Goal: Task Accomplishment & Management: Use online tool/utility

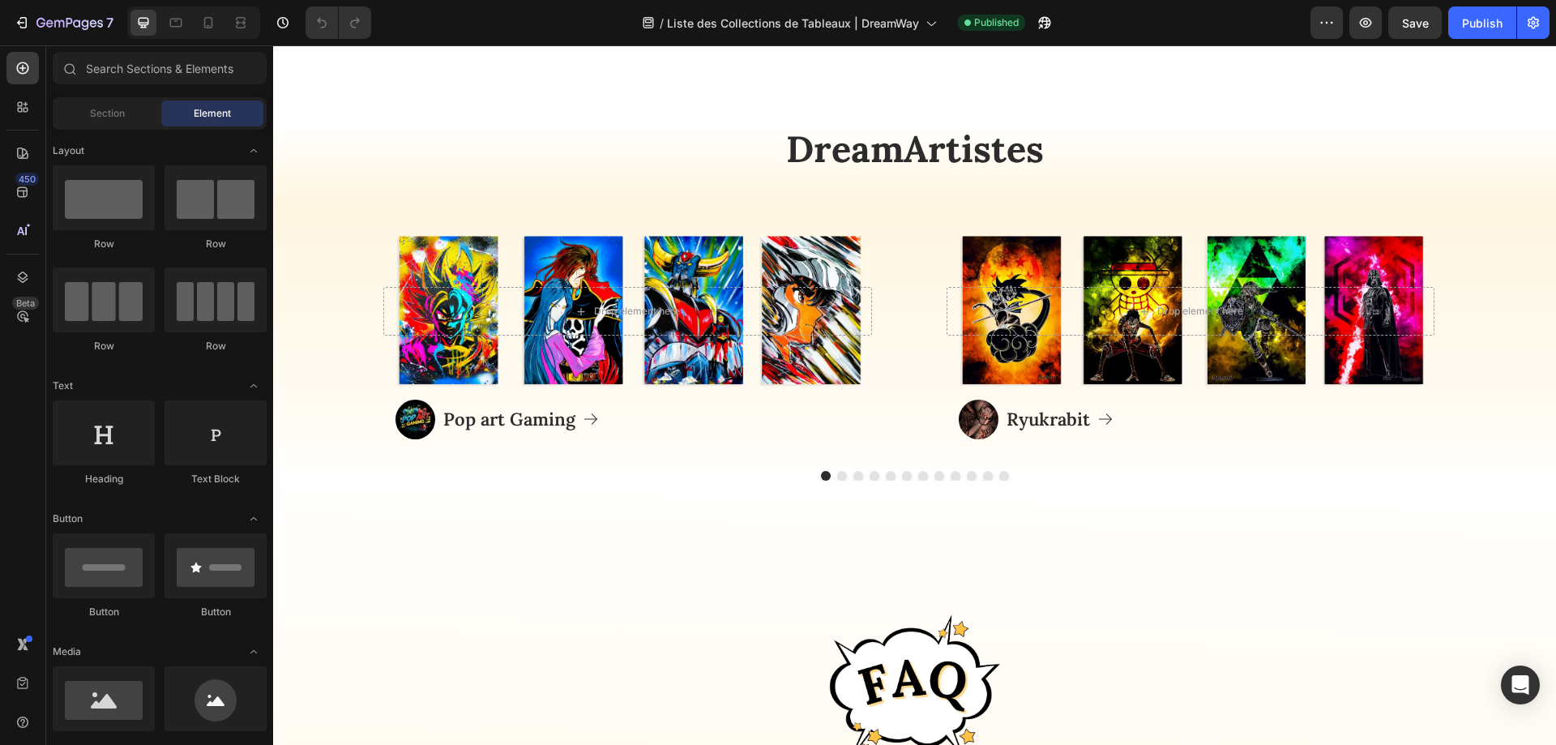
scroll to position [8303, 0]
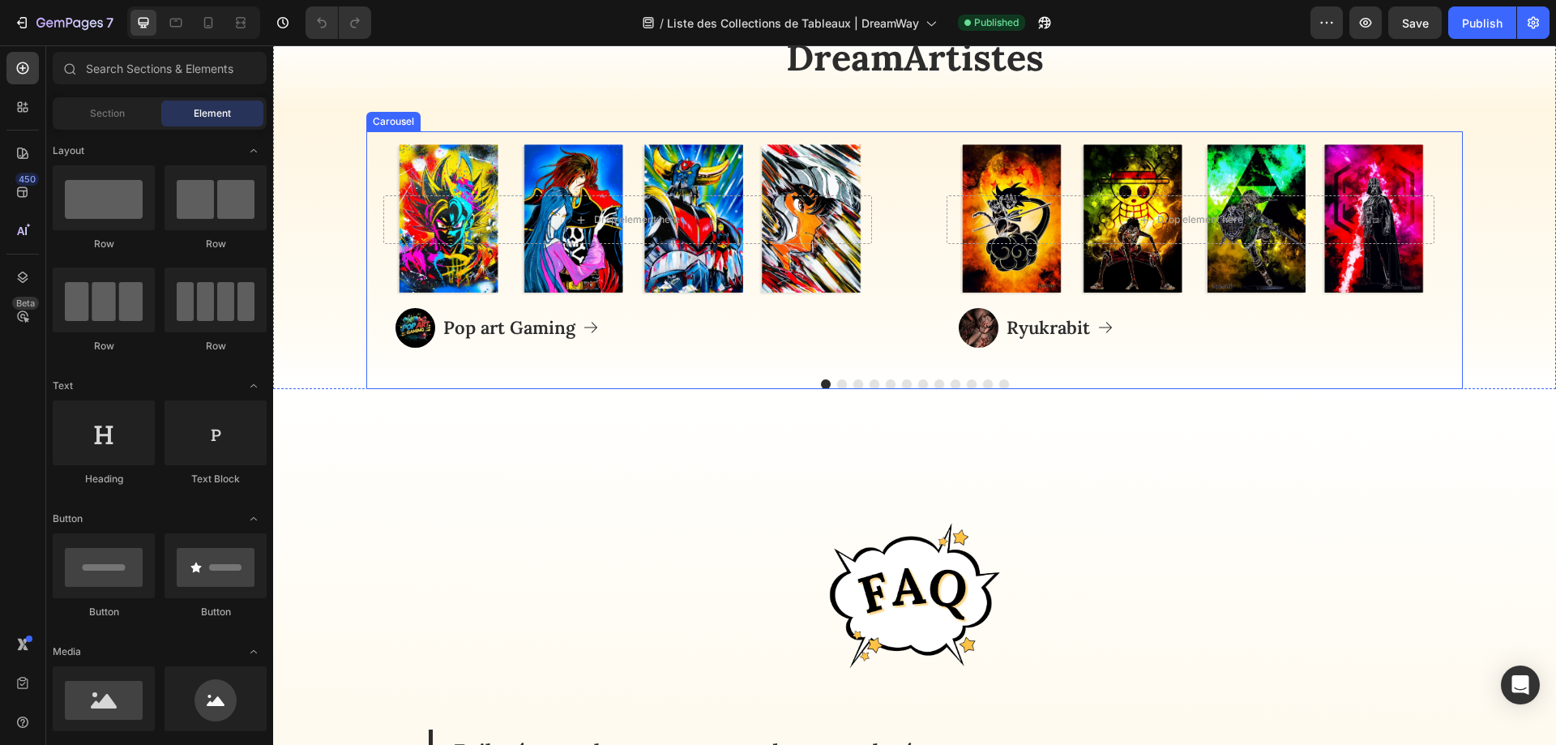
click at [837, 383] on button "Dot" at bounding box center [842, 384] width 10 height 10
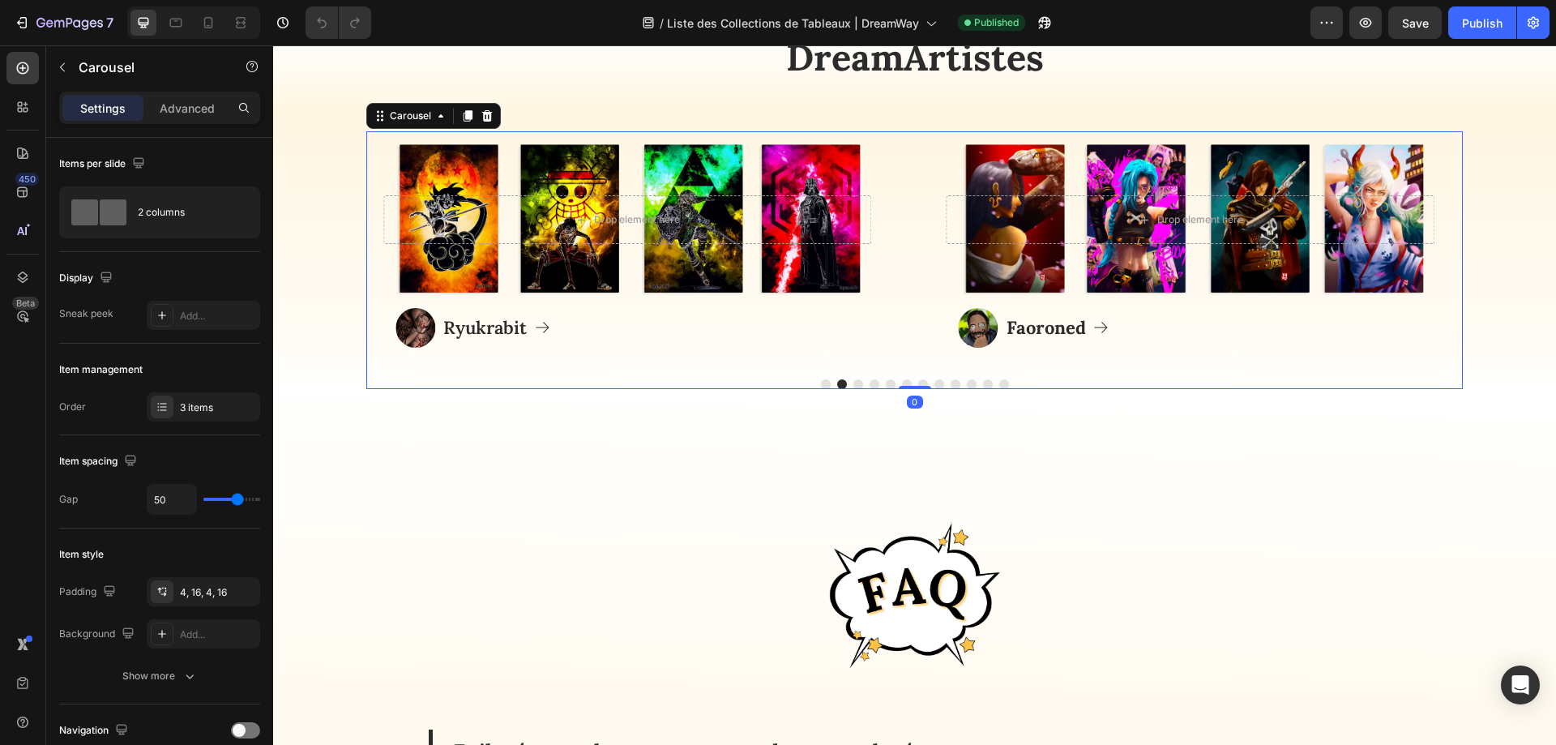
click at [856, 383] on button "Dot" at bounding box center [858, 384] width 10 height 10
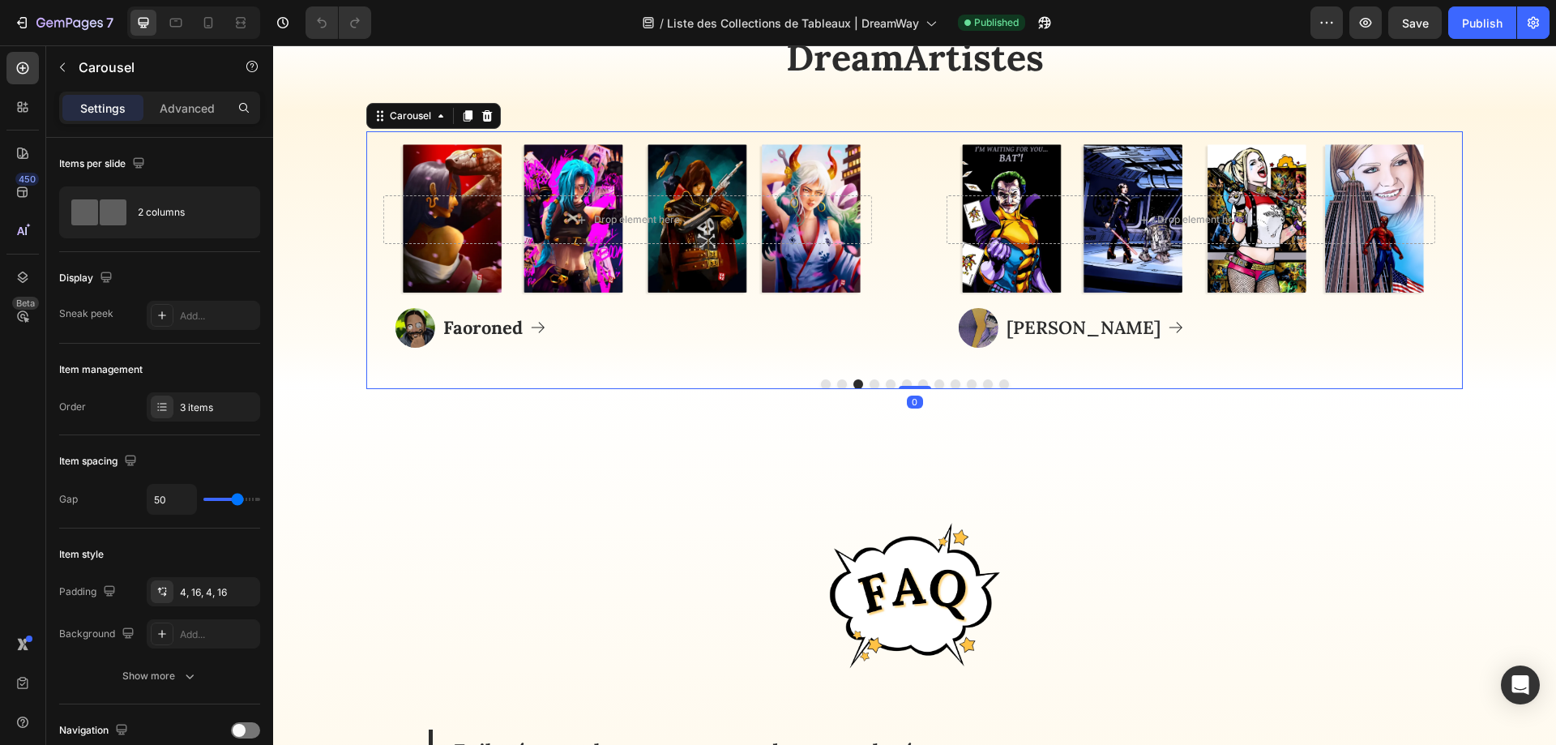
click at [869, 383] on button "Dot" at bounding box center [874, 384] width 10 height 10
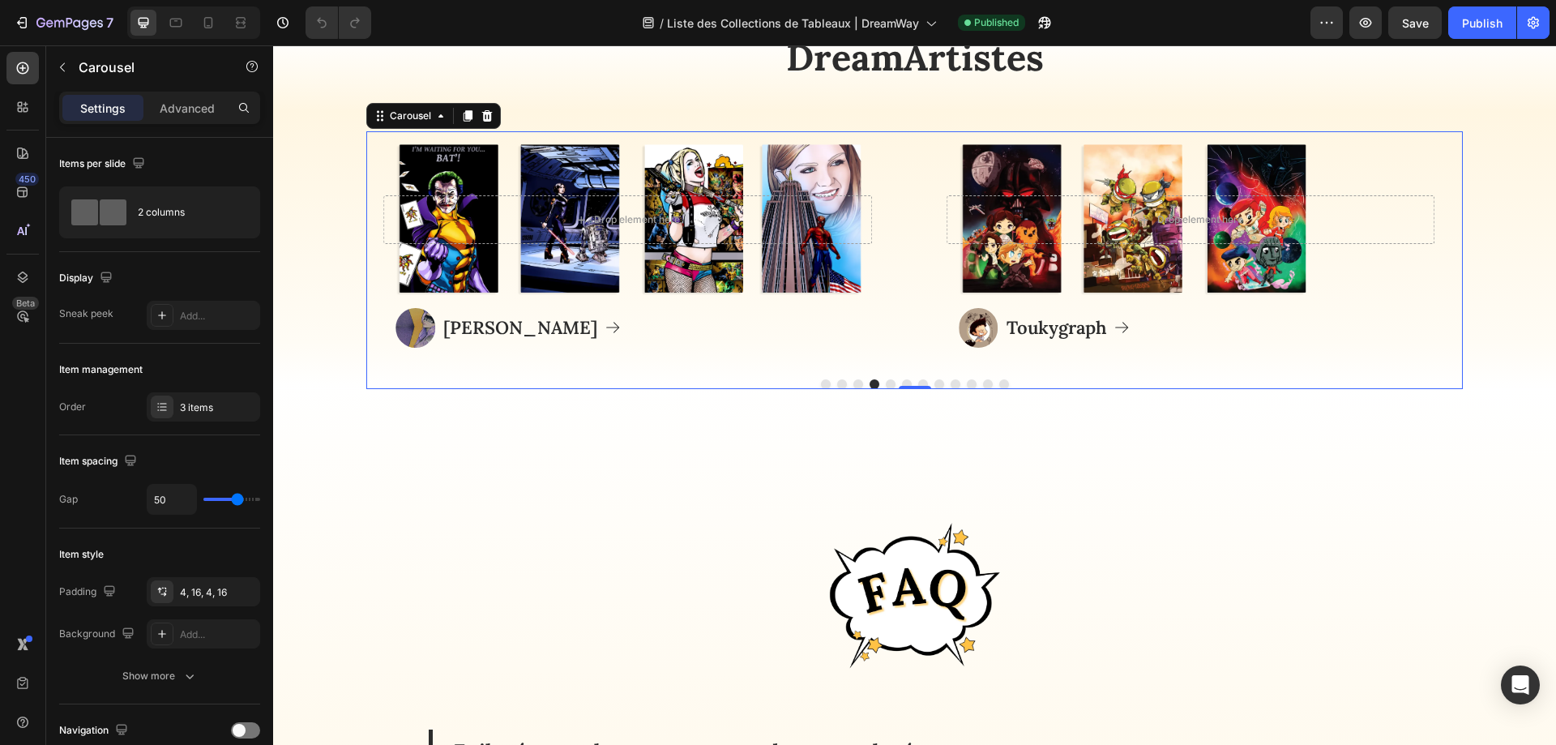
click at [886, 382] on button "Dot" at bounding box center [891, 384] width 10 height 10
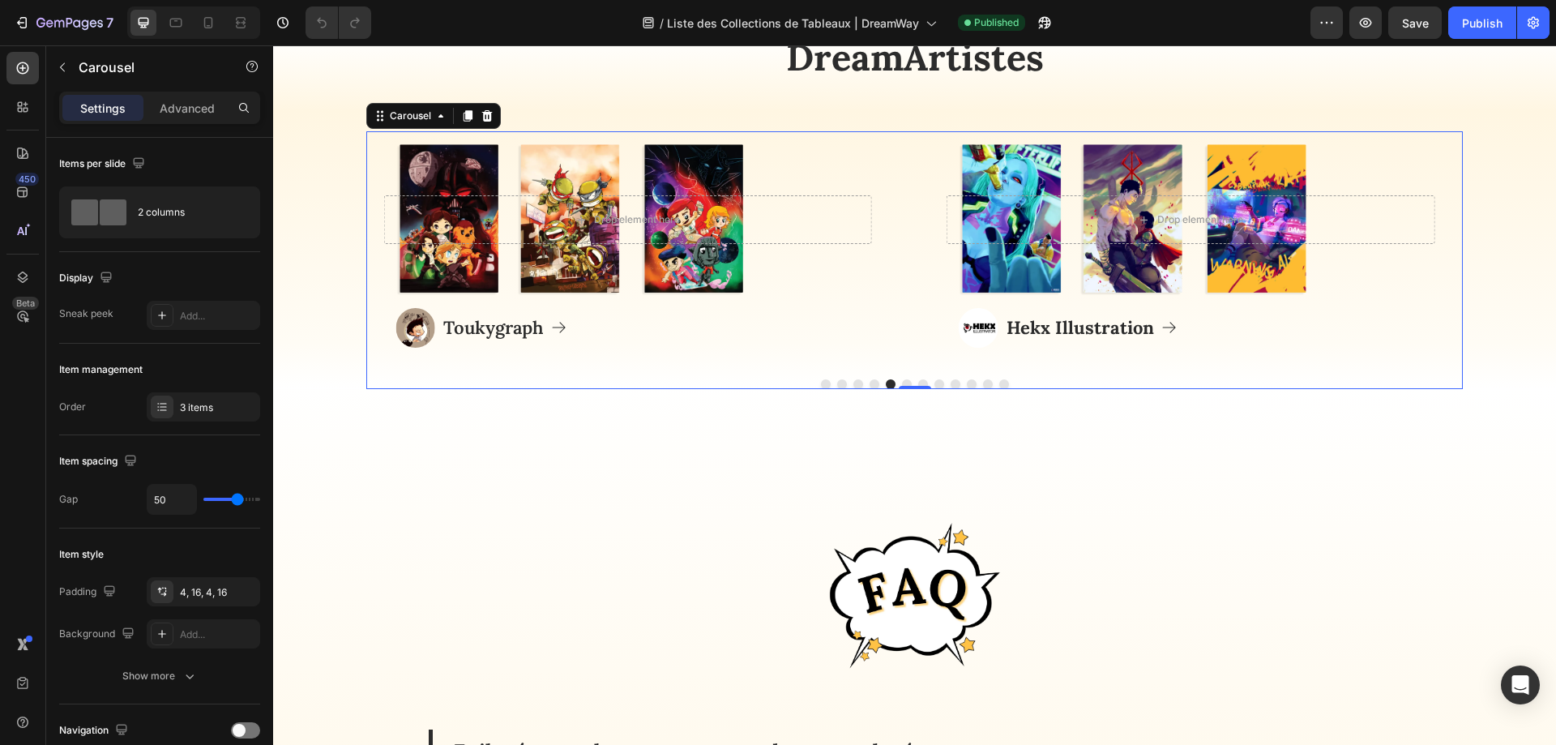
click at [907, 382] on div at bounding box center [914, 384] width 1096 height 10
click at [903, 382] on button "Dot" at bounding box center [907, 384] width 10 height 10
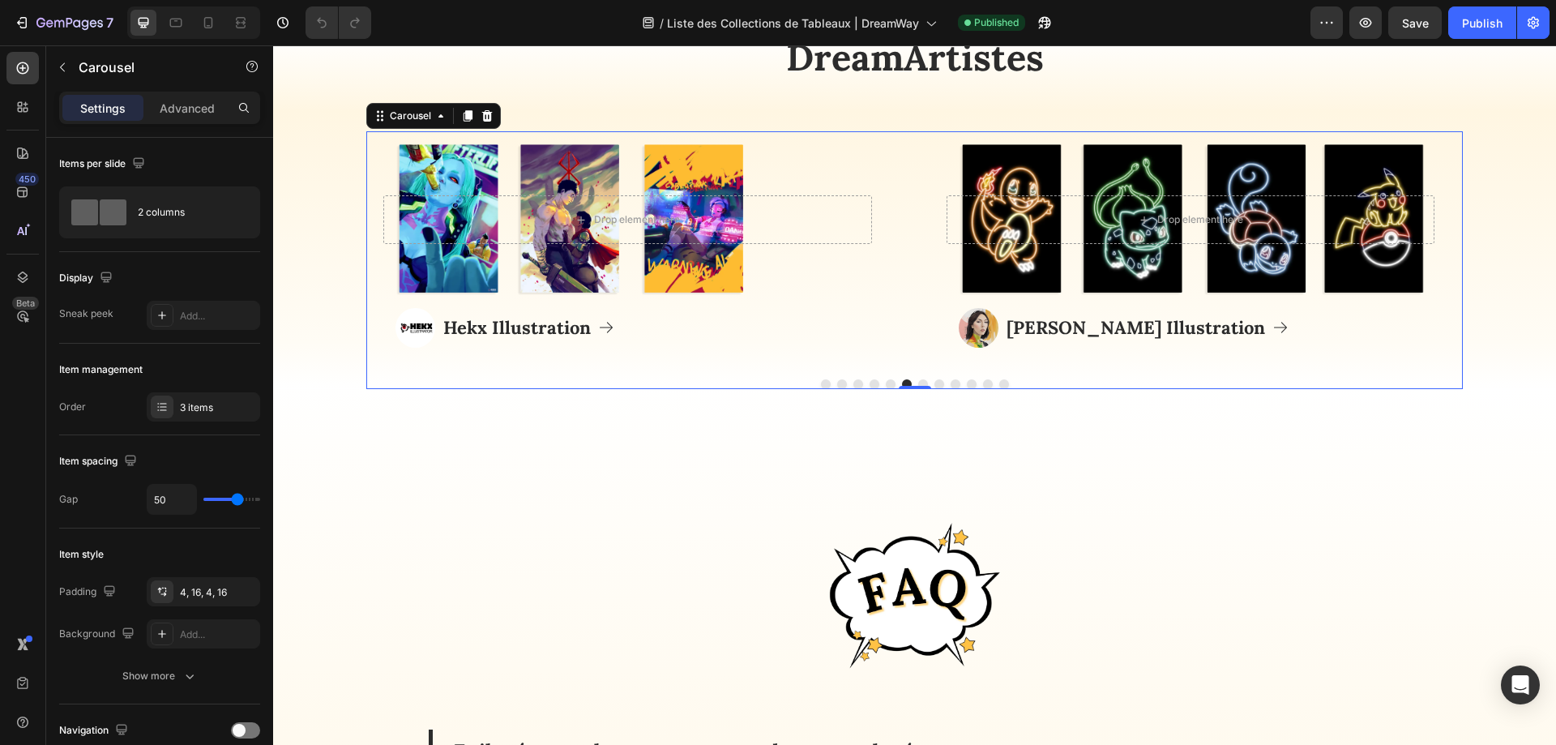
click at [918, 382] on button "Dot" at bounding box center [923, 384] width 10 height 10
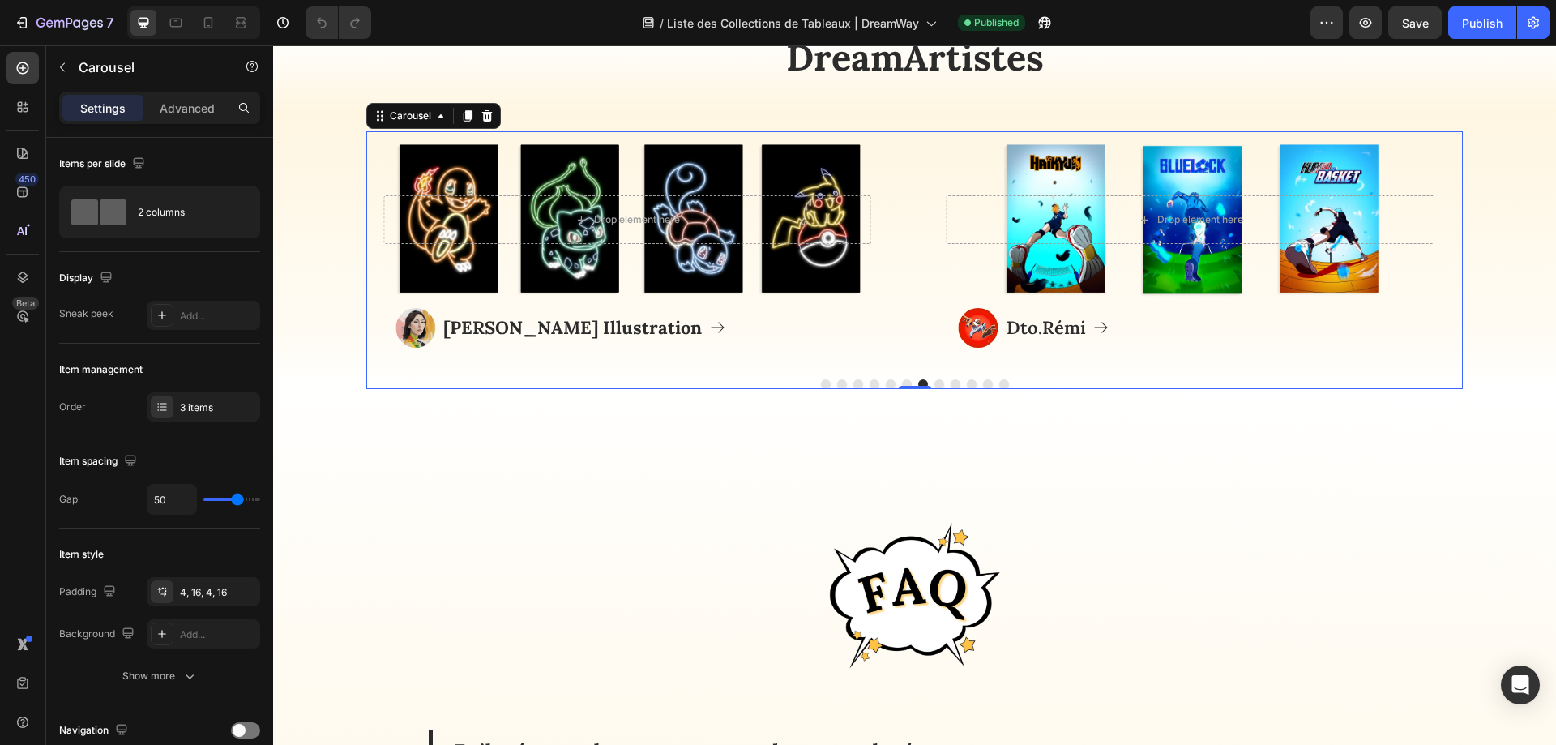
click at [937, 383] on button "Dot" at bounding box center [939, 384] width 10 height 10
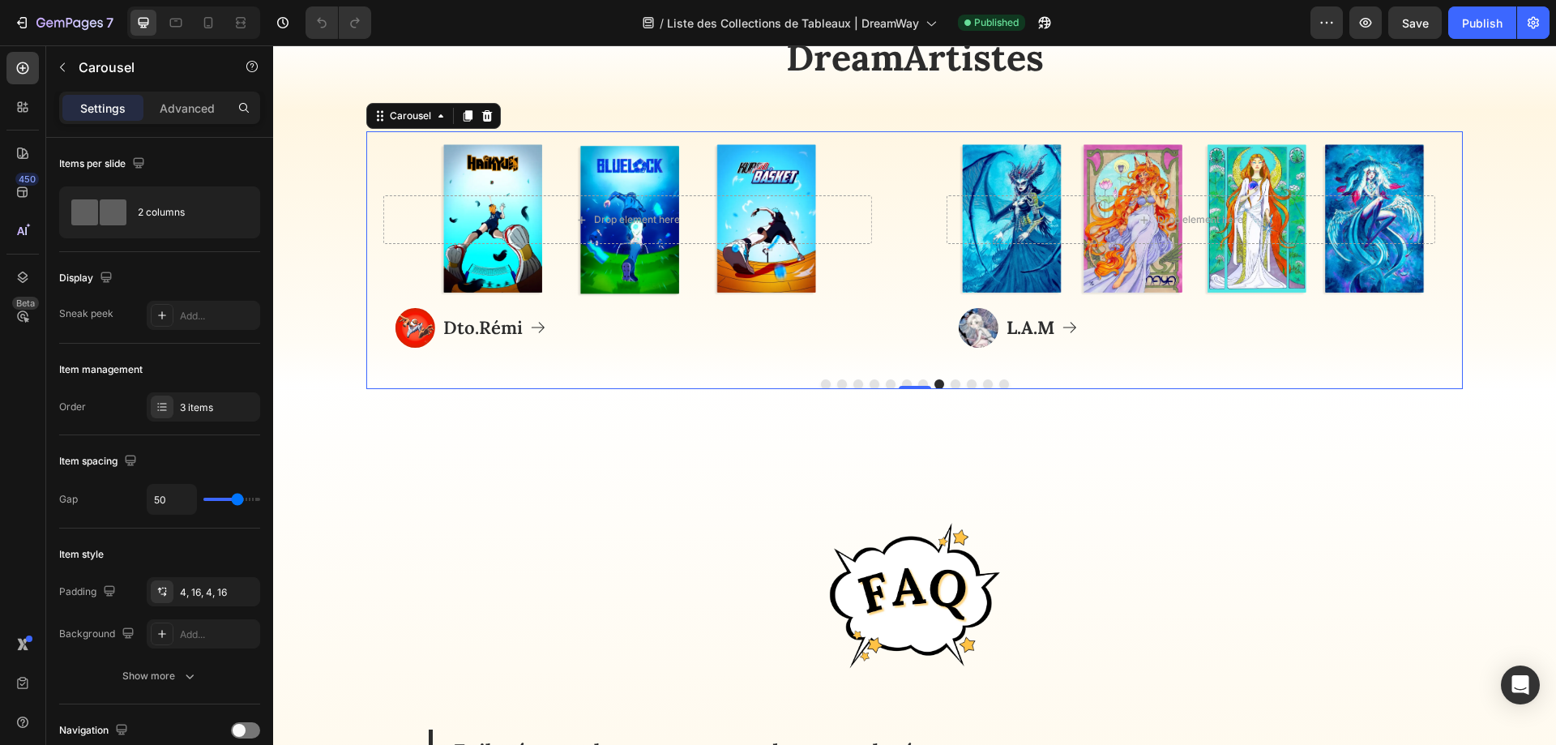
click at [953, 383] on button "Dot" at bounding box center [955, 384] width 10 height 10
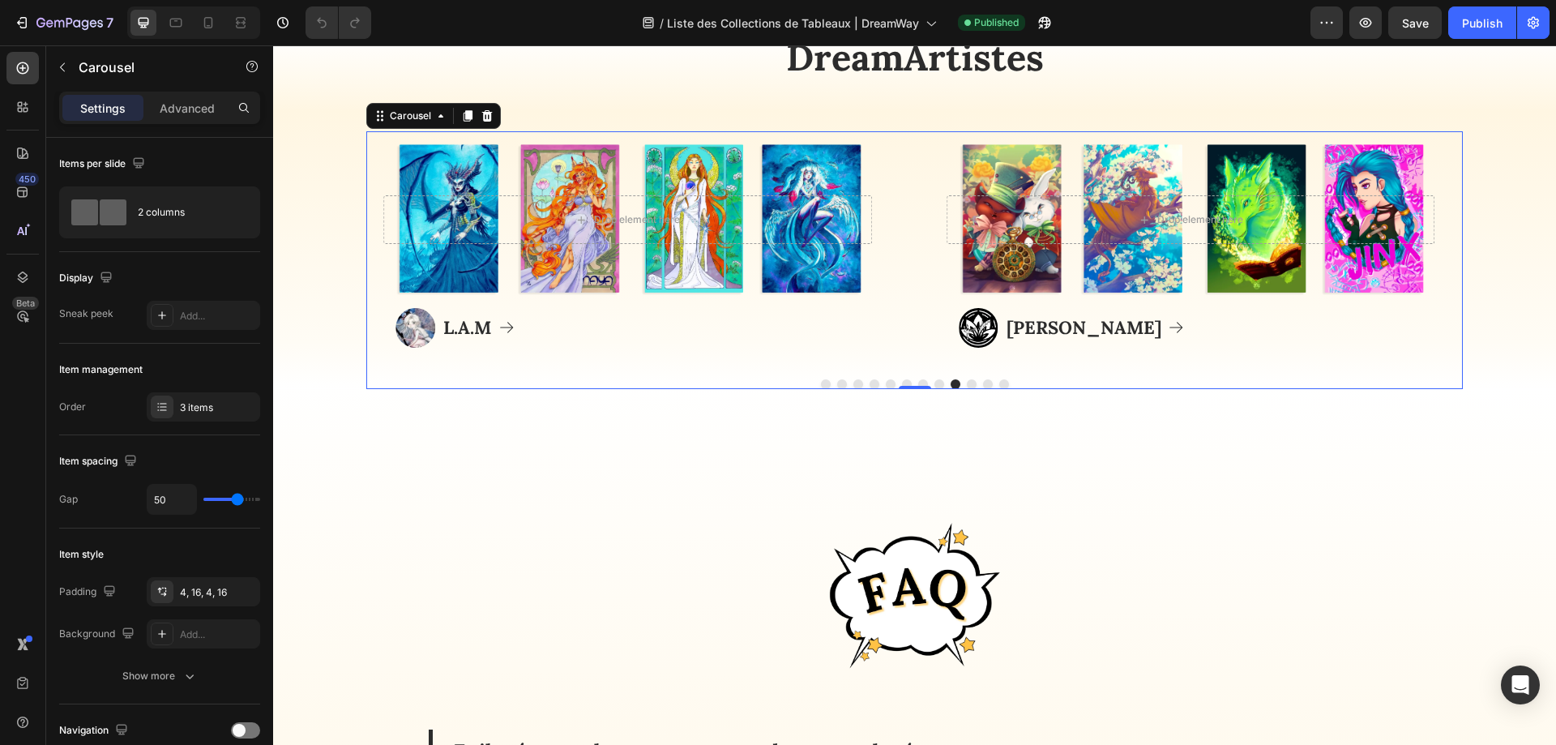
click at [971, 382] on div at bounding box center [914, 384] width 1096 height 10
click at [967, 382] on button "Dot" at bounding box center [972, 384] width 10 height 10
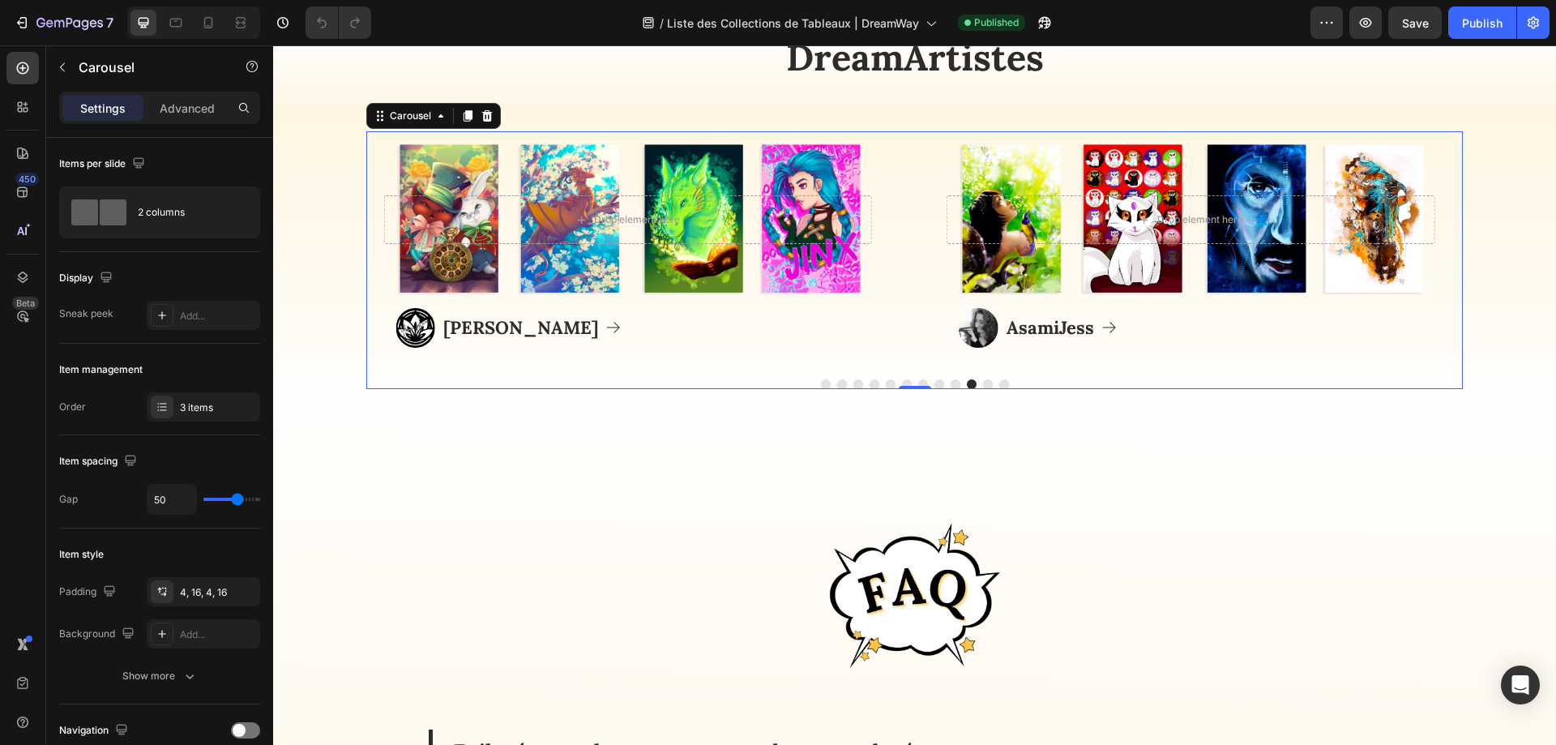
click at [984, 383] on button "Dot" at bounding box center [988, 384] width 10 height 10
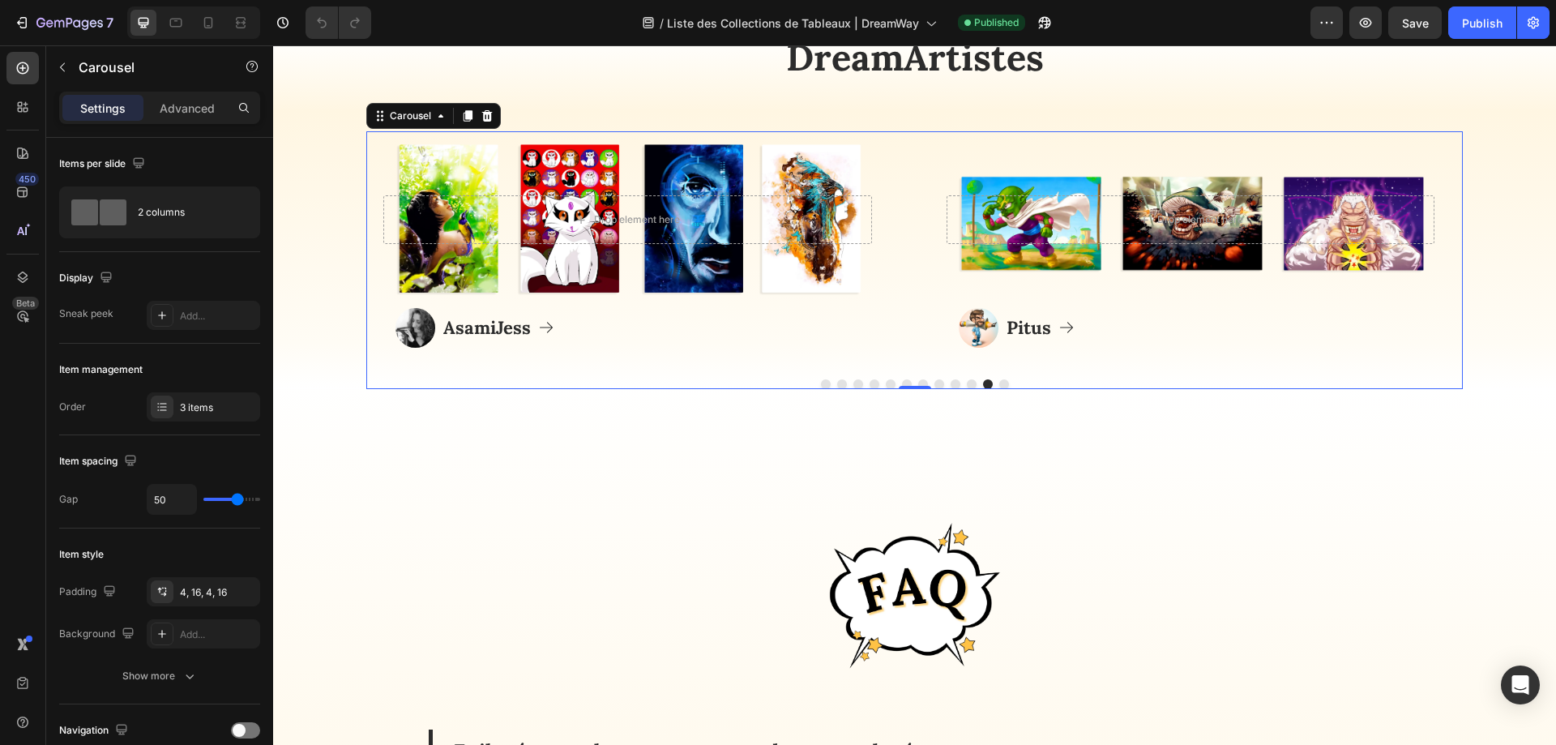
click at [950, 382] on button "Dot" at bounding box center [955, 384] width 10 height 10
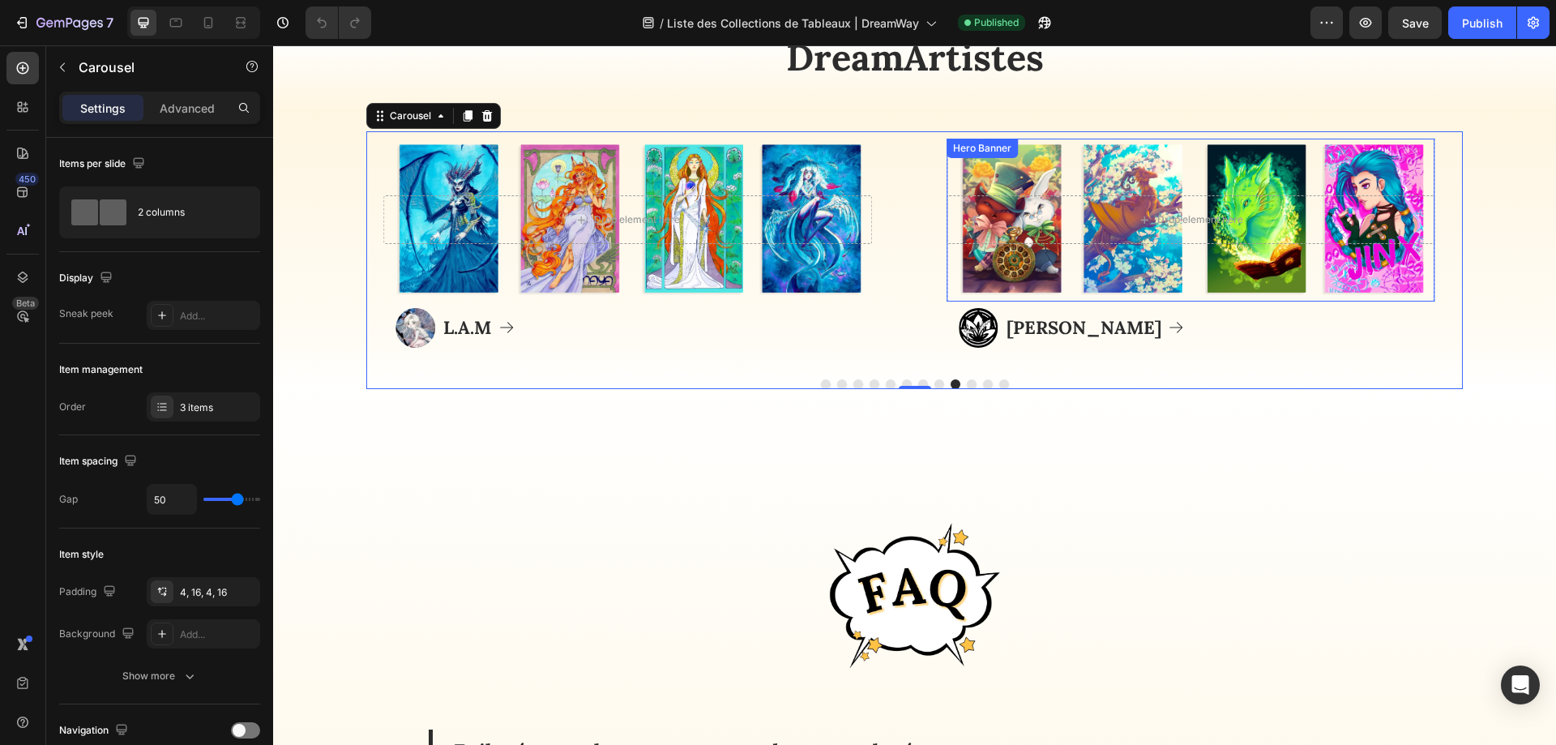
click at [1260, 321] on div "Yunie Hime Button" at bounding box center [1216, 328] width 437 height 32
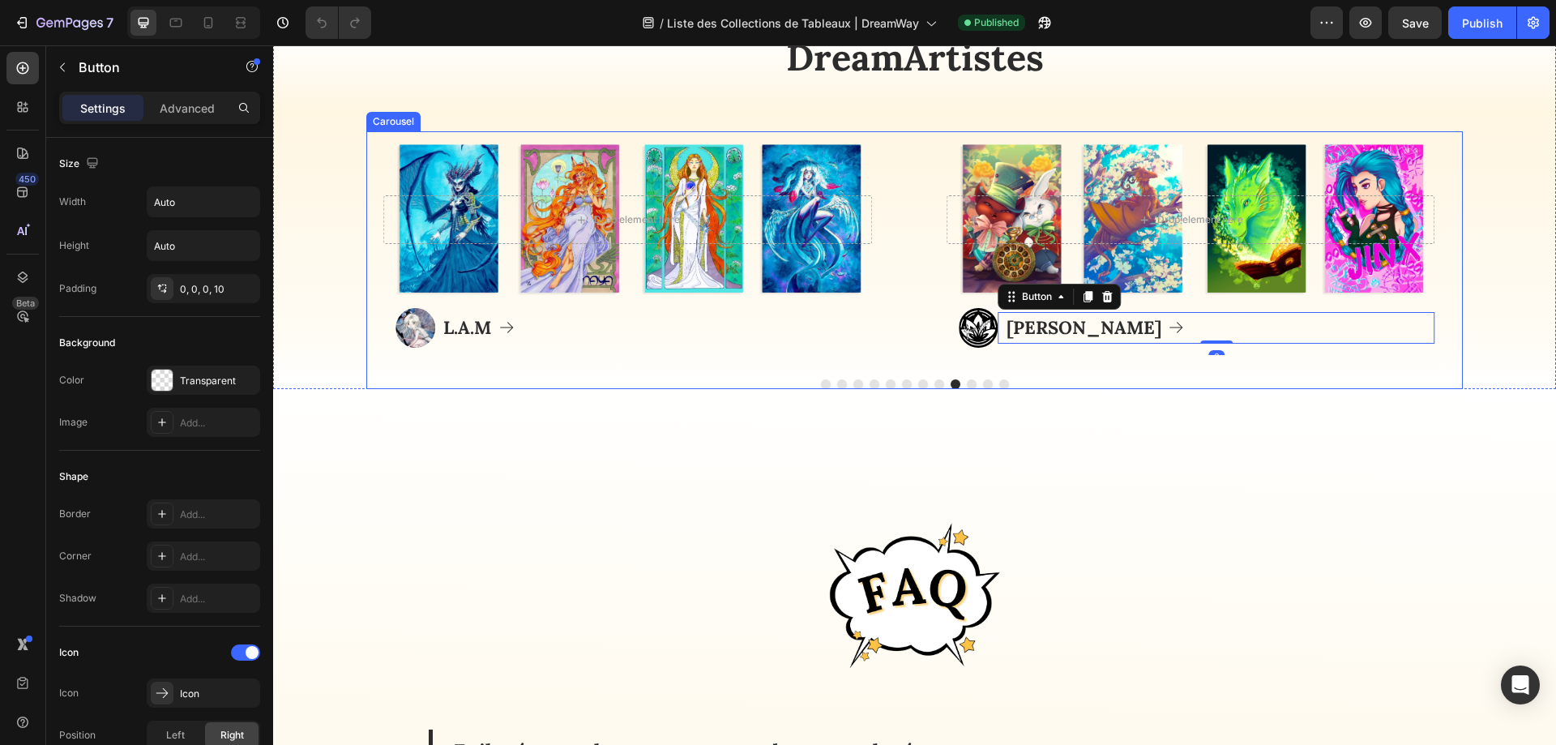
click at [881, 326] on div "Drop element here Hero Banner Row Image L.A.M Button Row Row" at bounding box center [627, 243] width 523 height 224
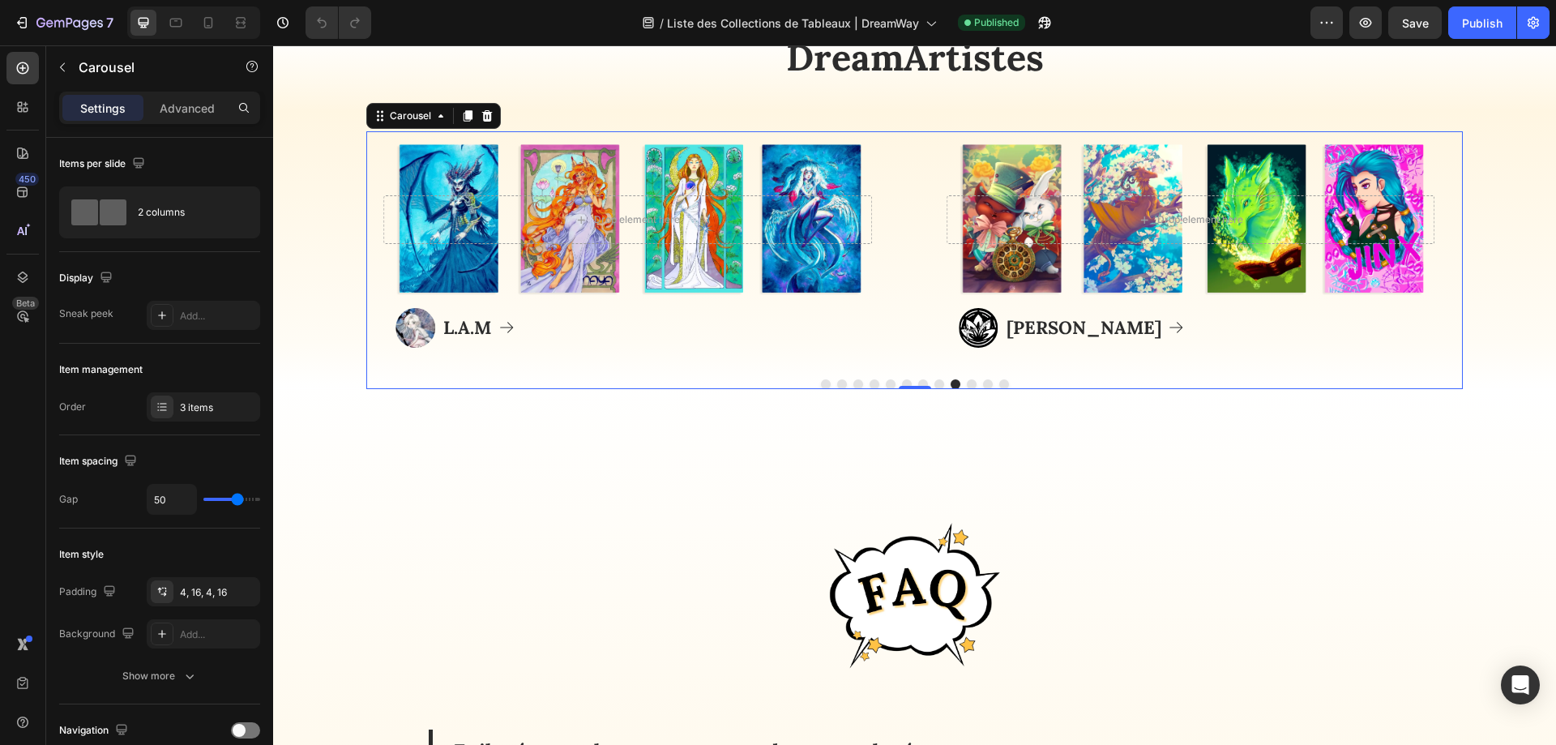
click at [967, 386] on button "Dot" at bounding box center [972, 384] width 10 height 10
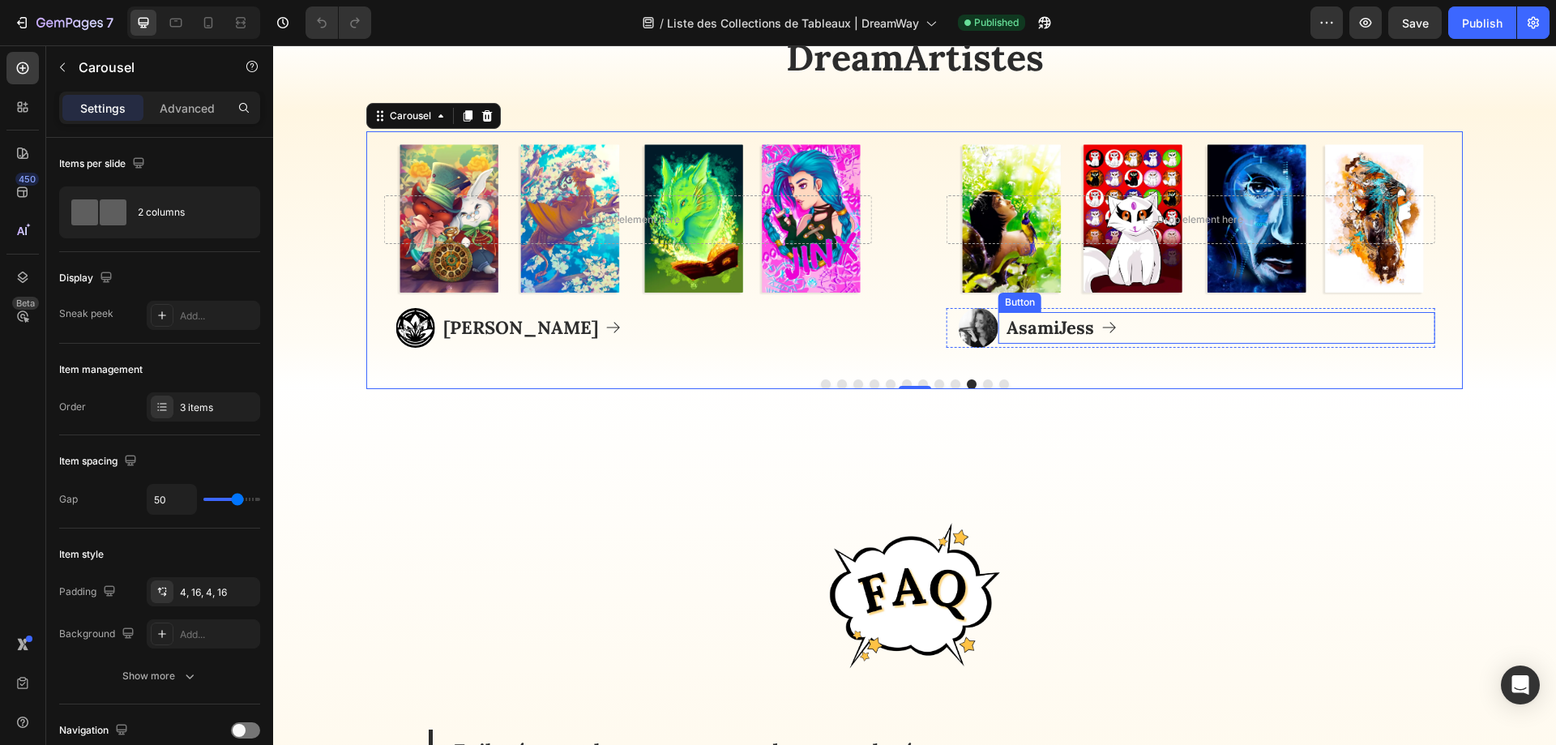
click at [1195, 326] on div "AsamiJess Button" at bounding box center [1216, 328] width 437 height 32
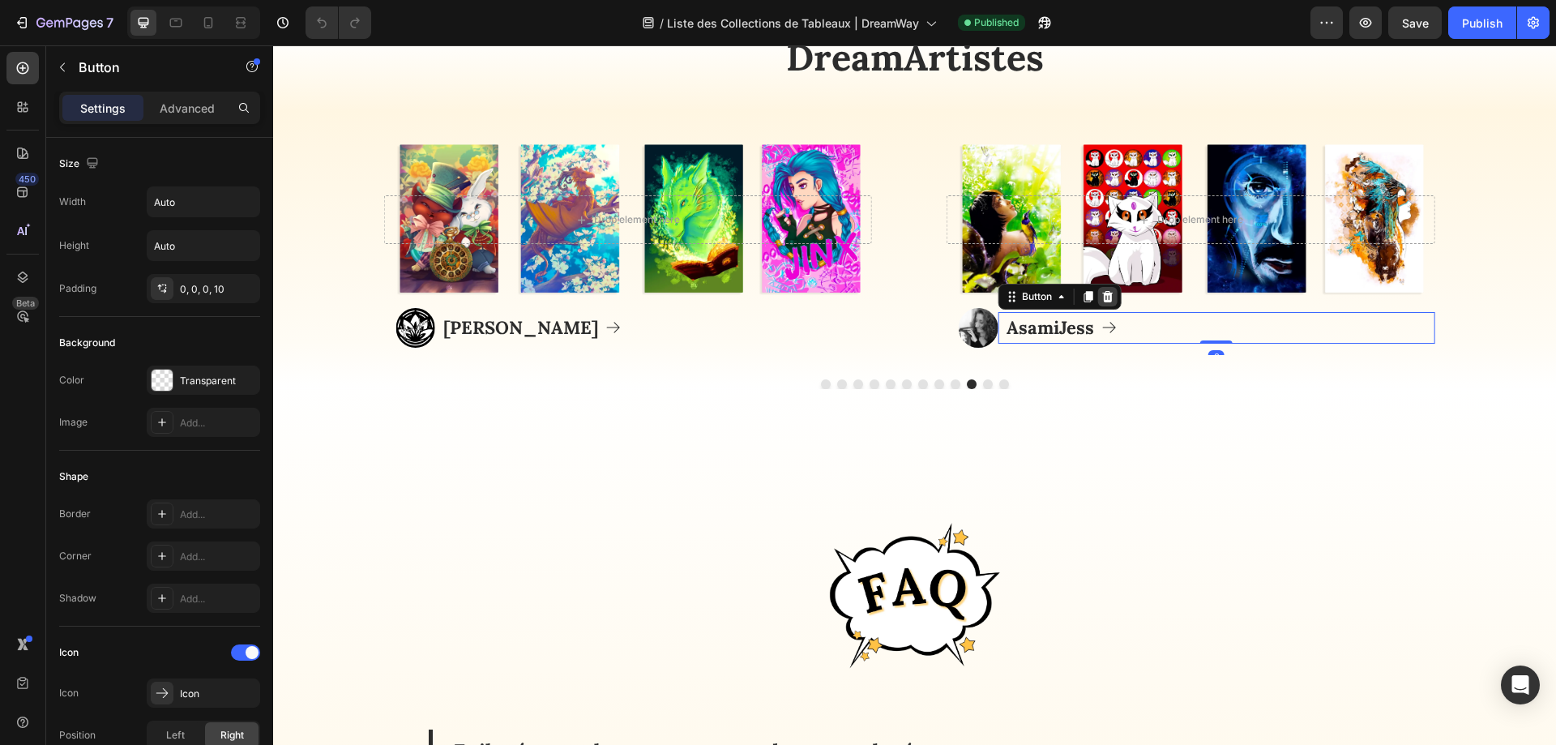
click at [1112, 296] on icon at bounding box center [1107, 296] width 13 height 13
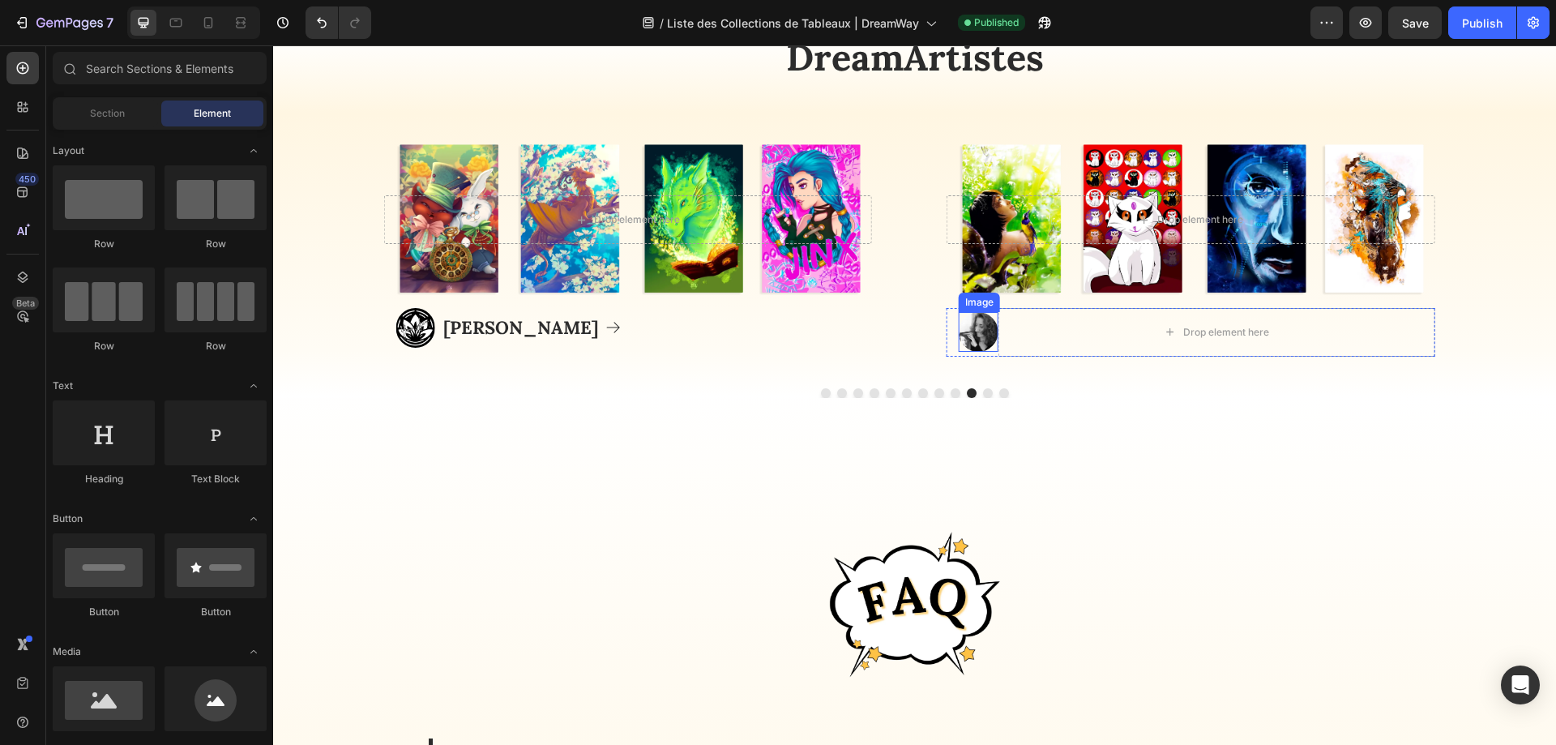
click at [986, 334] on img at bounding box center [979, 332] width 40 height 40
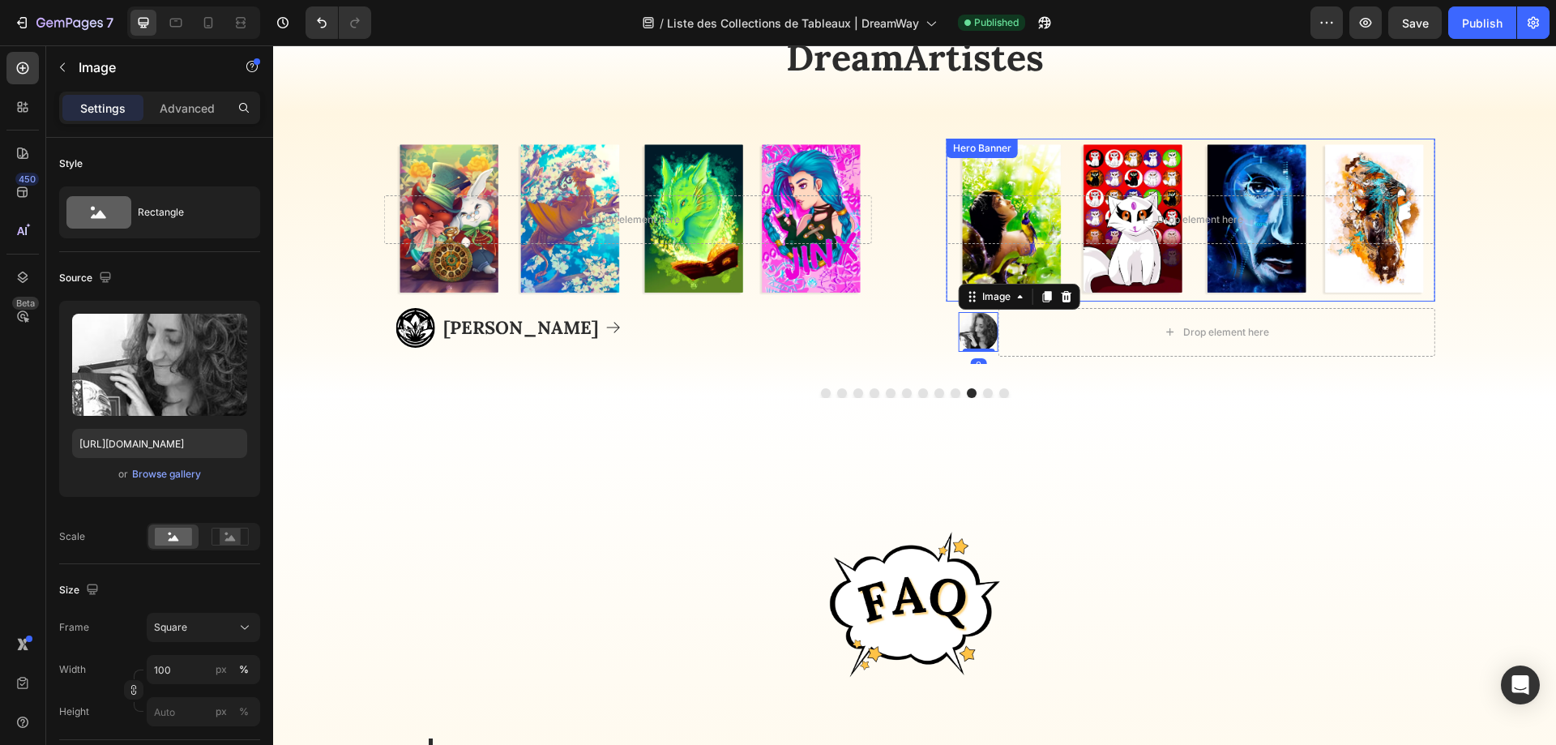
click at [952, 194] on div "Background Image" at bounding box center [1190, 220] width 489 height 163
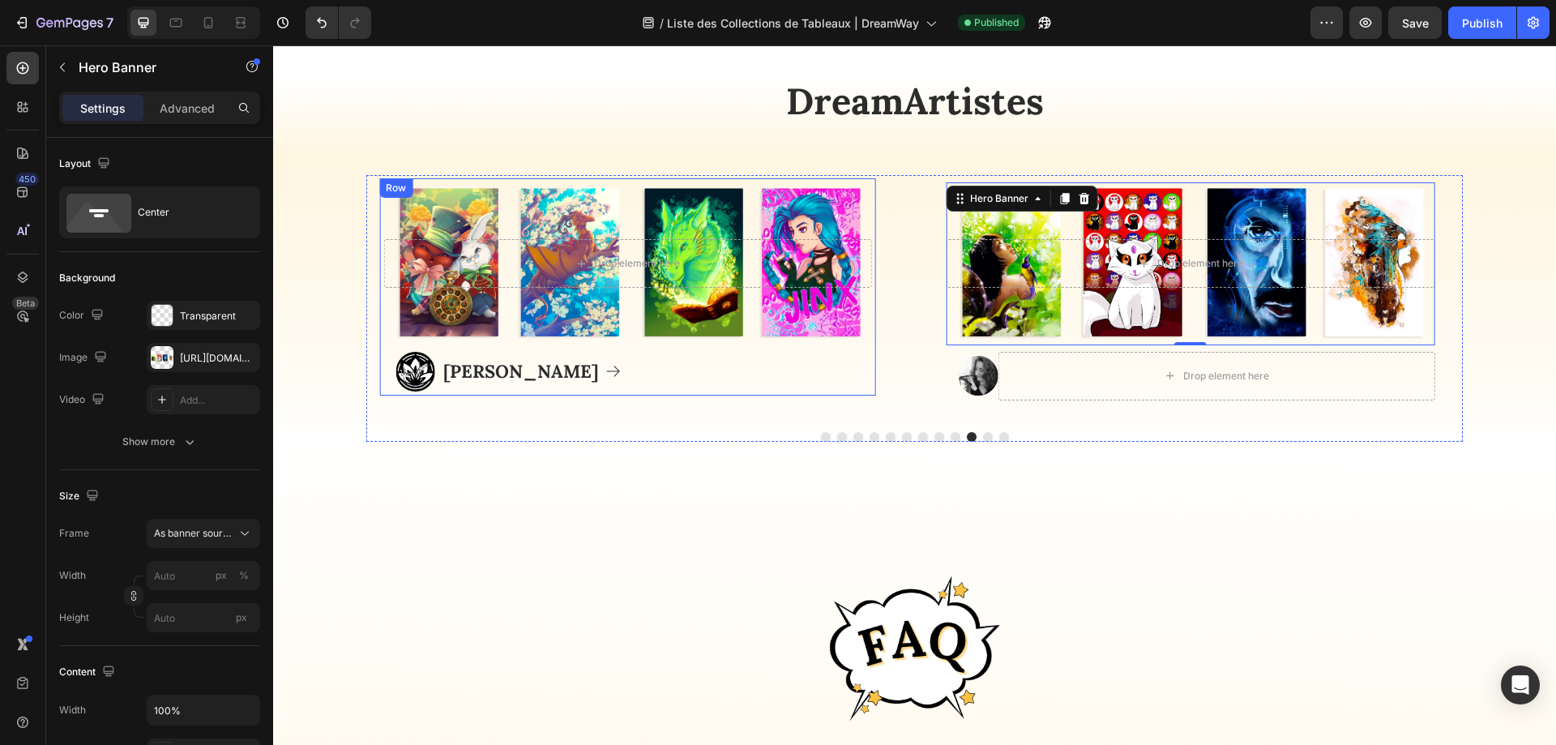
scroll to position [8141, 0]
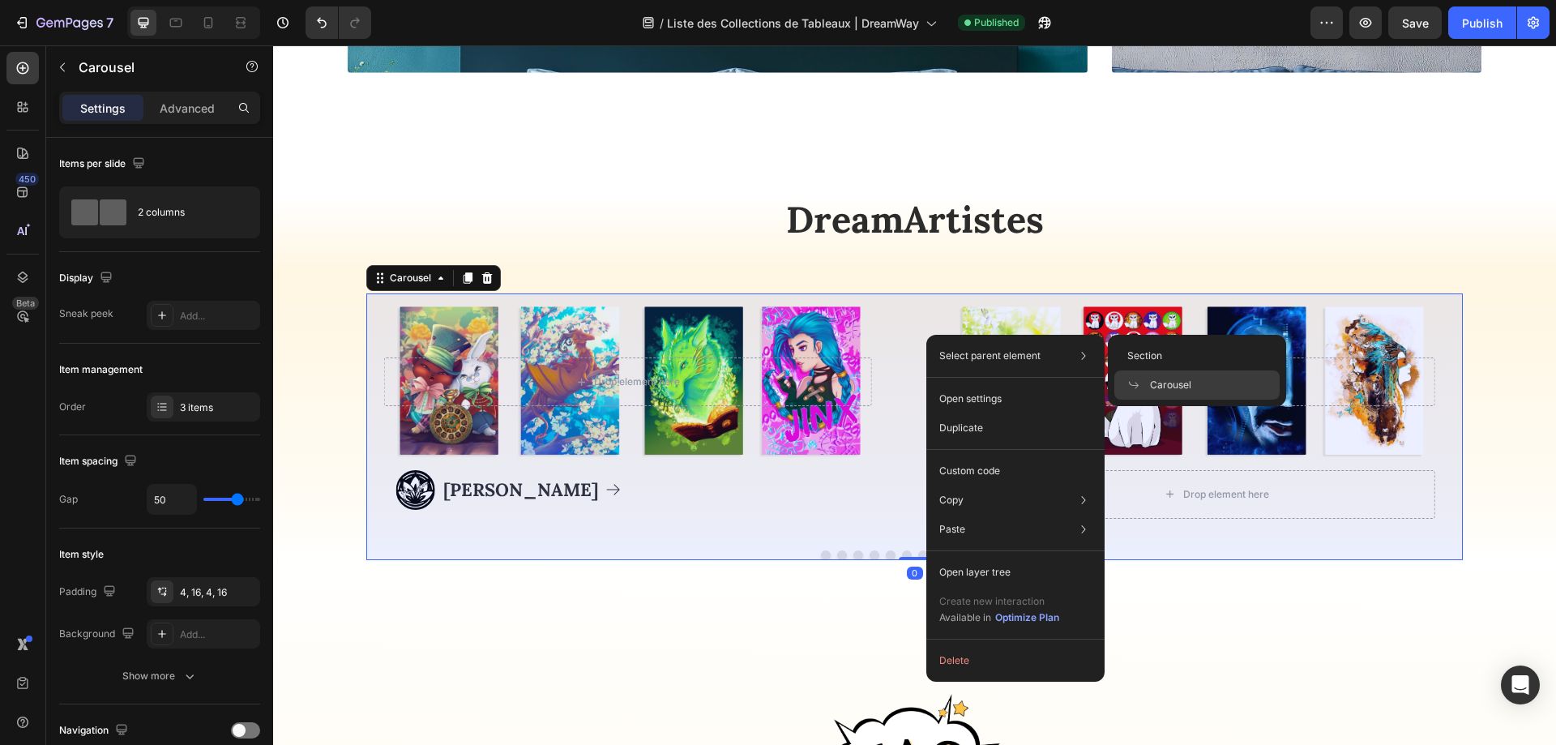
click at [1170, 380] on span "Carousel" at bounding box center [1170, 385] width 41 height 15
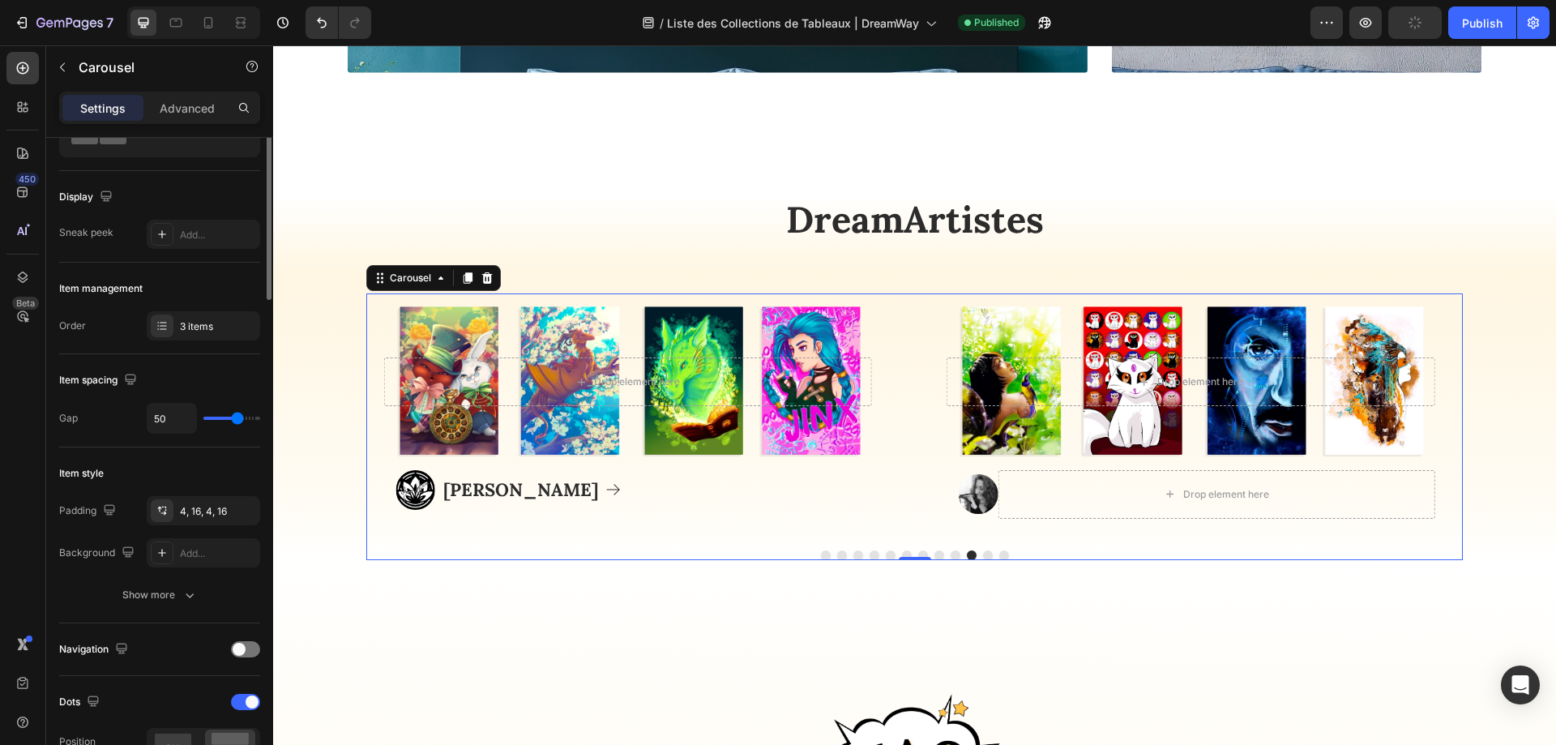
scroll to position [0, 0]
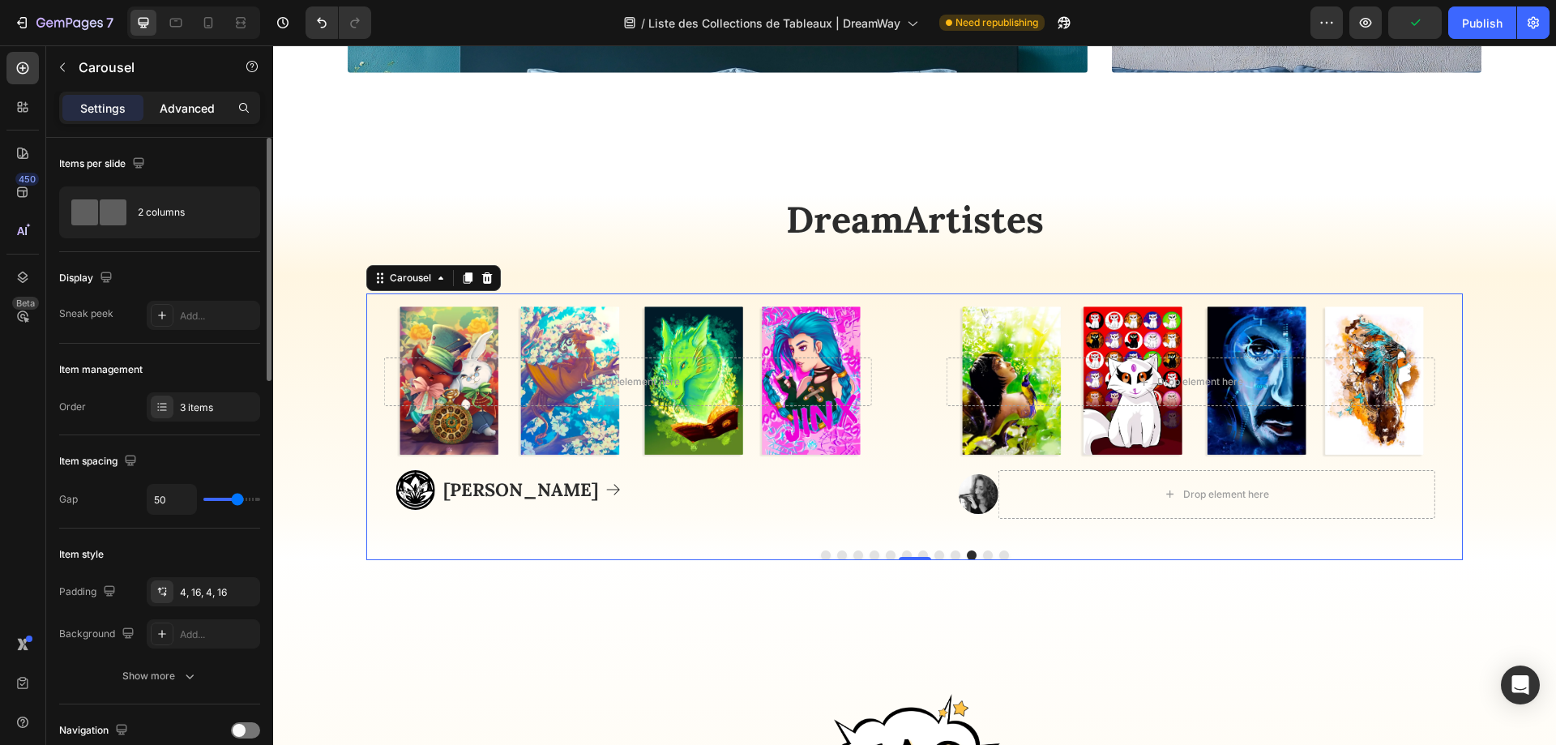
click at [171, 97] on div "Advanced" at bounding box center [187, 108] width 81 height 26
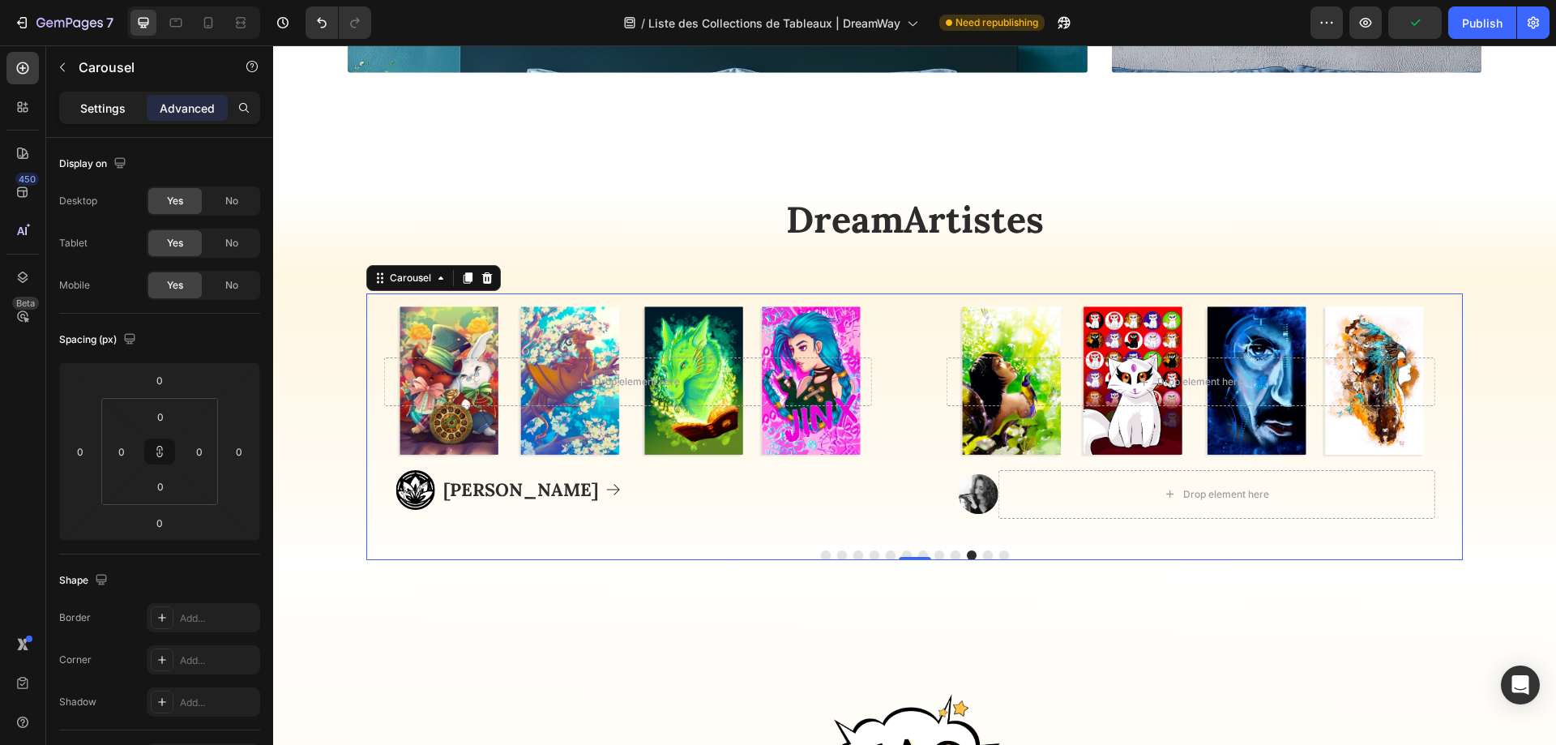
click at [107, 108] on p "Settings" at bounding box center [102, 108] width 45 height 17
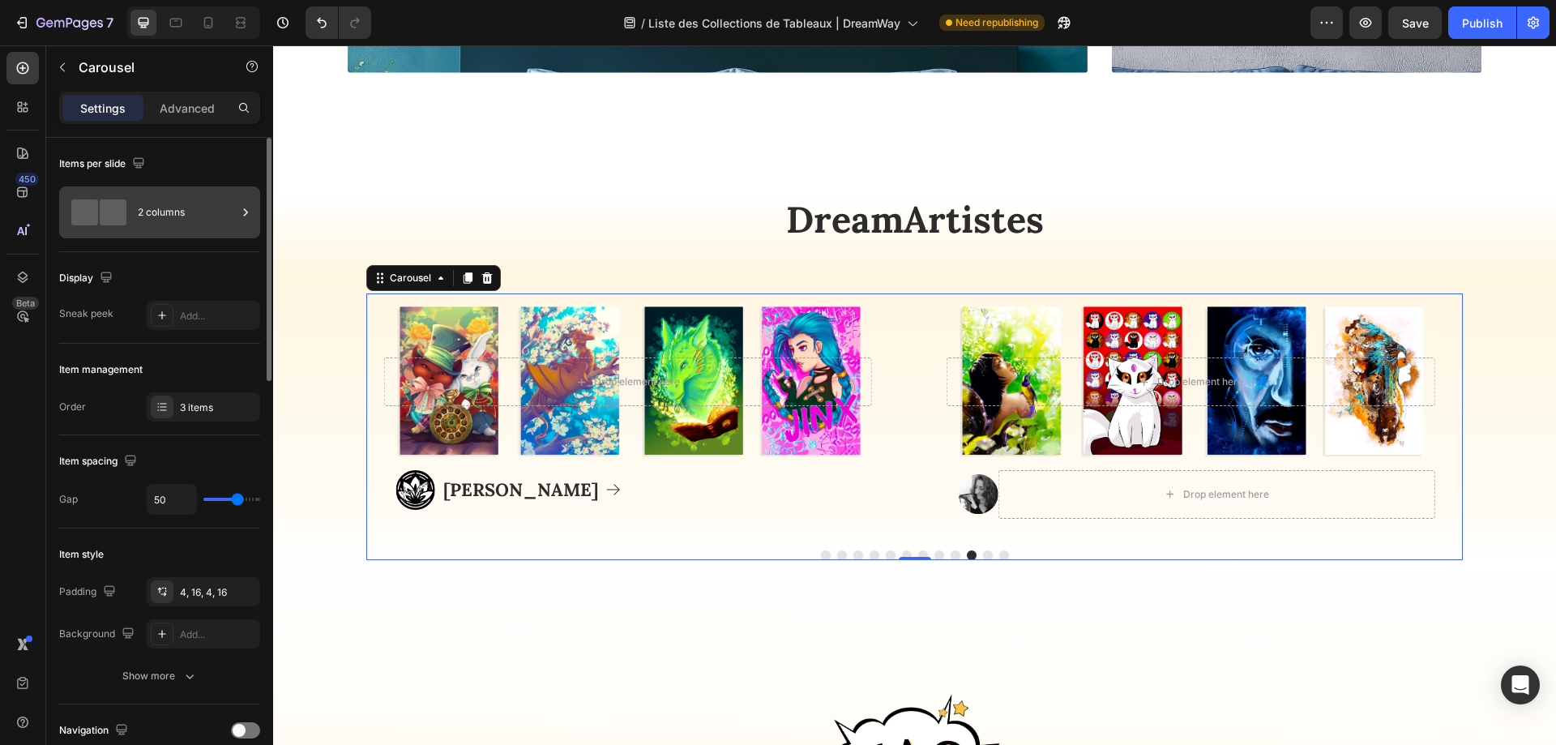
click at [195, 211] on div "2 columns" at bounding box center [187, 212] width 99 height 37
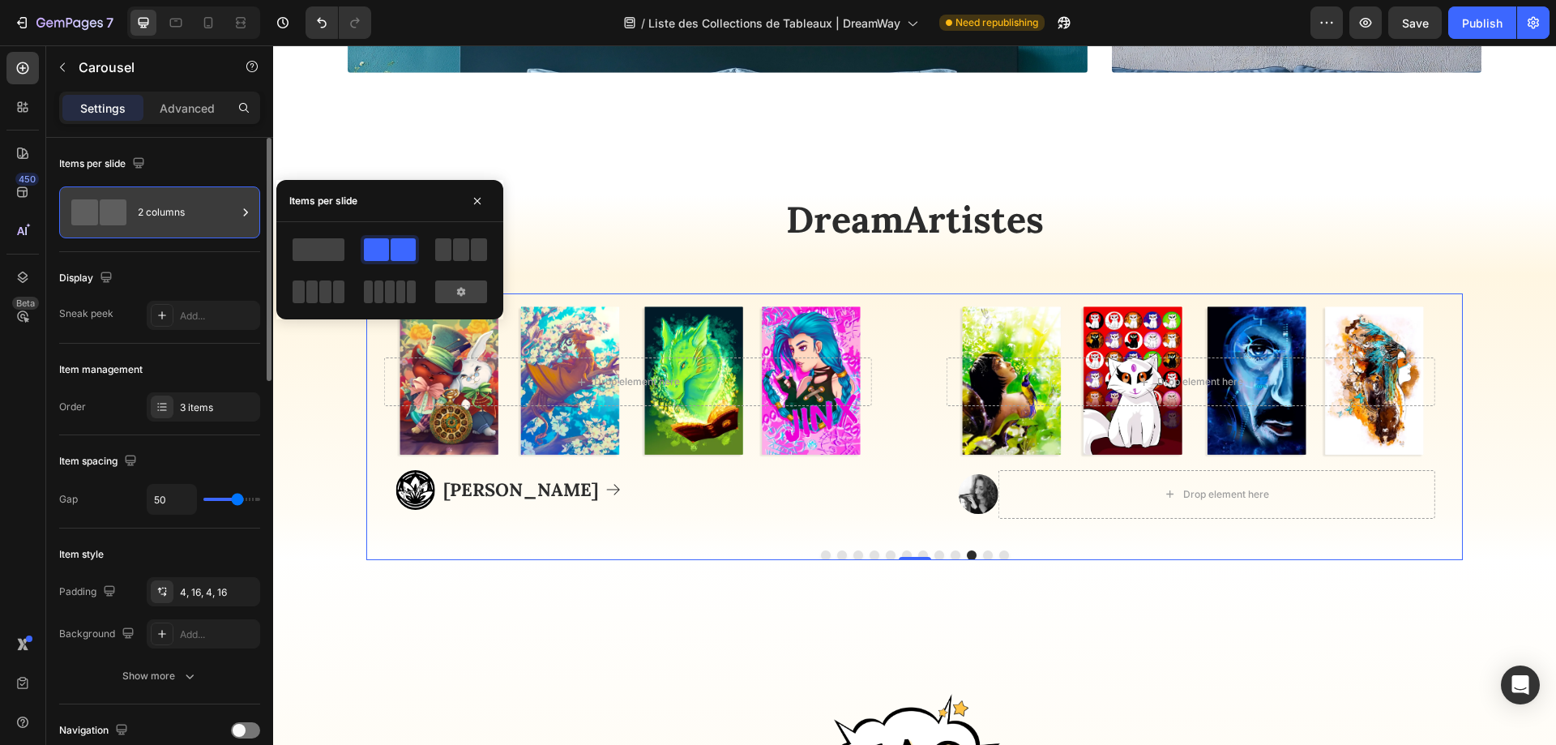
click at [194, 211] on div "2 columns" at bounding box center [187, 212] width 99 height 37
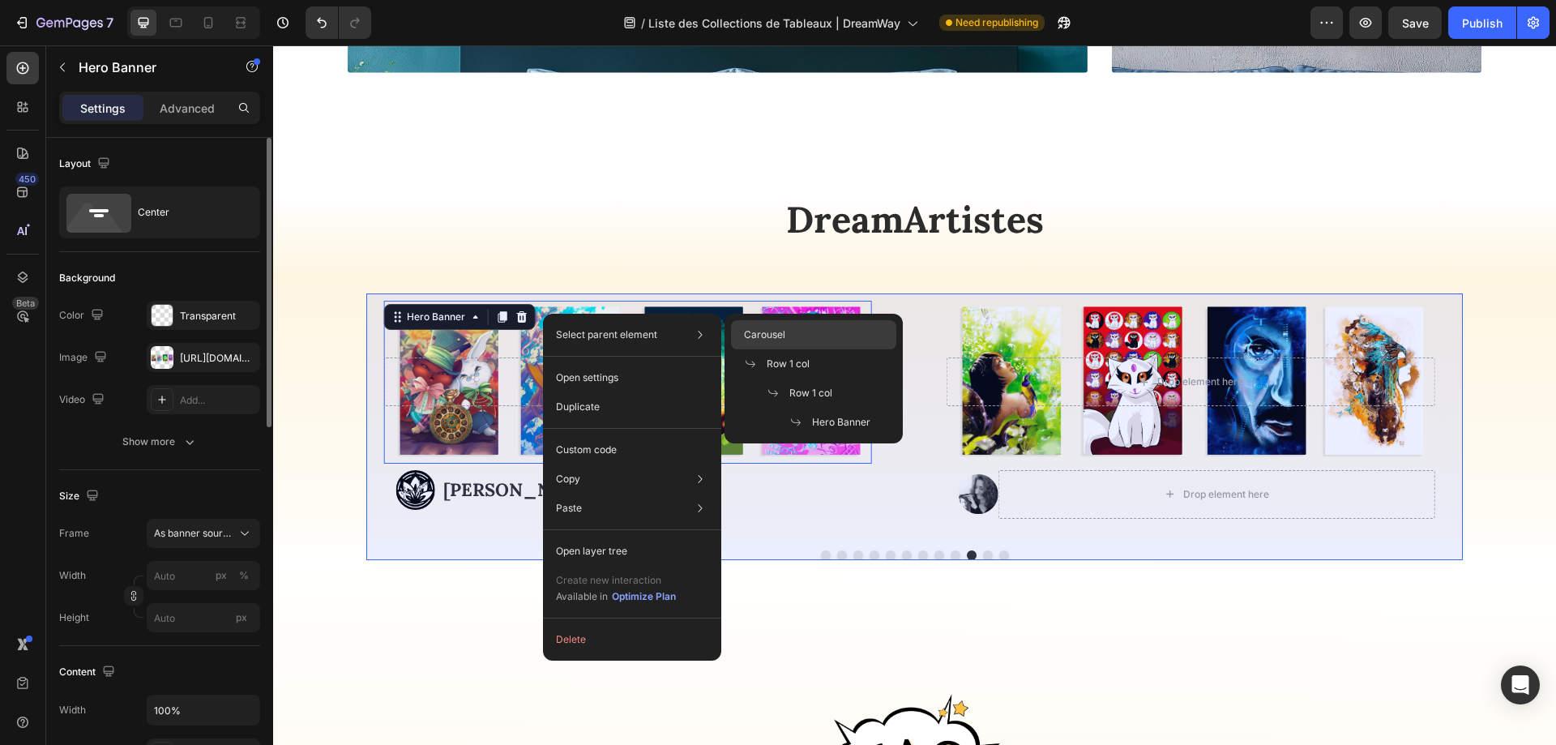
drag, startPoint x: 779, startPoint y: 342, endPoint x: 501, endPoint y: 298, distance: 282.1
click at [779, 349] on div "Carousel" at bounding box center [813, 363] width 165 height 29
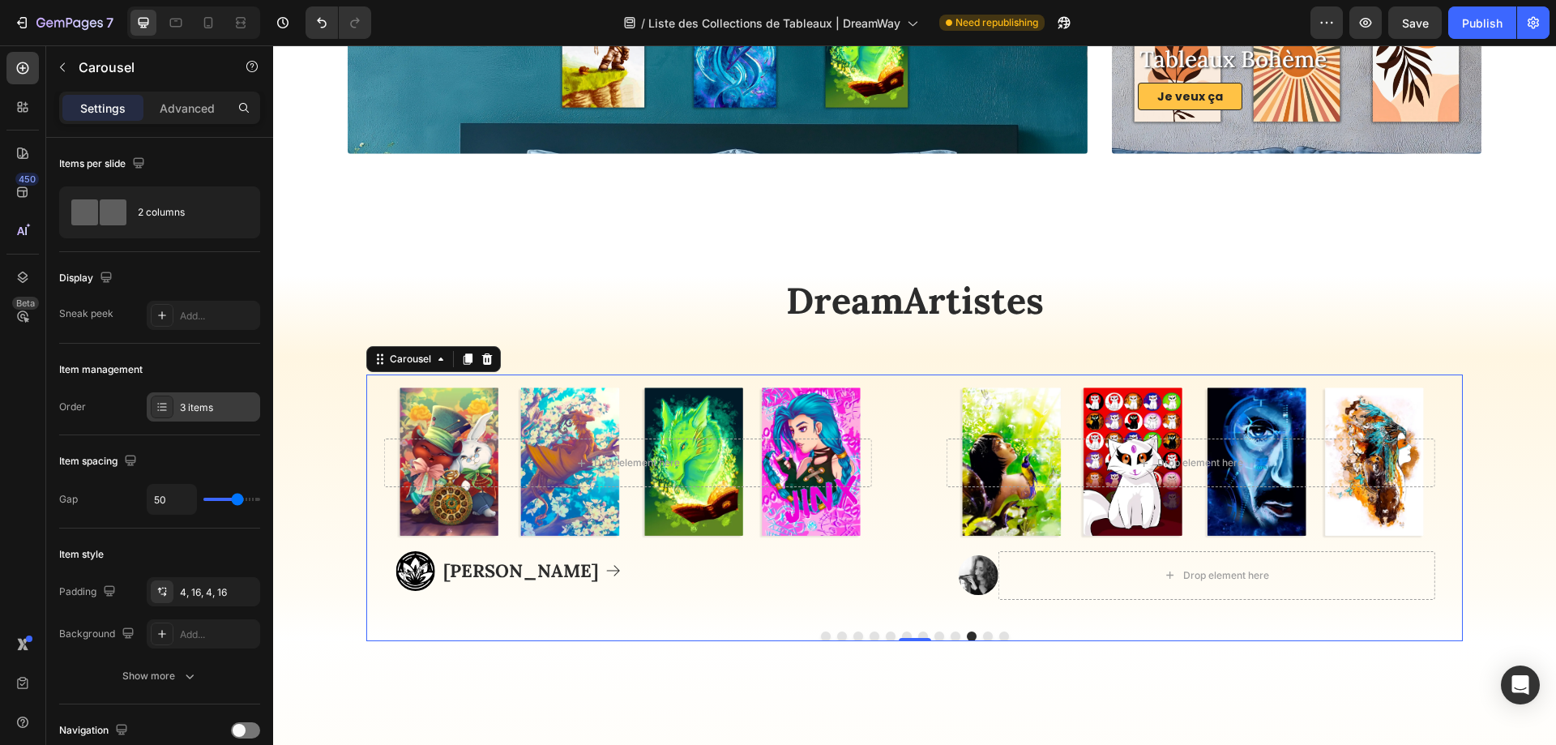
click at [165, 403] on icon at bounding box center [162, 406] width 13 height 13
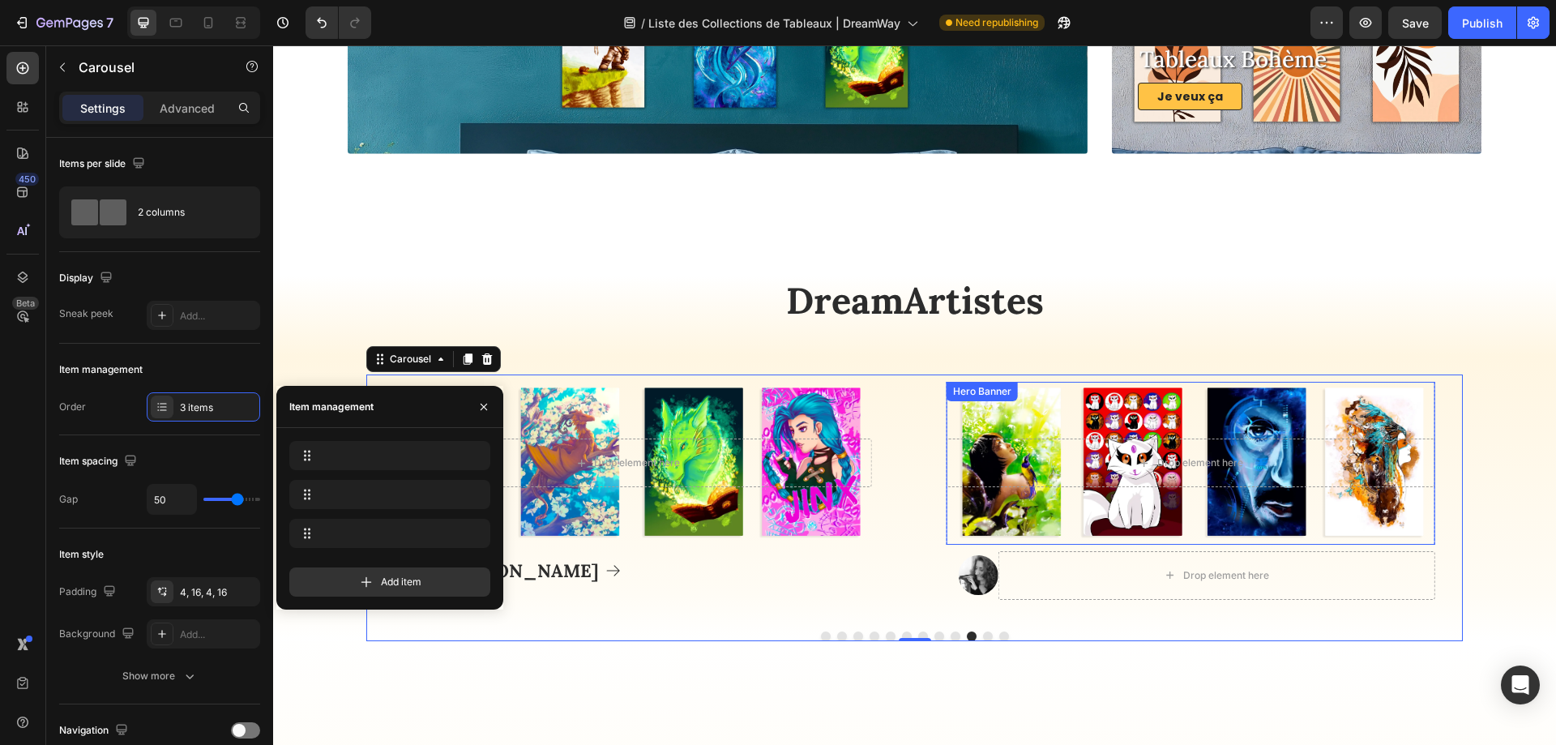
click at [1016, 423] on div "Background Image" at bounding box center [1190, 463] width 489 height 163
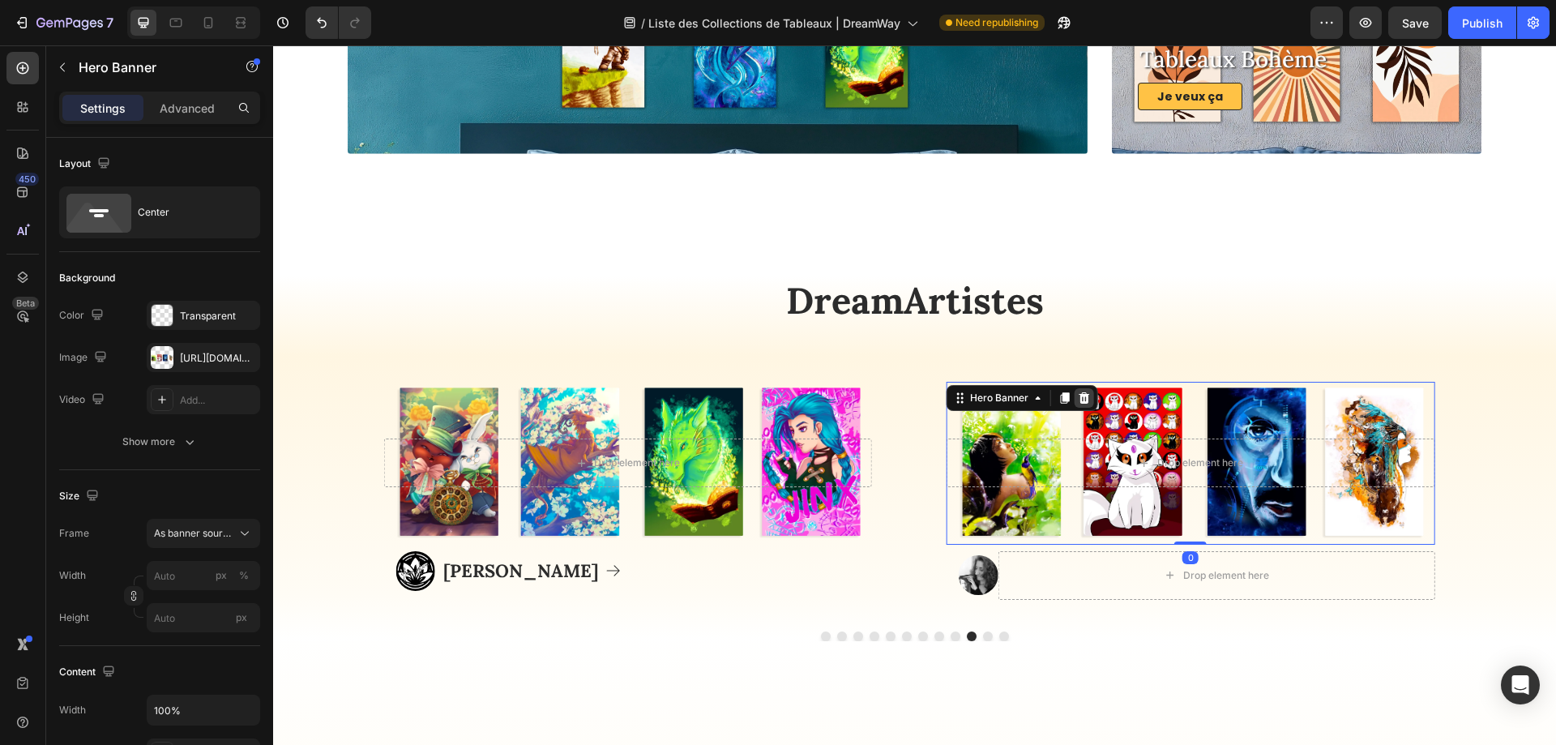
click at [1081, 389] on div at bounding box center [1083, 397] width 19 height 19
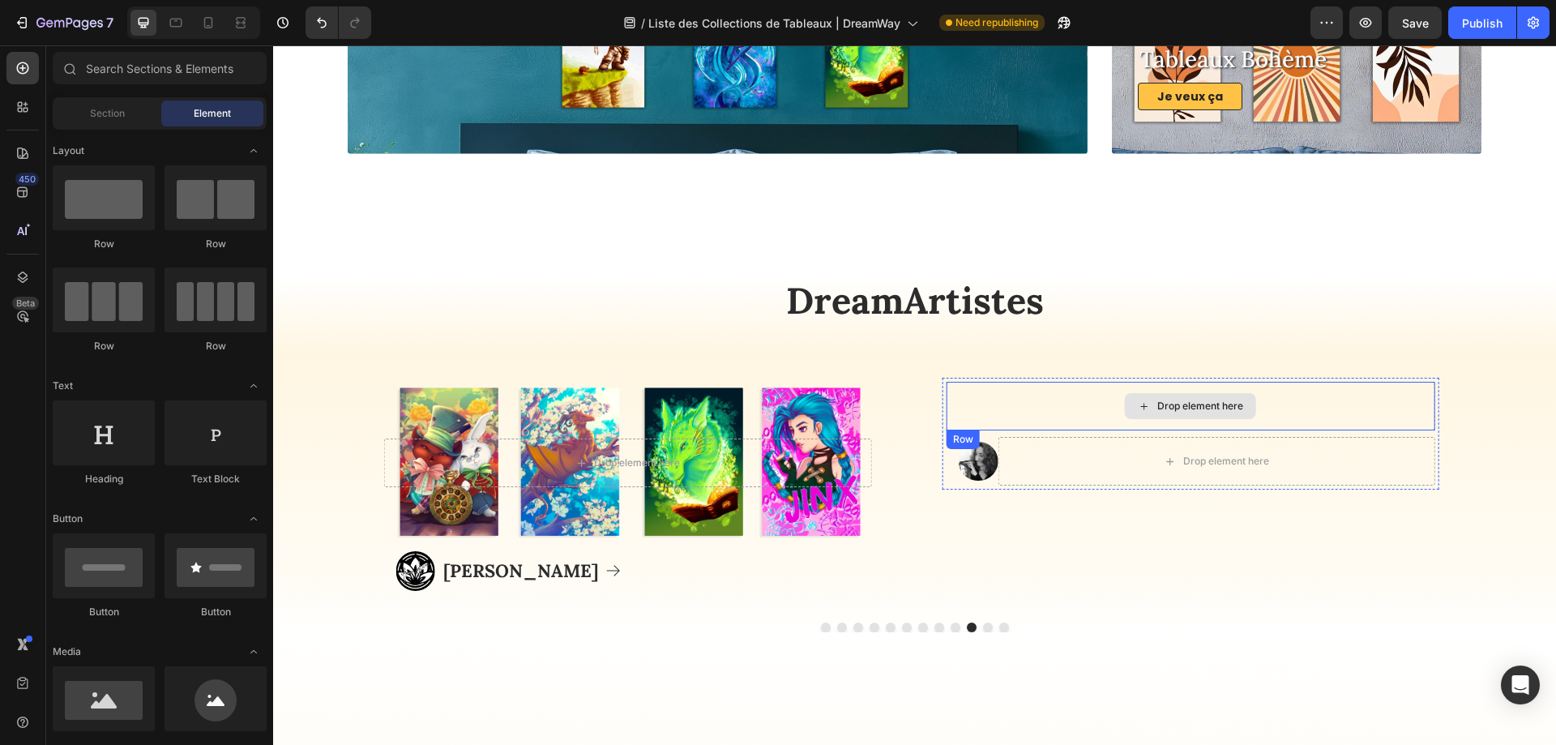
click at [1023, 410] on div "Drop element here" at bounding box center [1190, 406] width 489 height 49
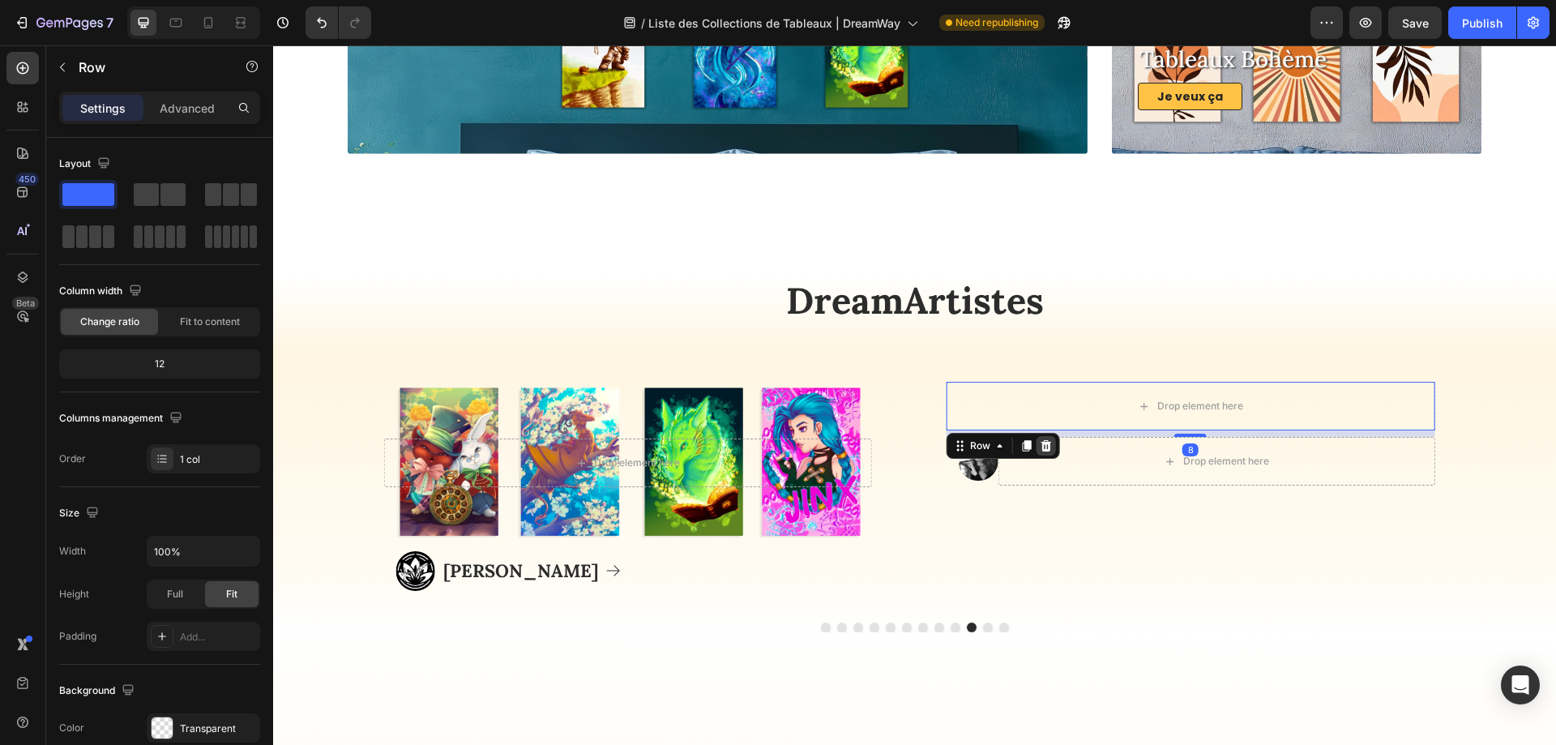
click at [1041, 446] on icon at bounding box center [1045, 445] width 11 height 11
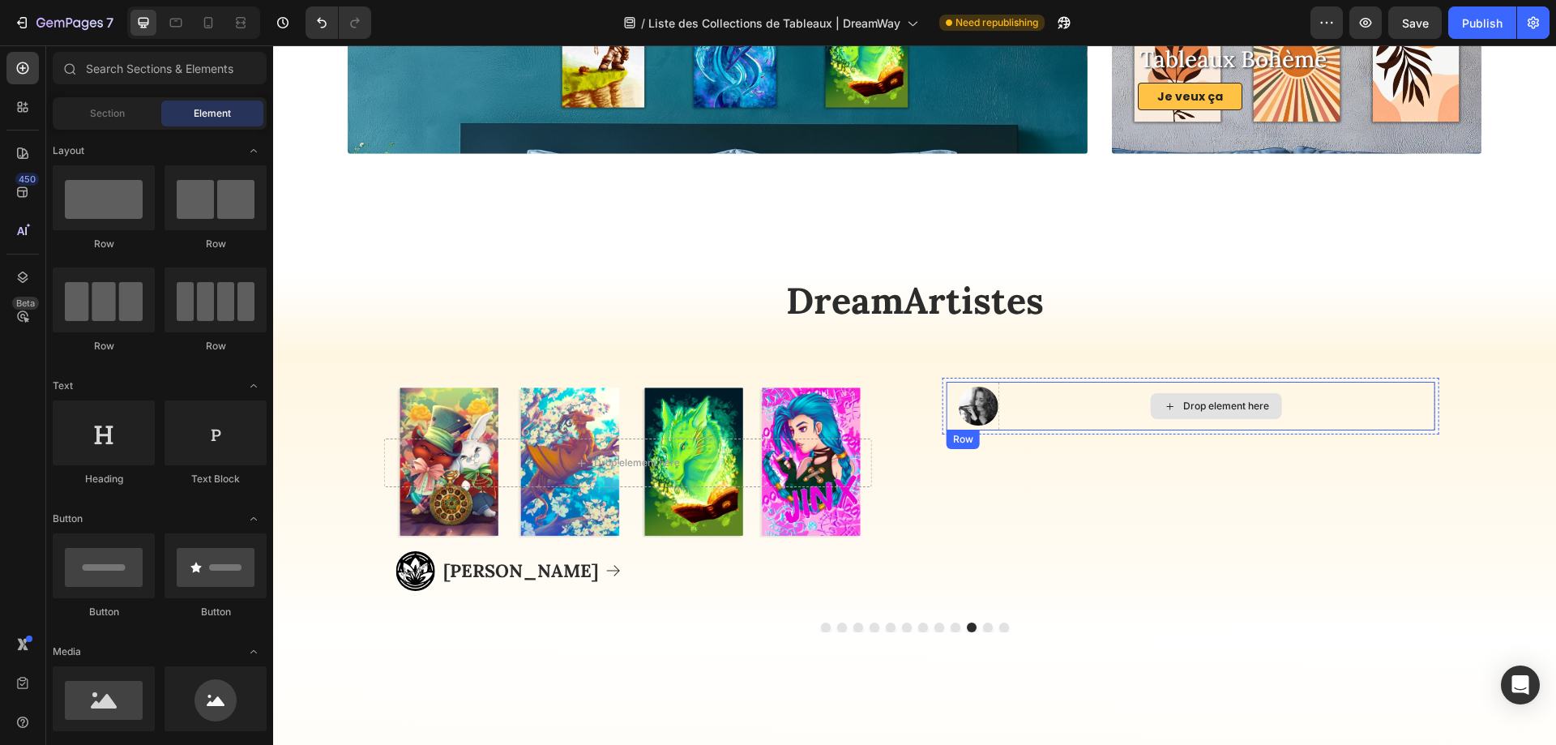
click at [1008, 396] on div "Drop element here" at bounding box center [1216, 406] width 437 height 49
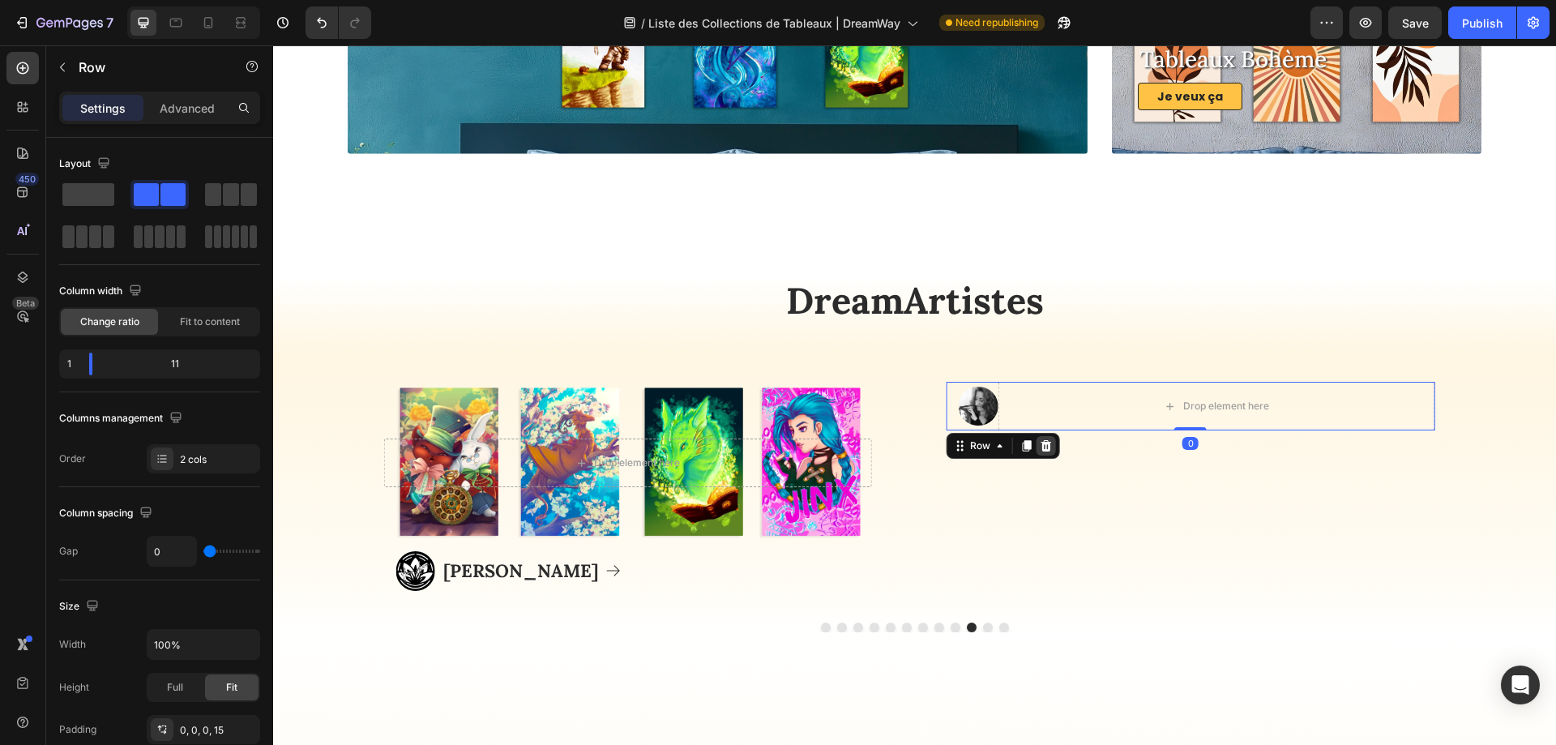
click at [1054, 444] on div "Row" at bounding box center [1002, 446] width 113 height 26
click at [1040, 450] on icon at bounding box center [1046, 445] width 13 height 13
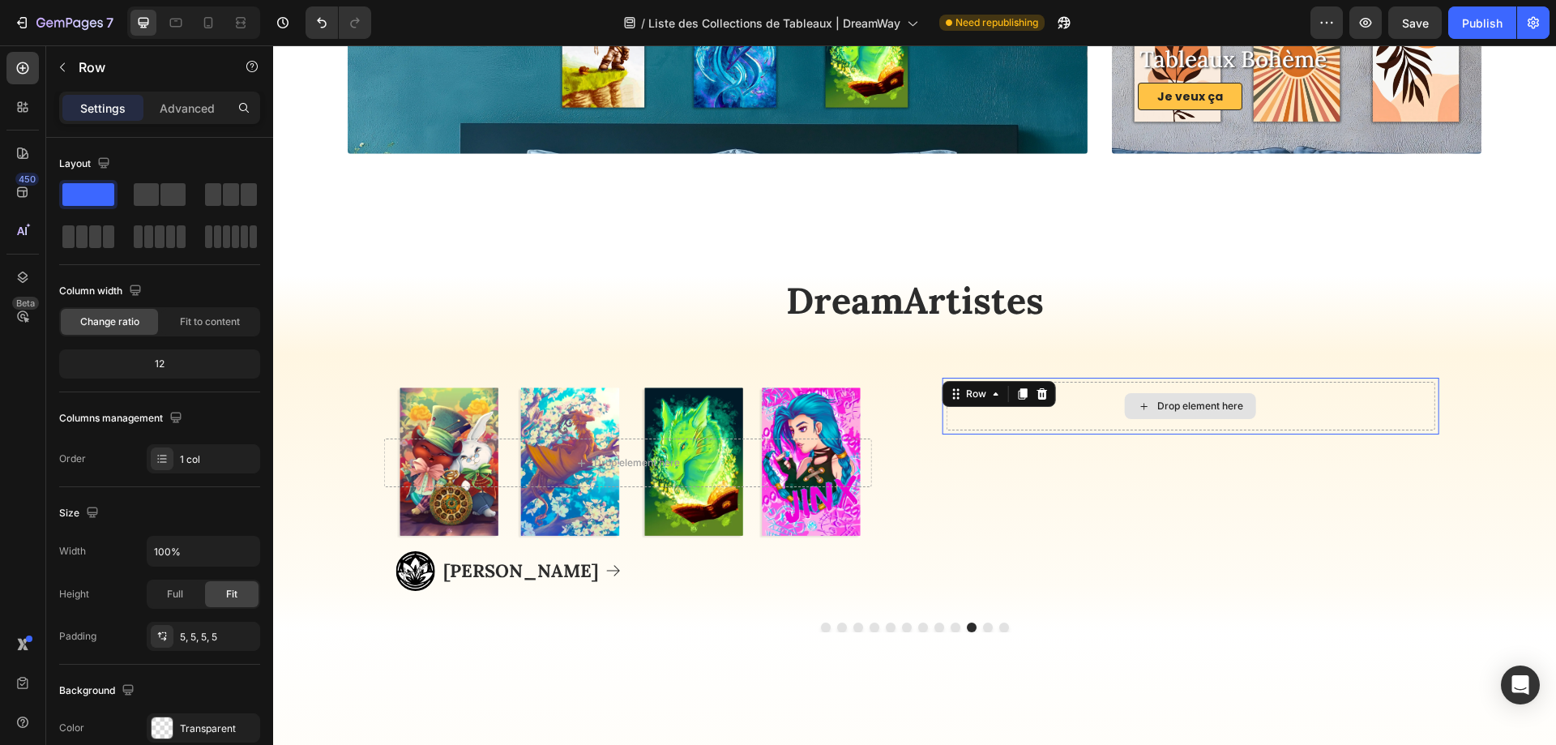
click at [1030, 411] on div "Drop element here" at bounding box center [1190, 406] width 489 height 49
click at [1037, 393] on icon at bounding box center [1041, 393] width 11 height 11
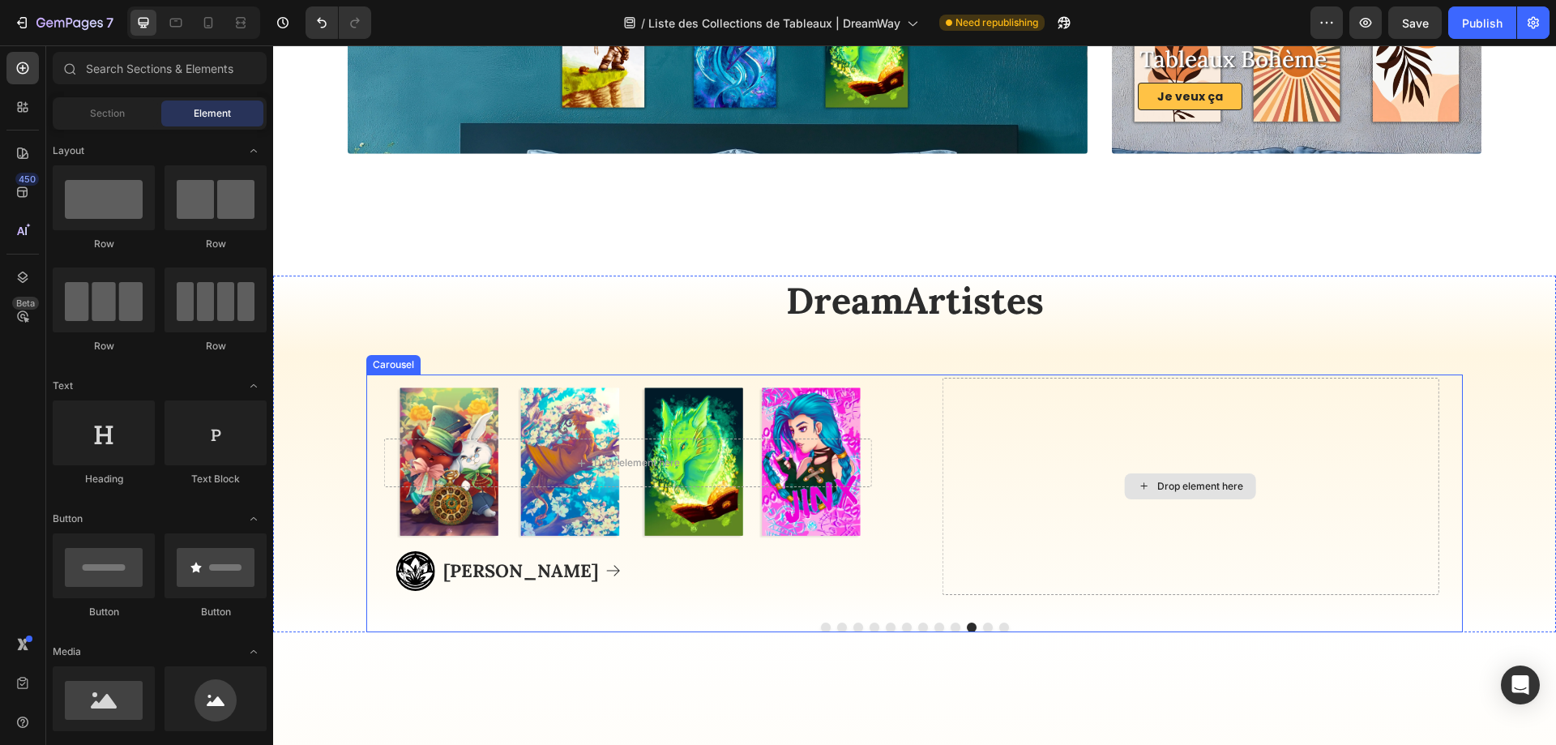
click at [1015, 459] on div "Drop element here" at bounding box center [1190, 486] width 497 height 217
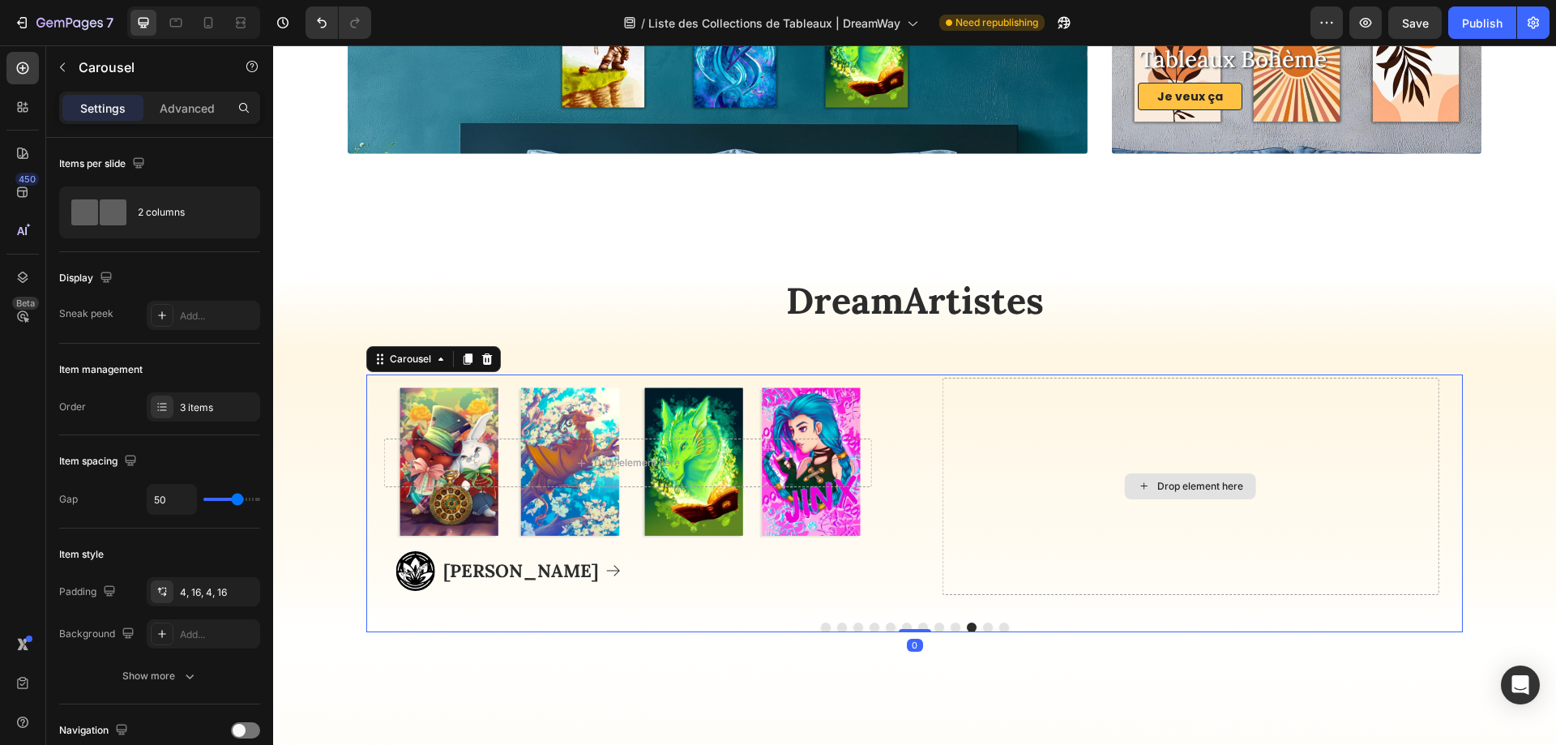
click at [1005, 427] on div "Drop element here" at bounding box center [1190, 486] width 497 height 217
click at [320, 22] on icon "Undo/Redo" at bounding box center [322, 23] width 10 height 11
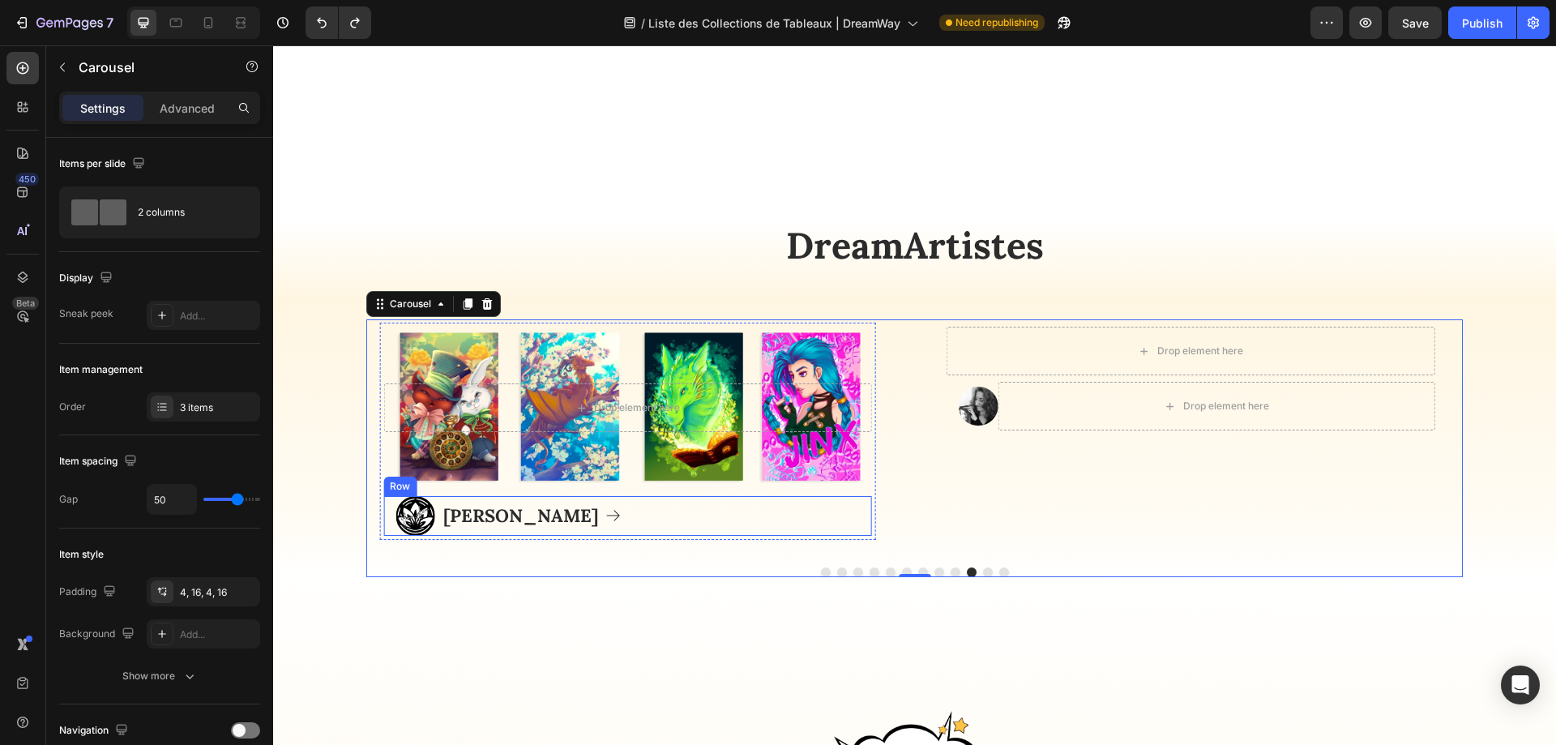
scroll to position [8222, 0]
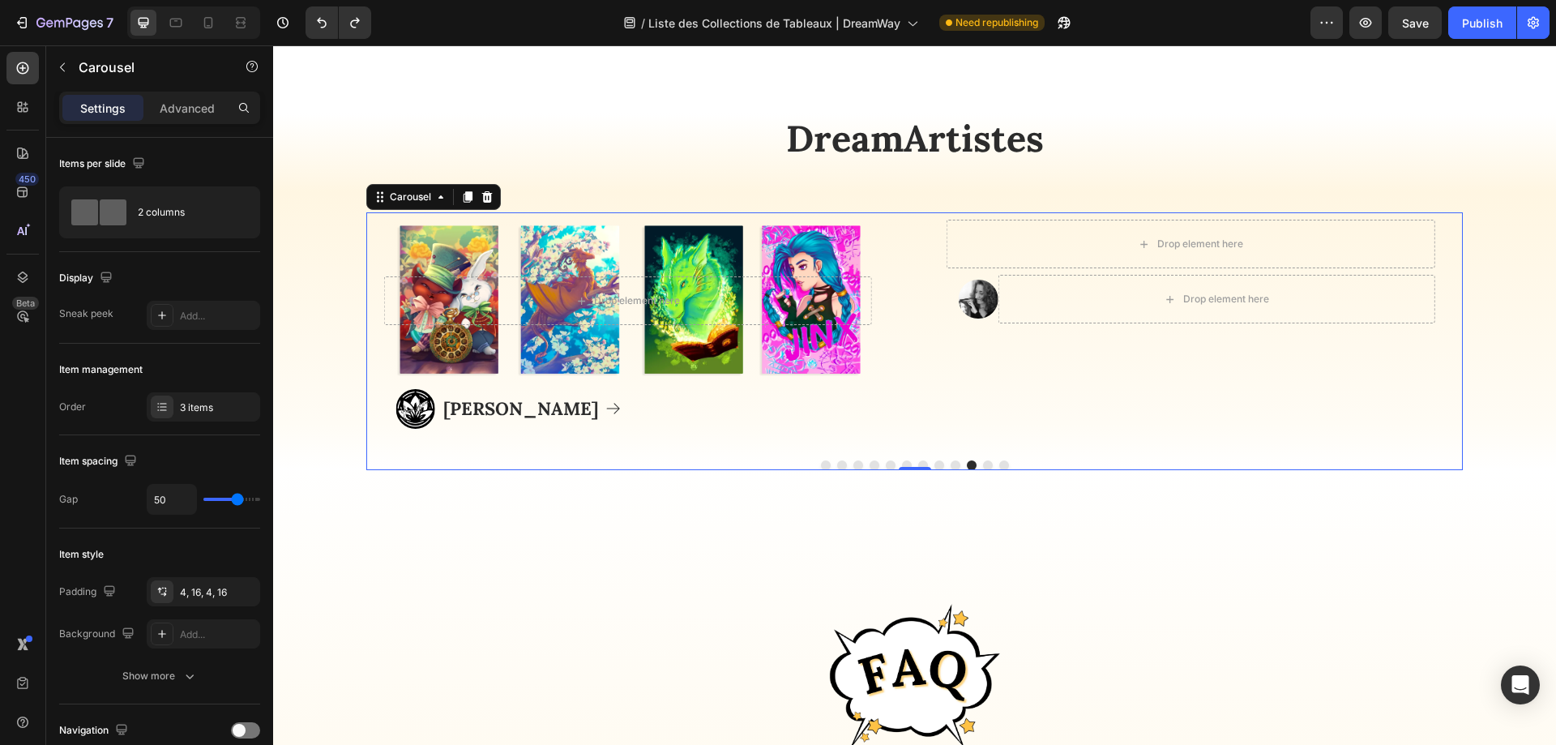
click at [983, 468] on button "Dot" at bounding box center [988, 465] width 10 height 10
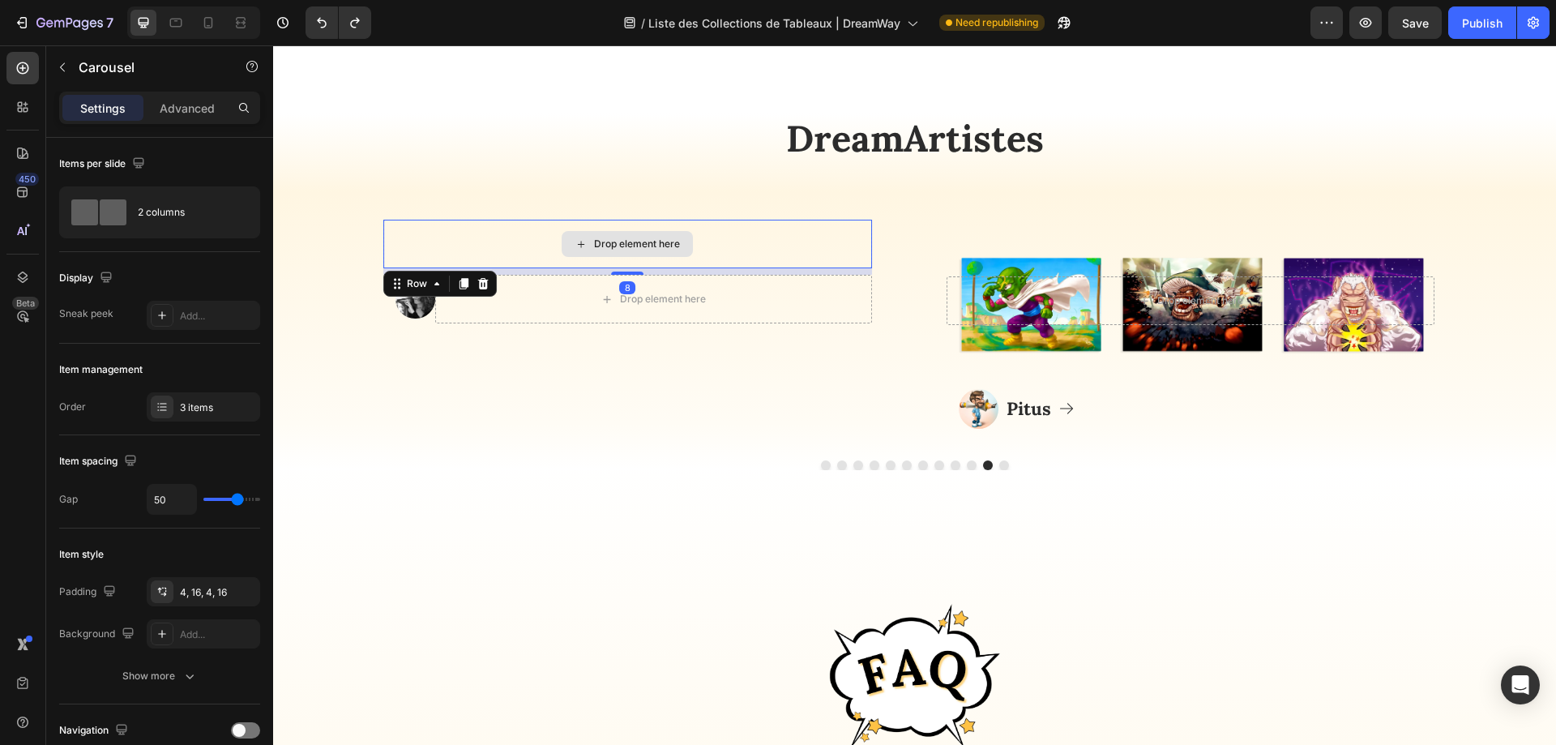
click at [869, 225] on div "Drop element here" at bounding box center [627, 244] width 489 height 49
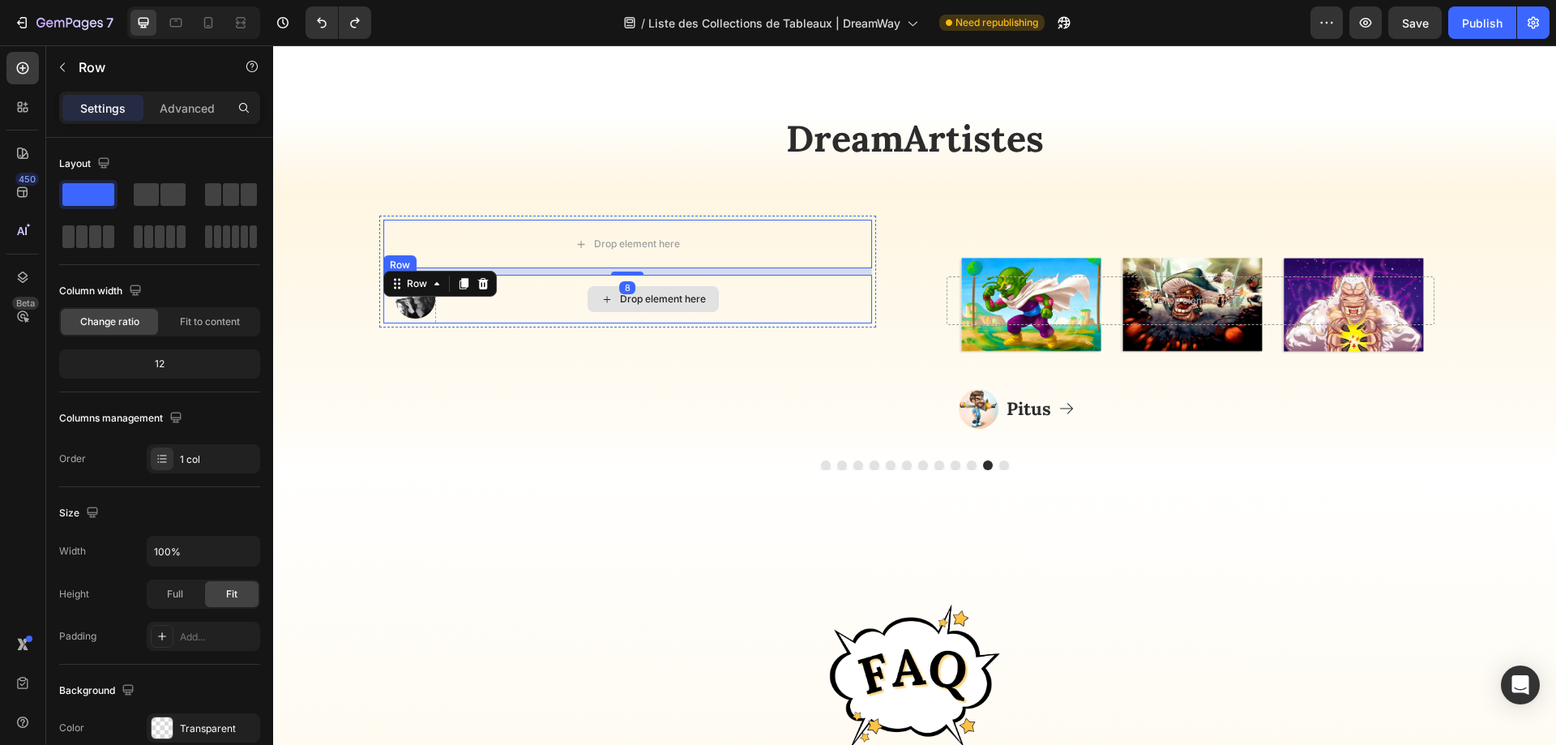
click at [574, 317] on div "Drop element here" at bounding box center [653, 299] width 437 height 49
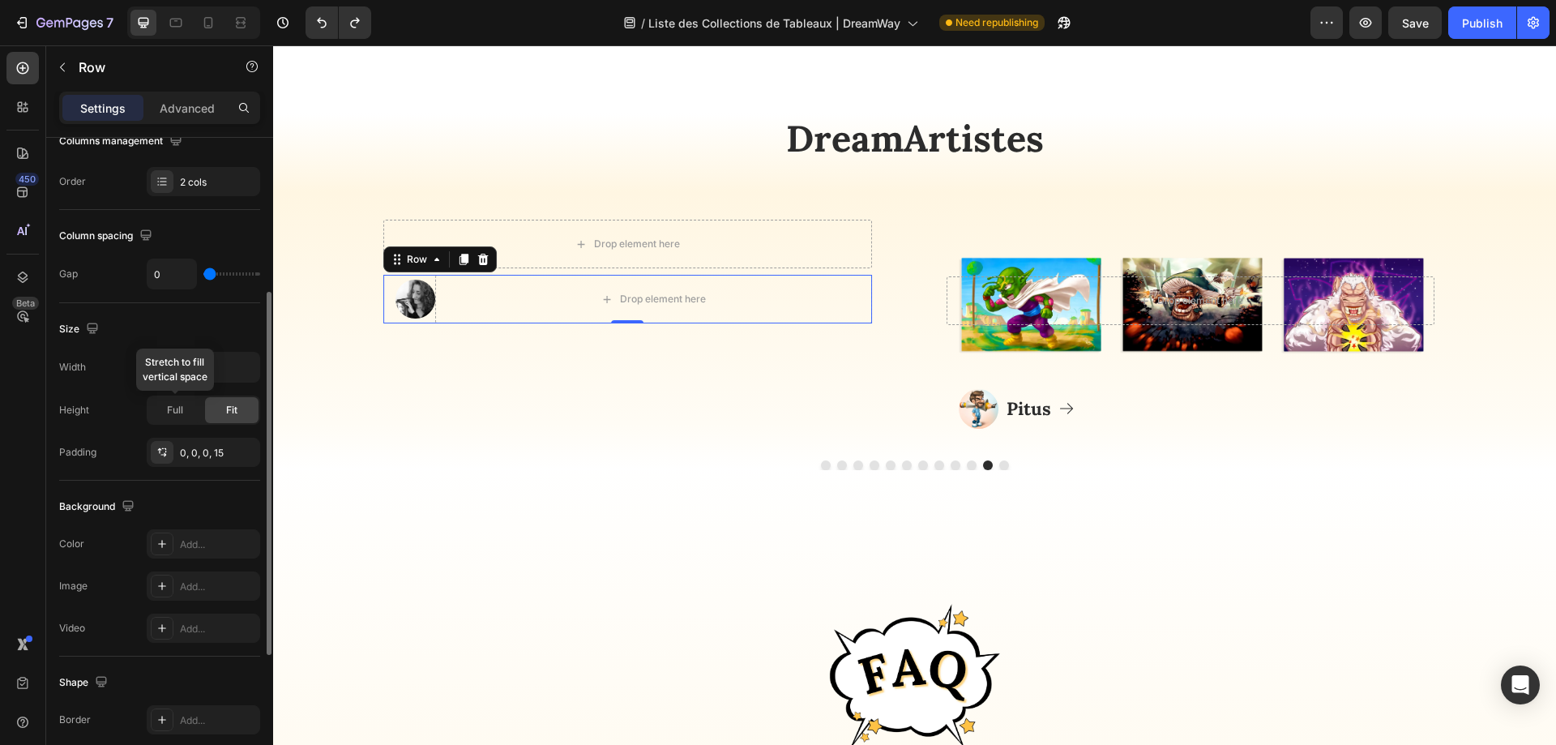
scroll to position [0, 0]
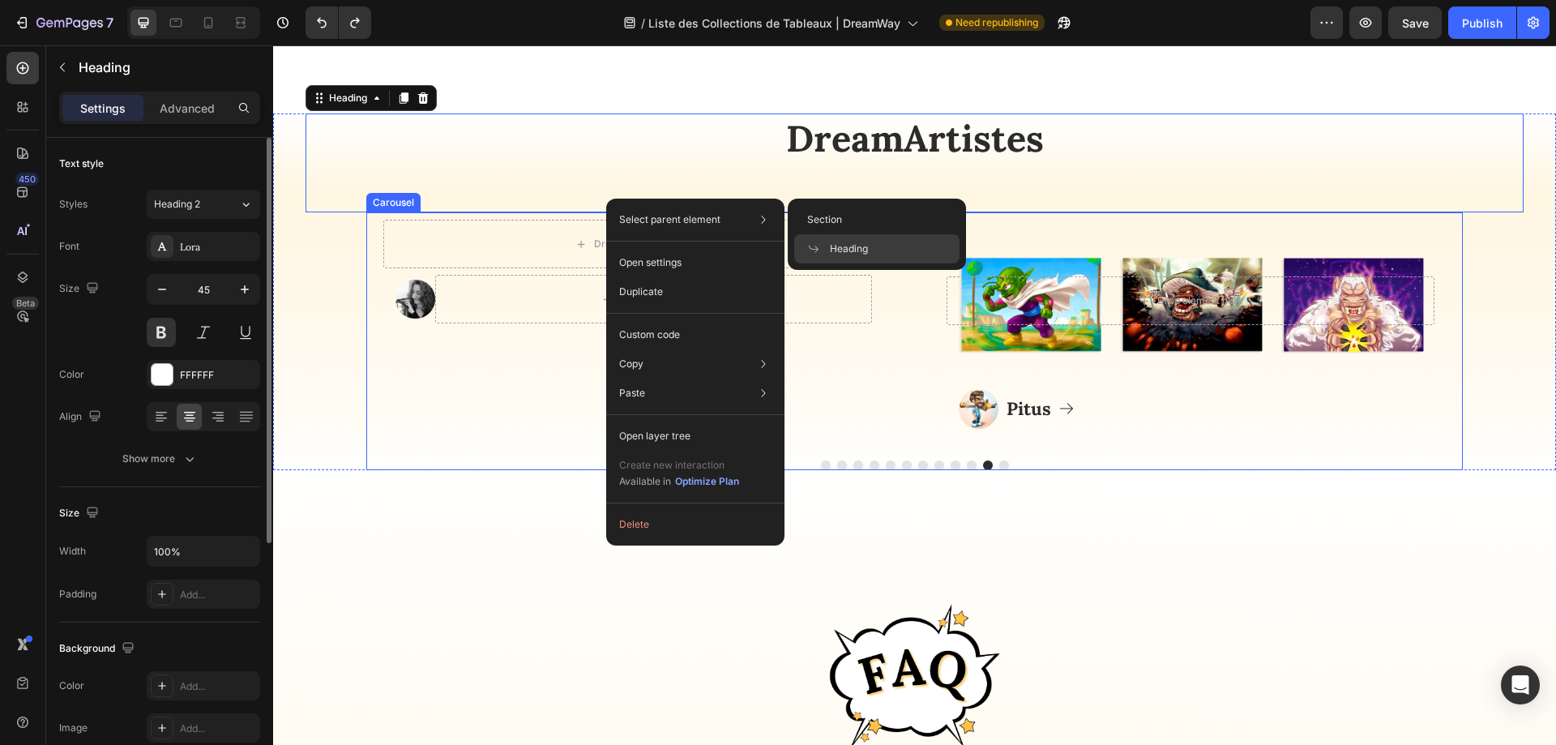
click at [944, 300] on div "Drop element here Hero Banner Row Image Pitus Button Row Row" at bounding box center [1190, 324] width 497 height 217
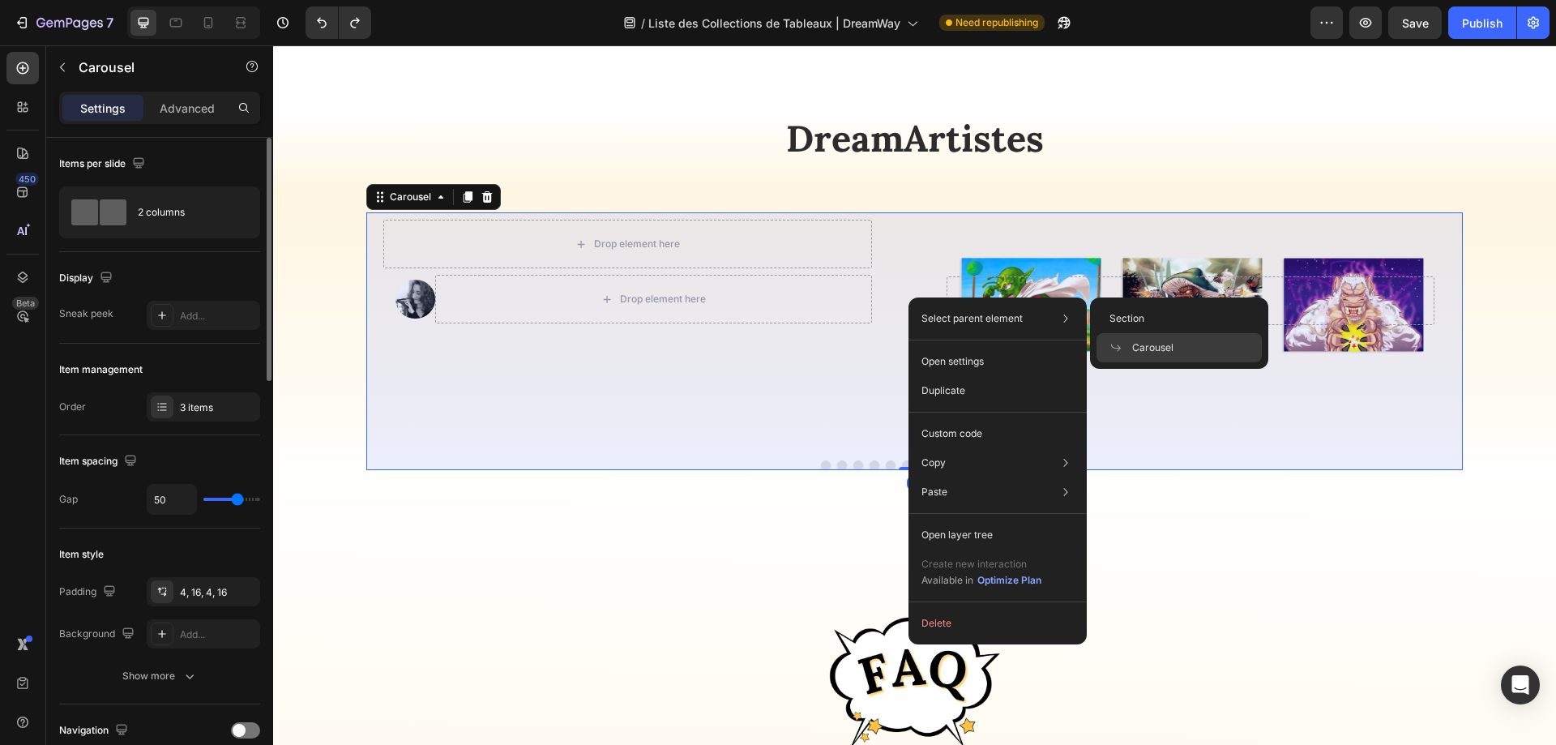
click at [1134, 339] on div "Carousel" at bounding box center [1178, 347] width 165 height 29
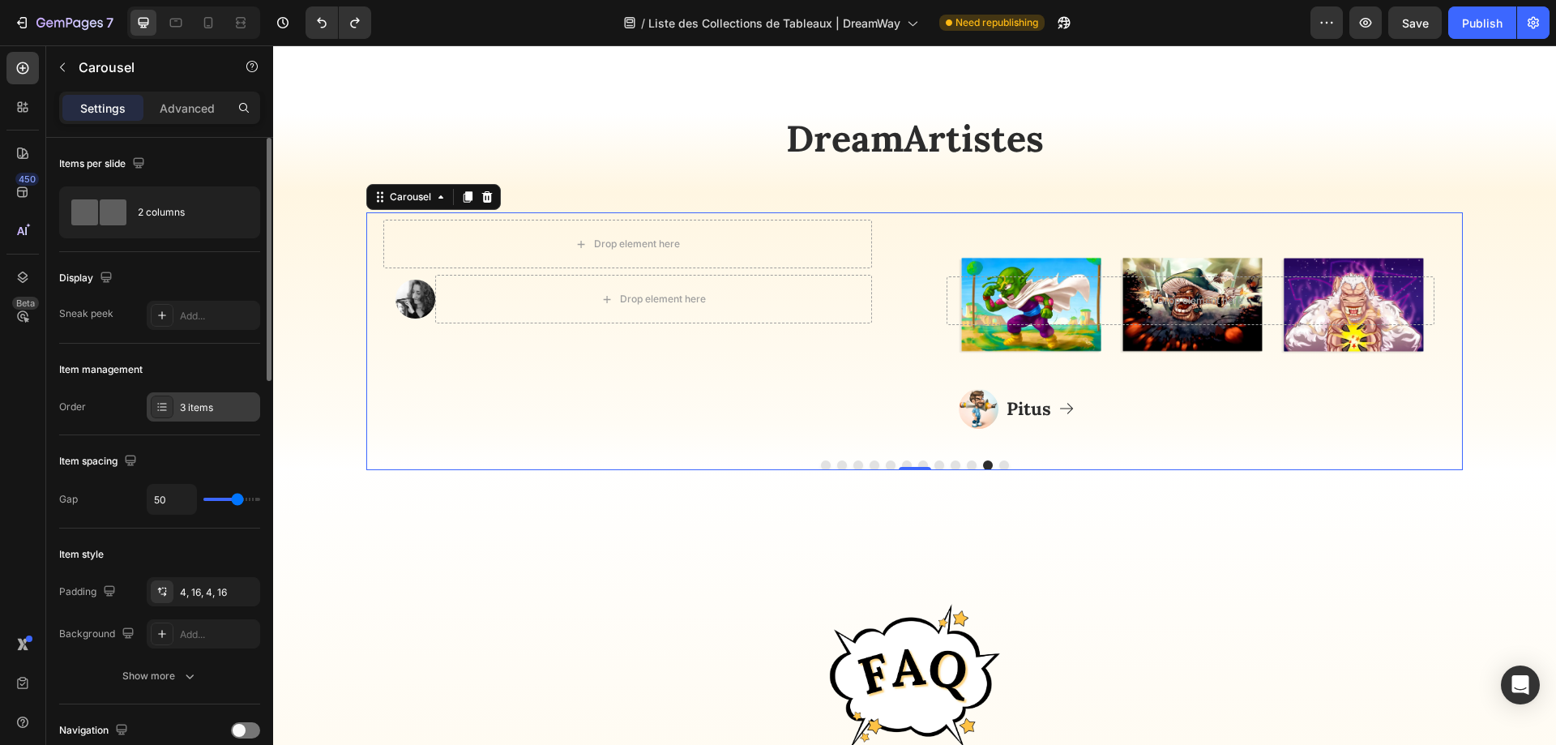
click at [194, 396] on div "3 items" at bounding box center [203, 406] width 113 height 29
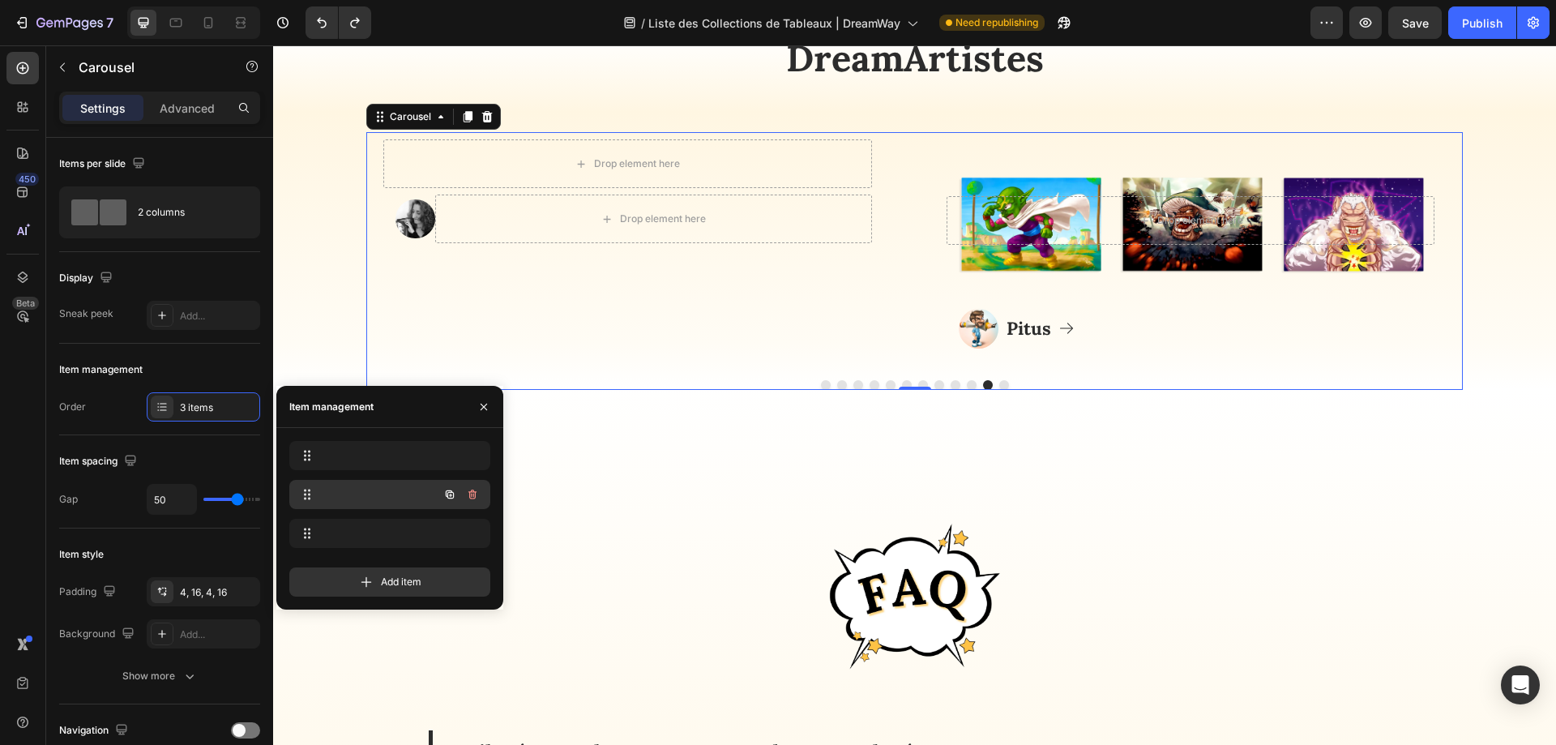
scroll to position [8303, 0]
click at [415, 583] on span "Add item" at bounding box center [401, 581] width 41 height 15
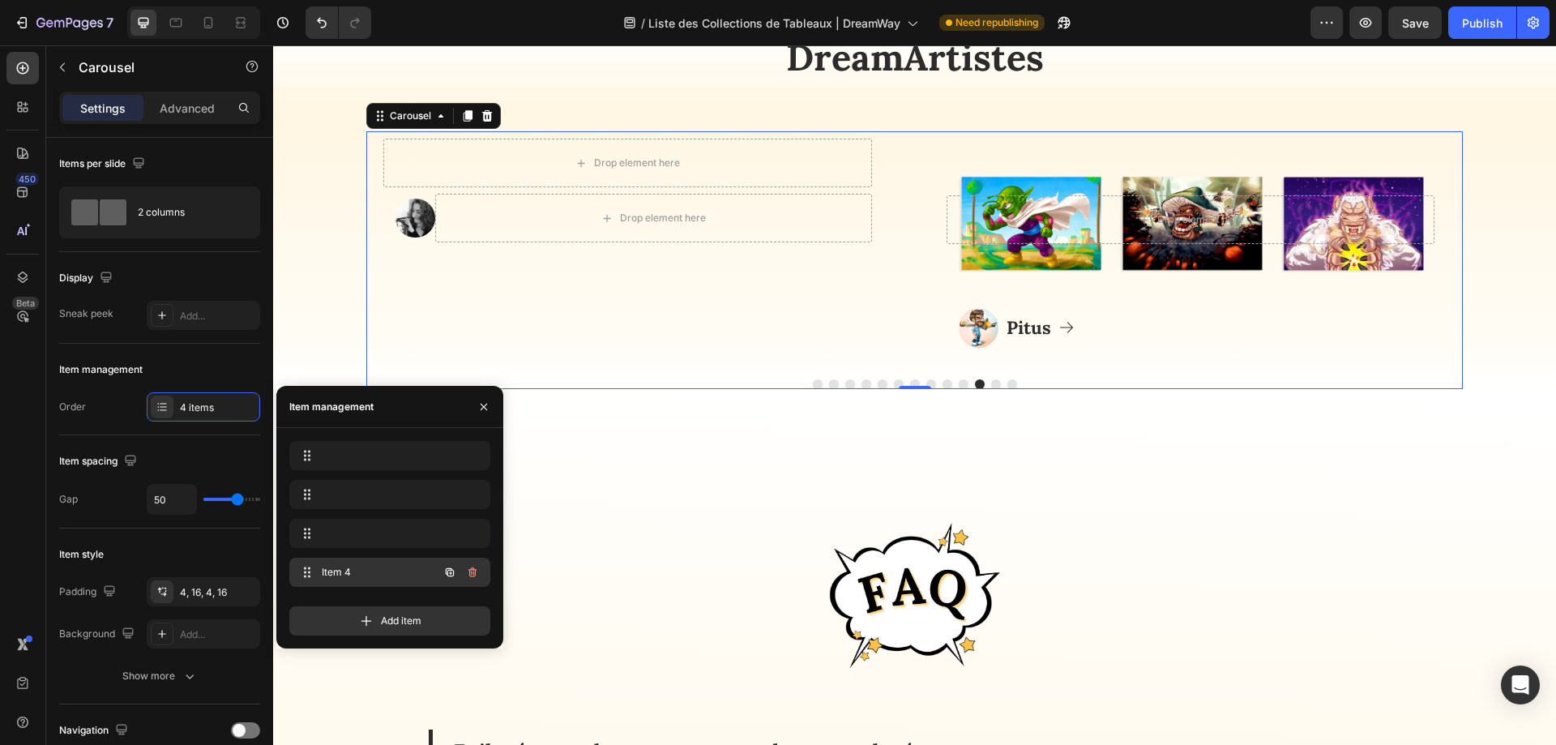
click at [427, 571] on div "Item 4 Item 4" at bounding box center [367, 572] width 143 height 23
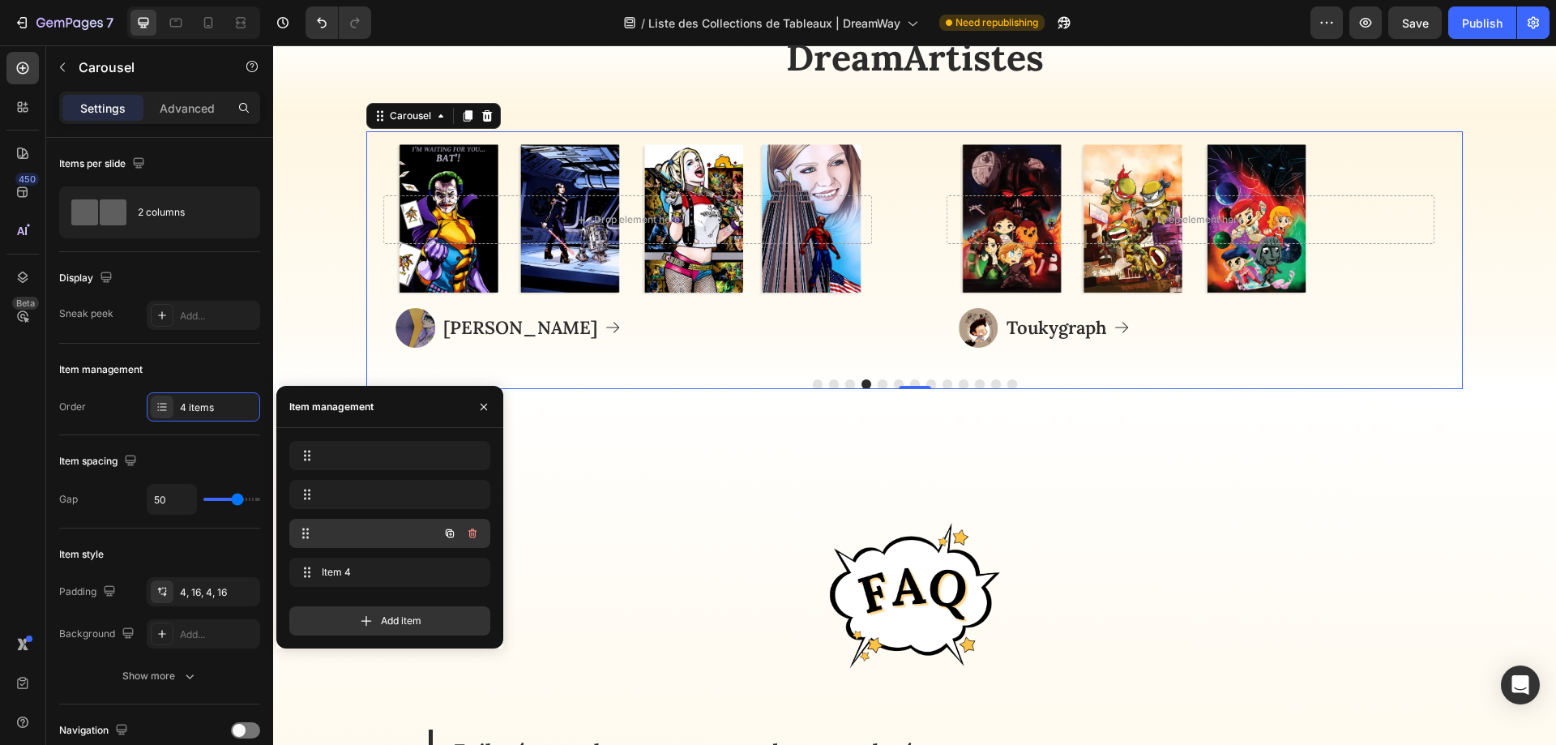
click at [403, 546] on div at bounding box center [389, 533] width 201 height 29
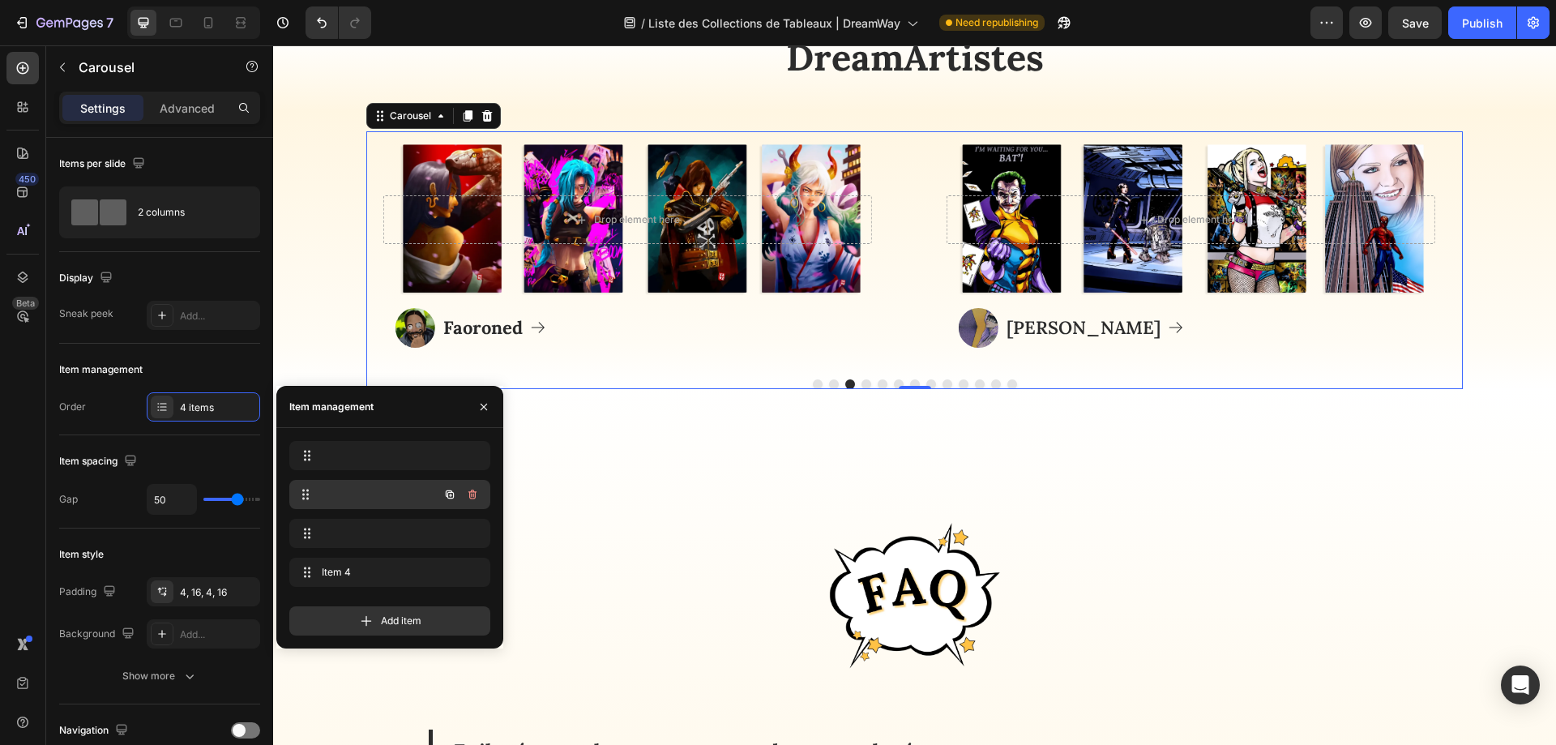
click at [395, 505] on div at bounding box center [367, 494] width 143 height 23
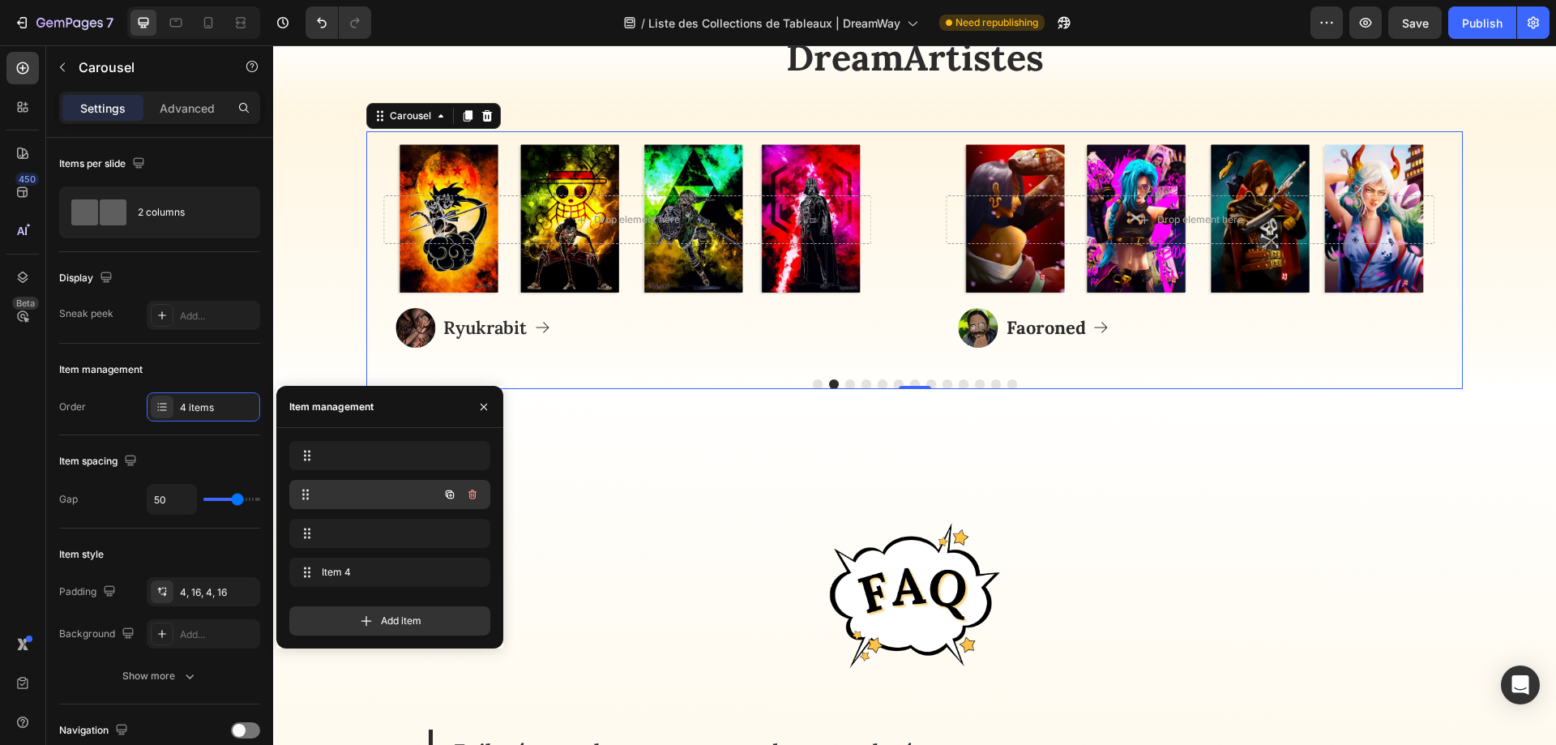
click at [390, 501] on div at bounding box center [367, 494] width 143 height 23
click at [476, 497] on icon "button" at bounding box center [472, 494] width 13 height 13
click at [476, 497] on button "Delete" at bounding box center [461, 494] width 45 height 23
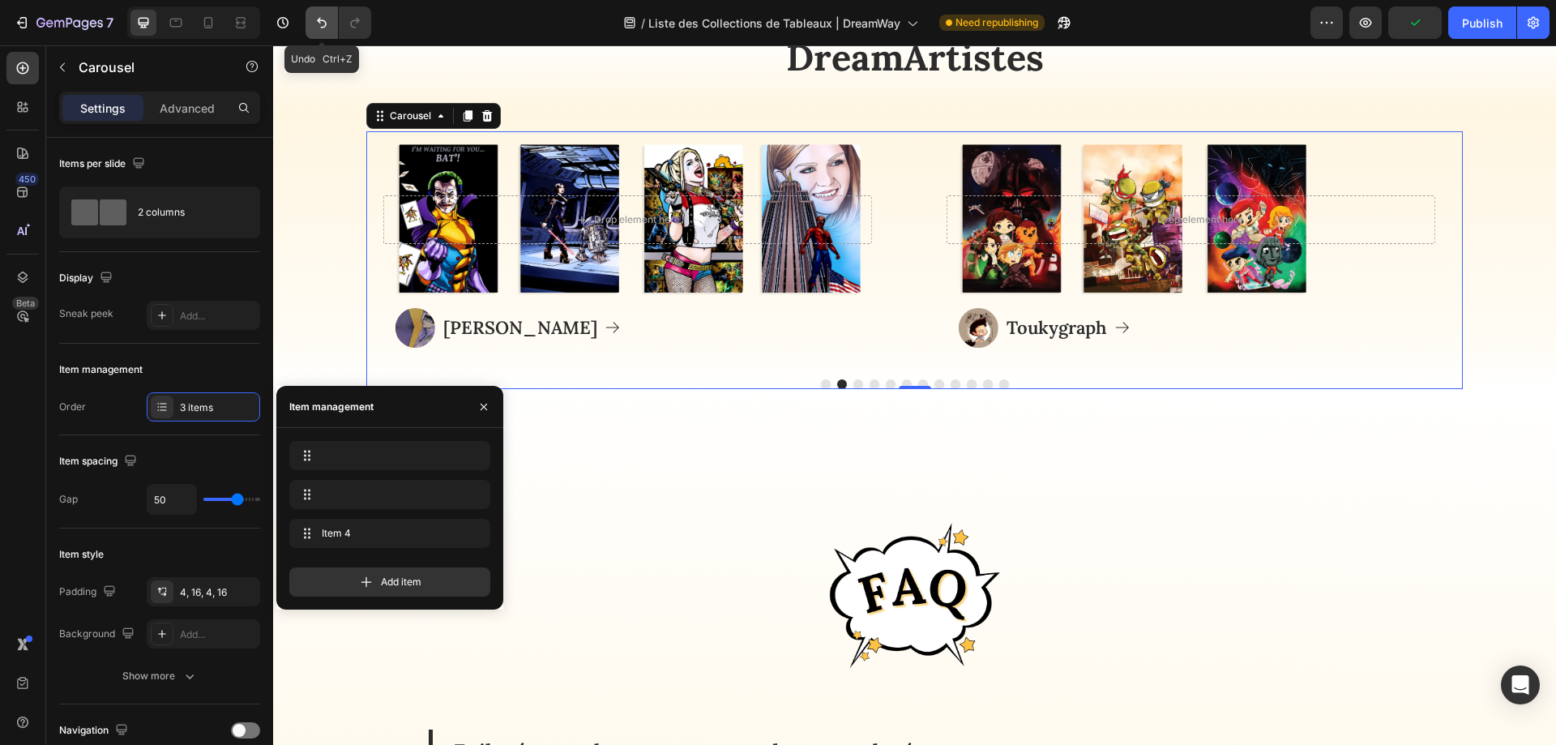
click at [328, 26] on icon "Undo/Redo" at bounding box center [322, 23] width 16 height 16
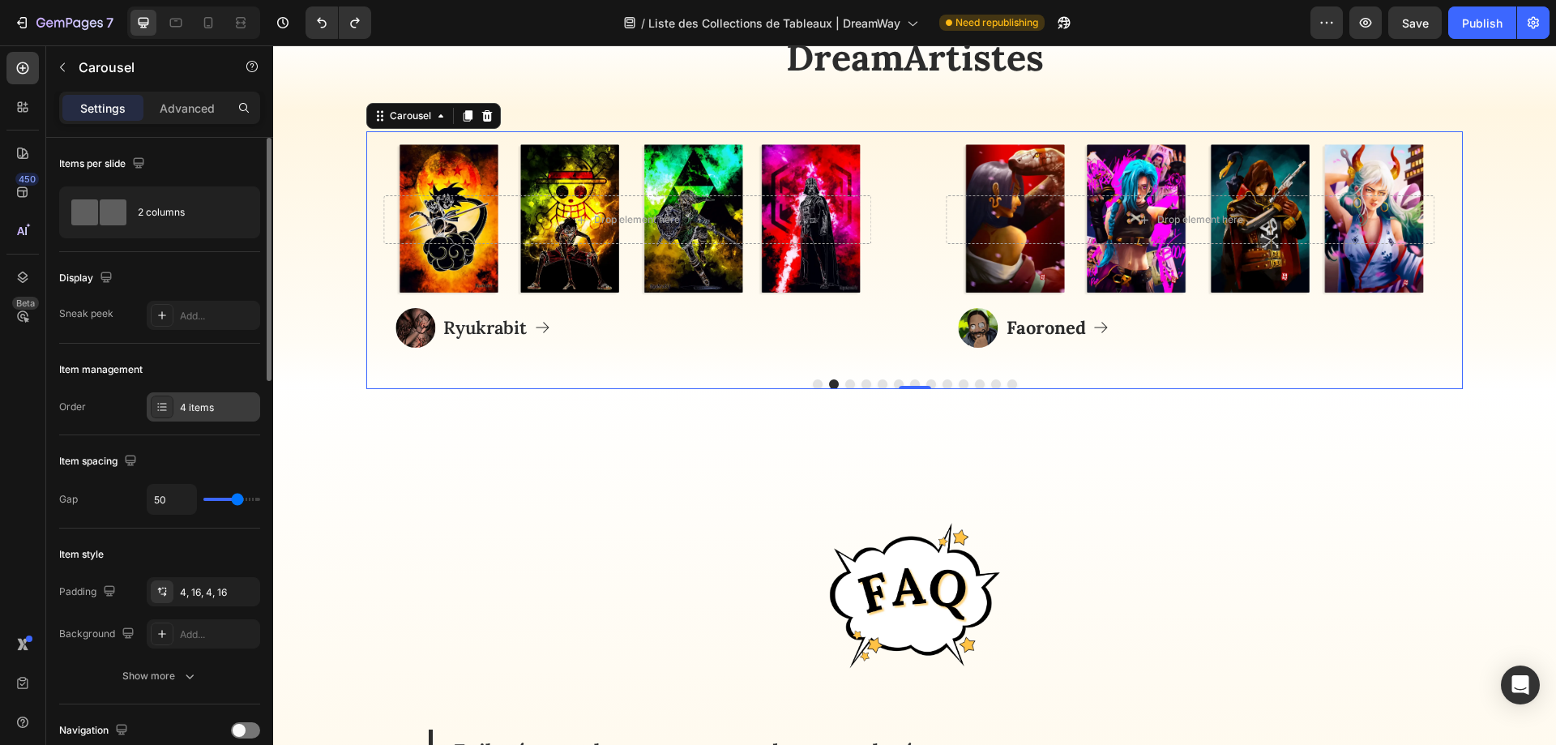
click at [191, 414] on div "4 items" at bounding box center [218, 407] width 76 height 15
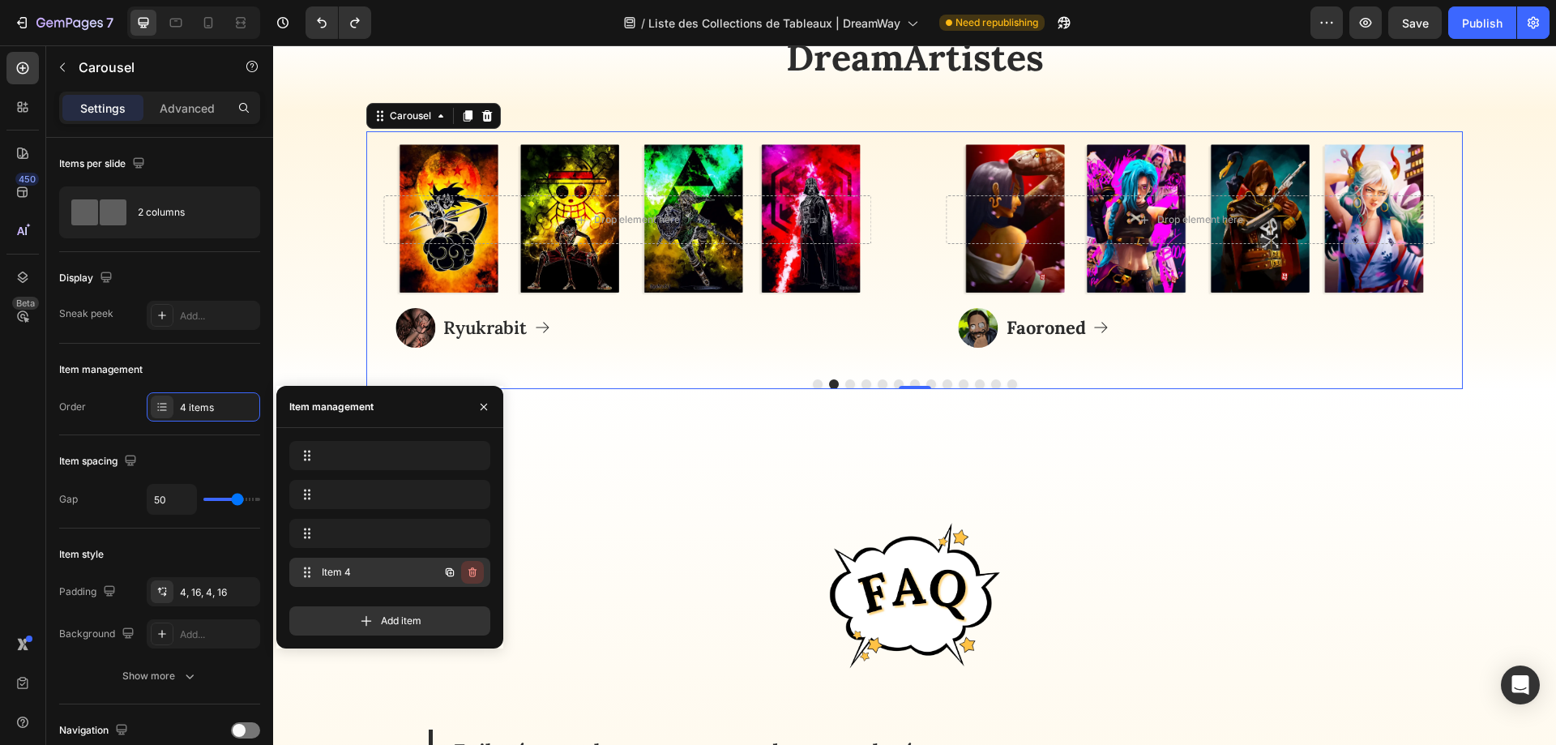
click at [479, 574] on button "button" at bounding box center [472, 572] width 23 height 23
click at [468, 571] on div "Delete" at bounding box center [461, 572] width 30 height 15
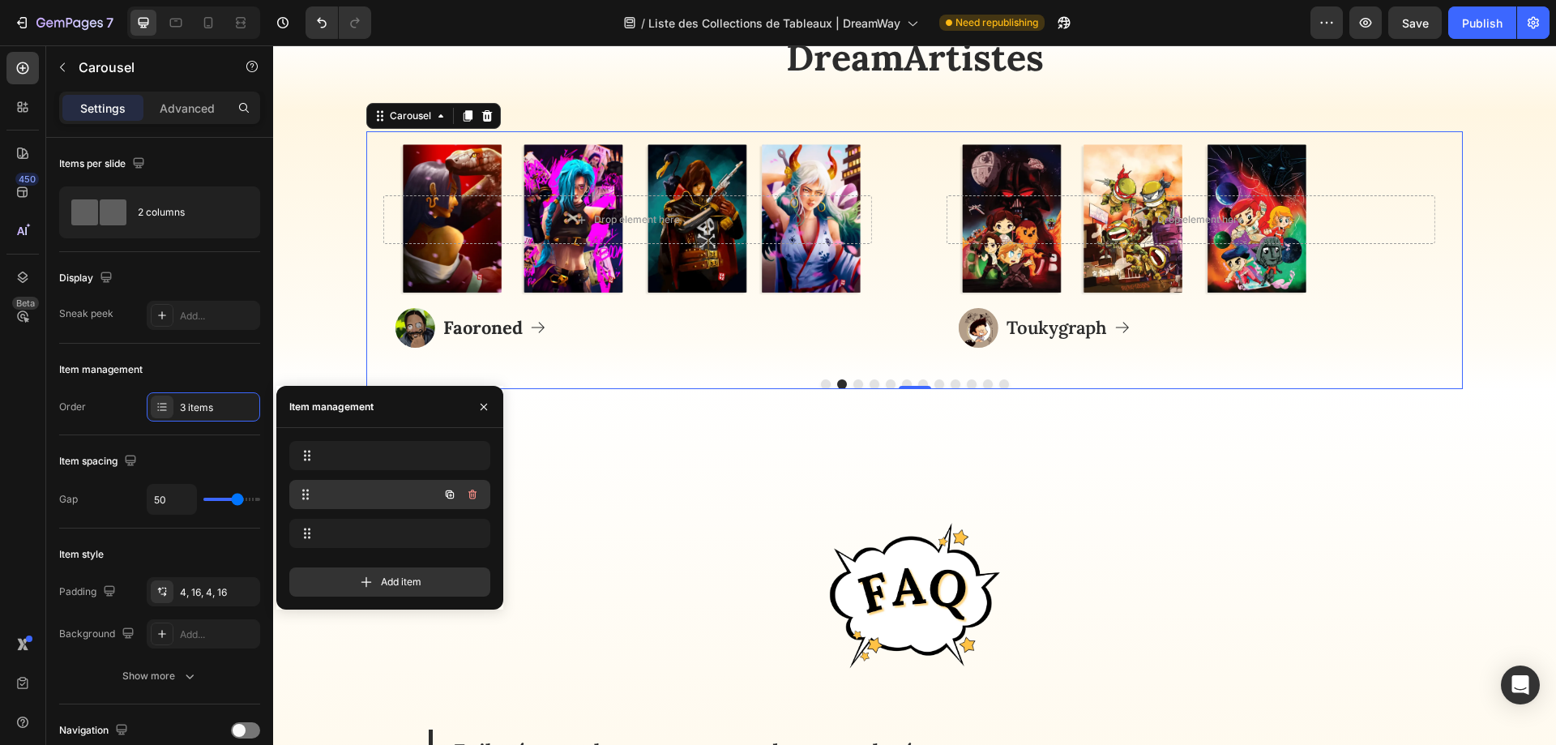
click at [398, 493] on div at bounding box center [367, 494] width 143 height 23
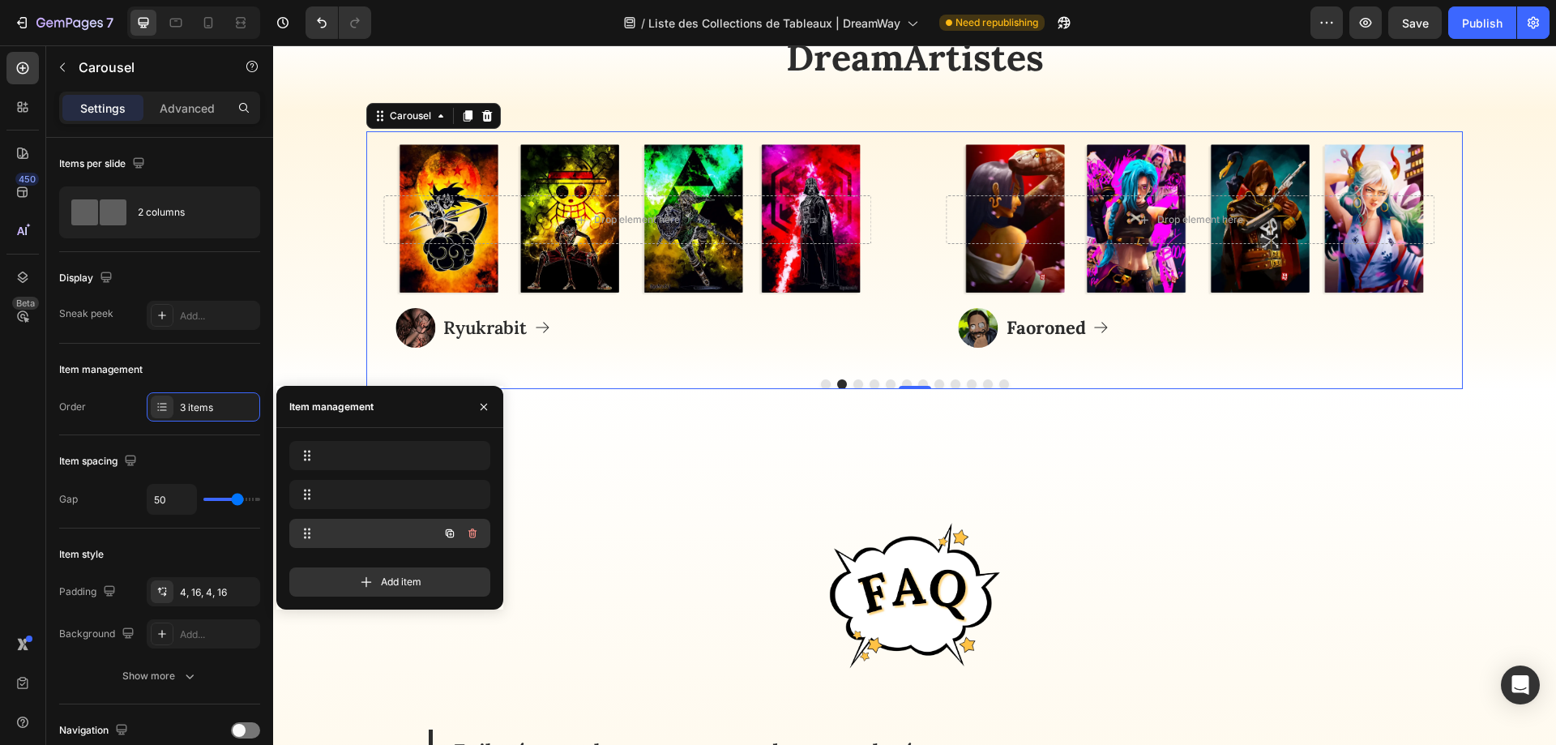
click at [403, 543] on div at bounding box center [367, 533] width 143 height 23
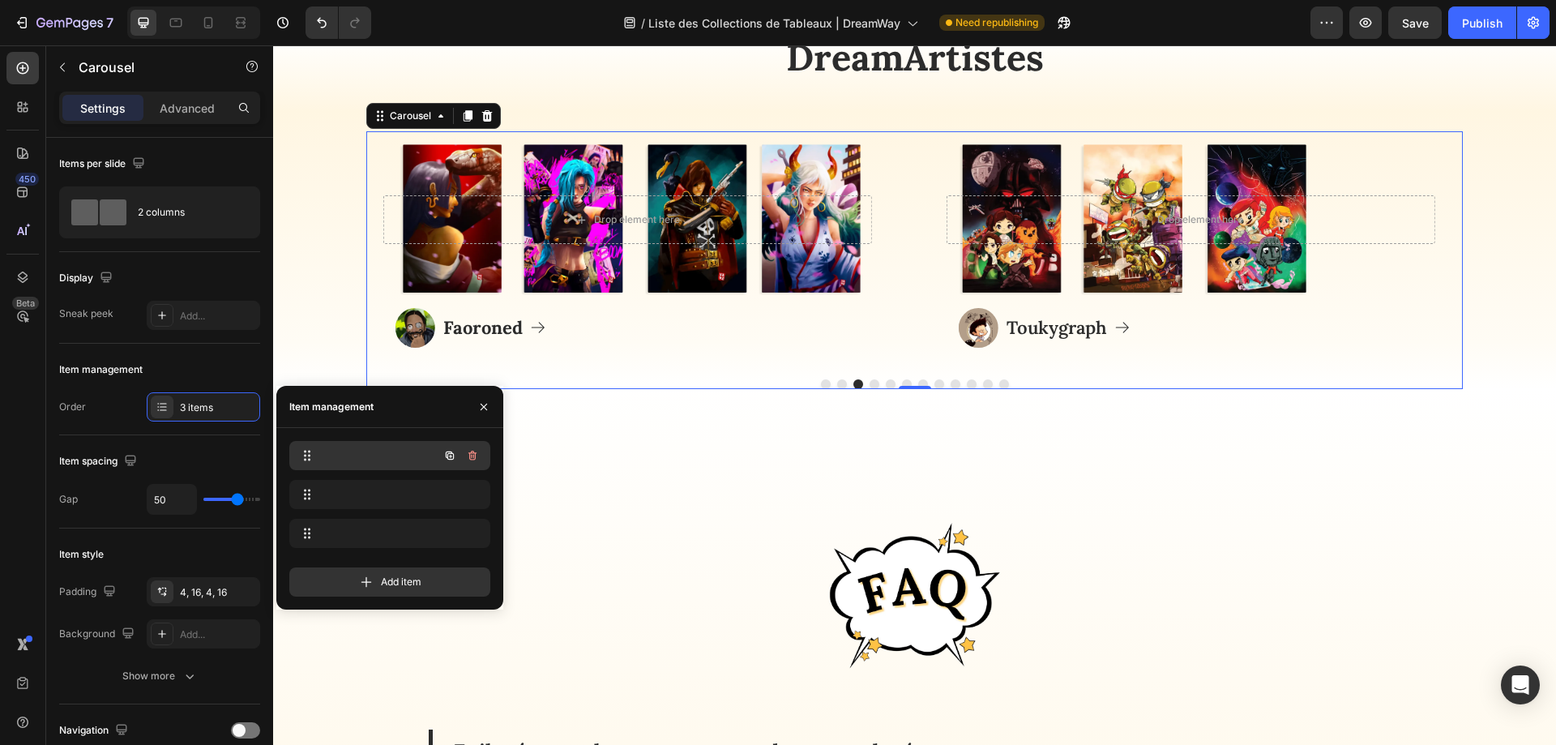
click at [359, 455] on div at bounding box center [367, 455] width 143 height 23
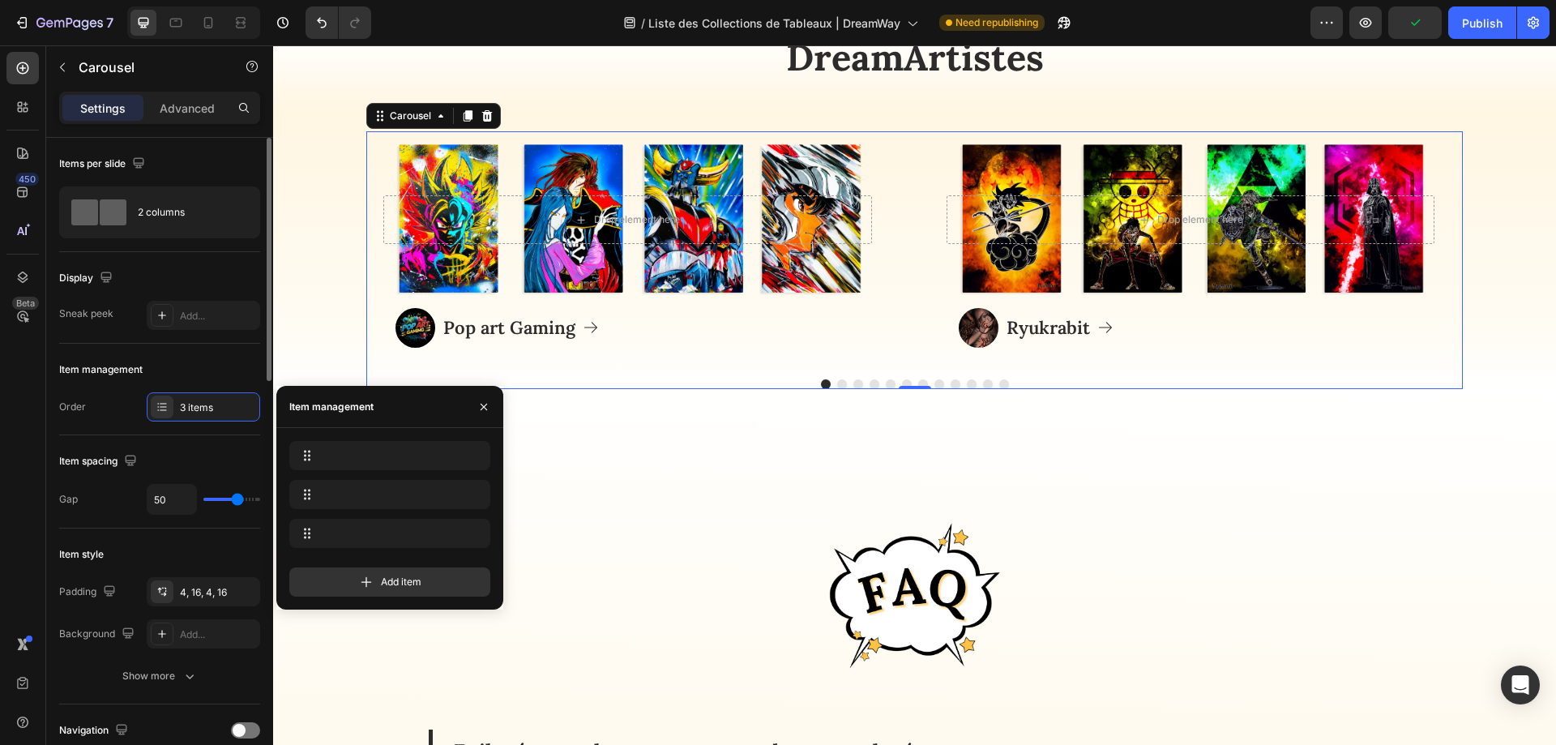
click at [179, 373] on div "Item management" at bounding box center [159, 370] width 201 height 26
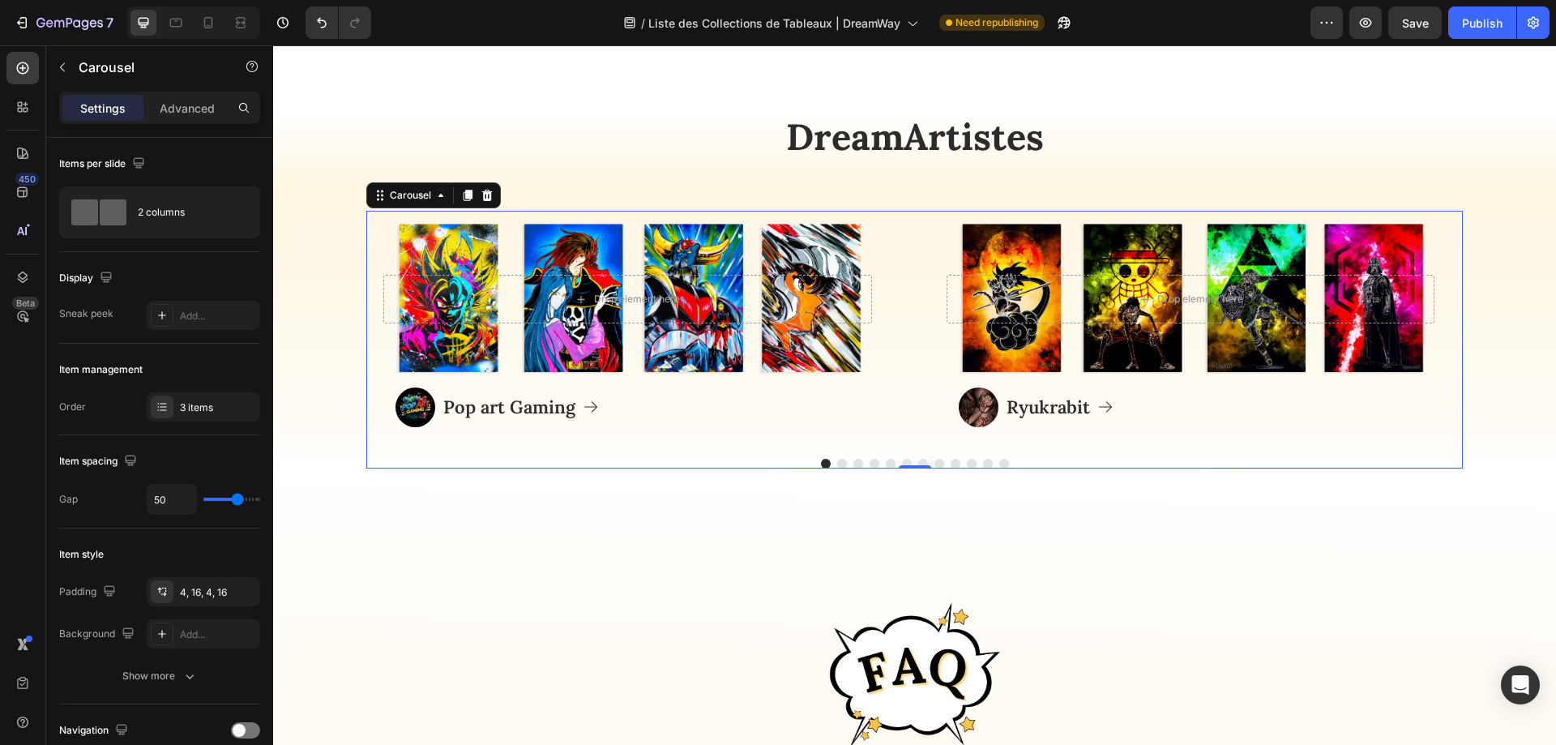
scroll to position [8222, 0]
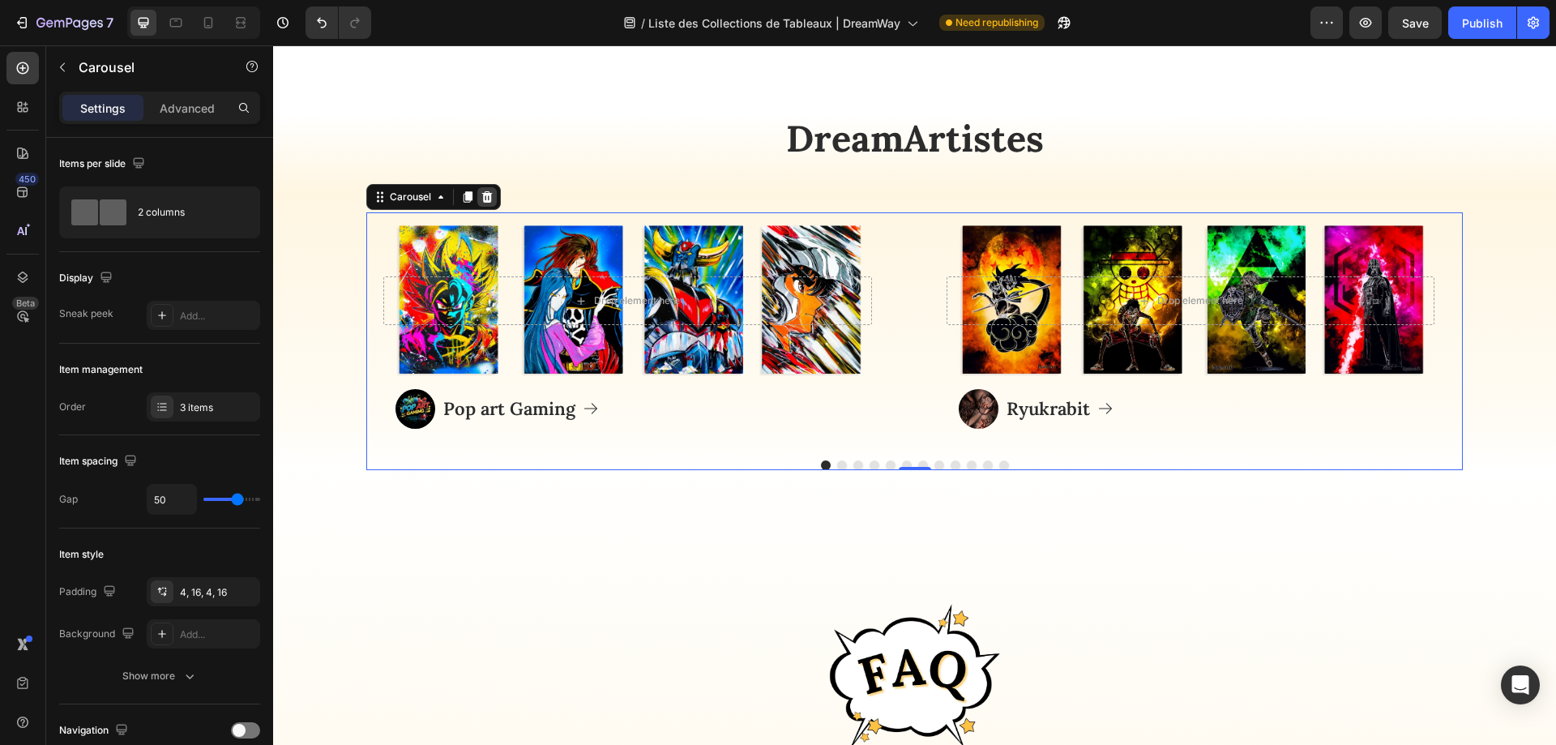
click at [486, 193] on icon at bounding box center [487, 196] width 11 height 11
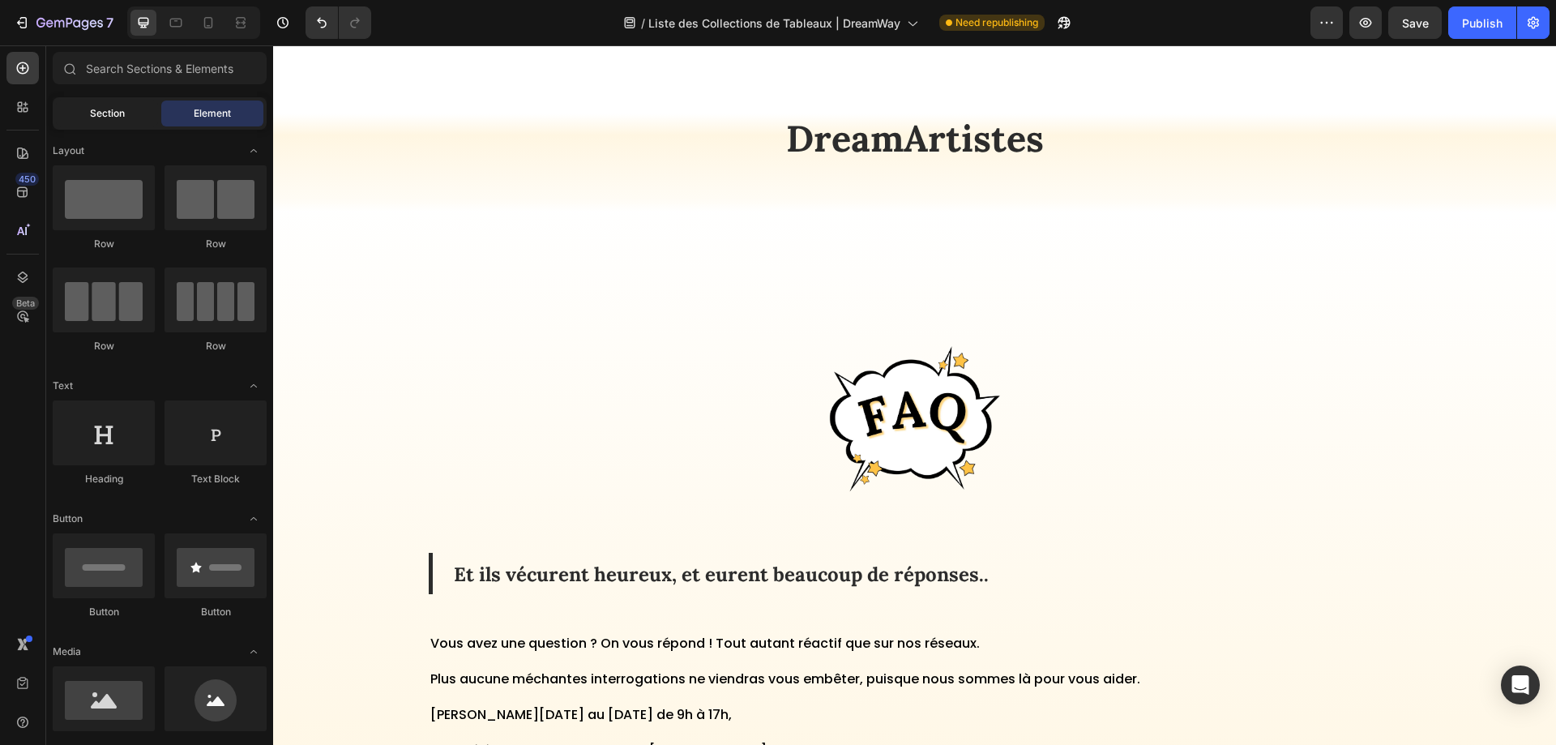
click at [105, 122] on div "Section" at bounding box center [107, 113] width 102 height 26
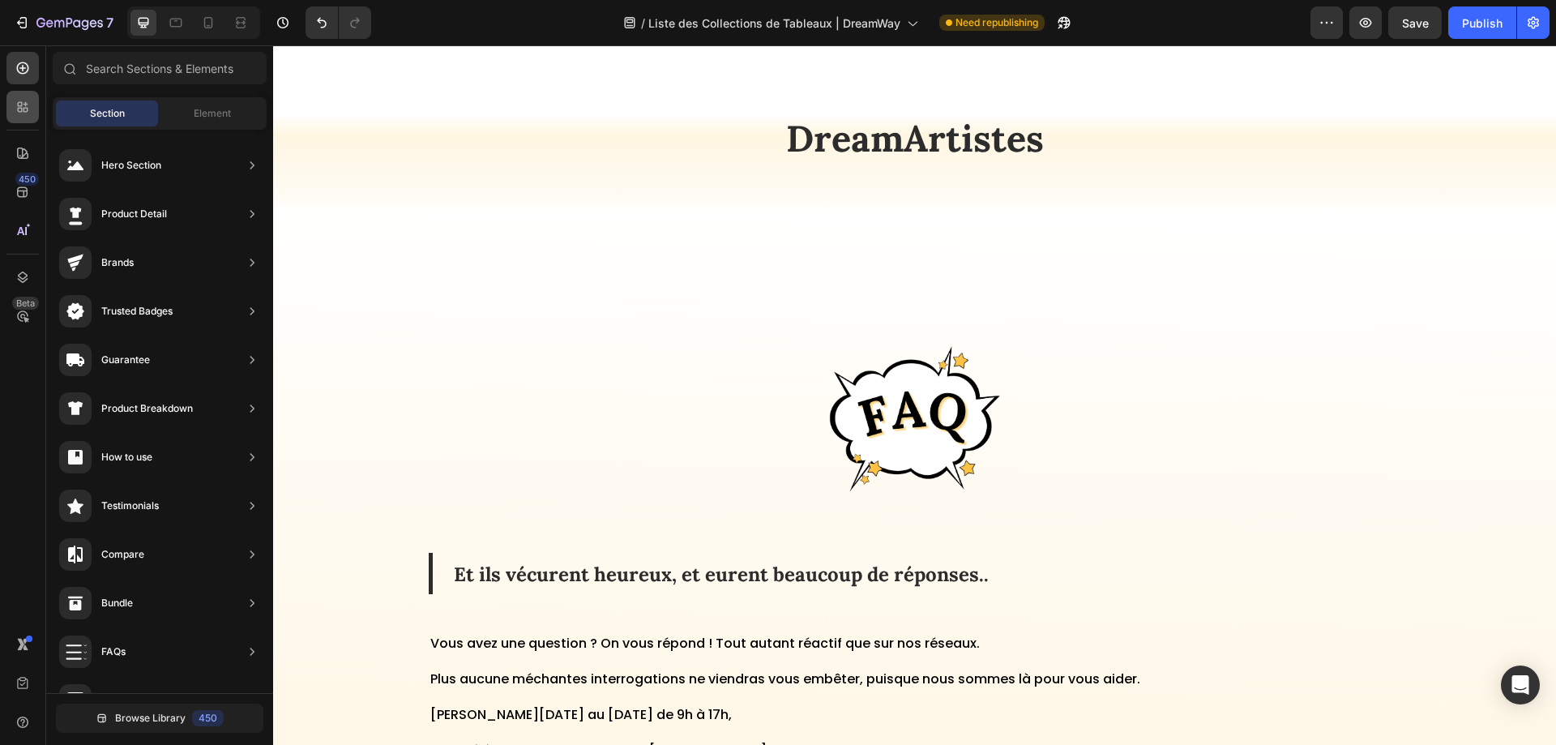
click at [23, 105] on icon at bounding box center [23, 107] width 16 height 16
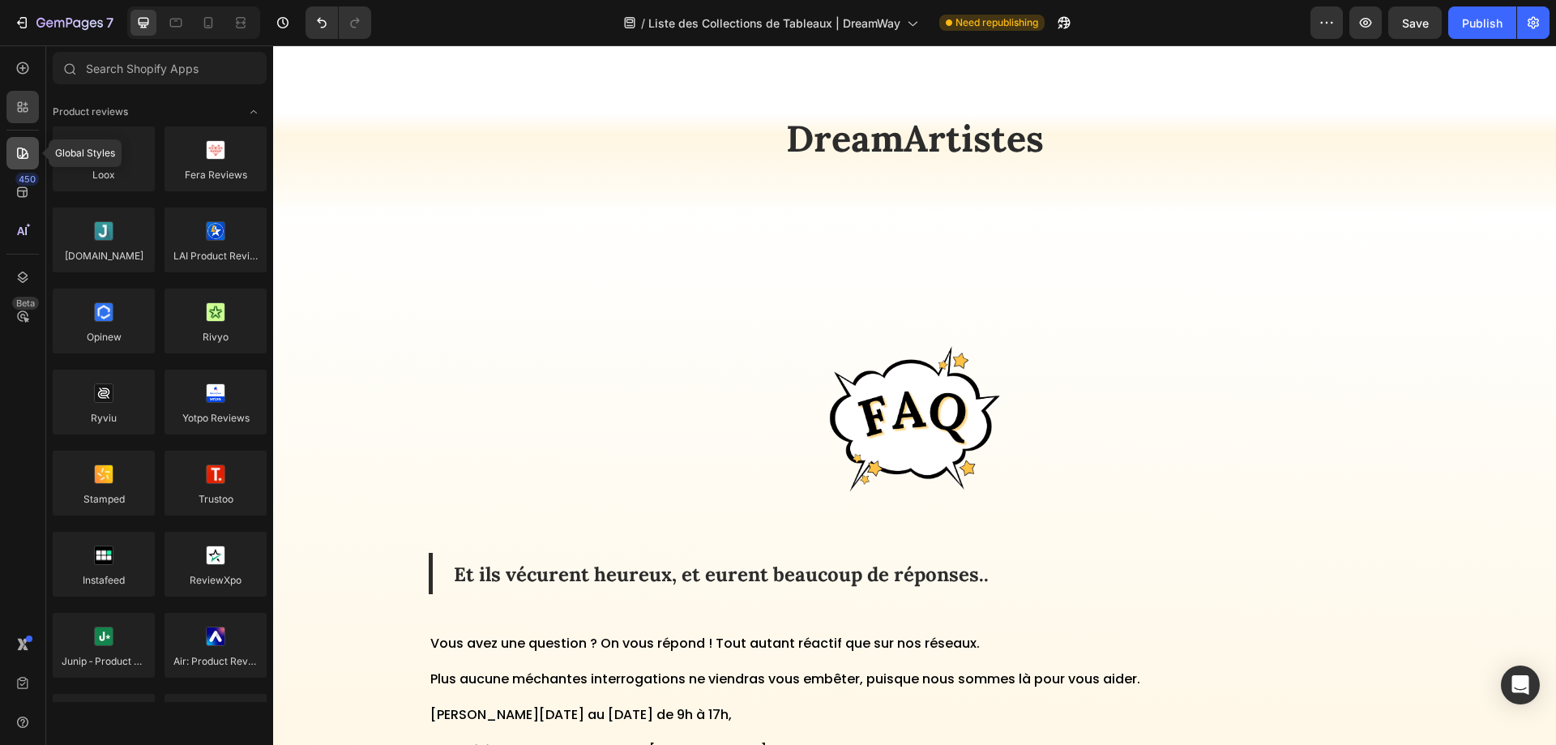
click at [19, 150] on icon at bounding box center [23, 153] width 16 height 16
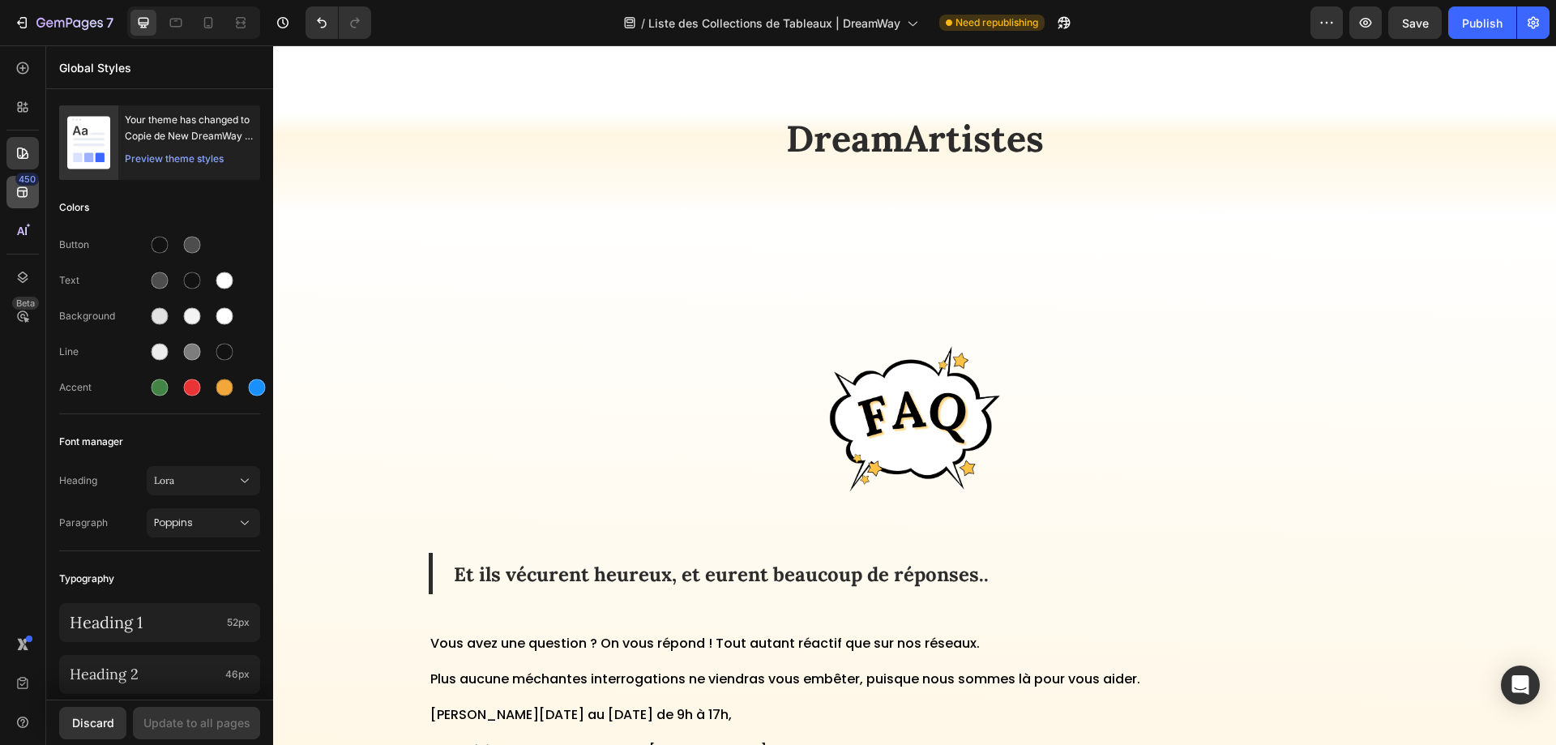
click at [27, 183] on div "450" at bounding box center [26, 179] width 23 height 13
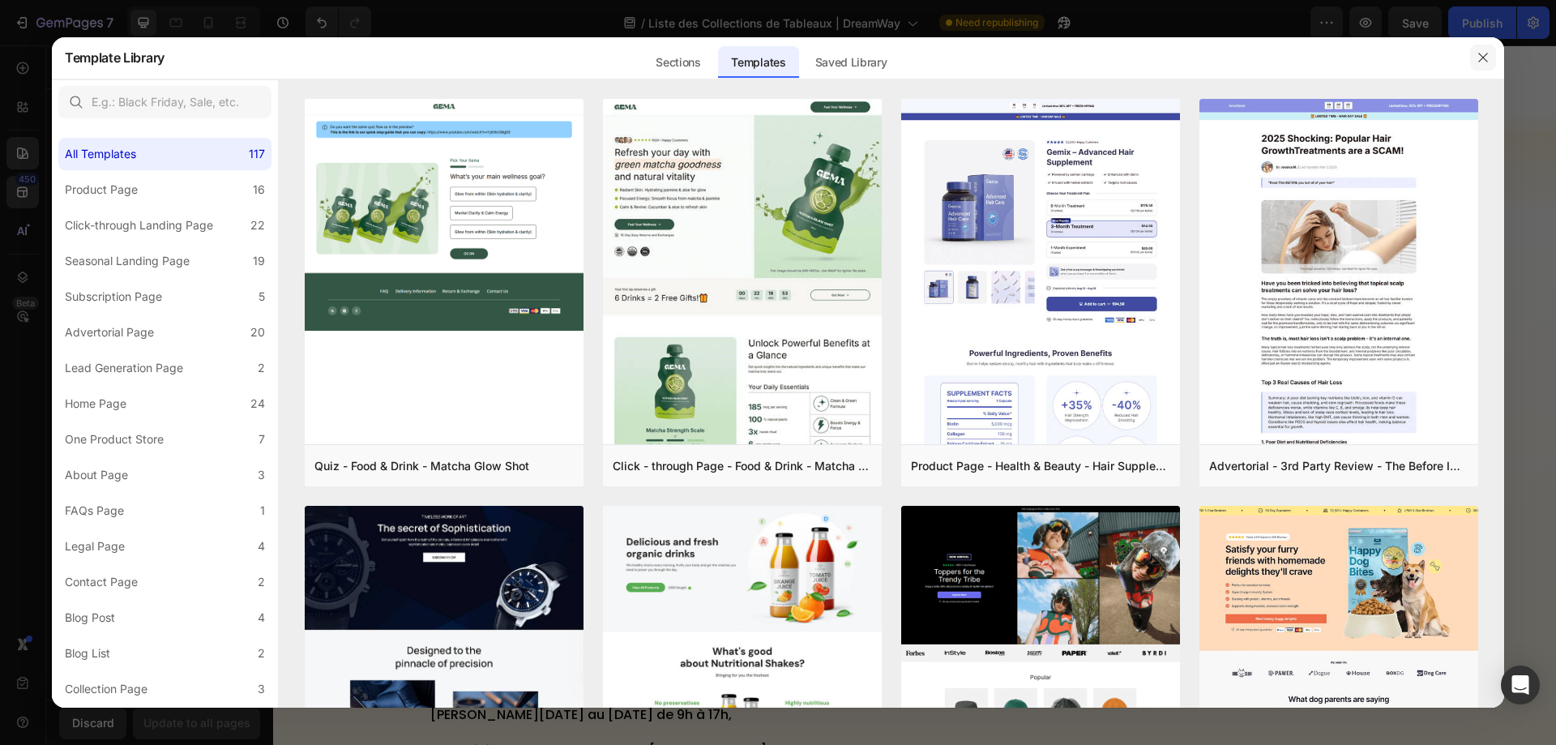
drag, startPoint x: 1479, startPoint y: 49, endPoint x: 1198, endPoint y: 8, distance: 283.3
click at [1479, 49] on button "button" at bounding box center [1483, 58] width 26 height 26
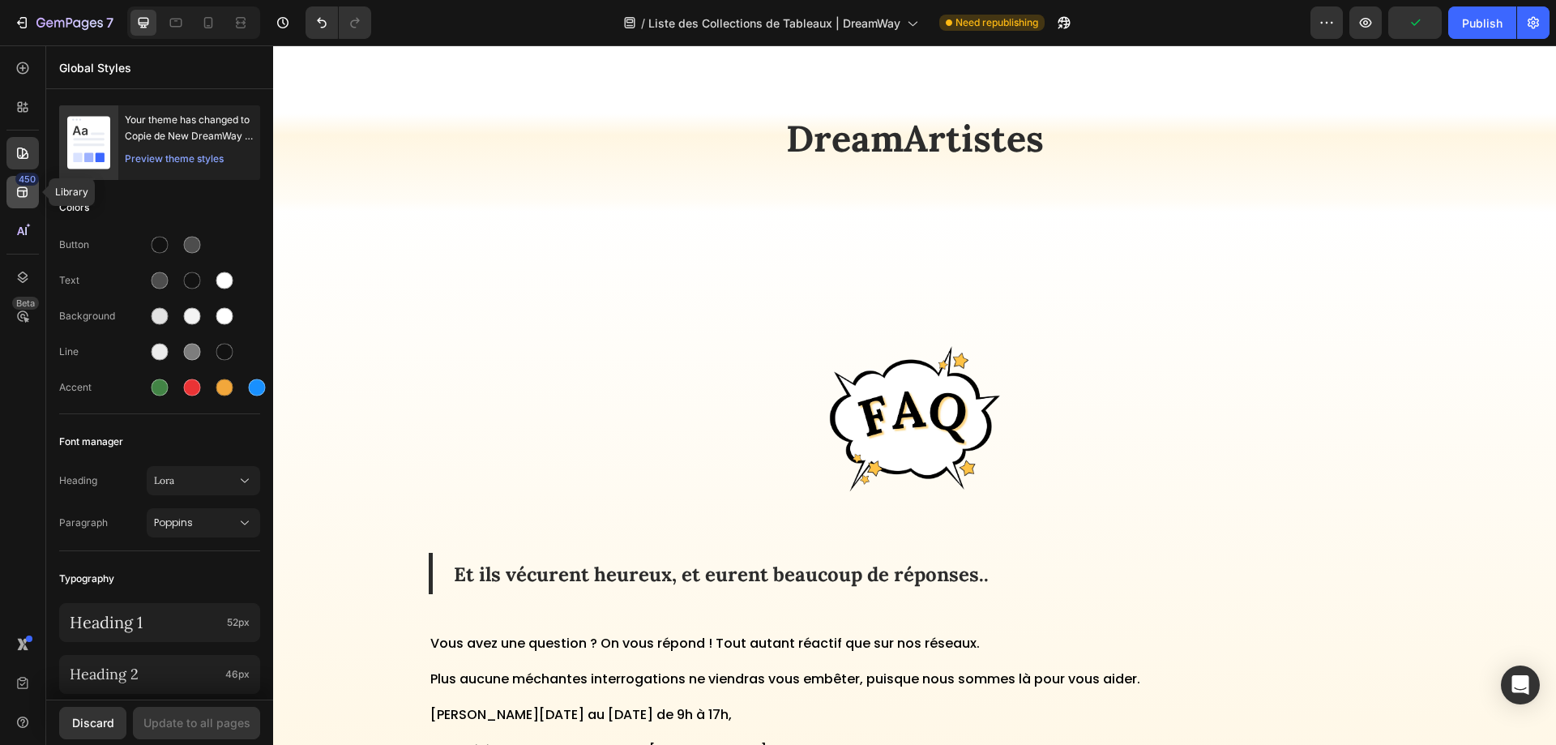
click at [8, 198] on div "450" at bounding box center [22, 192] width 32 height 32
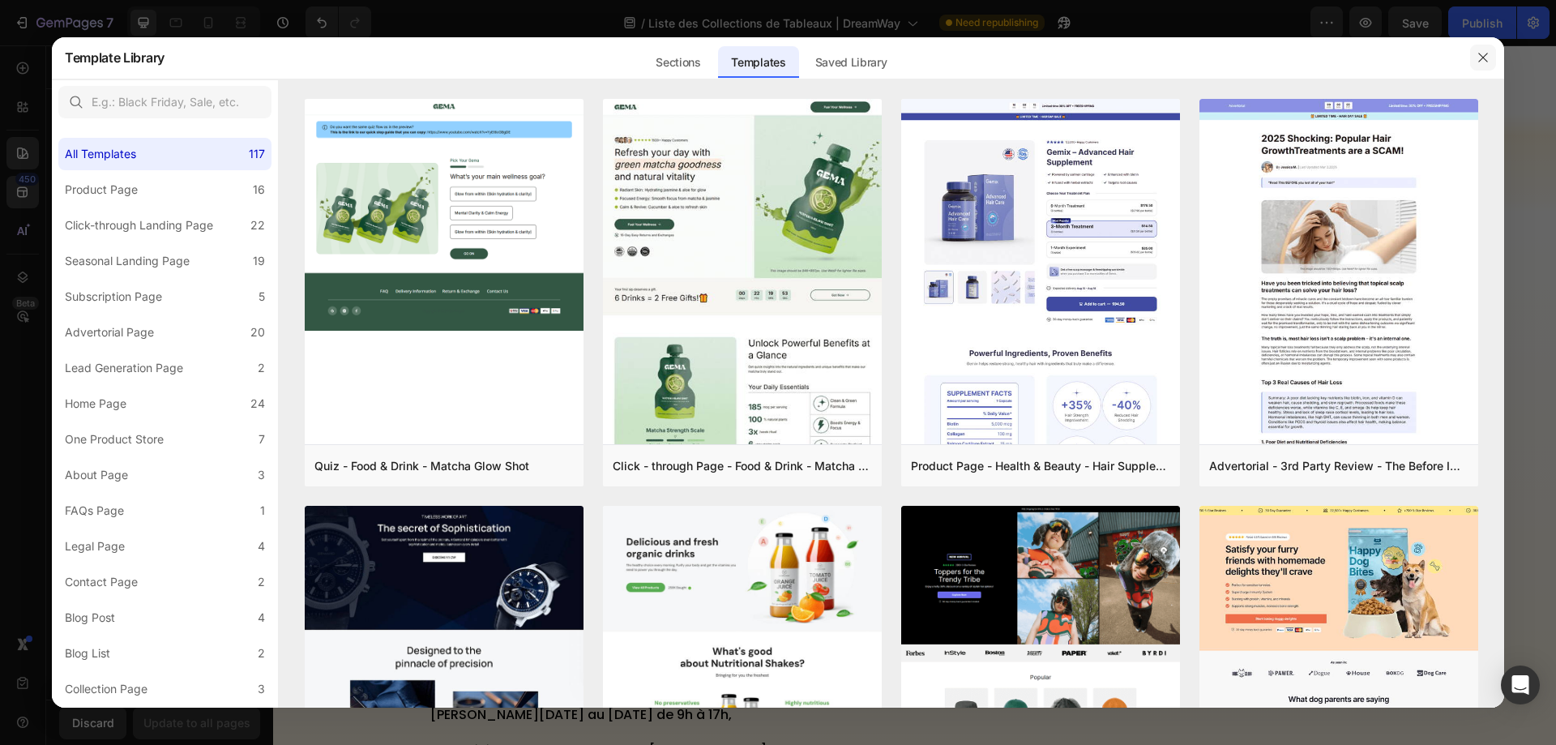
drag, startPoint x: 1483, startPoint y: 52, endPoint x: 1077, endPoint y: 42, distance: 406.0
click at [1483, 52] on icon "button" at bounding box center [1482, 57] width 13 height 13
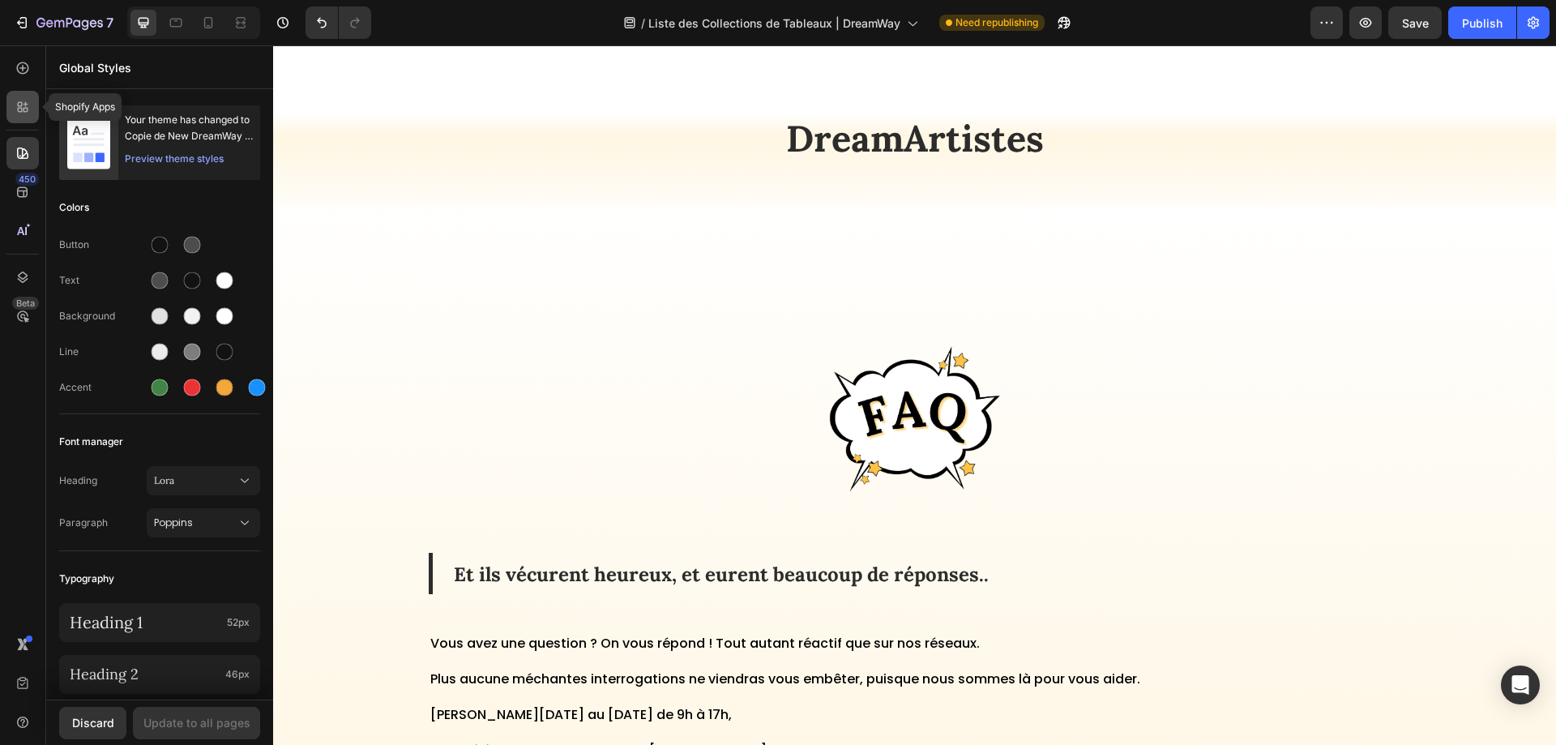
click at [23, 98] on div at bounding box center [22, 107] width 32 height 32
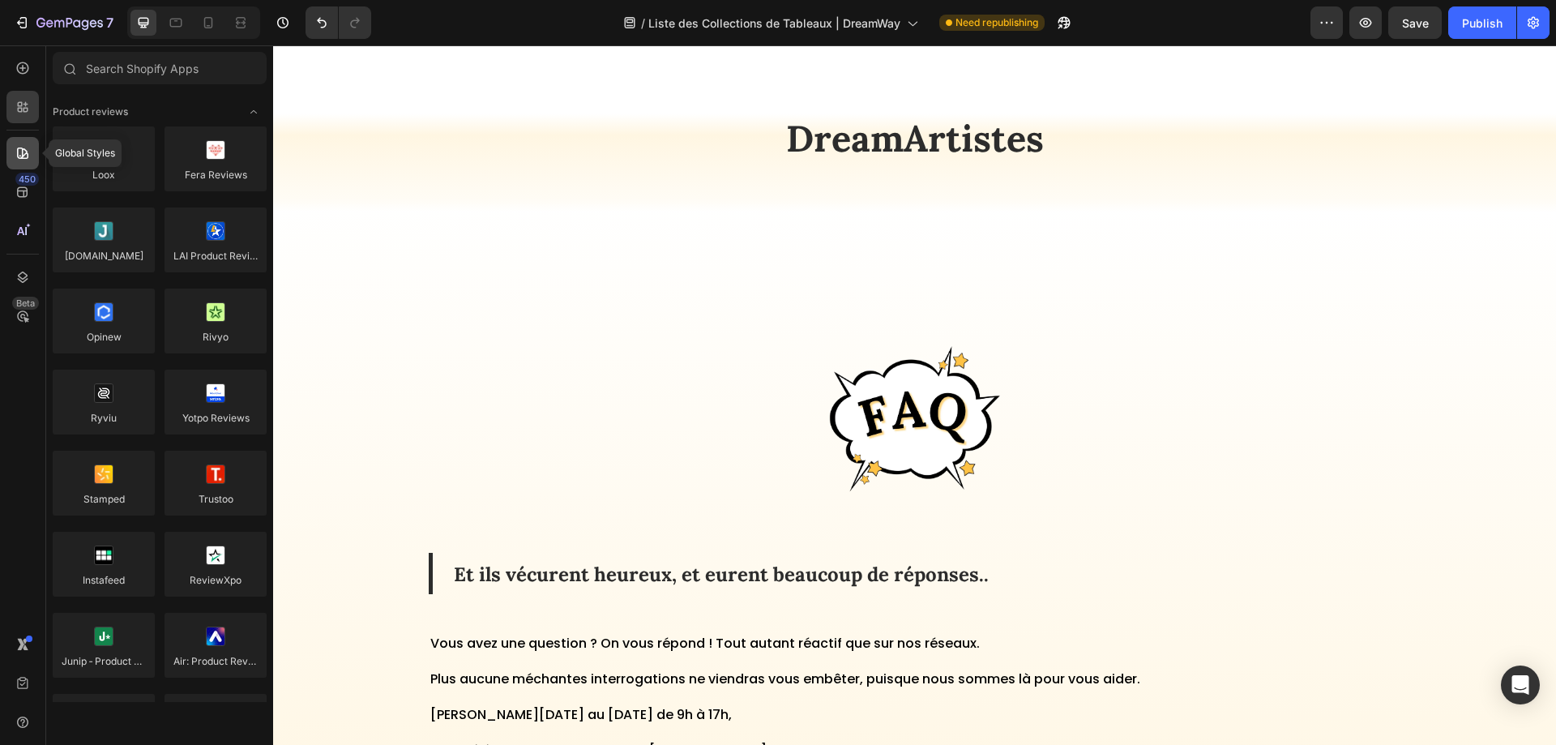
click at [25, 156] on icon at bounding box center [23, 153] width 16 height 16
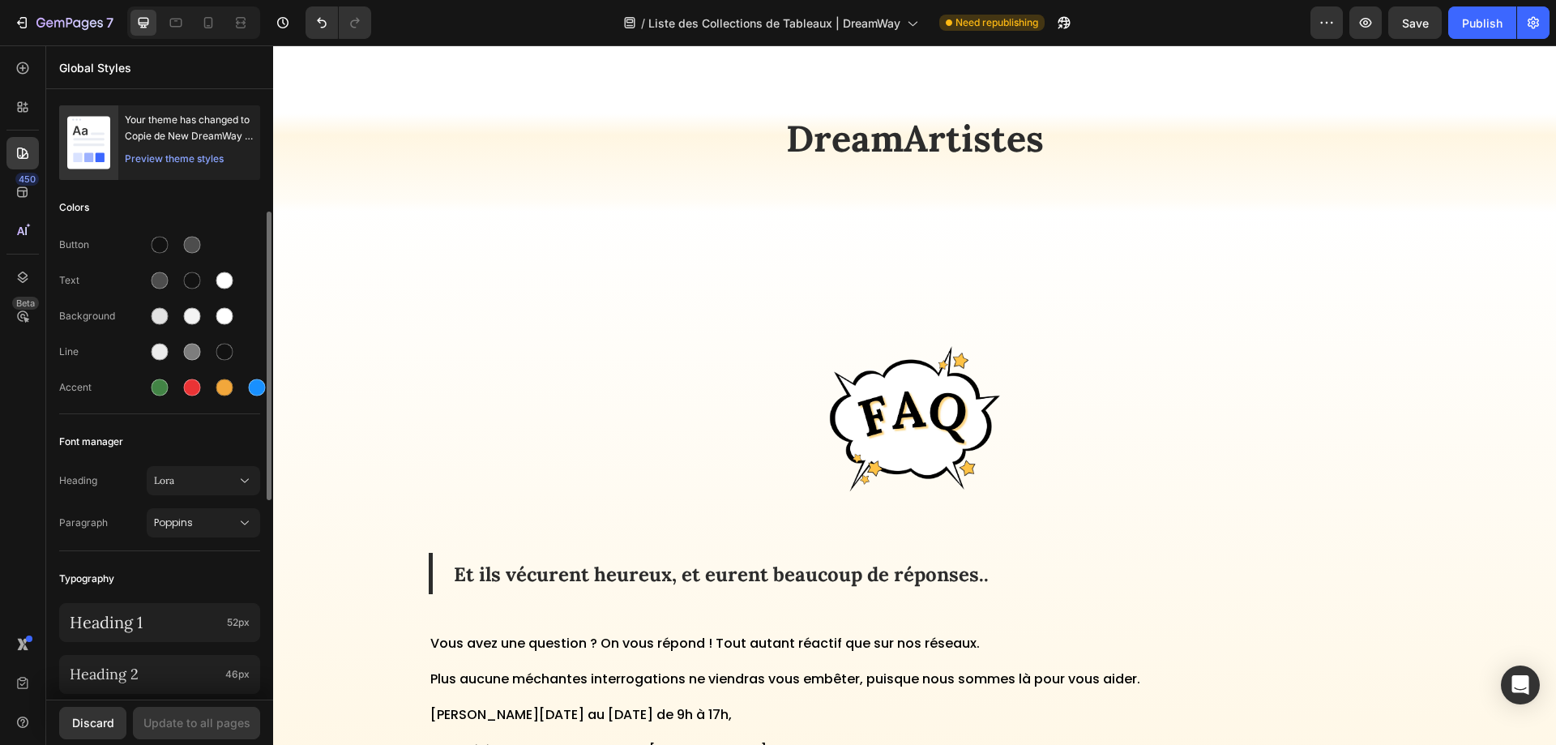
scroll to position [81, 0]
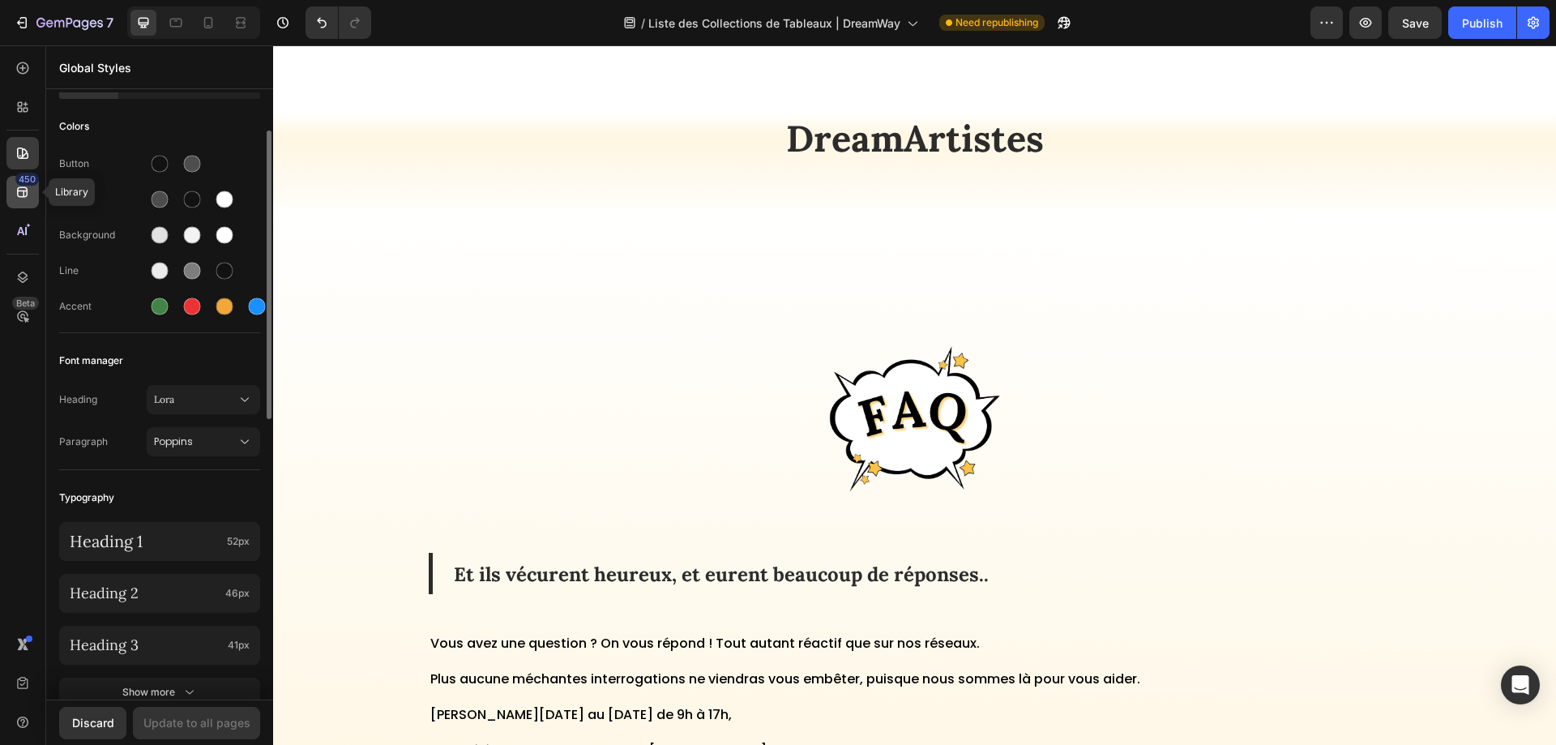
click at [16, 186] on icon at bounding box center [23, 192] width 16 height 16
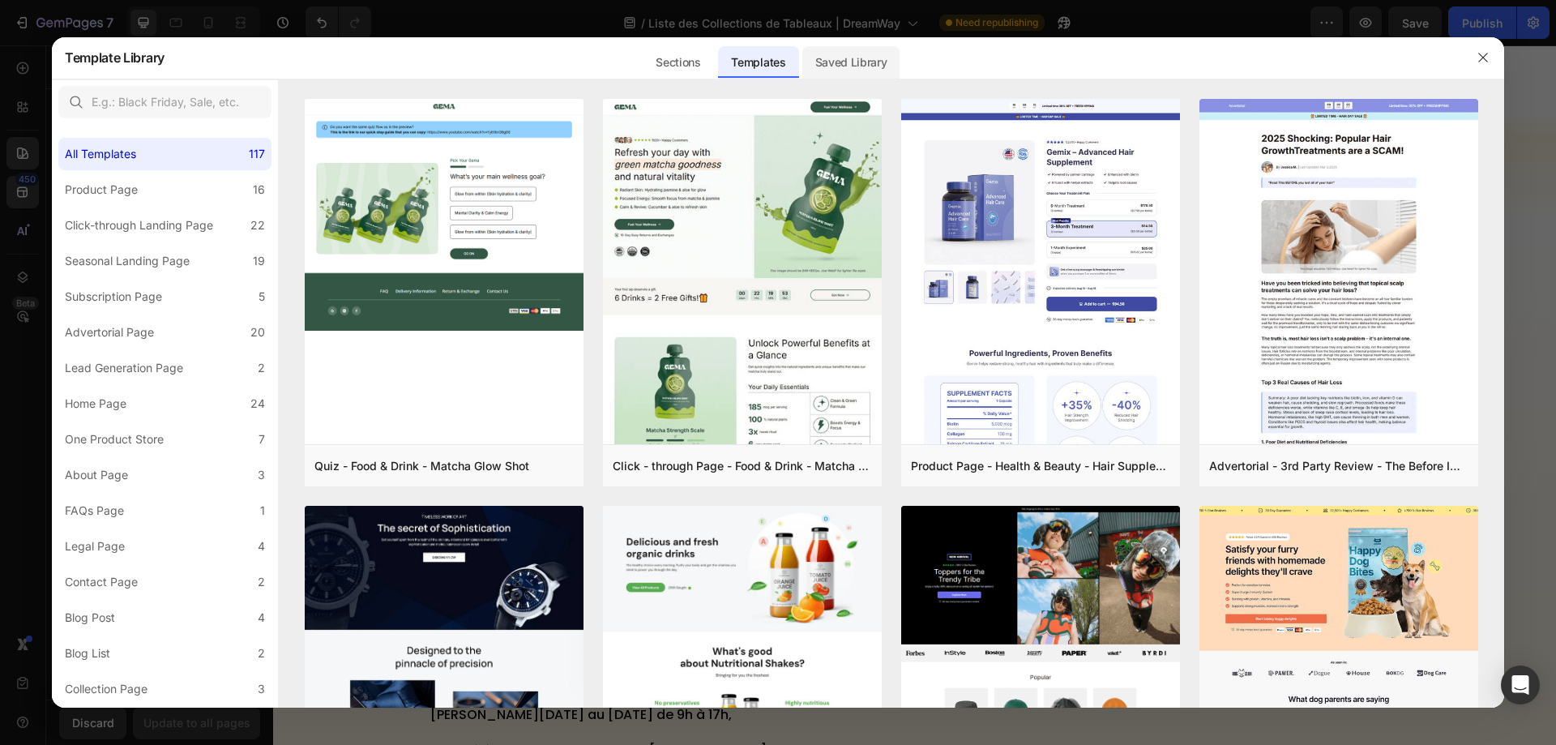
click at [878, 50] on div "Saved Library" at bounding box center [851, 62] width 98 height 32
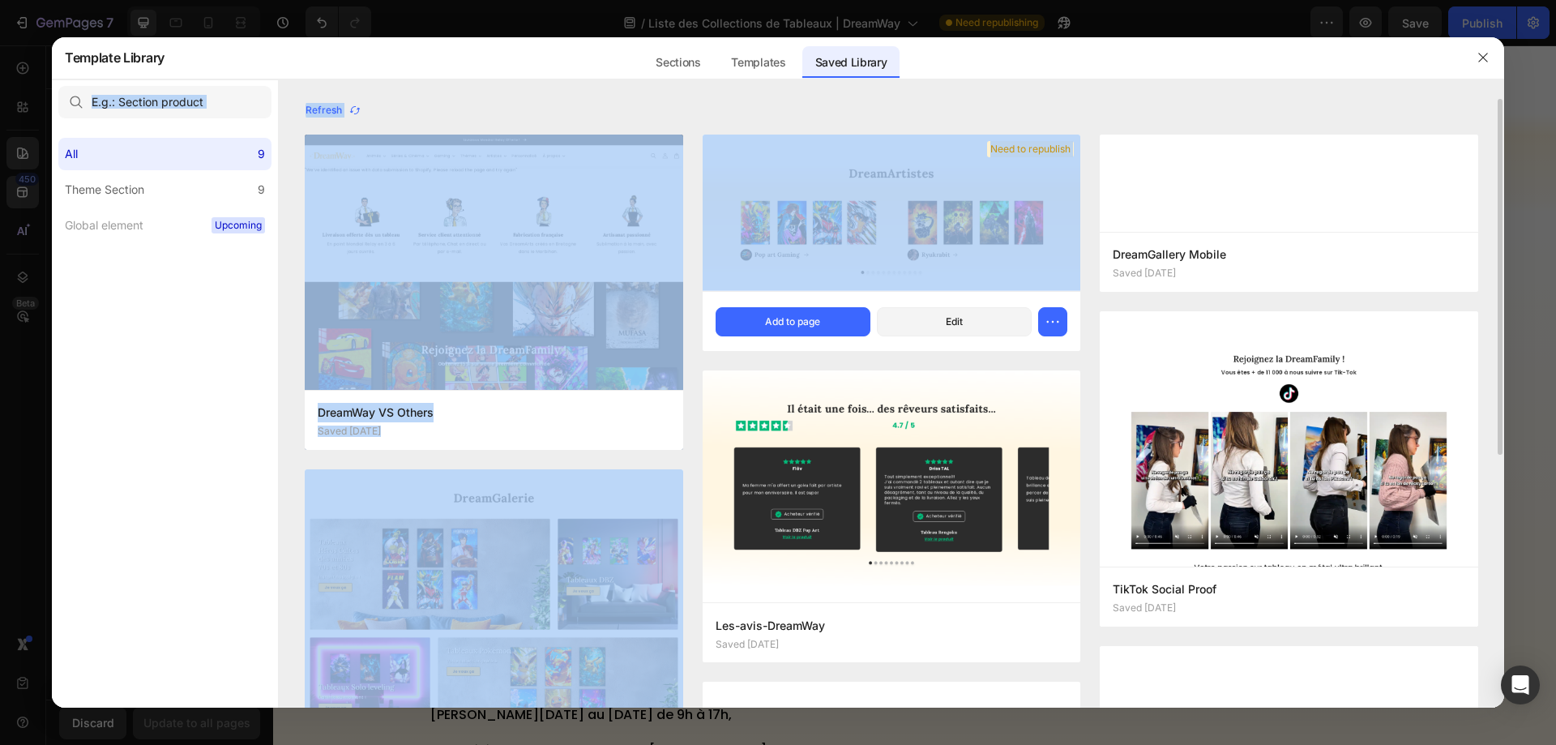
drag, startPoint x: 1014, startPoint y: 52, endPoint x: 909, endPoint y: 239, distance: 214.8
click at [914, 229] on div "Template Library Sections Templates Existing pages Saved Library Templates Save…" at bounding box center [778, 372] width 1452 height 670
click at [904, 255] on img at bounding box center [891, 212] width 378 height 156
click at [828, 319] on button "Add to page" at bounding box center [792, 321] width 155 height 29
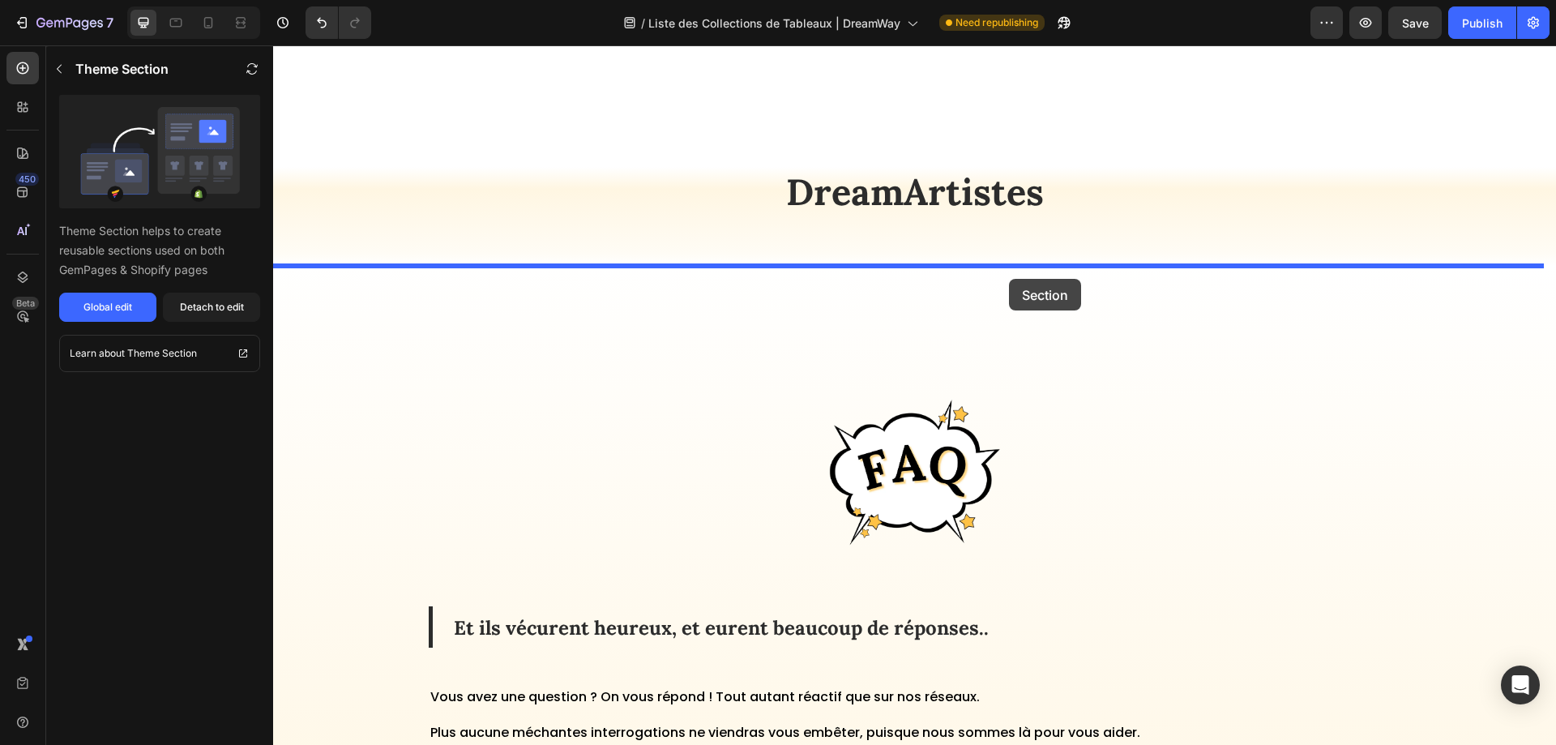
scroll to position [8126, 0]
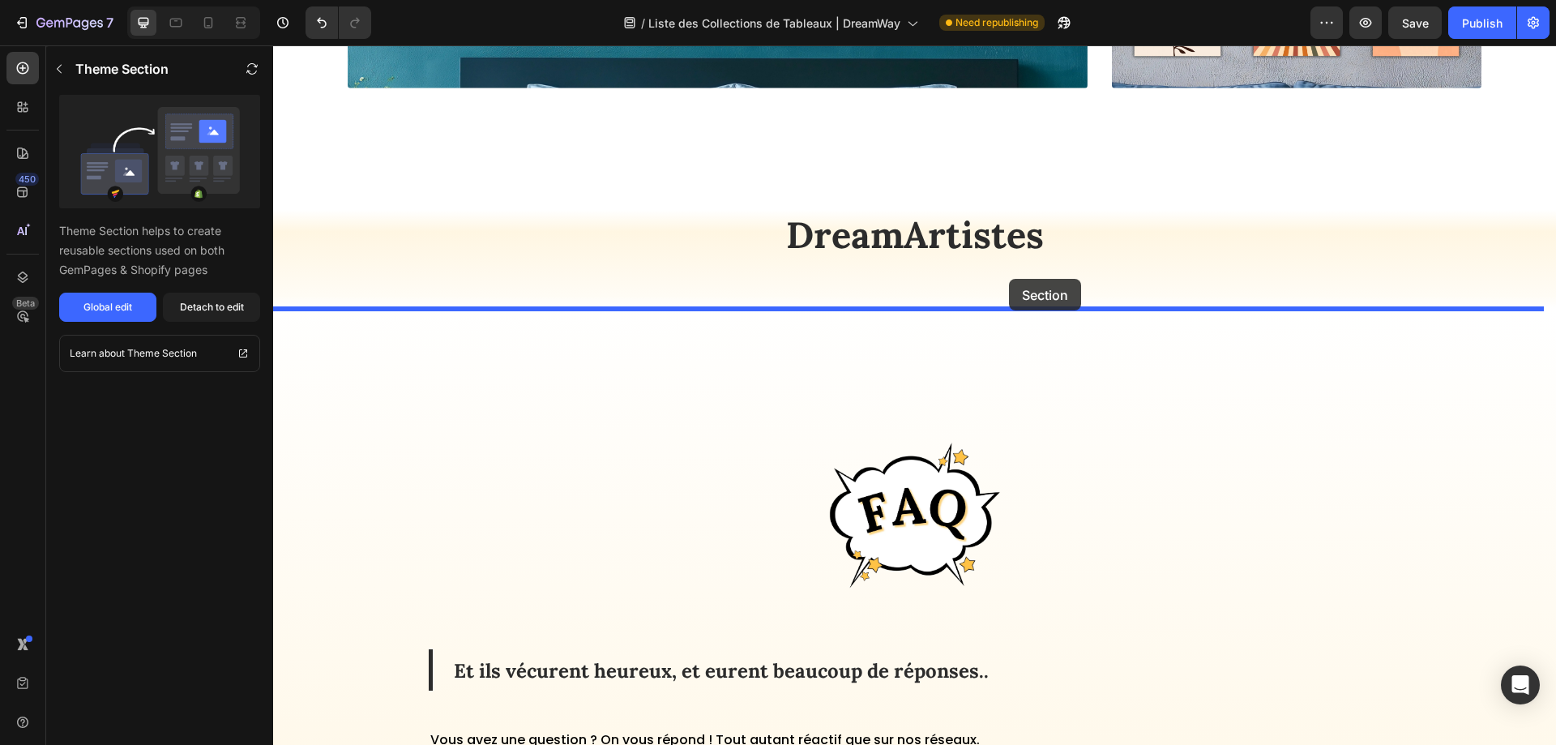
drag, startPoint x: 1096, startPoint y: 232, endPoint x: 1009, endPoint y: 279, distance: 99.3
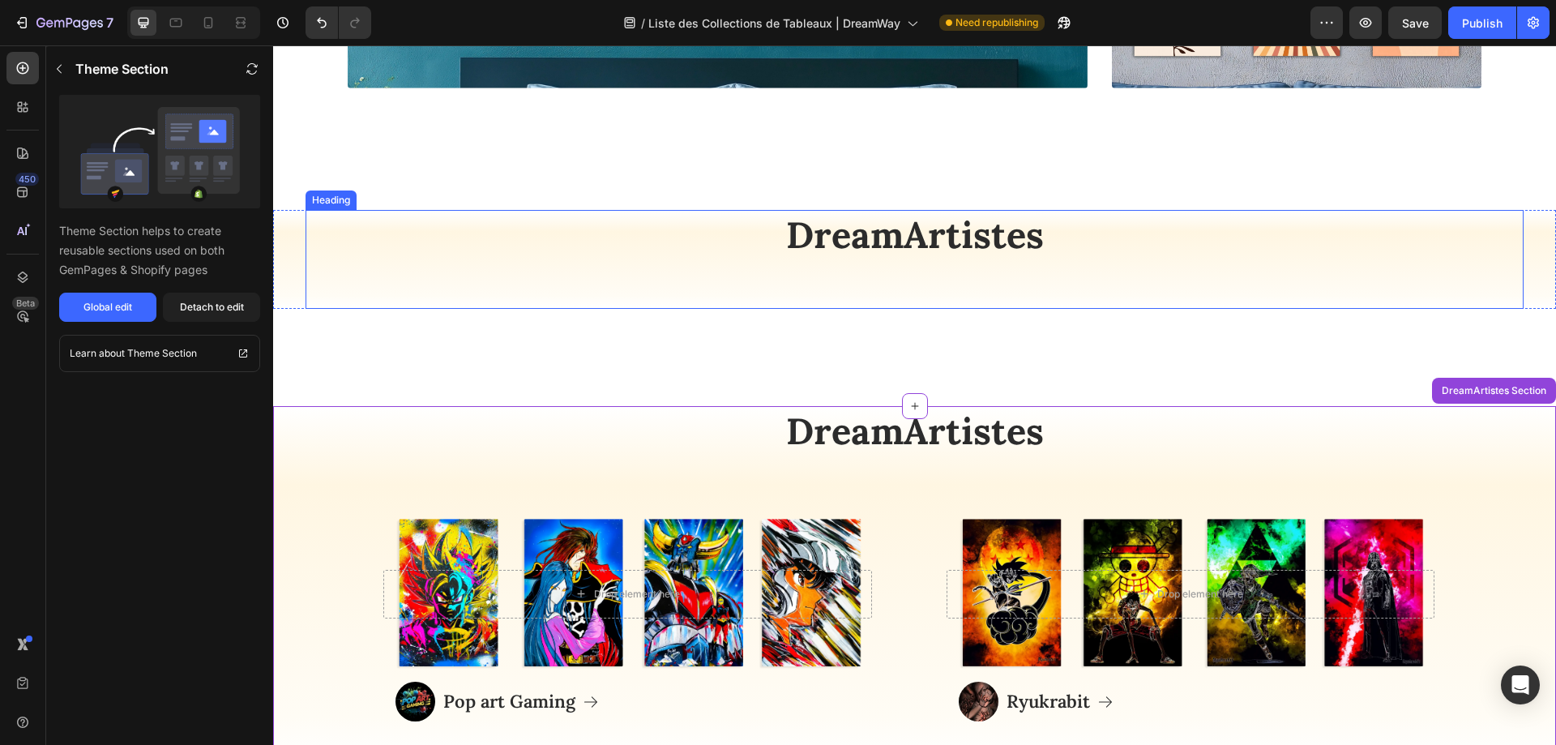
click at [1029, 239] on span "DreamArtistes" at bounding box center [915, 234] width 258 height 46
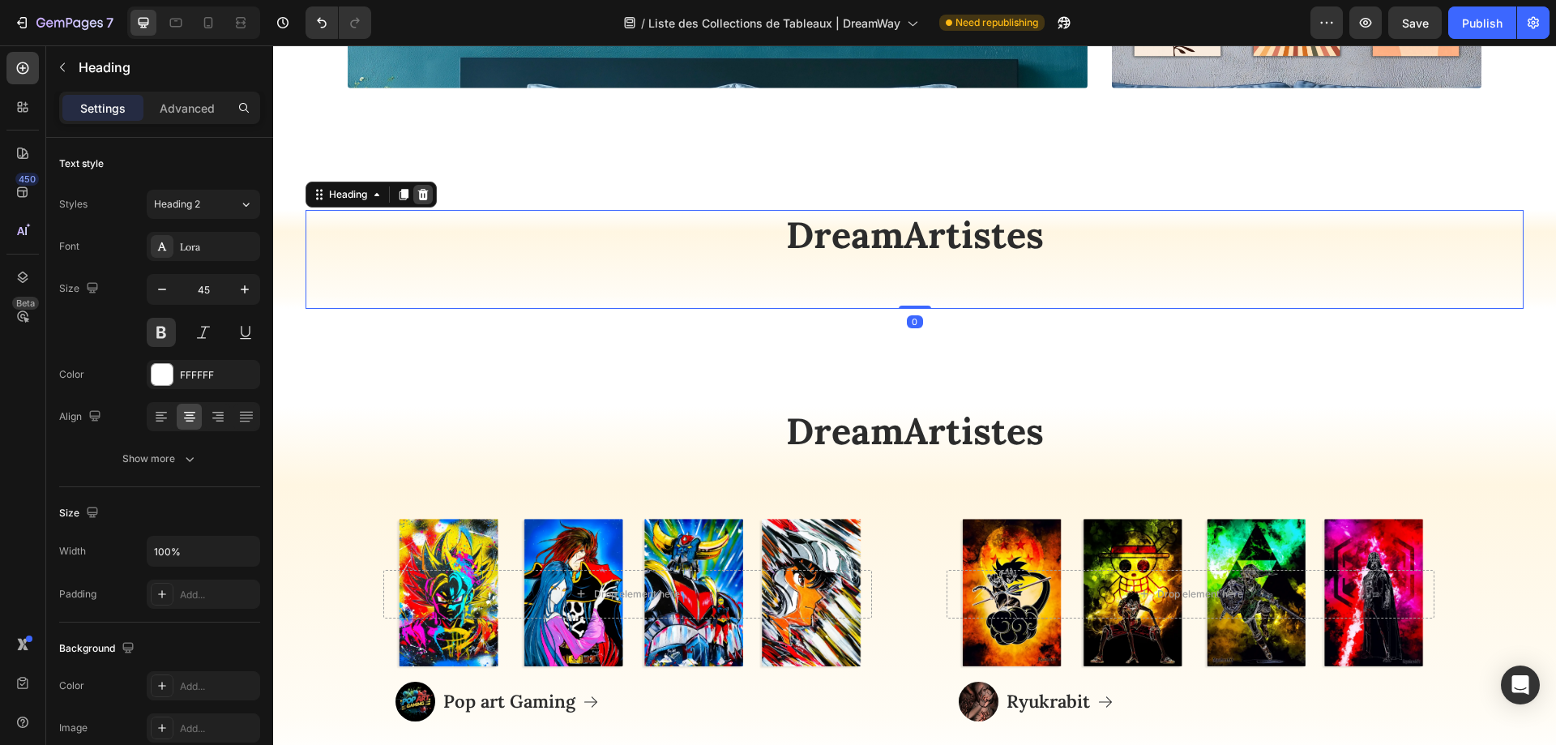
click at [421, 194] on icon at bounding box center [423, 193] width 11 height 11
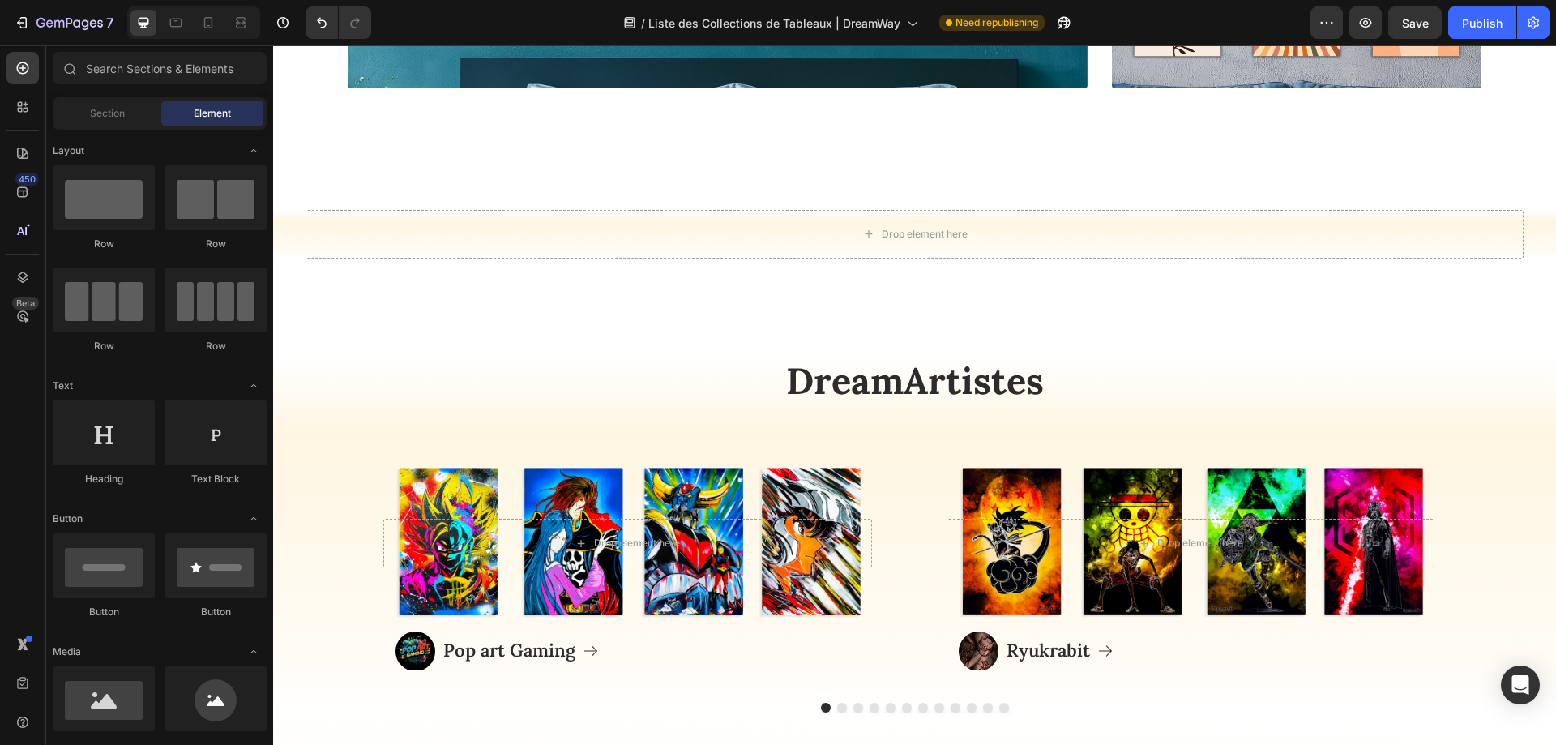
click at [797, 237] on div "Drop element here" at bounding box center [914, 234] width 1218 height 49
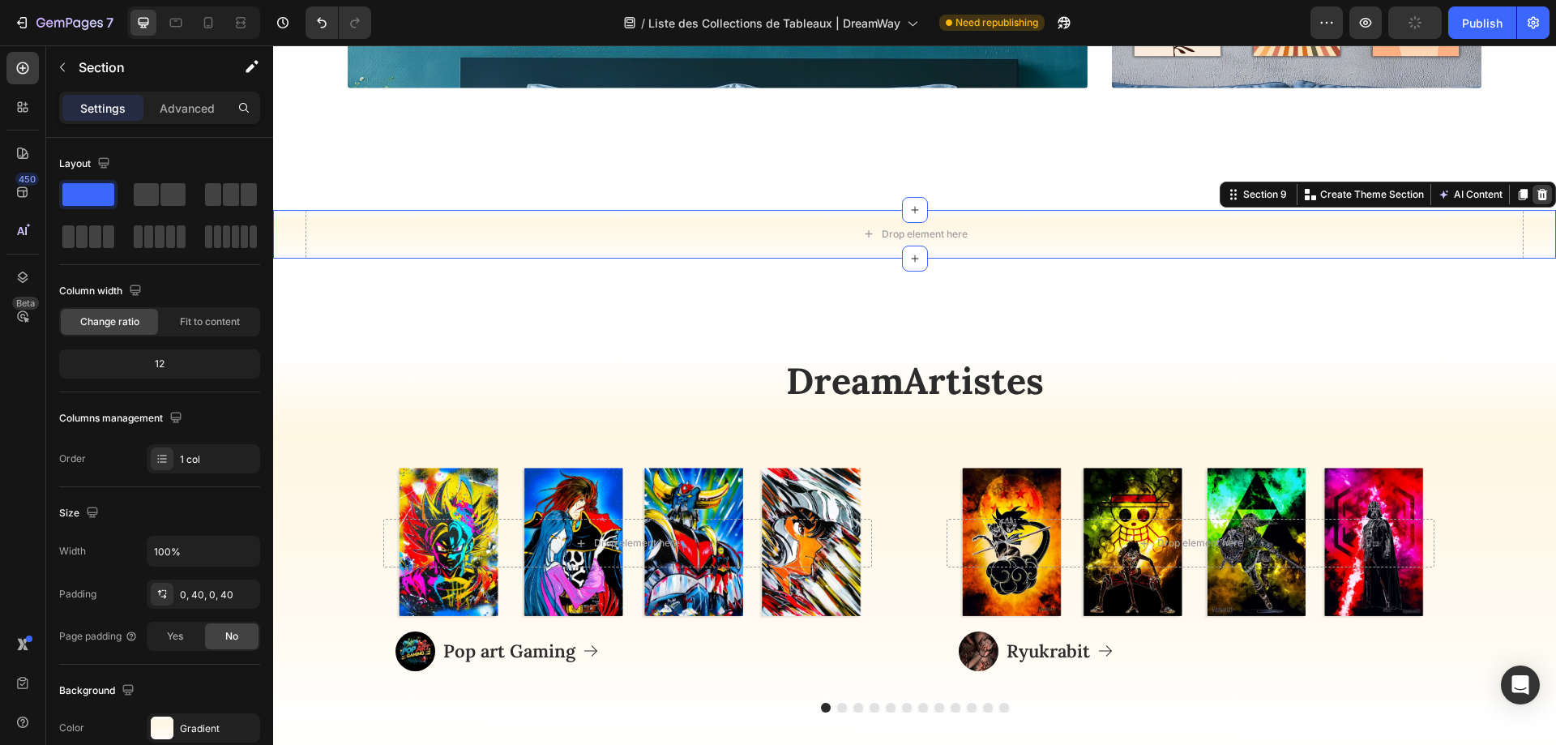
click at [1535, 200] on icon at bounding box center [1541, 194] width 13 height 13
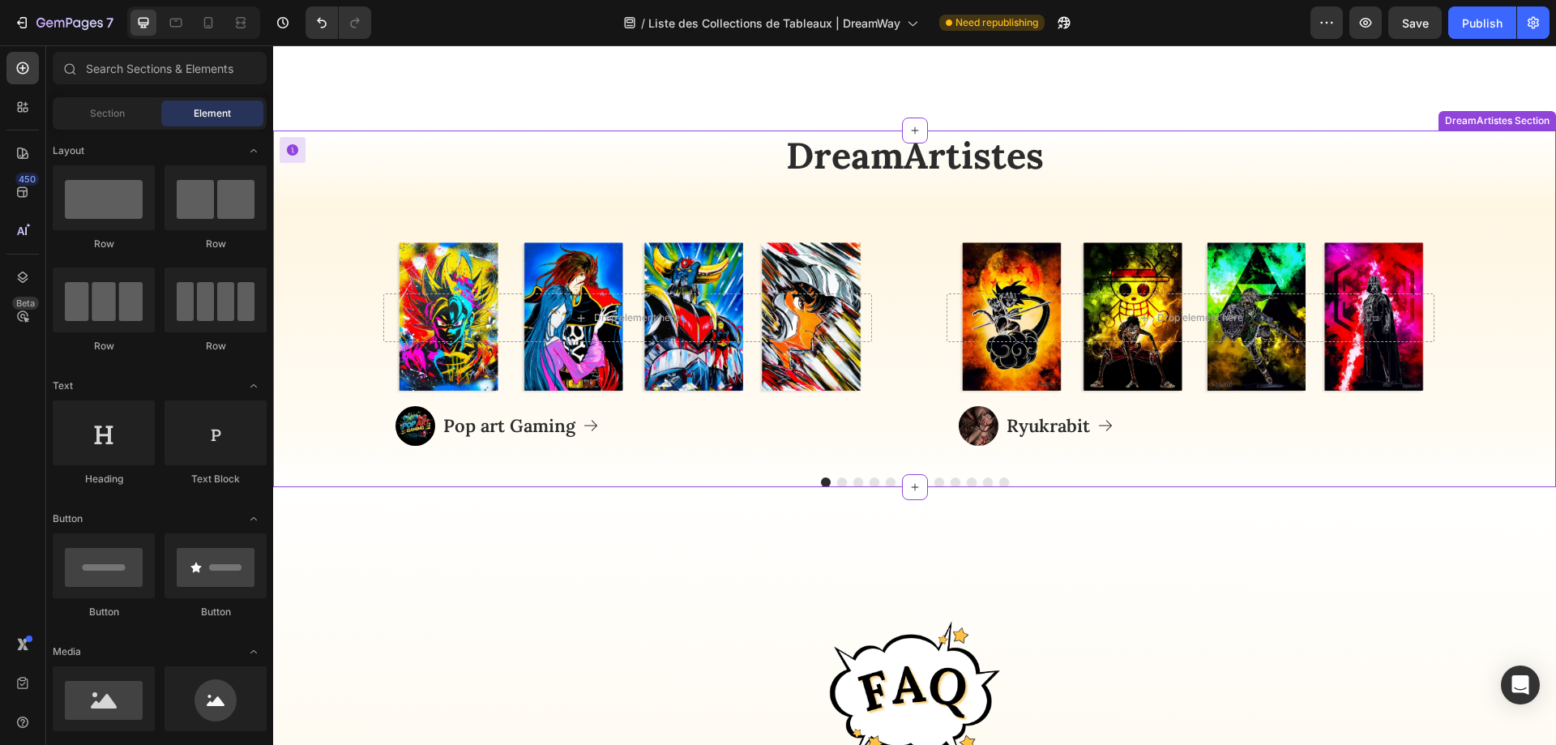
scroll to position [8207, 0]
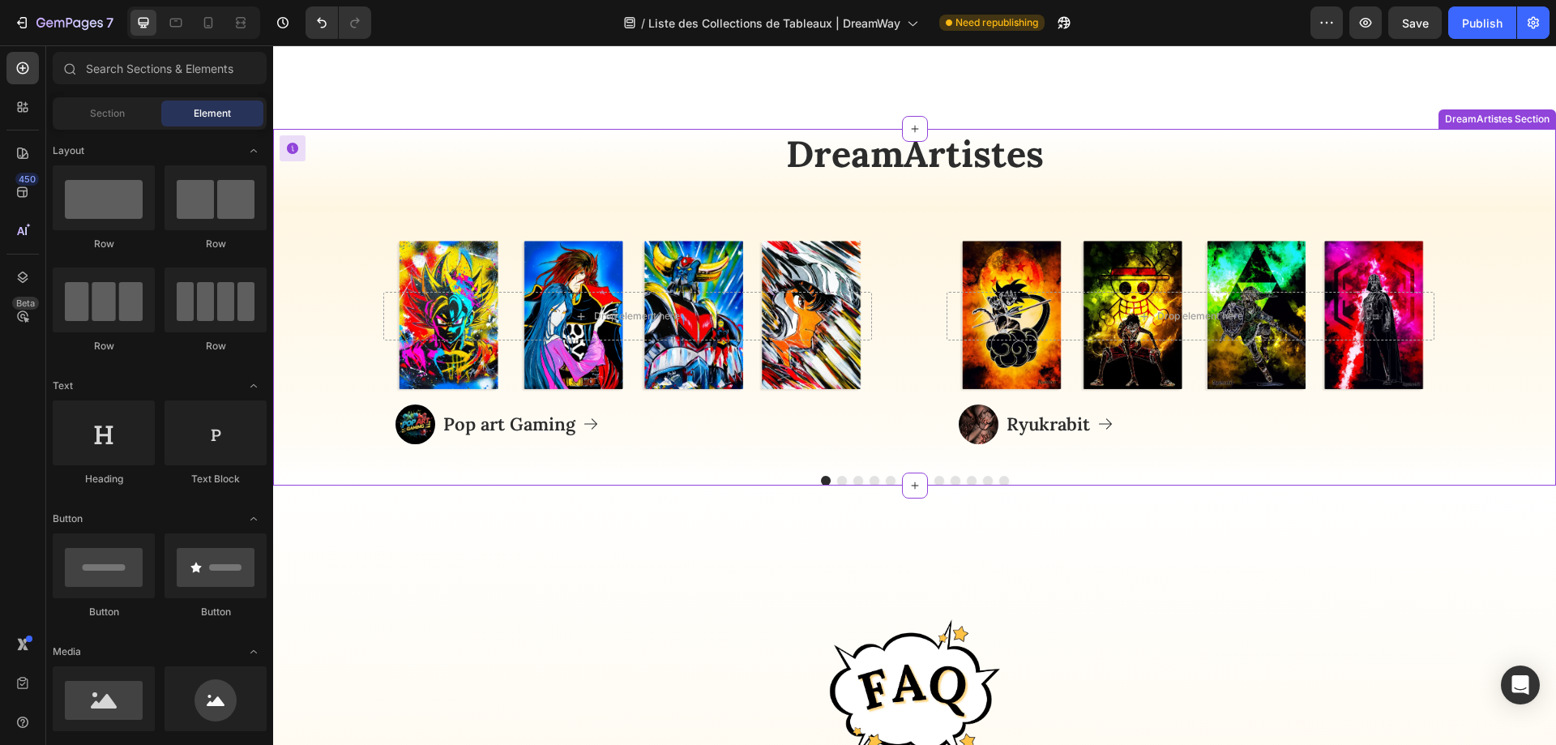
click at [837, 480] on button "Dot" at bounding box center [842, 481] width 10 height 10
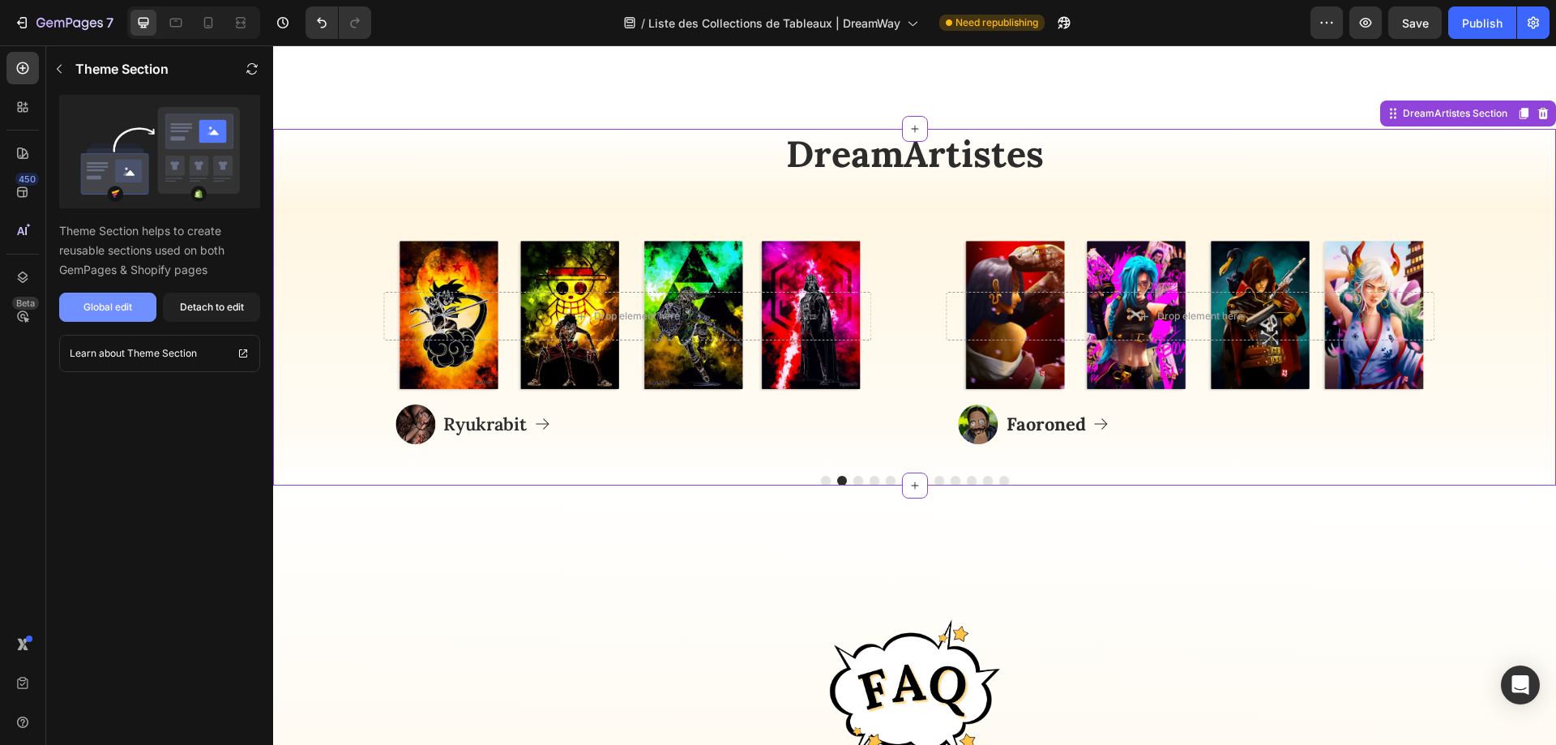
click at [110, 303] on div "Global edit" at bounding box center [107, 307] width 49 height 15
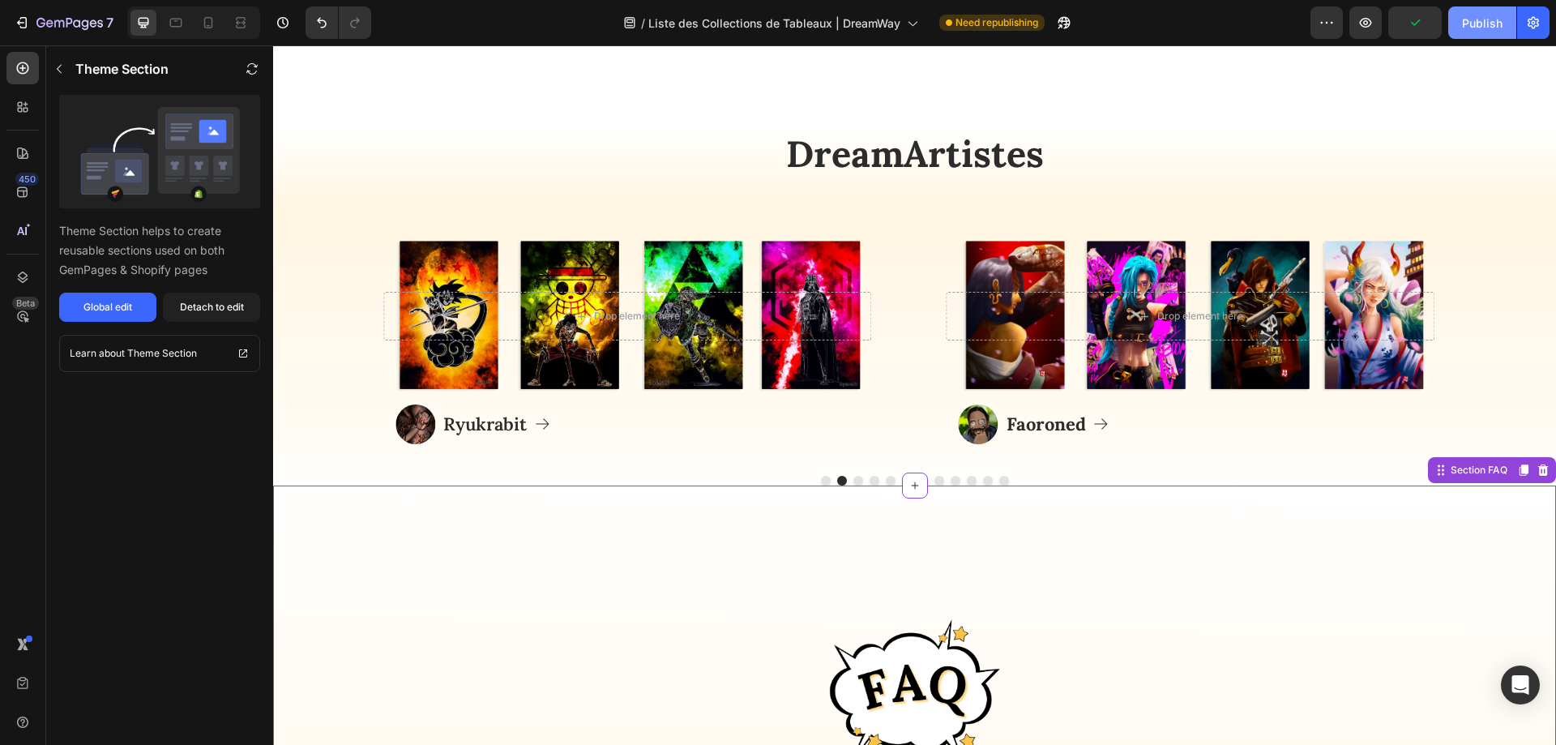
drag, startPoint x: 1492, startPoint y: 28, endPoint x: 1095, endPoint y: 37, distance: 397.1
click at [1492, 28] on div "Publish" at bounding box center [1482, 23] width 41 height 17
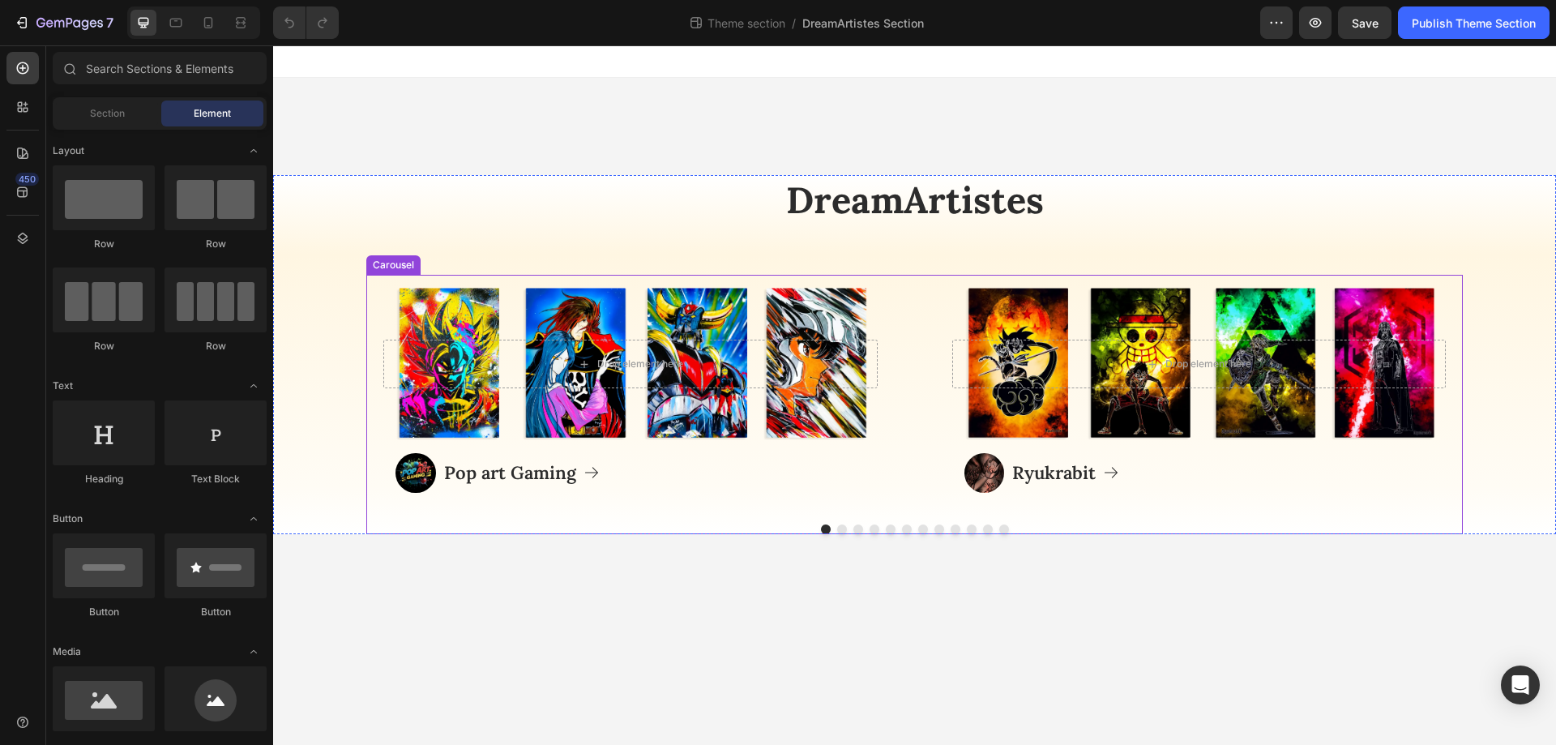
click at [903, 529] on button "Dot" at bounding box center [907, 529] width 10 height 10
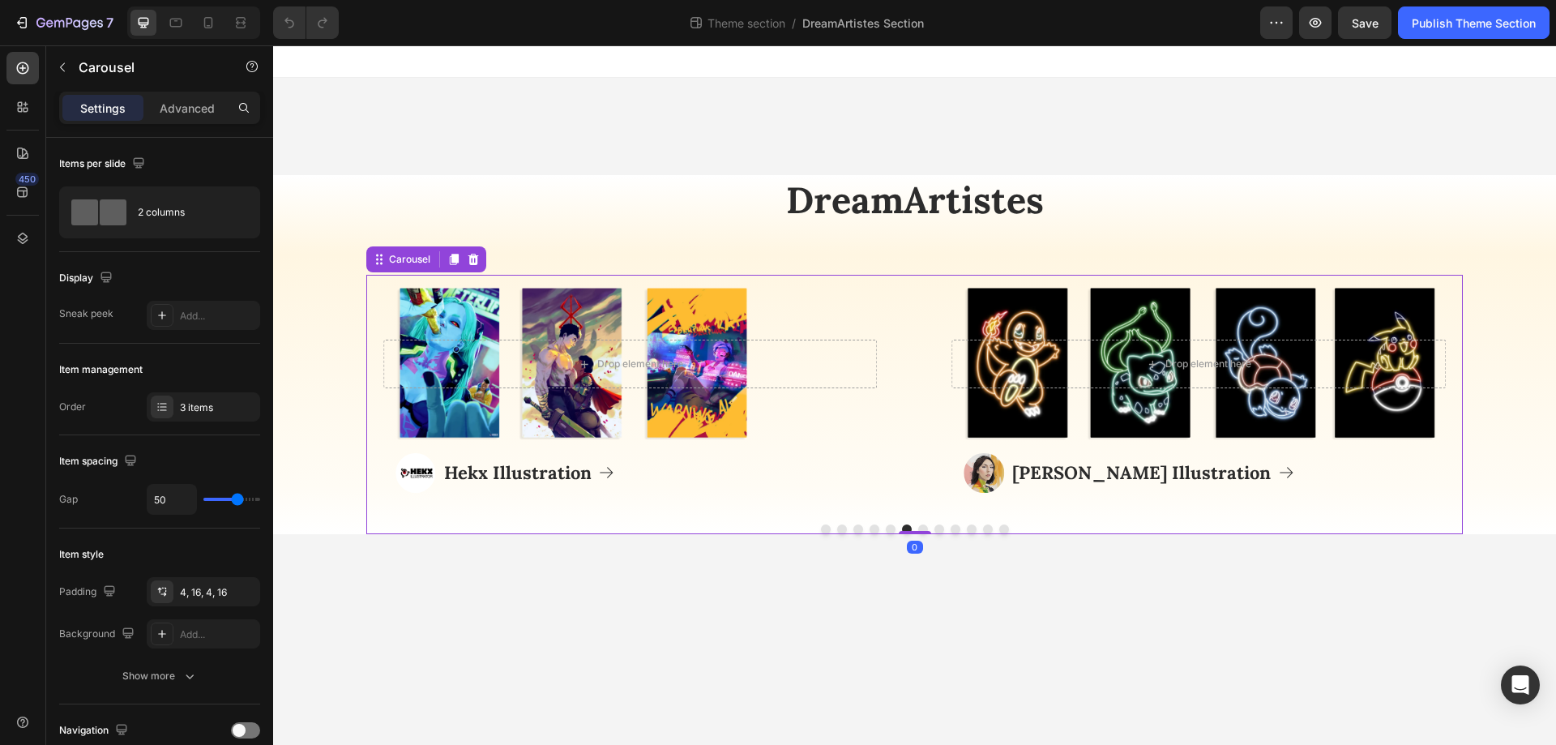
click at [890, 529] on button "Dot" at bounding box center [891, 529] width 10 height 10
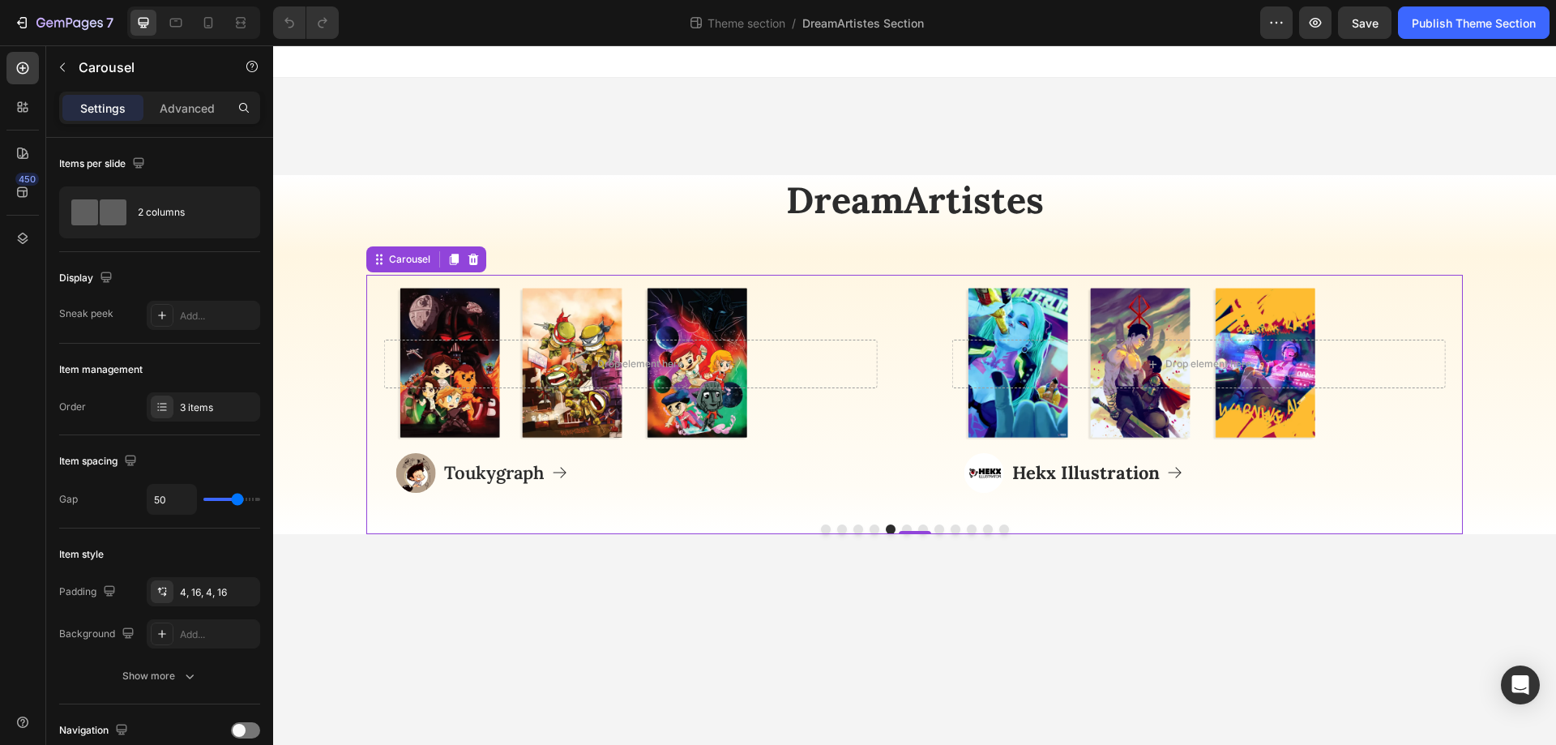
click at [873, 529] on button "Dot" at bounding box center [874, 529] width 10 height 10
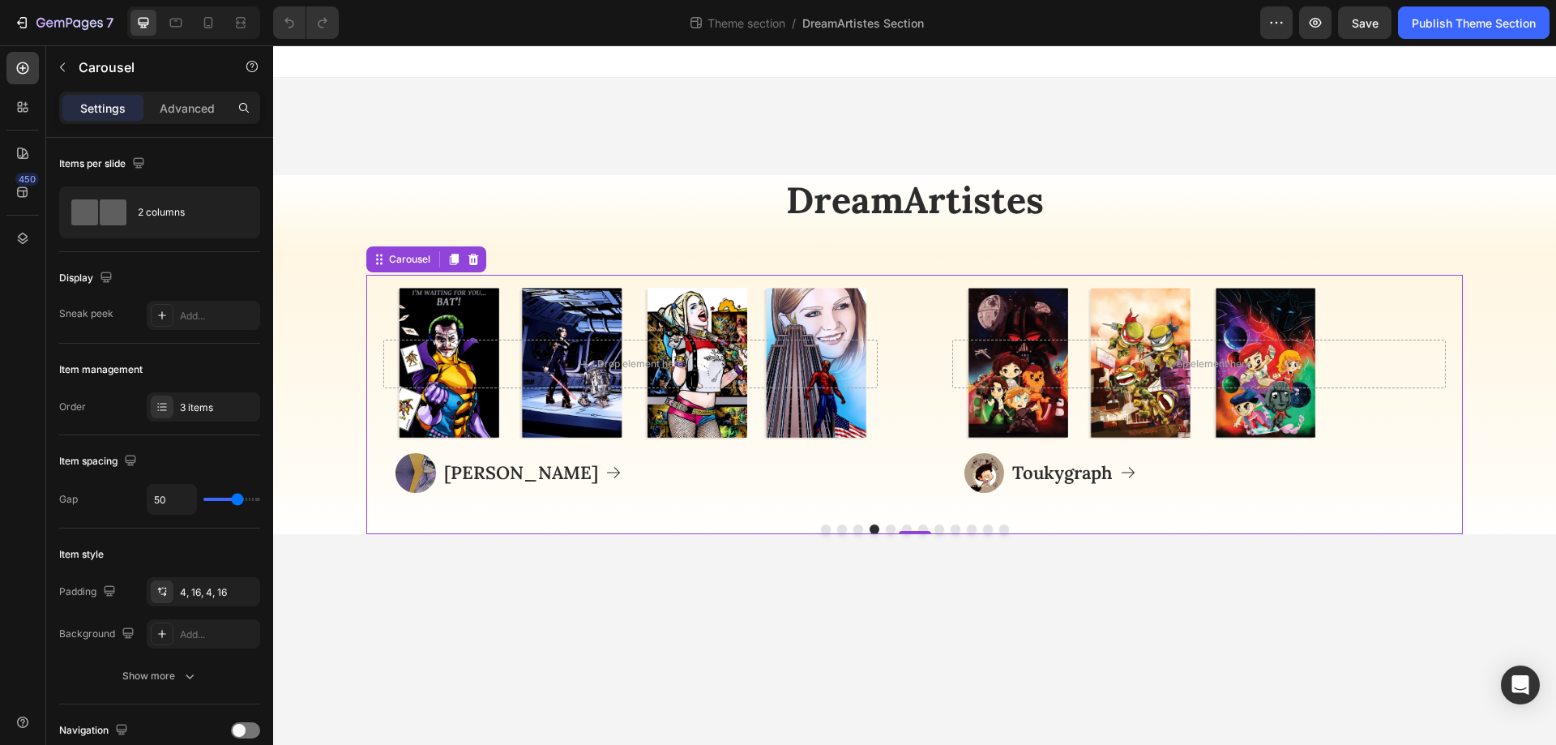
click at [923, 527] on button "Dot" at bounding box center [923, 529] width 10 height 10
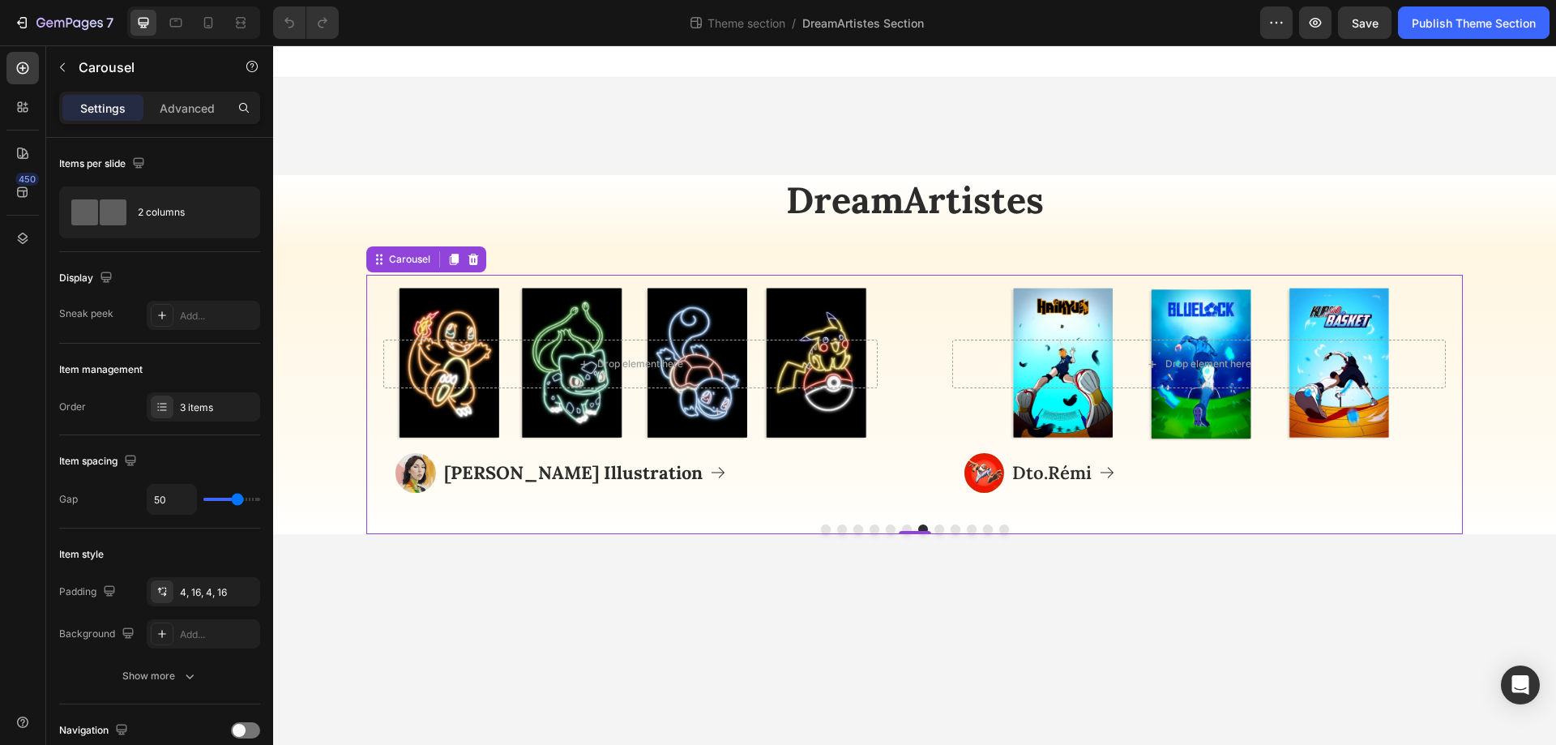
click at [941, 529] on button "Dot" at bounding box center [939, 529] width 10 height 10
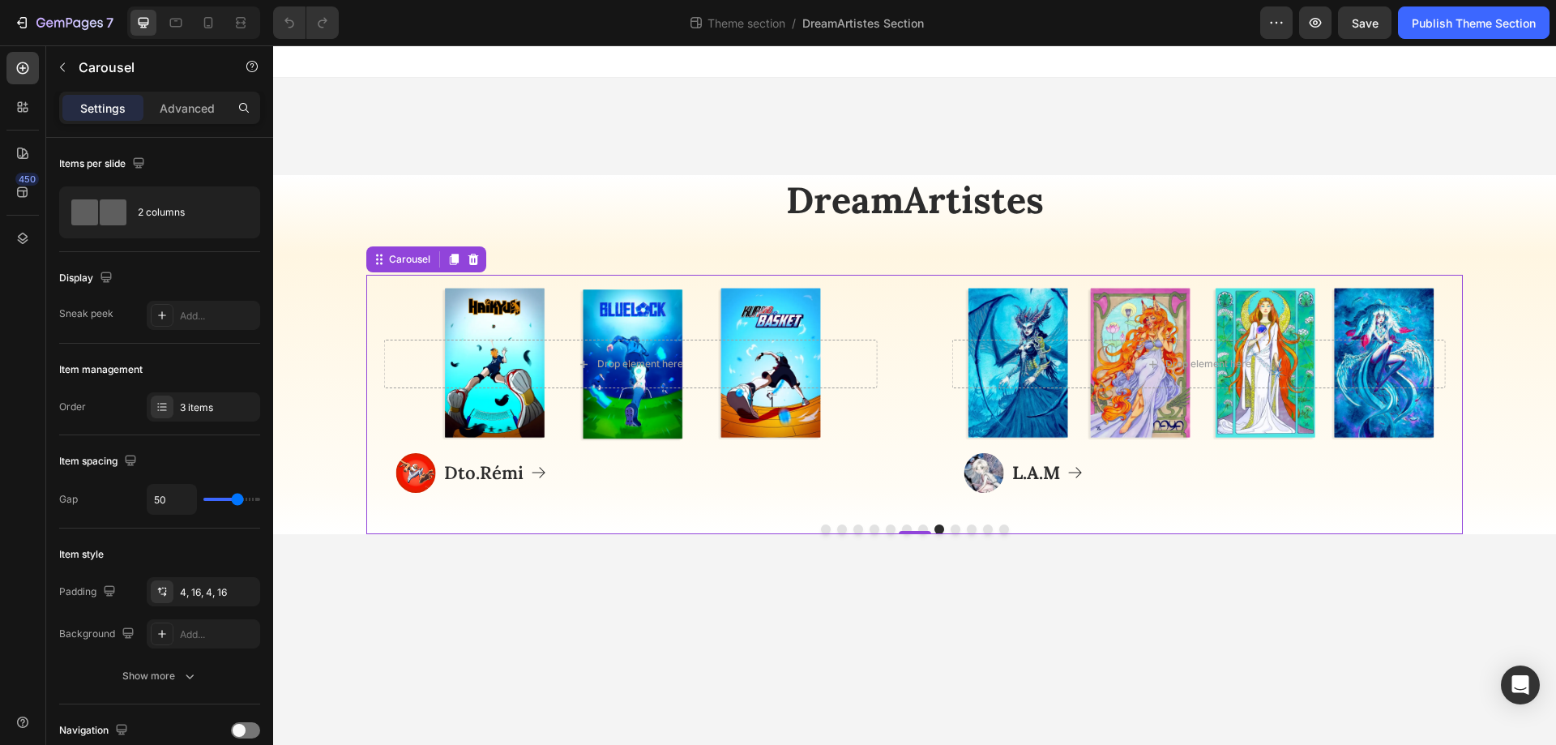
click at [951, 532] on button "Dot" at bounding box center [955, 529] width 10 height 10
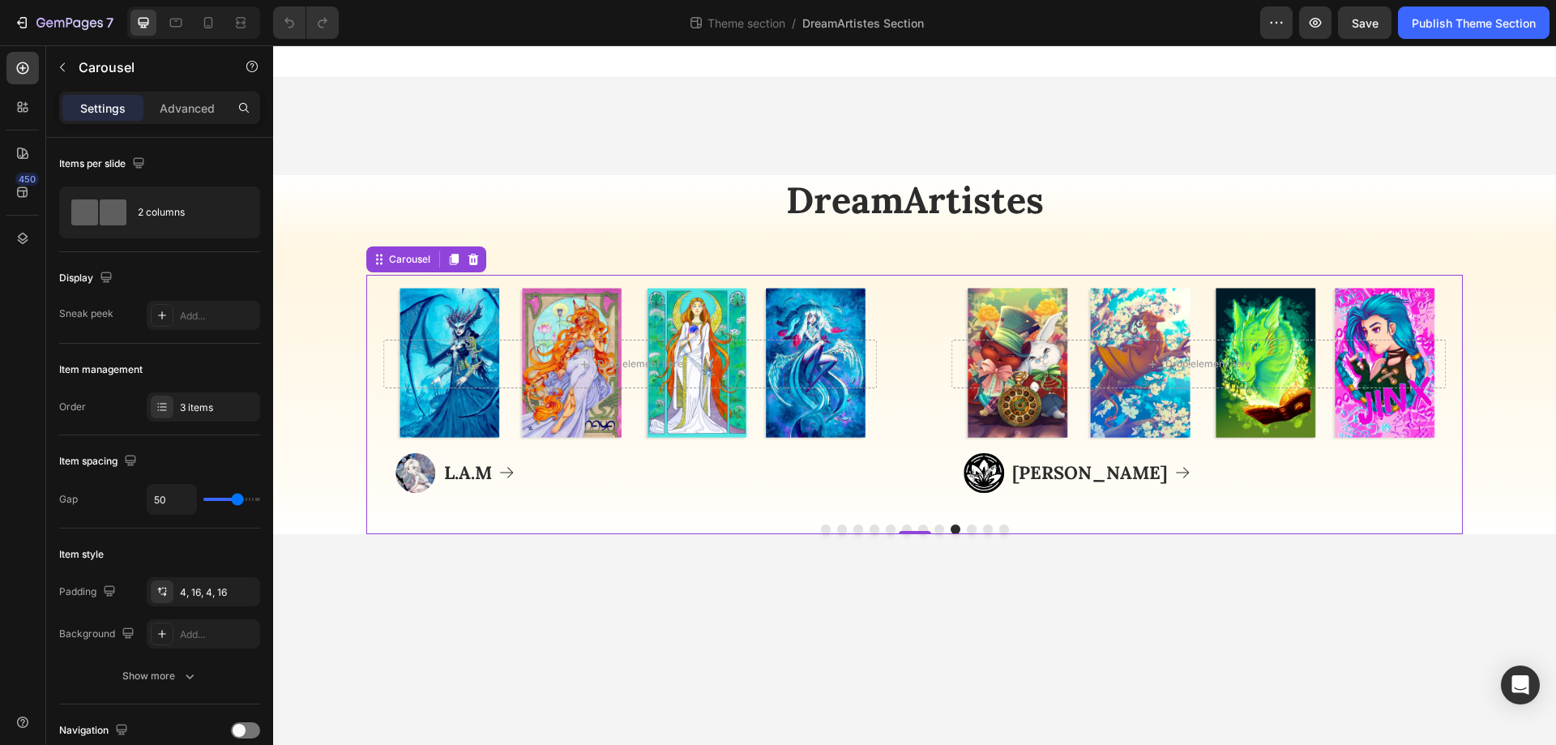
click at [969, 528] on button "Dot" at bounding box center [972, 529] width 10 height 10
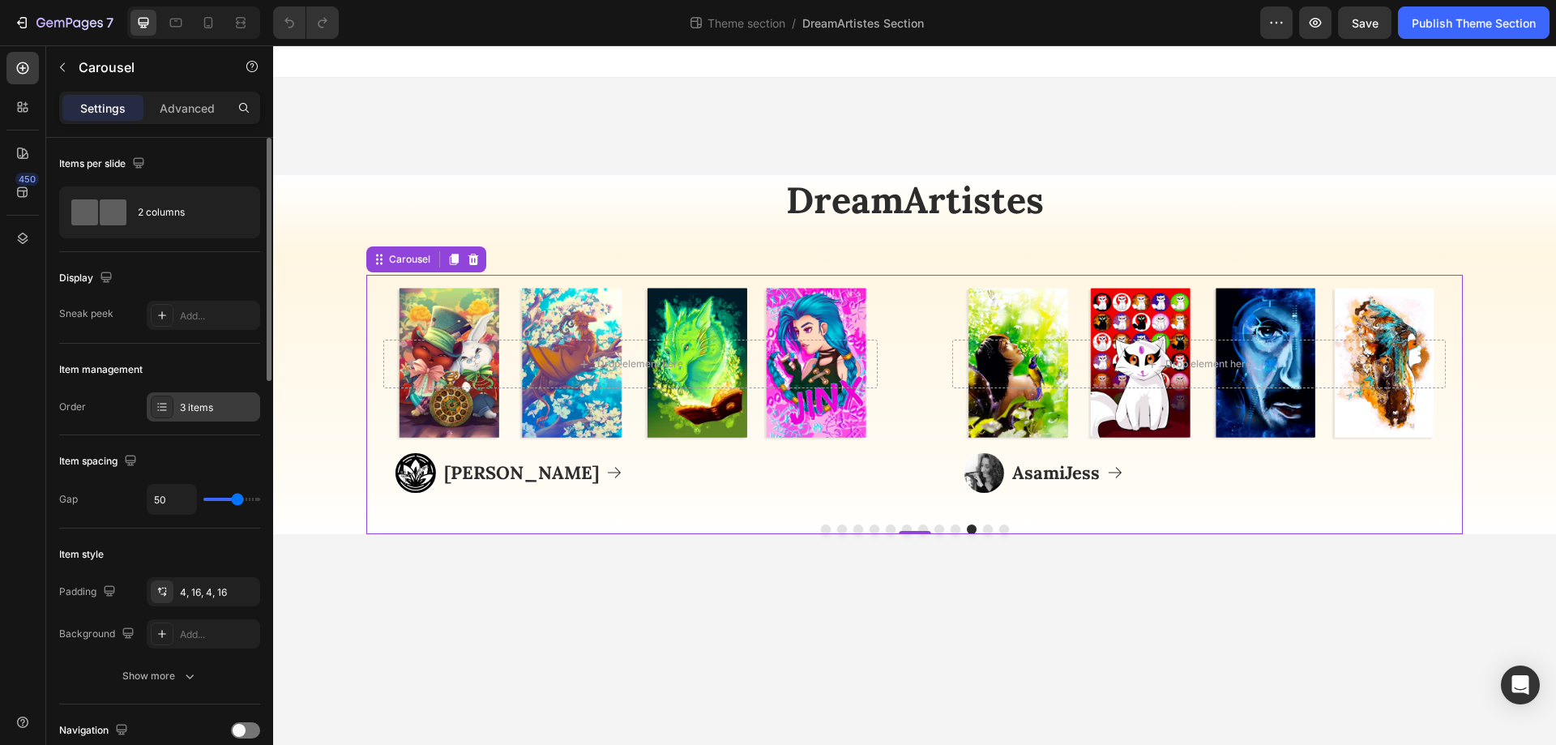
click at [212, 396] on div "3 items" at bounding box center [203, 406] width 113 height 29
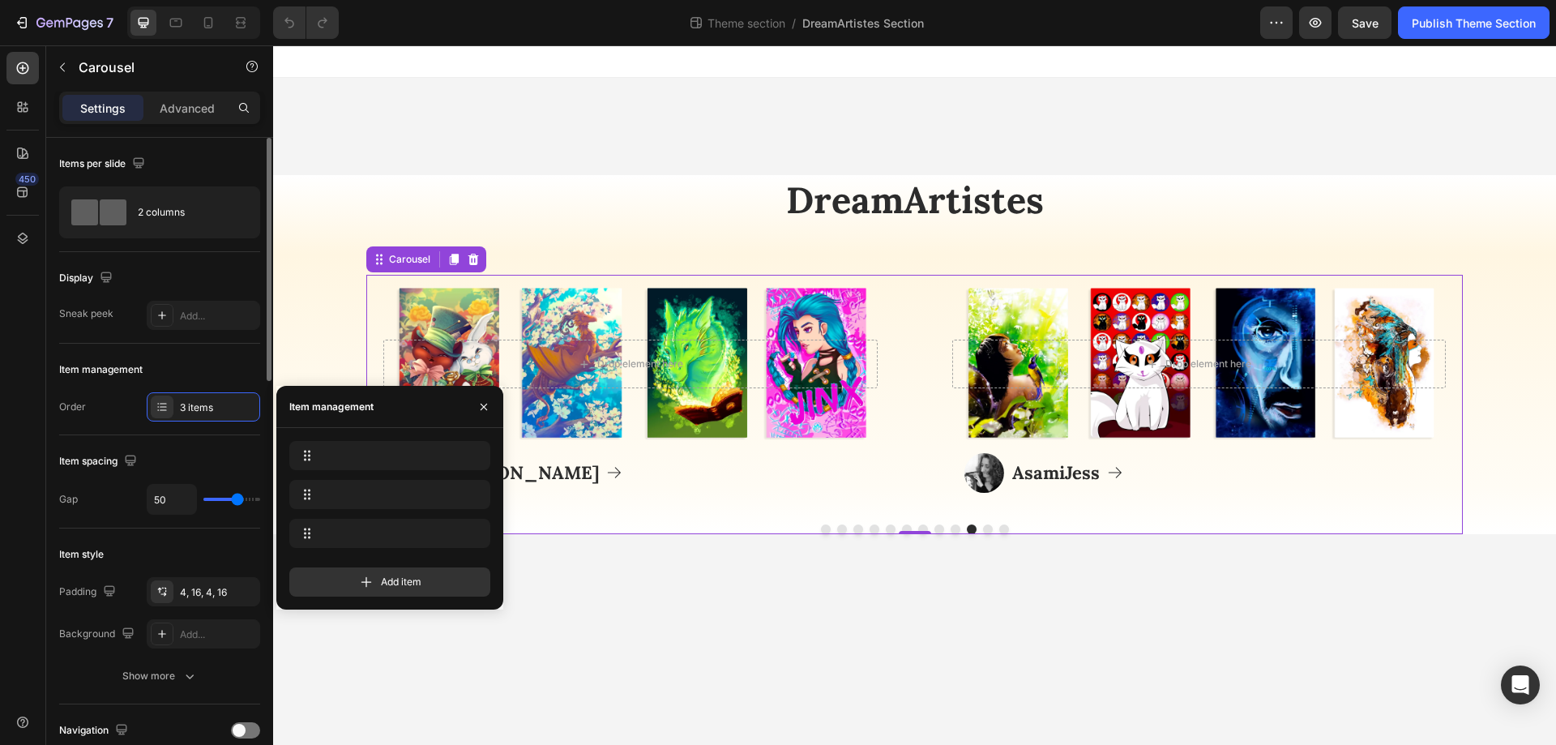
click at [194, 376] on div "Item management" at bounding box center [159, 370] width 201 height 26
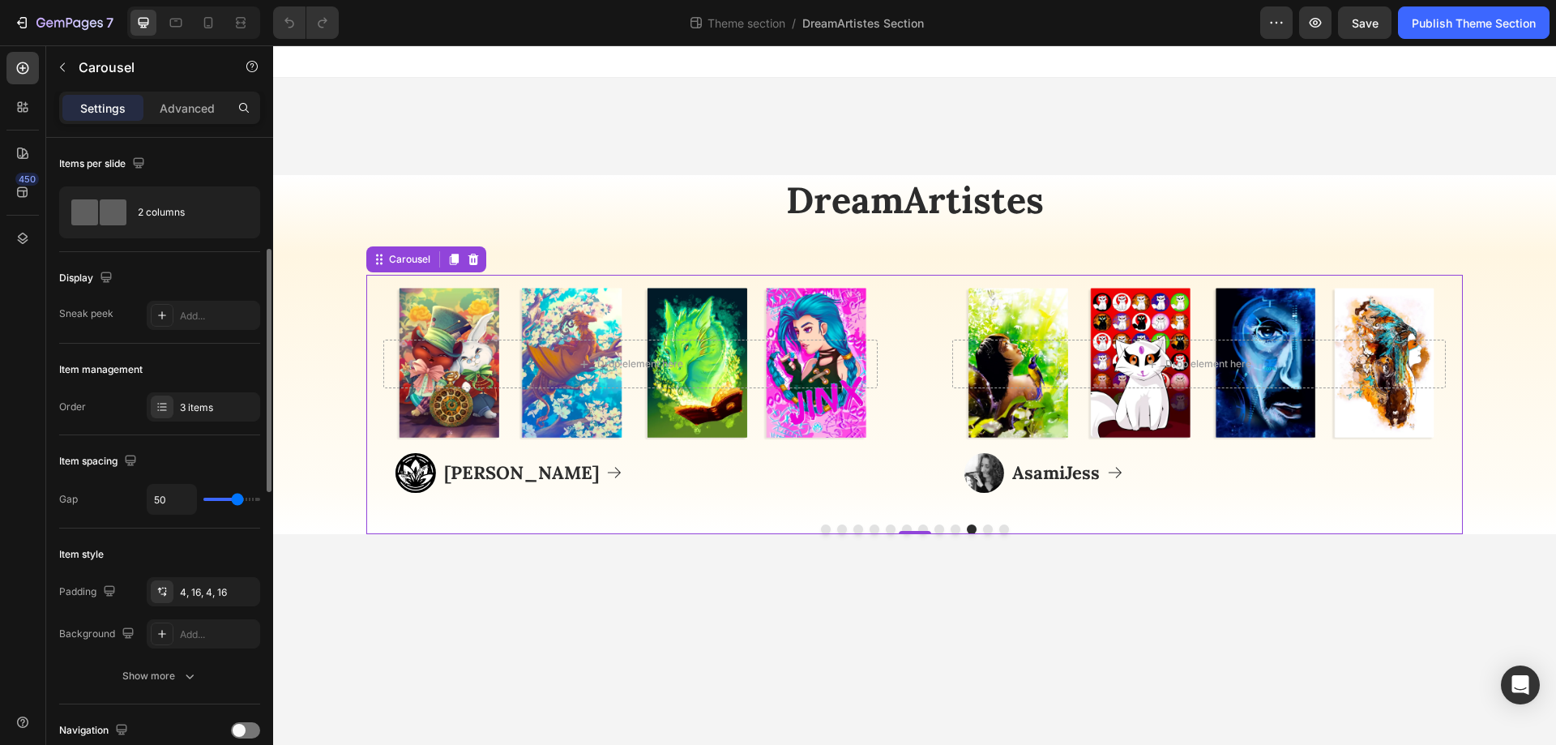
scroll to position [162, 0]
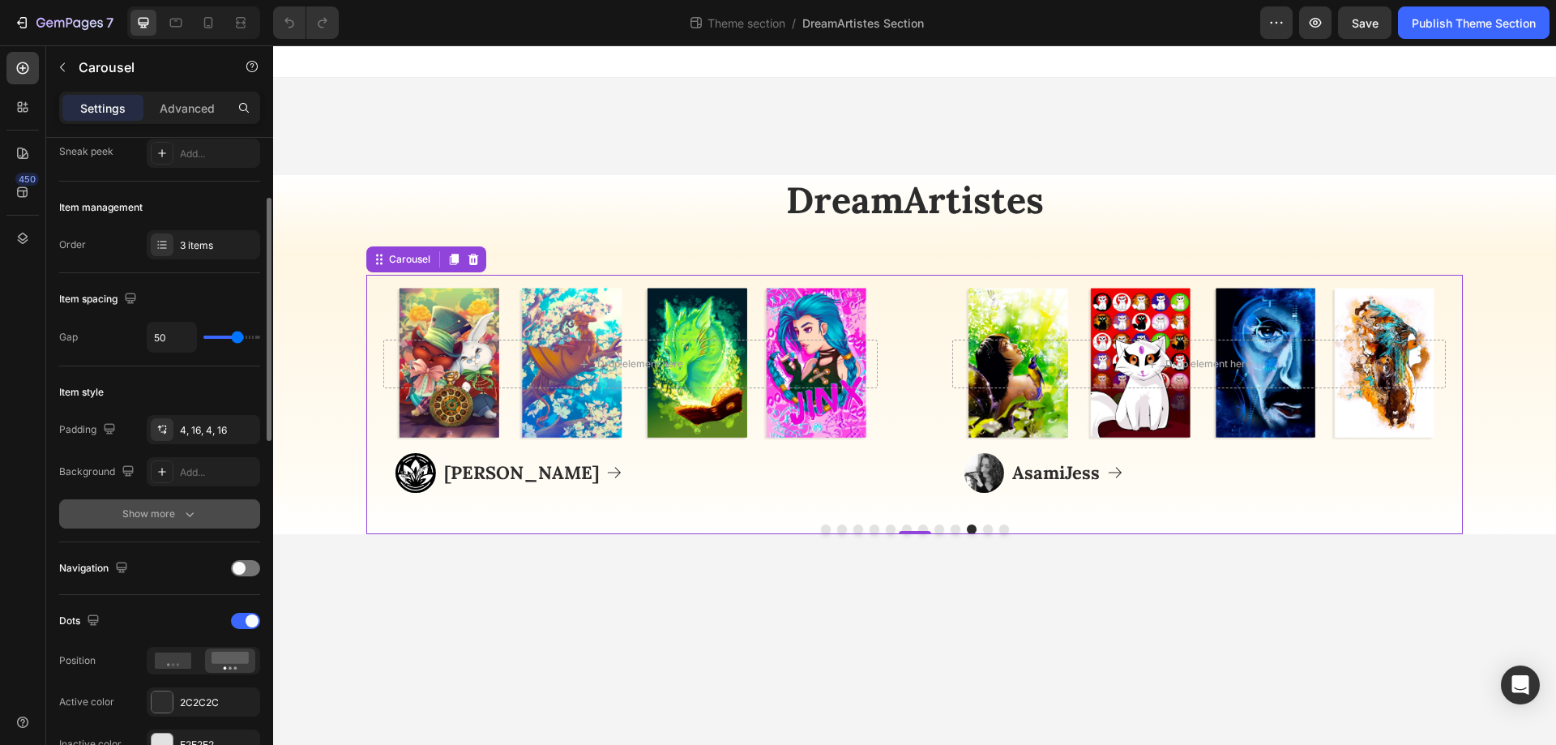
click at [180, 504] on button "Show more" at bounding box center [159, 513] width 201 height 29
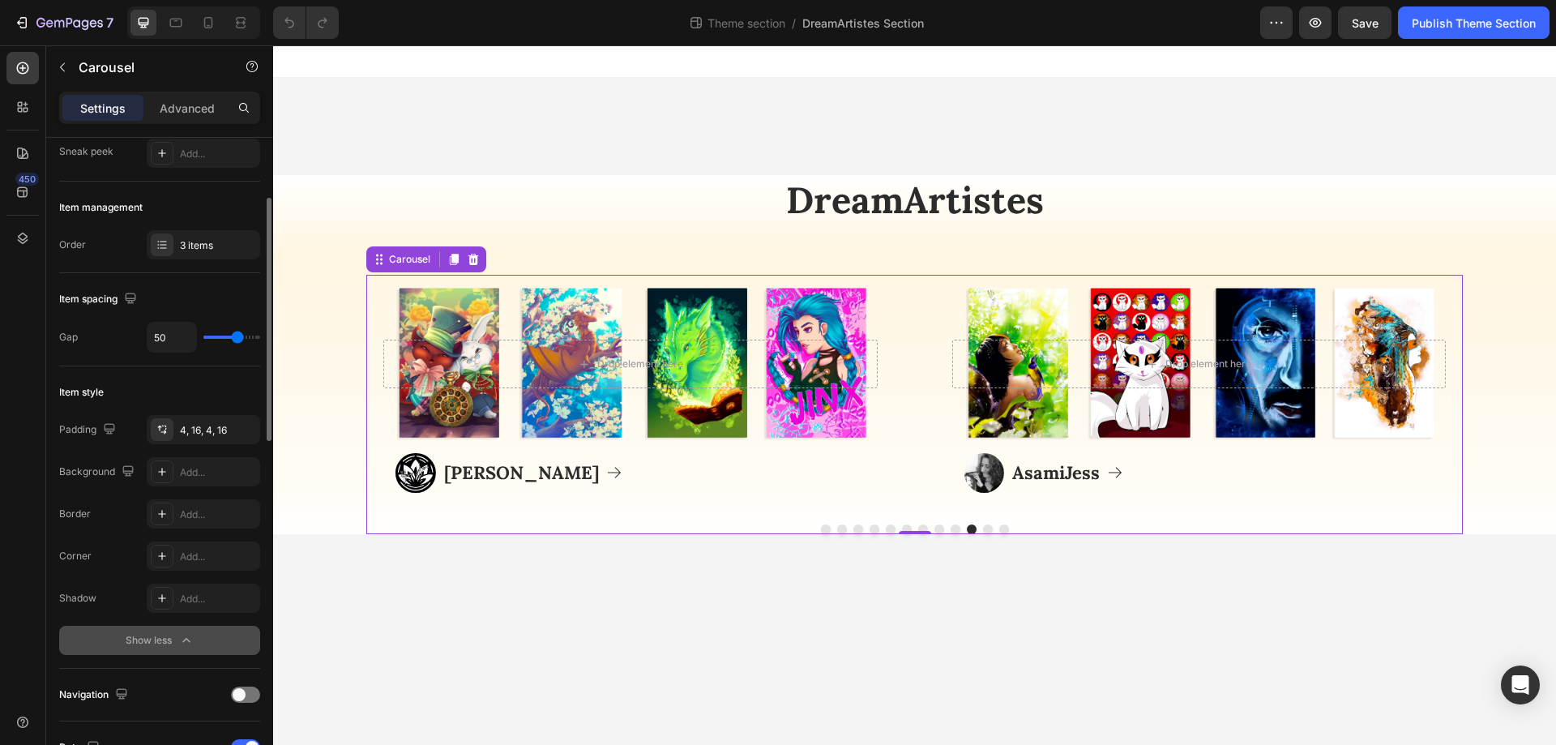
click at [188, 637] on icon "button" at bounding box center [186, 640] width 16 height 16
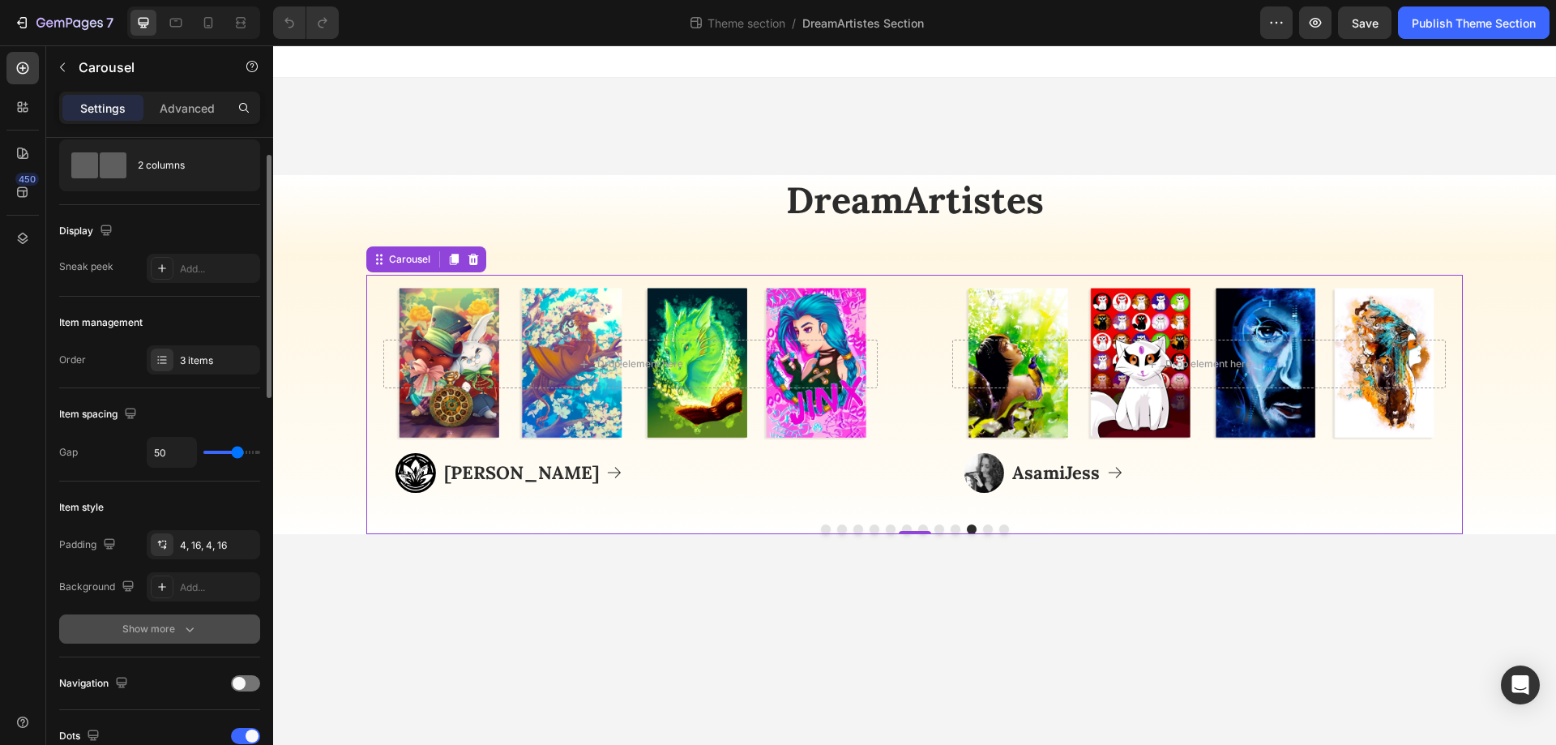
scroll to position [0, 0]
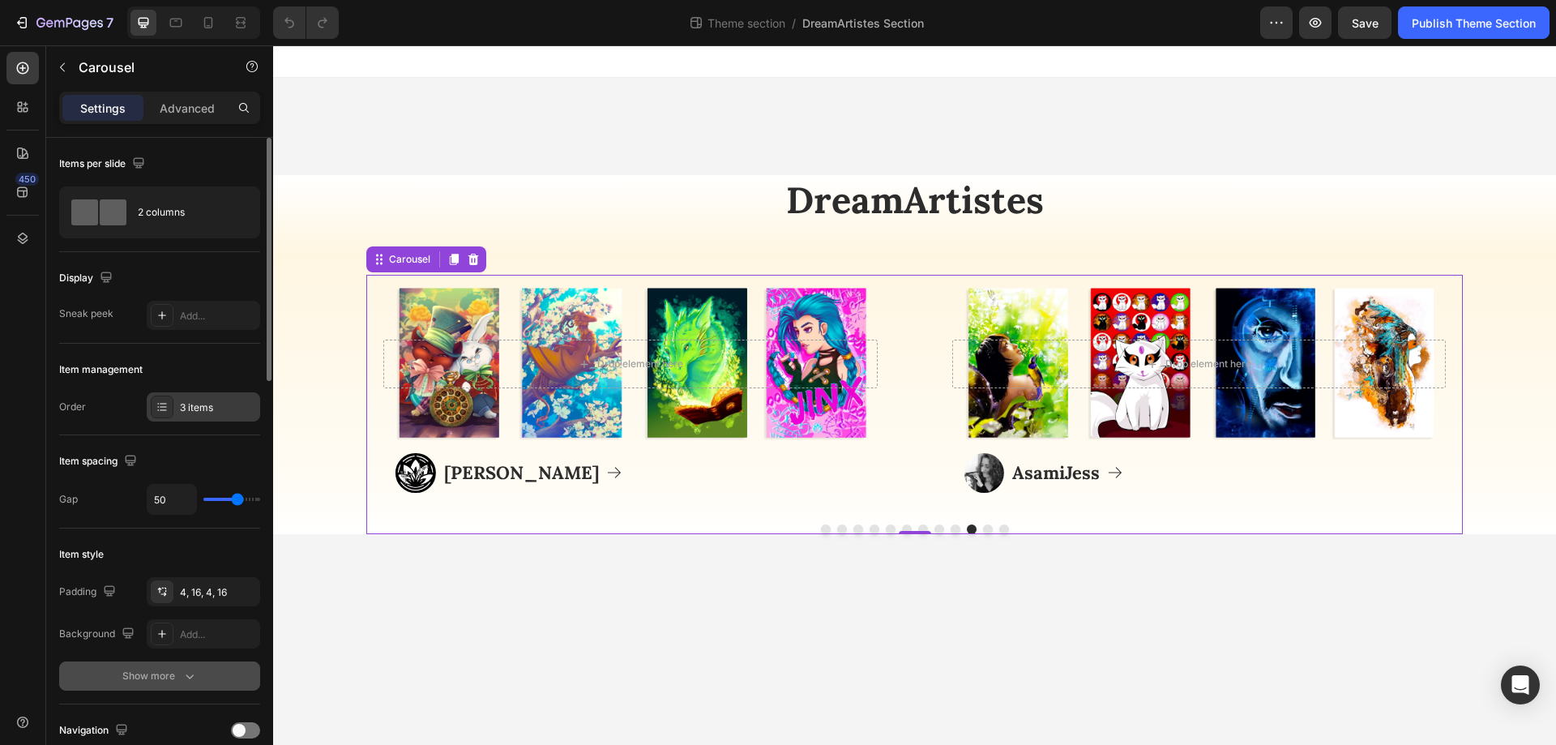
click at [192, 413] on div "3 items" at bounding box center [218, 407] width 76 height 15
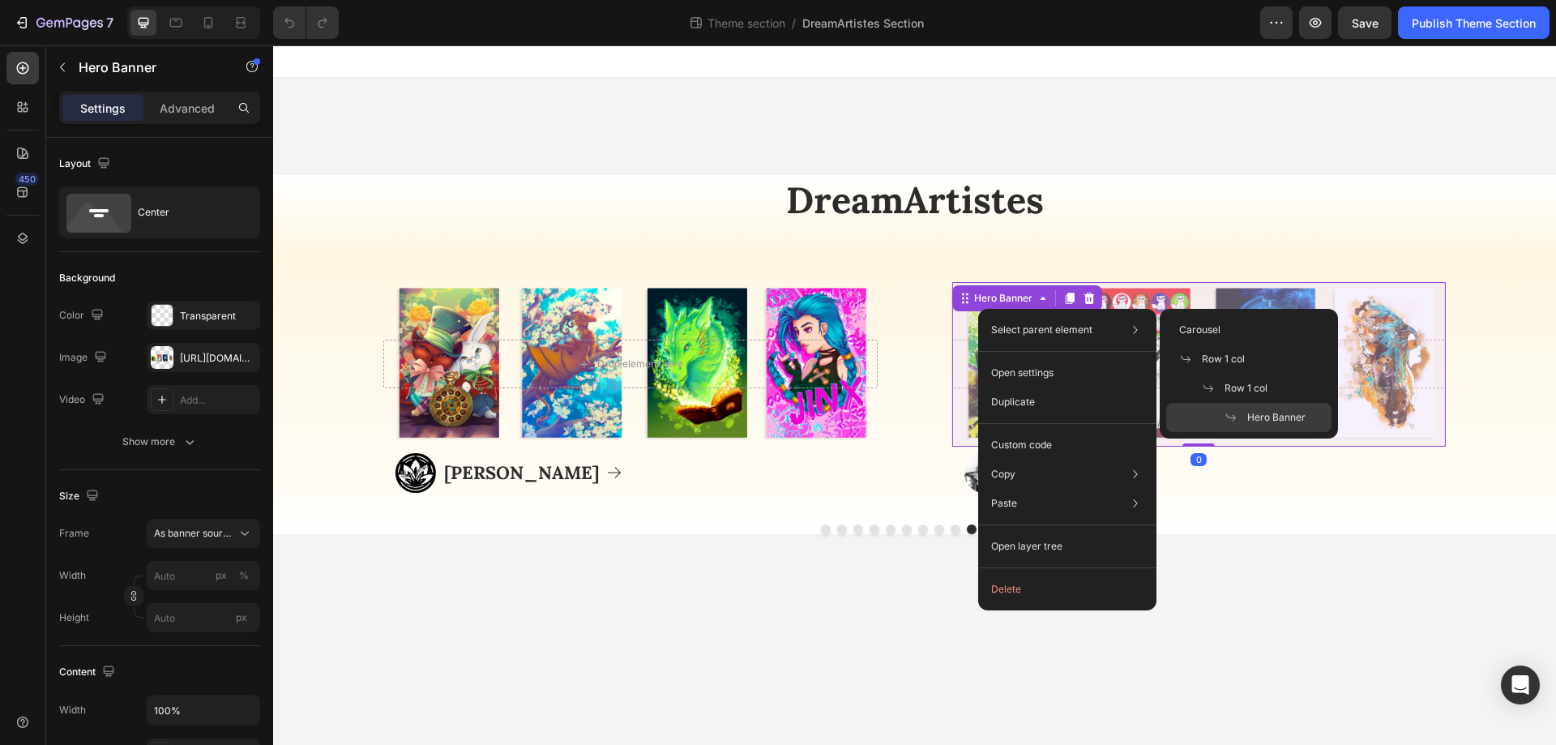
click at [1262, 421] on span "Hero Banner" at bounding box center [1276, 417] width 58 height 15
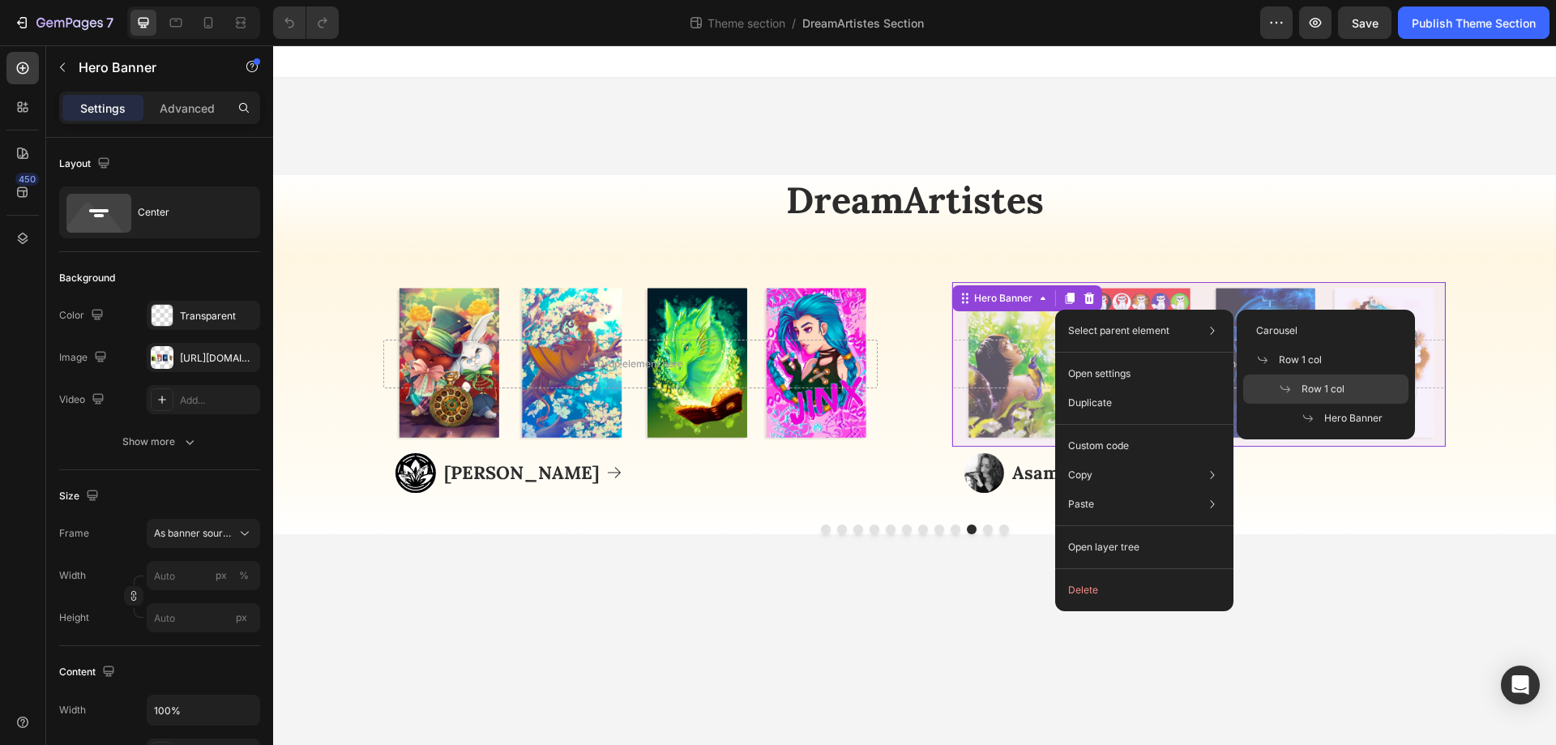
click at [1320, 403] on div "Row 1 col" at bounding box center [1325, 417] width 165 height 29
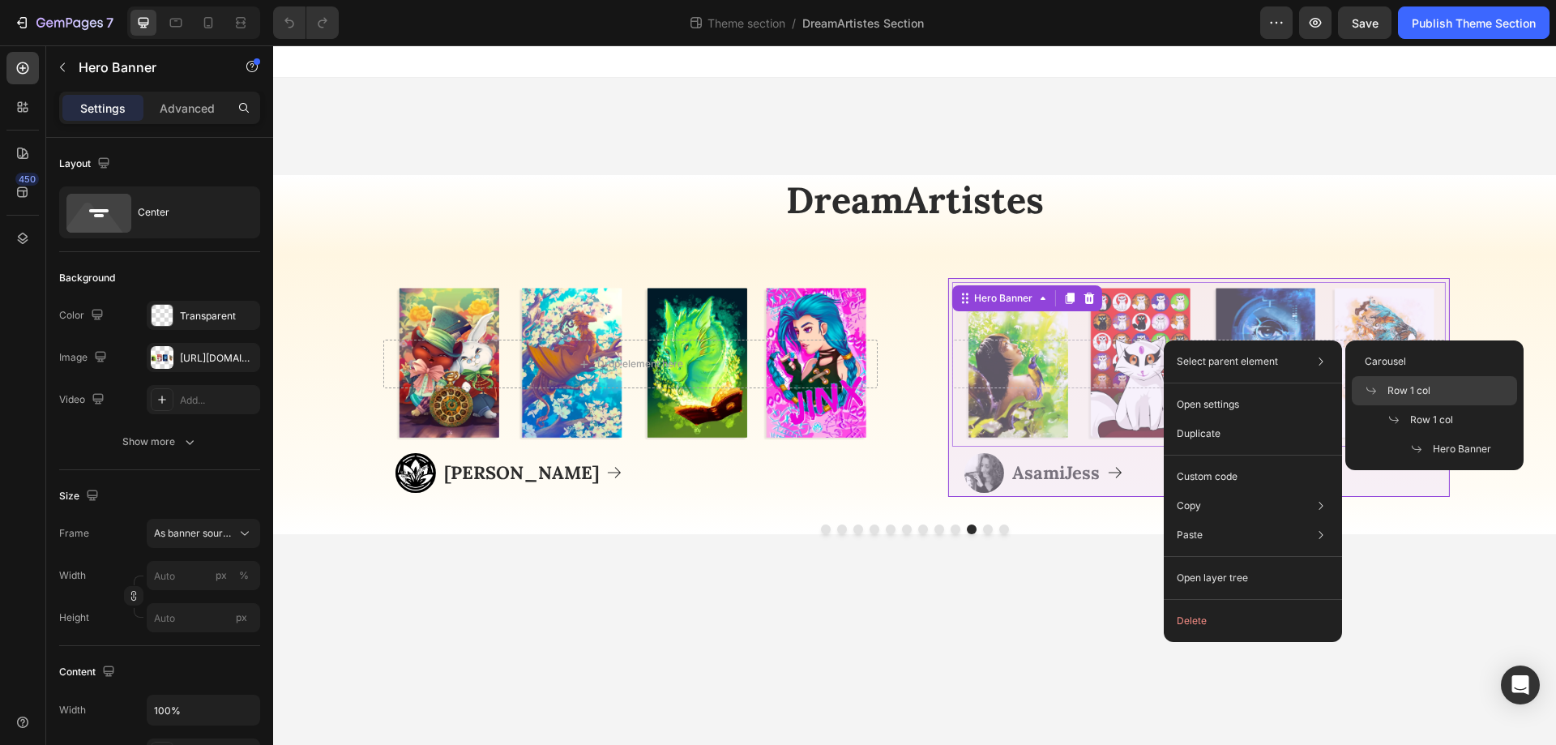
click at [1387, 389] on span "Row 1 col" at bounding box center [1408, 390] width 43 height 15
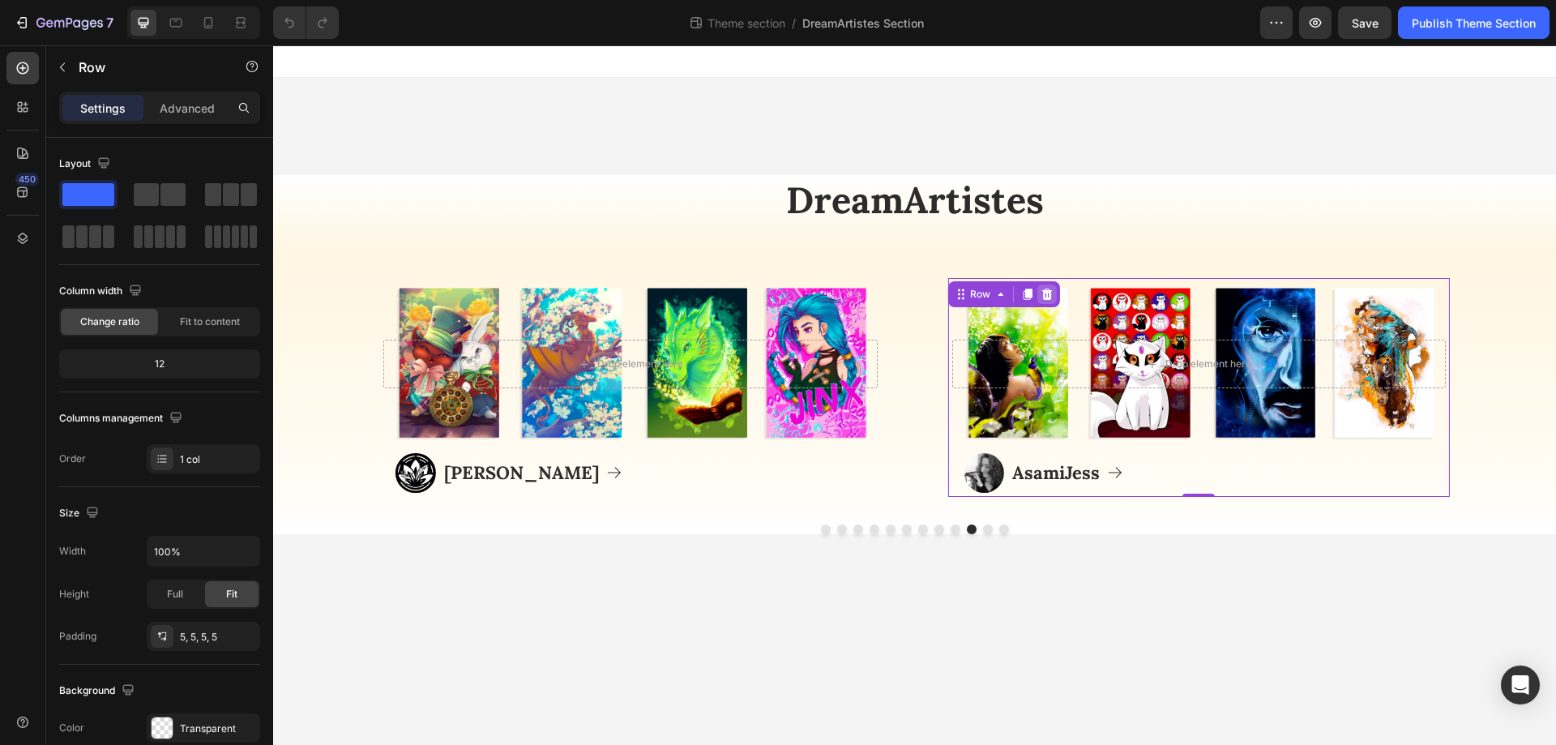
click at [1042, 293] on icon at bounding box center [1046, 294] width 13 height 13
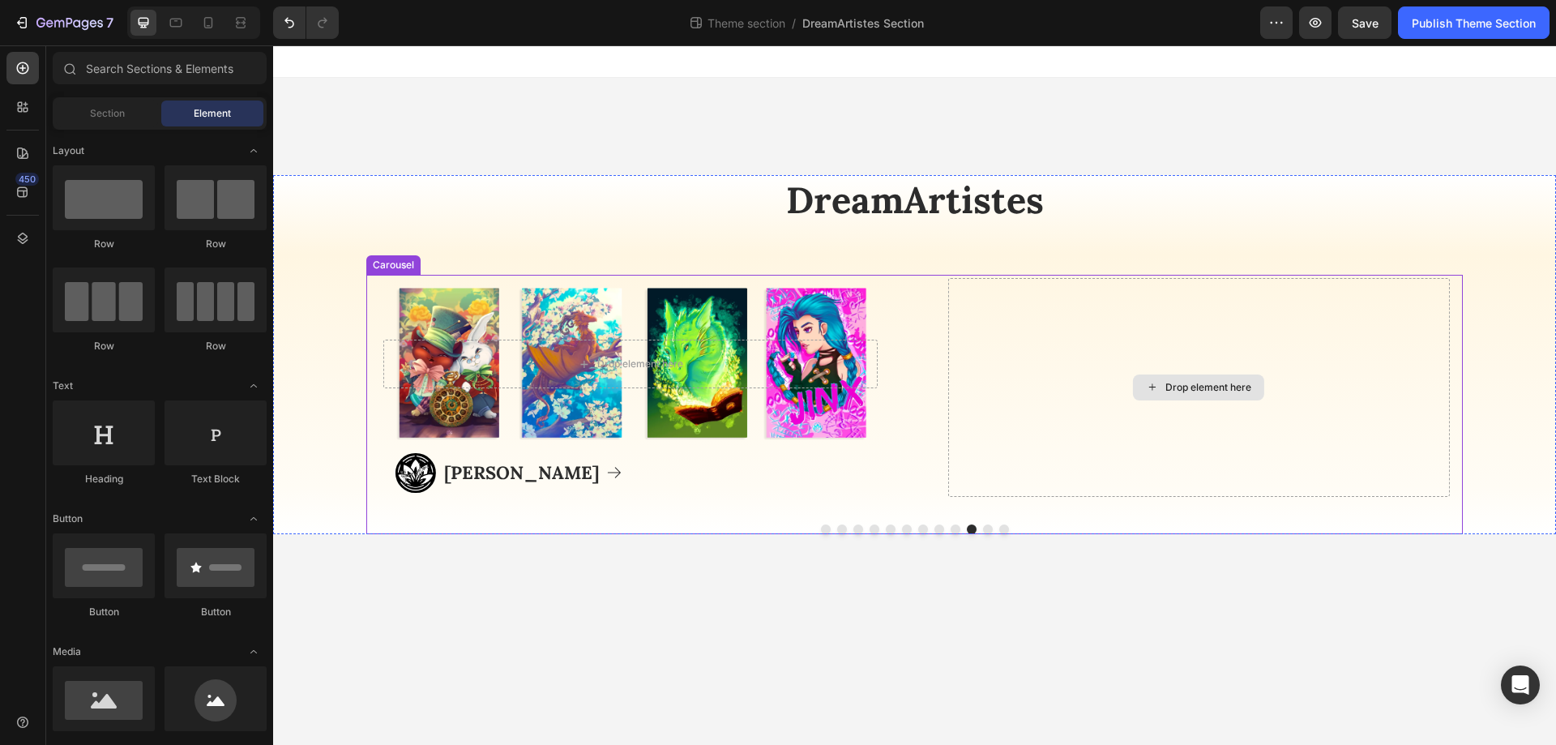
click at [1004, 315] on div "Drop element here" at bounding box center [1198, 388] width 502 height 220
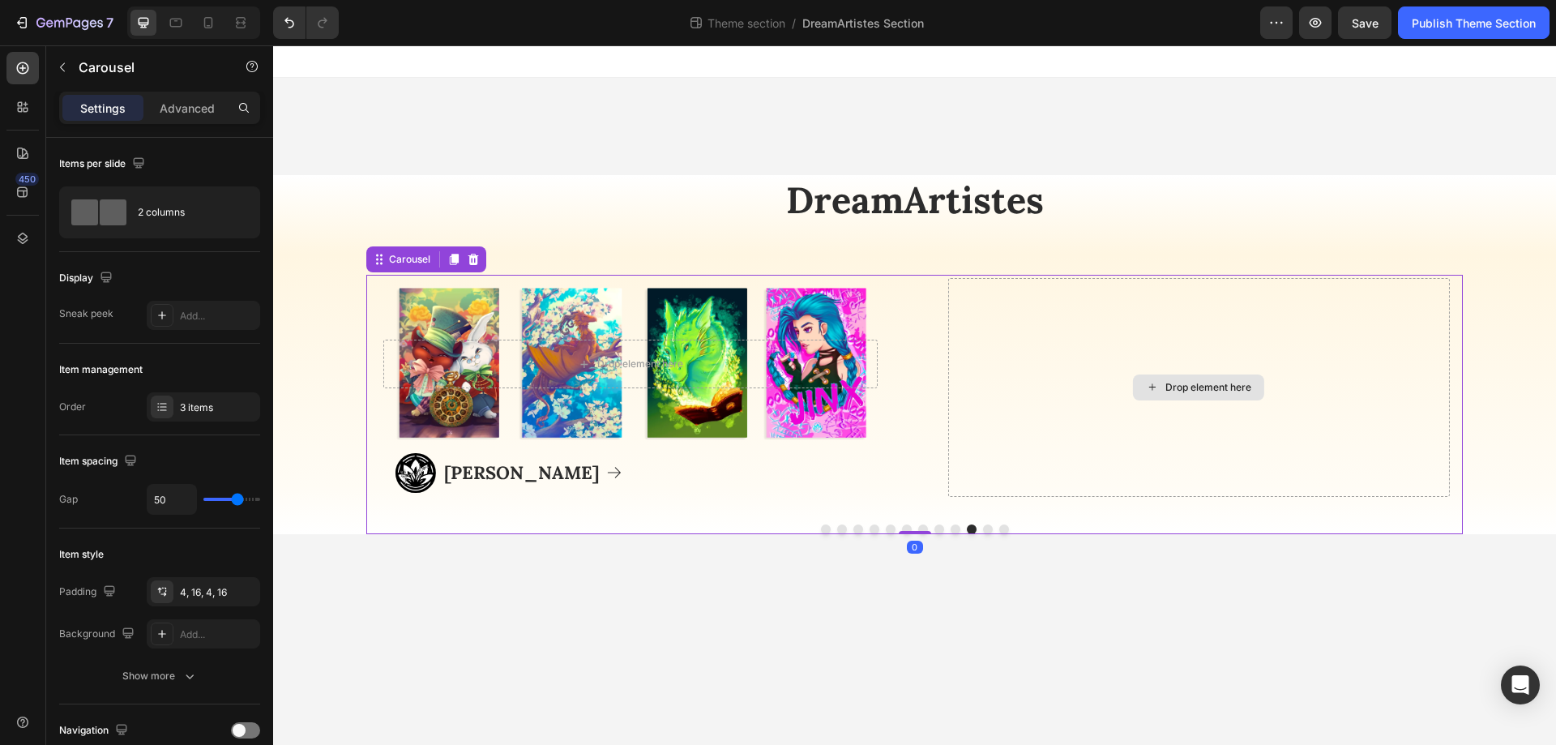
click at [1004, 315] on div "Drop element here" at bounding box center [1198, 388] width 502 height 220
click at [1007, 346] on div "Drop element here" at bounding box center [1198, 388] width 502 height 220
click at [997, 364] on div "Drop element here" at bounding box center [1198, 388] width 502 height 220
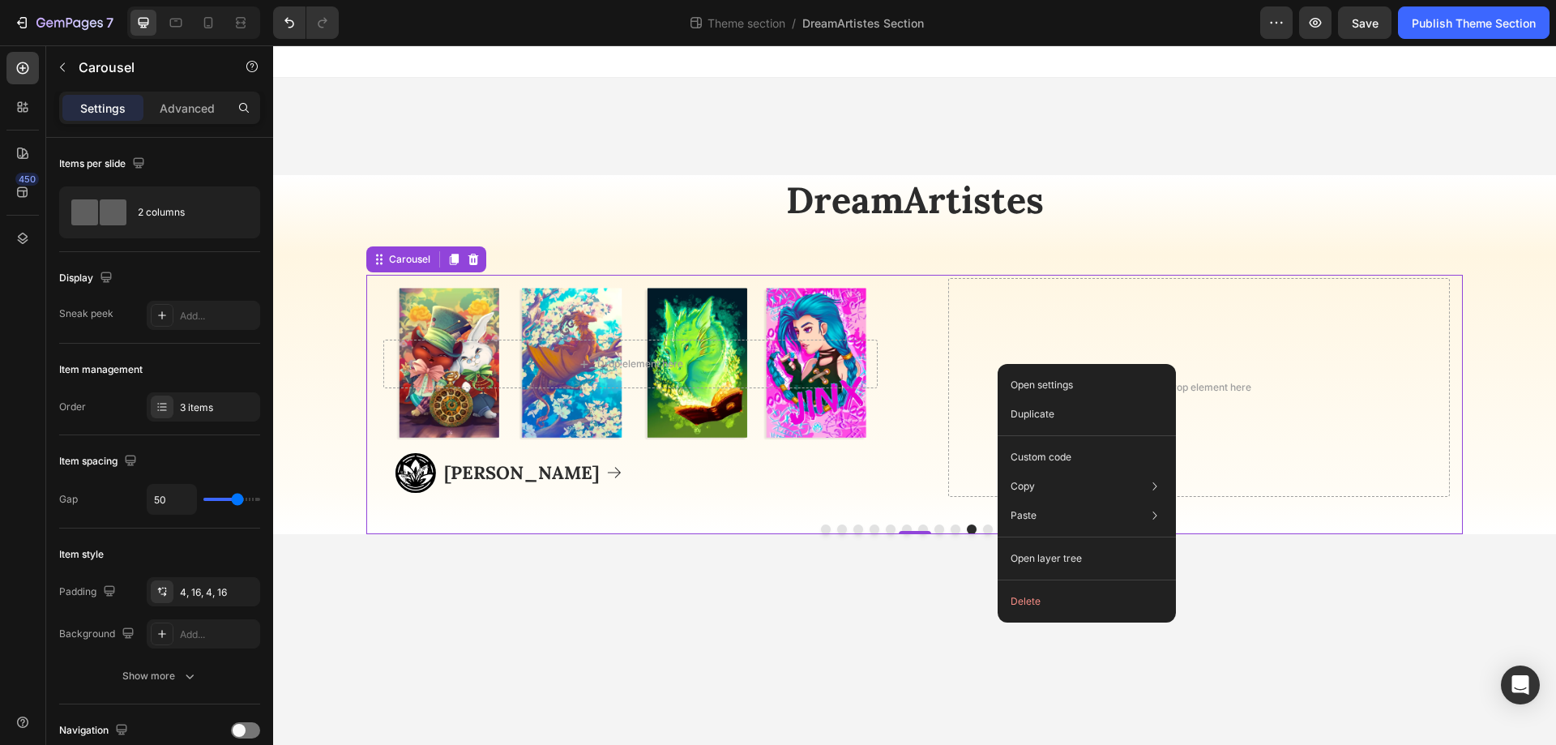
click at [950, 592] on body "DreamArtistes Heading Drop element here Hero Banner Row Image Pop art Gaming Bu…" at bounding box center [914, 394] width 1283 height 699
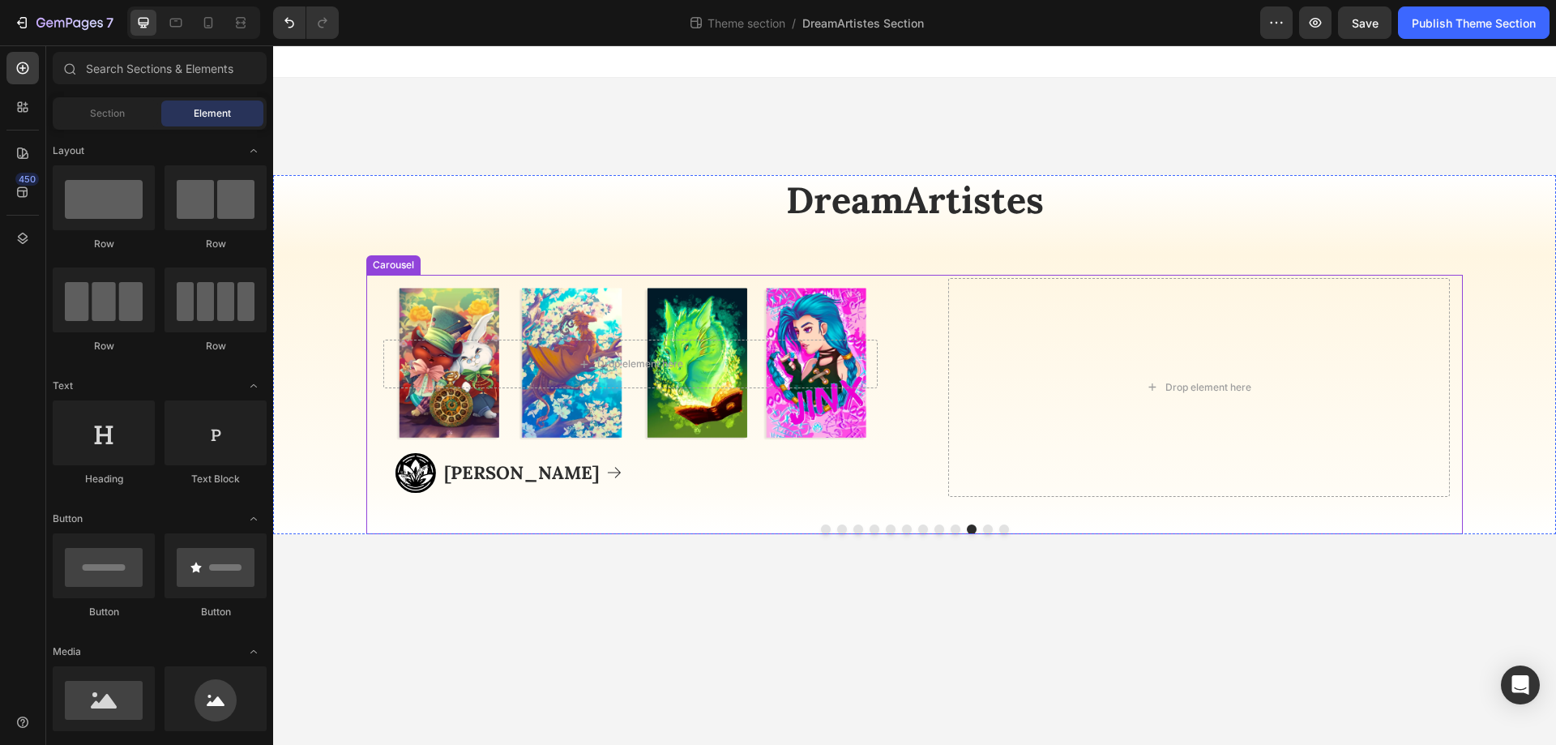
click at [990, 528] on button "Dot" at bounding box center [988, 529] width 10 height 10
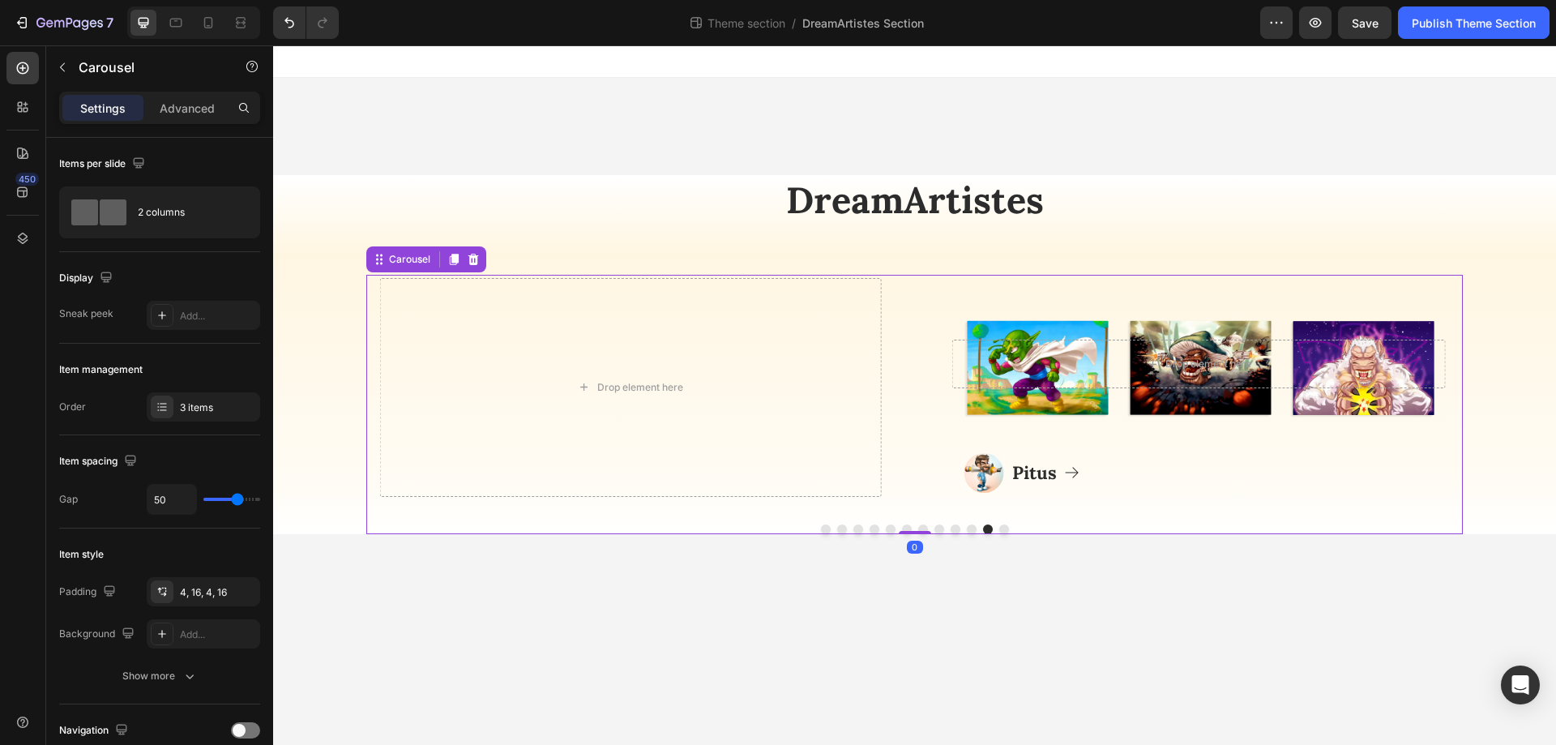
click at [971, 530] on button "Dot" at bounding box center [972, 529] width 10 height 10
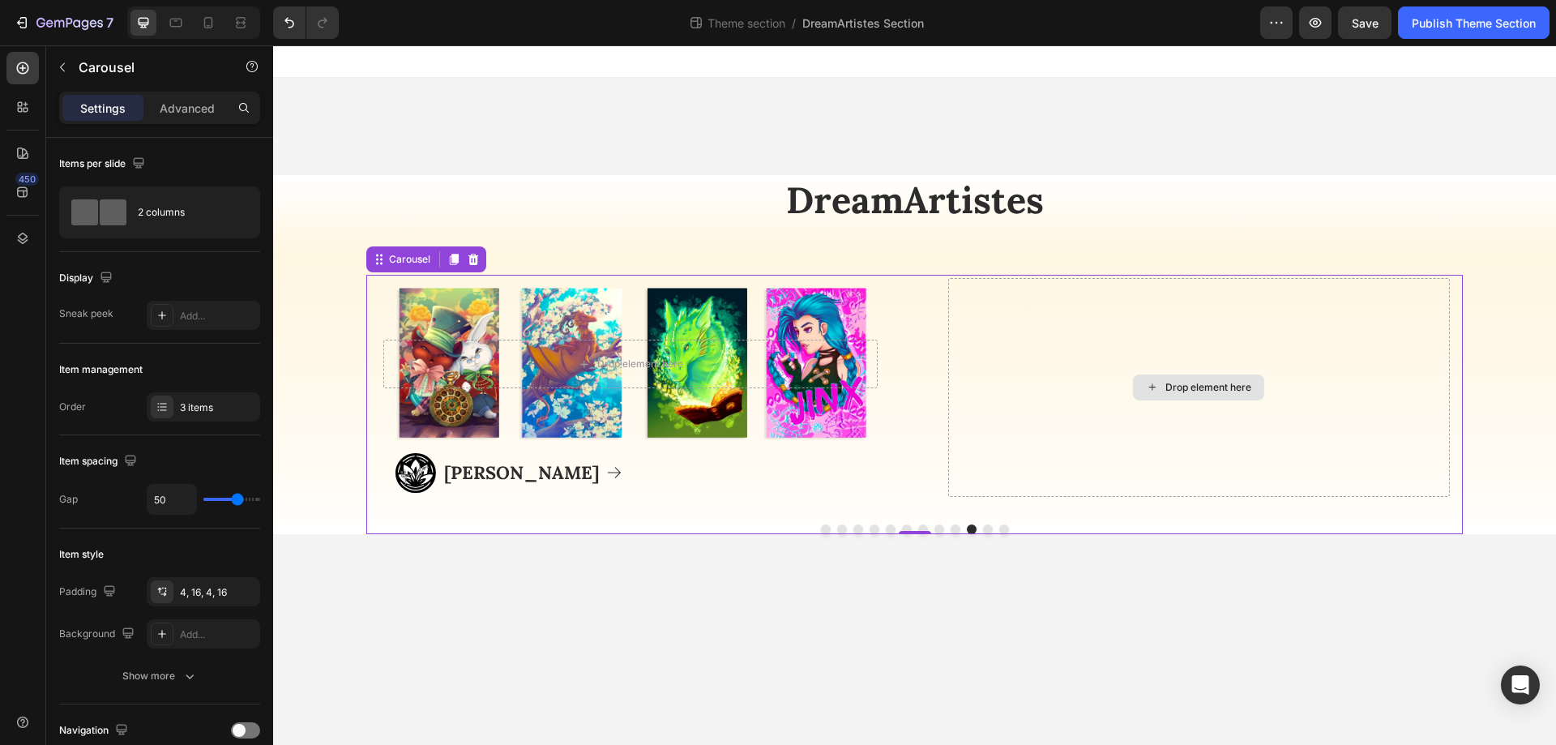
click at [1027, 442] on div "Drop element here" at bounding box center [1198, 388] width 502 height 220
click at [919, 385] on div "Drop element here Hero Banner Row Image Pop art Gaming Button Row Row Drop elem…" at bounding box center [914, 388] width 1096 height 226
click at [957, 327] on div "Drop element here" at bounding box center [1198, 388] width 502 height 220
click at [894, 297] on div "Drop element here Hero Banner Row Image [PERSON_NAME] Button Row Row" at bounding box center [629, 388] width 527 height 226
drag, startPoint x: 899, startPoint y: 315, endPoint x: 830, endPoint y: 314, distance: 68.9
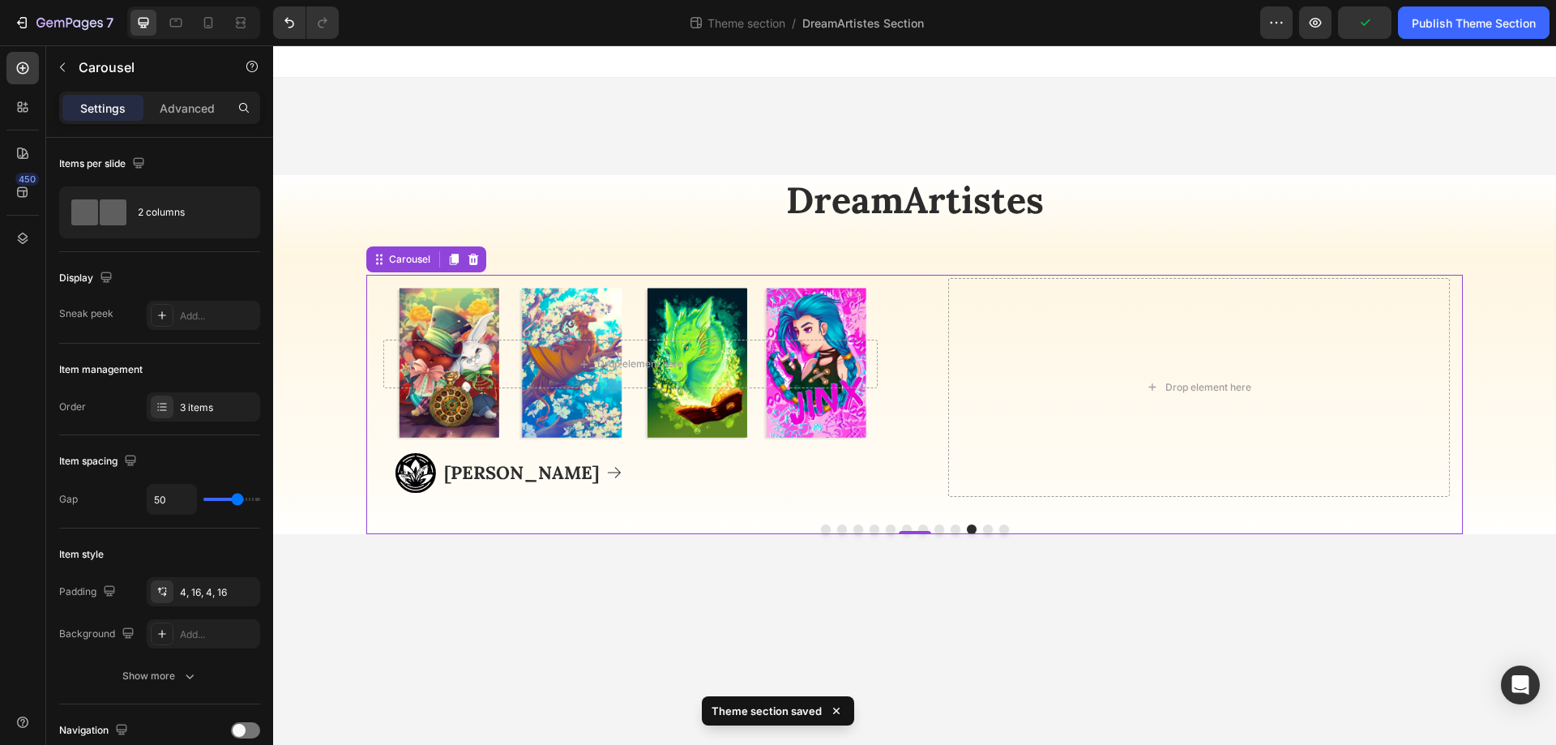
click at [893, 317] on div "Drop element here Hero Banner Row Image Pop art Gaming Button Row Row Drop elem…" at bounding box center [914, 388] width 1096 height 226
click at [828, 314] on div "Background Image" at bounding box center [629, 364] width 493 height 164
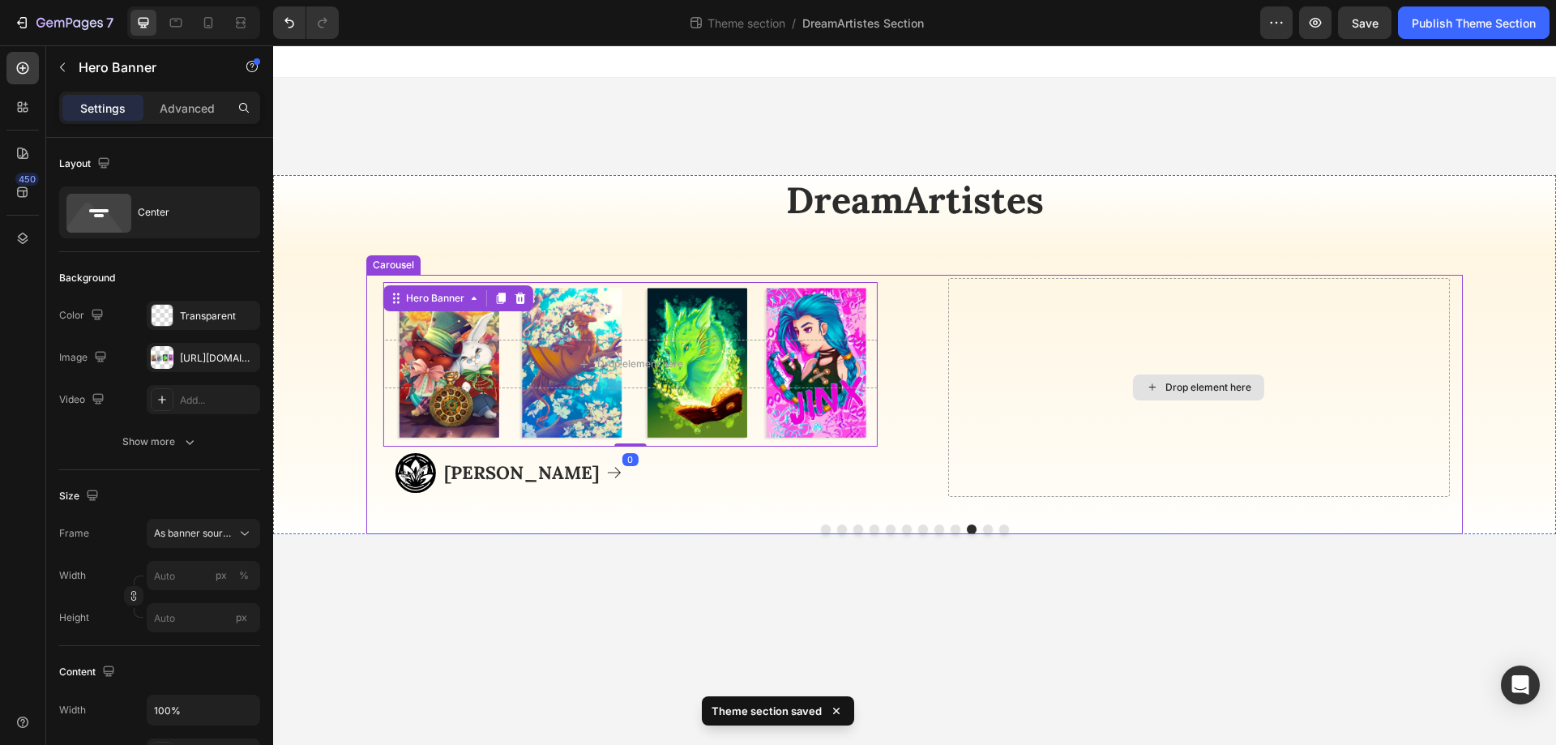
click at [1054, 322] on div "Drop element here" at bounding box center [1198, 388] width 502 height 220
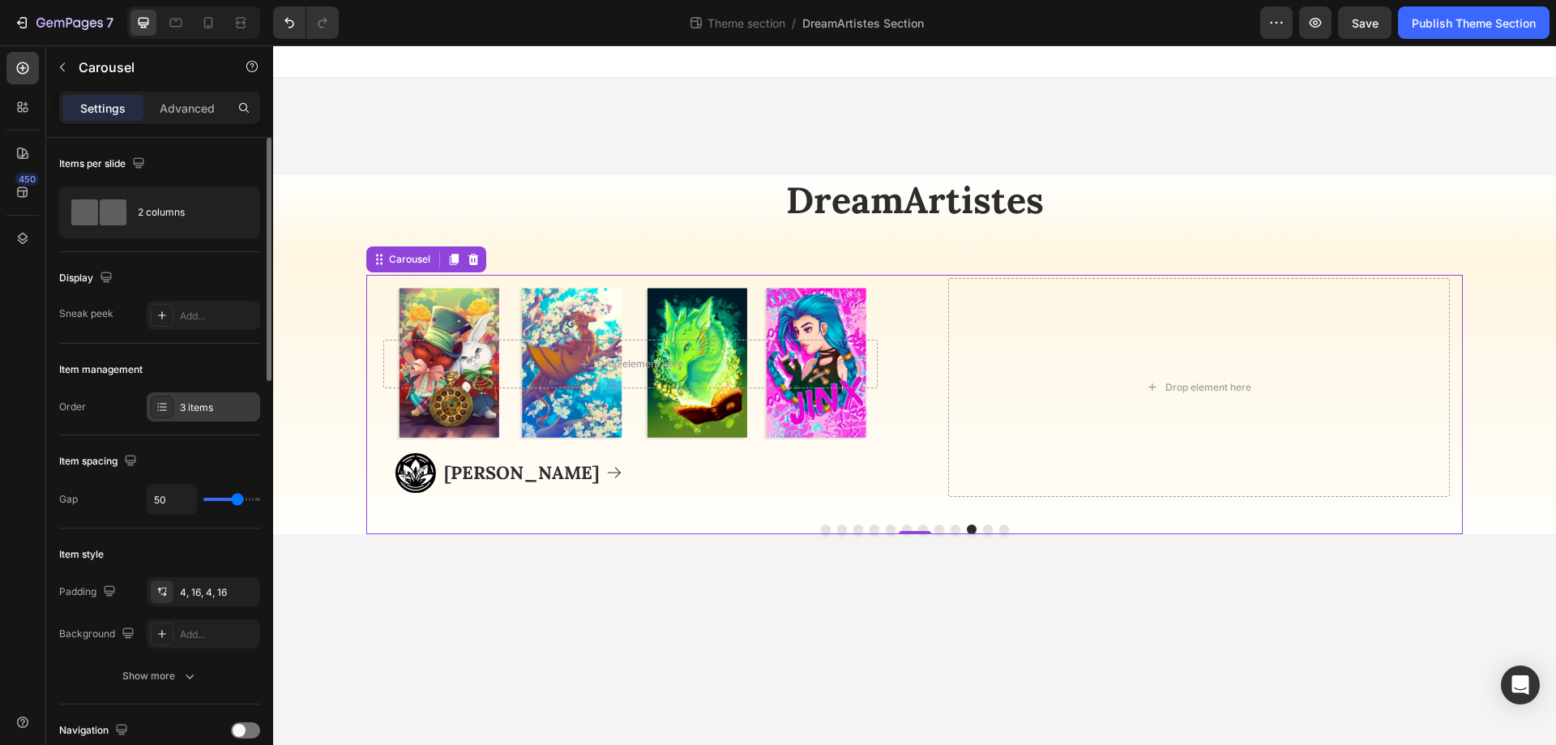
click at [204, 400] on div "3 items" at bounding box center [218, 407] width 76 height 15
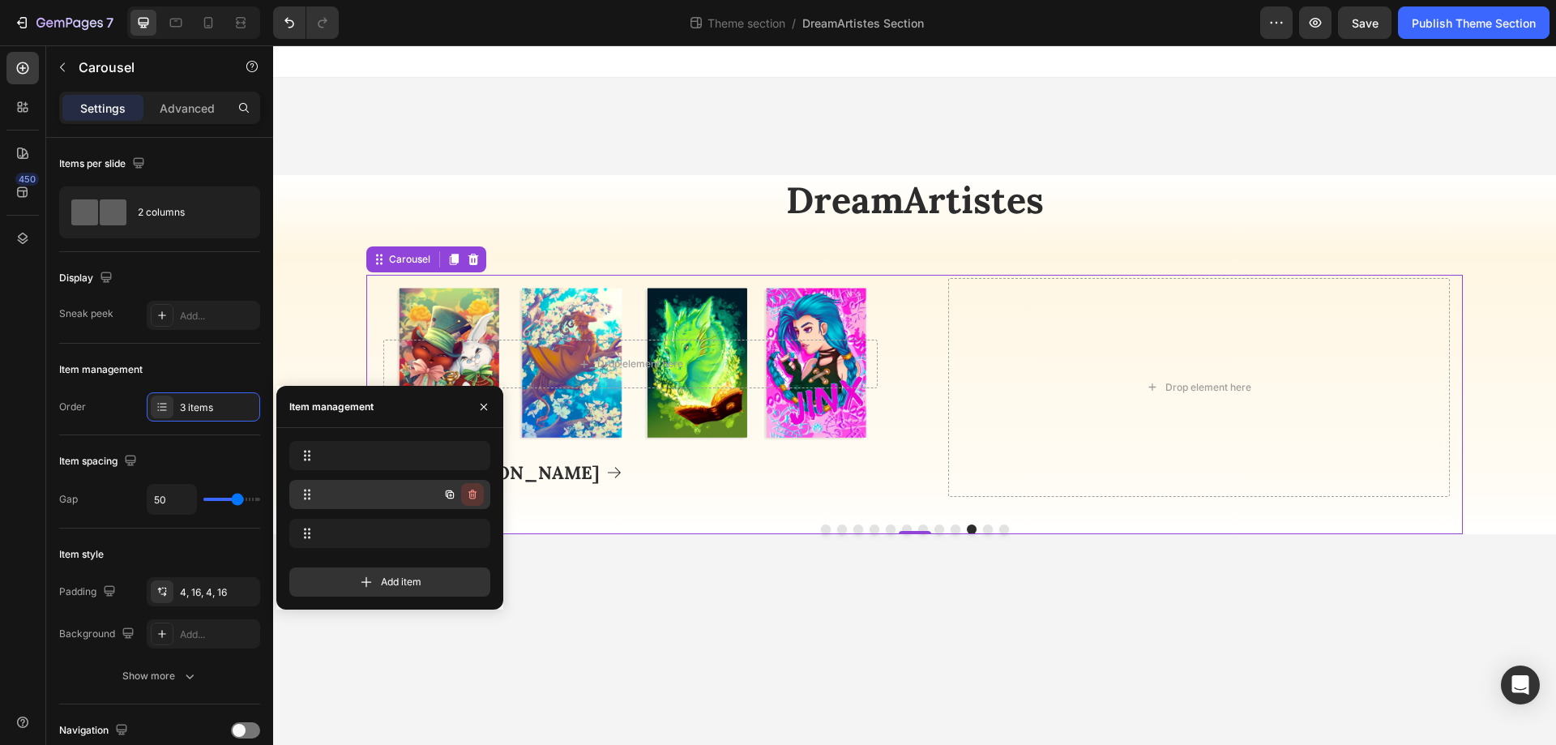
click at [475, 490] on icon "button" at bounding box center [472, 494] width 13 height 13
click at [459, 497] on div "Delete" at bounding box center [461, 494] width 30 height 15
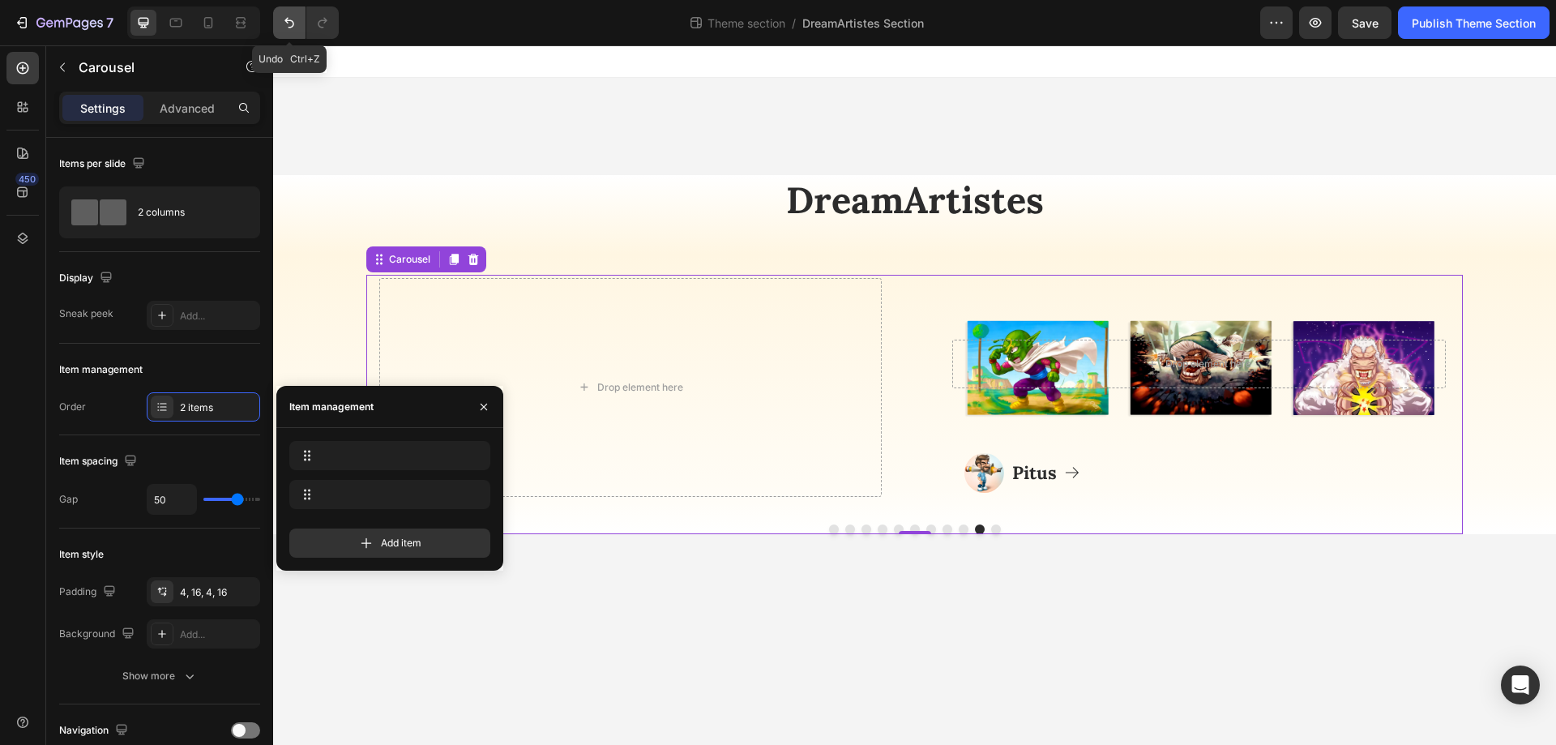
drag, startPoint x: 282, startPoint y: 23, endPoint x: 286, endPoint y: 318, distance: 294.1
click at [282, 23] on icon "Undo/Redo" at bounding box center [289, 23] width 16 height 16
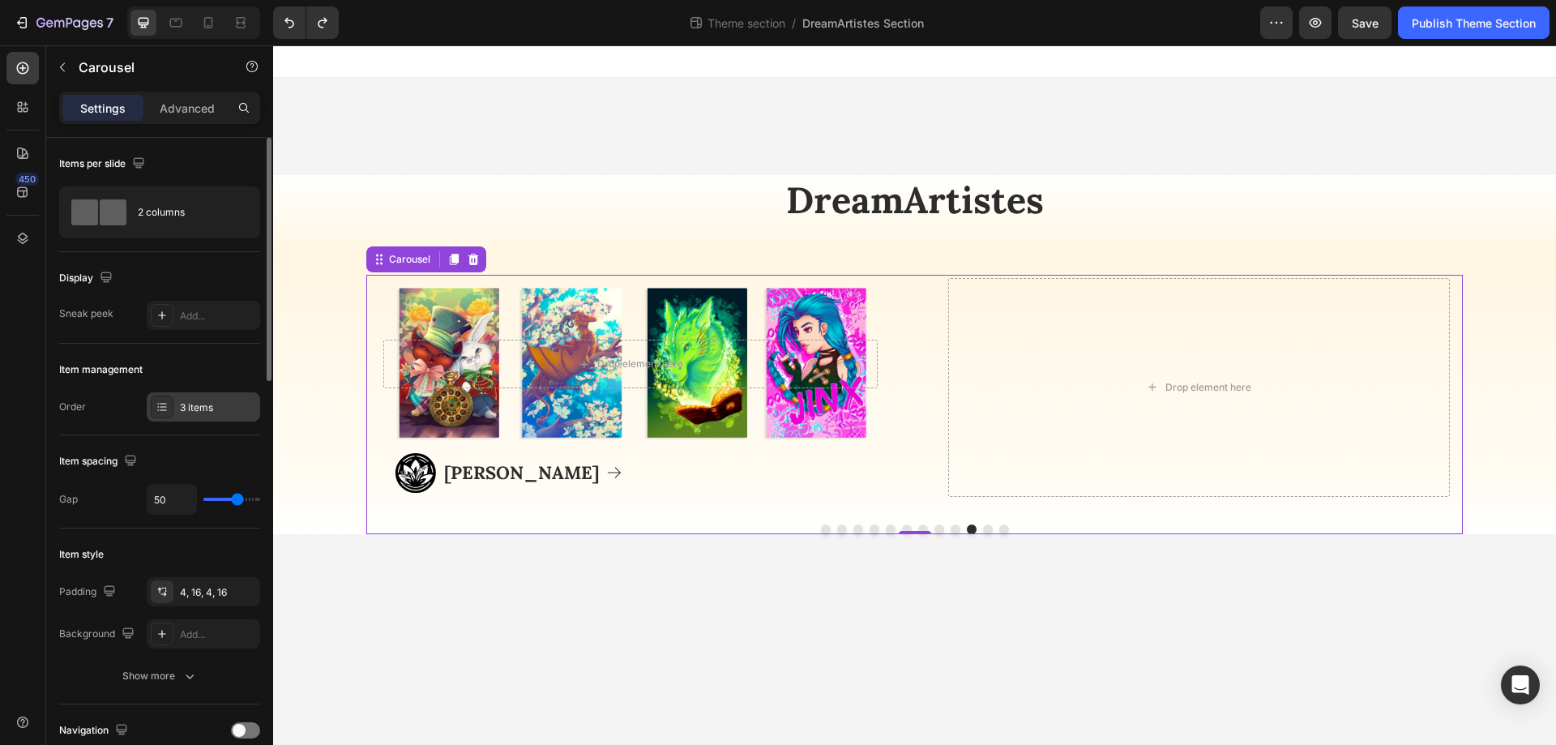
click at [228, 399] on div "3 items" at bounding box center [203, 406] width 113 height 29
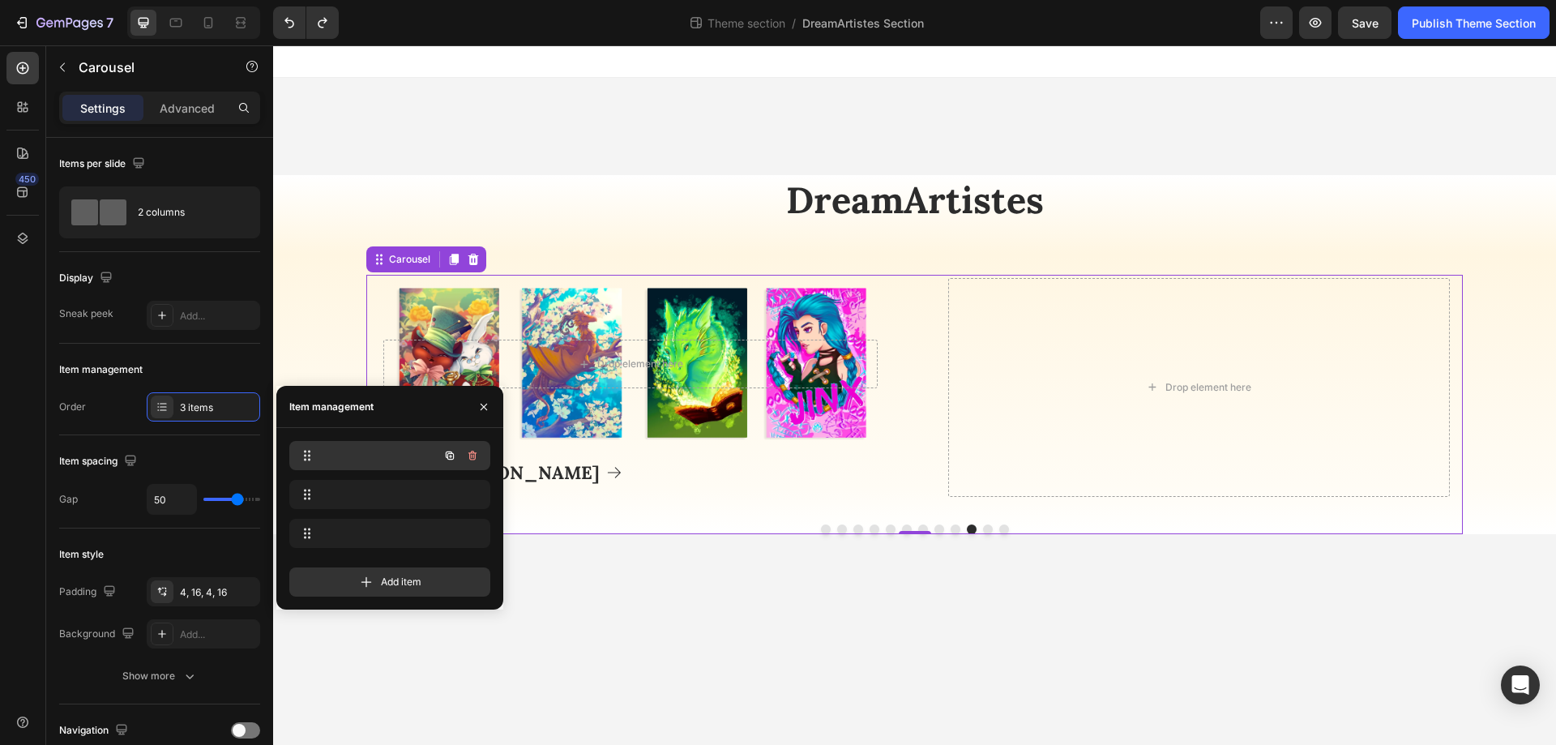
click at [474, 457] on icon "button" at bounding box center [472, 455] width 13 height 13
click at [451, 455] on div "Delete" at bounding box center [461, 455] width 30 height 15
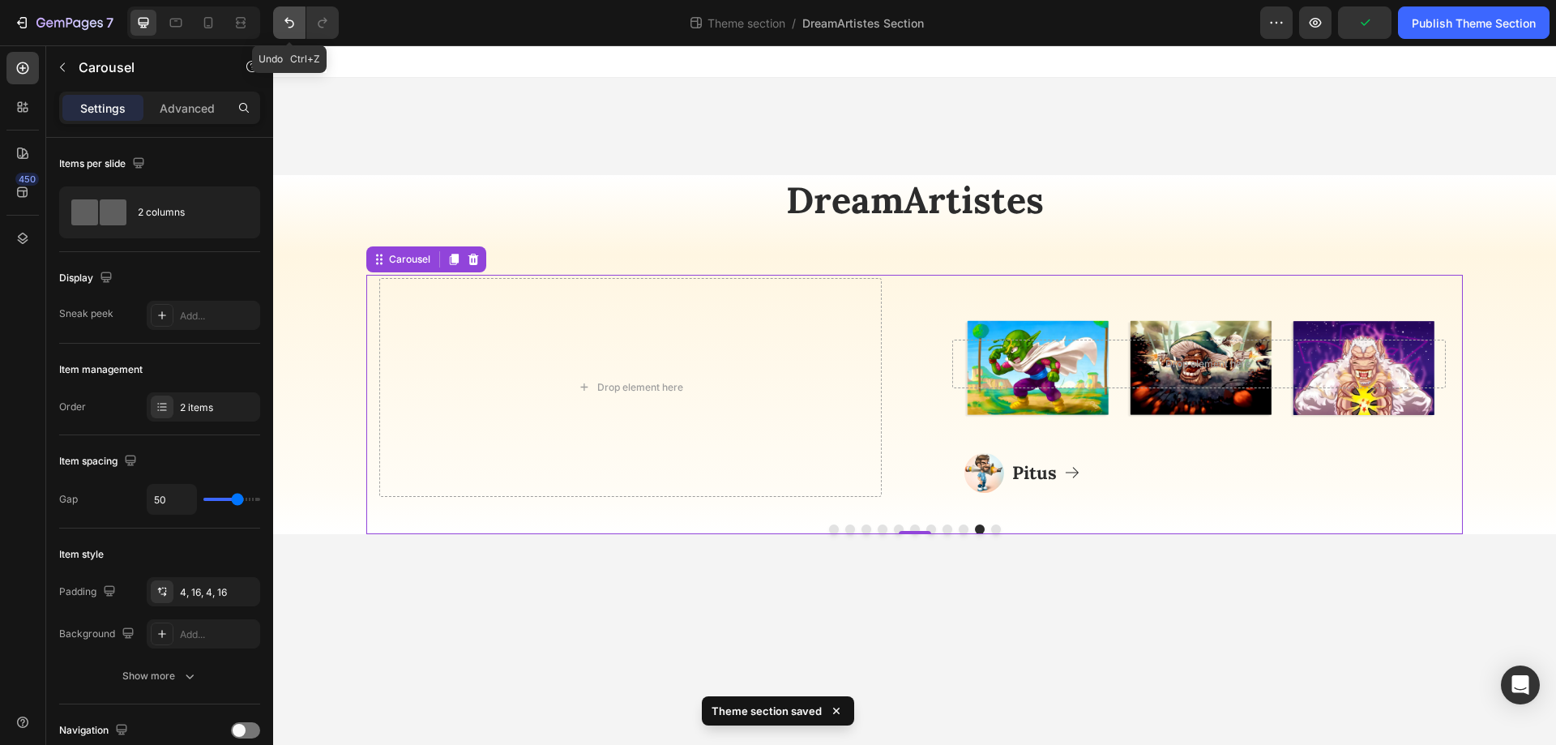
click at [288, 22] on icon "Undo/Redo" at bounding box center [289, 23] width 16 height 16
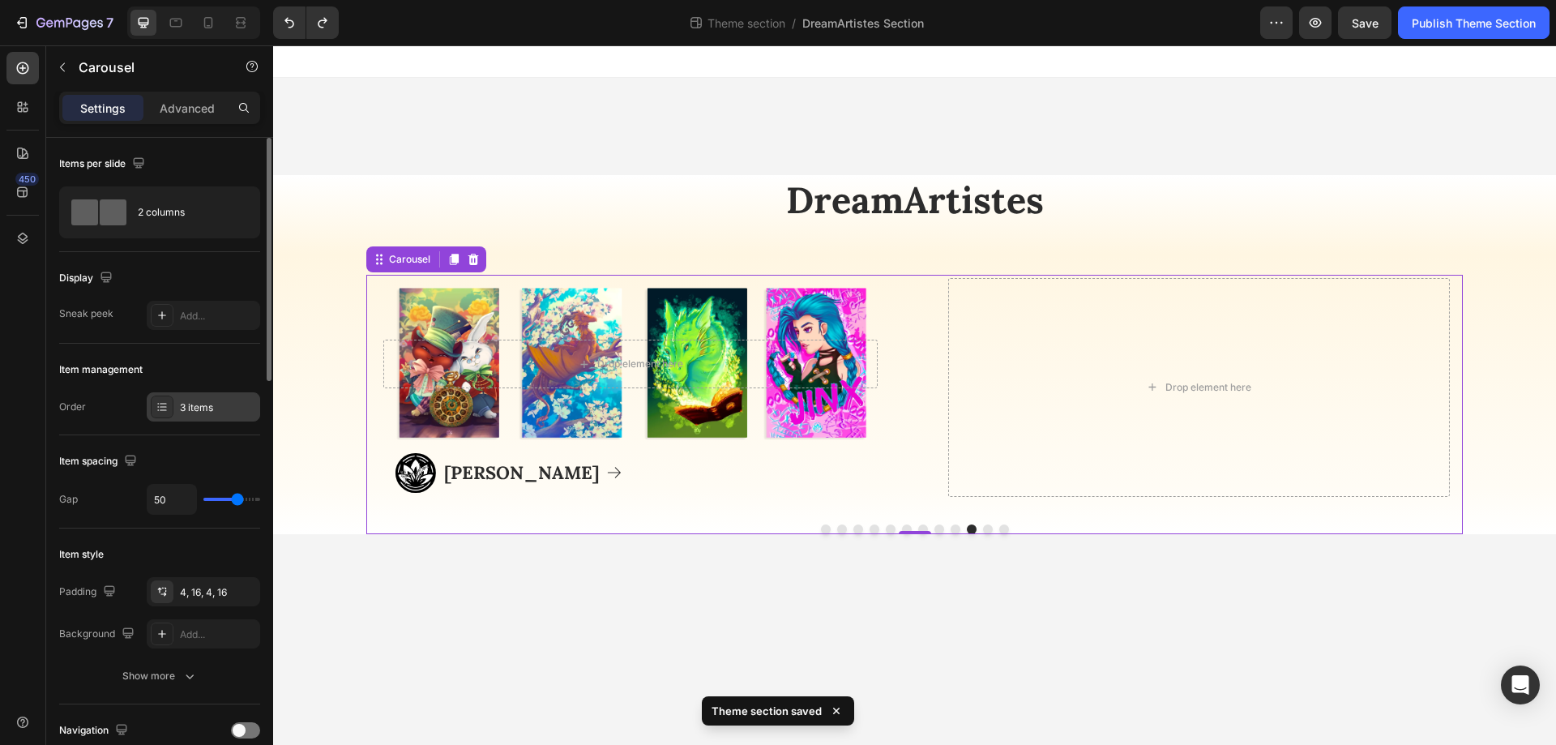
click at [224, 406] on div "3 items" at bounding box center [218, 407] width 76 height 15
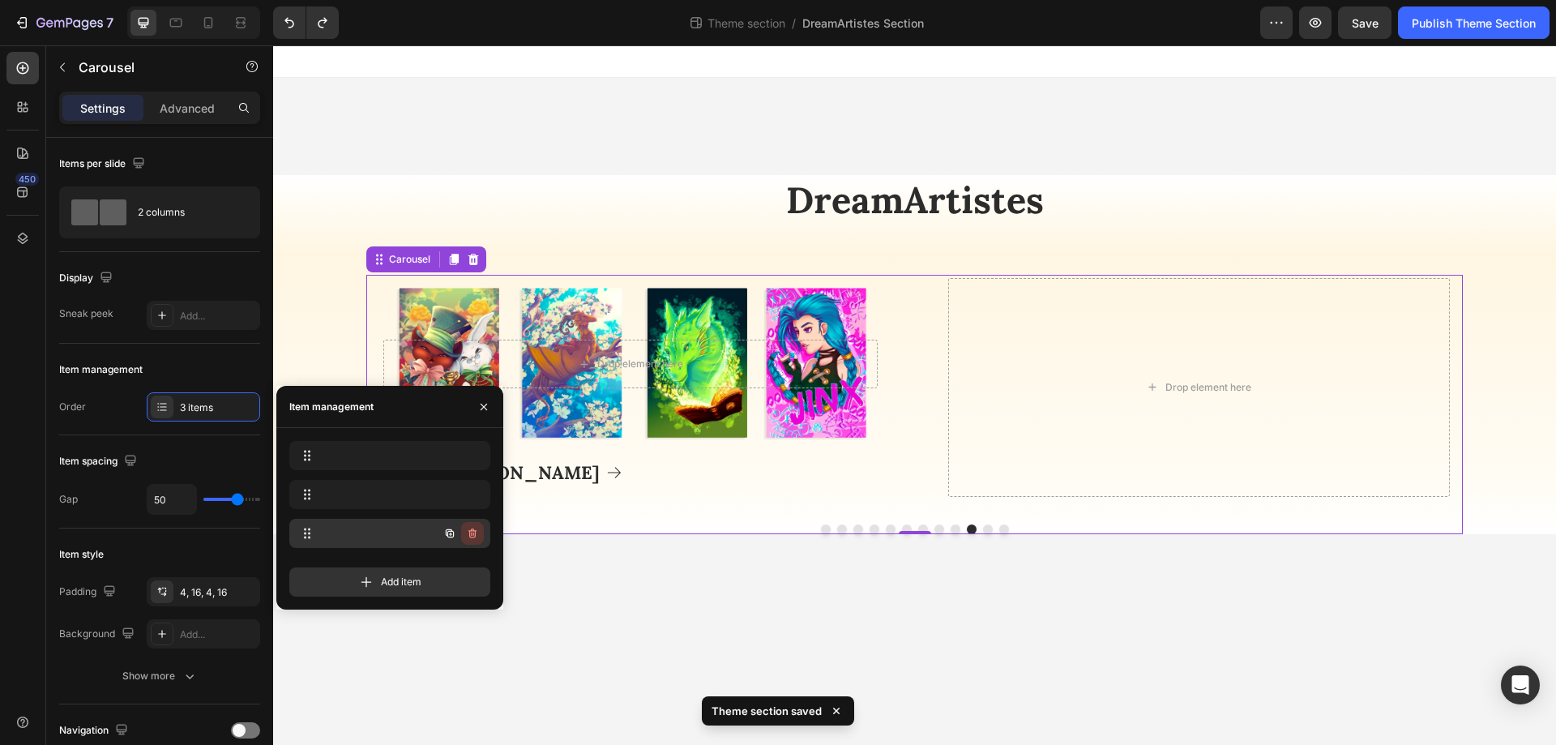
click at [473, 536] on icon "button" at bounding box center [473, 534] width 1 height 4
click at [479, 533] on button "Delete" at bounding box center [461, 533] width 45 height 23
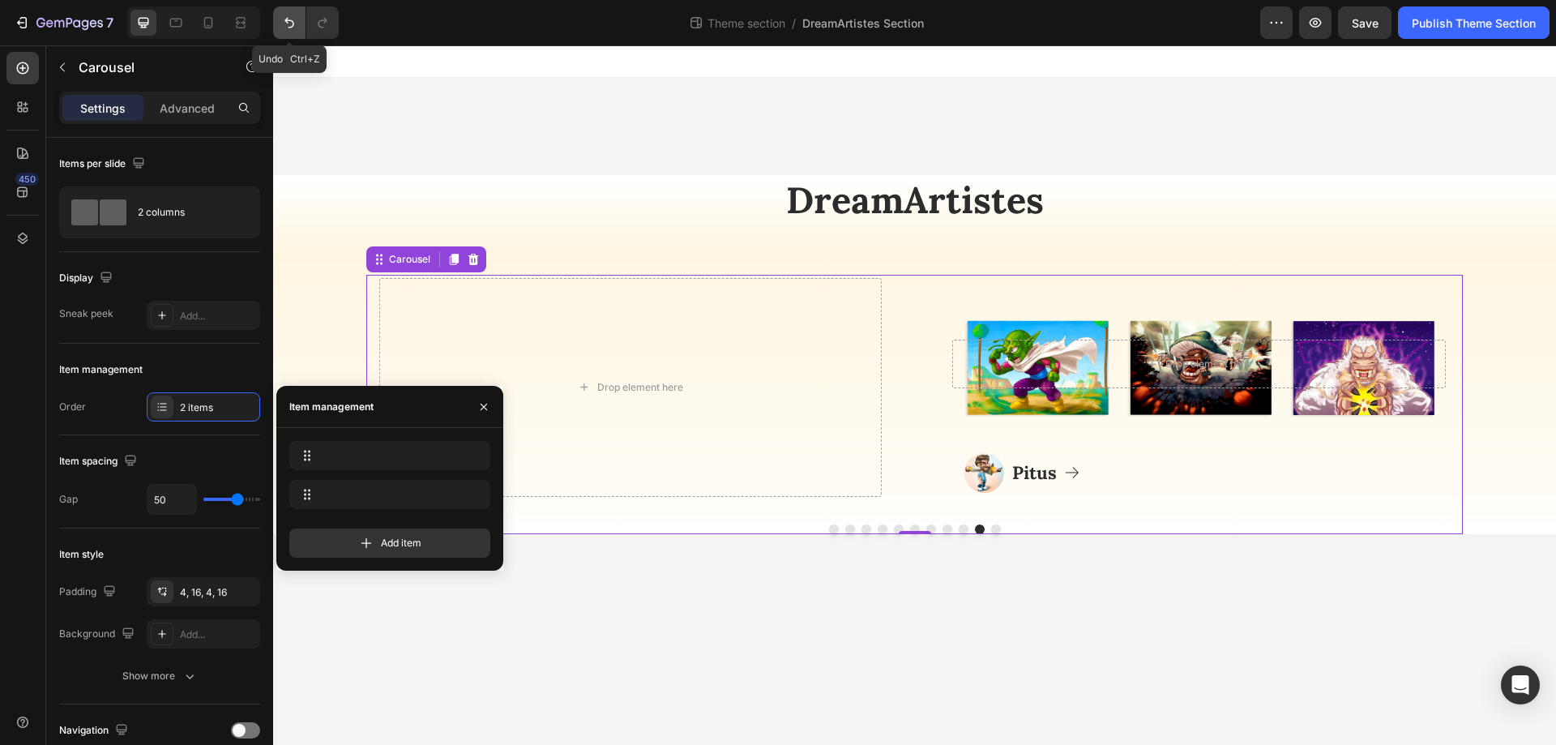
click at [290, 27] on icon "Undo/Redo" at bounding box center [289, 23] width 10 height 11
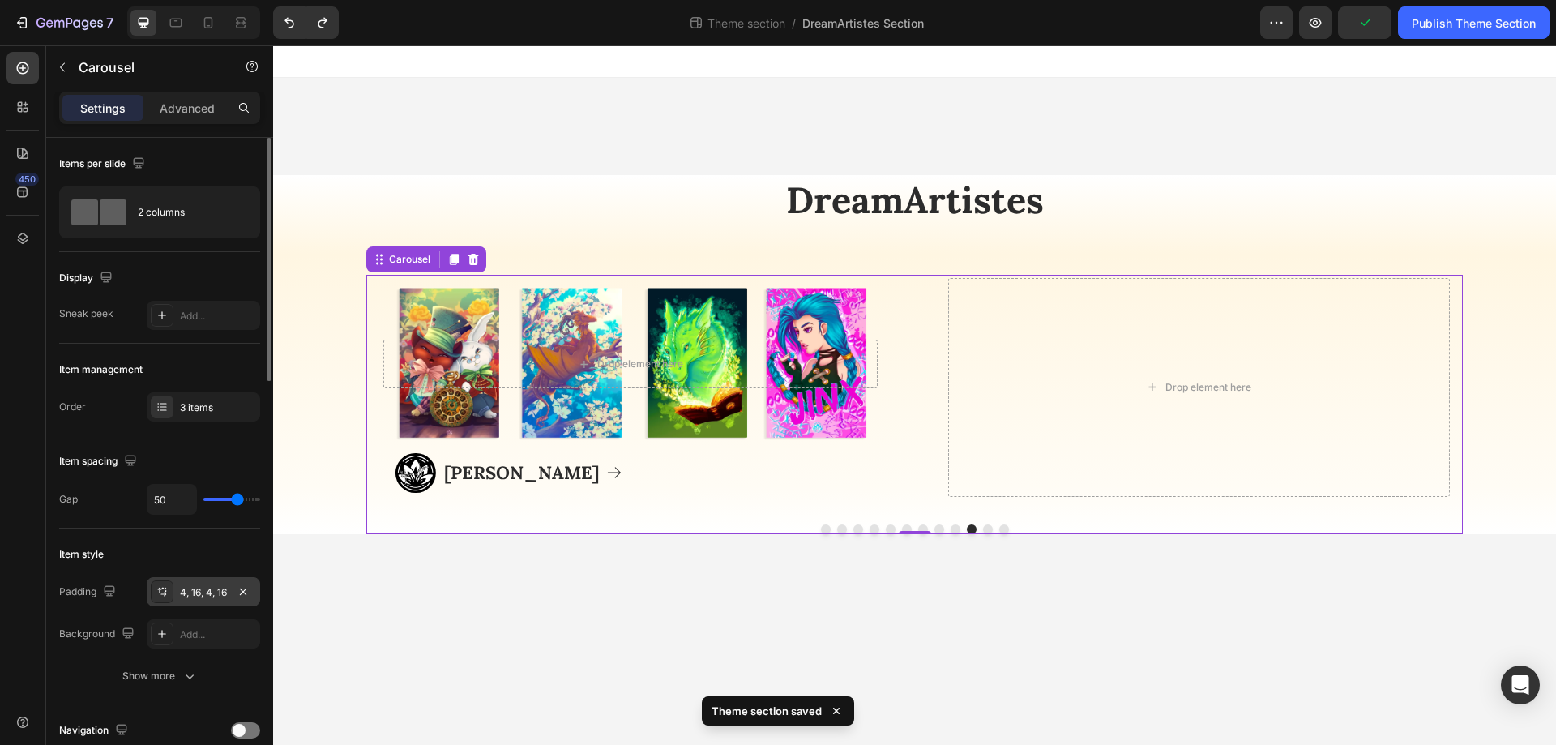
click at [206, 589] on div "4, 16, 4, 16" at bounding box center [203, 592] width 47 height 15
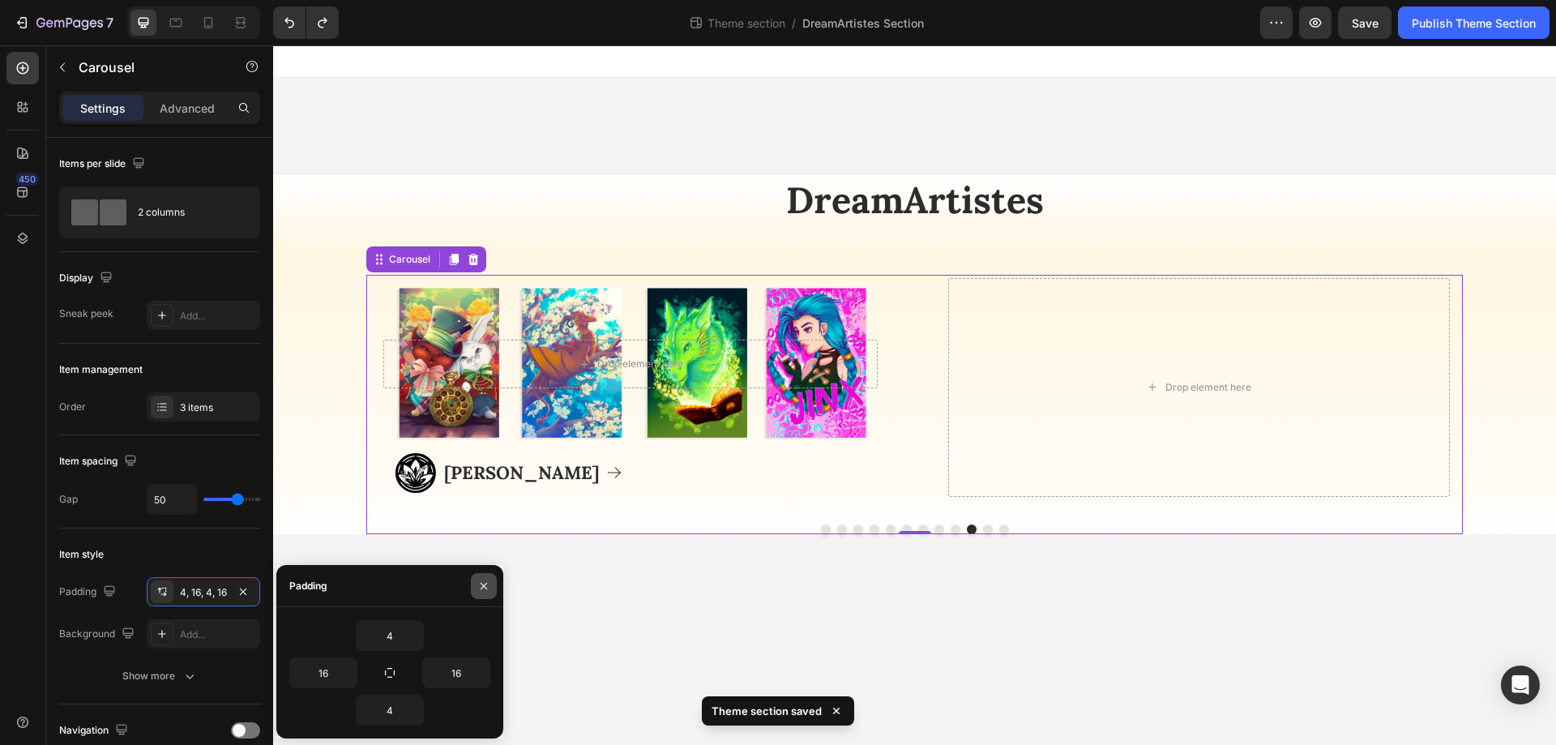
drag, startPoint x: 480, startPoint y: 580, endPoint x: 66, endPoint y: 553, distance: 414.9
click at [480, 580] on icon "button" at bounding box center [483, 585] width 13 height 13
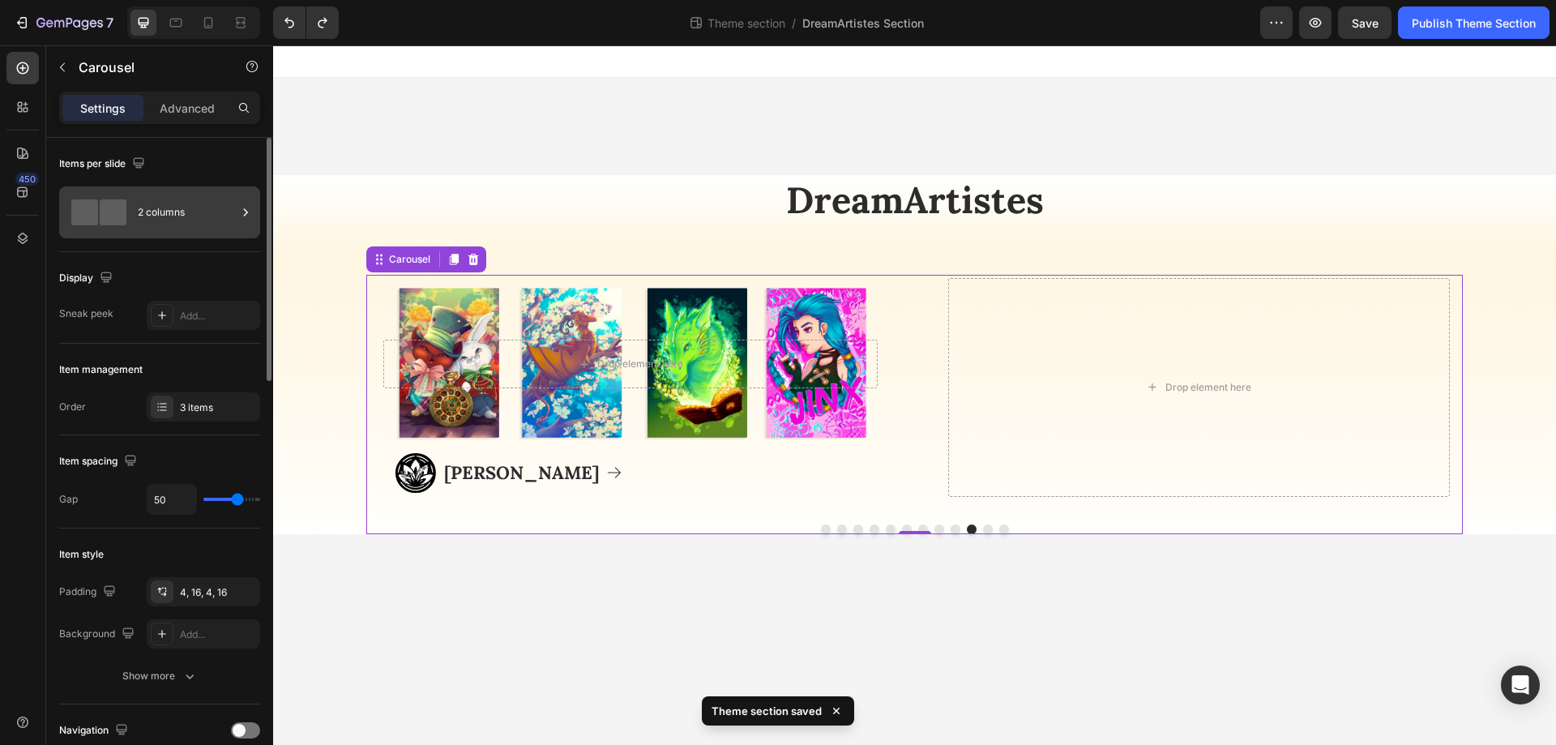
click at [162, 214] on div "2 columns" at bounding box center [187, 212] width 99 height 37
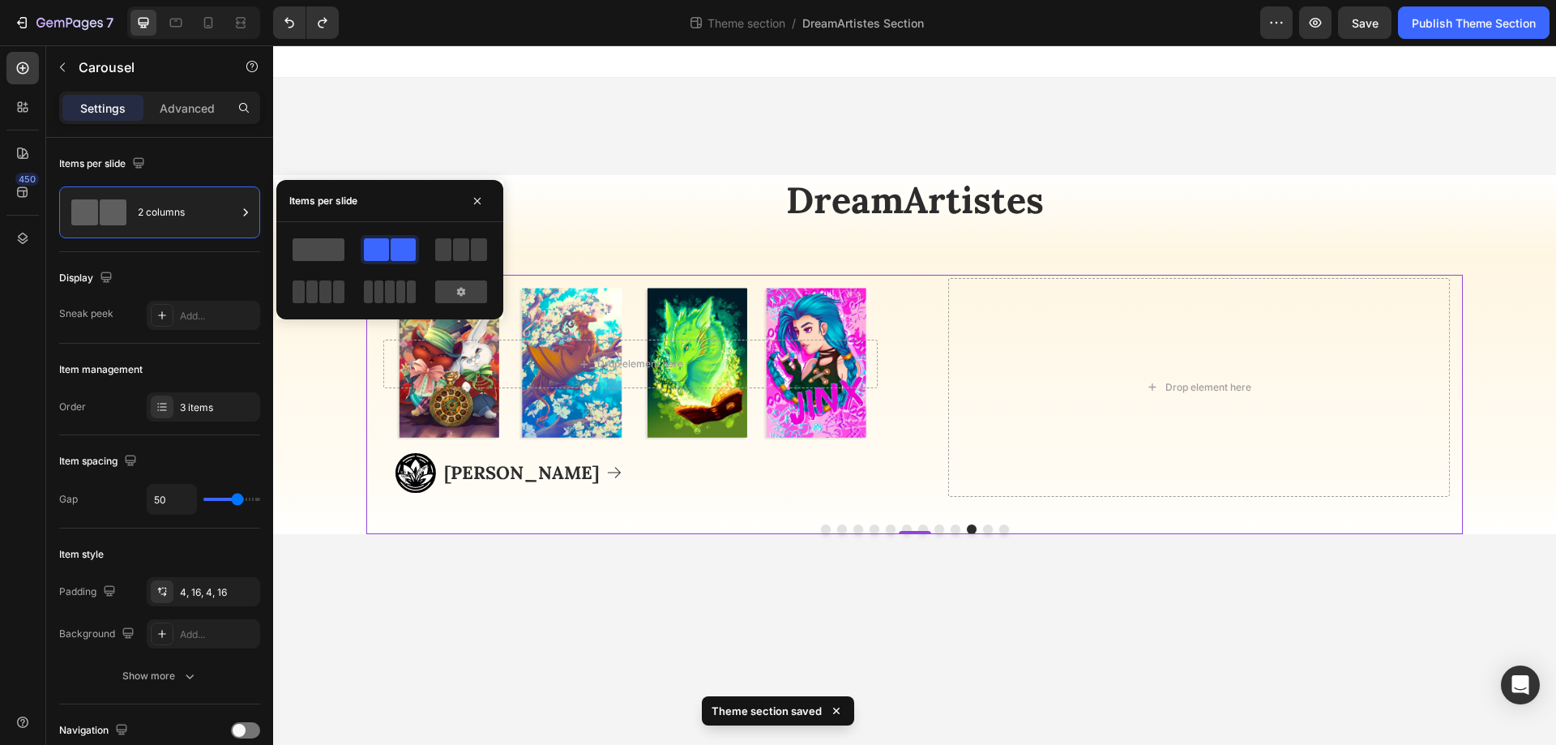
click at [318, 247] on span at bounding box center [318, 249] width 52 height 23
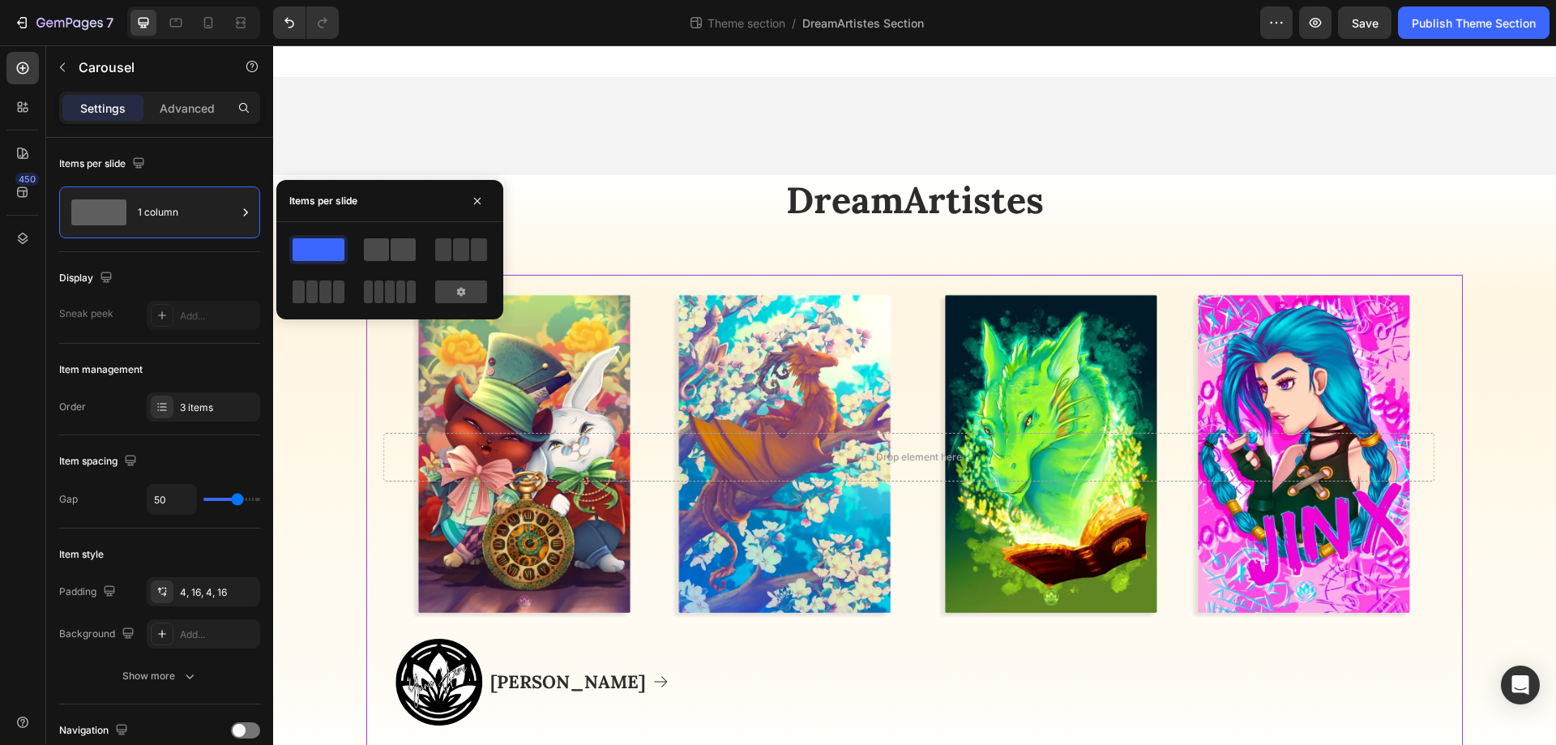
click at [398, 254] on span at bounding box center [403, 249] width 25 height 23
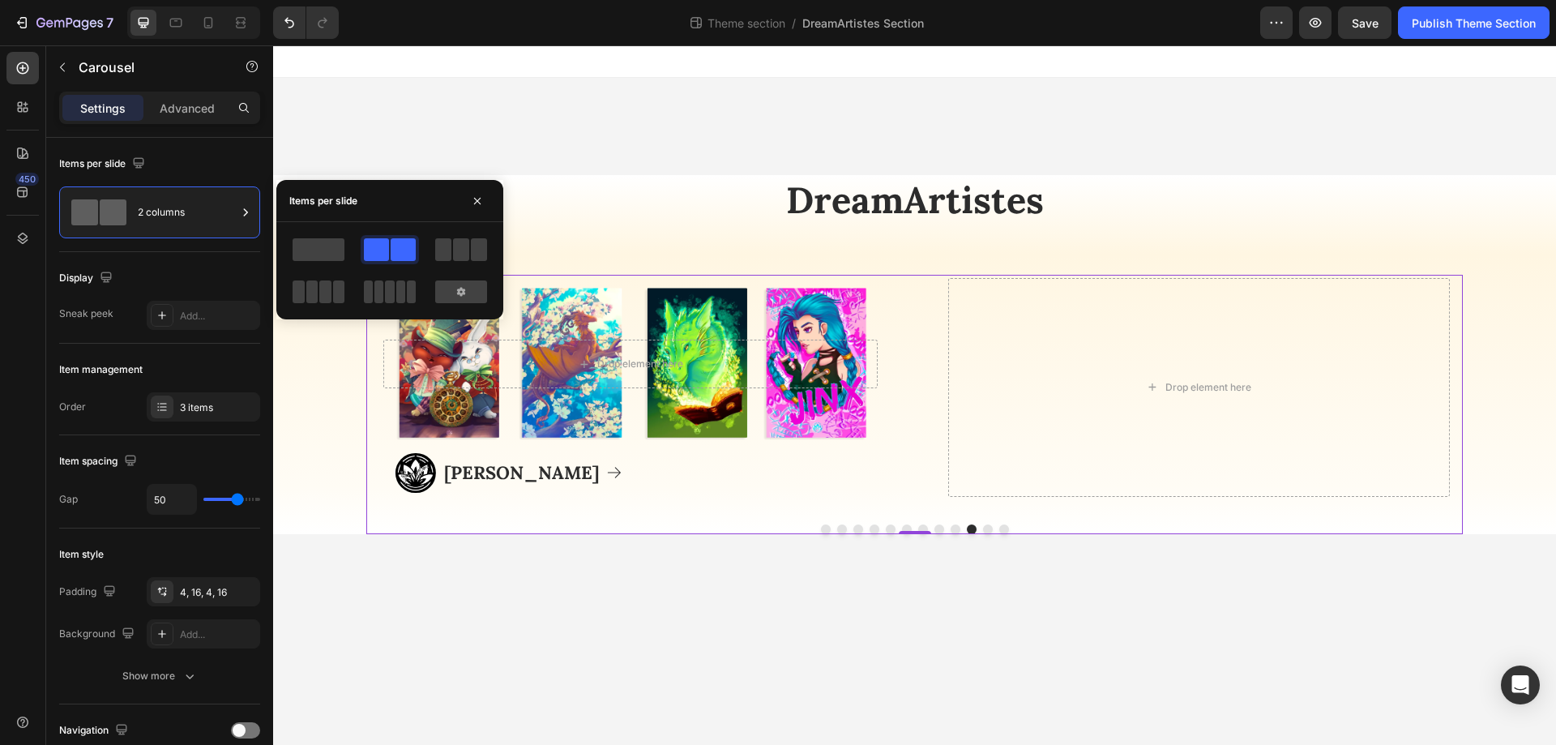
click at [826, 527] on button "Dot" at bounding box center [826, 529] width 10 height 10
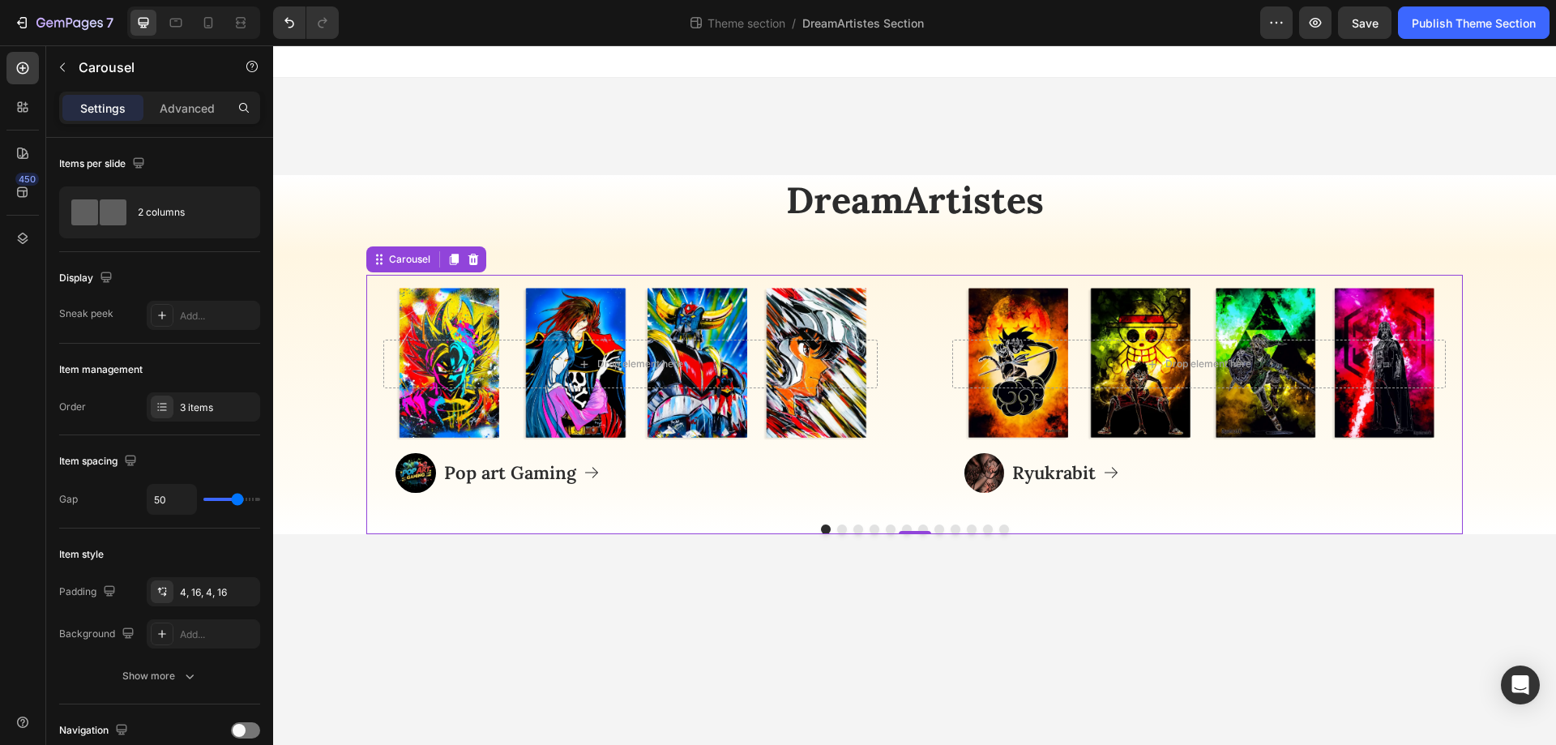
click at [838, 528] on button "Dot" at bounding box center [842, 529] width 10 height 10
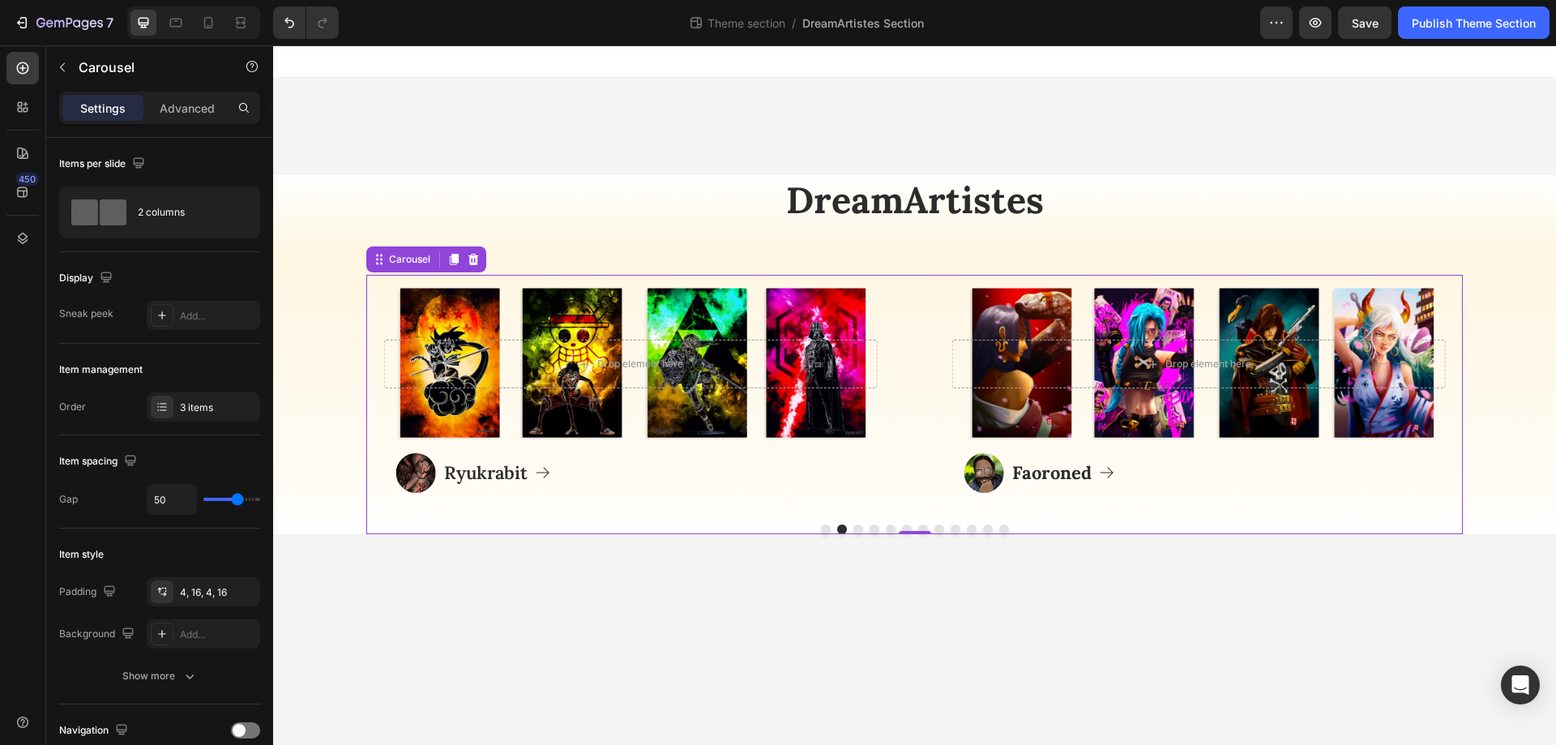
click at [829, 528] on button "Dot" at bounding box center [826, 529] width 10 height 10
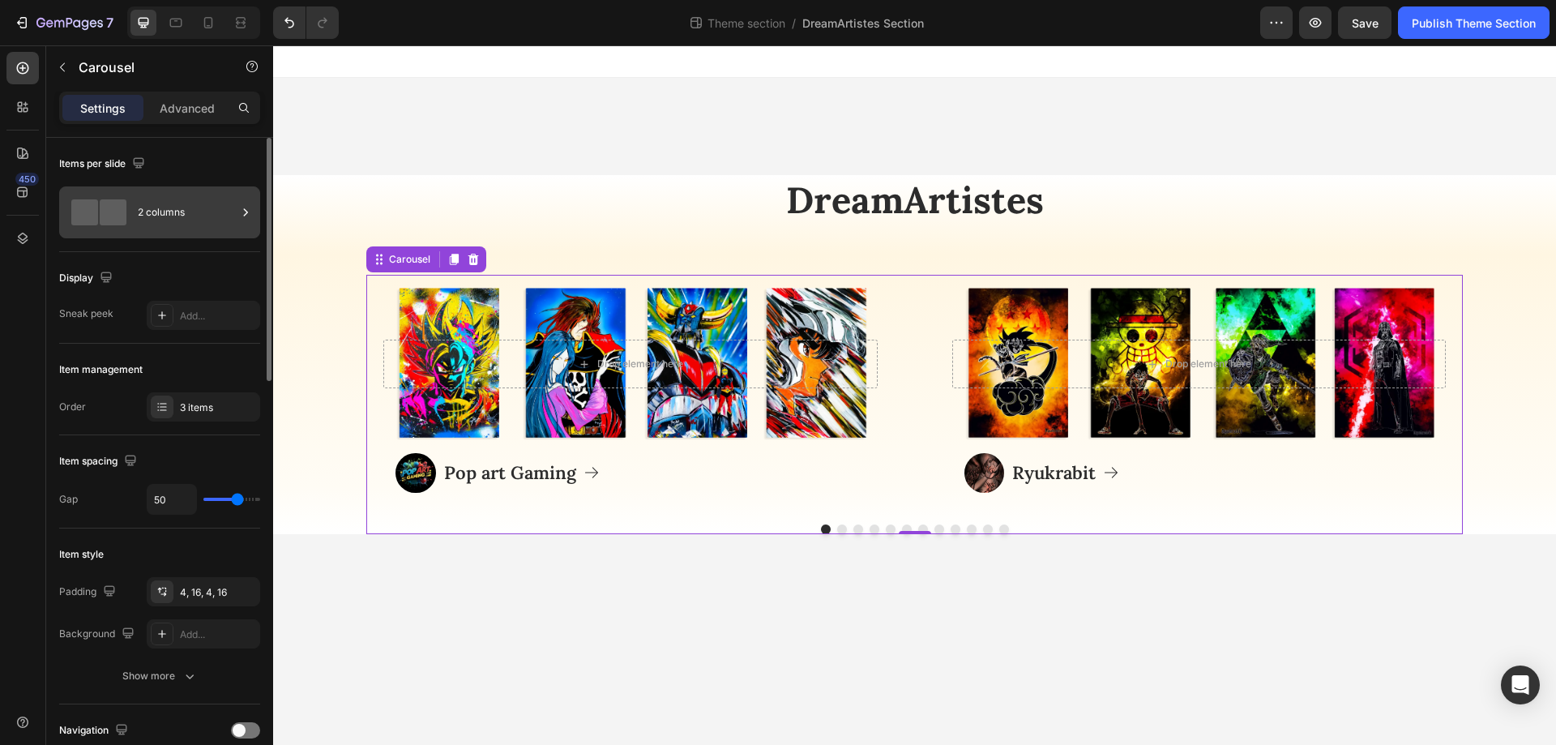
click at [143, 215] on div "2 columns" at bounding box center [187, 212] width 99 height 37
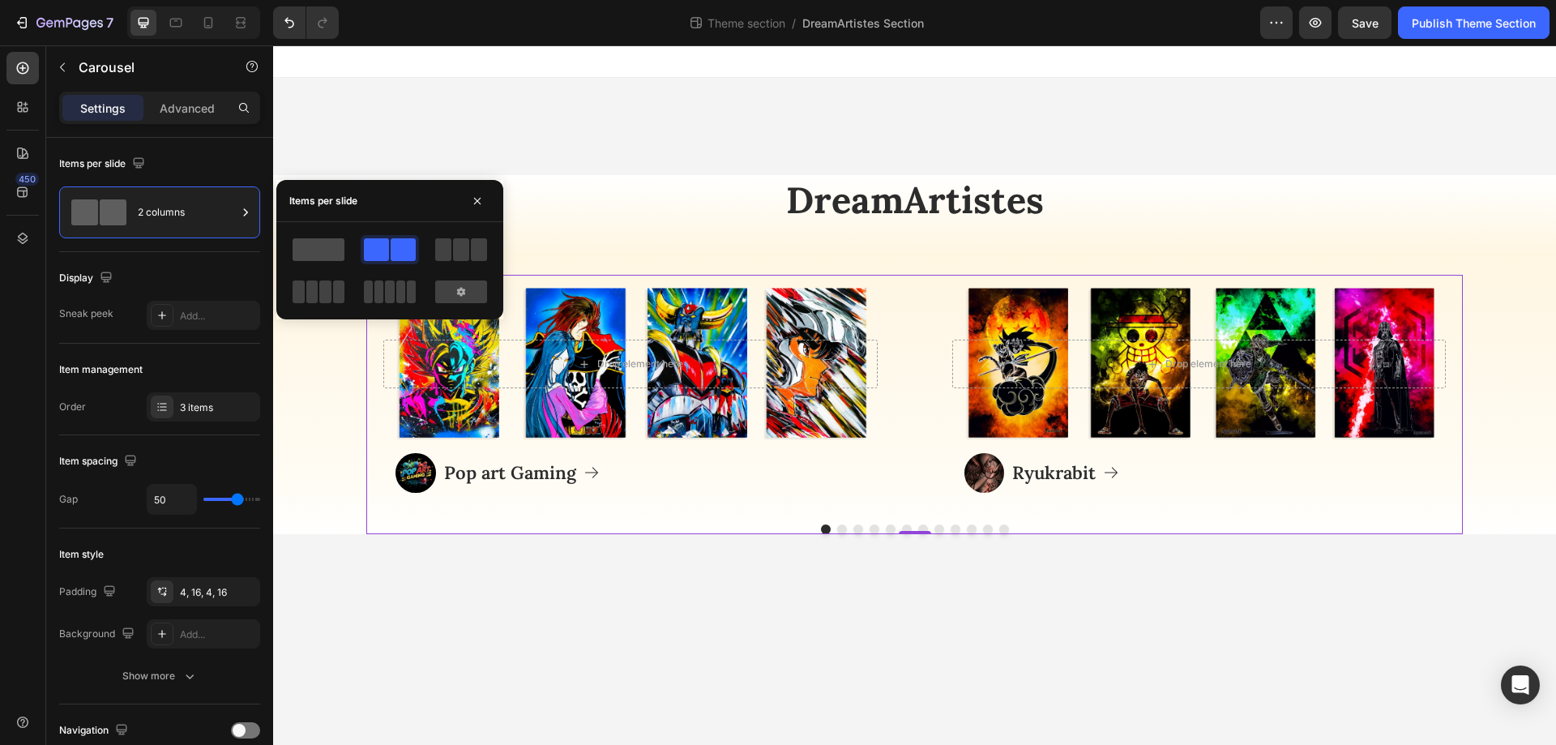
click at [327, 245] on span at bounding box center [318, 249] width 52 height 23
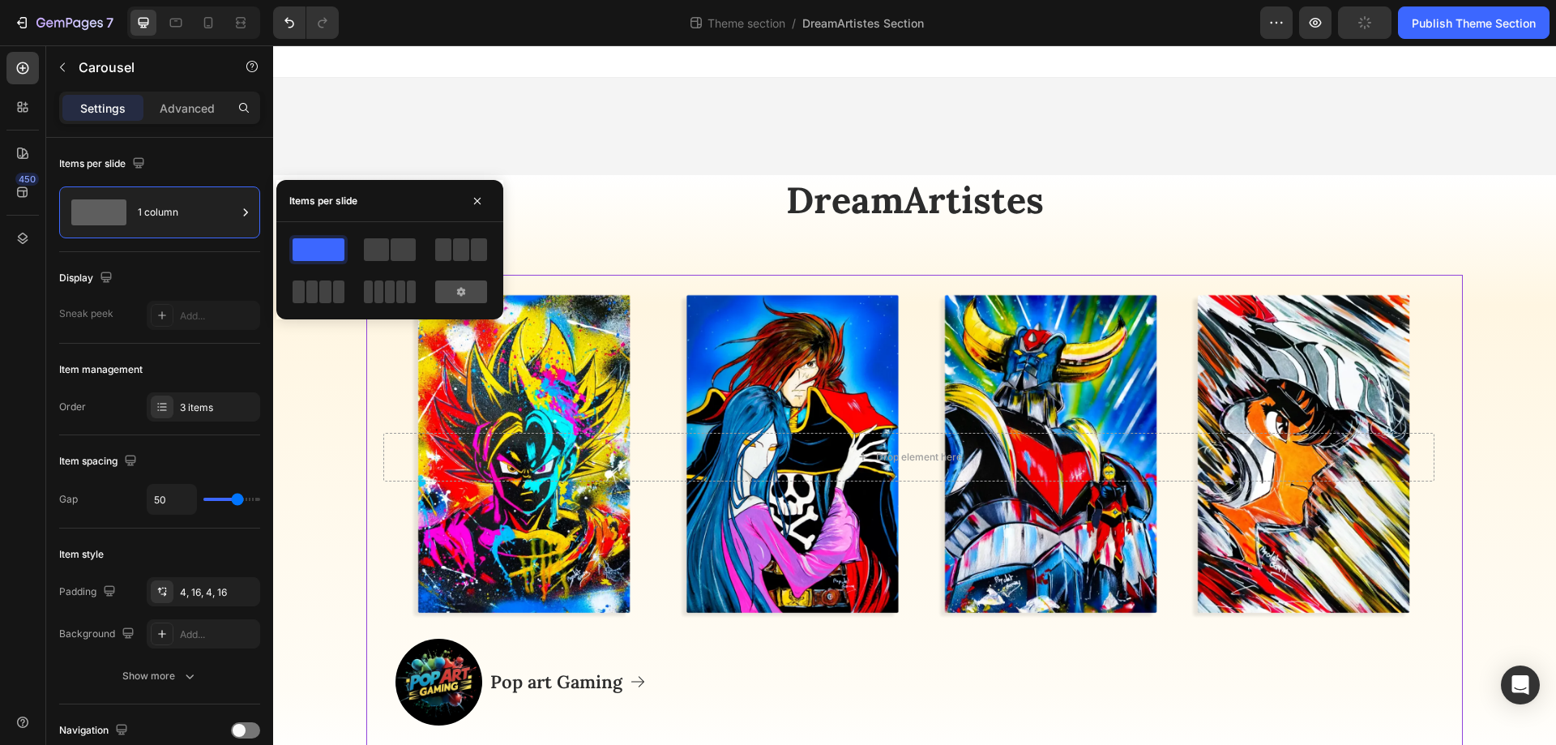
click at [450, 294] on div at bounding box center [461, 291] width 52 height 23
click at [383, 246] on span at bounding box center [376, 249] width 25 height 23
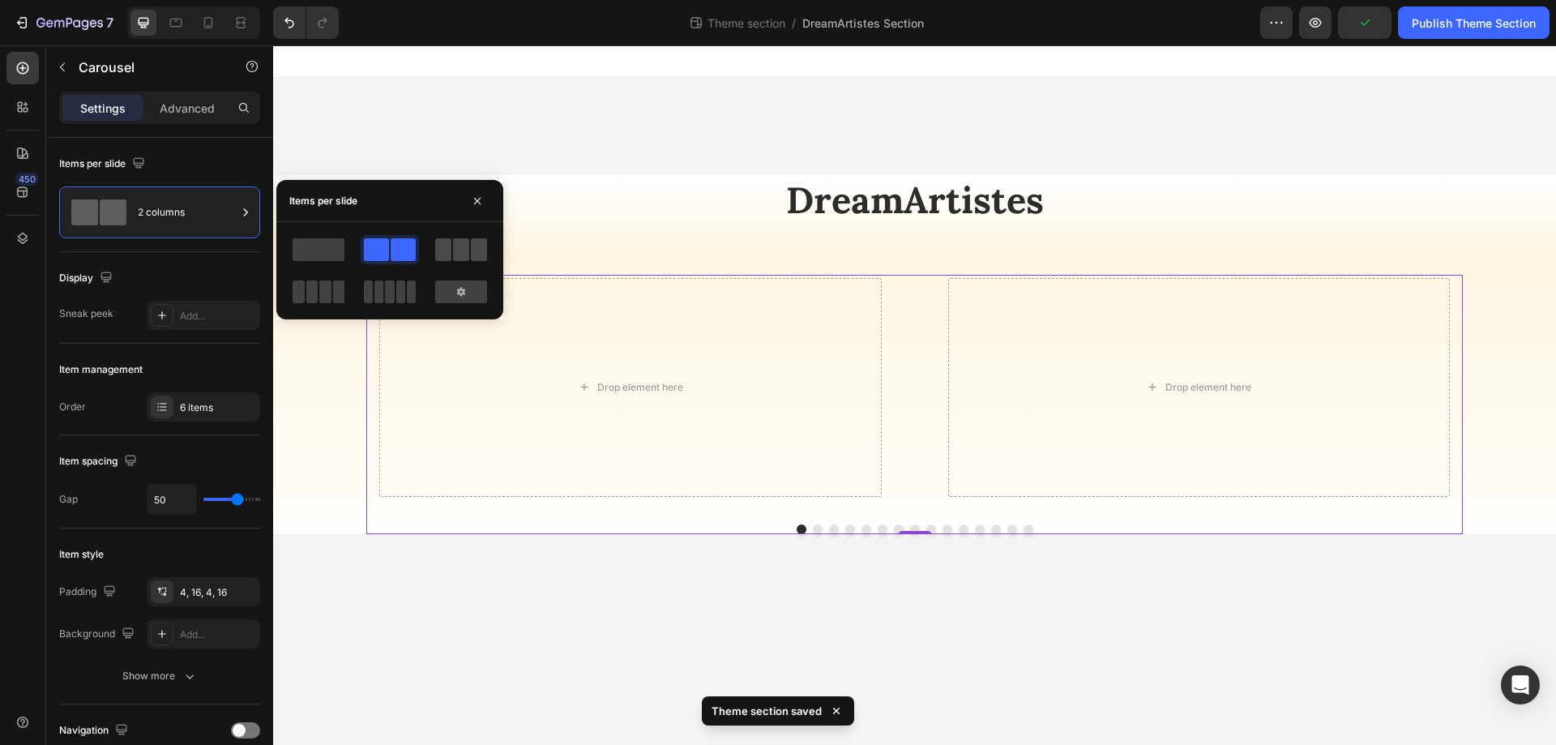
click at [445, 250] on span at bounding box center [443, 249] width 16 height 23
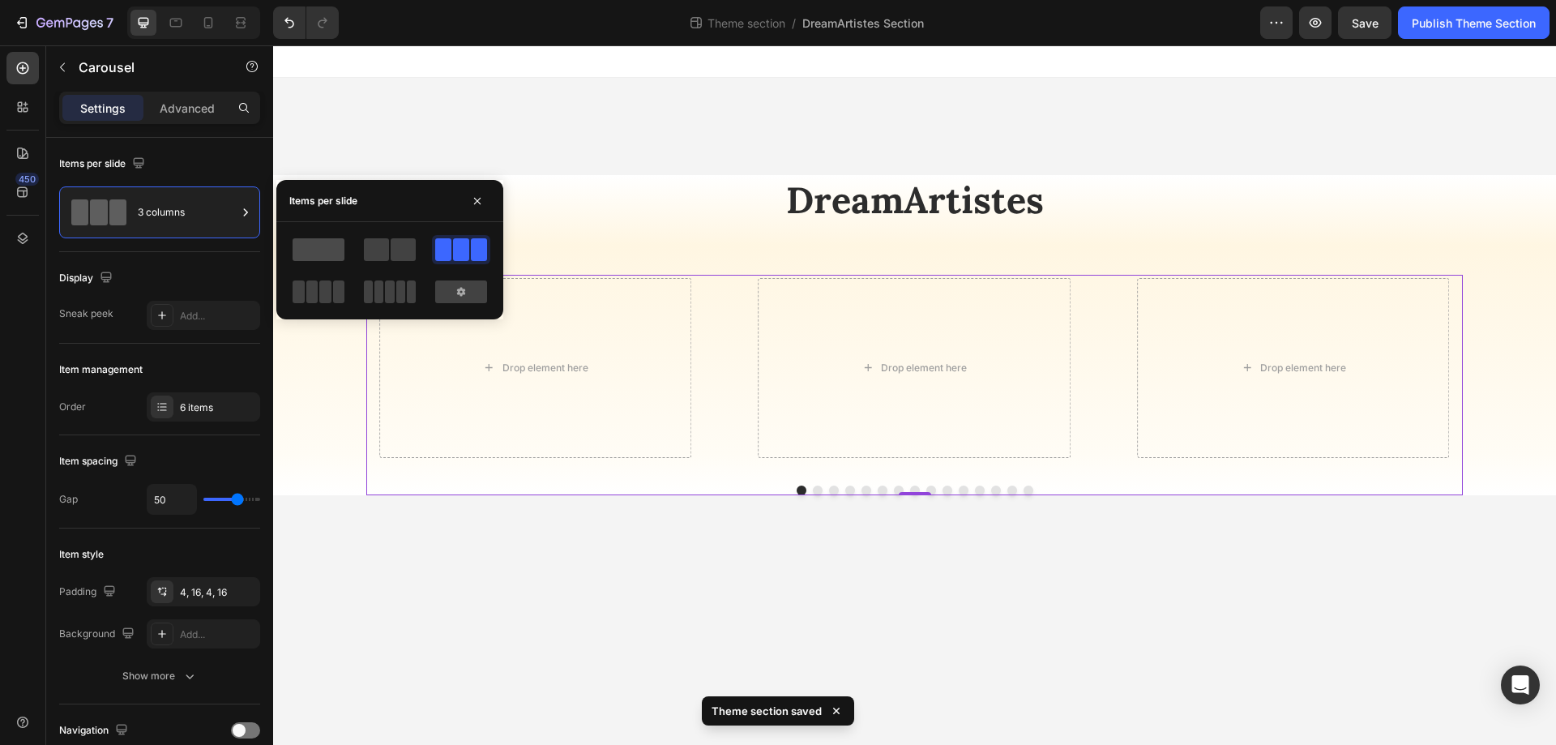
click at [334, 250] on span at bounding box center [318, 249] width 52 height 23
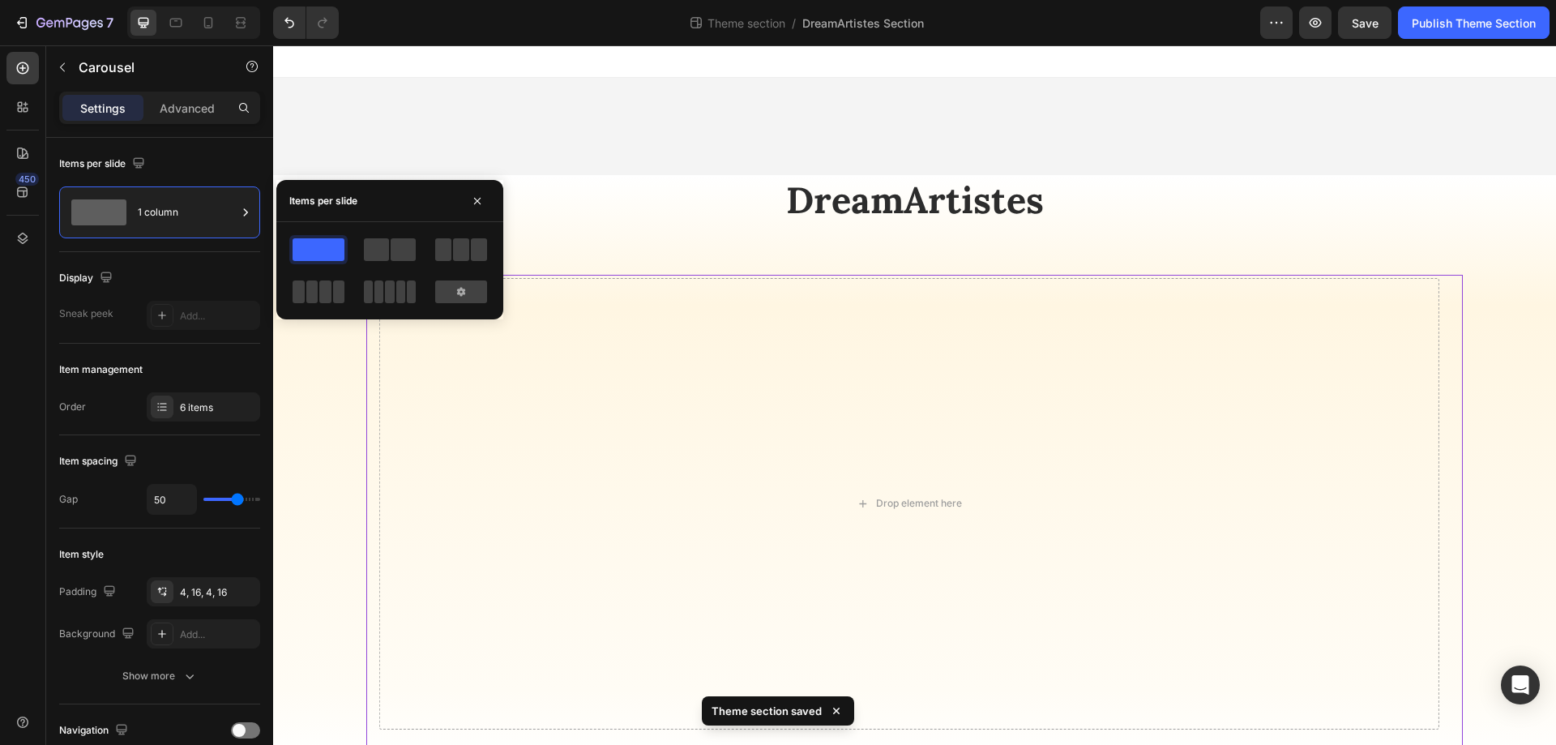
click at [361, 249] on div at bounding box center [390, 249] width 58 height 29
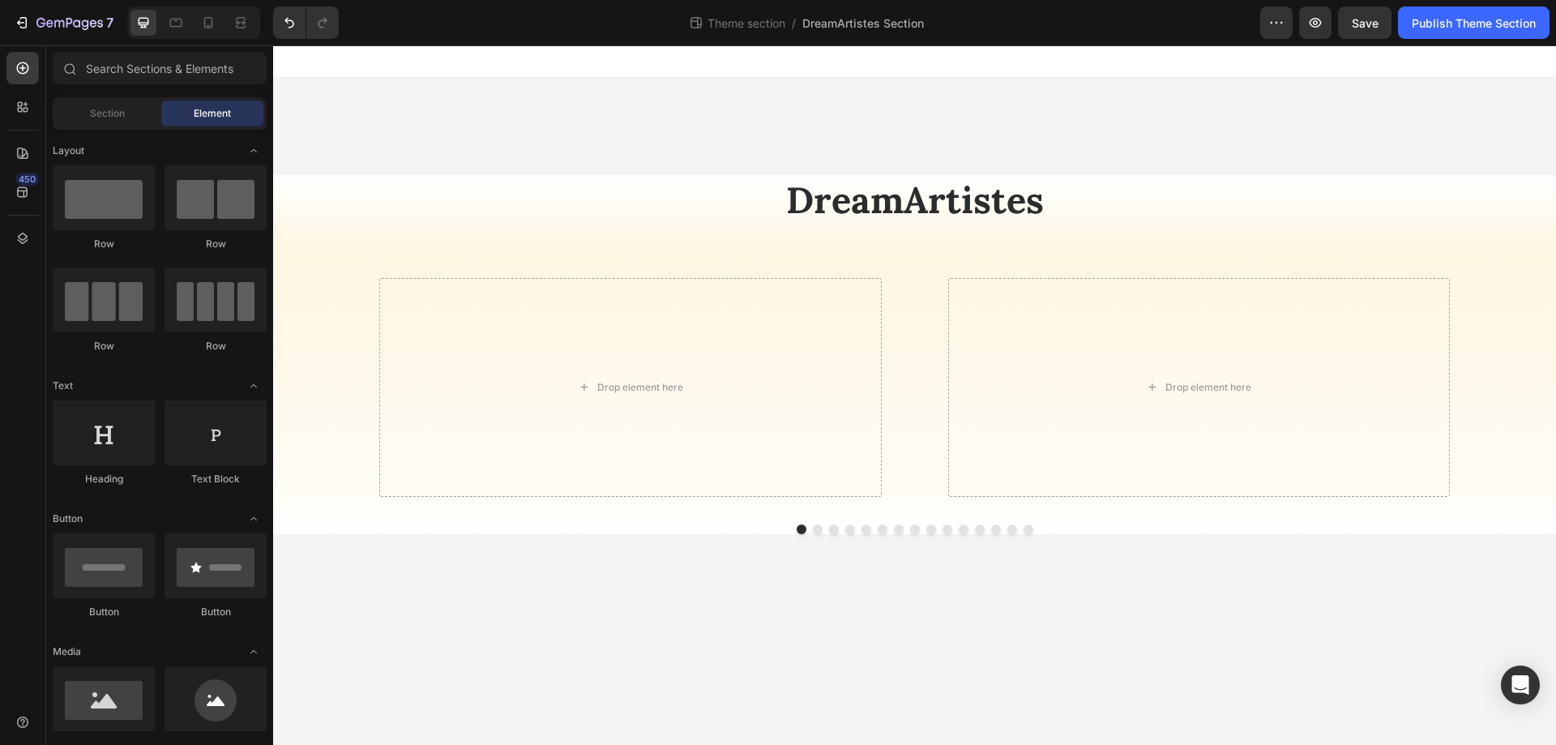
click at [626, 612] on body "DreamArtistes Heading Drop element here Hero Banner Row Image Pop art Gaming Bu…" at bounding box center [914, 394] width 1283 height 699
click at [822, 528] on button "Dot" at bounding box center [818, 529] width 10 height 10
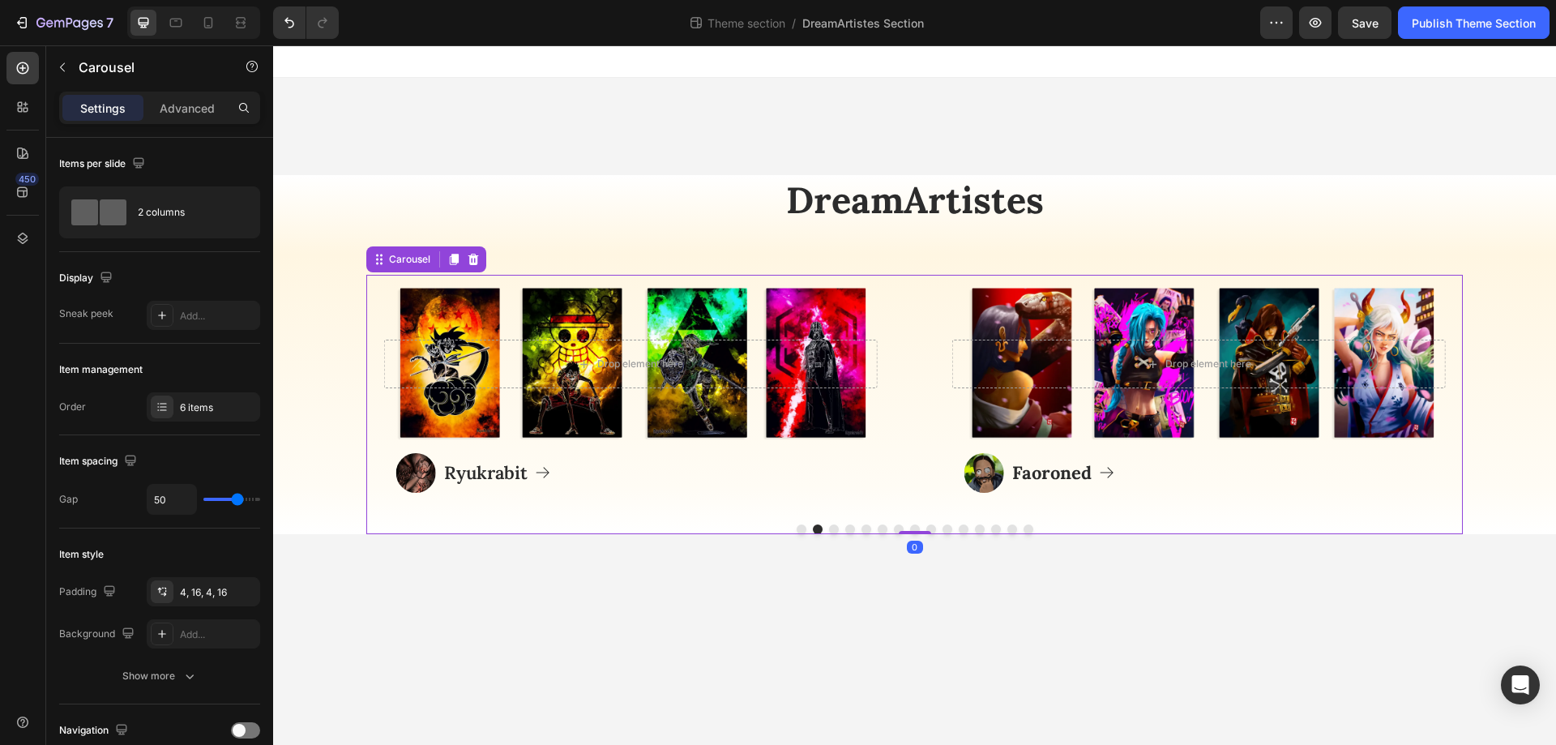
click at [801, 529] on button "Dot" at bounding box center [801, 529] width 10 height 10
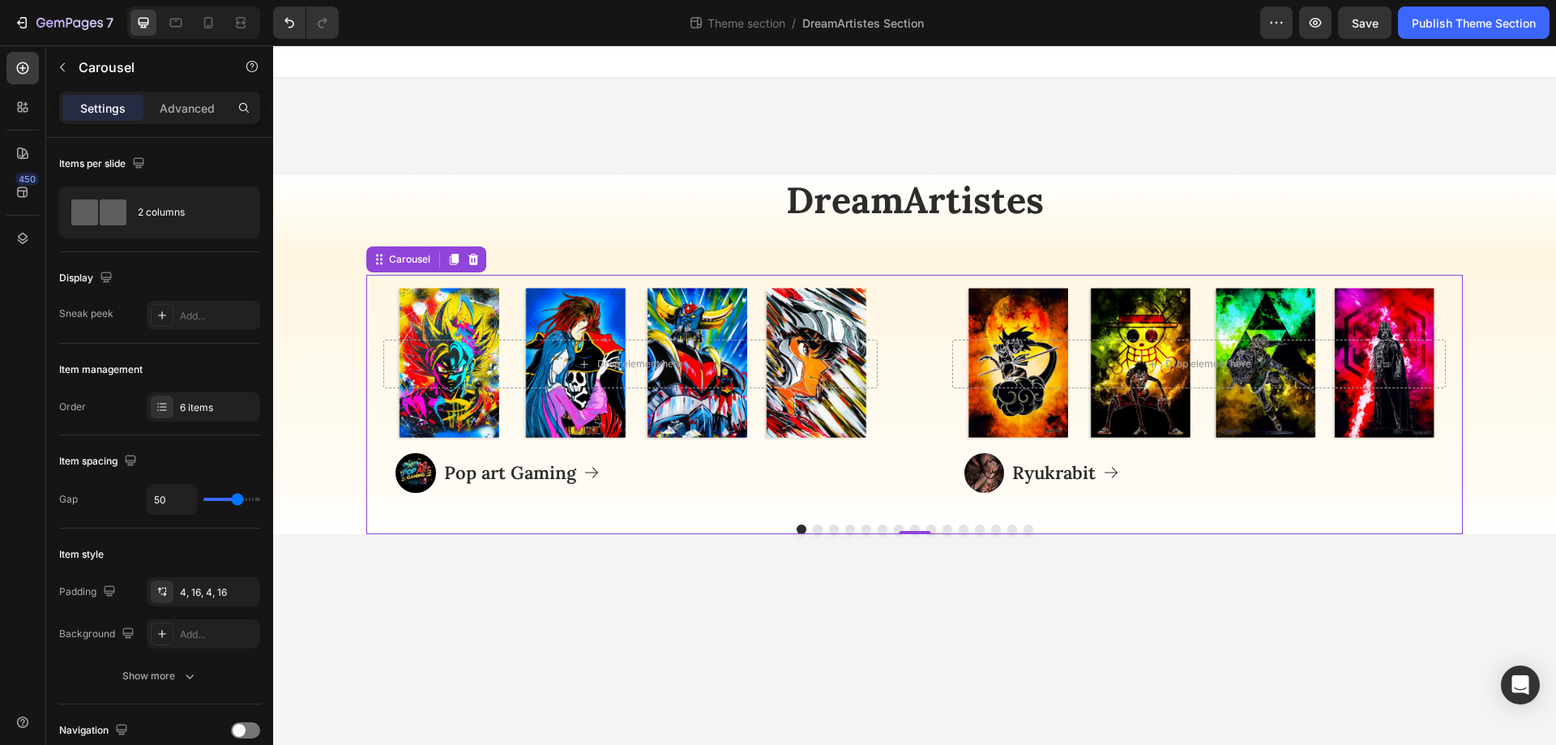
click at [822, 528] on div at bounding box center [914, 529] width 1096 height 10
click at [821, 530] on button "Dot" at bounding box center [818, 529] width 10 height 10
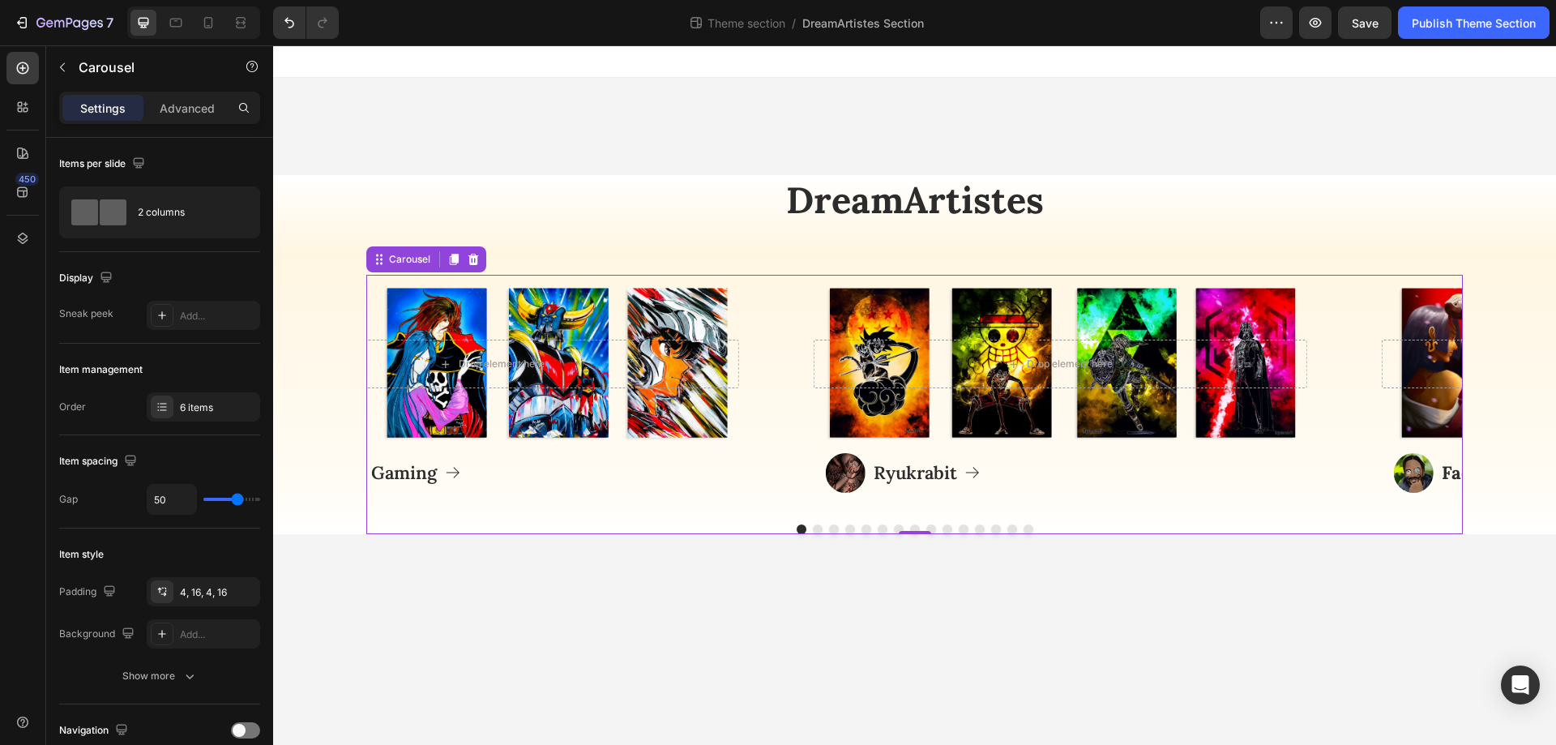
click at [835, 527] on button "Dot" at bounding box center [834, 529] width 10 height 10
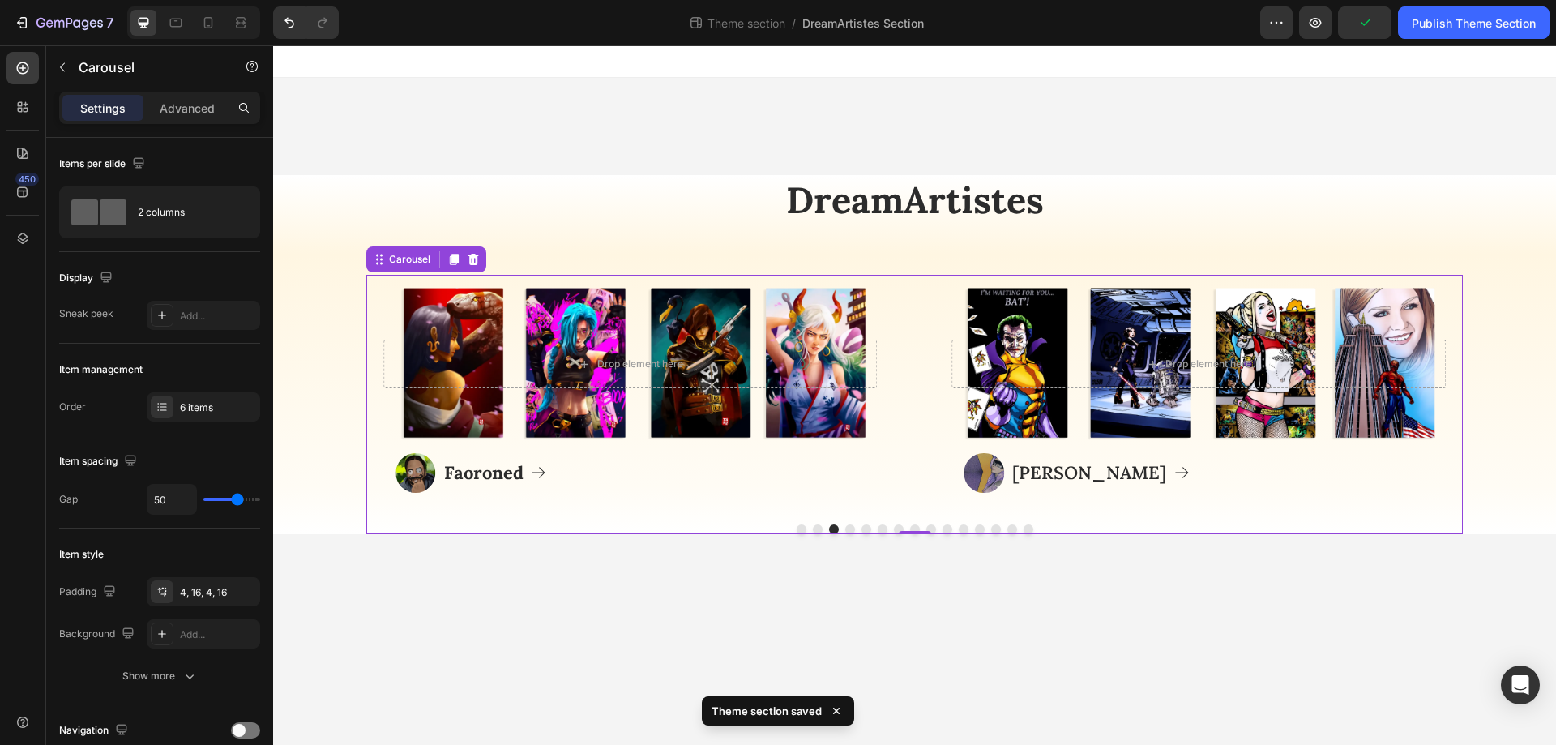
click at [848, 531] on button "Dot" at bounding box center [850, 529] width 10 height 10
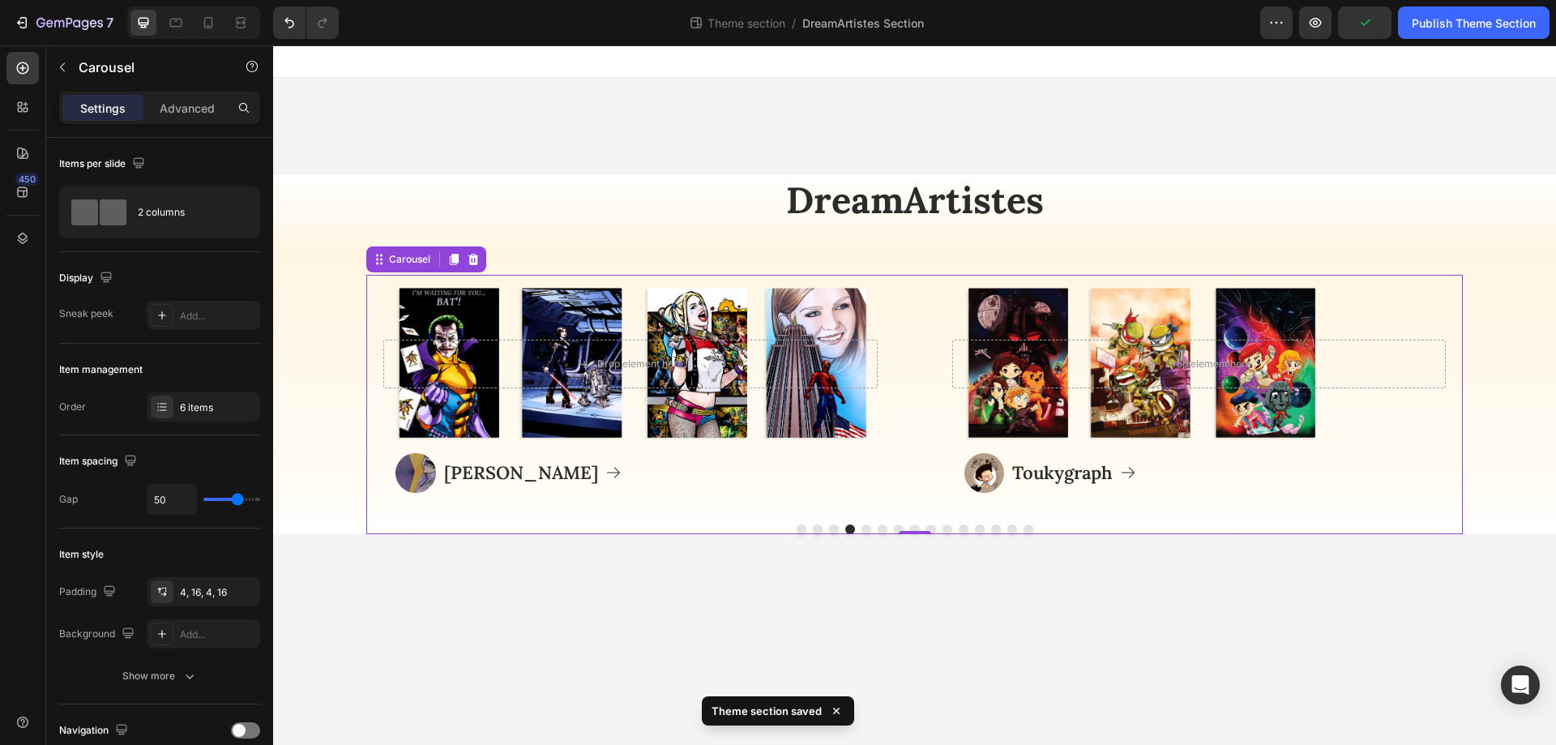
click at [873, 530] on div at bounding box center [914, 529] width 1096 height 10
click at [865, 532] on button "Dot" at bounding box center [866, 529] width 10 height 10
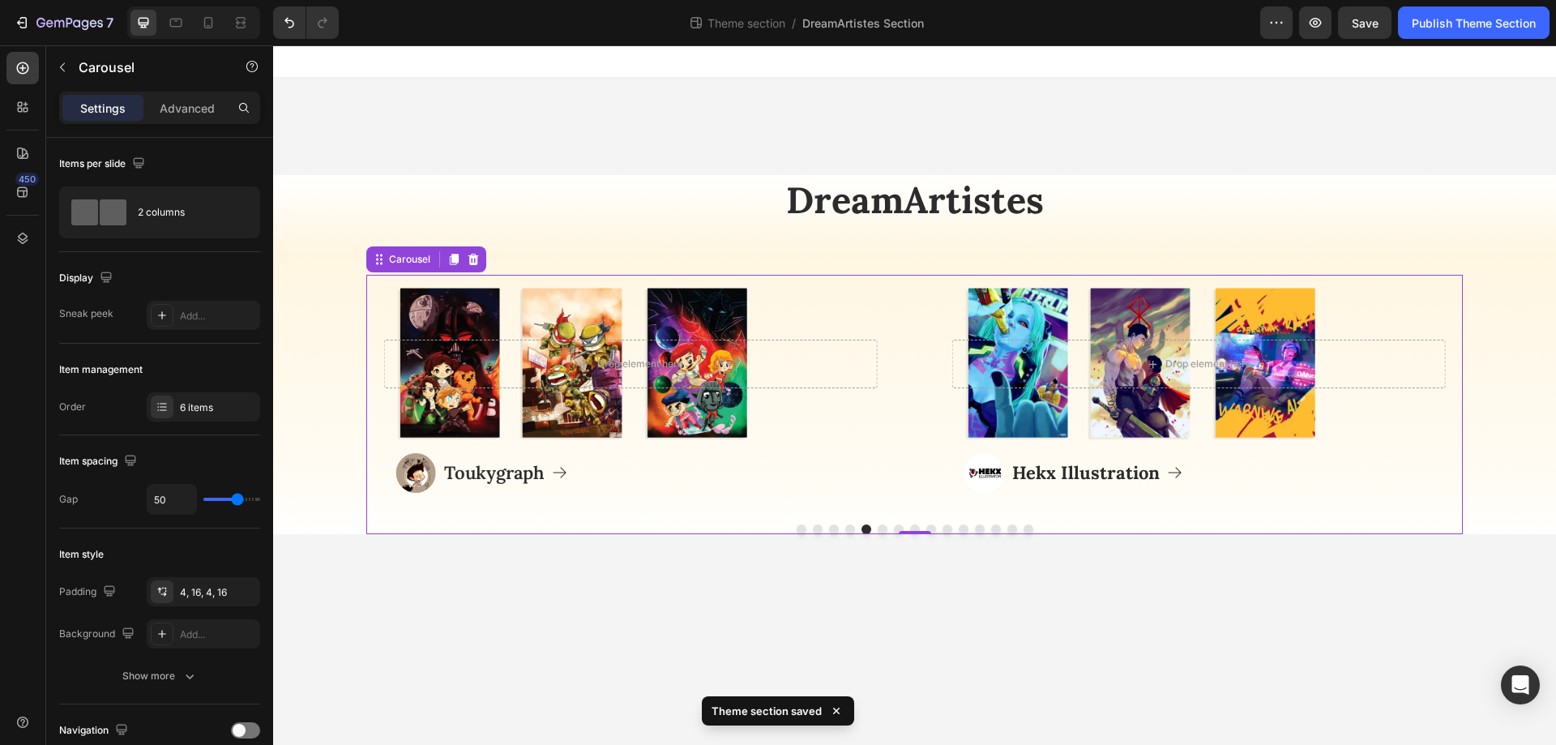
click at [878, 532] on button "Dot" at bounding box center [882, 529] width 10 height 10
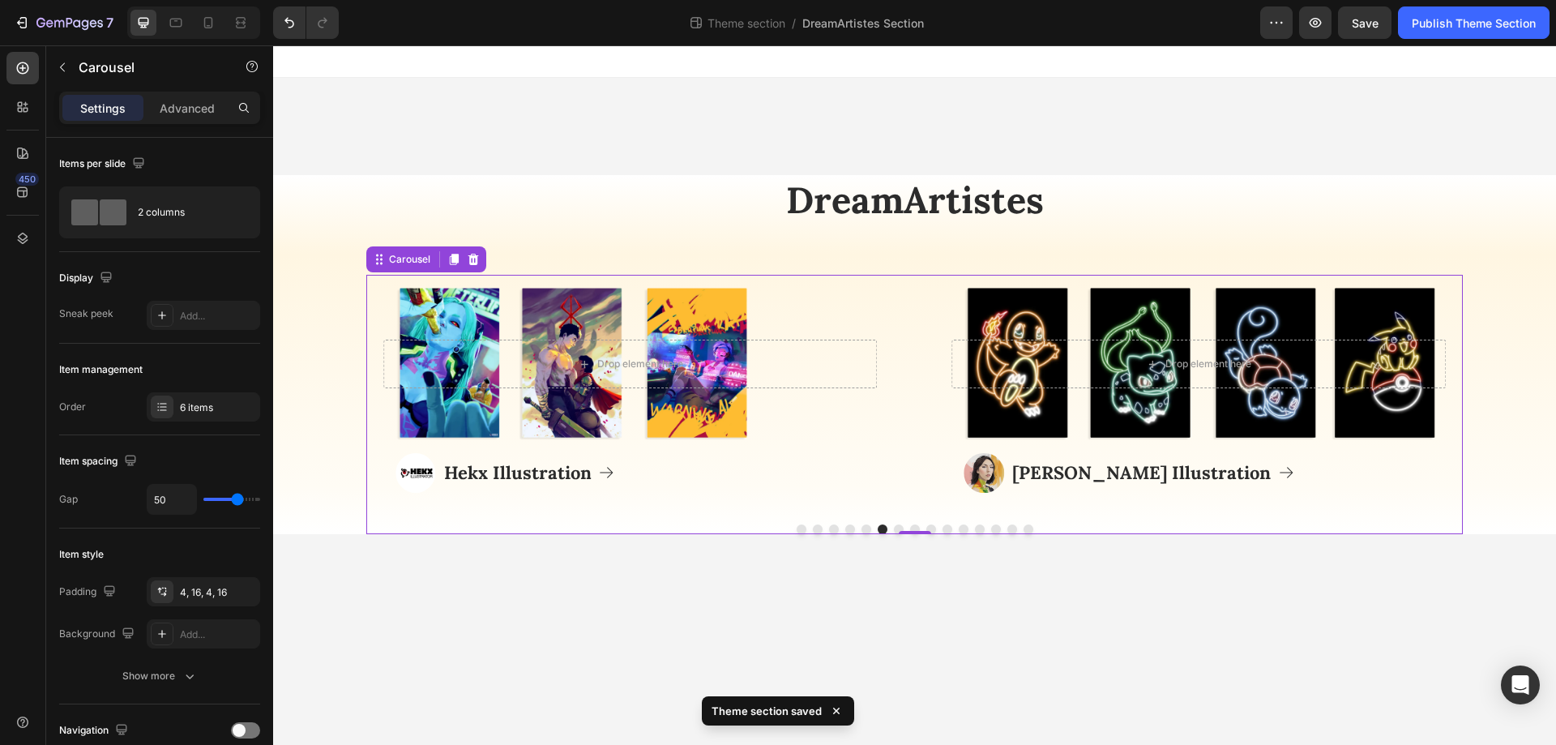
click at [899, 528] on button "Dot" at bounding box center [899, 529] width 10 height 10
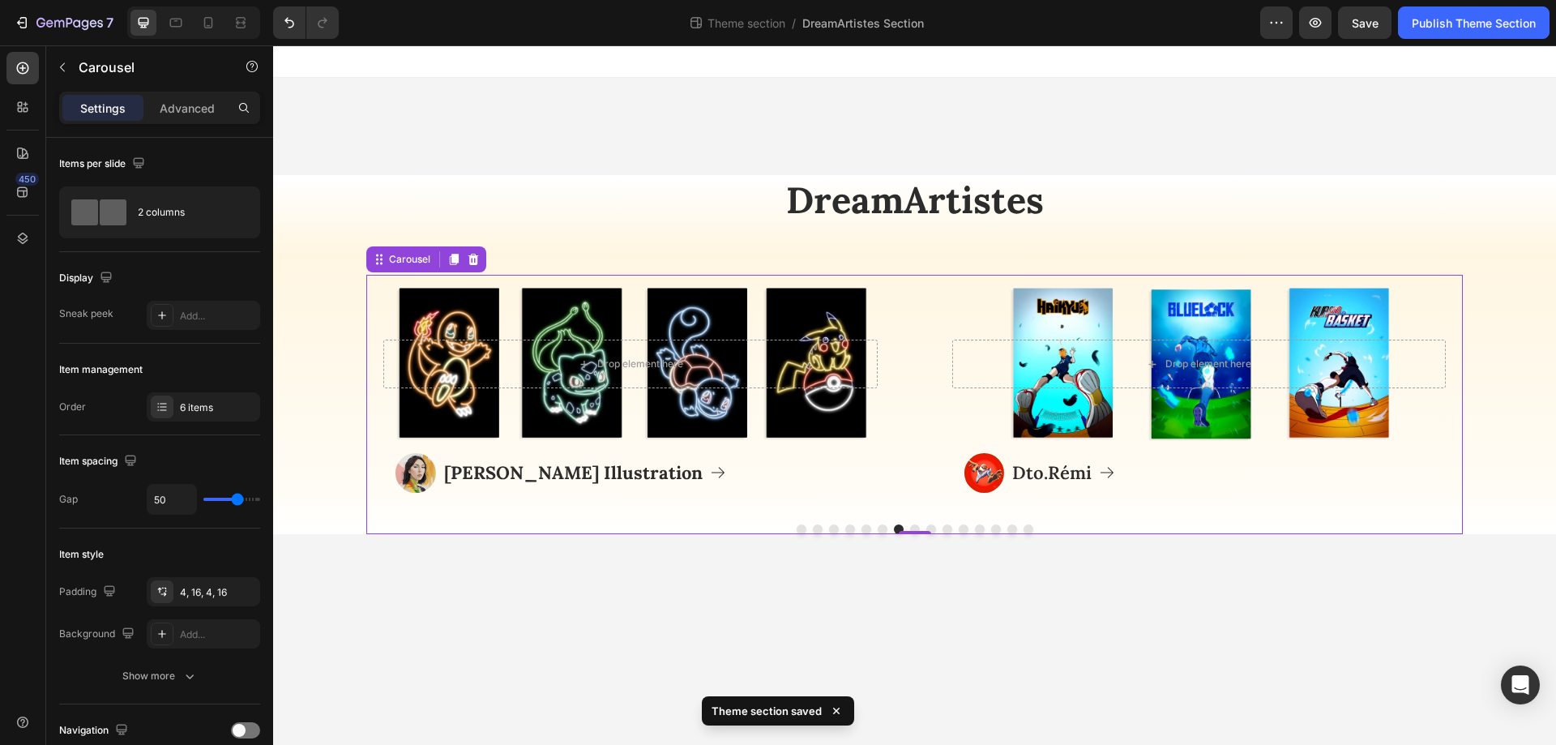
click at [911, 528] on button "Dot" at bounding box center [915, 529] width 10 height 10
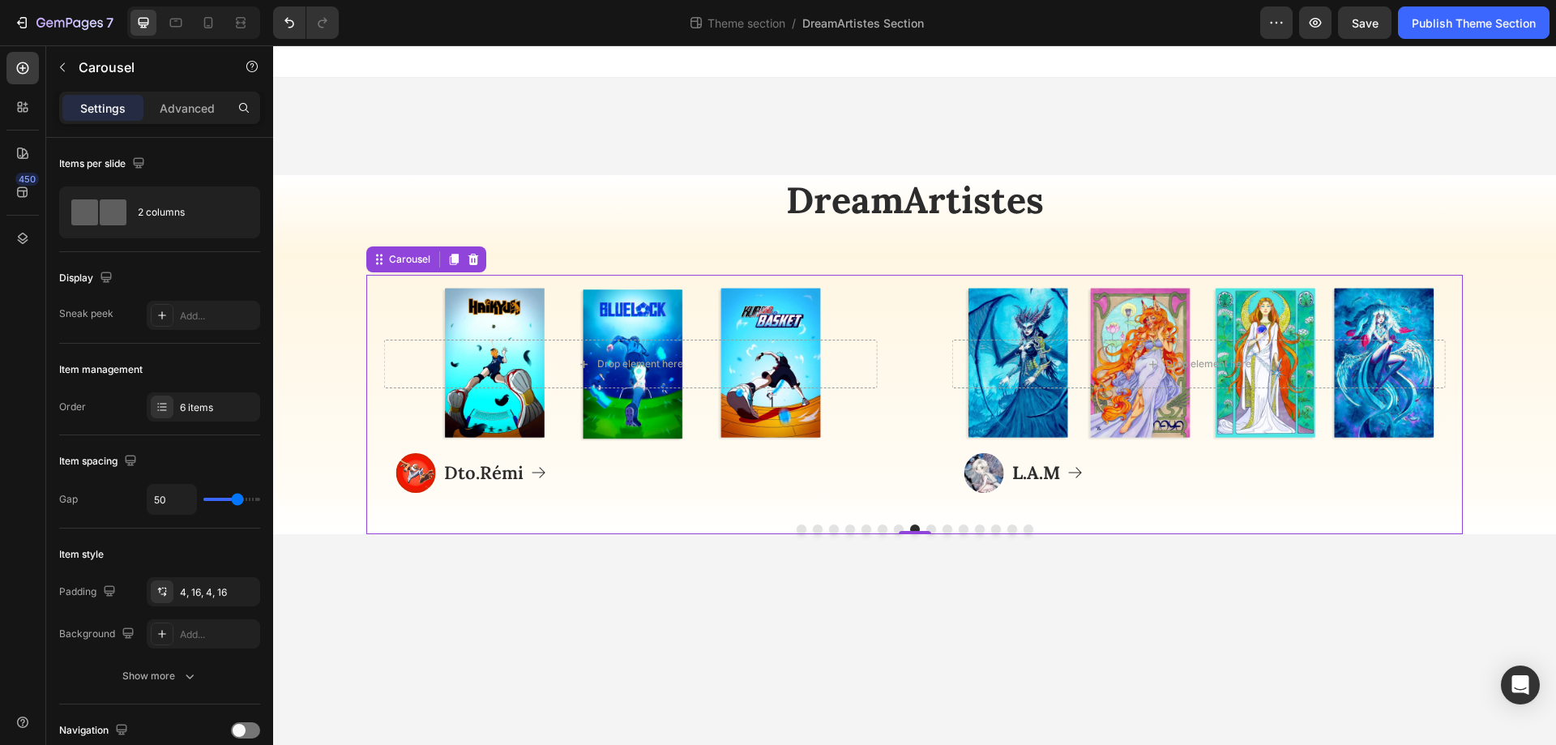
click at [931, 531] on button "Dot" at bounding box center [931, 529] width 10 height 10
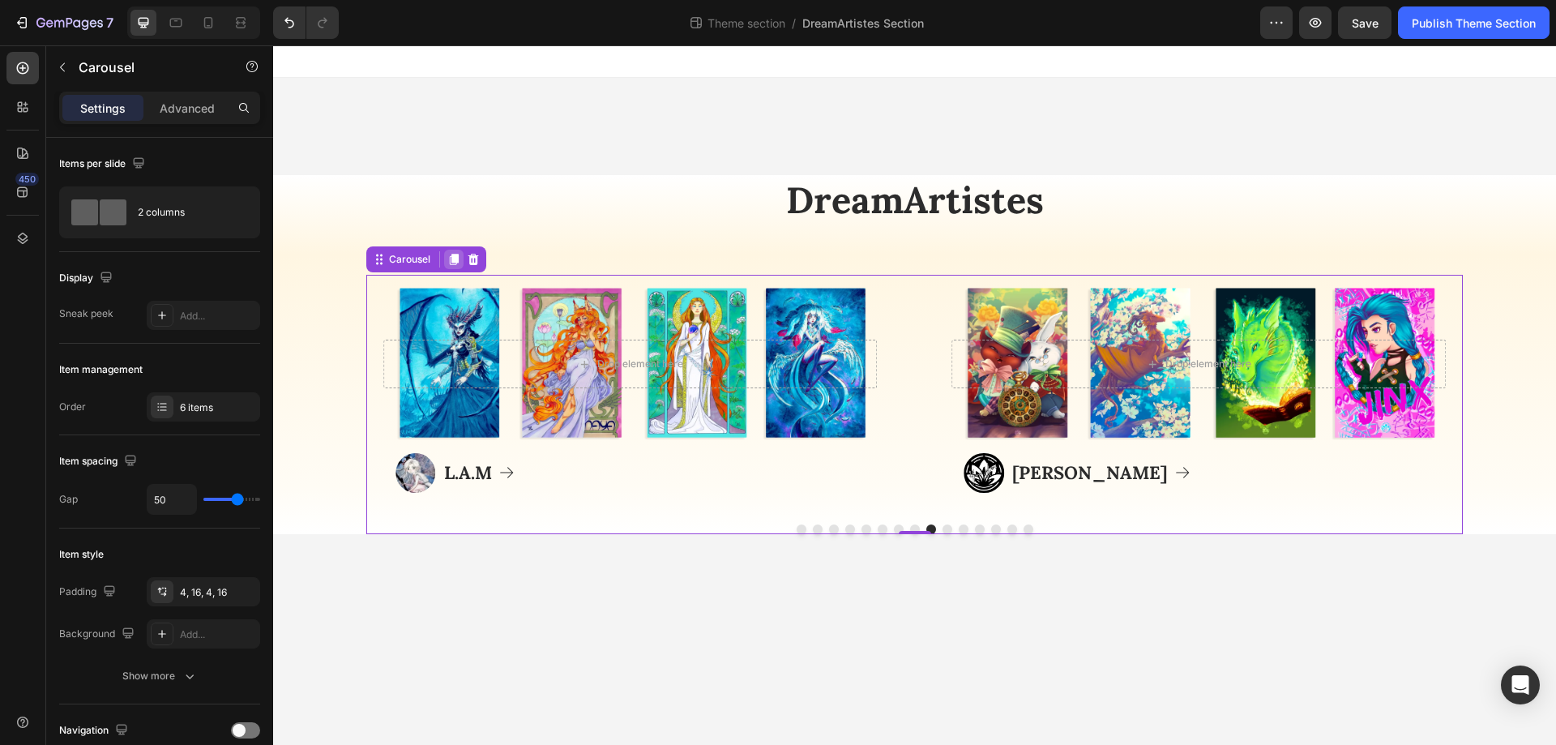
click at [456, 259] on icon at bounding box center [454, 259] width 9 height 11
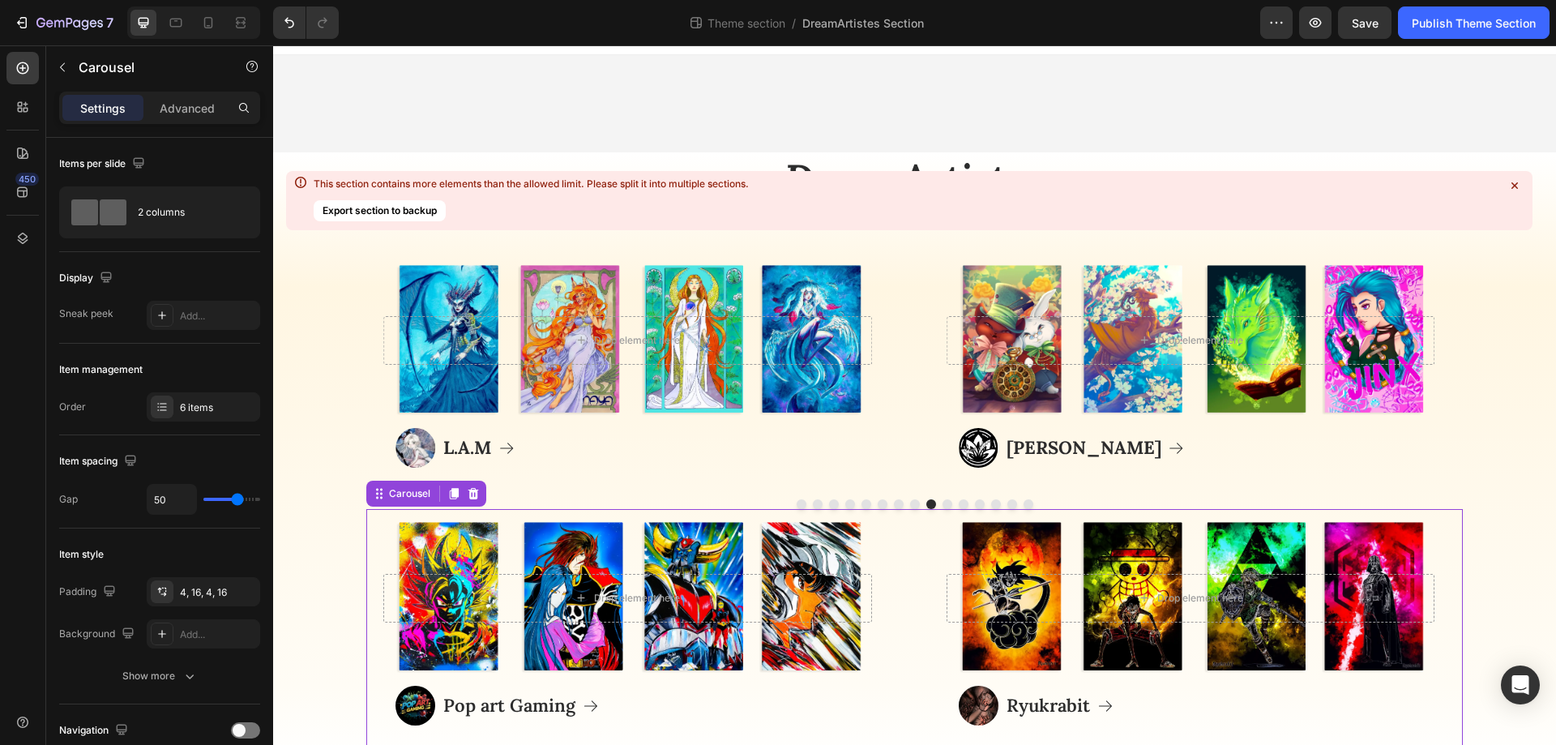
scroll to position [64, 0]
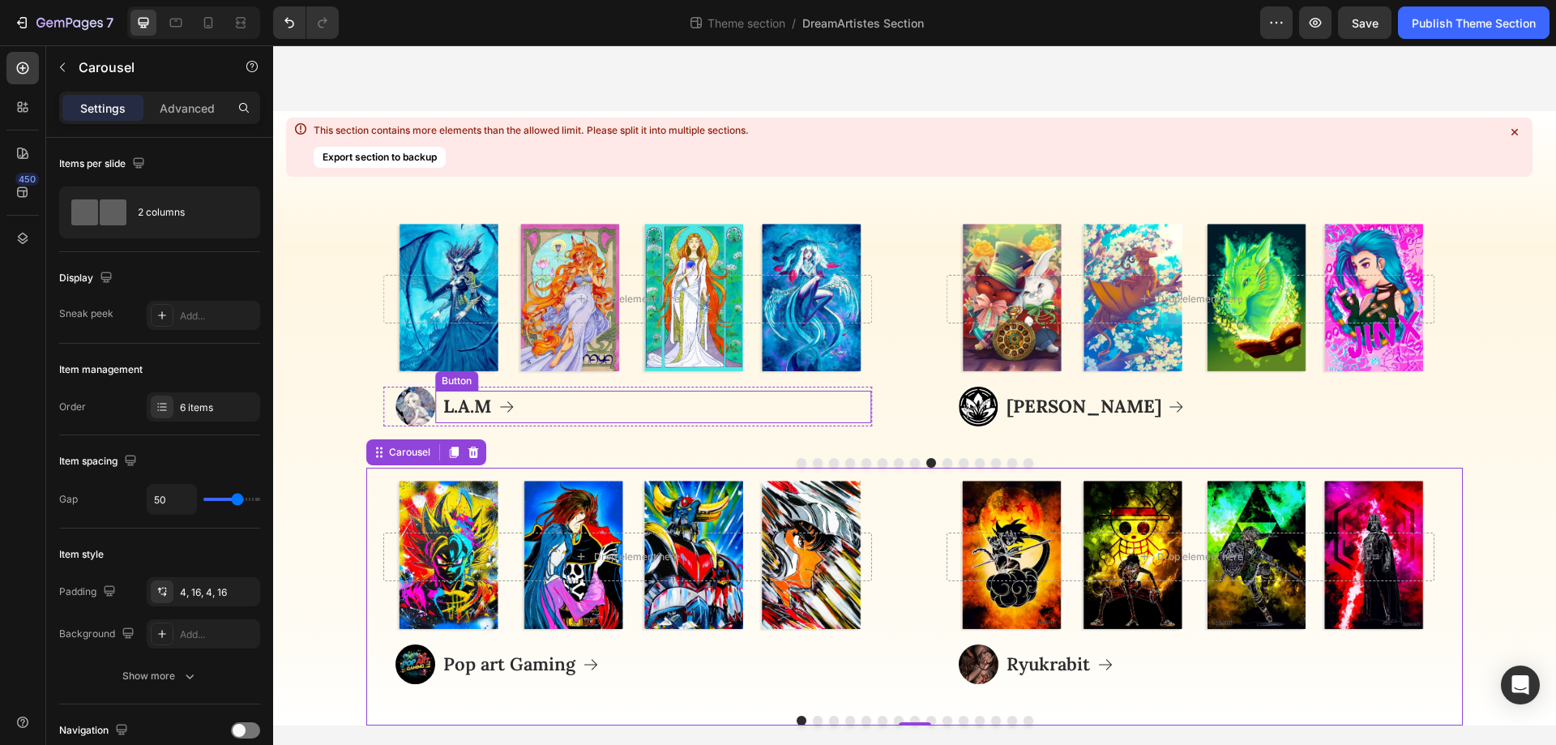
click at [625, 395] on div "Drop element here Hero Banner Row Image [PERSON_NAME] Button Row" at bounding box center [627, 322] width 489 height 209
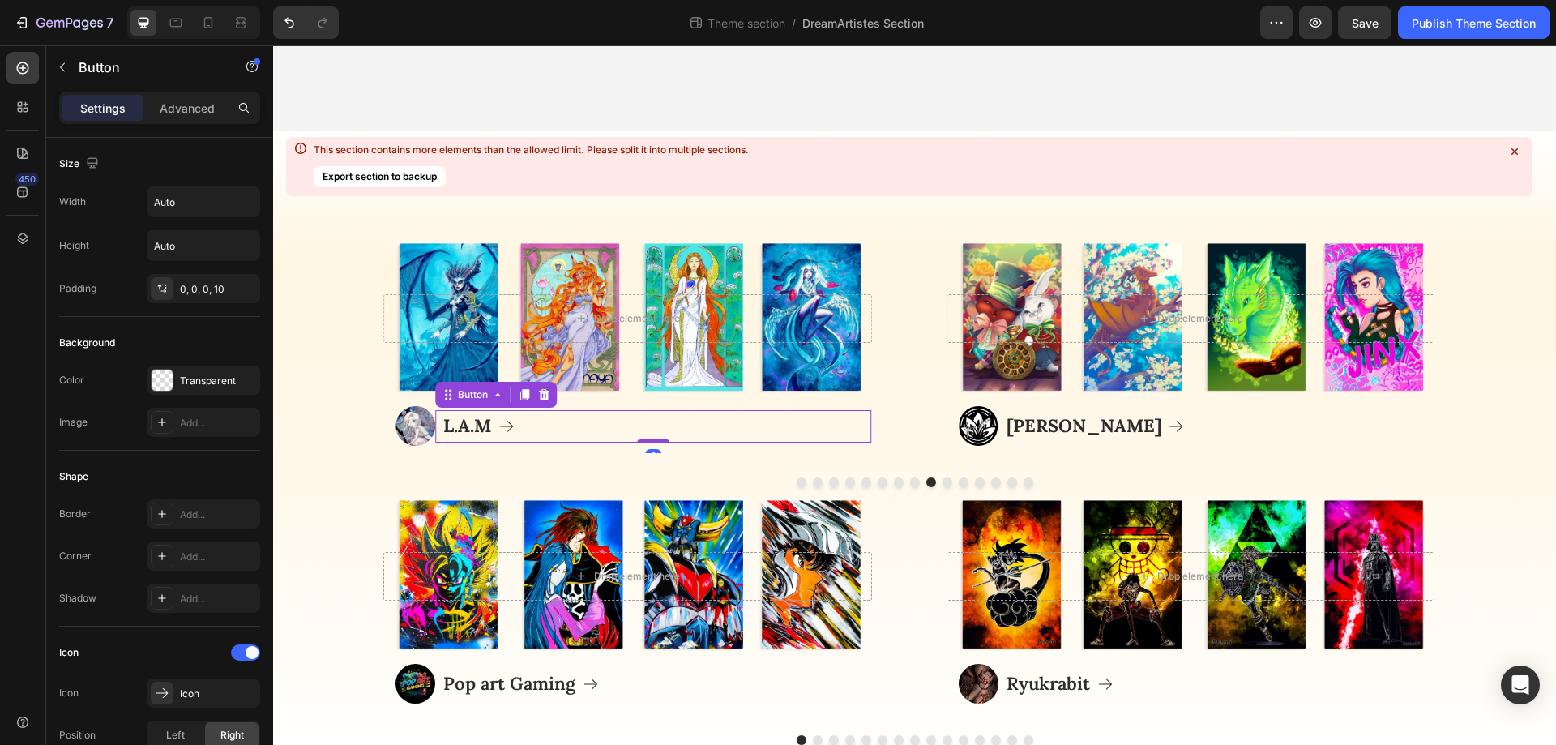
scroll to position [45, 0]
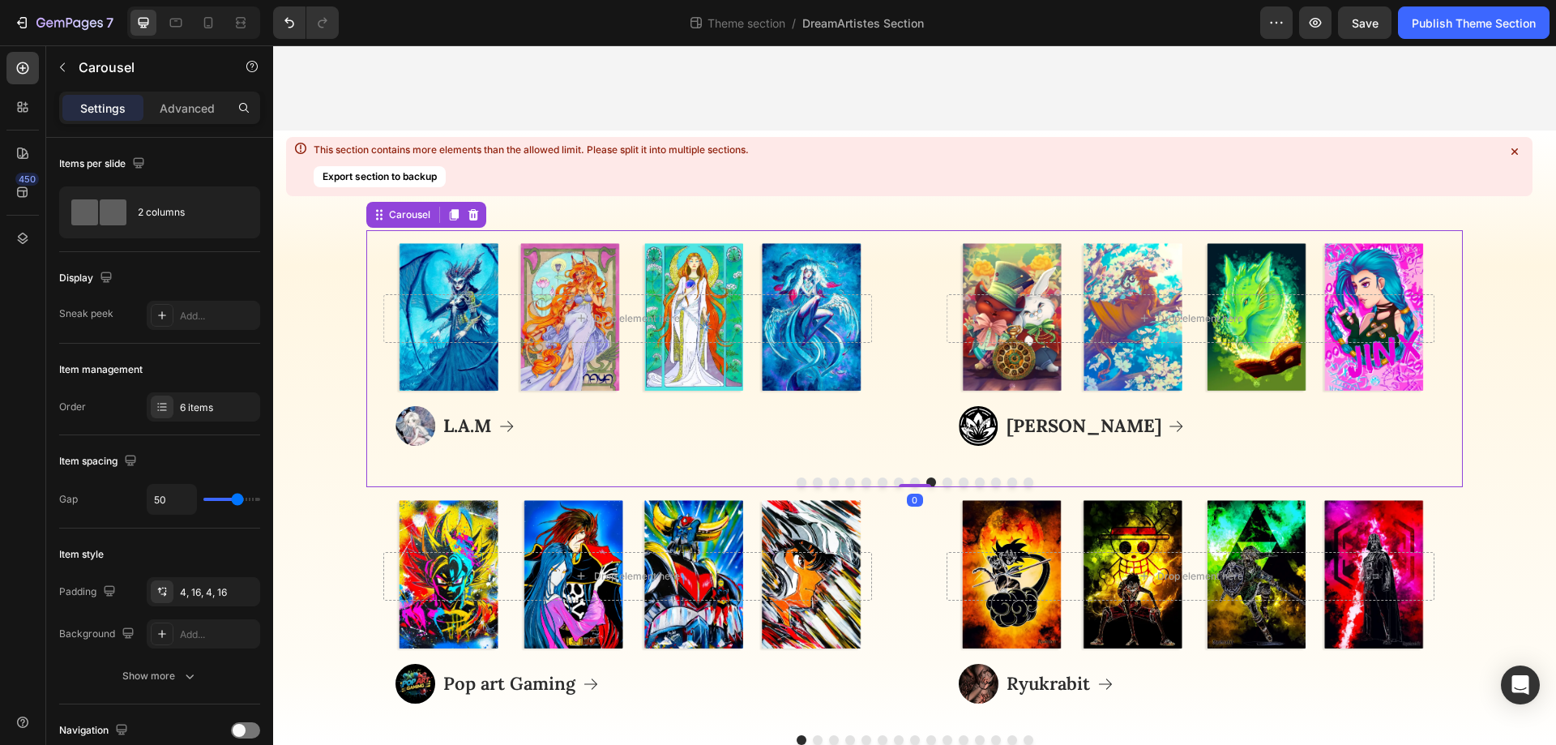
click at [910, 418] on div "Drop element here Hero Banner Row Image Pop art Gaming Button Row Row Drop elem…" at bounding box center [914, 342] width 1096 height 224
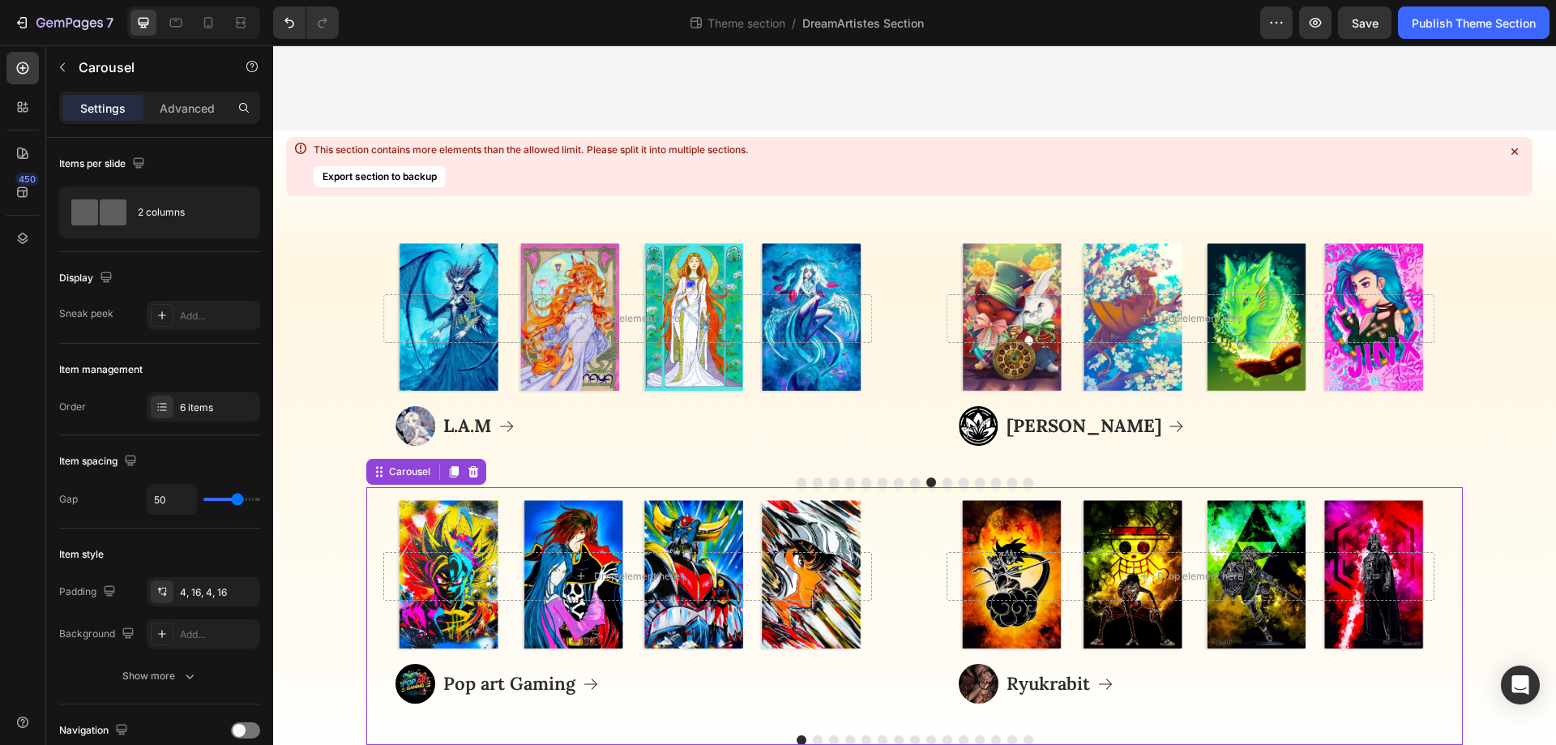
click at [929, 512] on div "Drop element here Hero Banner Row Image Ryukrabit Button Row Row" at bounding box center [1190, 599] width 523 height 224
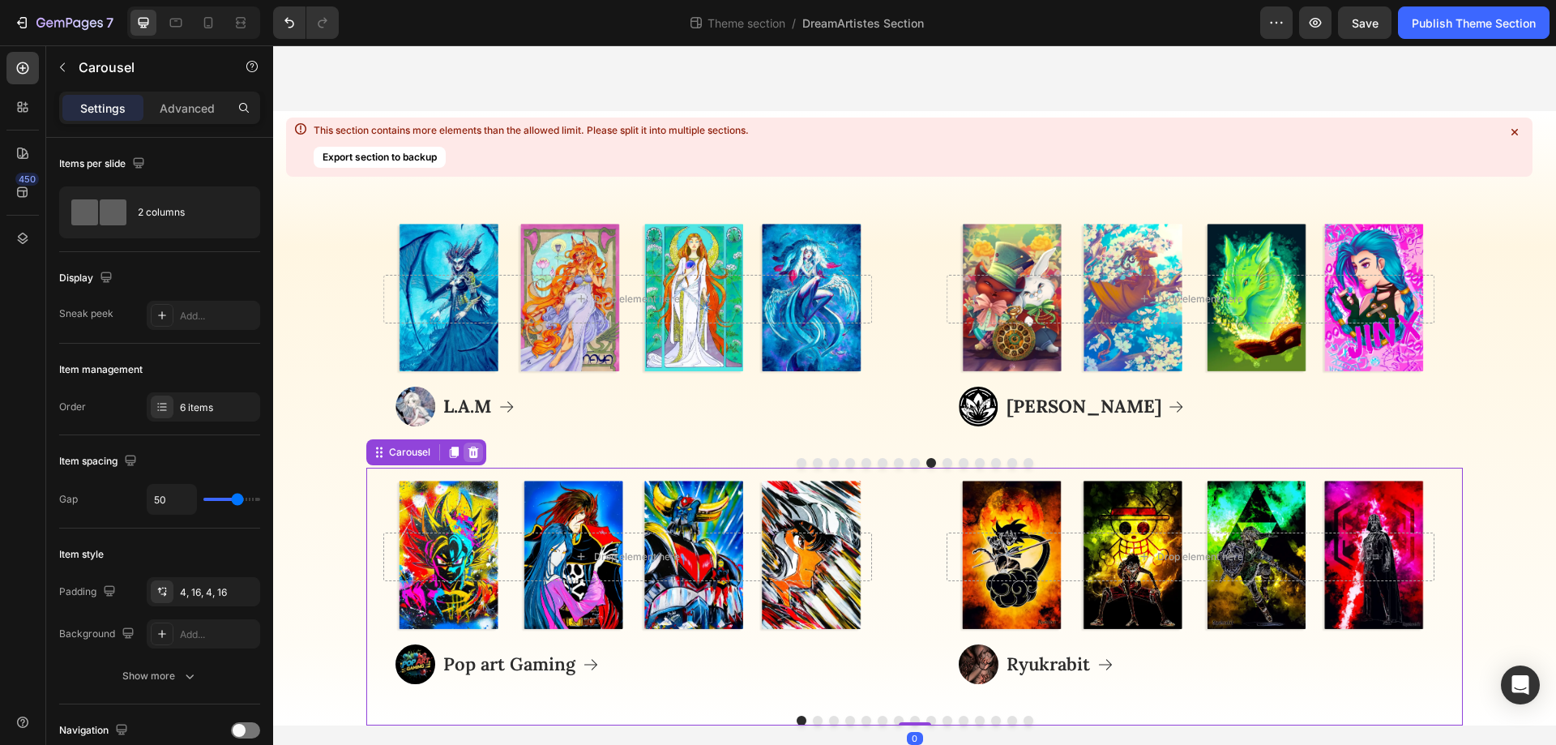
click at [476, 447] on icon at bounding box center [473, 452] width 13 height 13
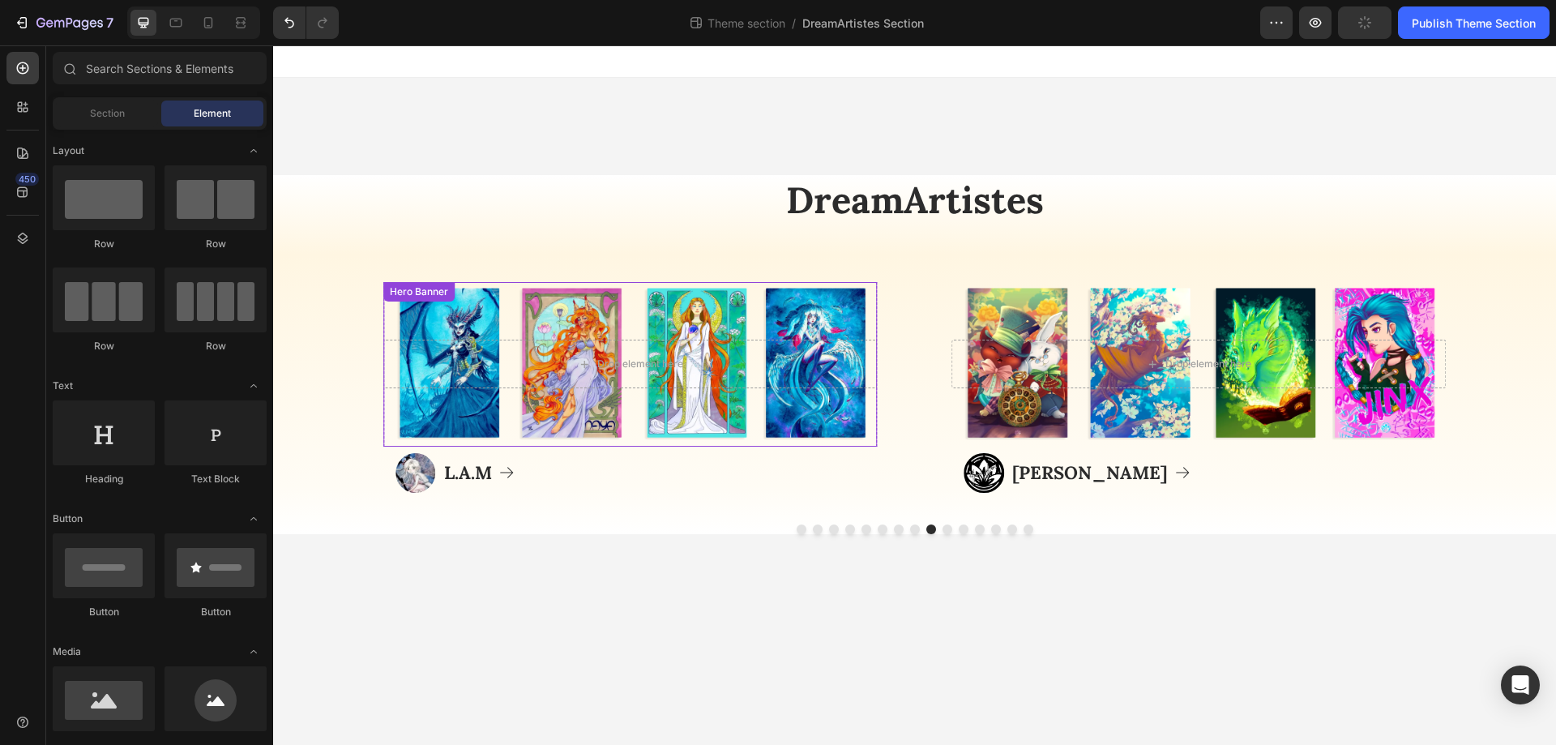
scroll to position [0, 0]
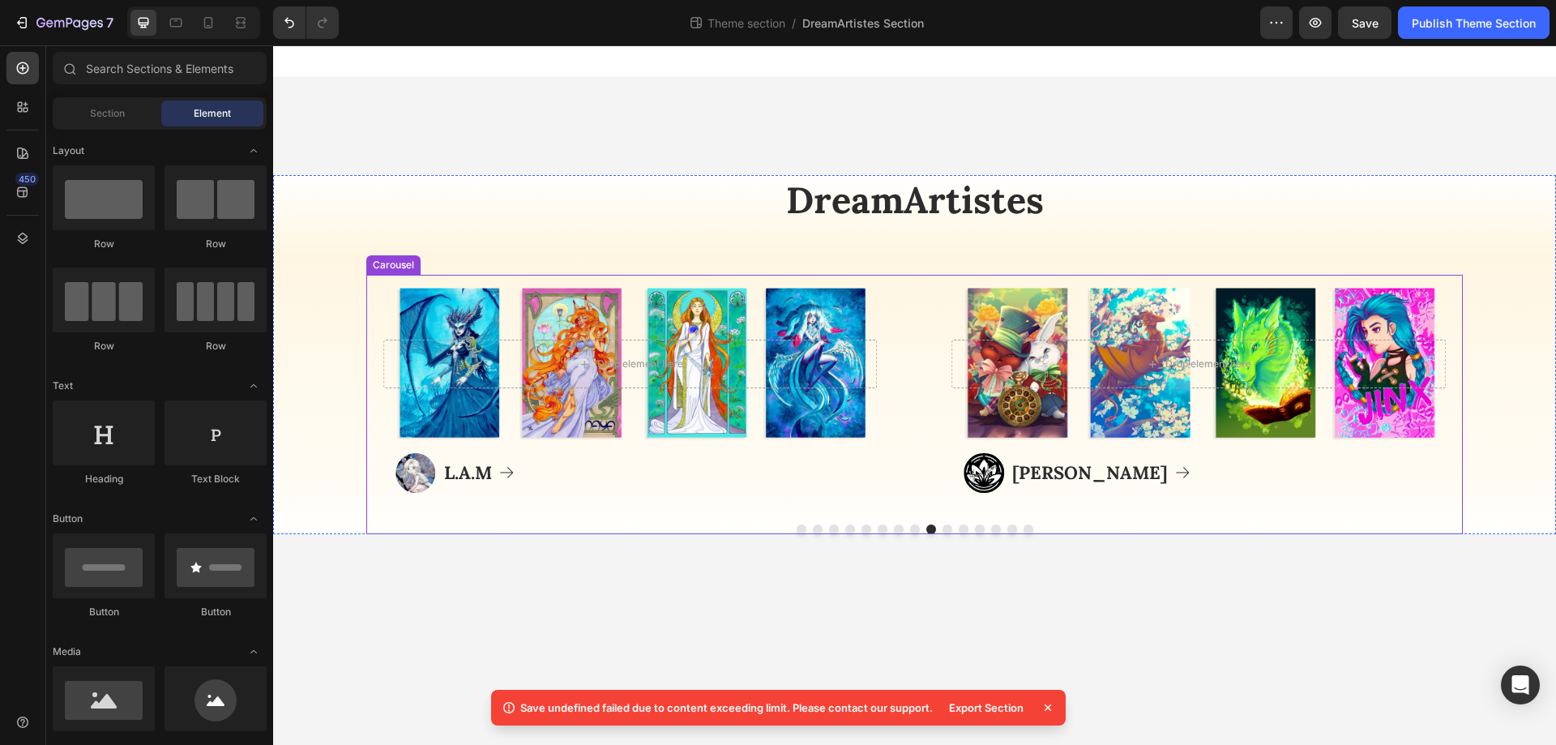
click at [914, 398] on div "Drop element here Hero Banner Row Image Pop art Gaming Button Row Row Drop elem…" at bounding box center [914, 388] width 1096 height 226
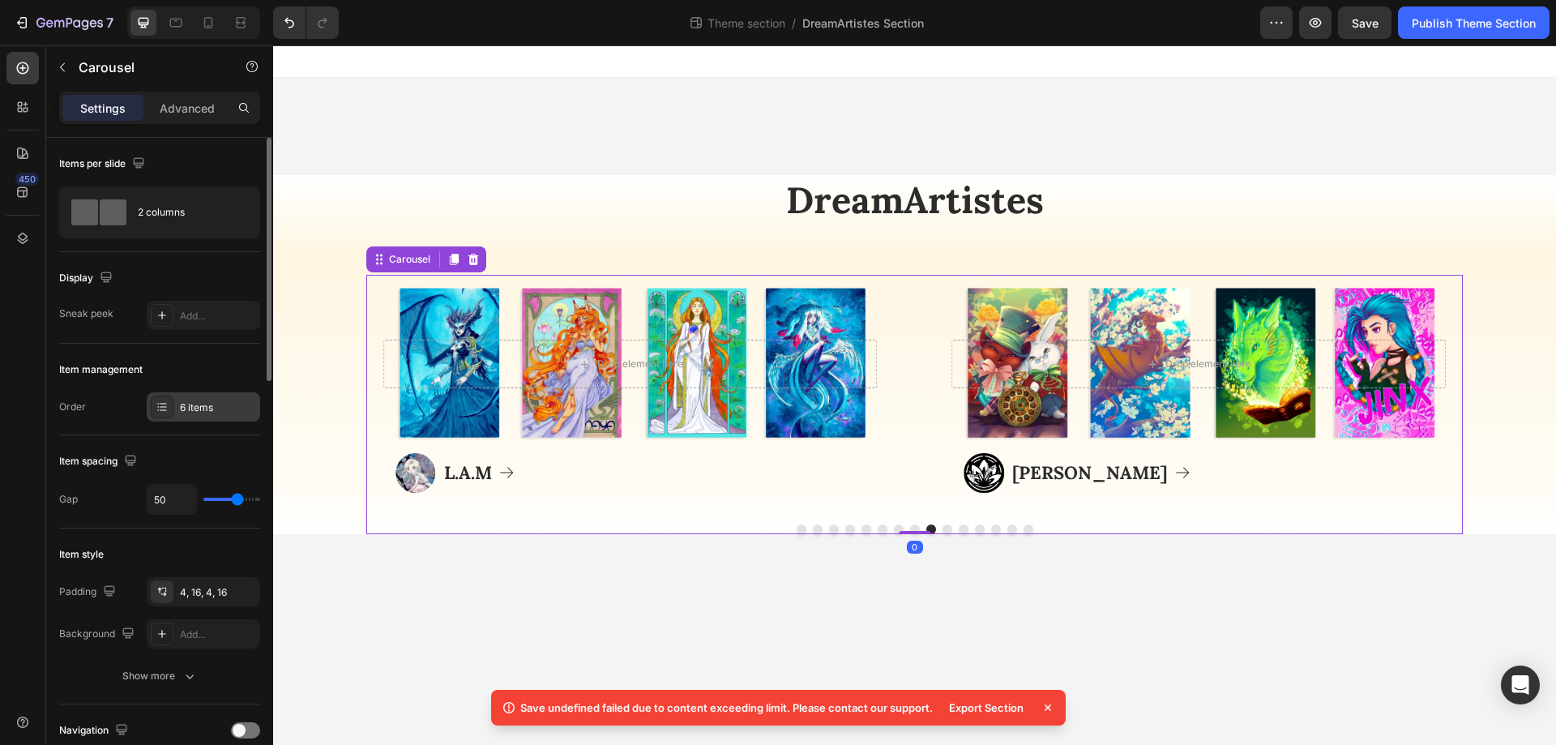
click at [194, 419] on div "6 items" at bounding box center [203, 406] width 113 height 29
click at [912, 526] on button "Dot" at bounding box center [915, 529] width 10 height 10
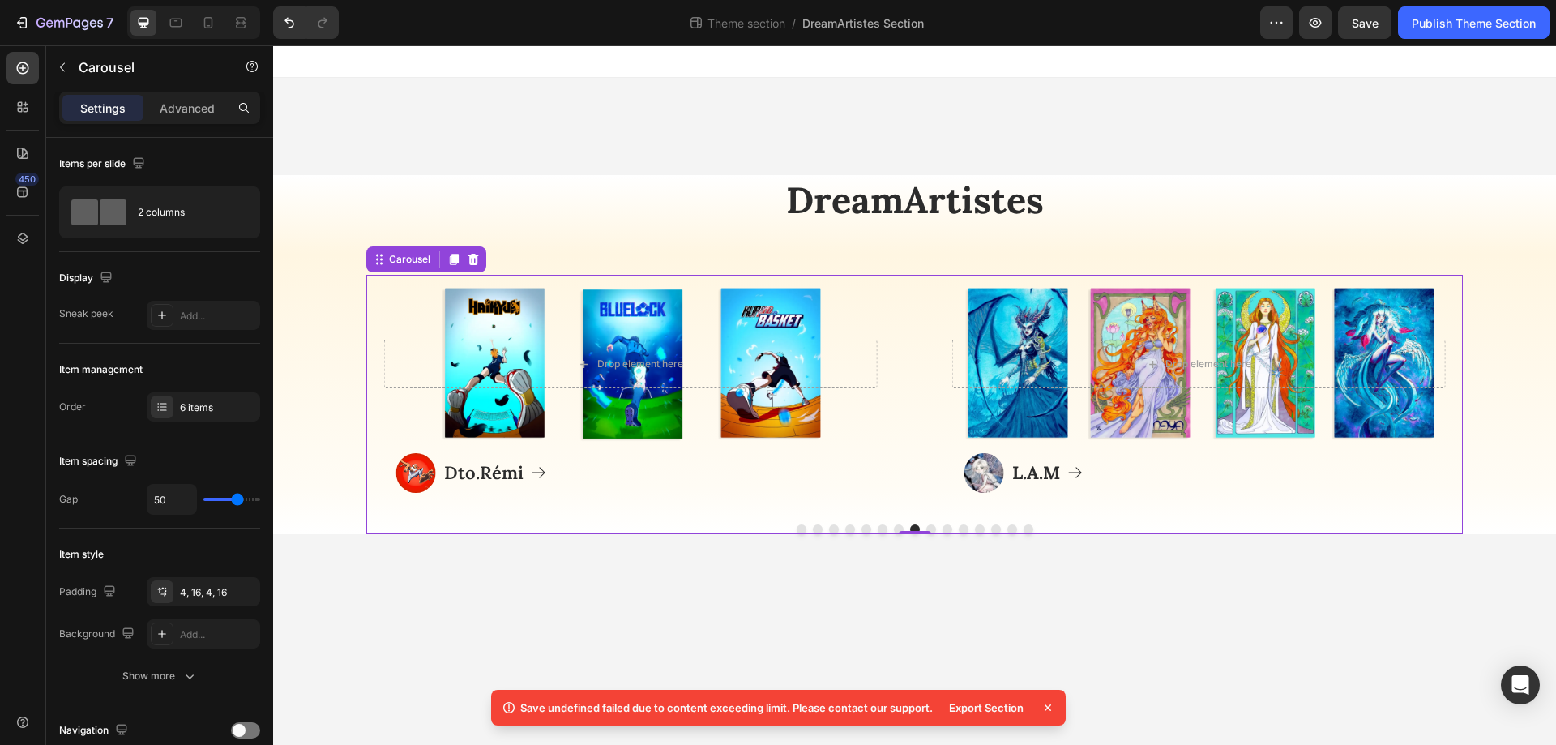
click at [1044, 705] on icon at bounding box center [1047, 707] width 6 height 6
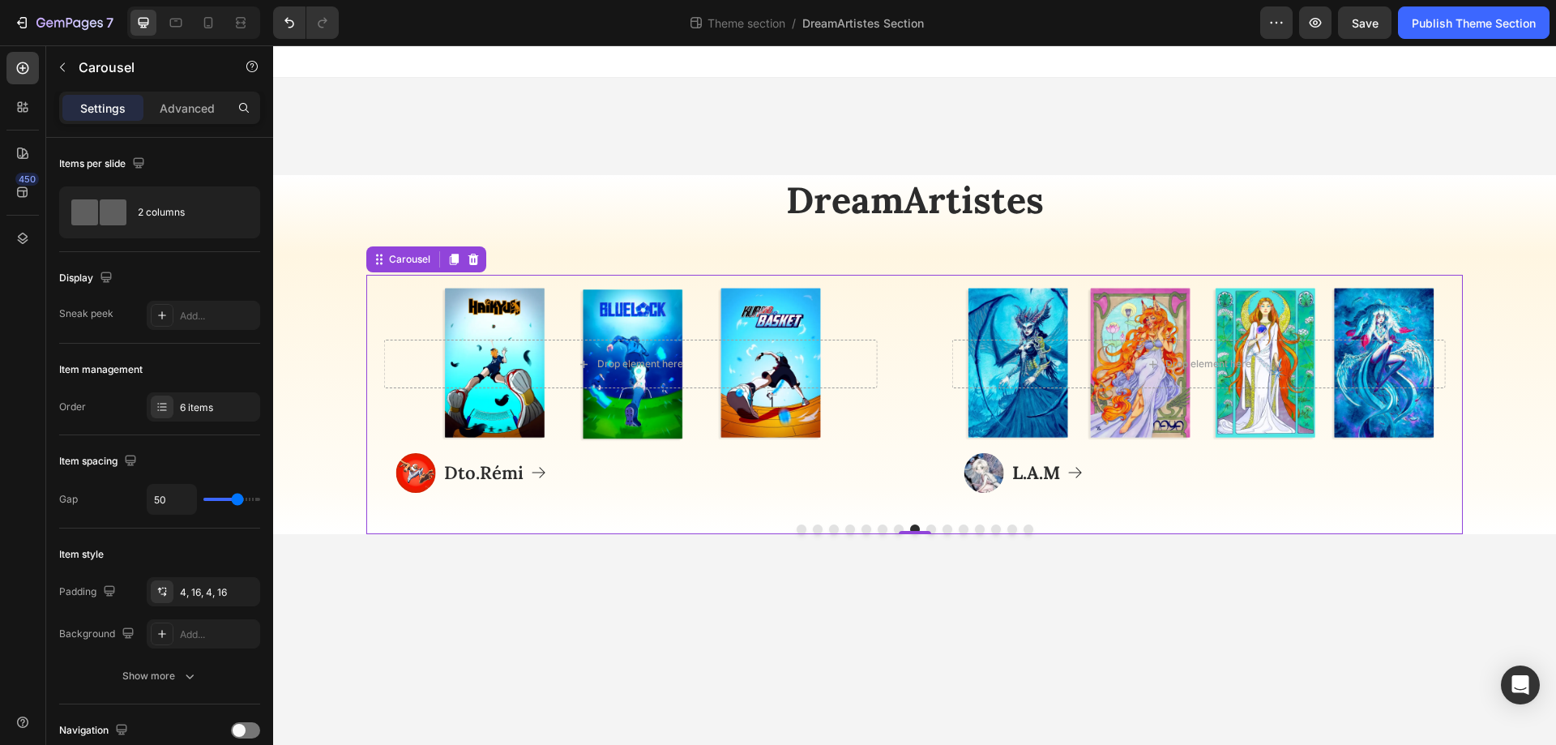
click at [896, 526] on button "Dot" at bounding box center [899, 529] width 10 height 10
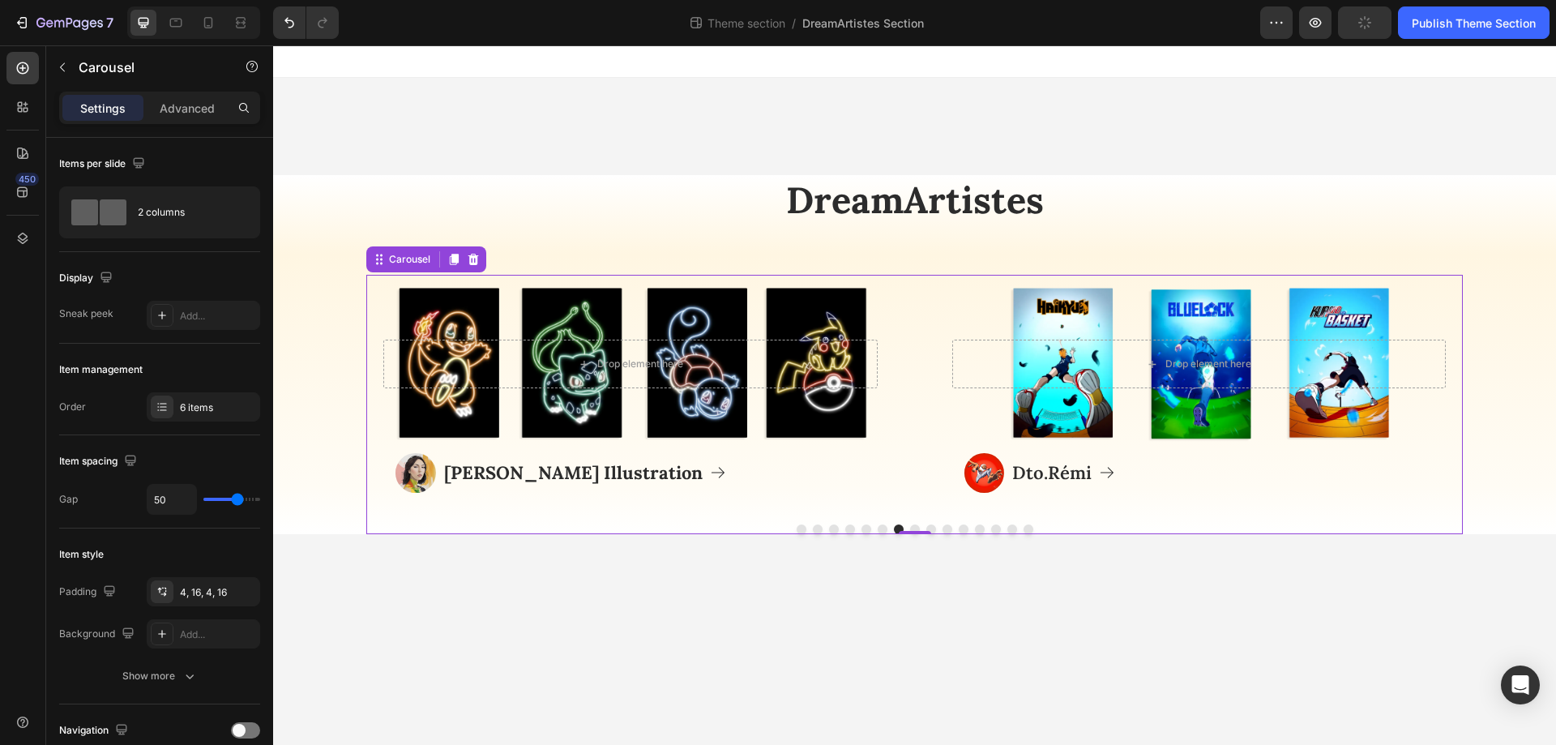
click at [878, 531] on button "Dot" at bounding box center [882, 529] width 10 height 10
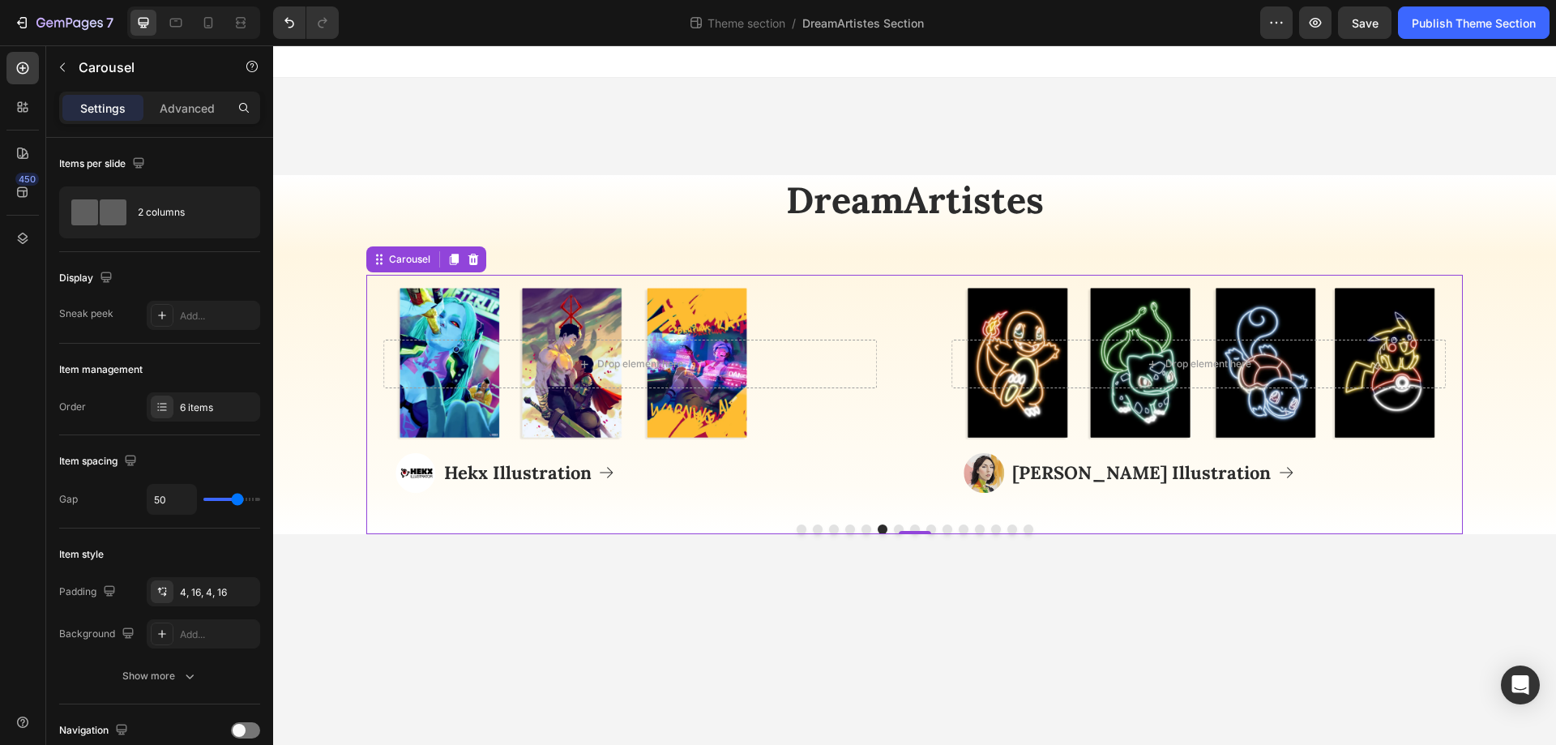
click at [852, 530] on button "Dot" at bounding box center [850, 529] width 10 height 10
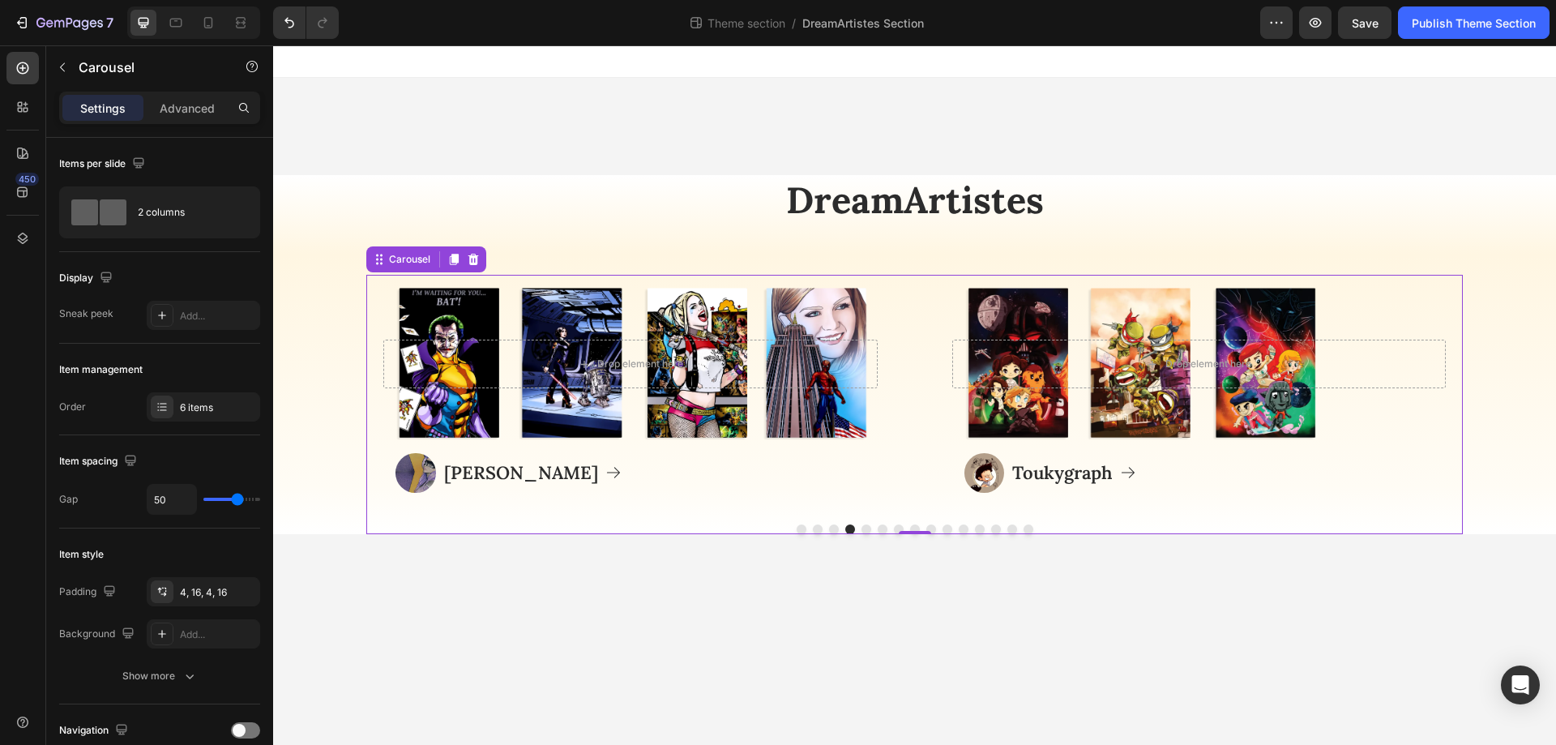
click at [938, 528] on div at bounding box center [914, 529] width 1096 height 10
click at [945, 528] on button "Dot" at bounding box center [947, 529] width 10 height 10
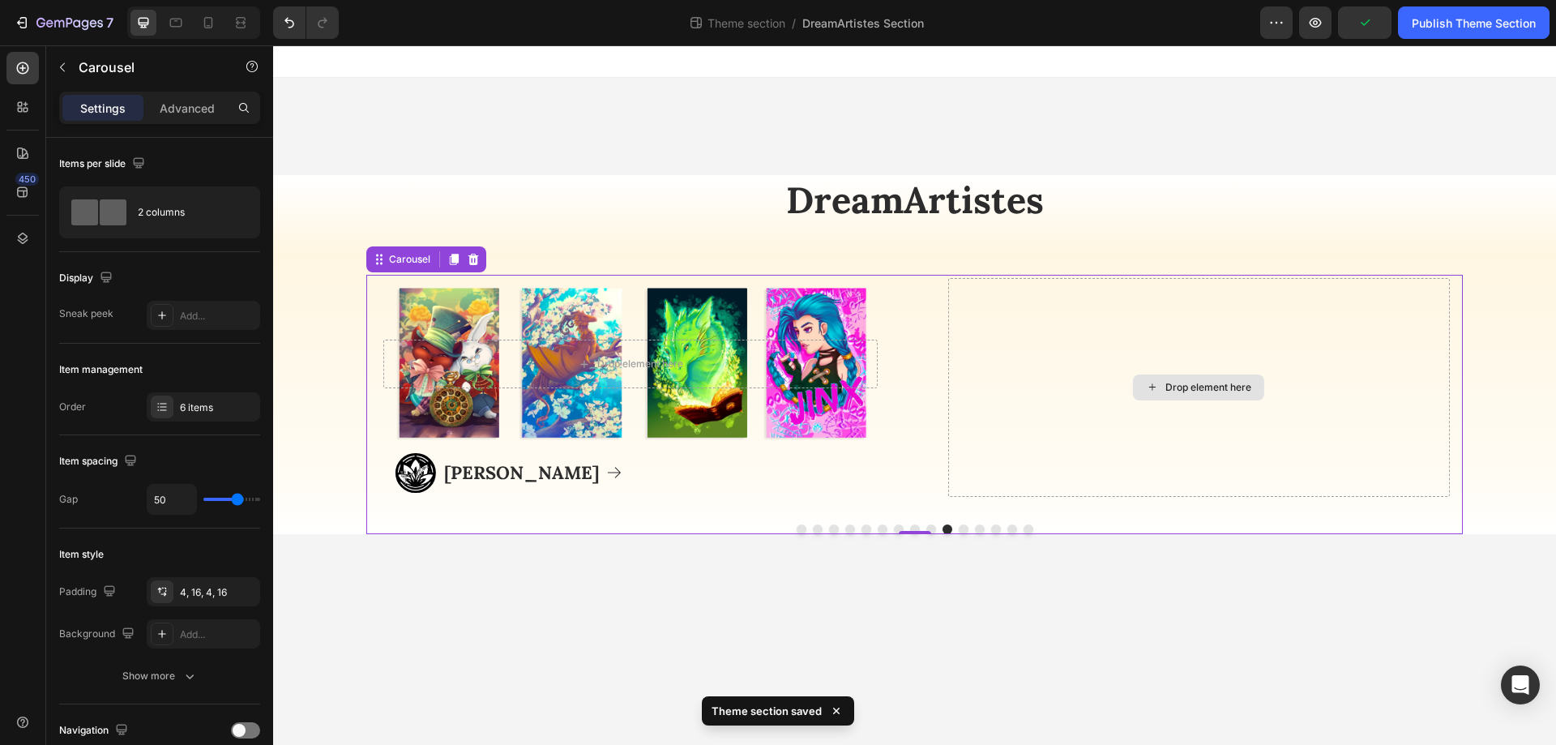
click at [1035, 444] on div "Drop element here" at bounding box center [1198, 388] width 502 height 220
click at [193, 407] on div "6 items" at bounding box center [218, 407] width 76 height 15
click at [958, 525] on div at bounding box center [914, 529] width 1096 height 10
click at [961, 528] on button "Dot" at bounding box center [964, 529] width 10 height 10
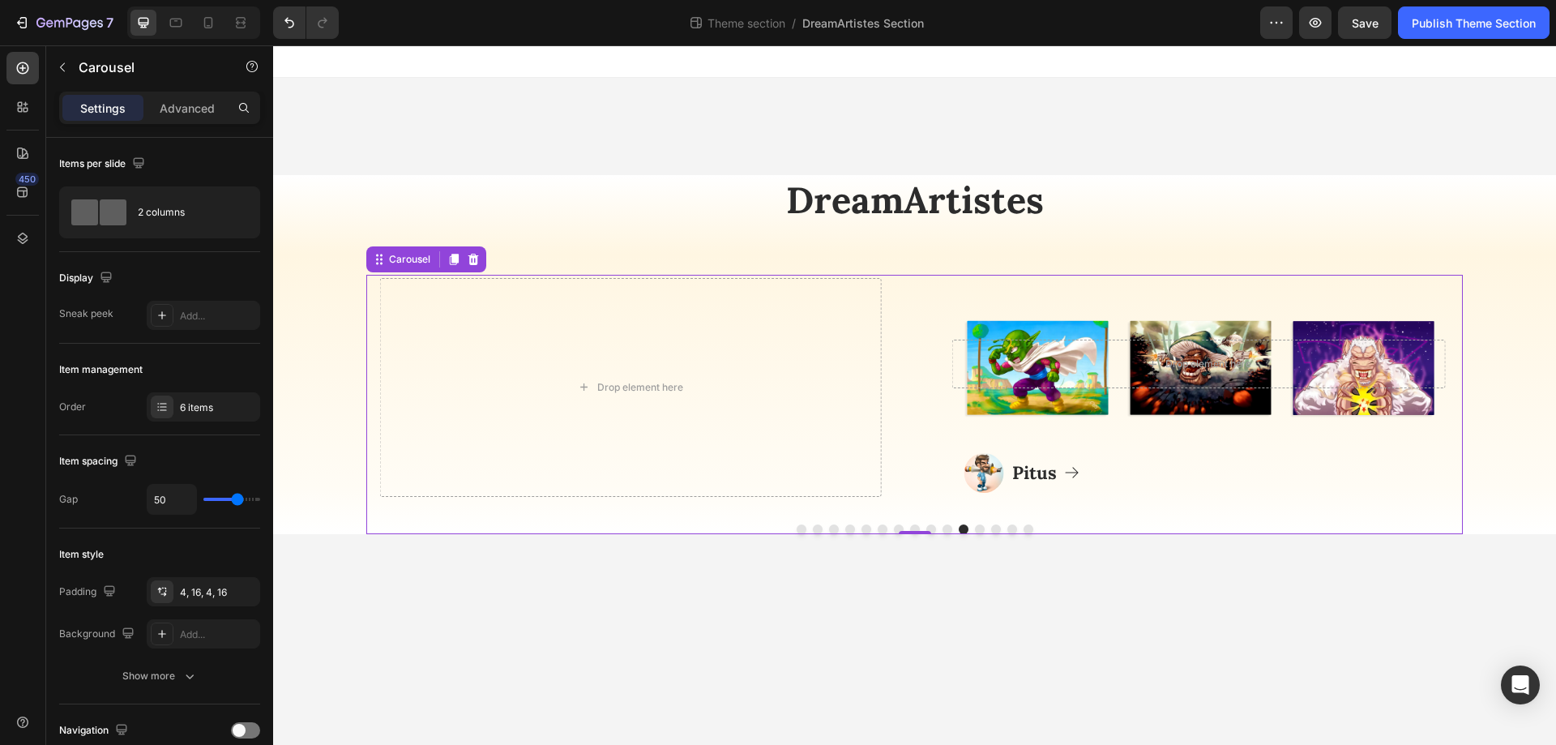
click at [978, 530] on button "Dot" at bounding box center [980, 529] width 10 height 10
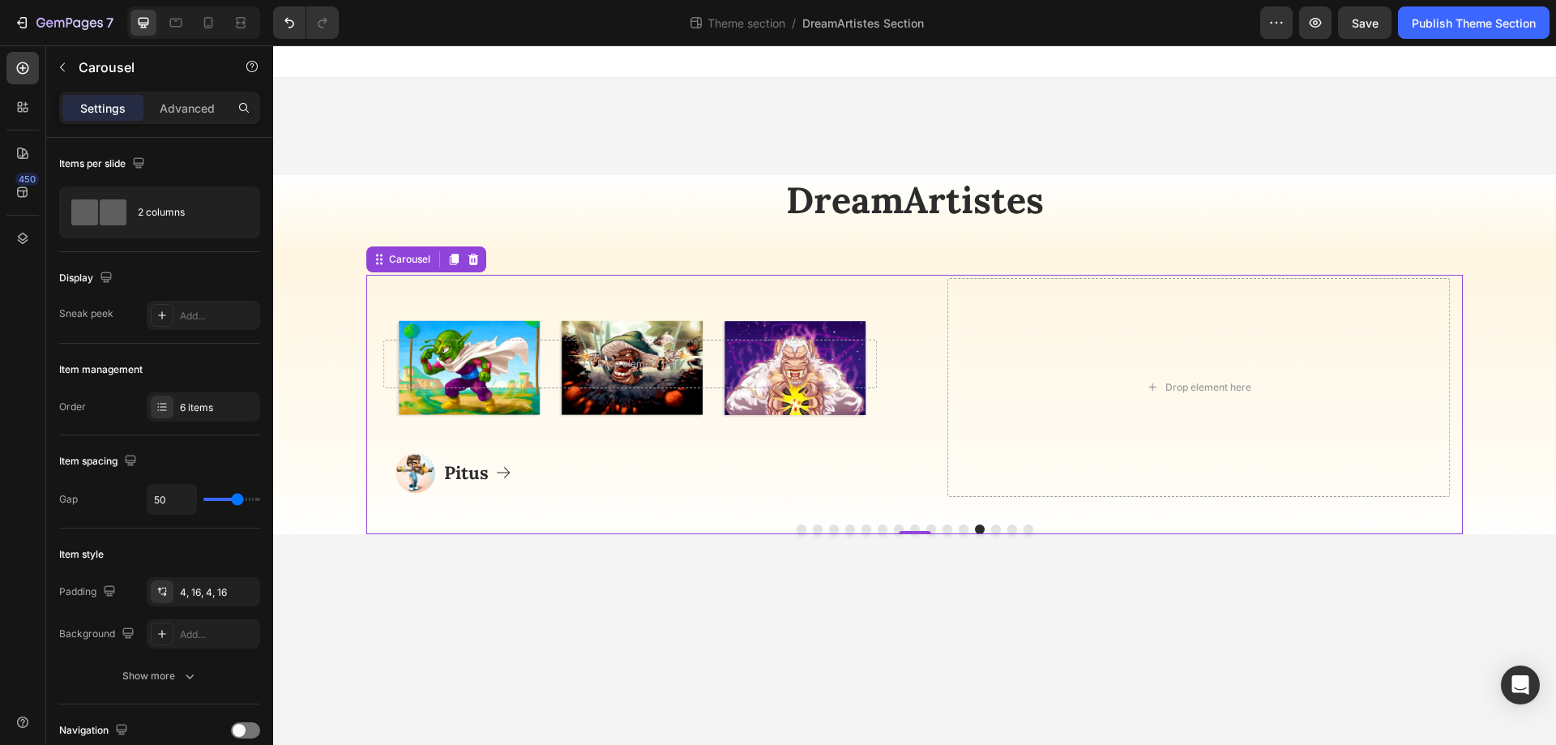
click at [997, 530] on button "Dot" at bounding box center [996, 529] width 10 height 10
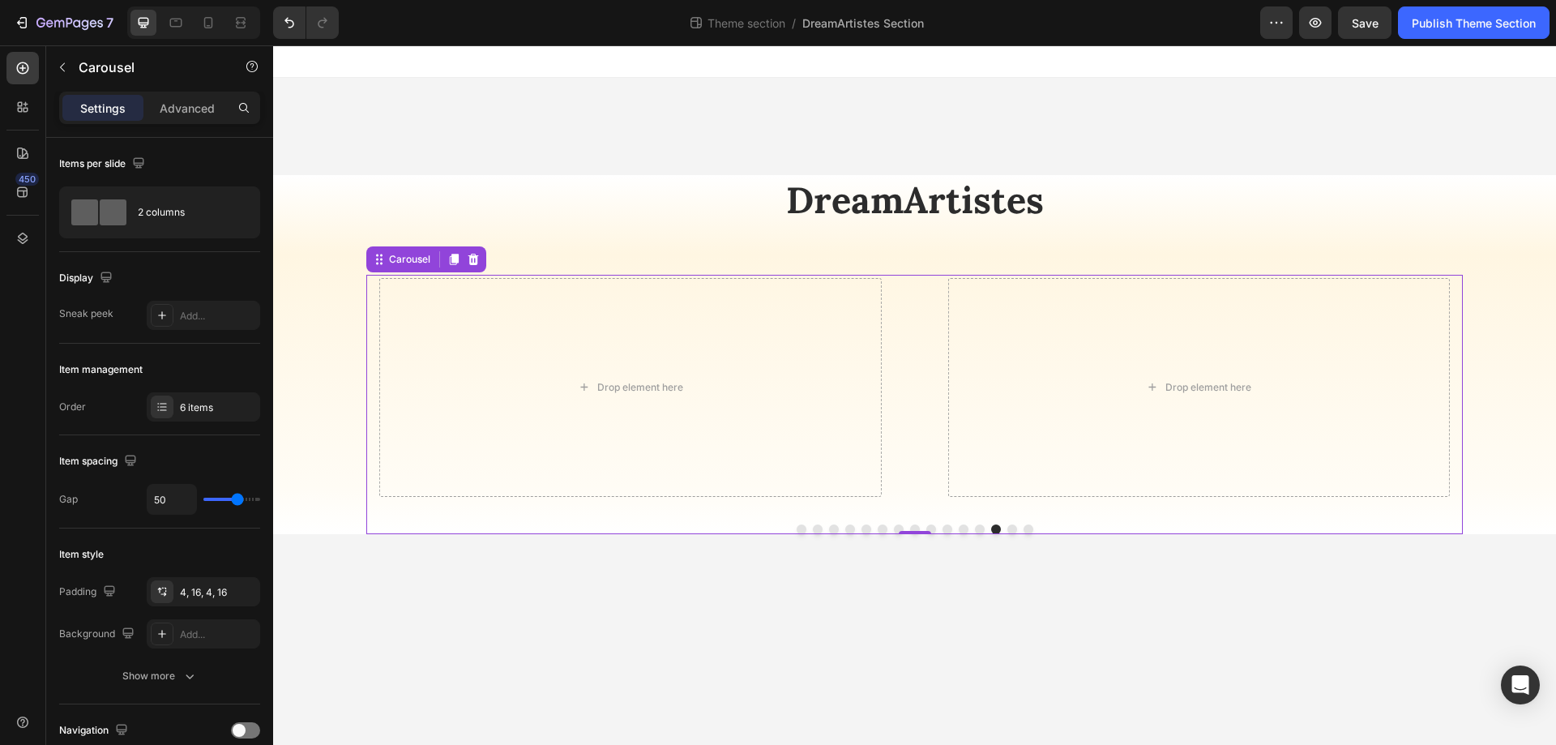
click at [958, 531] on div at bounding box center [914, 529] width 1096 height 10
click at [961, 529] on button "Dot" at bounding box center [964, 529] width 10 height 10
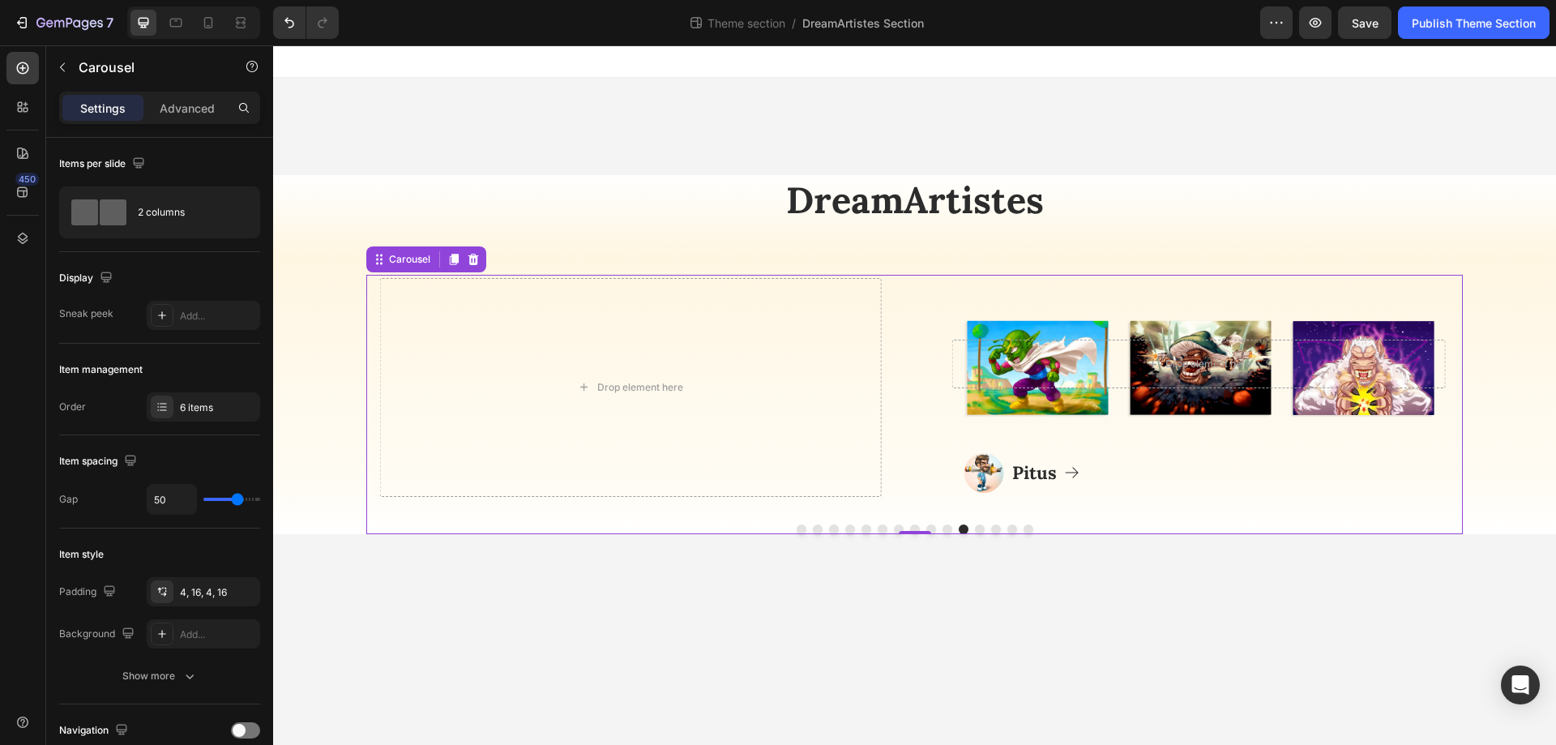
click at [948, 529] on button "Dot" at bounding box center [947, 529] width 10 height 10
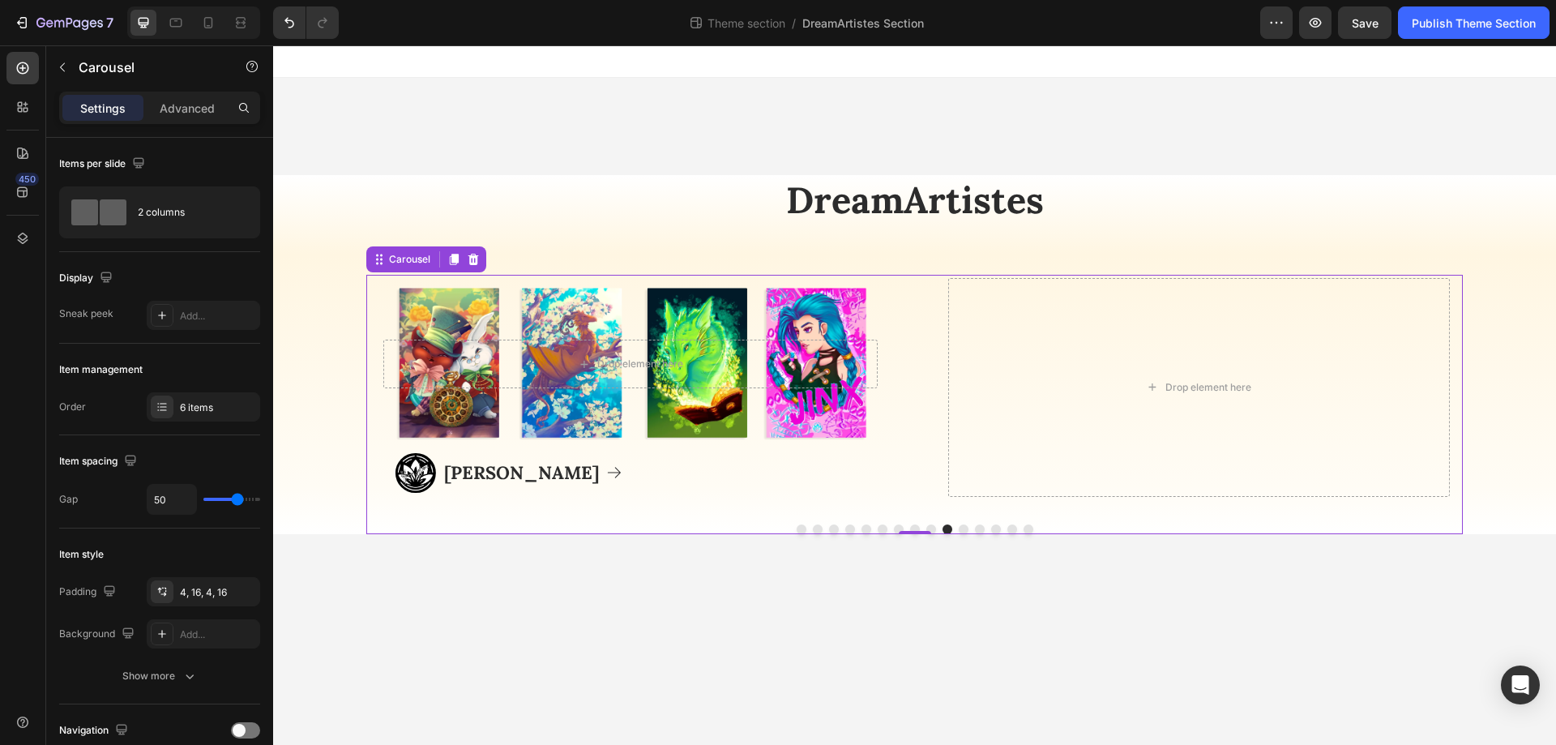
click at [980, 527] on button "Dot" at bounding box center [980, 529] width 10 height 10
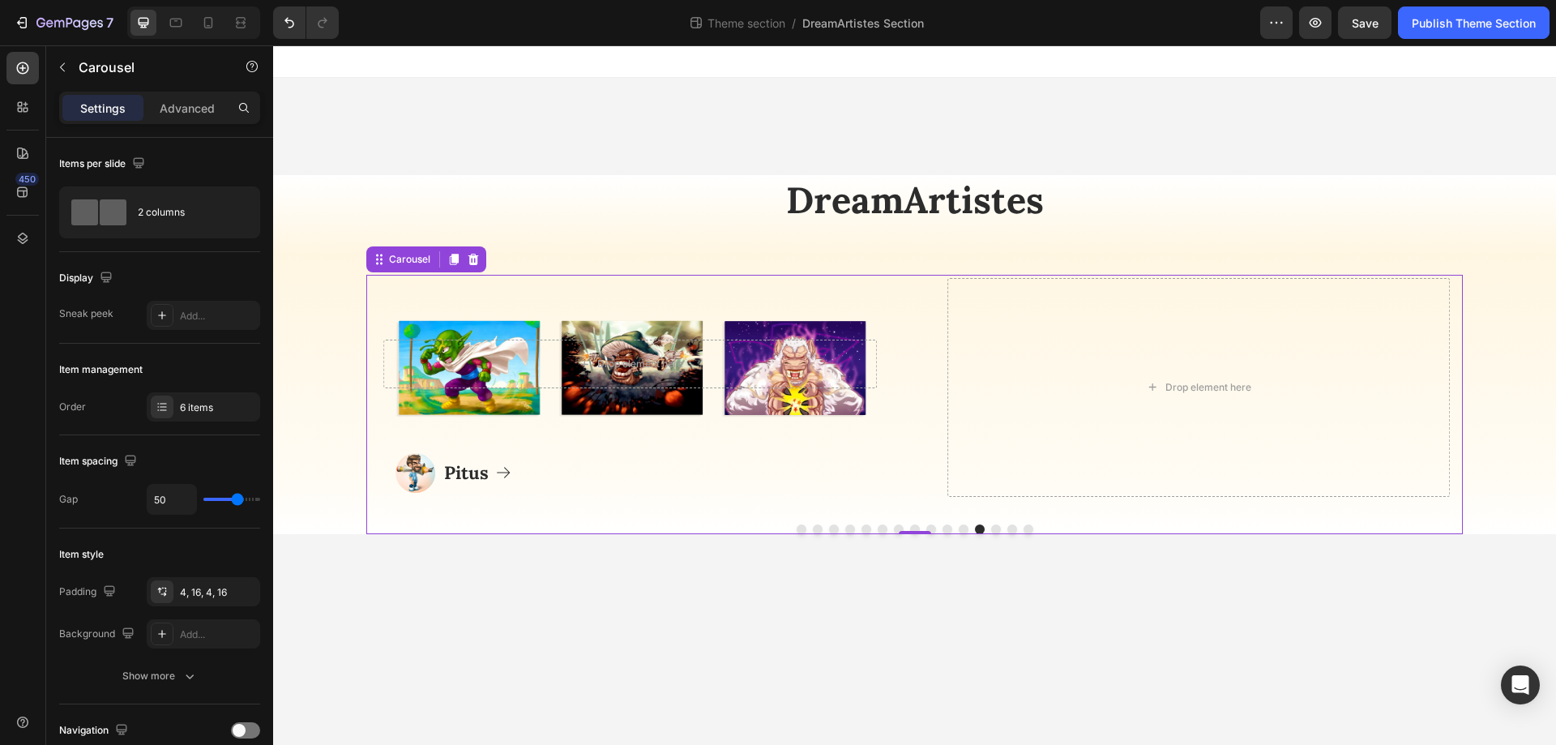
click at [1000, 528] on button "Dot" at bounding box center [996, 529] width 10 height 10
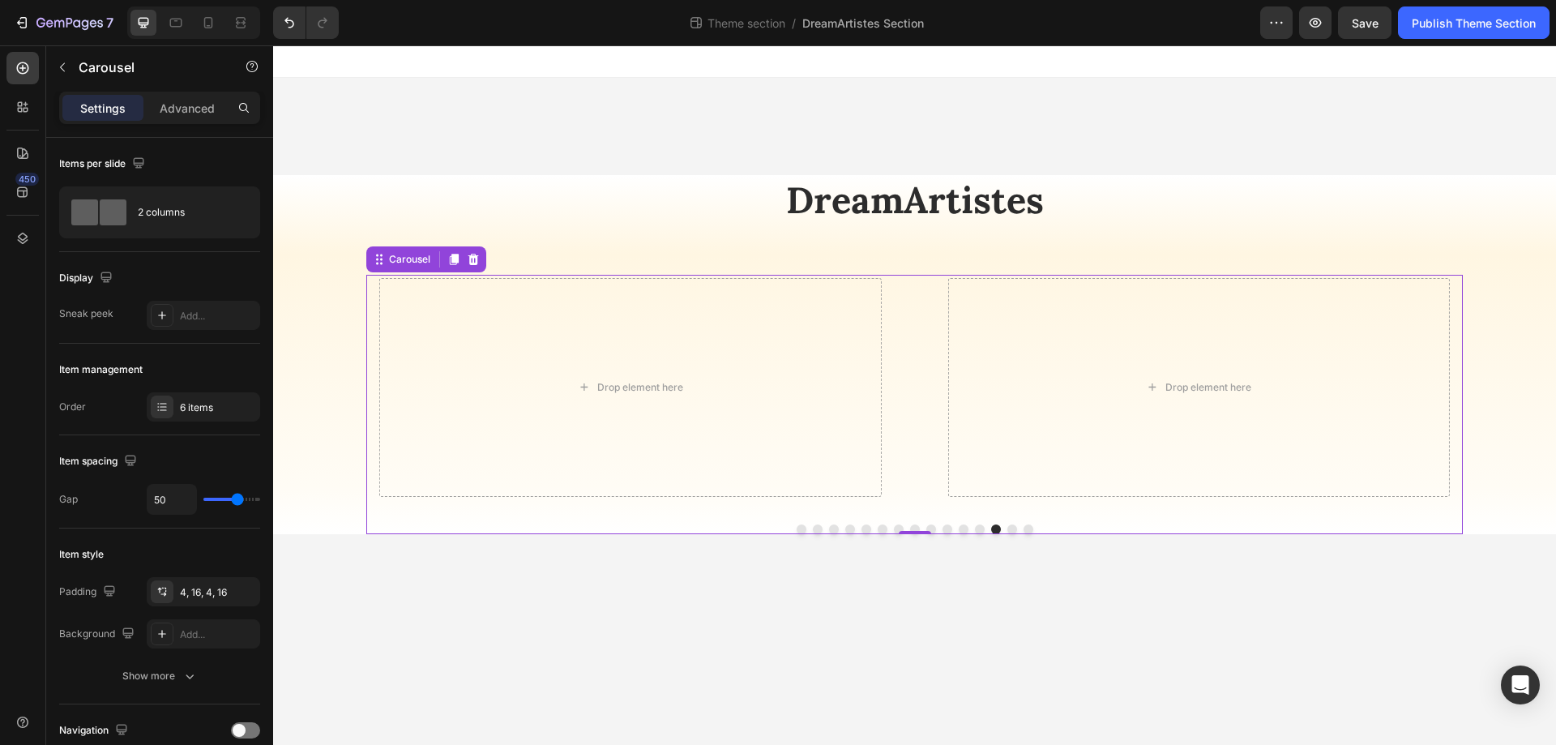
click at [1029, 531] on button "Dot" at bounding box center [1028, 529] width 10 height 10
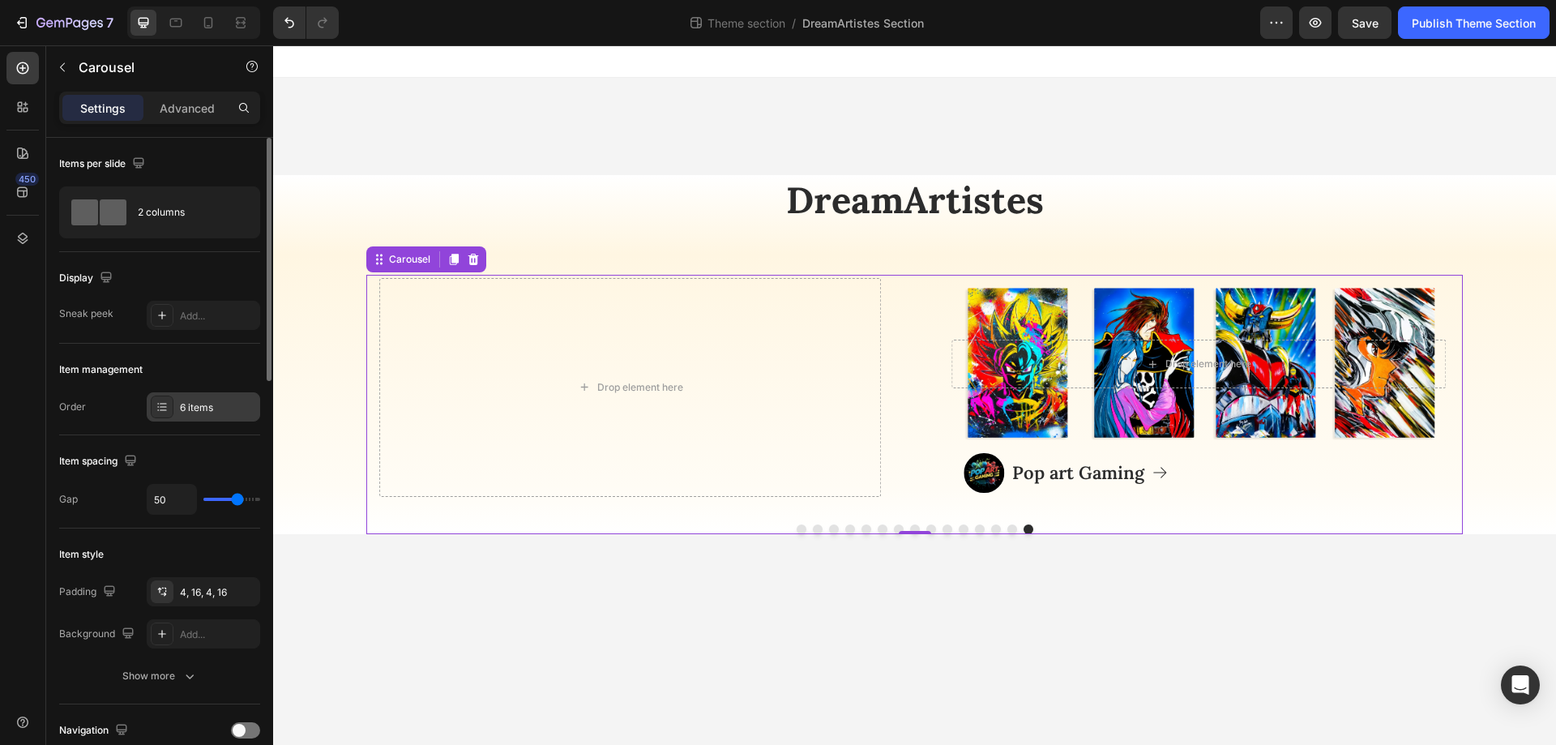
click at [226, 413] on div "6 items" at bounding box center [218, 407] width 76 height 15
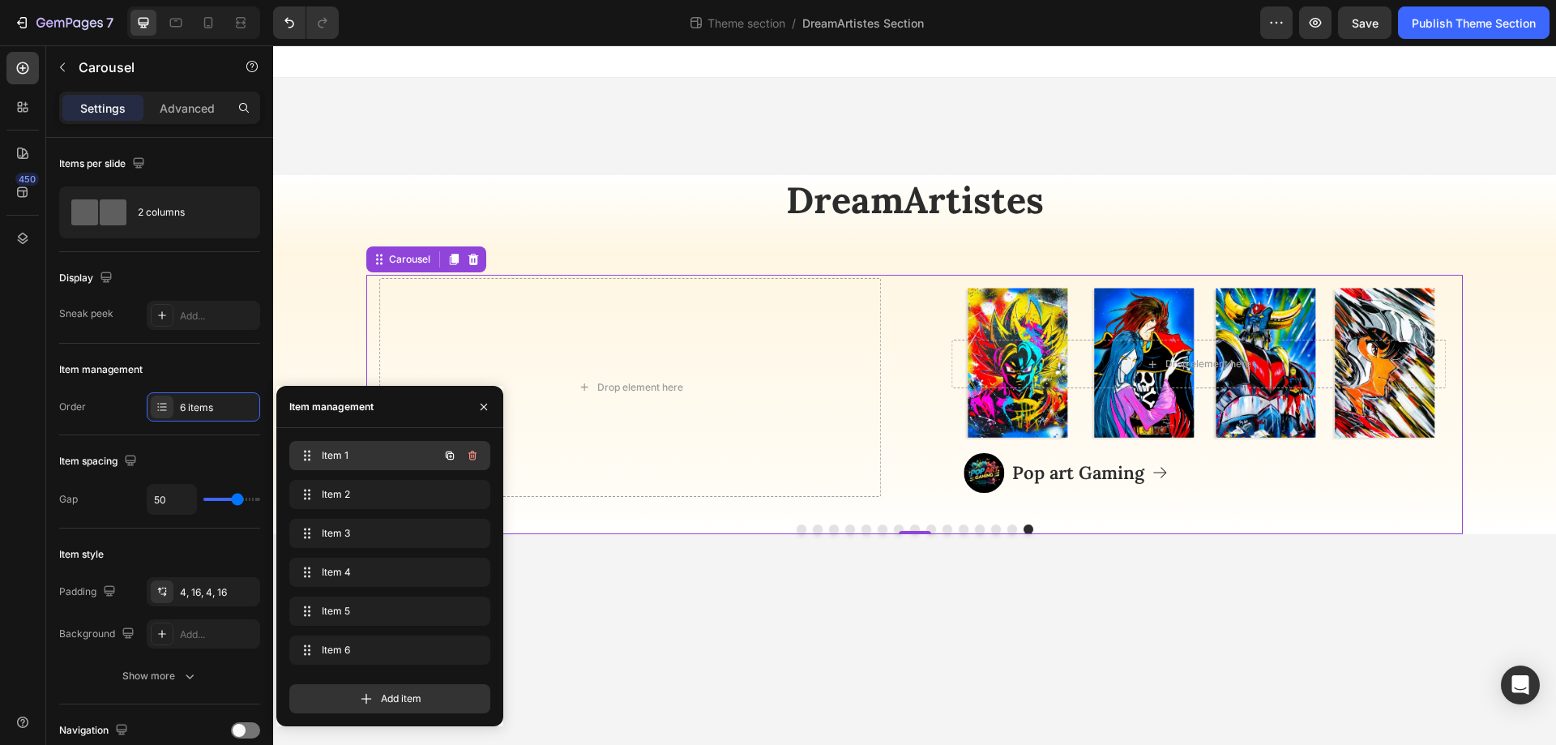
click at [429, 457] on div "Item 1 Item 1" at bounding box center [367, 455] width 143 height 23
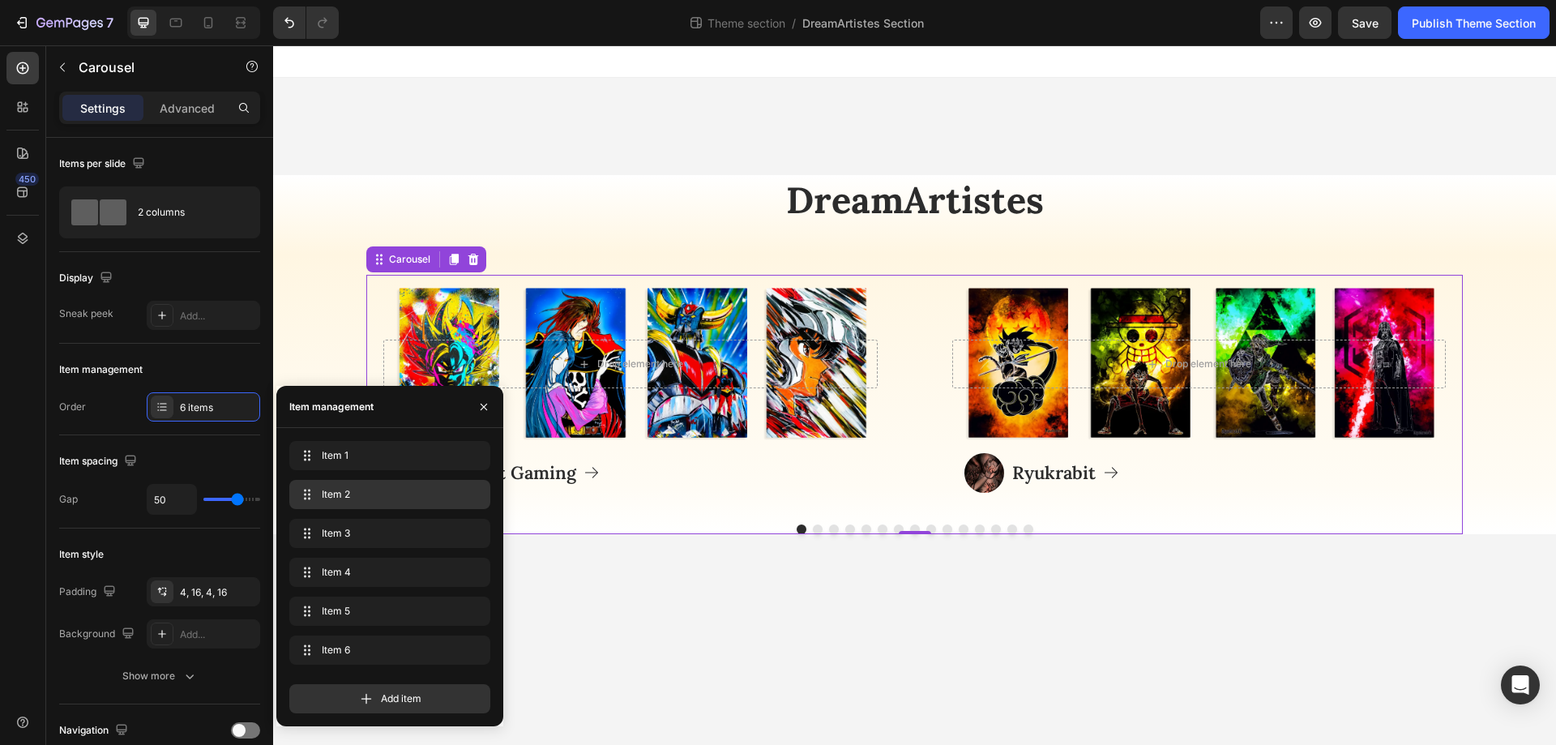
click at [411, 480] on div "Item 2 Item 2" at bounding box center [389, 494] width 201 height 29
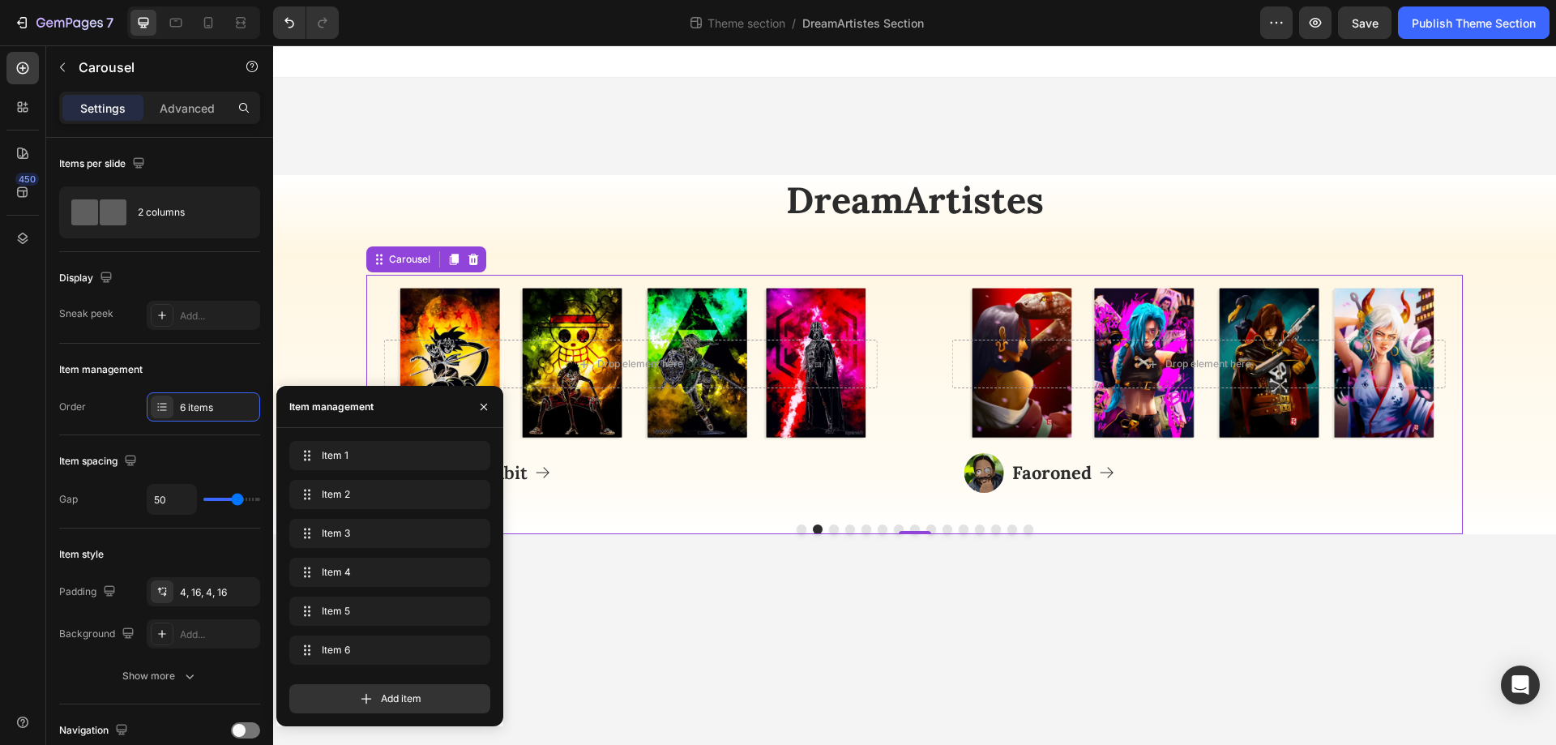
click at [391, 516] on div "Item 1 Item 1 Item 2 Item 2 Item 3 Item 3 Item 4 Item 4 Item 5 Item 5 Item 6 It…" at bounding box center [389, 556] width 201 height 230
click at [386, 535] on span "Item 3" at bounding box center [378, 533] width 120 height 15
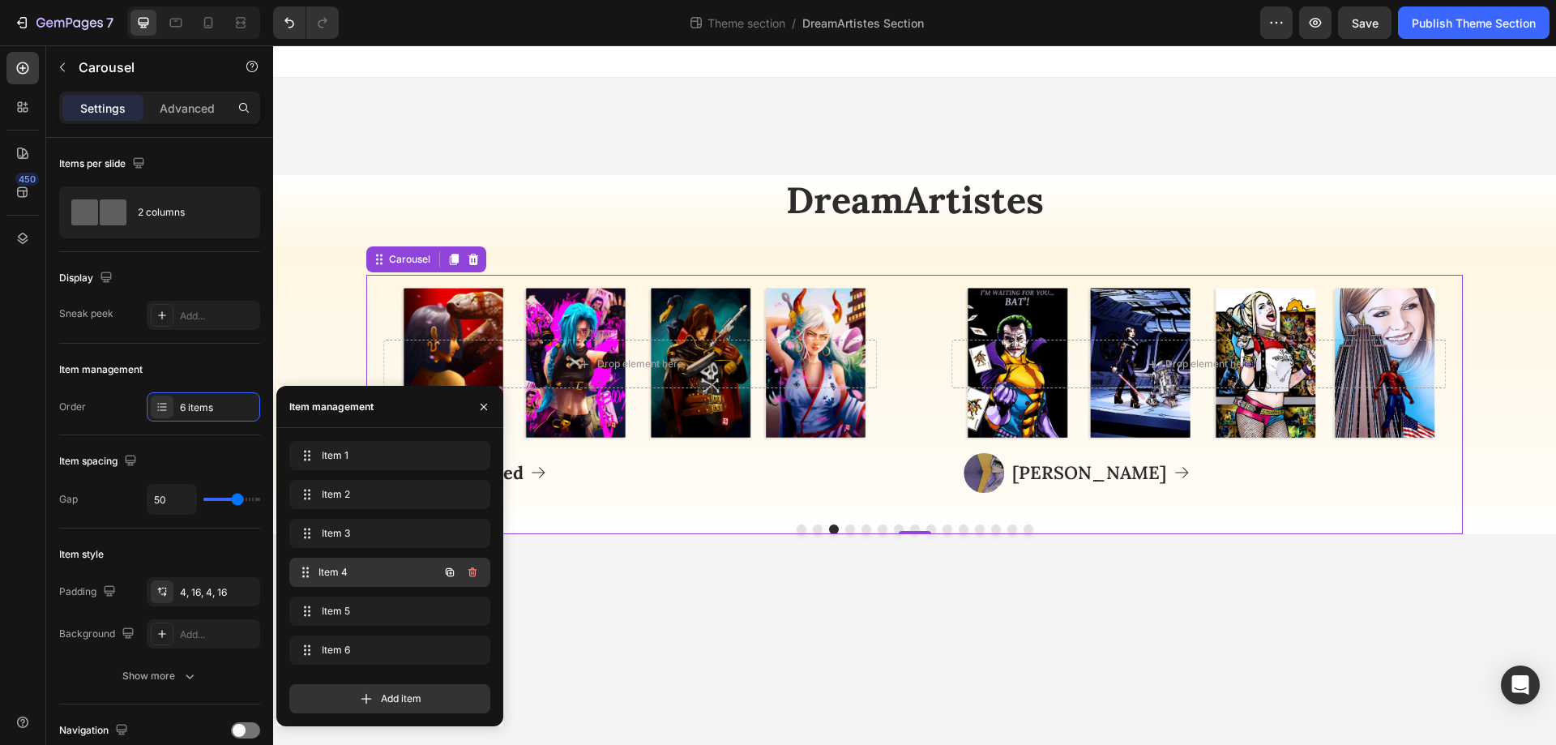
click at [383, 573] on span "Item 4" at bounding box center [378, 572] width 120 height 15
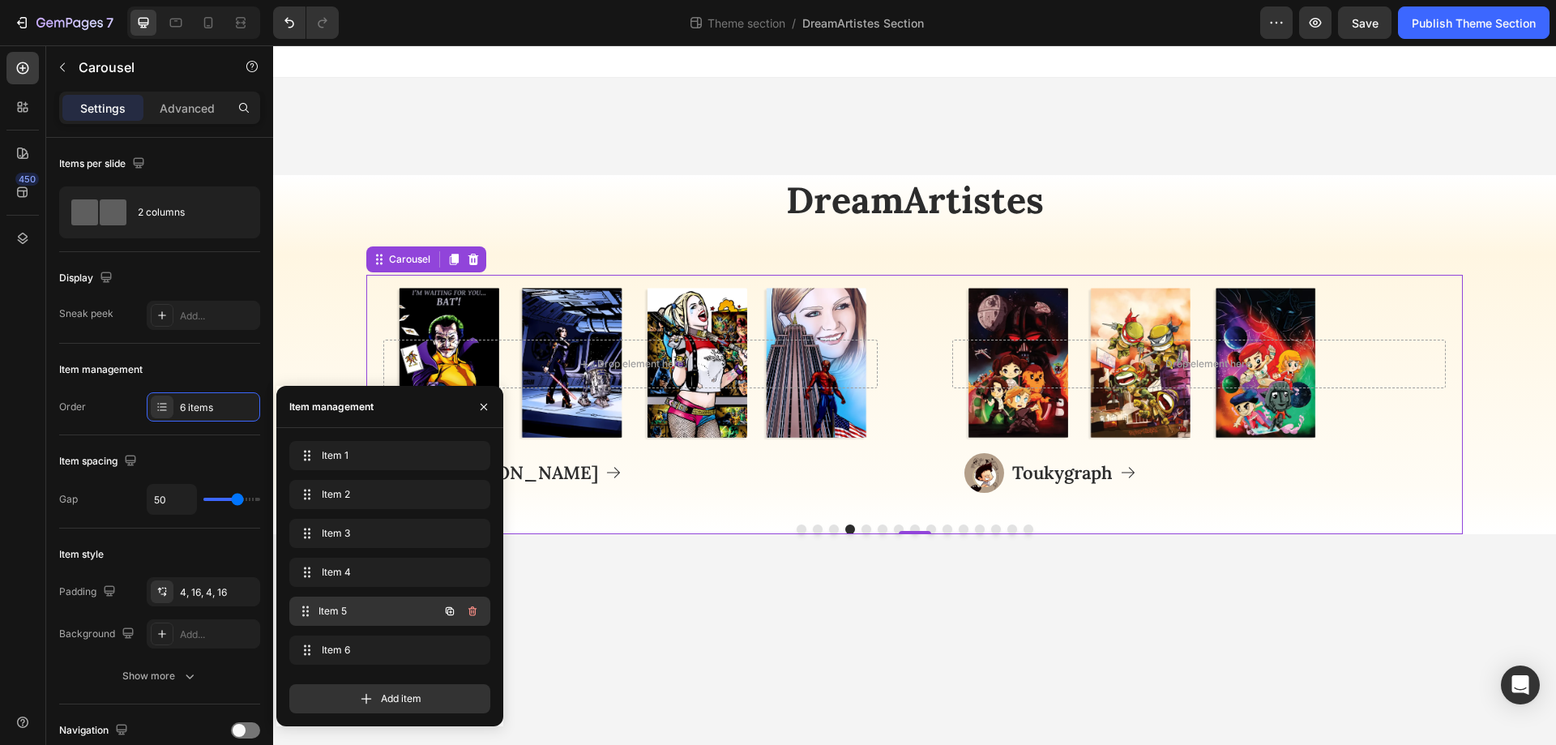
click at [385, 613] on span "Item 5" at bounding box center [378, 611] width 120 height 15
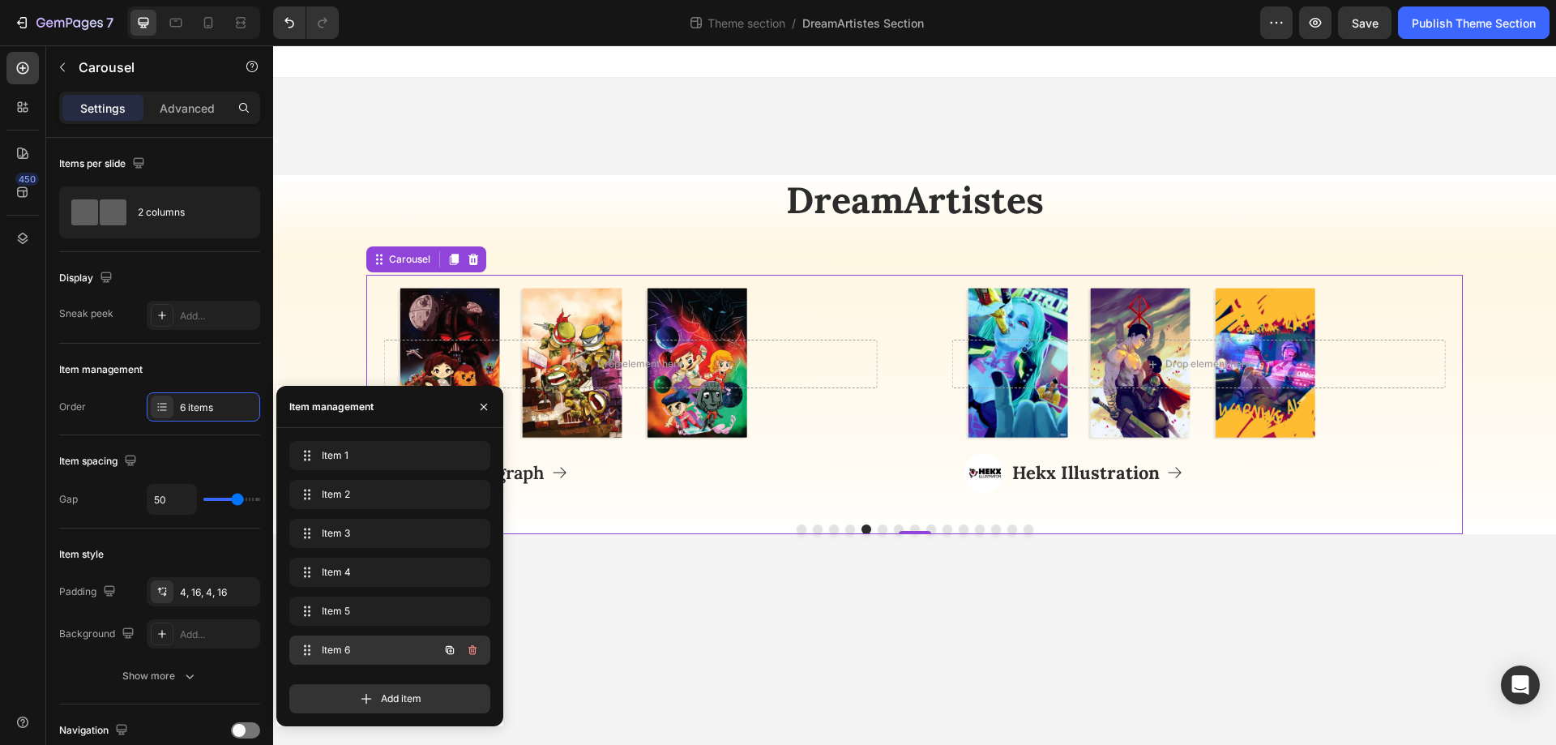
click at [378, 651] on span "Item 6" at bounding box center [368, 650] width 92 height 15
click at [377, 650] on span "Item 6" at bounding box center [378, 650] width 120 height 15
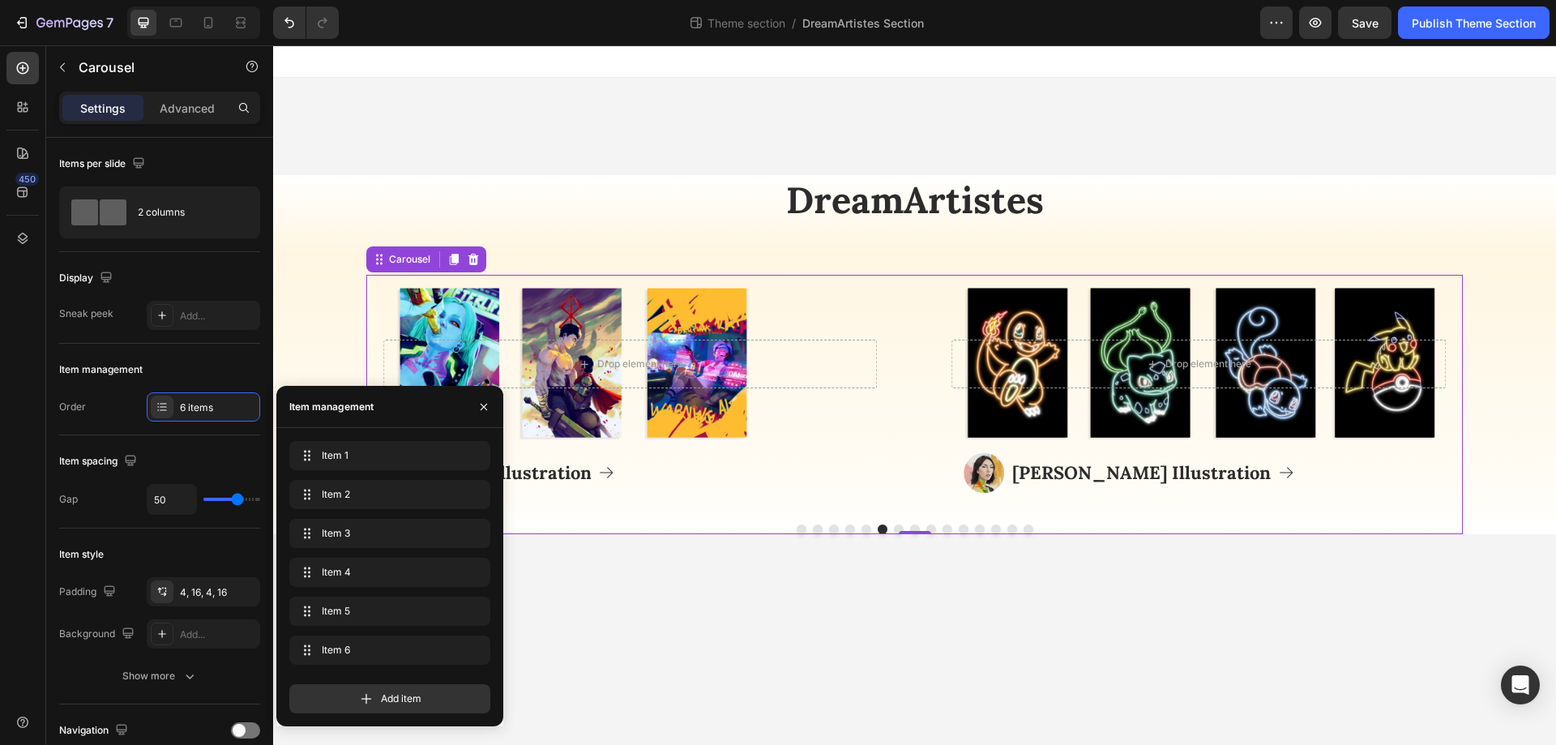
click at [805, 570] on body "DreamArtistes Heading Drop element here Hero Banner Row Image Pop art Gaming Bu…" at bounding box center [914, 394] width 1283 height 699
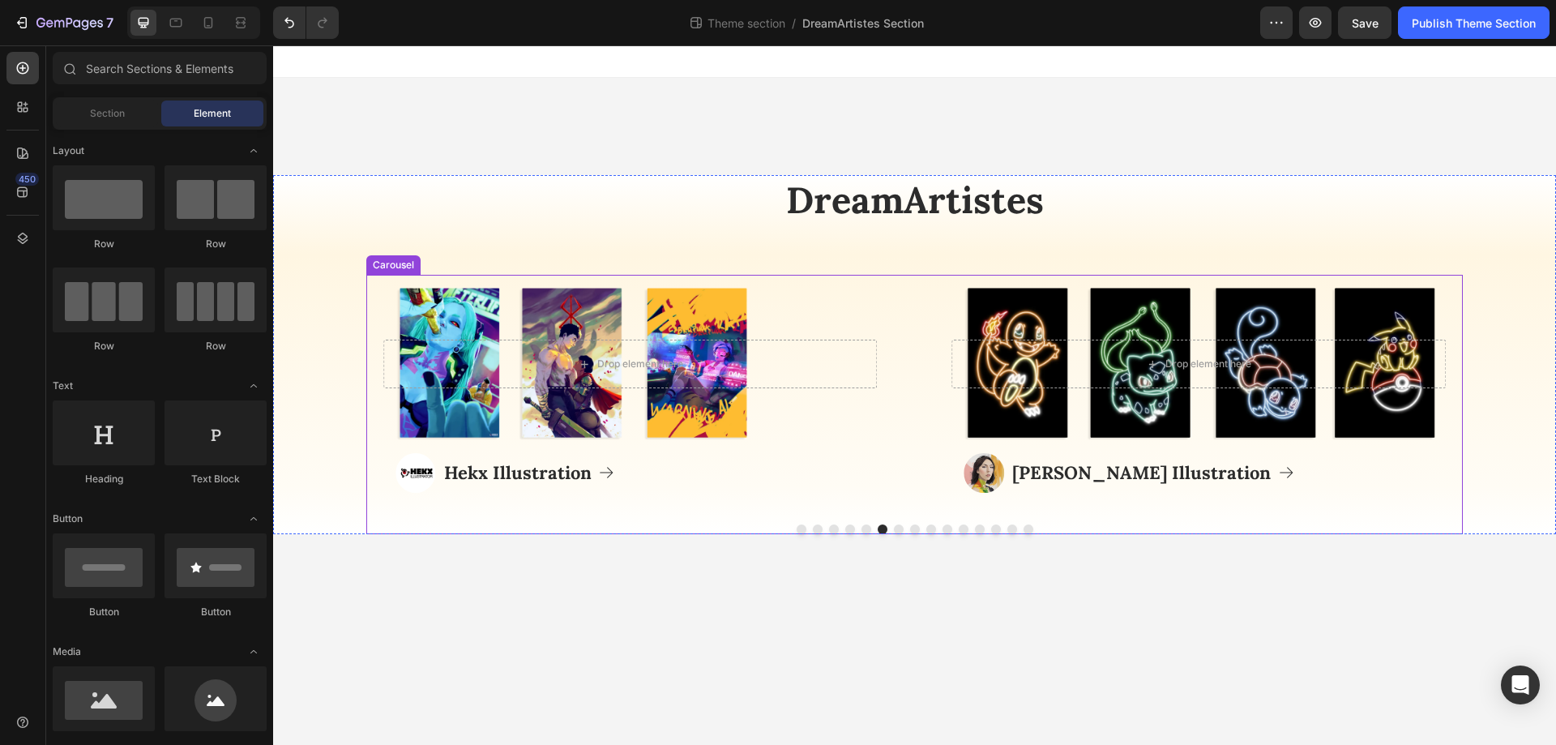
click at [899, 527] on button "Dot" at bounding box center [899, 529] width 10 height 10
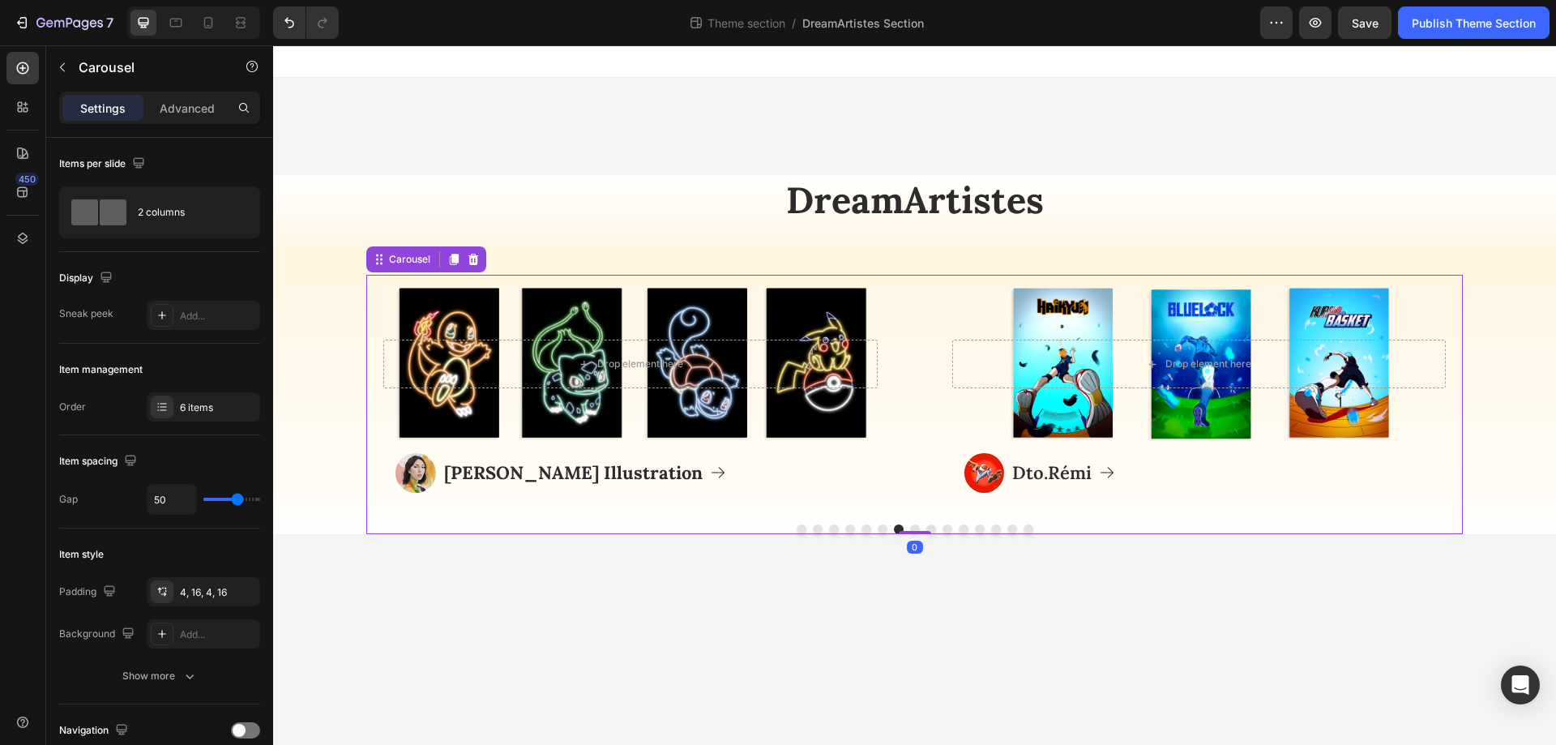
click at [882, 528] on button "Dot" at bounding box center [882, 529] width 10 height 10
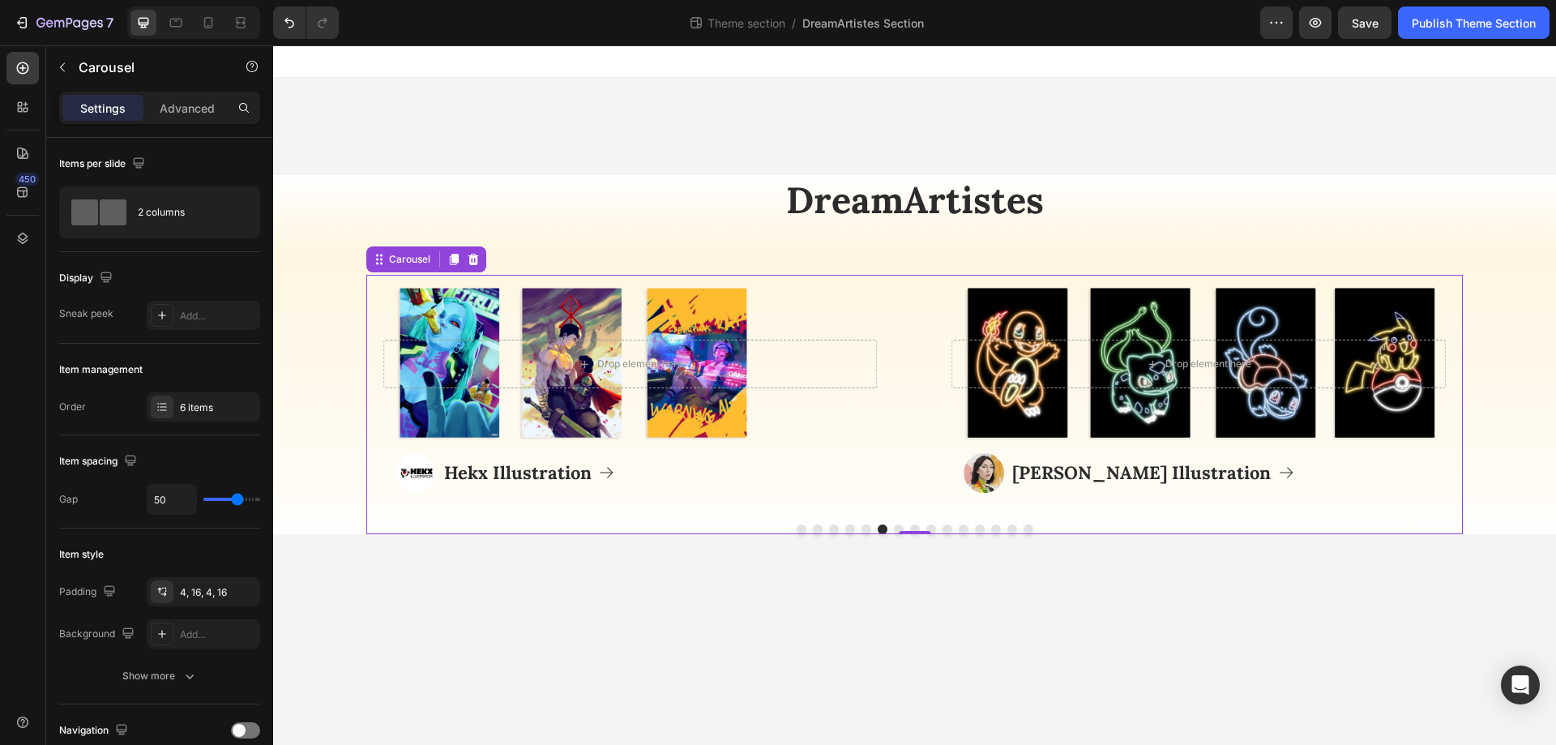
click at [870, 530] on button "Dot" at bounding box center [866, 529] width 10 height 10
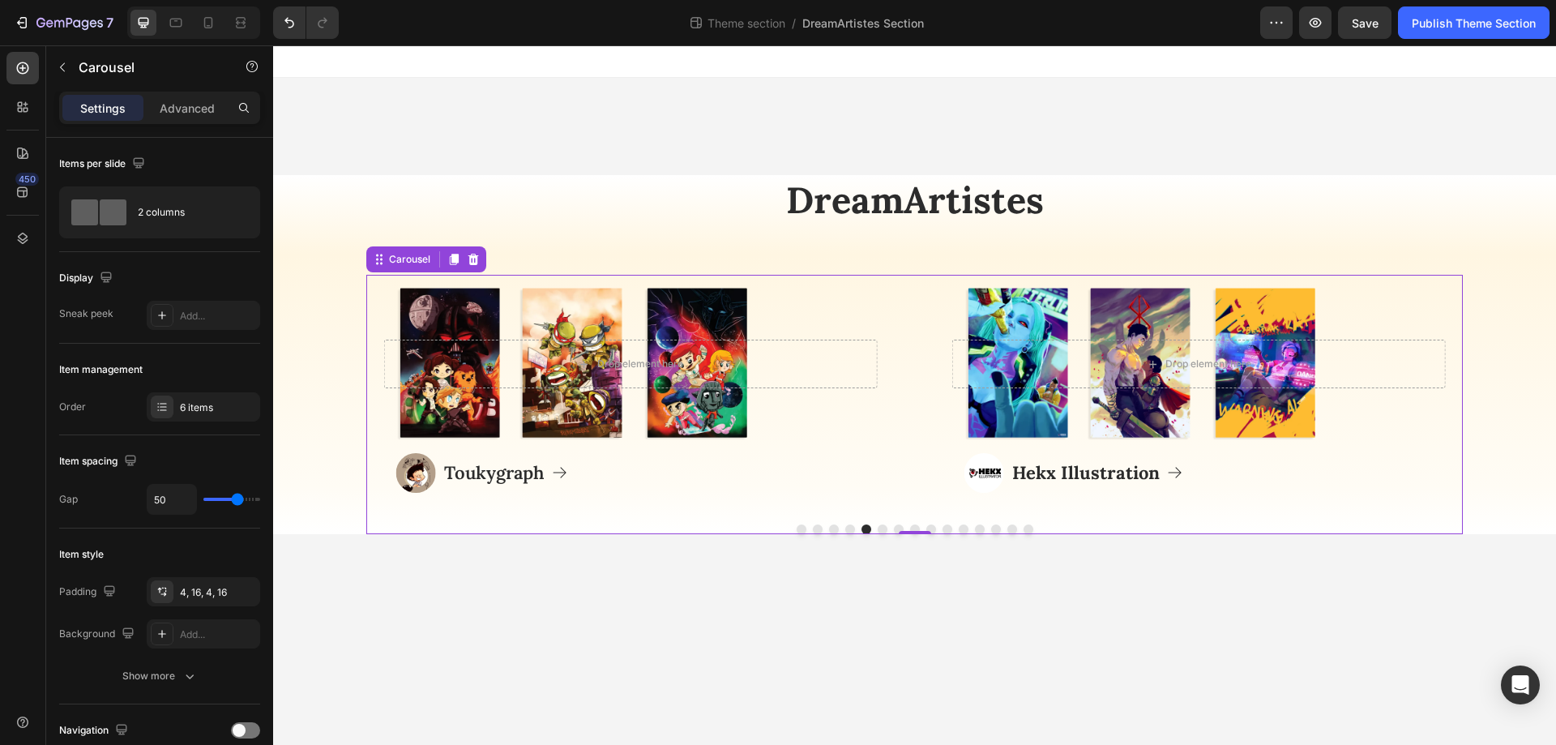
click at [852, 528] on button "Dot" at bounding box center [850, 529] width 10 height 10
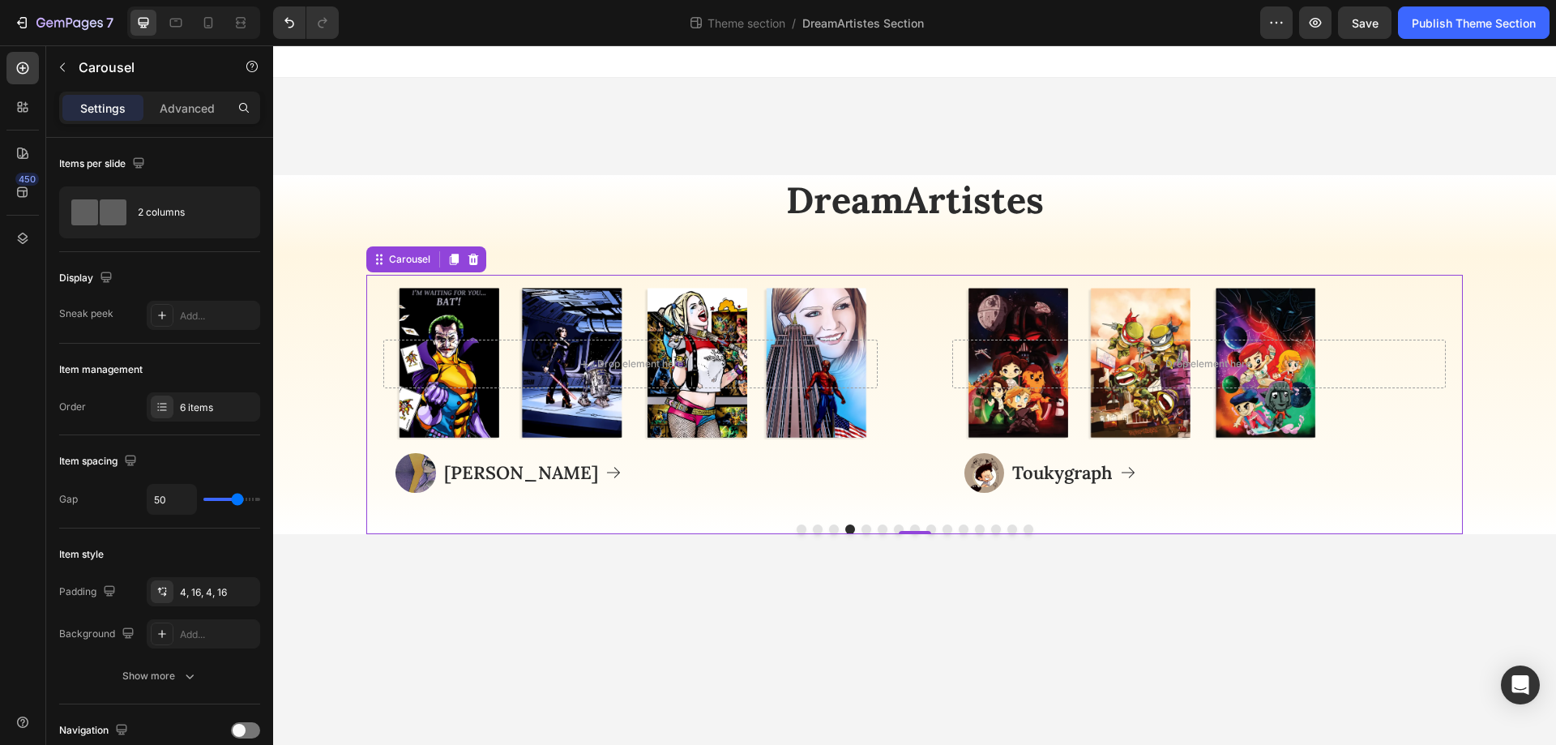
click at [830, 529] on button "Dot" at bounding box center [834, 529] width 10 height 10
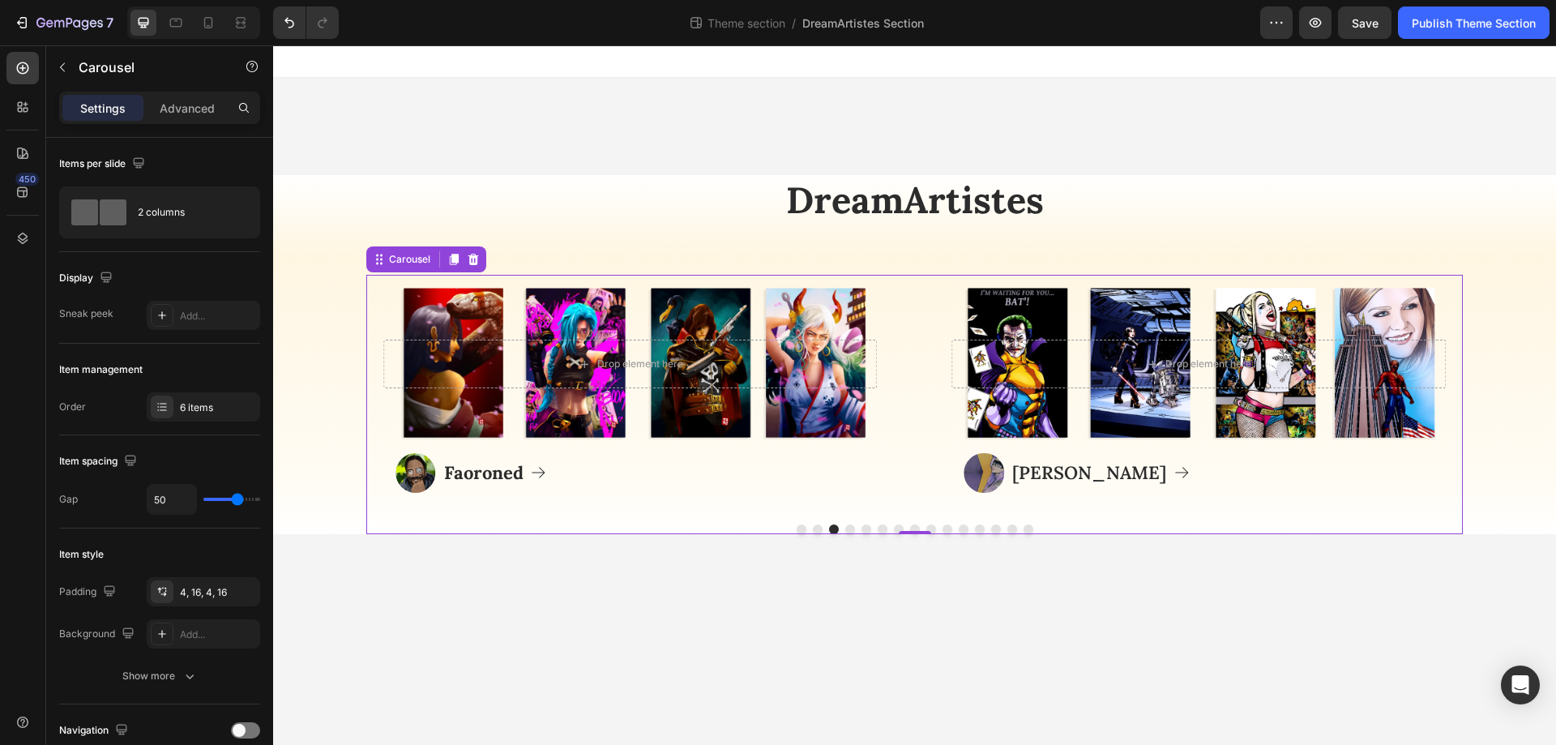
click at [816, 527] on button "Dot" at bounding box center [818, 529] width 10 height 10
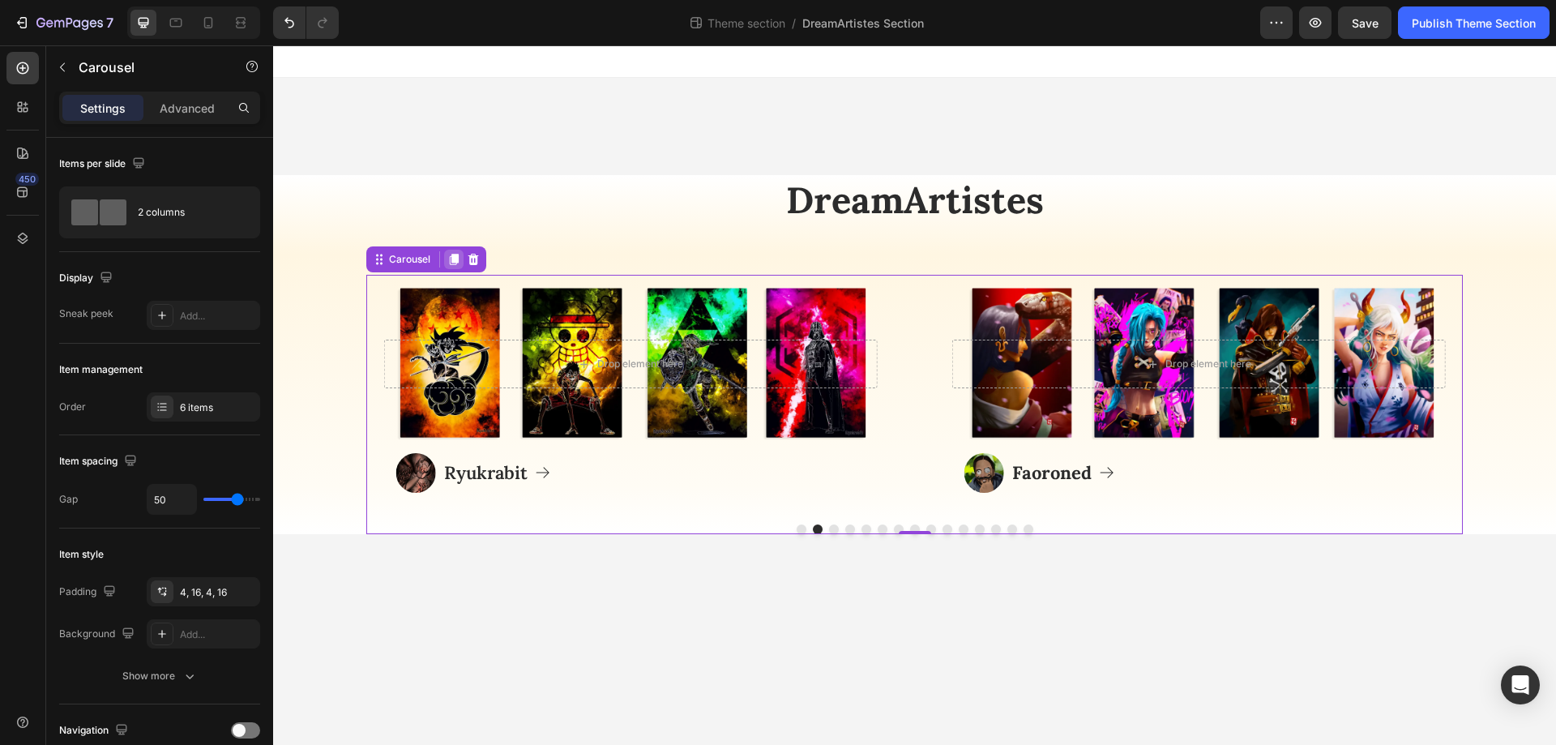
click at [452, 257] on icon at bounding box center [454, 259] width 9 height 11
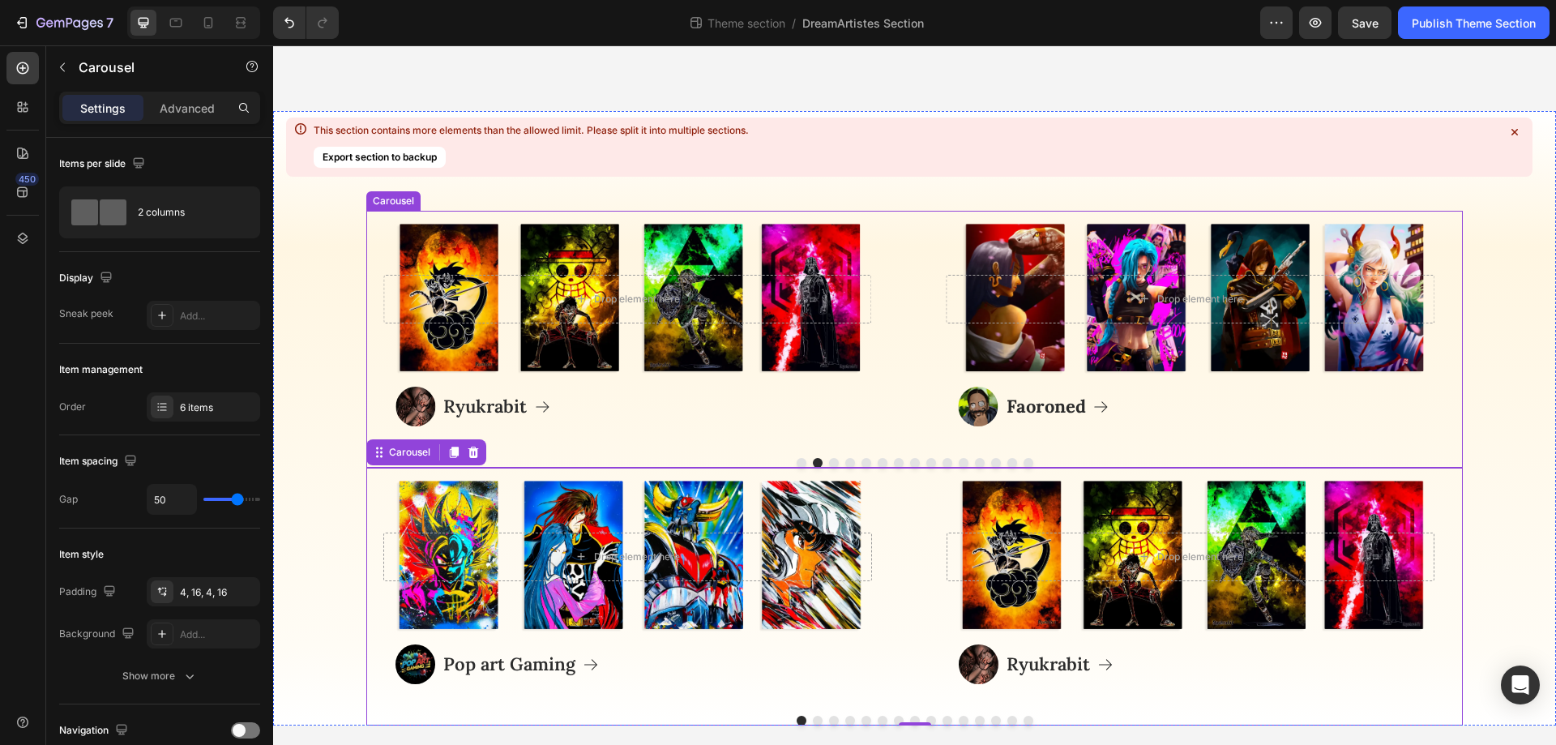
click at [776, 520] on div "Background Image" at bounding box center [627, 556] width 489 height 163
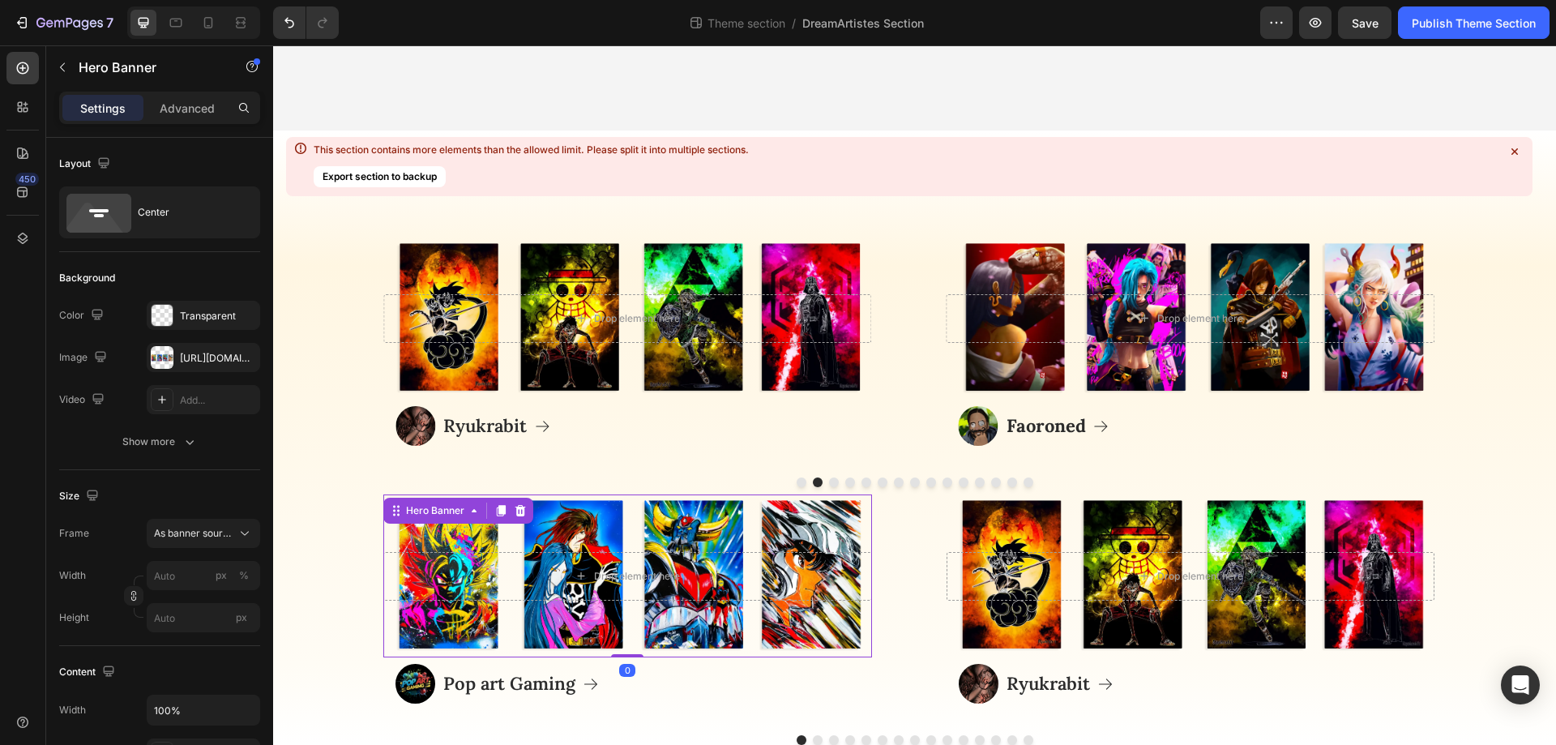
scroll to position [45, 0]
click at [716, 424] on div "Ryukrabit Button" at bounding box center [653, 426] width 437 height 32
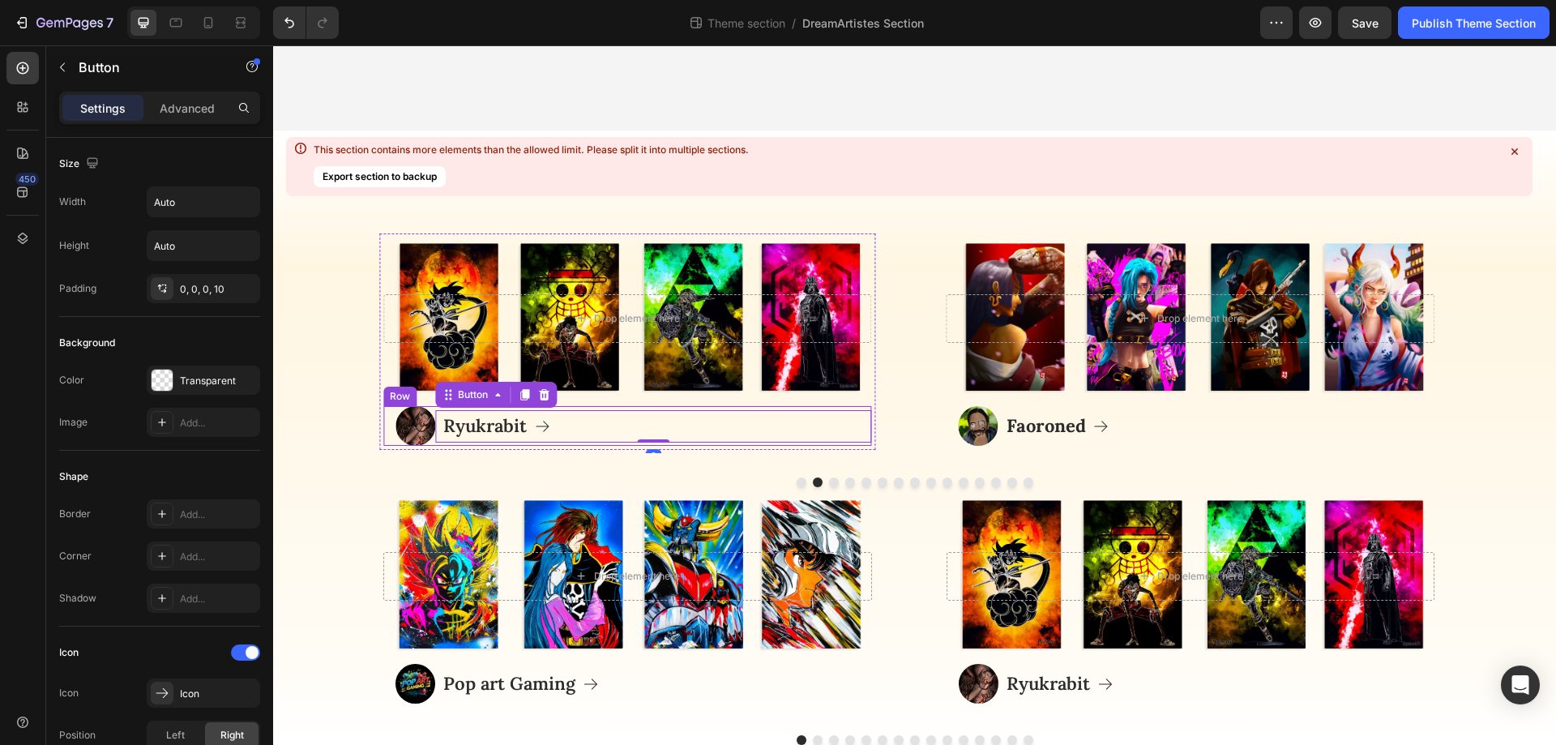
click at [787, 361] on div "Background Image" at bounding box center [627, 318] width 489 height 163
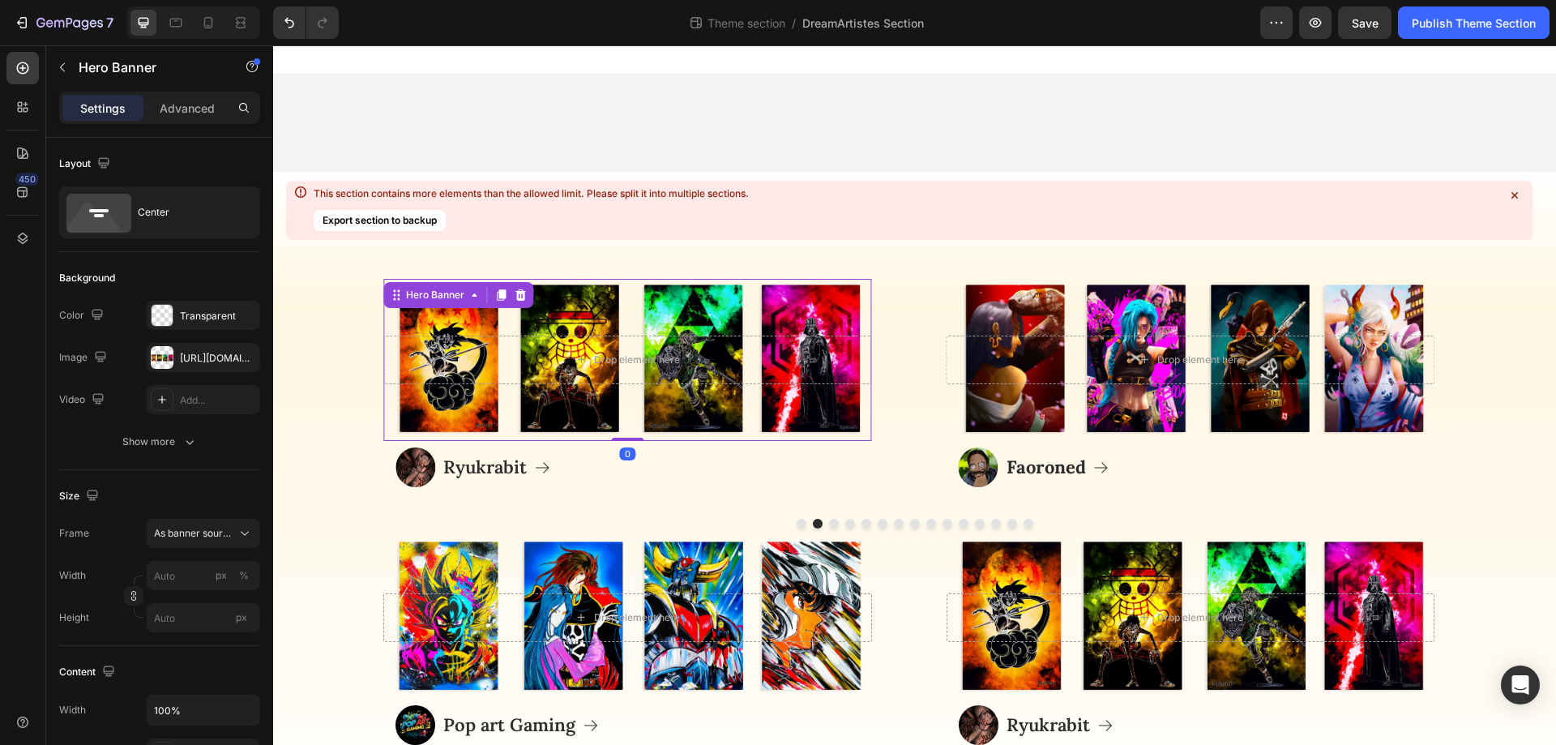
scroll to position [0, 0]
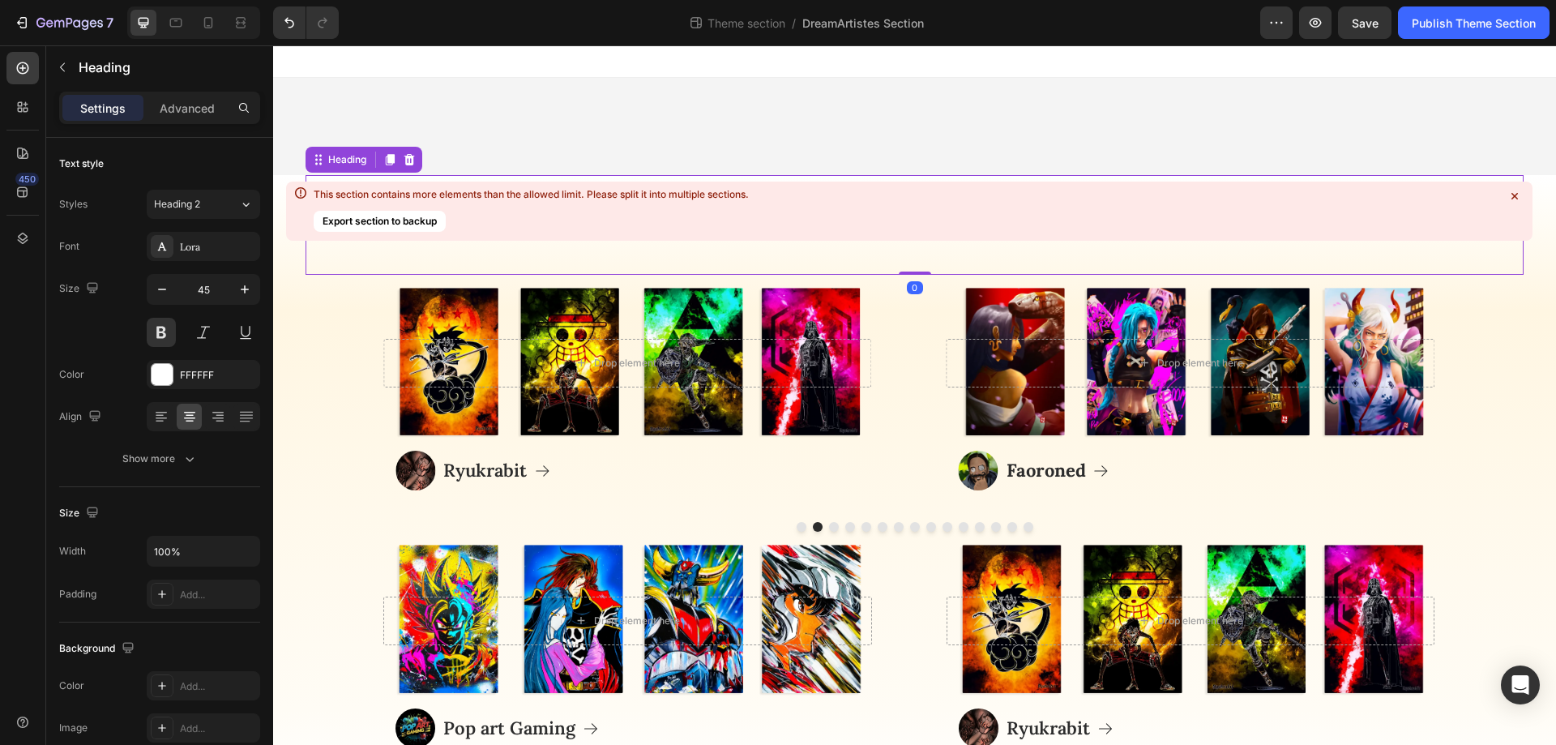
click at [798, 265] on div "DreamArtistes Heading 0" at bounding box center [914, 225] width 1218 height 100
click at [376, 338] on div "Drop element here Hero Banner Row Image Ryukrabit Button Row Row" at bounding box center [627, 387] width 523 height 224
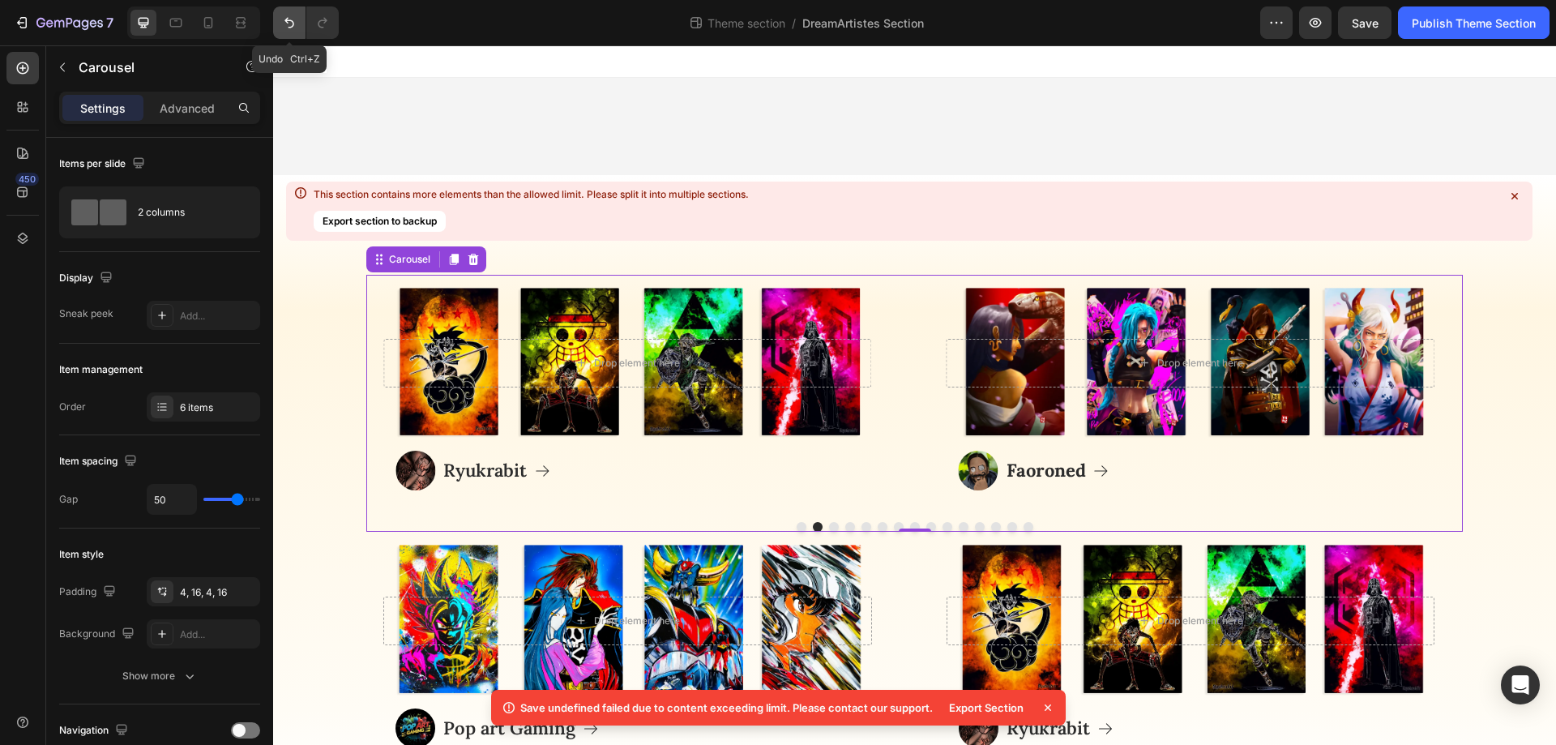
click at [286, 20] on icon "Undo/Redo" at bounding box center [289, 23] width 10 height 11
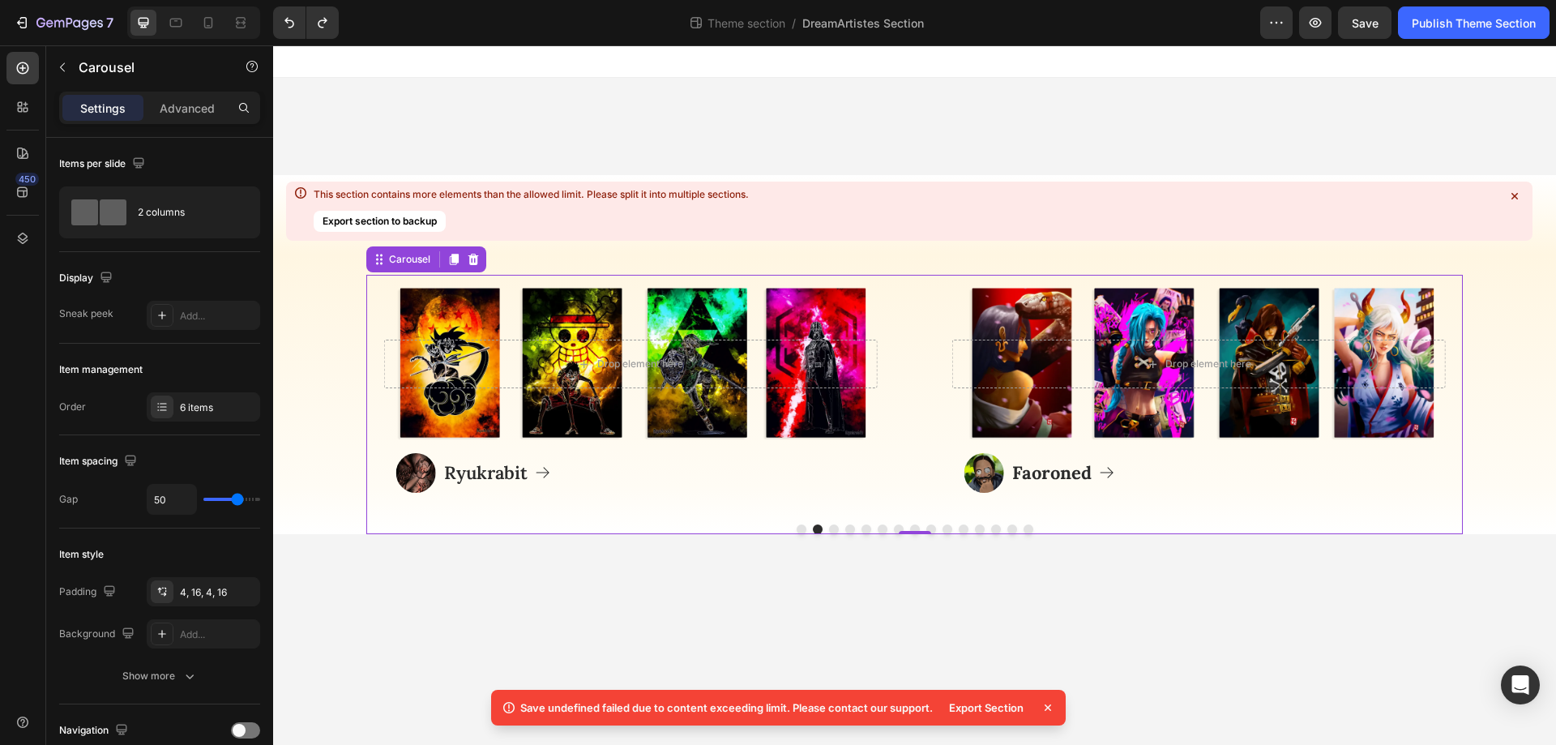
click at [1048, 717] on div "Export Section" at bounding box center [997, 707] width 117 height 23
click at [1045, 707] on icon at bounding box center [1048, 707] width 16 height 16
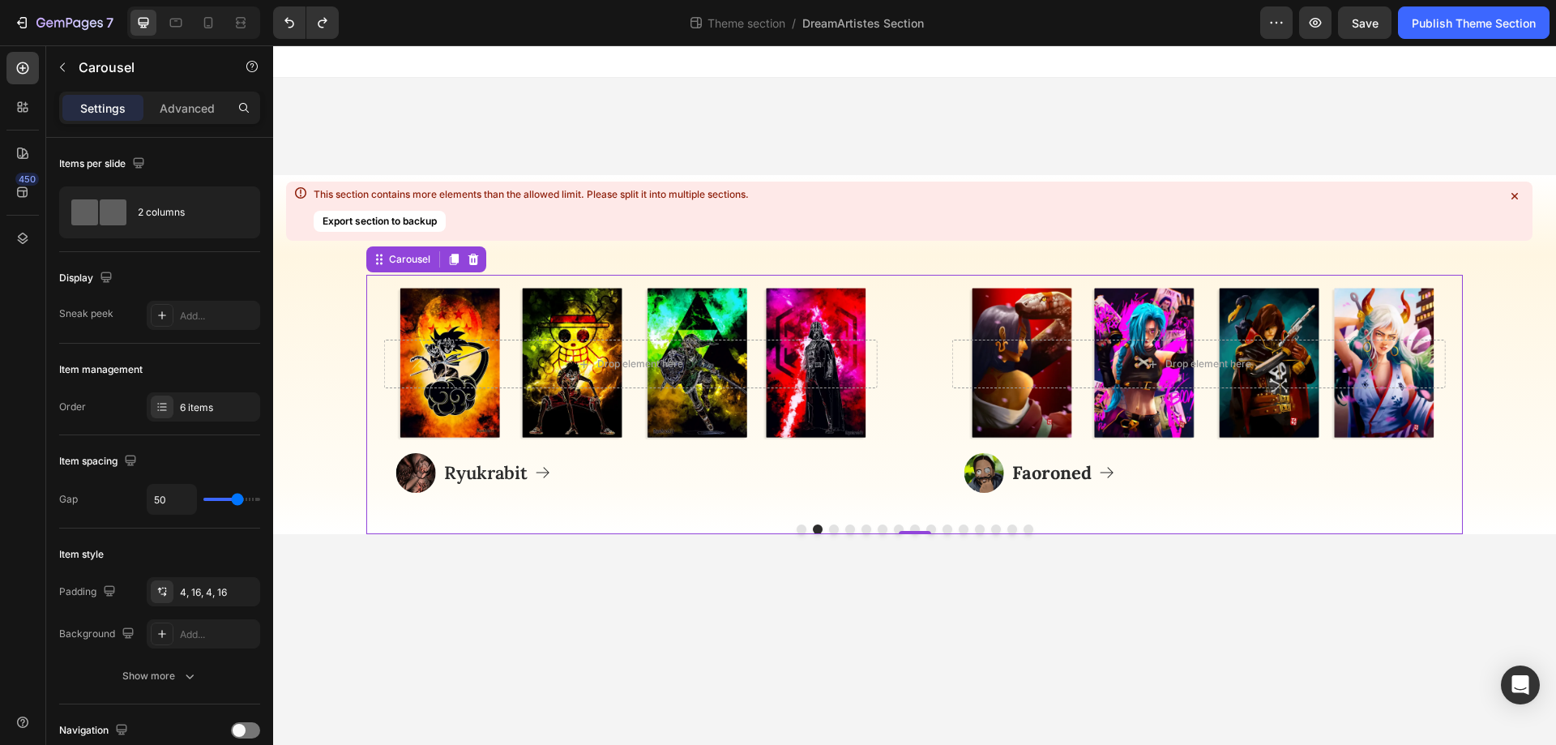
click at [803, 527] on button "Dot" at bounding box center [801, 529] width 10 height 10
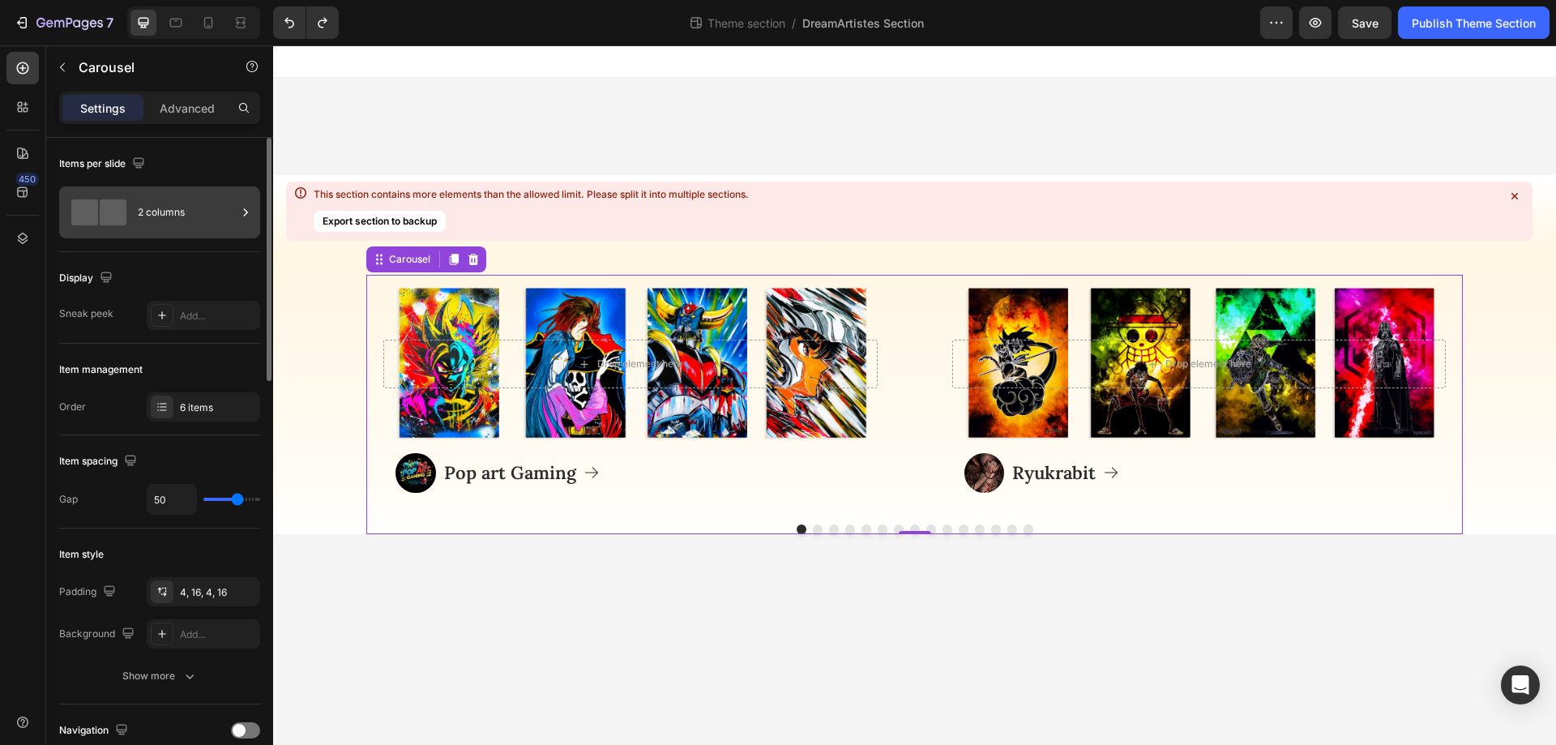
click at [150, 216] on div "2 columns" at bounding box center [187, 212] width 99 height 37
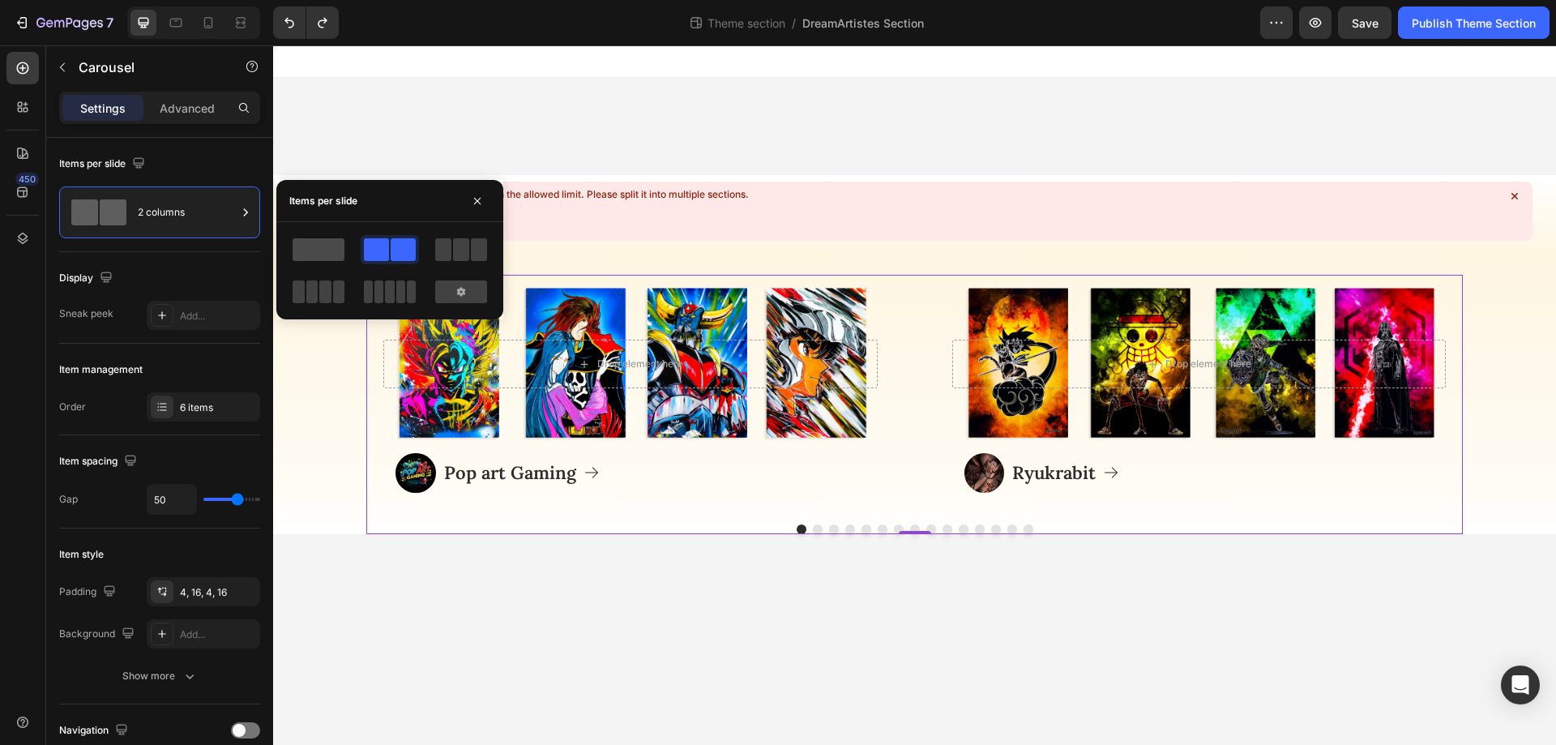
click at [313, 250] on span at bounding box center [318, 249] width 52 height 23
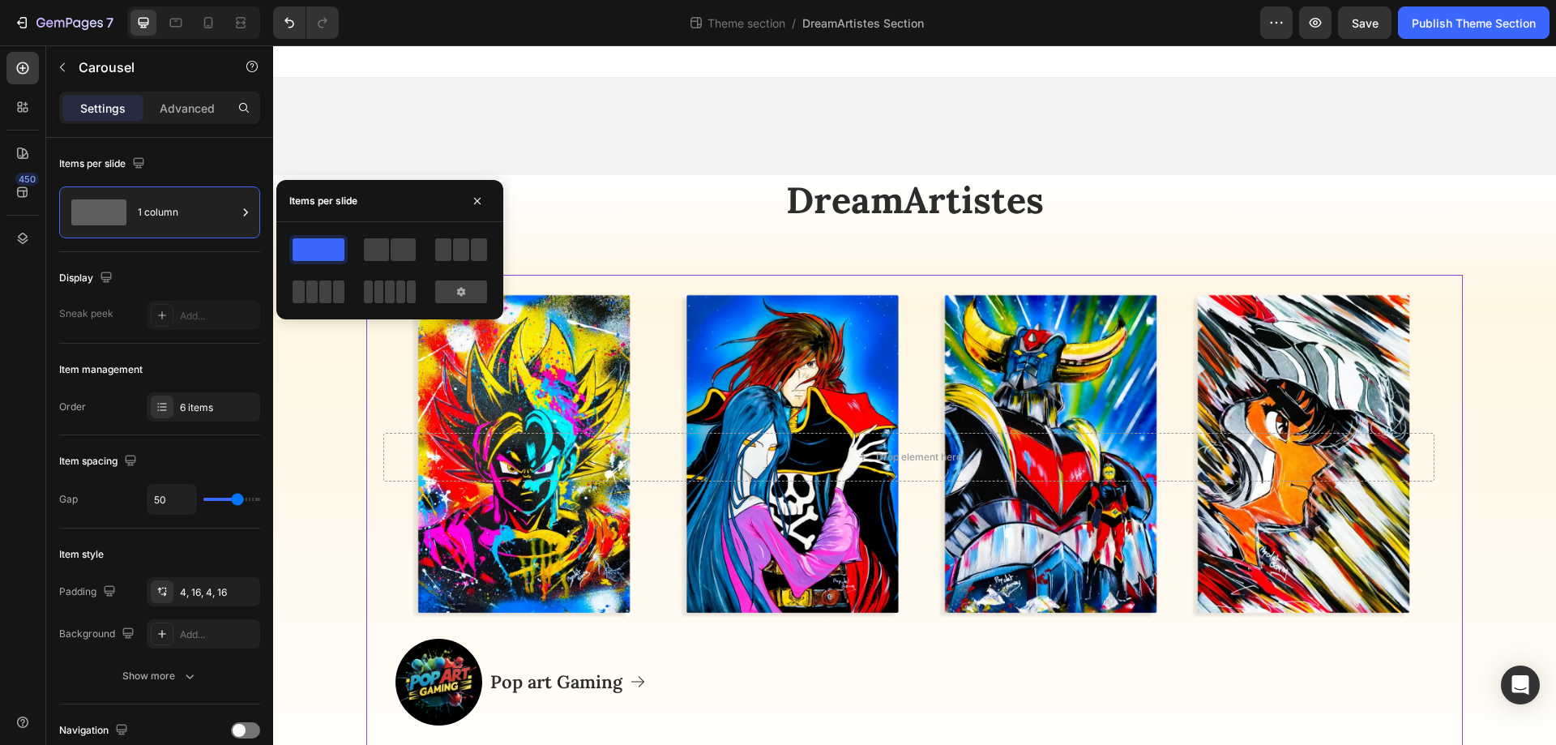
click at [397, 251] on span at bounding box center [403, 249] width 25 height 23
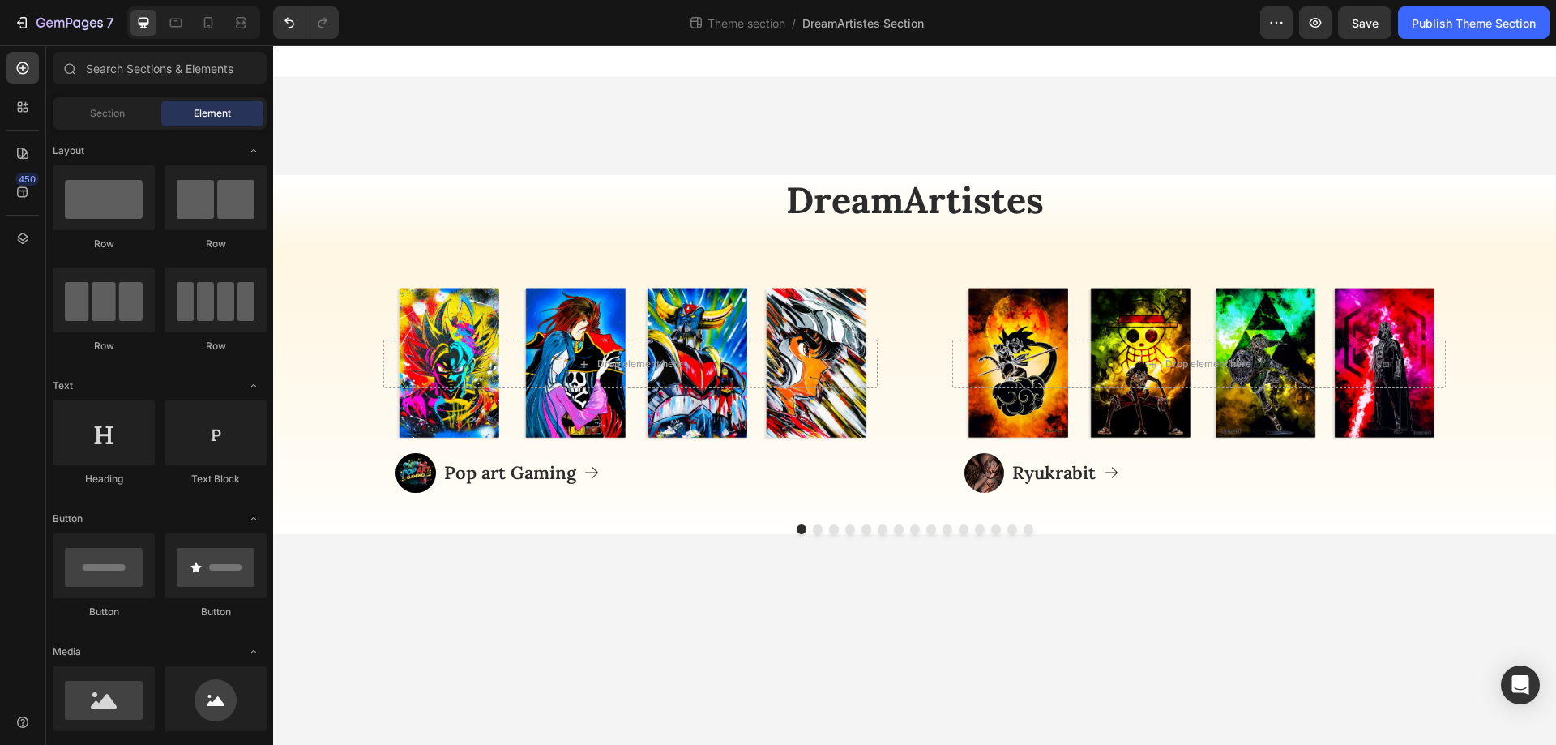
click at [520, 593] on body "DreamArtistes Heading Drop element here Hero Banner Row Image Pop art Gaming Bu…" at bounding box center [914, 394] width 1283 height 699
click at [818, 529] on button "Dot" at bounding box center [818, 529] width 10 height 10
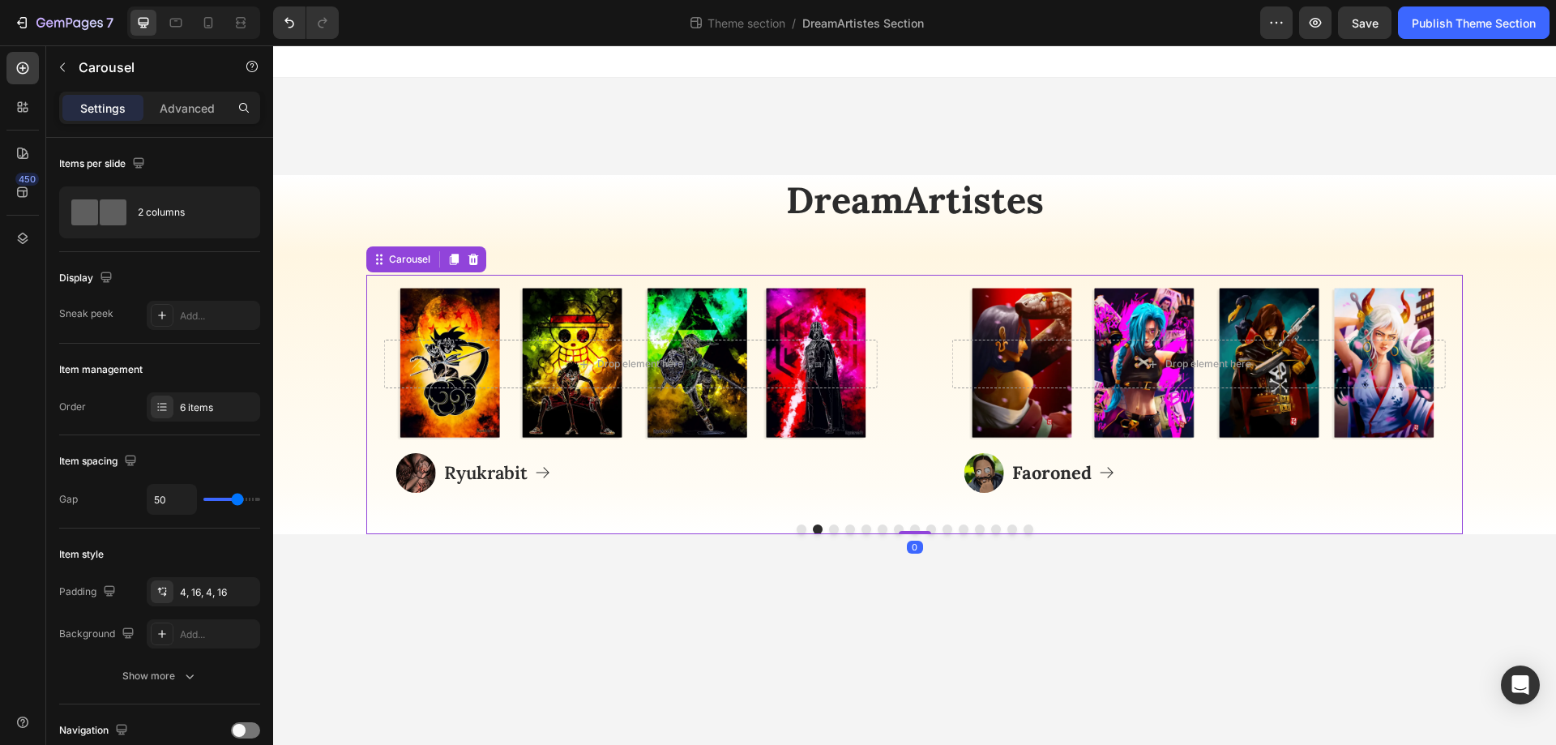
click at [818, 529] on button "Dot" at bounding box center [818, 529] width 10 height 10
click at [843, 526] on div at bounding box center [914, 529] width 1096 height 10
click at [833, 529] on button "Dot" at bounding box center [834, 529] width 10 height 10
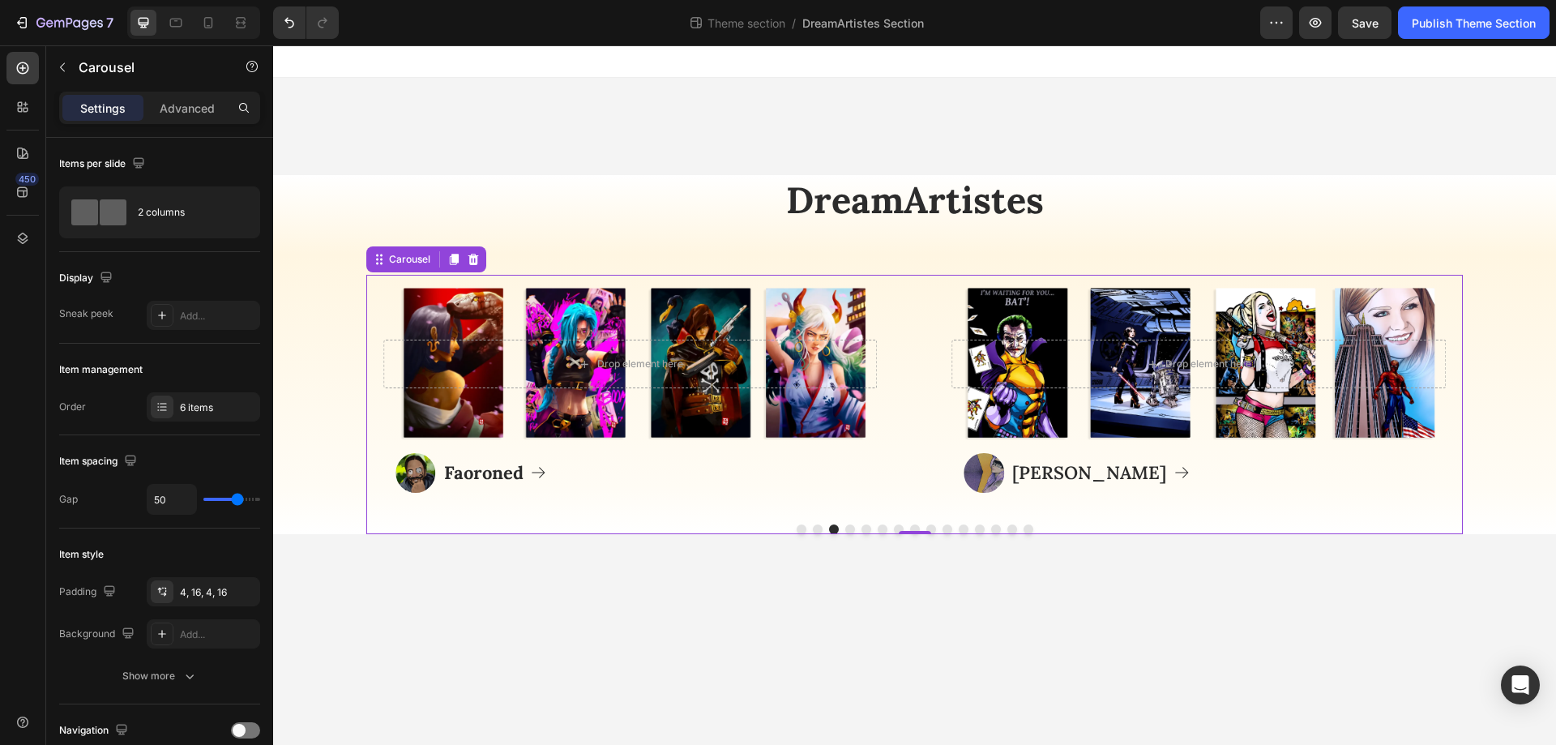
click at [855, 530] on div at bounding box center [914, 529] width 1096 height 10
click at [852, 530] on button "Dot" at bounding box center [850, 529] width 10 height 10
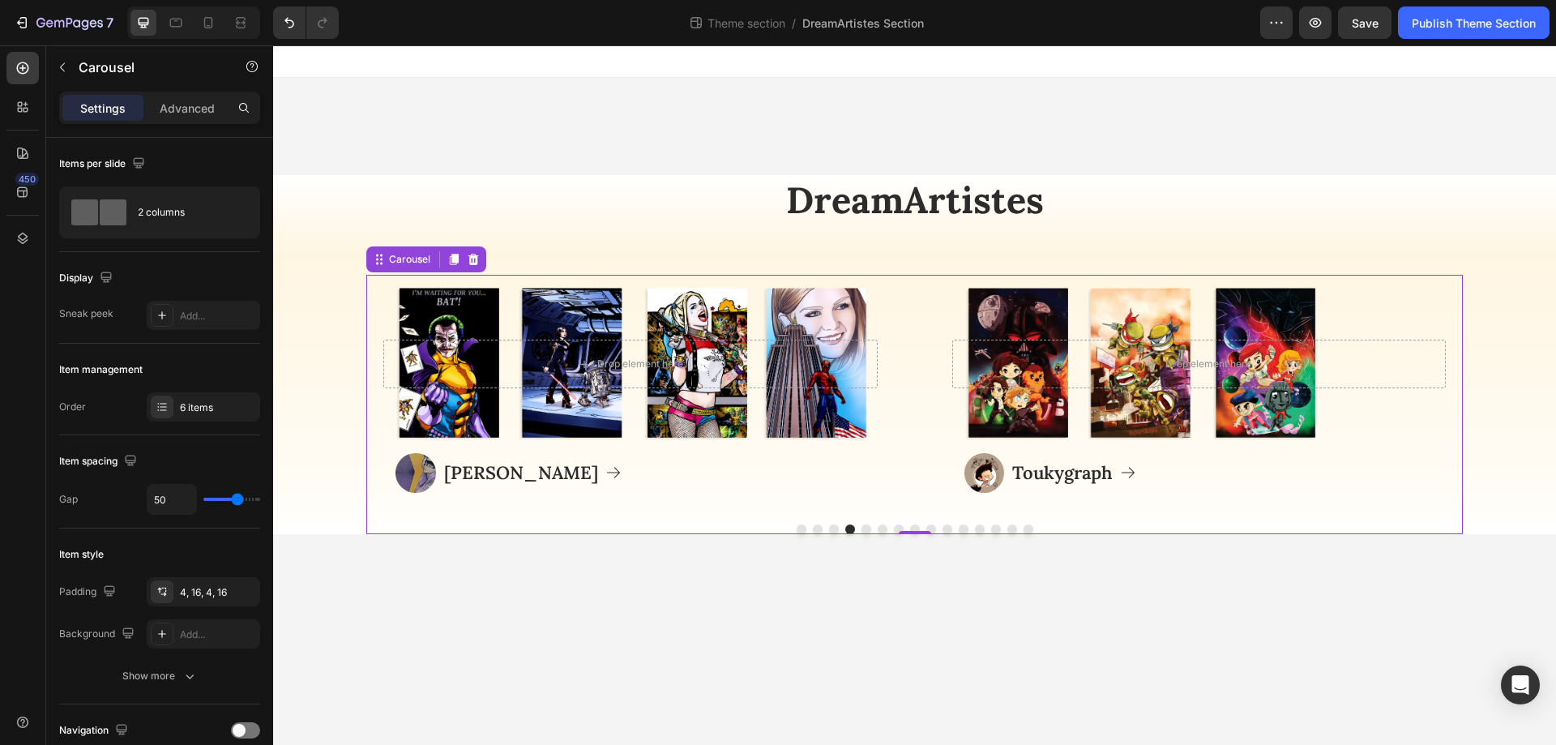
click at [862, 528] on button "Dot" at bounding box center [866, 529] width 10 height 10
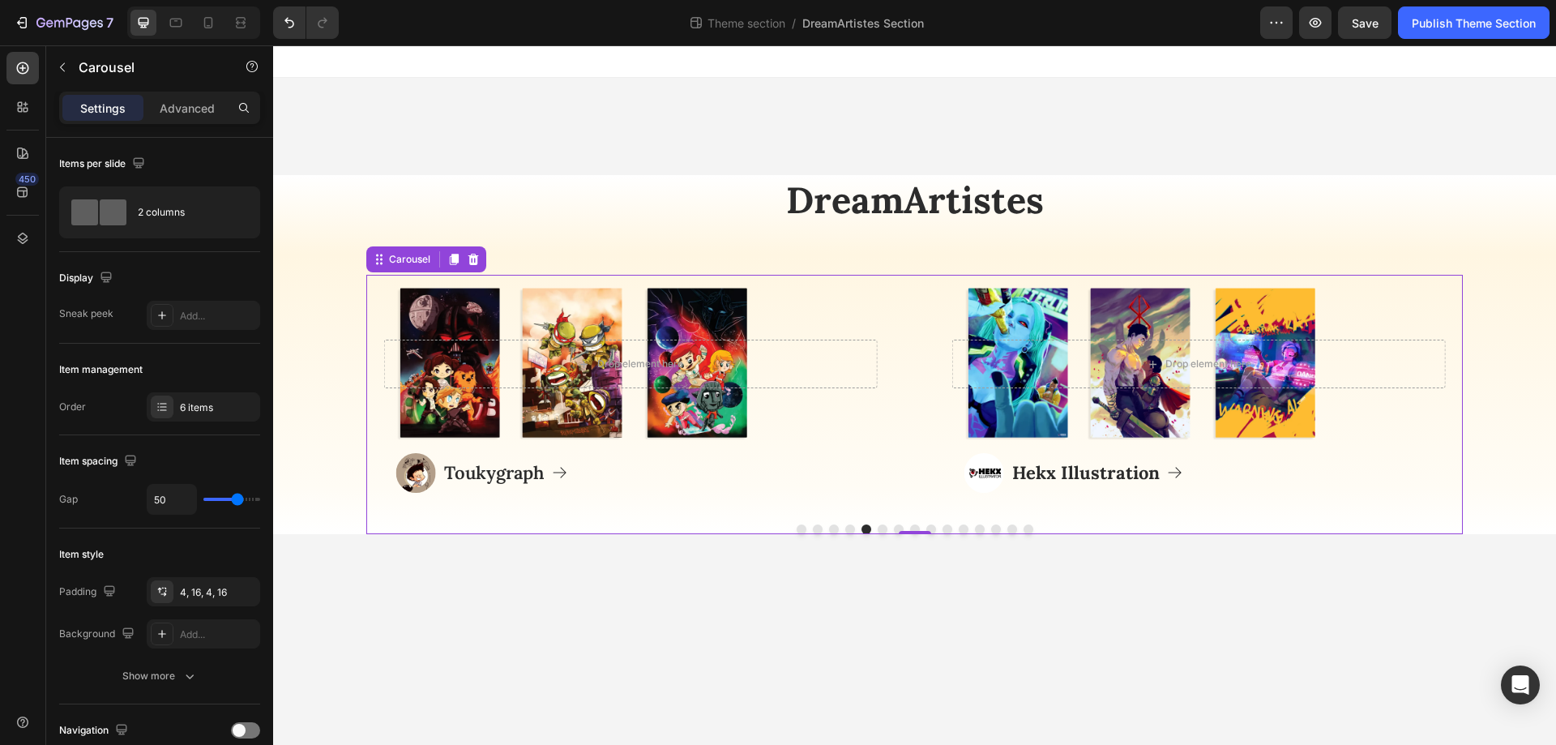
click at [879, 528] on button "Dot" at bounding box center [882, 529] width 10 height 10
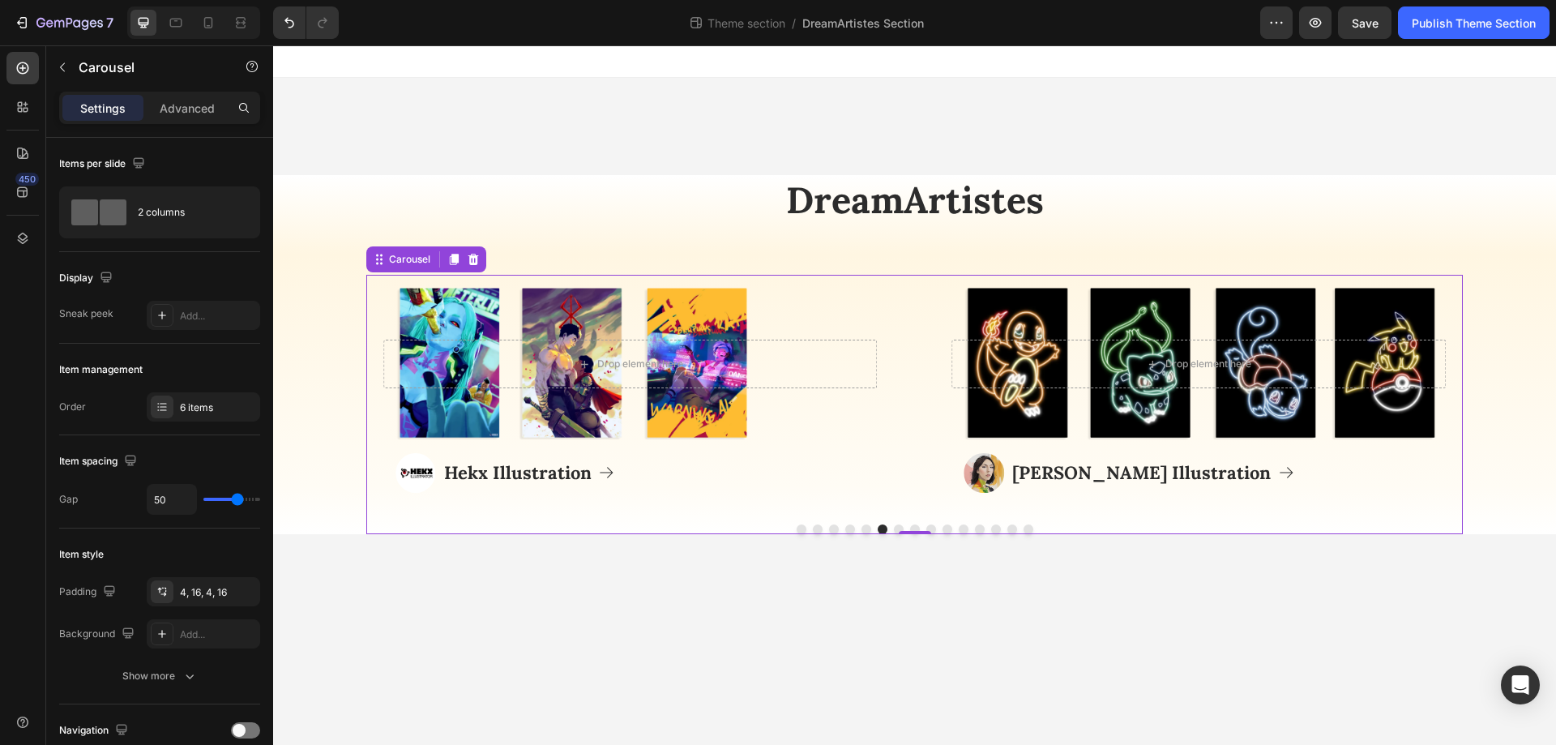
click at [895, 528] on button "Dot" at bounding box center [899, 529] width 10 height 10
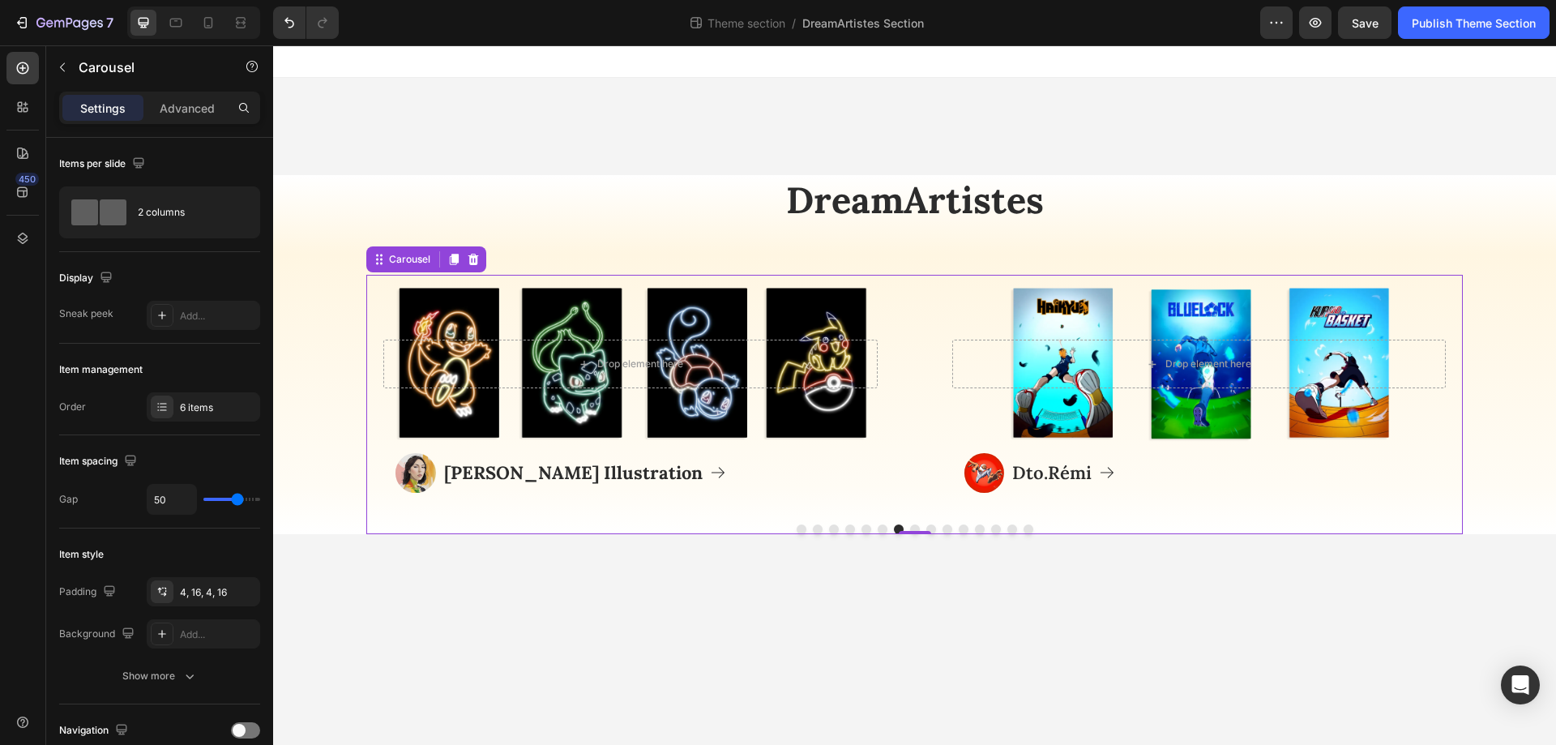
click at [910, 529] on button "Dot" at bounding box center [915, 529] width 10 height 10
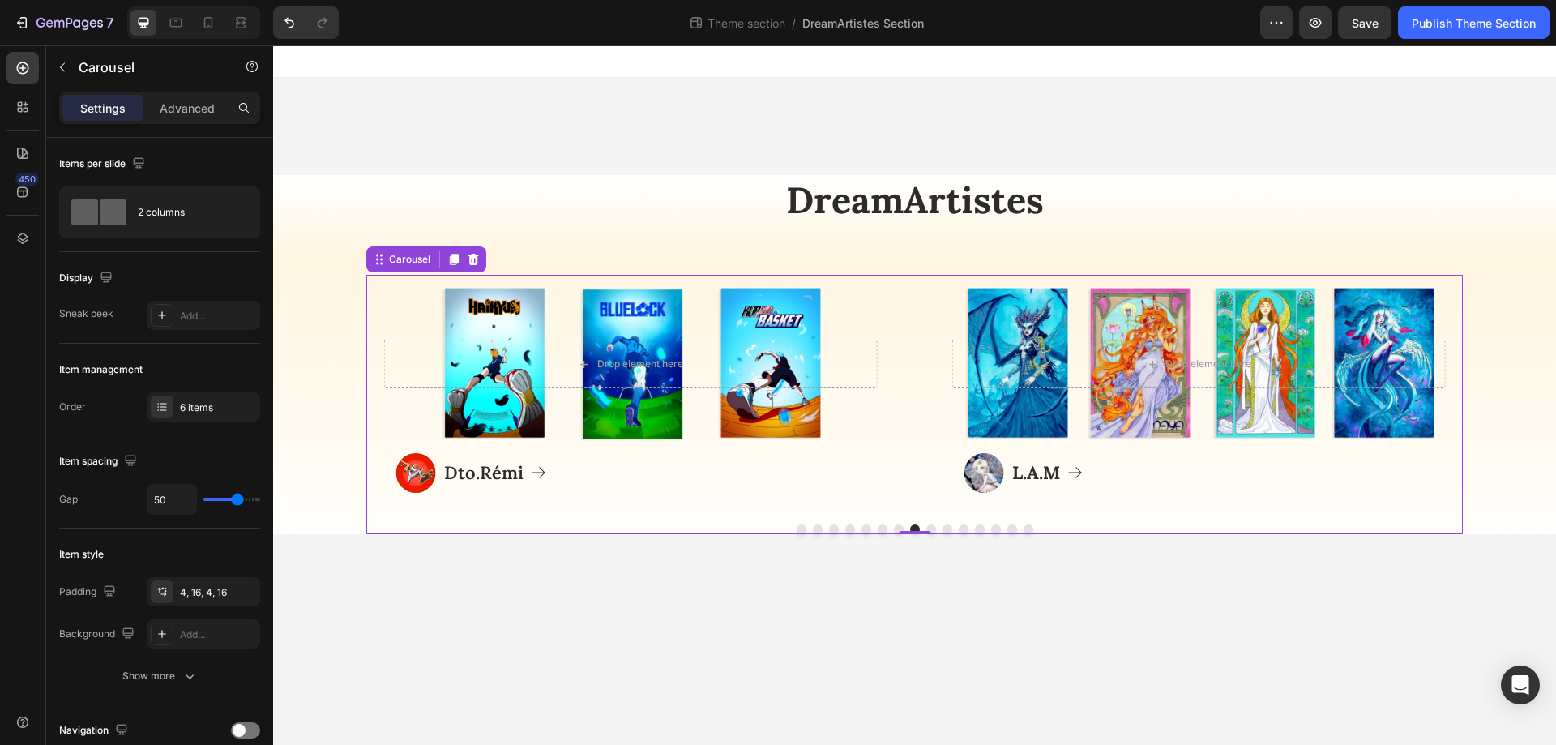
click at [940, 529] on div at bounding box center [914, 529] width 1096 height 10
click at [935, 532] on button "Dot" at bounding box center [931, 529] width 10 height 10
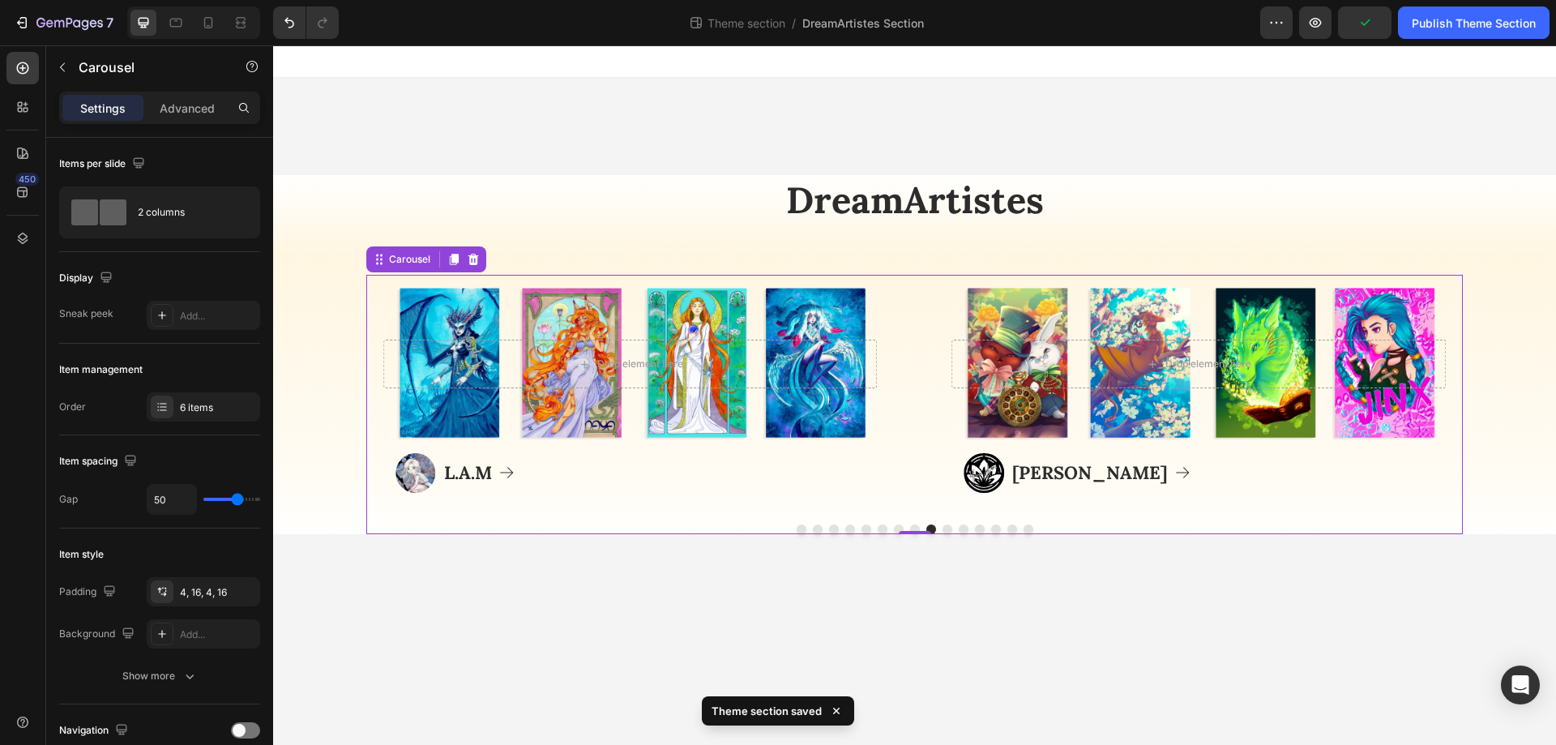
click at [946, 531] on button "Dot" at bounding box center [947, 529] width 10 height 10
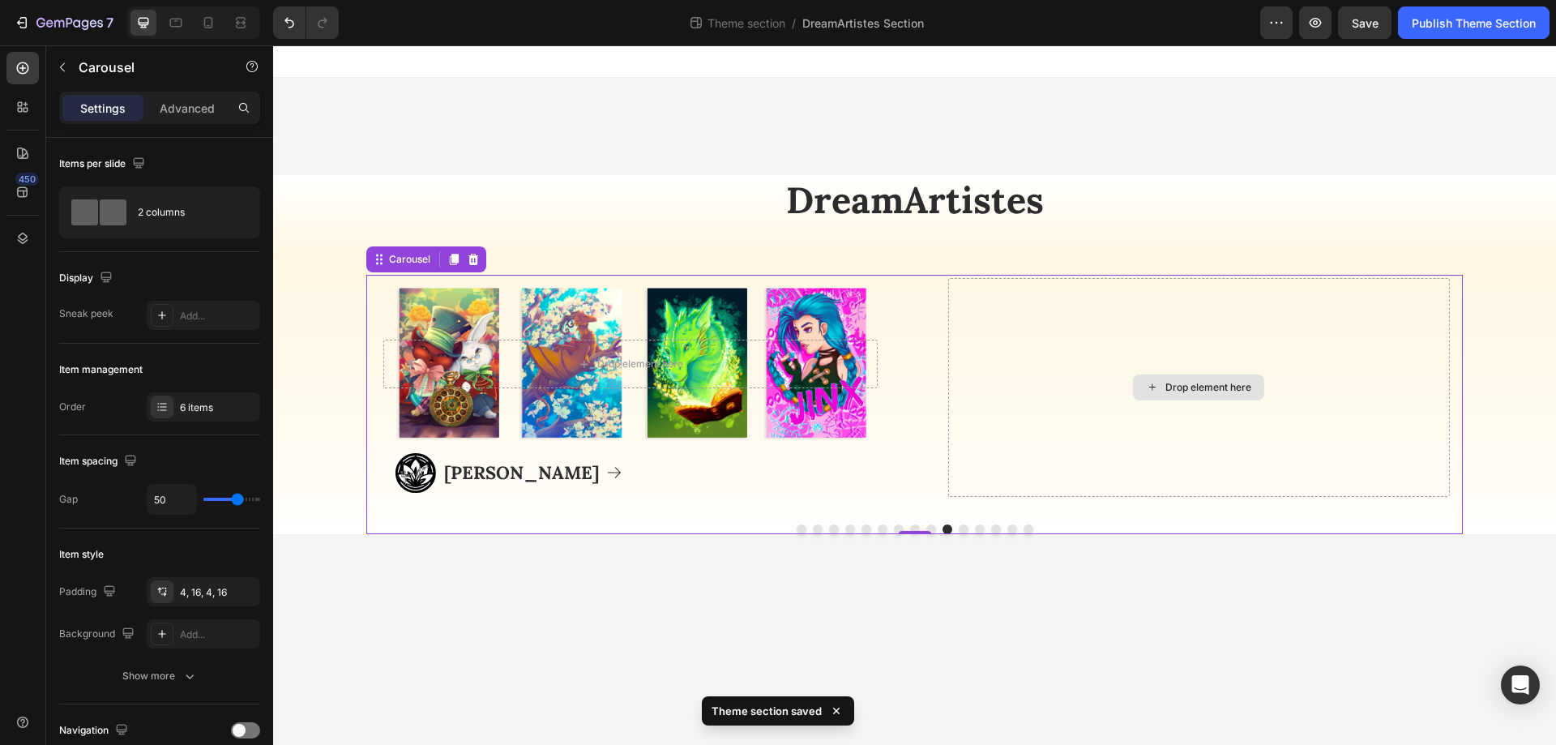
click at [984, 425] on div "Drop element here" at bounding box center [1198, 388] width 502 height 220
click at [980, 363] on div "Drop element here" at bounding box center [1198, 388] width 502 height 220
click at [186, 111] on p "Advanced" at bounding box center [187, 108] width 55 height 17
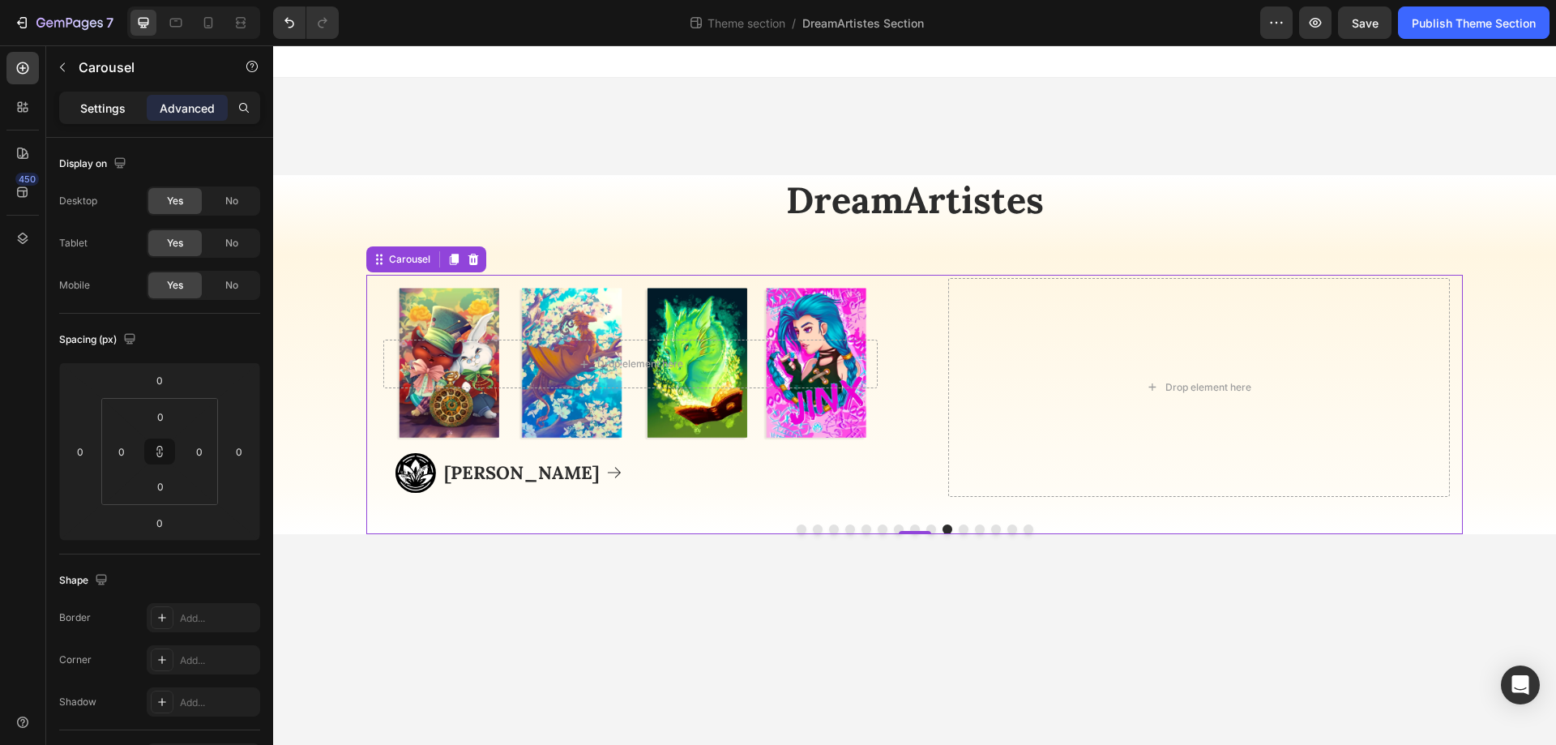
click at [103, 111] on p "Settings" at bounding box center [102, 108] width 45 height 17
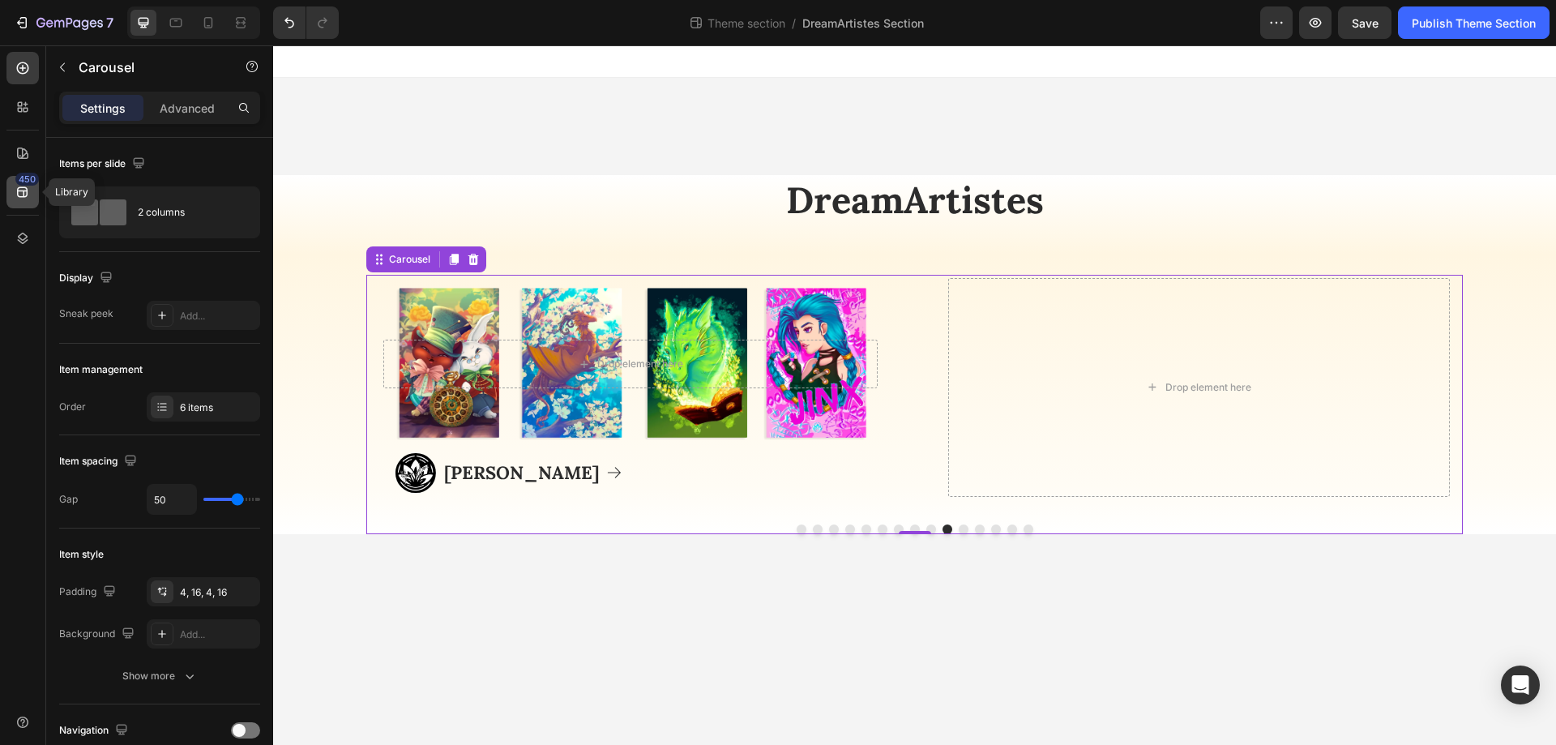
click at [28, 184] on div "450" at bounding box center [26, 179] width 23 height 13
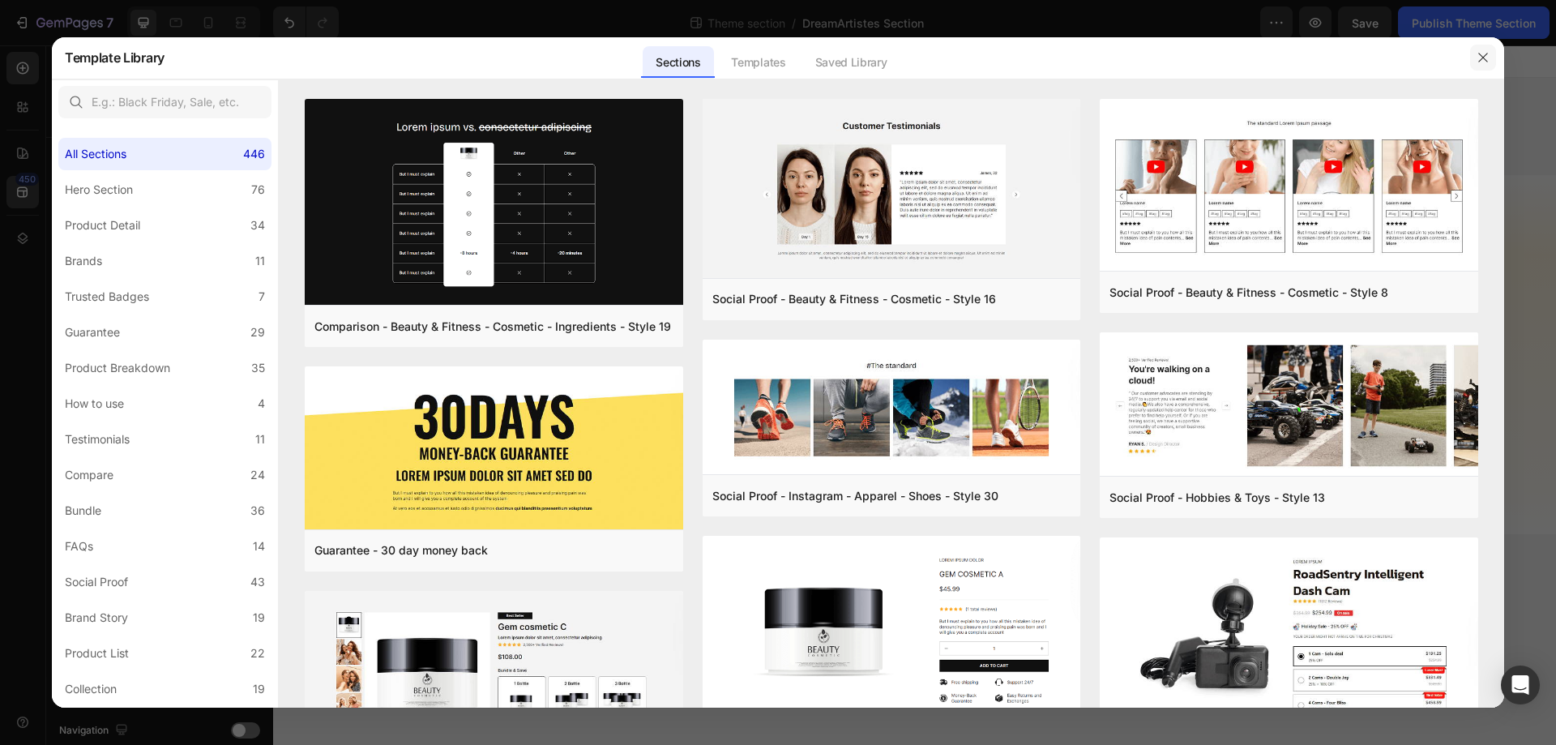
click at [1475, 56] on button "button" at bounding box center [1483, 58] width 26 height 26
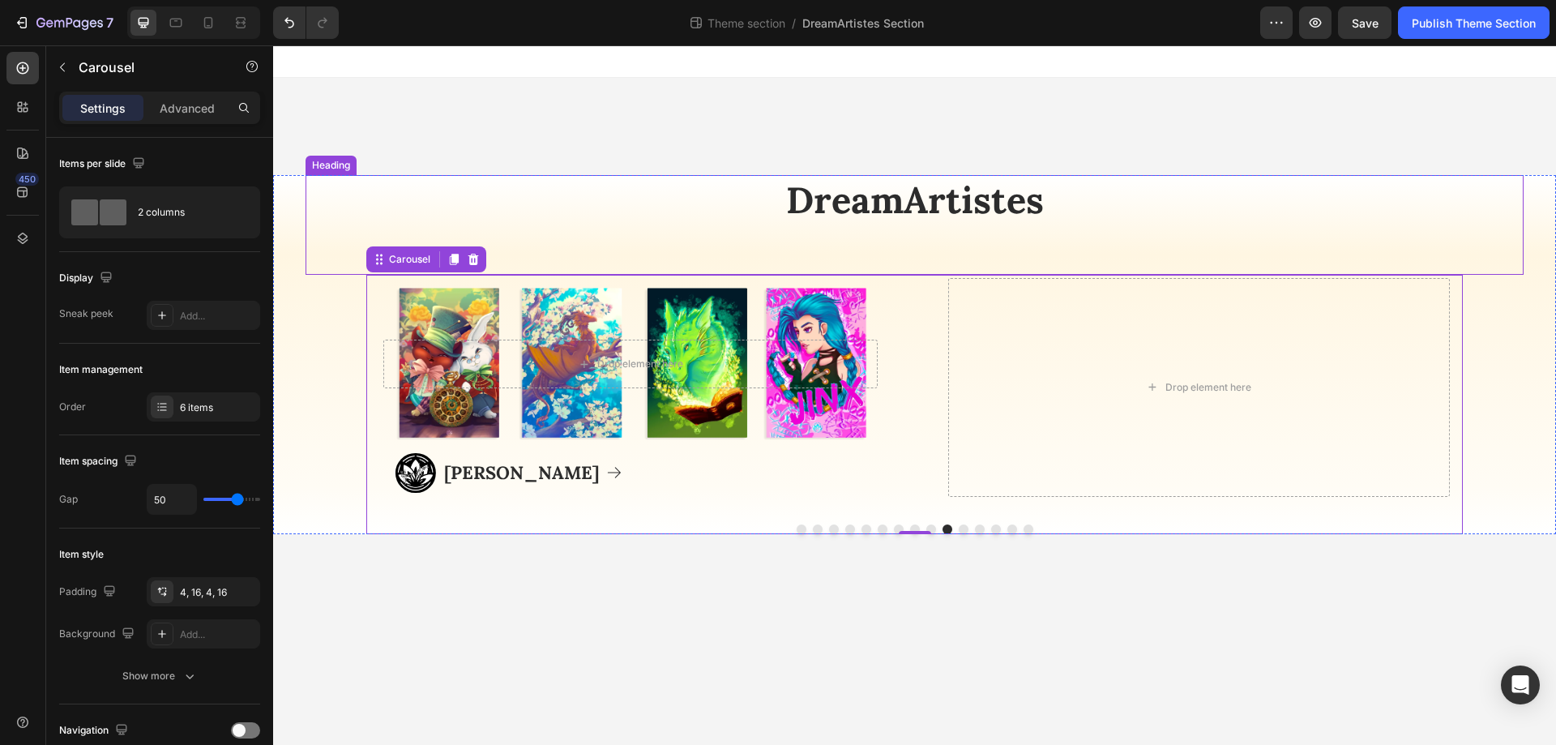
click at [1136, 358] on div "Drop element here" at bounding box center [1198, 388] width 502 height 220
click at [71, 74] on button "button" at bounding box center [62, 67] width 26 height 26
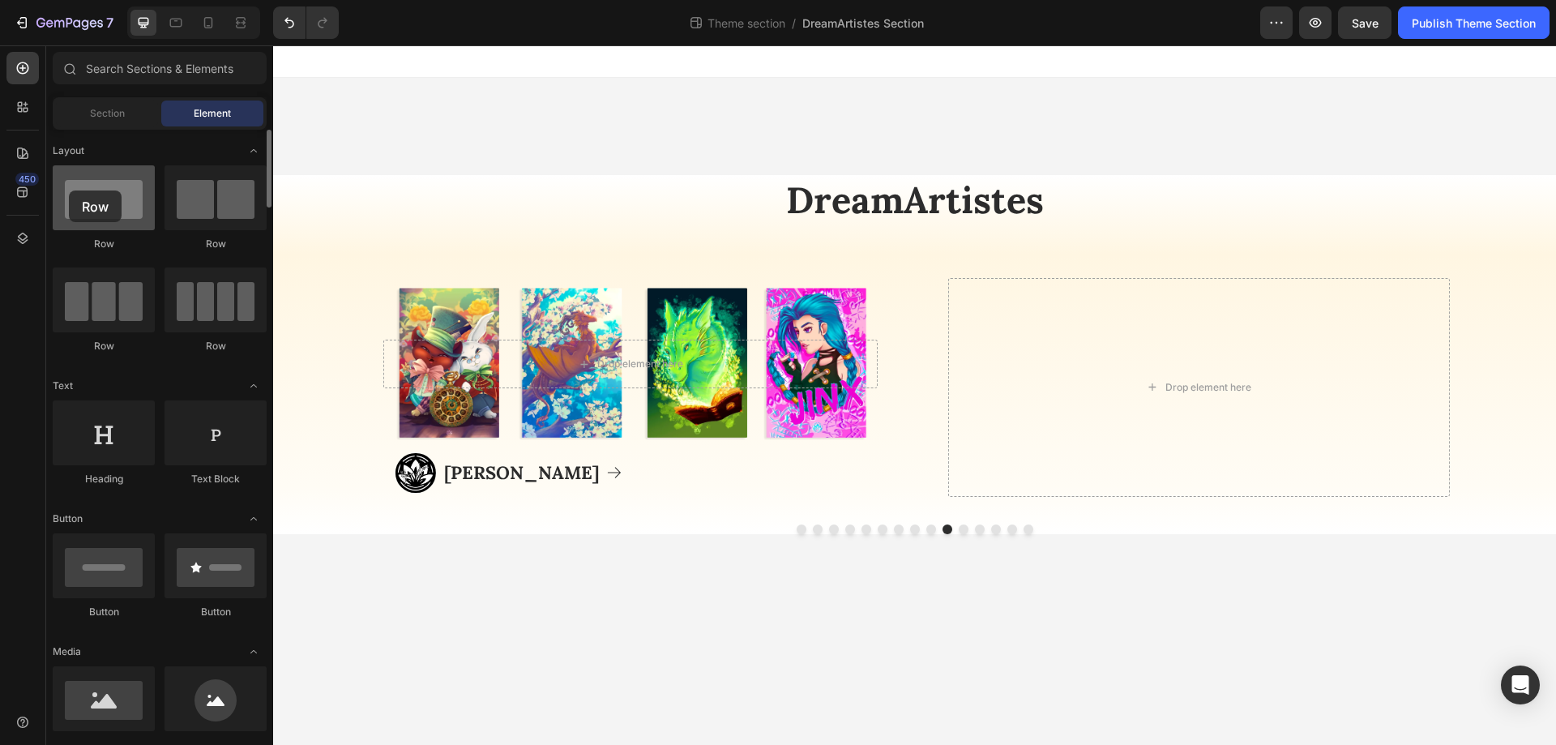
drag, startPoint x: 262, startPoint y: 234, endPoint x: 70, endPoint y: 189, distance: 197.3
click at [70, 190] on div at bounding box center [104, 197] width 102 height 65
drag, startPoint x: 153, startPoint y: 207, endPoint x: 92, endPoint y: 199, distance: 62.2
click at [88, 191] on div at bounding box center [104, 197] width 102 height 65
drag, startPoint x: 249, startPoint y: 217, endPoint x: 105, endPoint y: 182, distance: 147.6
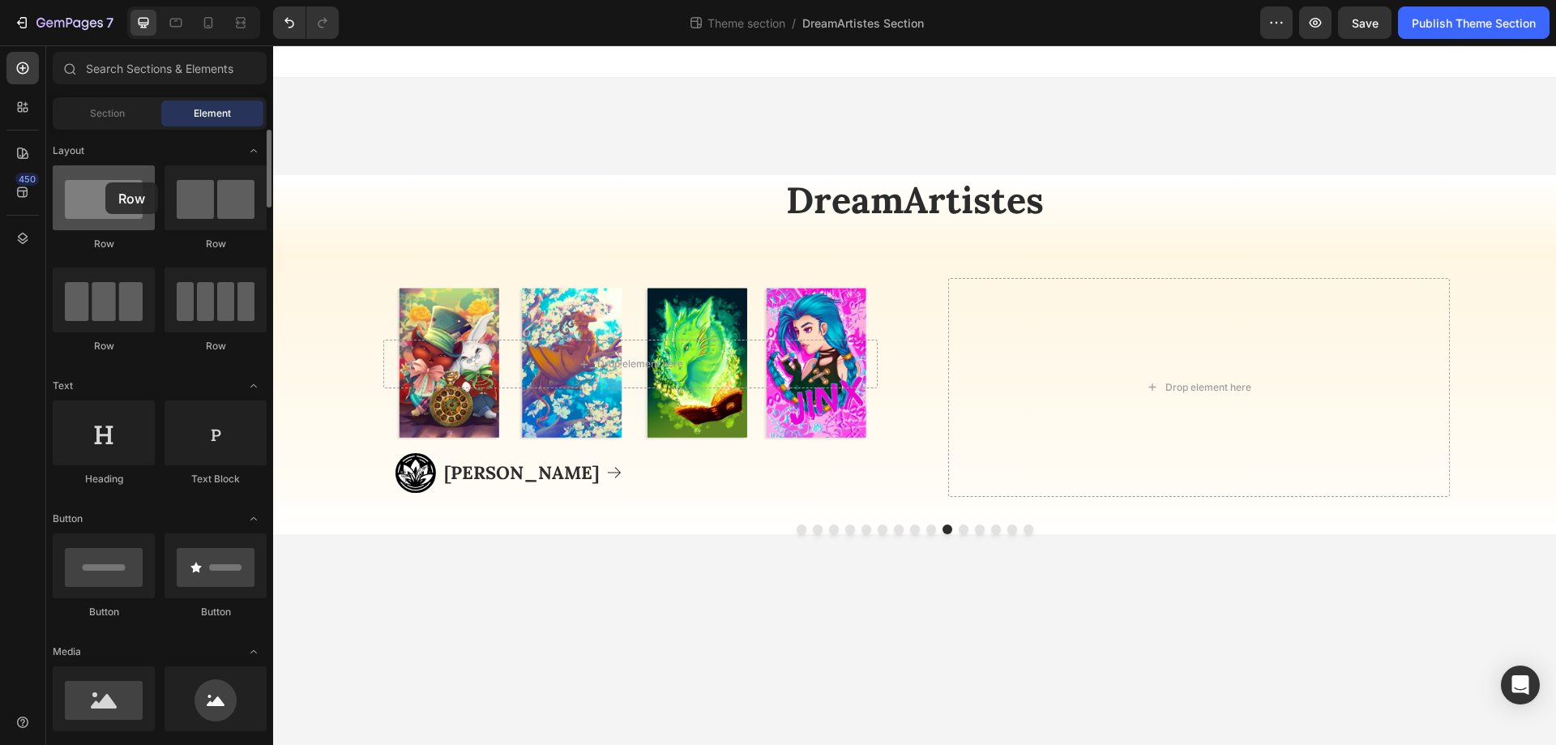
click at [105, 182] on div at bounding box center [104, 197] width 102 height 65
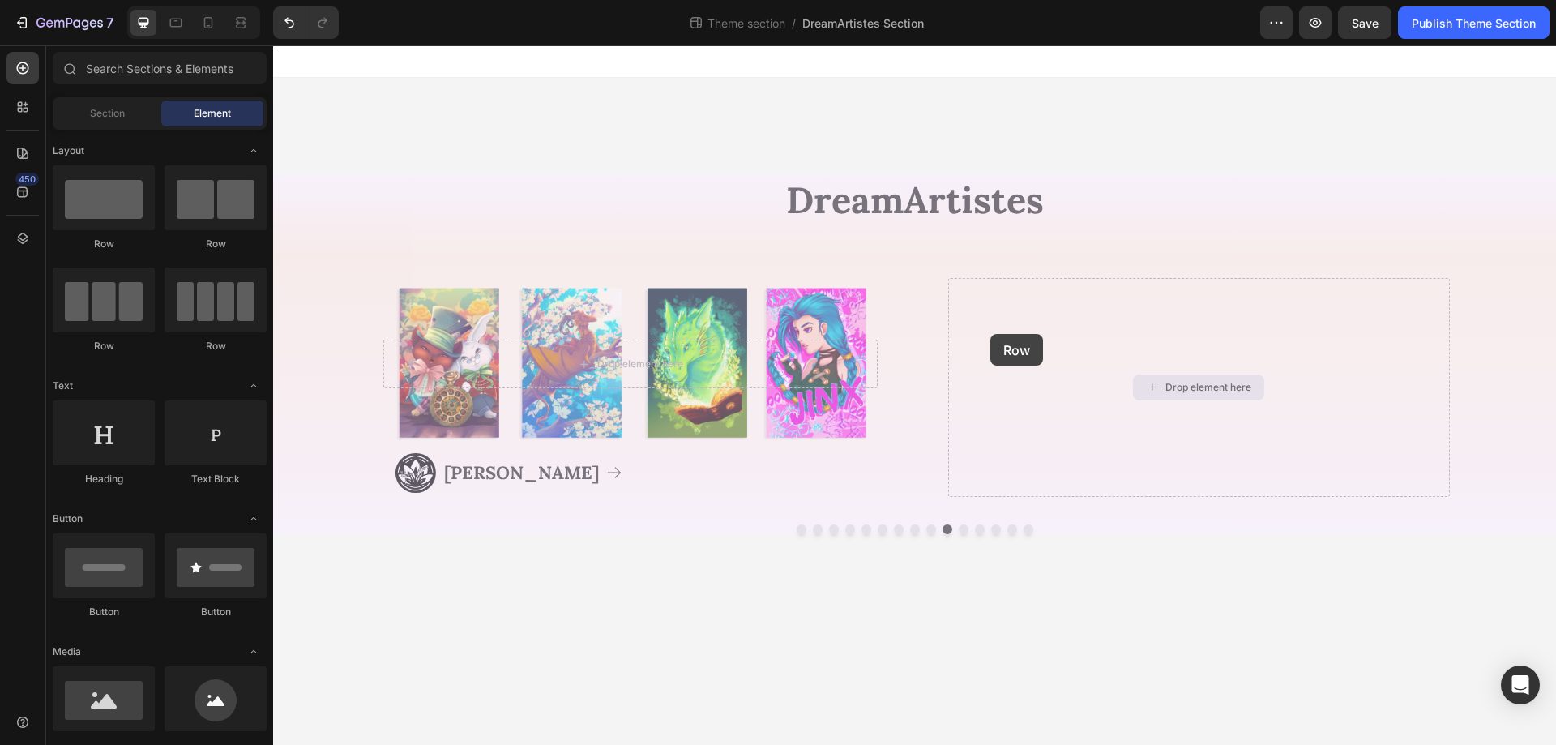
drag, startPoint x: 527, startPoint y: 268, endPoint x: 993, endPoint y: 333, distance: 471.2
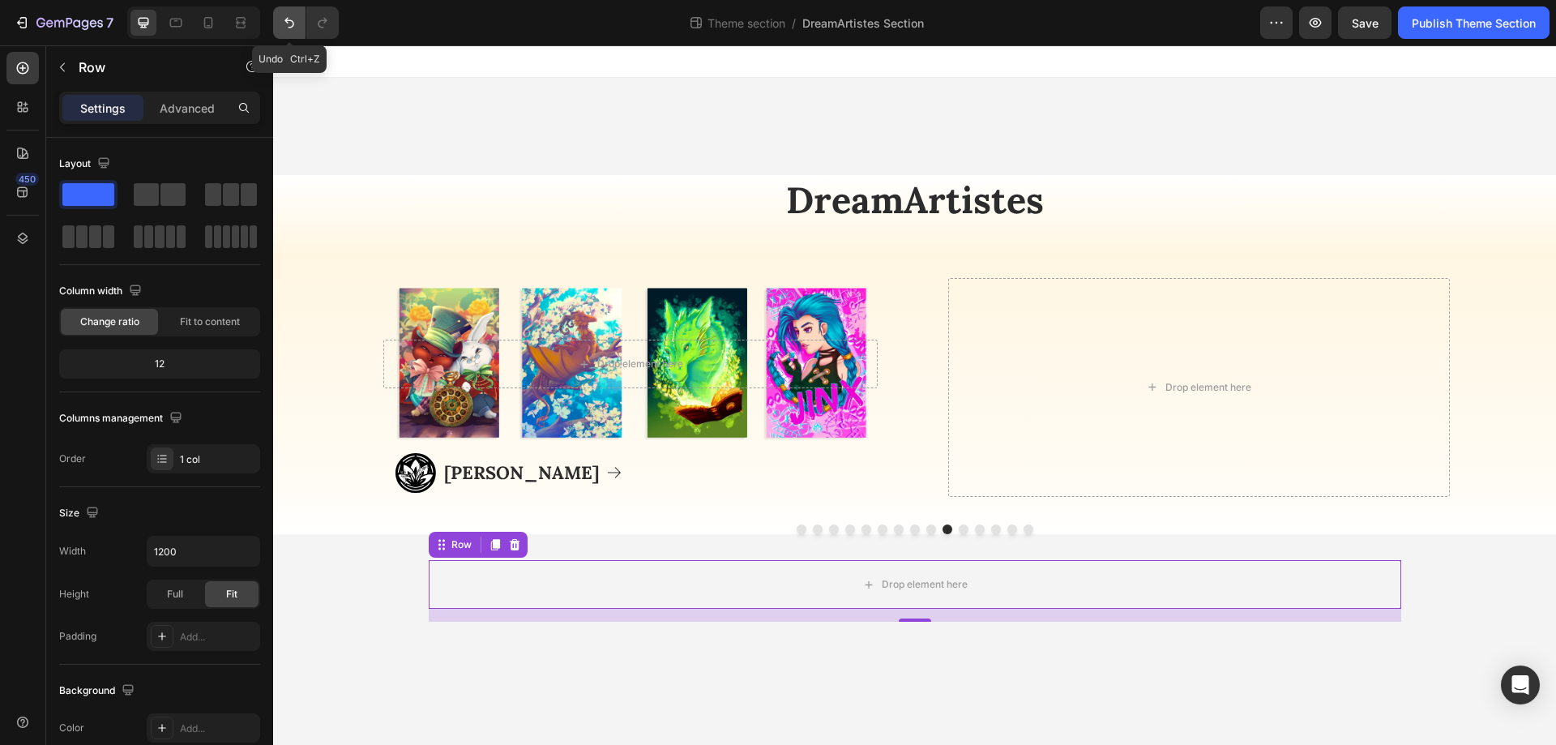
click at [290, 29] on icon "Undo/Redo" at bounding box center [289, 23] width 16 height 16
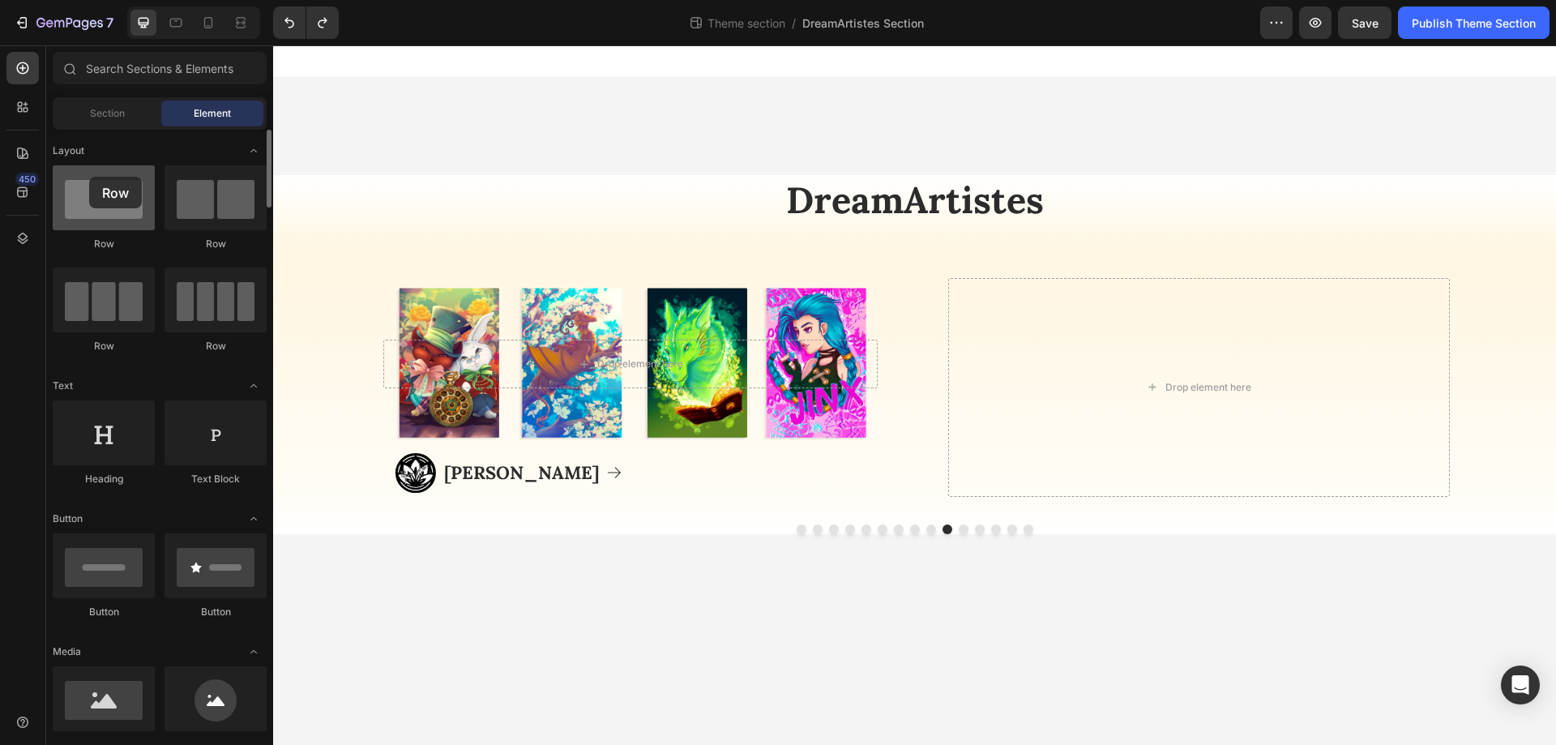
drag, startPoint x: 189, startPoint y: 210, endPoint x: 104, endPoint y: 172, distance: 93.2
click at [96, 171] on div at bounding box center [104, 197] width 102 height 65
drag, startPoint x: 106, startPoint y: 187, endPoint x: 96, endPoint y: 192, distance: 11.6
click at [92, 192] on div at bounding box center [104, 197] width 102 height 65
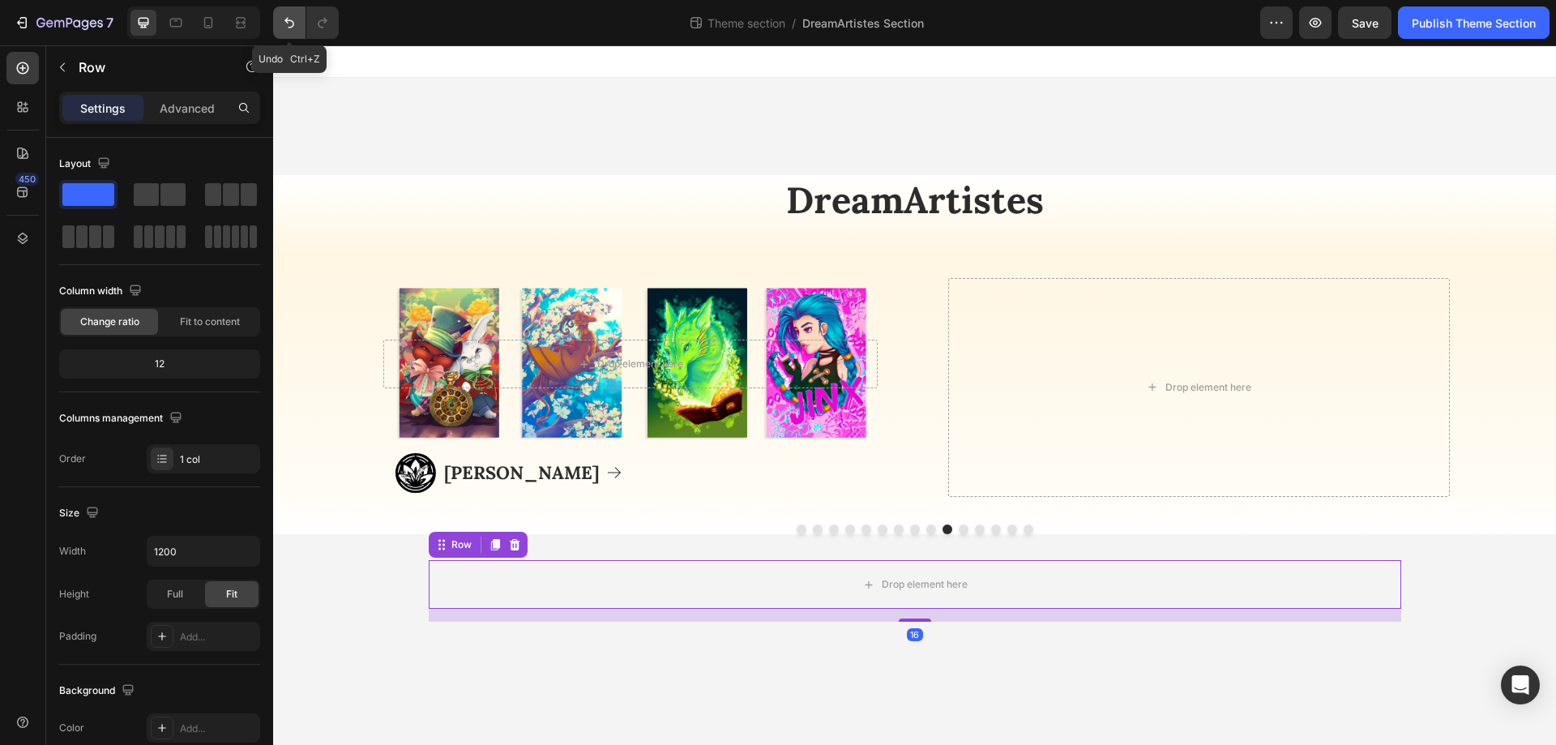
click at [290, 23] on icon "Undo/Redo" at bounding box center [289, 23] width 16 height 16
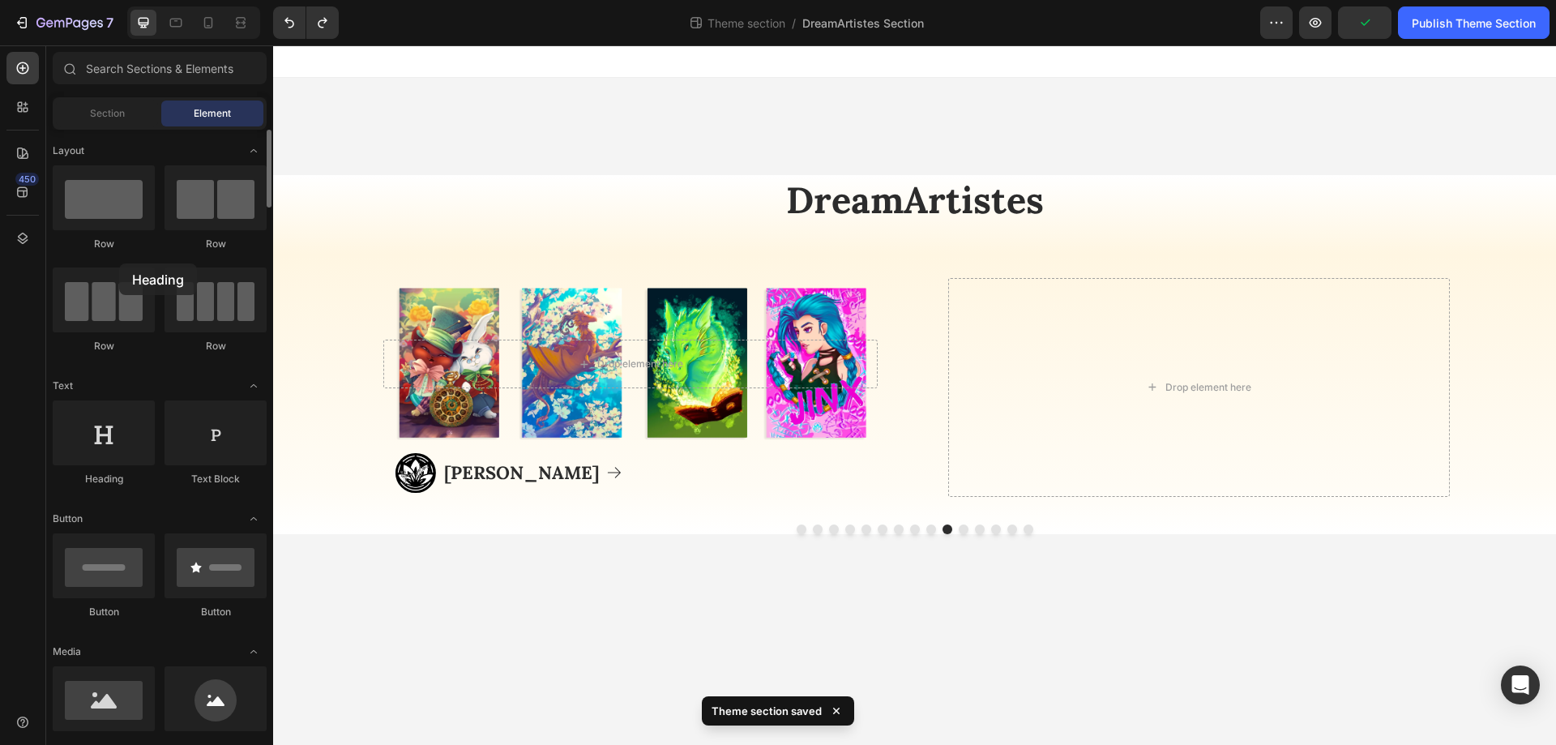
drag, startPoint x: 169, startPoint y: 464, endPoint x: 118, endPoint y: 263, distance: 207.9
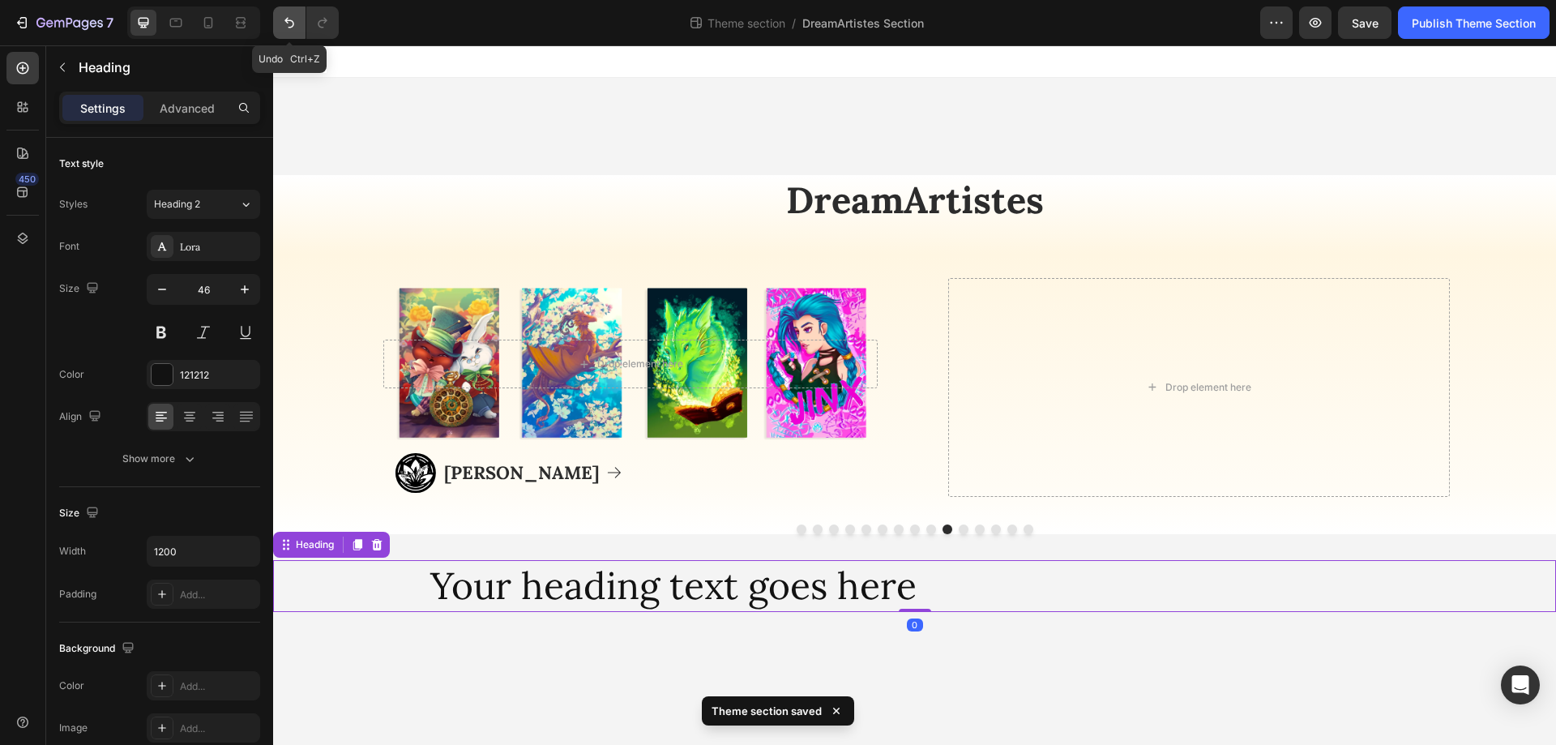
click at [284, 24] on icon "Undo/Redo" at bounding box center [289, 23] width 16 height 16
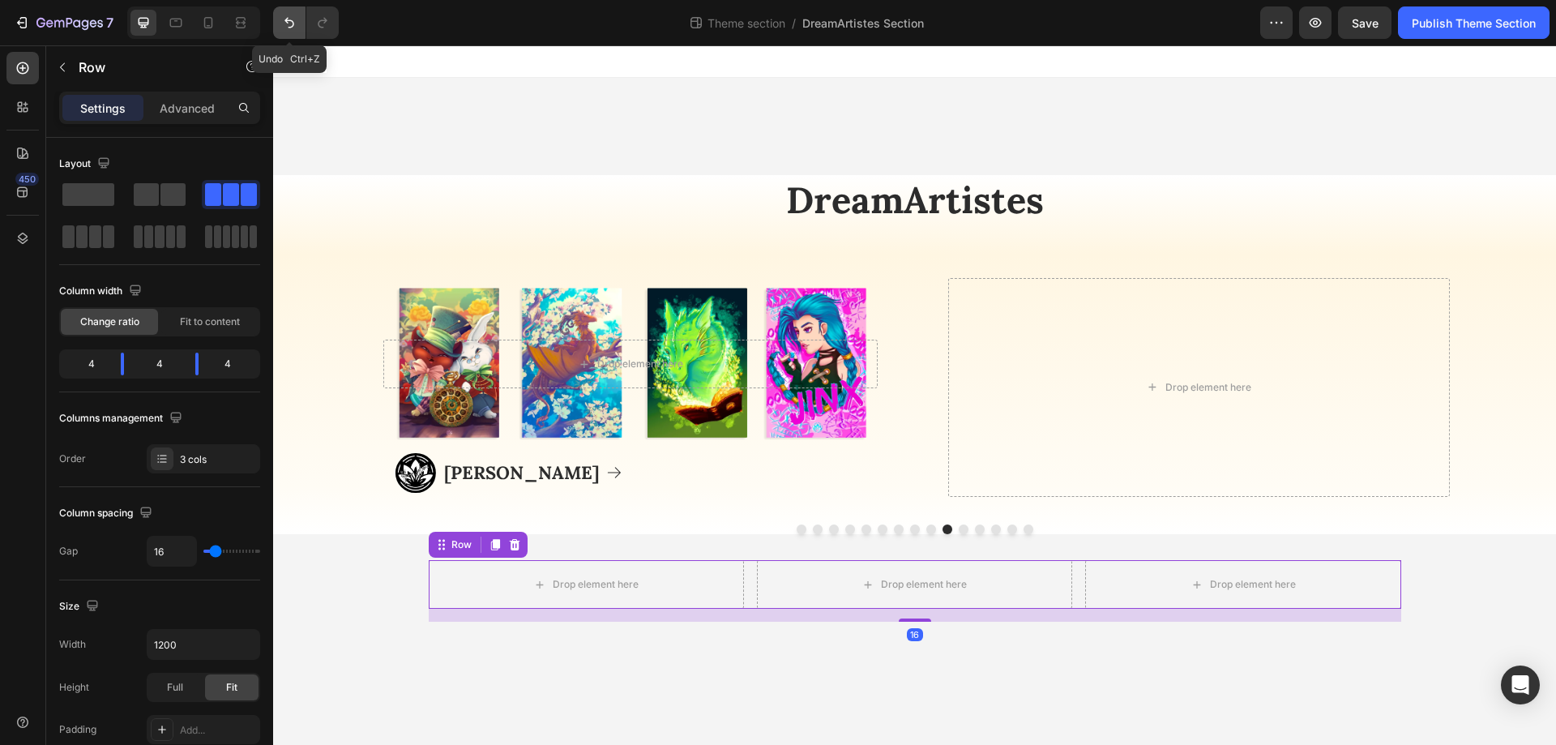
click at [288, 23] on icon "Undo/Redo" at bounding box center [289, 23] width 10 height 11
click at [286, 30] on icon "Undo/Redo" at bounding box center [289, 23] width 16 height 16
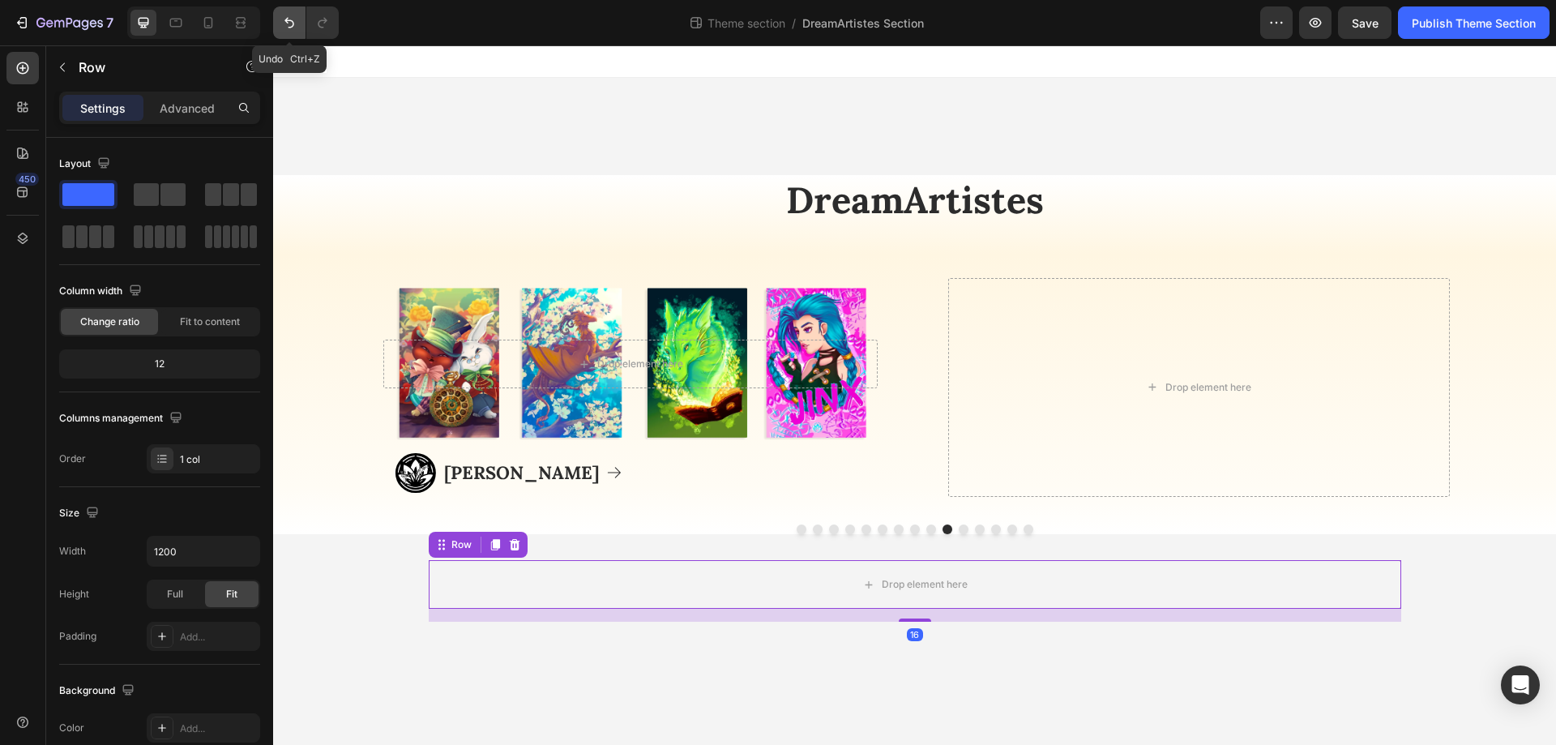
click at [281, 28] on icon "Undo/Redo" at bounding box center [289, 23] width 16 height 16
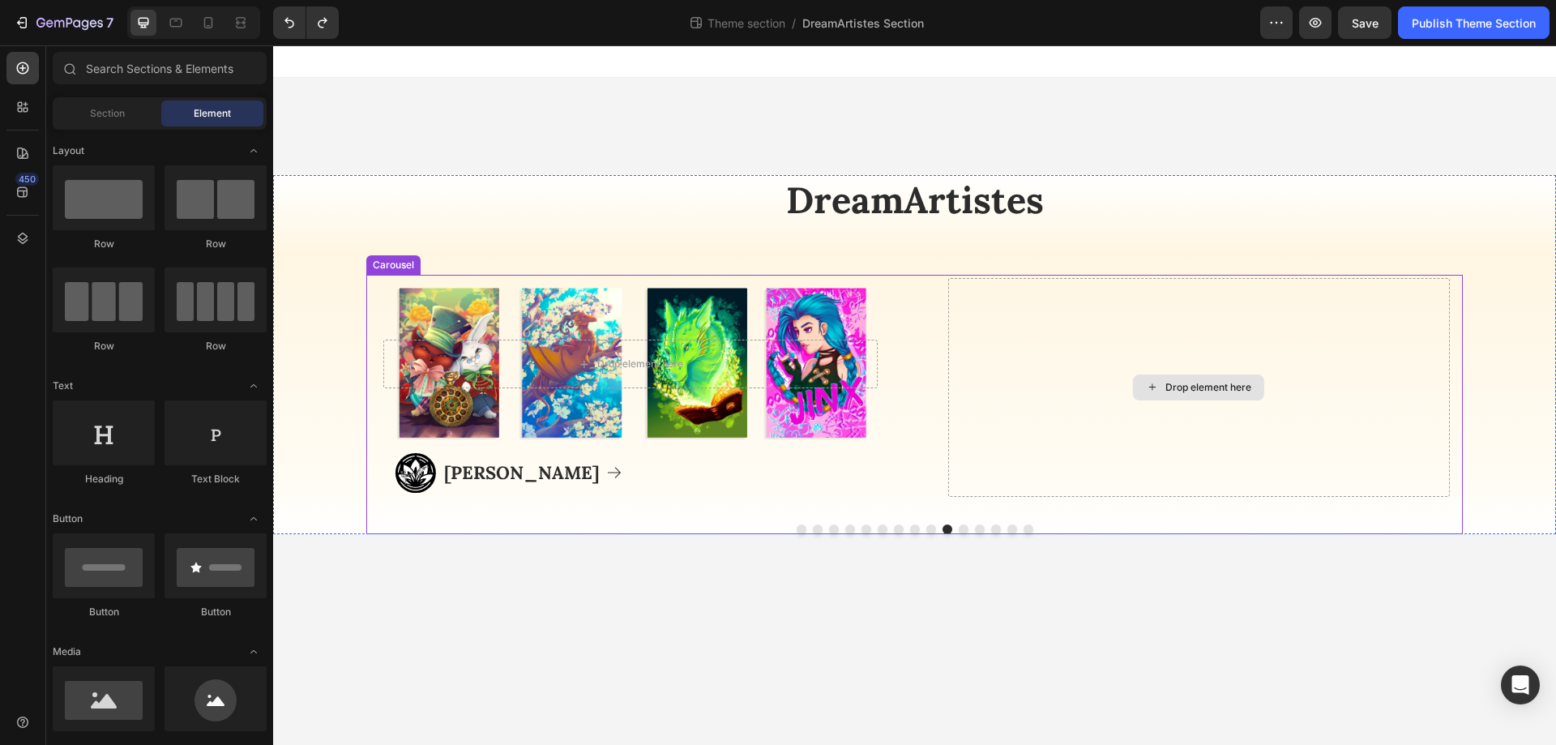
click at [994, 344] on div "Drop element here" at bounding box center [1198, 388] width 502 height 220
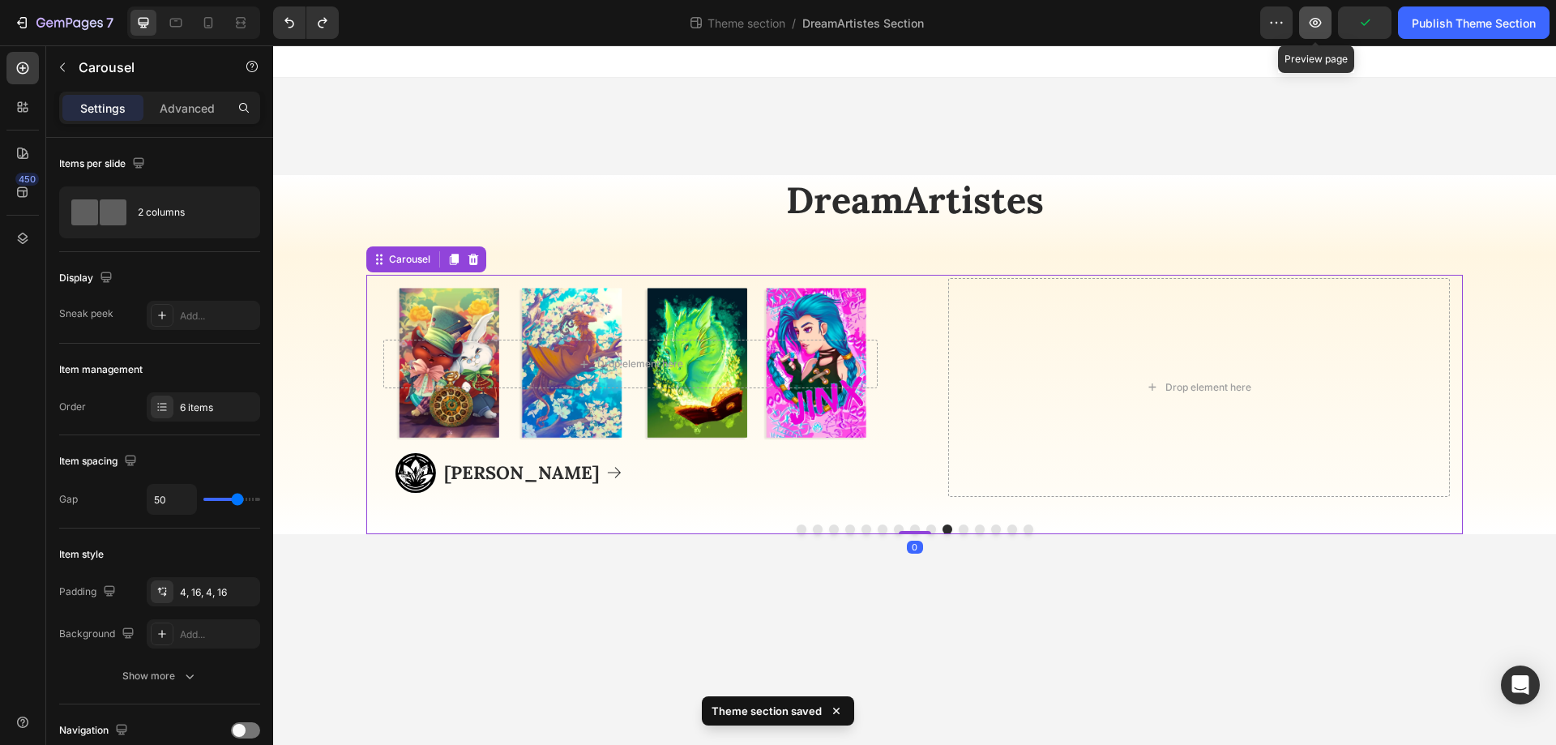
click at [1305, 29] on button "button" at bounding box center [1315, 22] width 32 height 32
click at [967, 531] on button "Dot" at bounding box center [964, 529] width 10 height 10
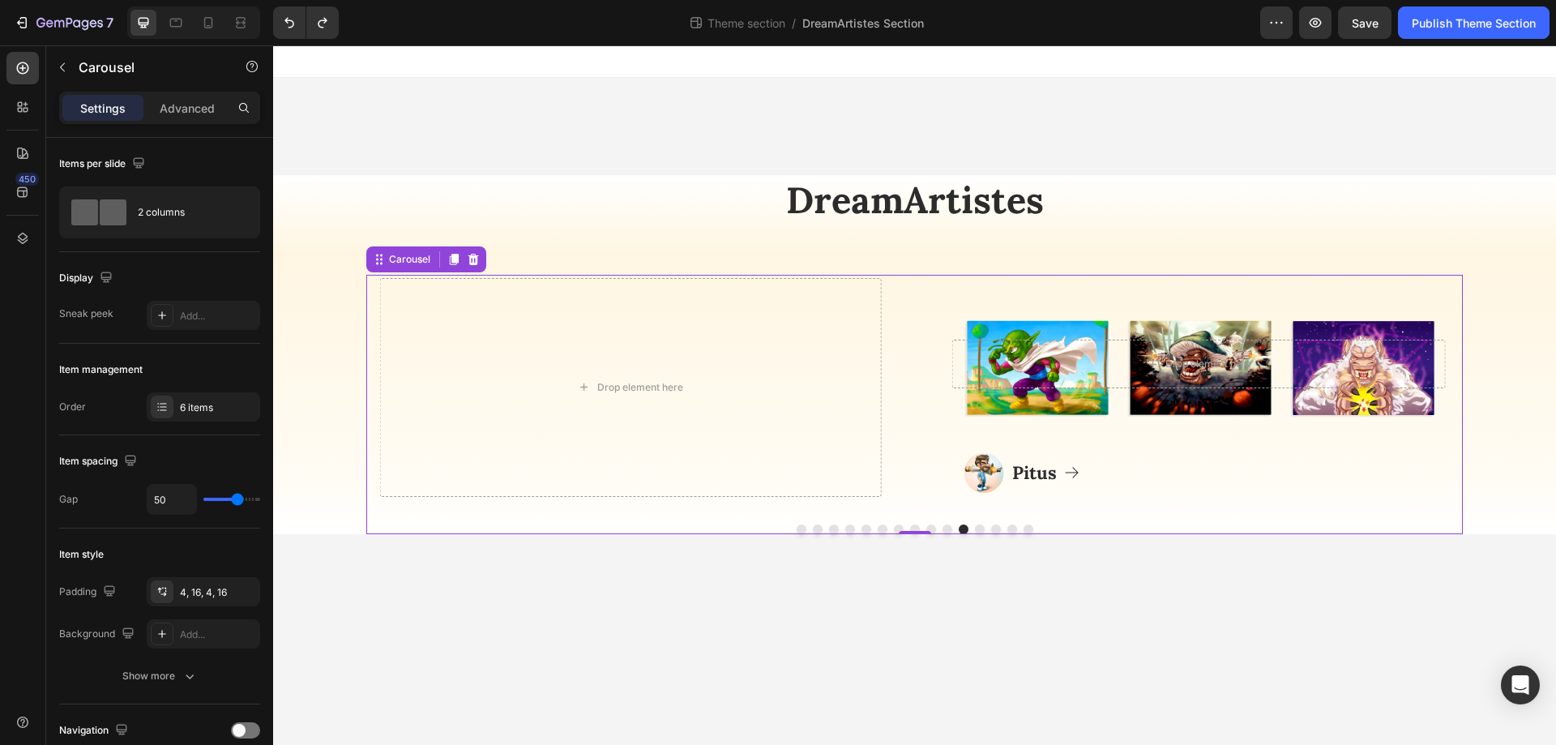
click at [984, 527] on div at bounding box center [914, 529] width 1096 height 10
click at [972, 530] on div at bounding box center [914, 529] width 1096 height 10
click at [979, 530] on button "Dot" at bounding box center [980, 529] width 10 height 10
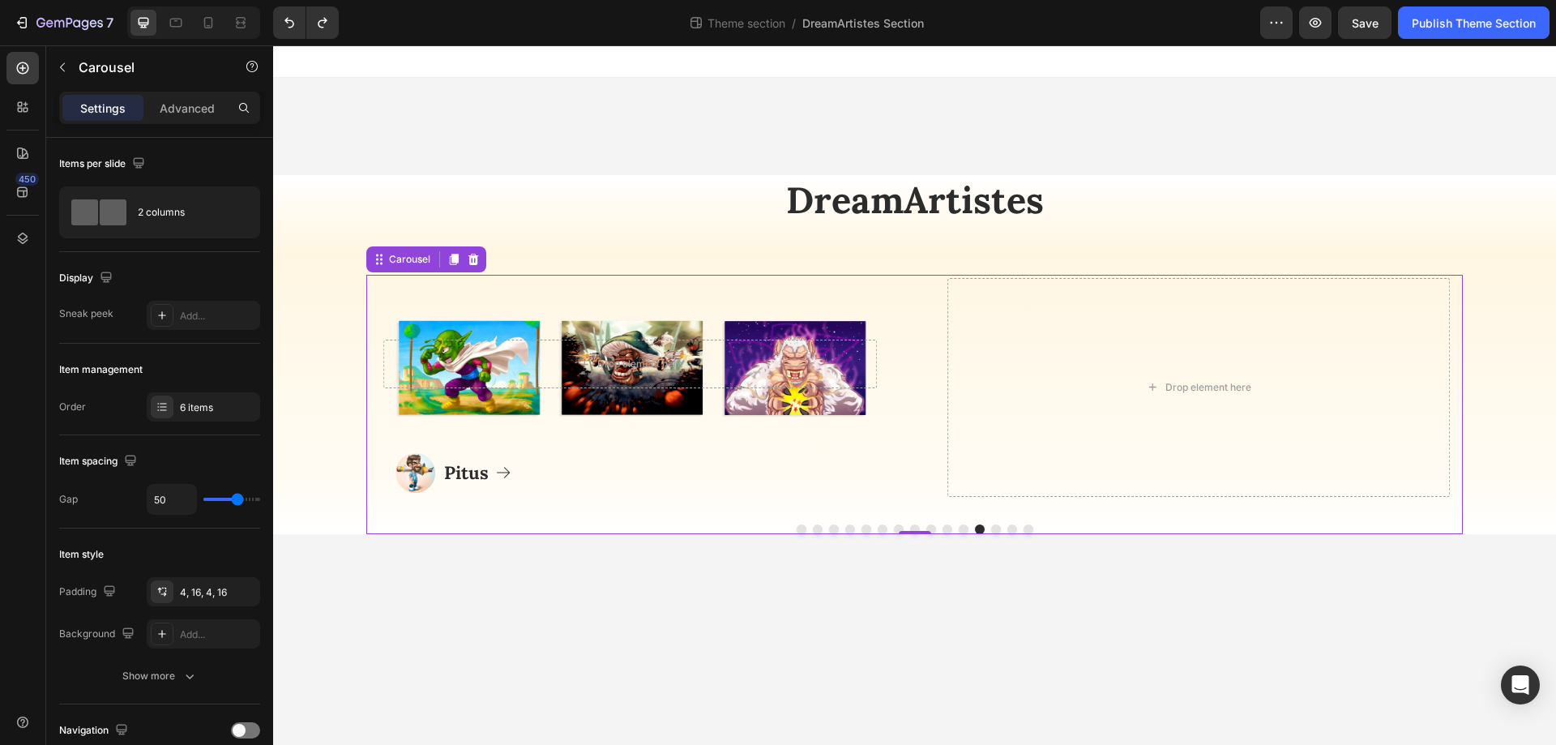
click at [998, 529] on button "Dot" at bounding box center [996, 529] width 10 height 10
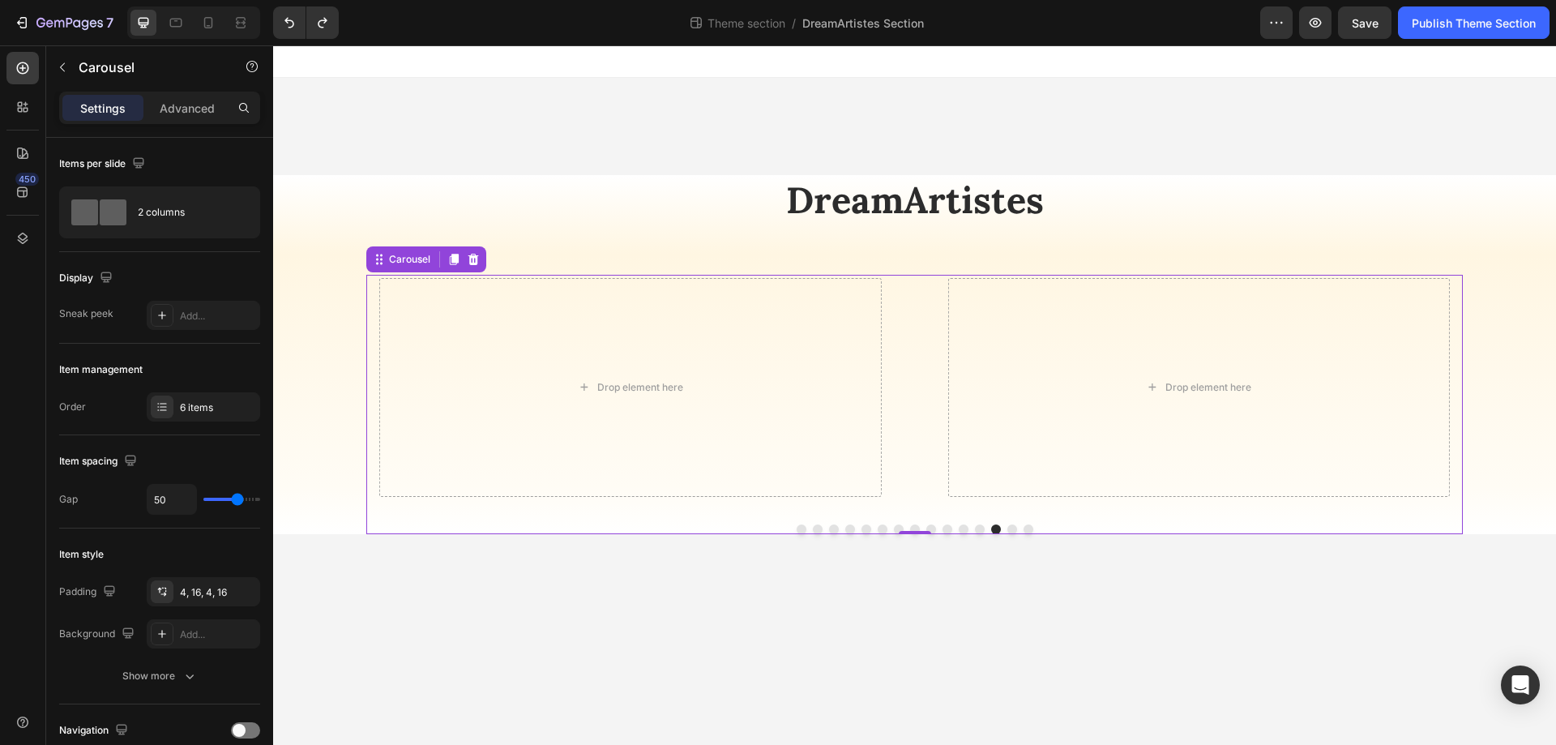
click at [1012, 528] on button "Dot" at bounding box center [1012, 529] width 10 height 10
click at [1031, 529] on button "Dot" at bounding box center [1028, 529] width 10 height 10
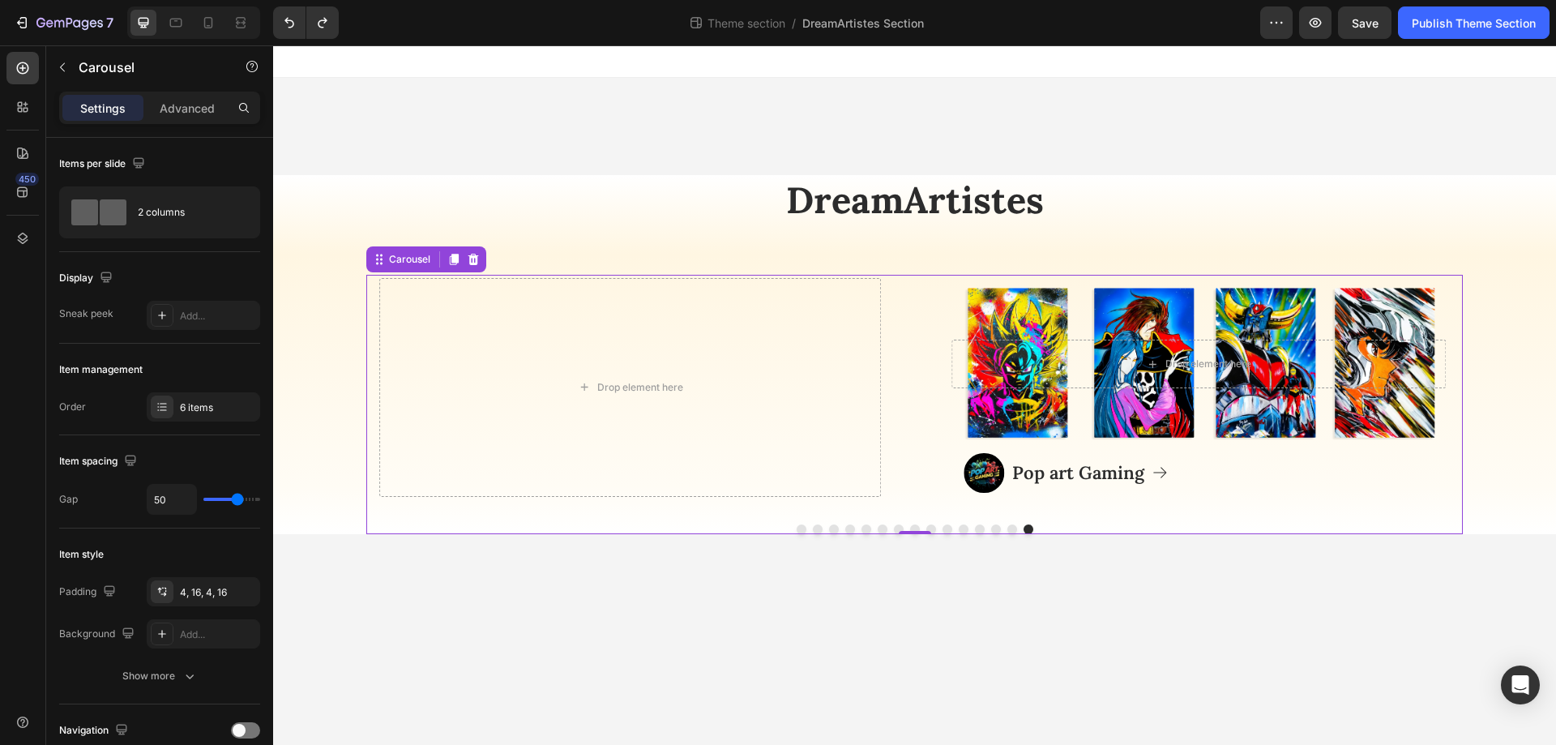
click at [1011, 529] on button "Dot" at bounding box center [1012, 529] width 10 height 10
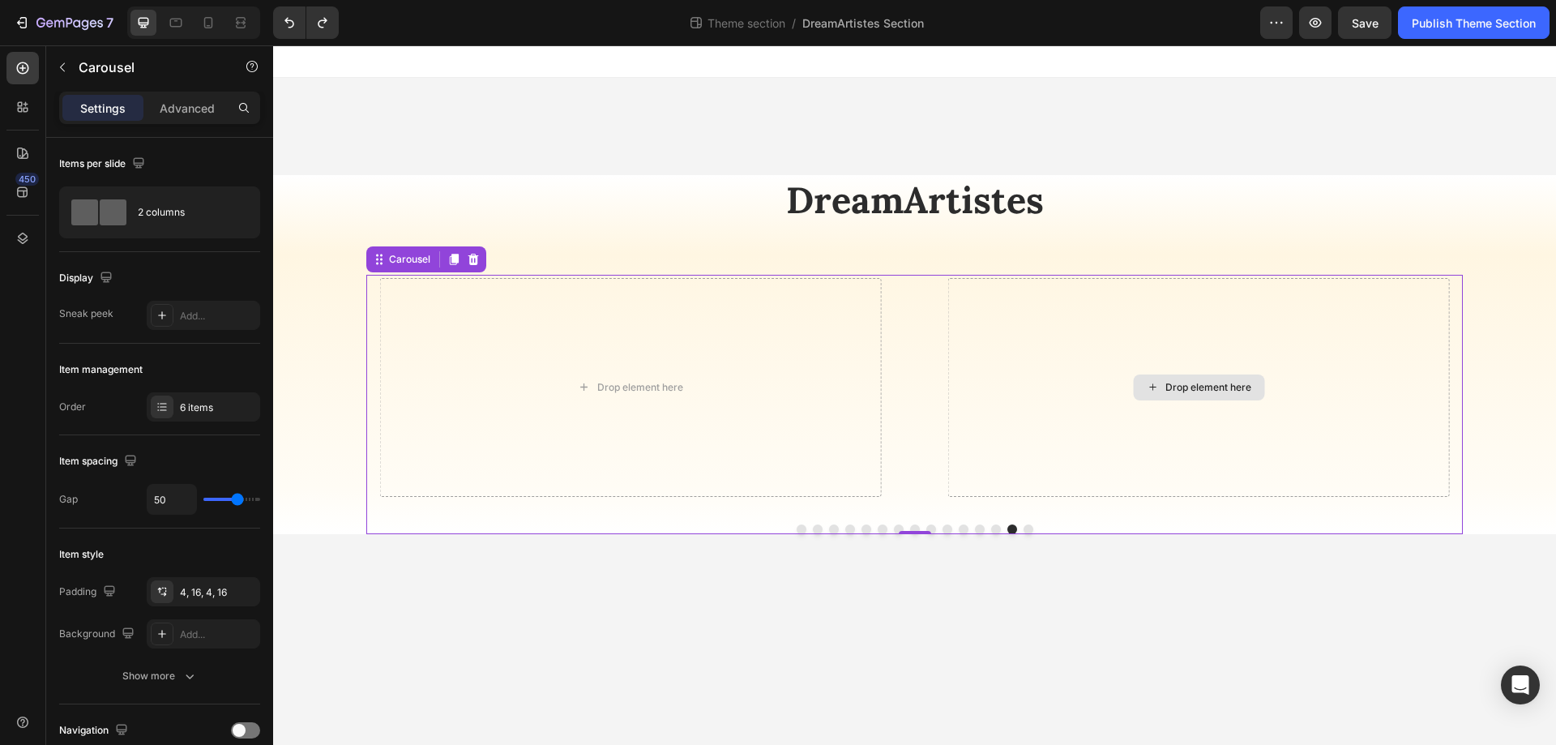
click at [1093, 448] on div "Drop element here" at bounding box center [1198, 388] width 502 height 220
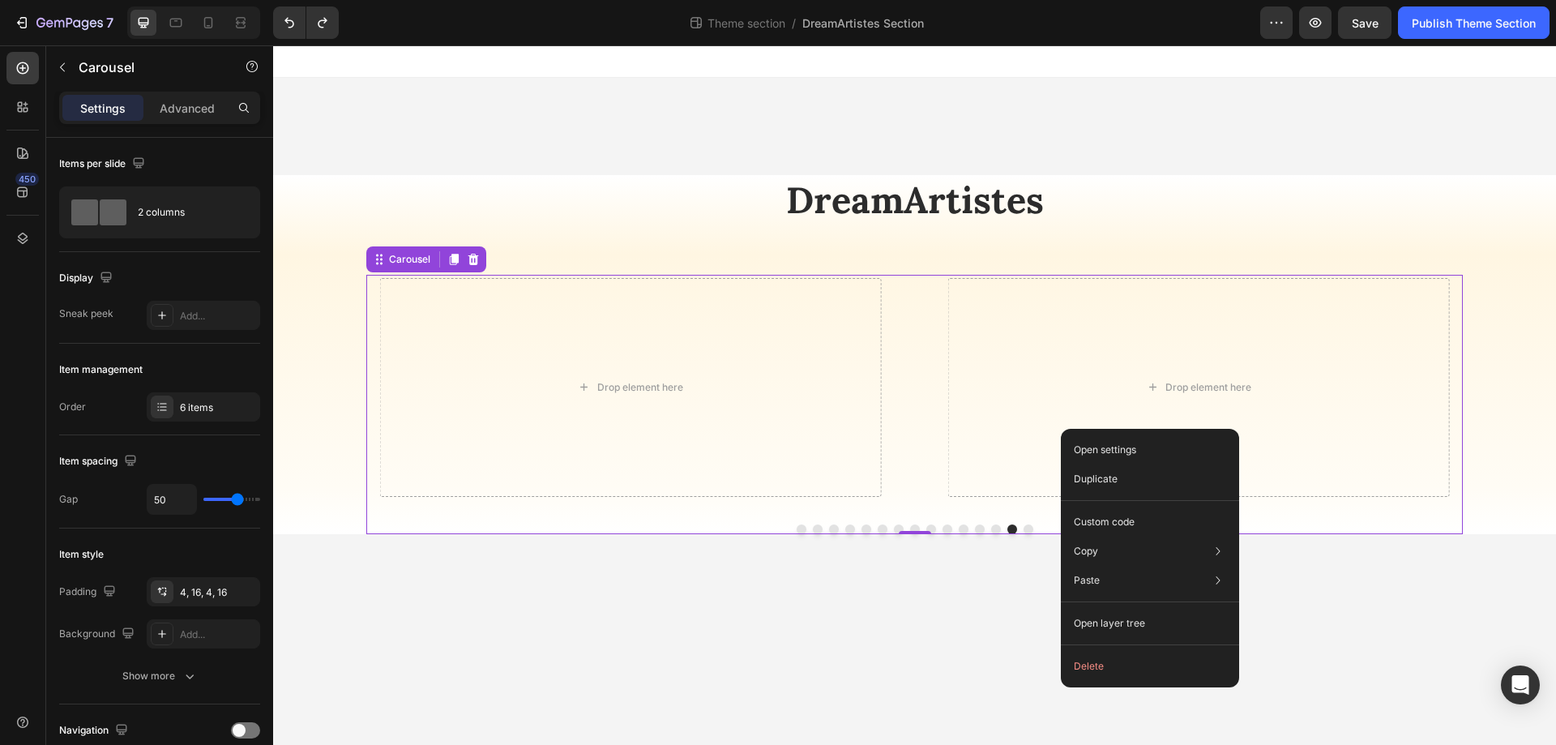
click at [924, 295] on div "Drop element here Hero Banner Row Image Pop art Gaming Button Row Row Drop elem…" at bounding box center [914, 388] width 1096 height 226
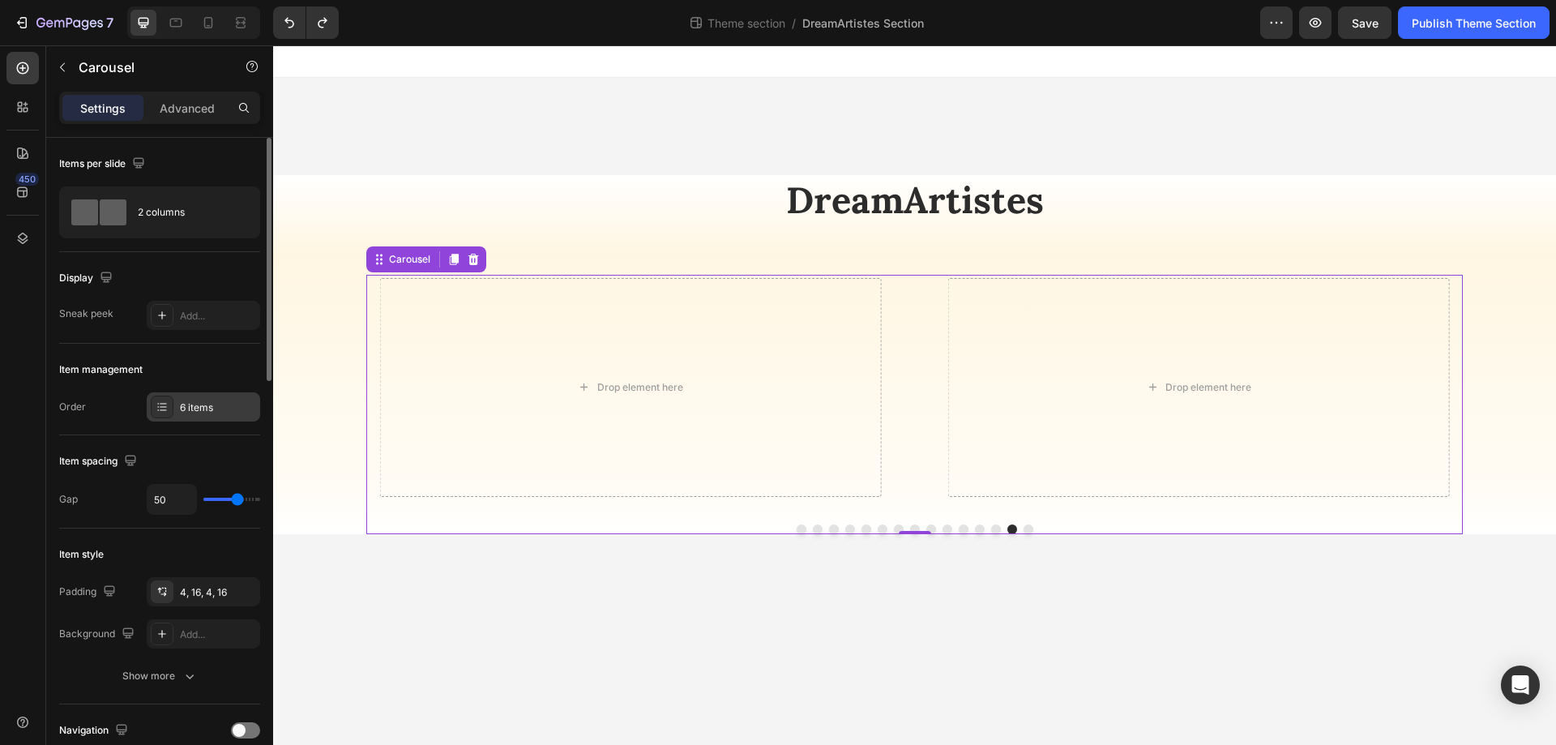
click at [199, 403] on div "6 items" at bounding box center [218, 407] width 76 height 15
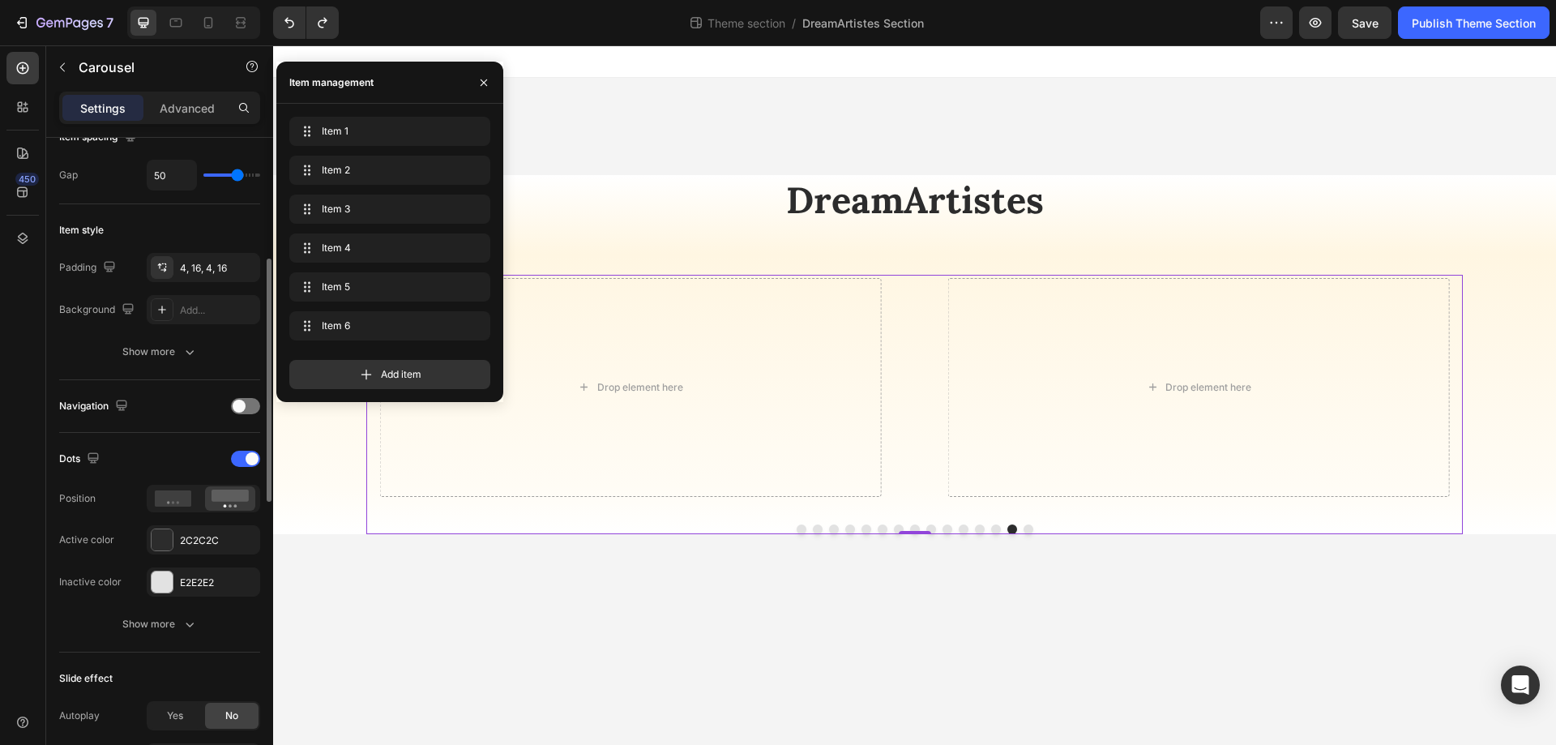
scroll to position [486, 0]
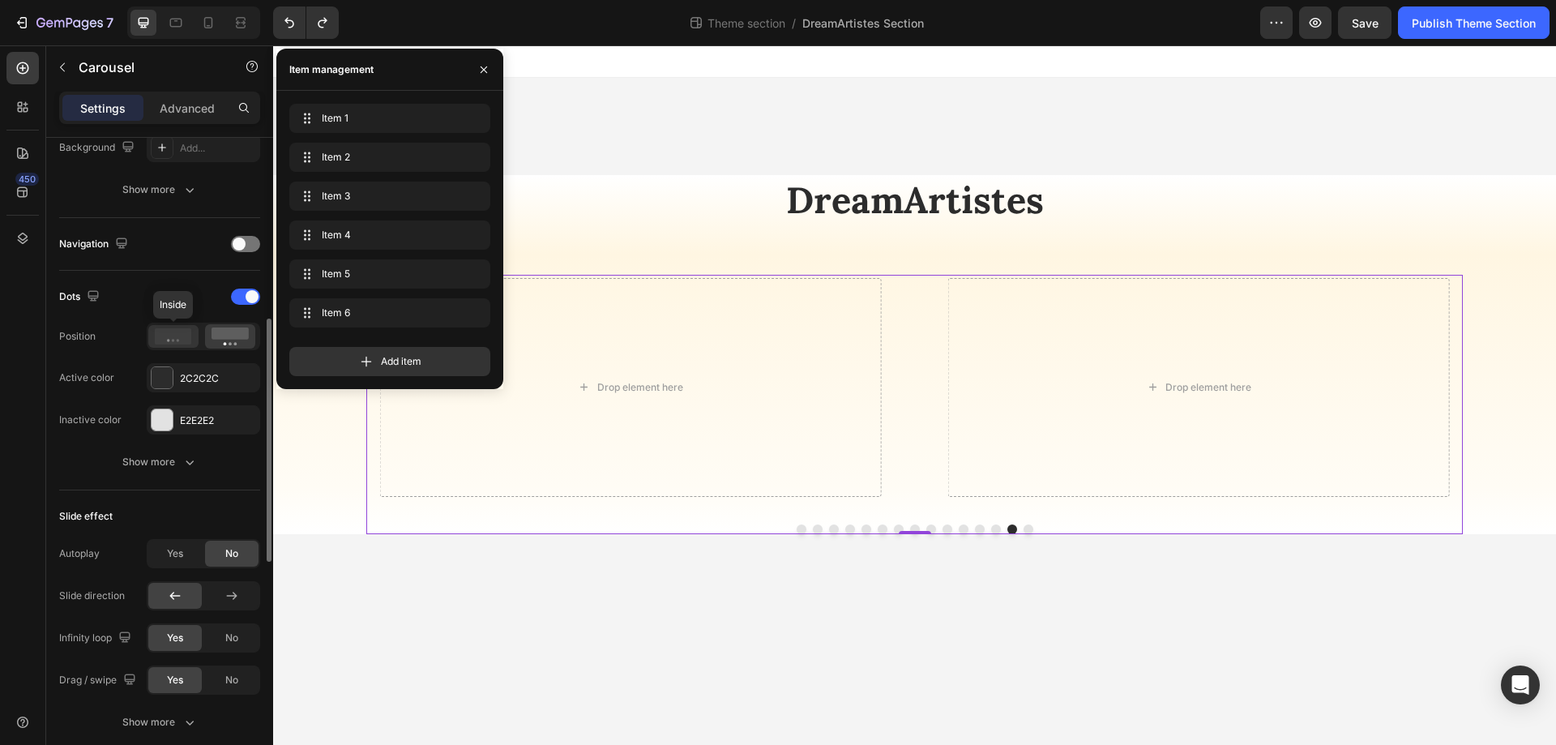
click at [179, 329] on icon at bounding box center [173, 336] width 37 height 16
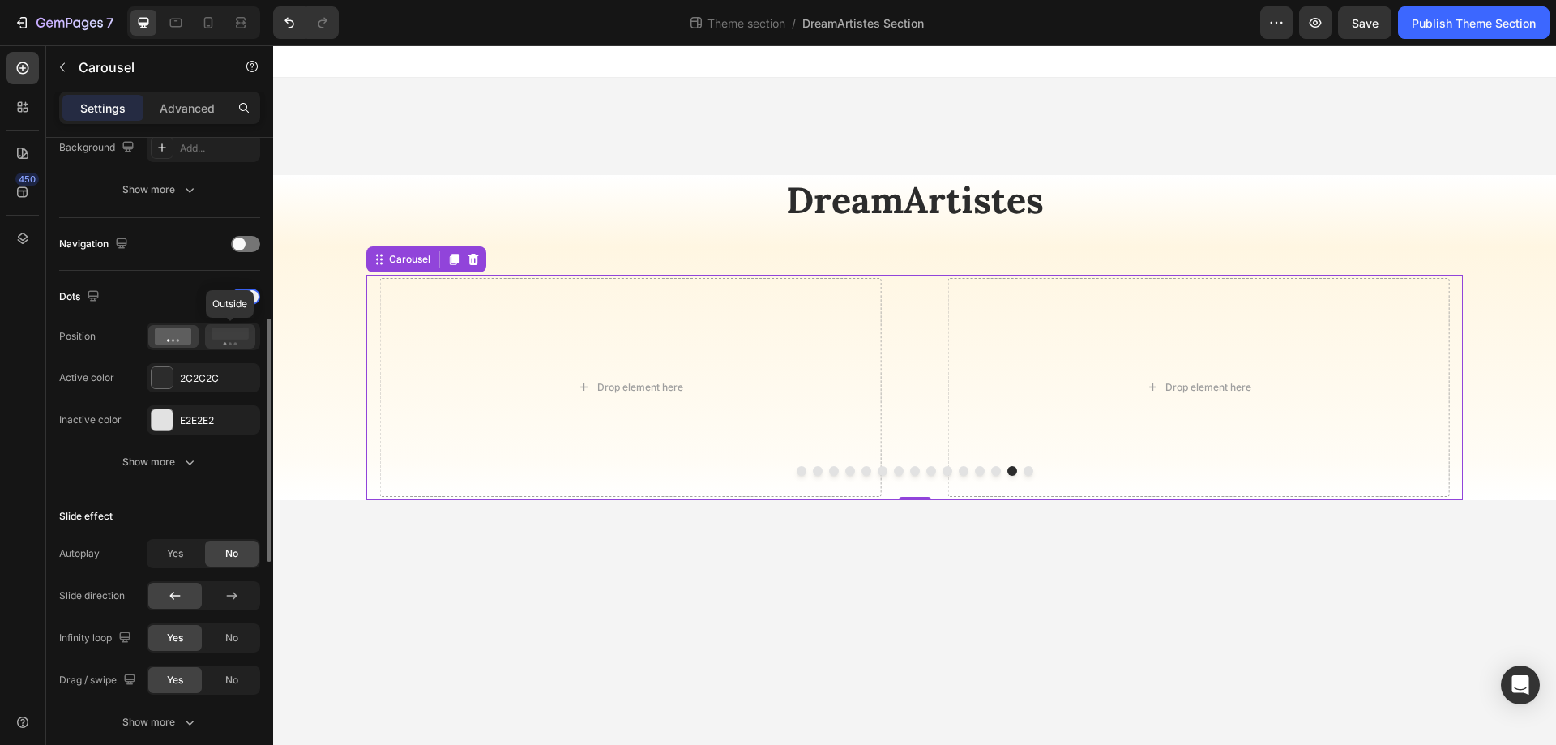
click at [237, 346] on div at bounding box center [230, 336] width 50 height 24
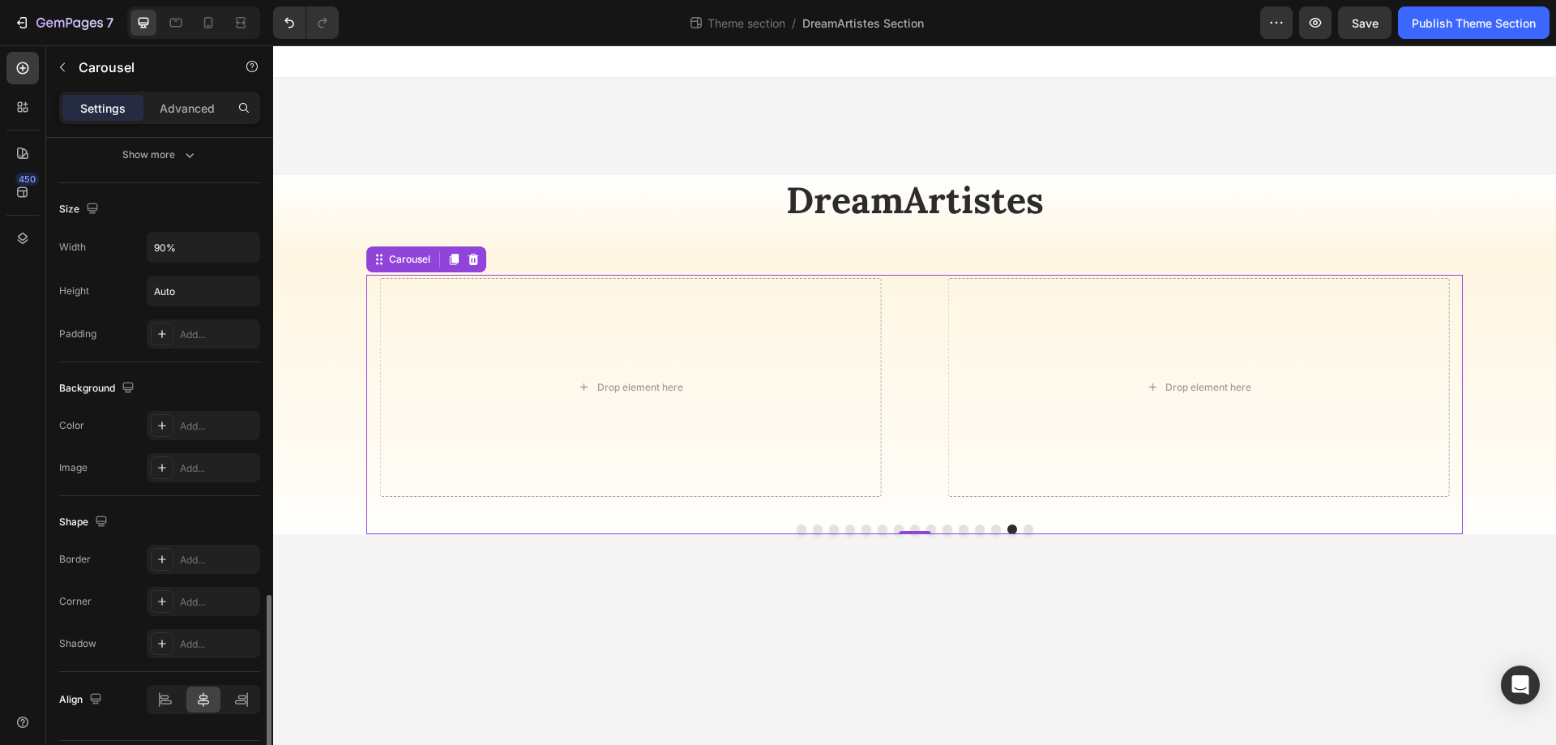
scroll to position [1100, 0]
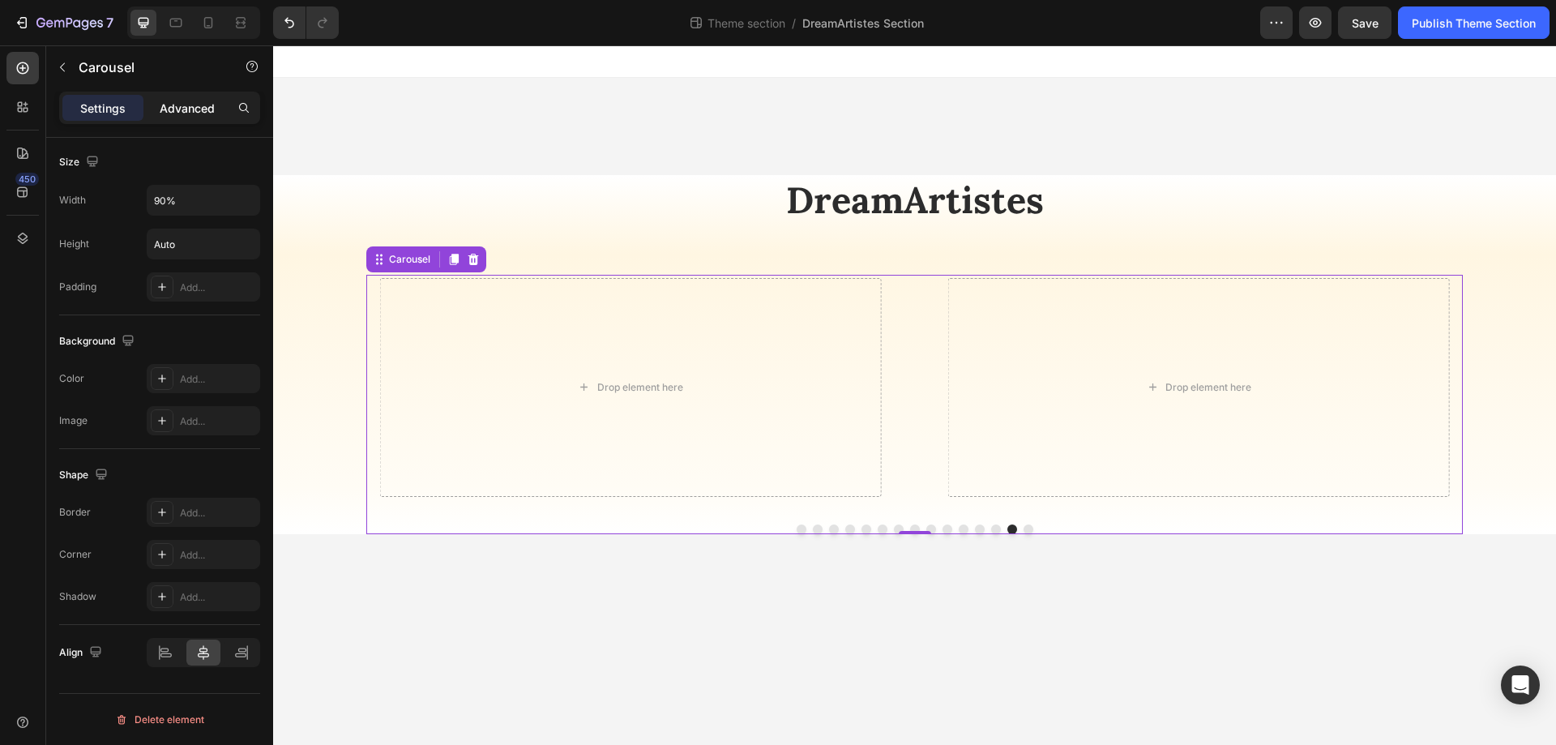
click at [215, 109] on div "Advanced" at bounding box center [187, 108] width 81 height 26
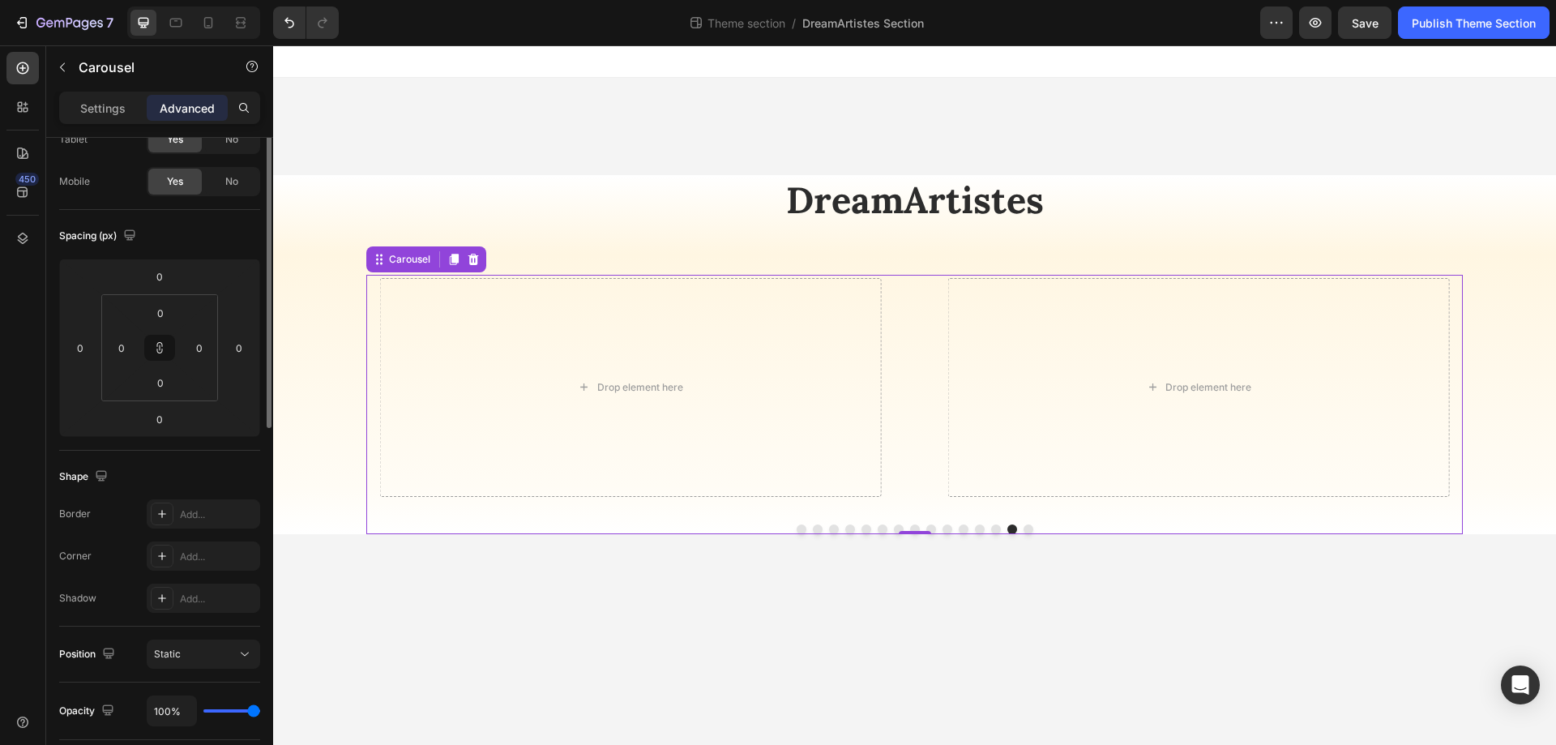
scroll to position [0, 0]
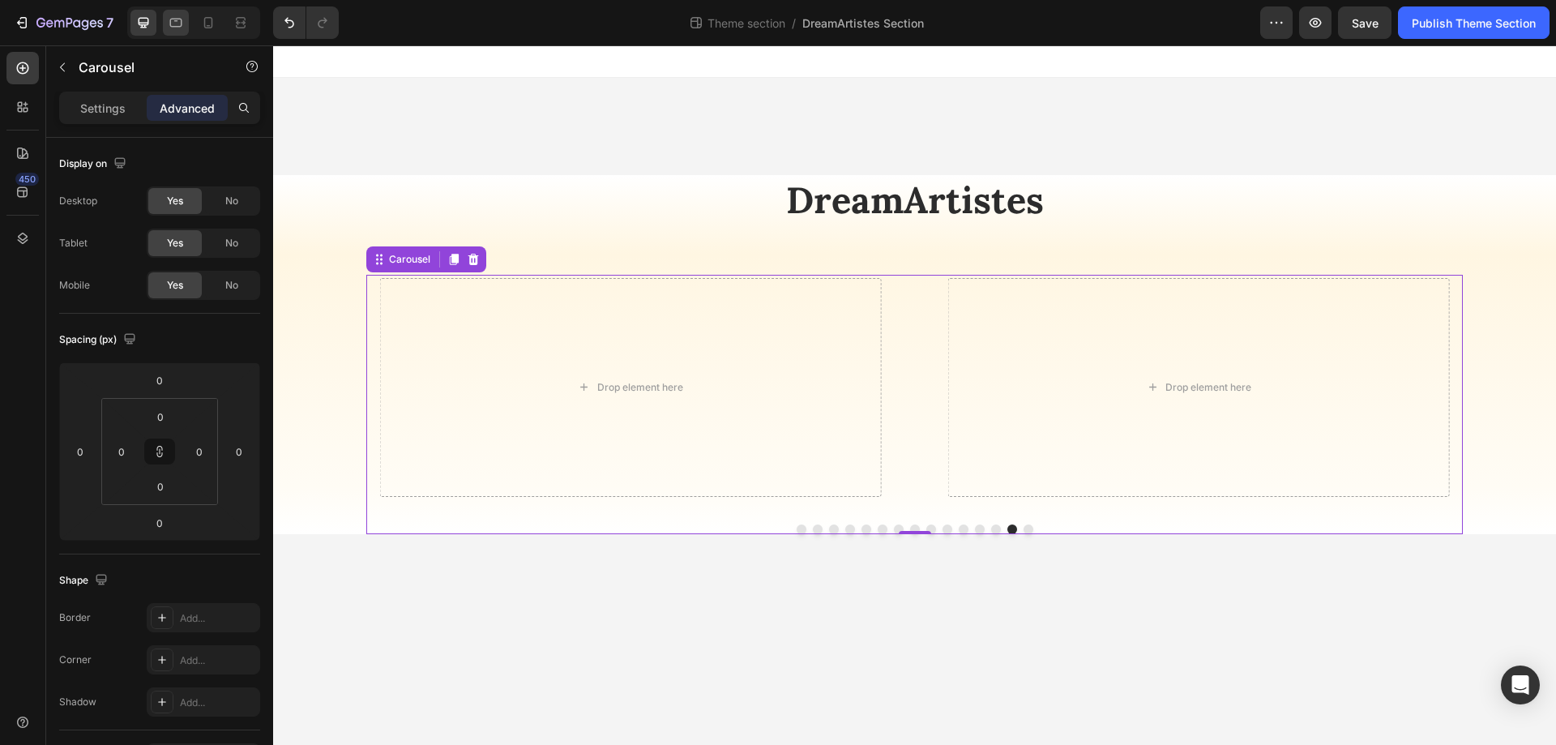
click at [186, 27] on div at bounding box center [176, 23] width 26 height 26
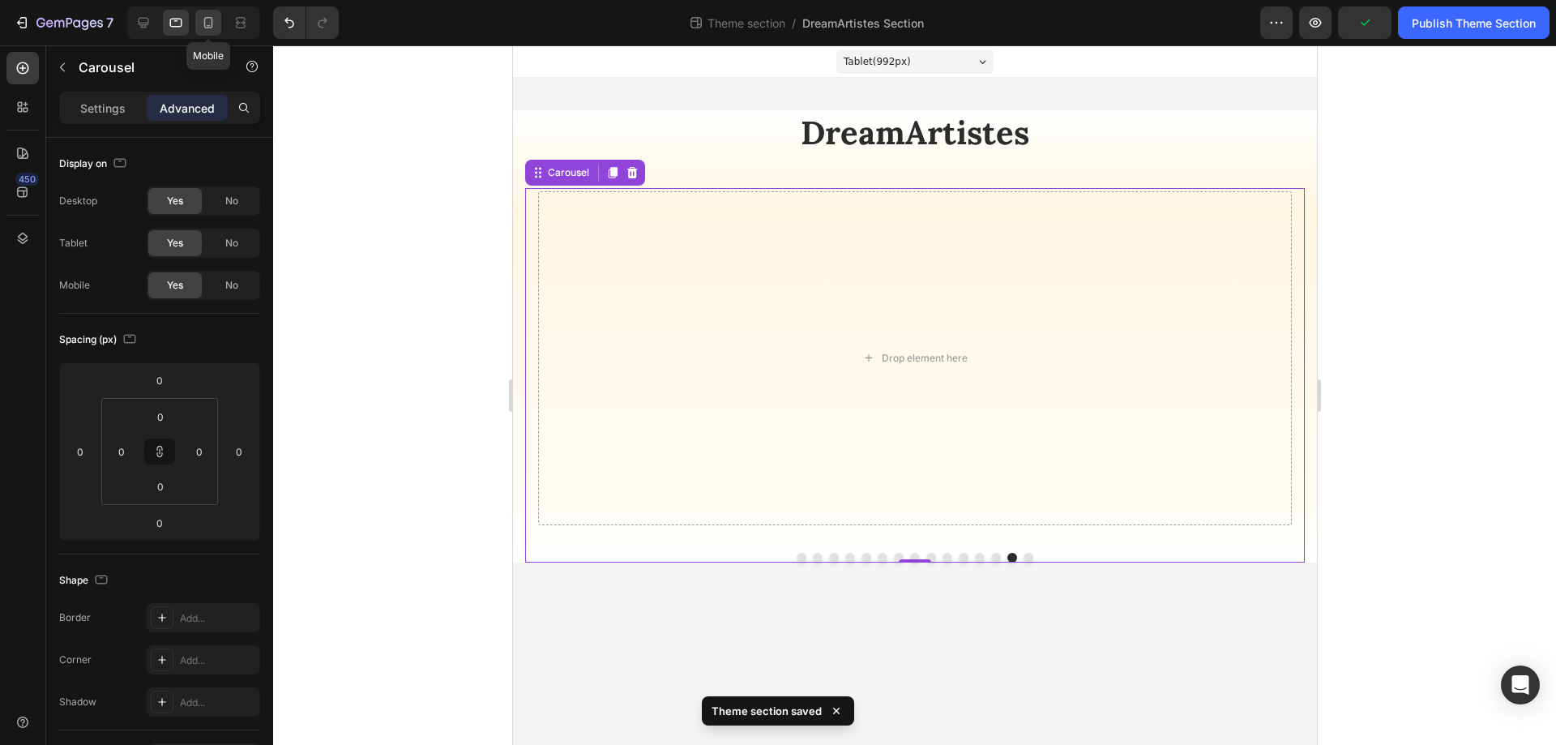
click at [213, 22] on icon at bounding box center [208, 23] width 16 height 16
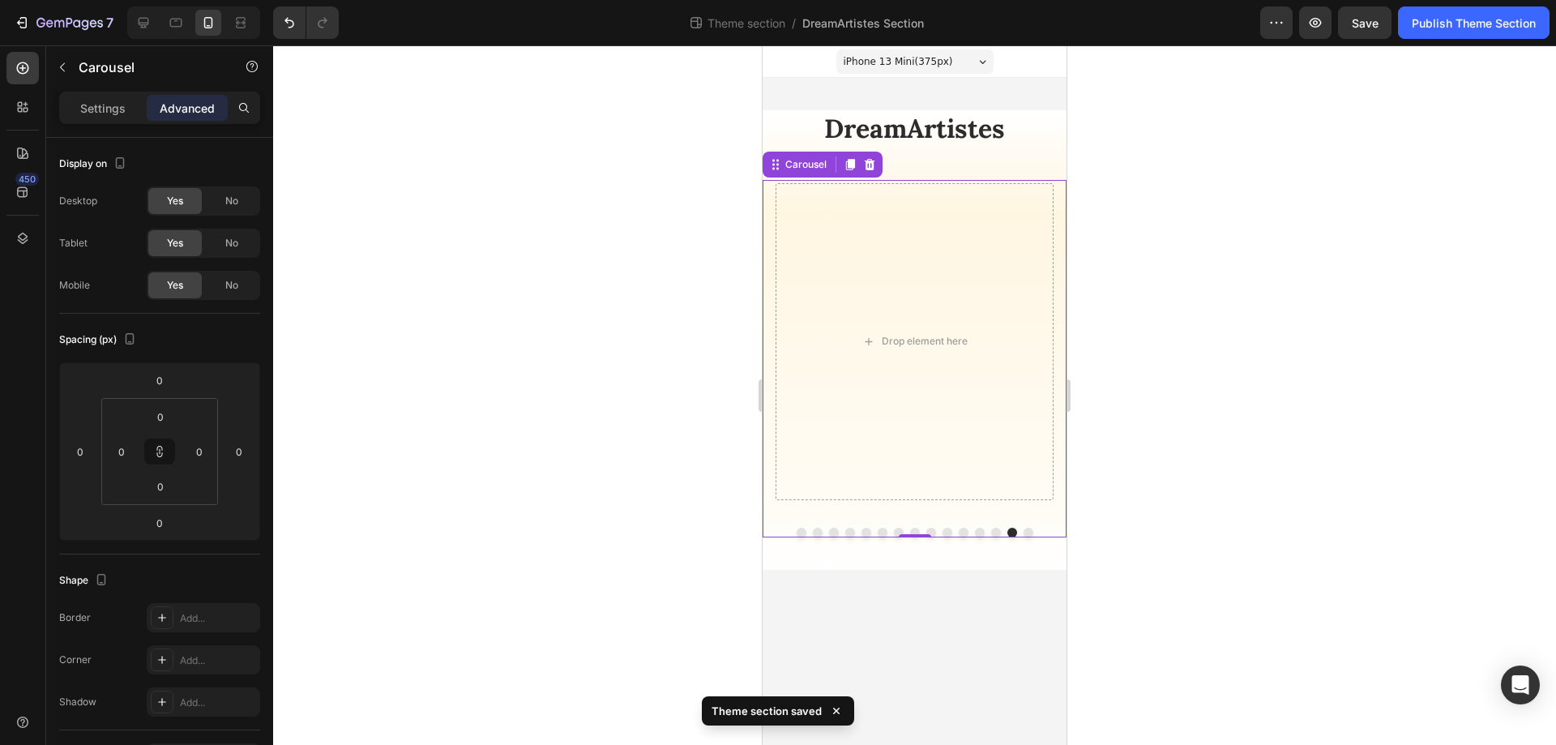
click at [800, 532] on button "Dot" at bounding box center [801, 532] width 10 height 10
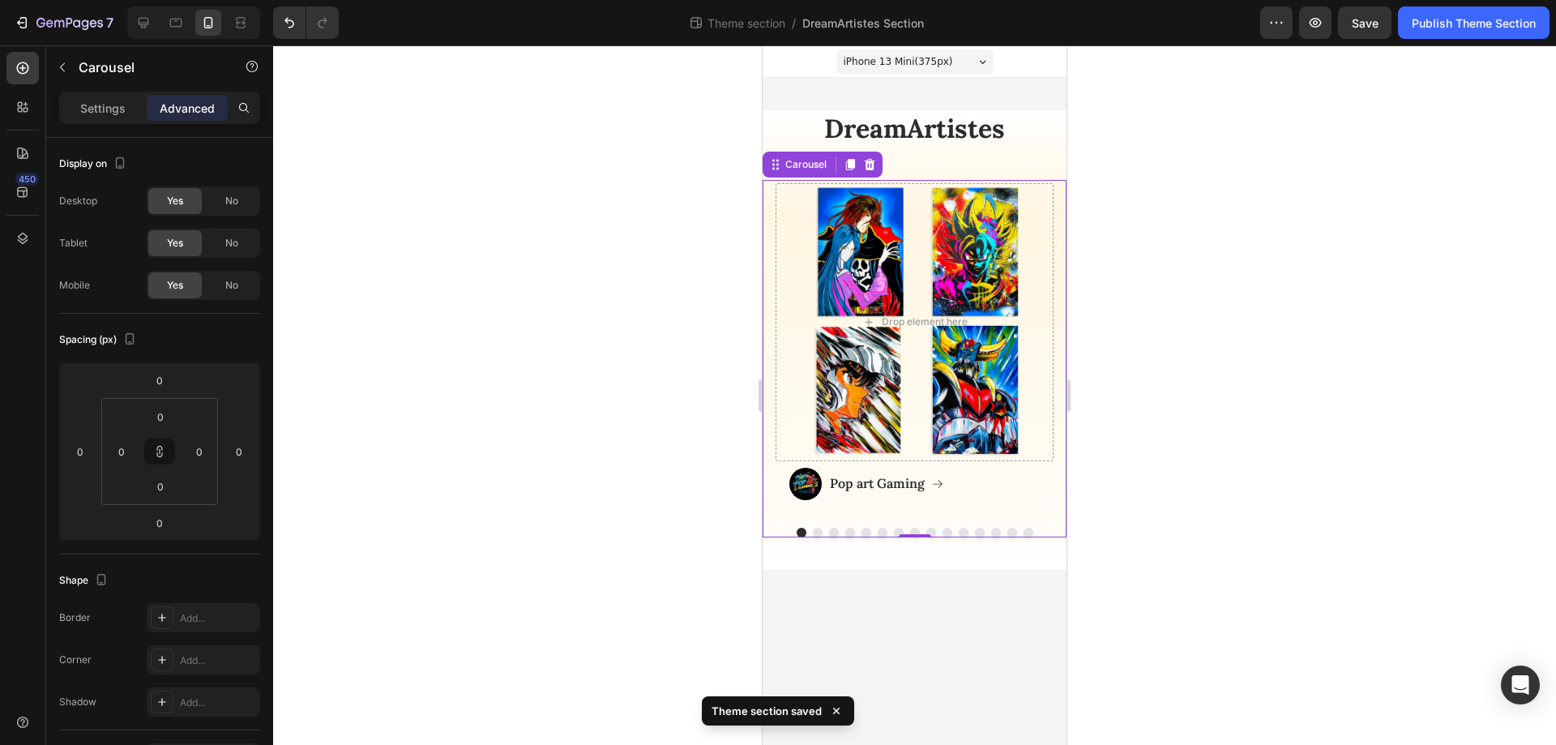
click at [821, 532] on button "Dot" at bounding box center [818, 532] width 10 height 10
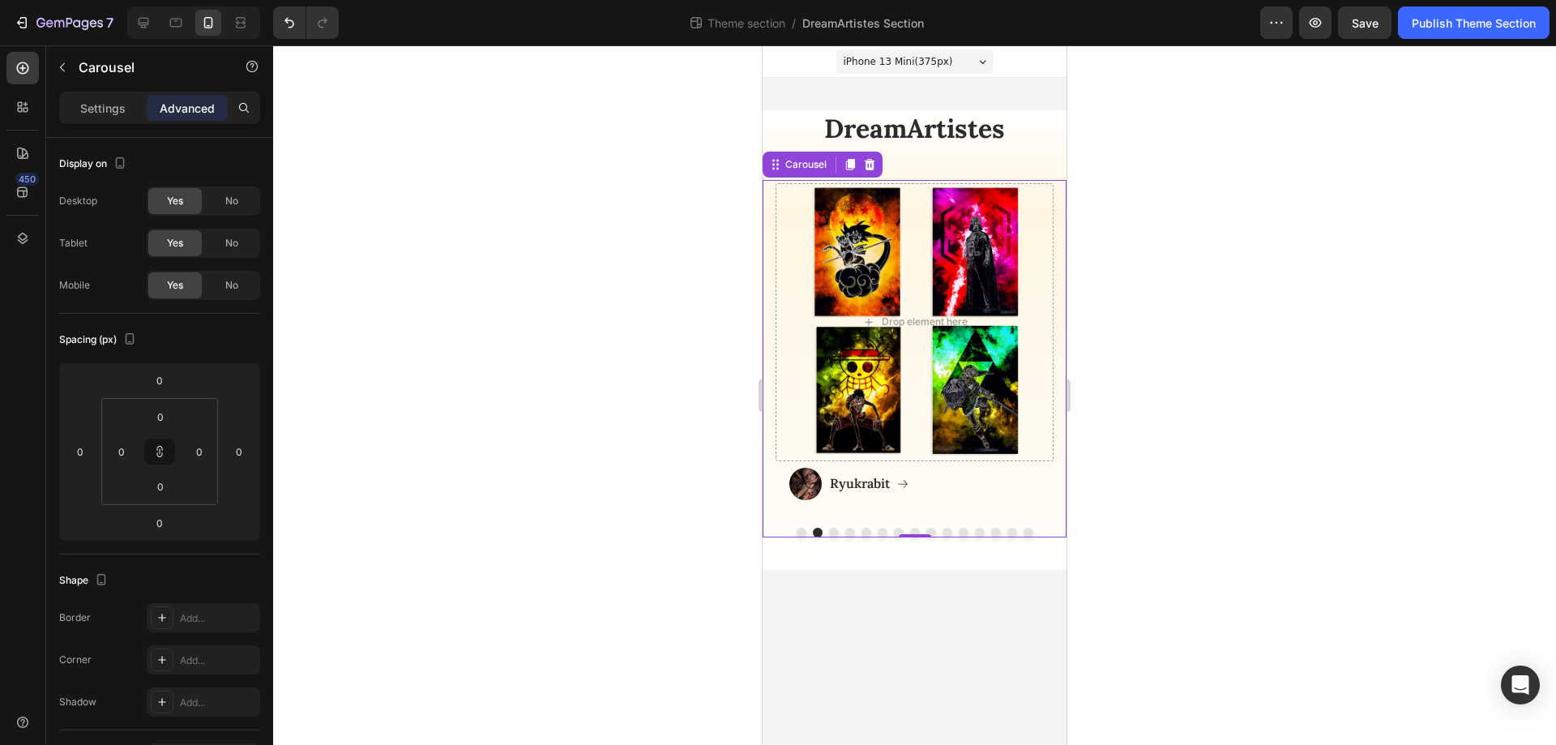
click at [829, 532] on button "Dot" at bounding box center [834, 532] width 10 height 10
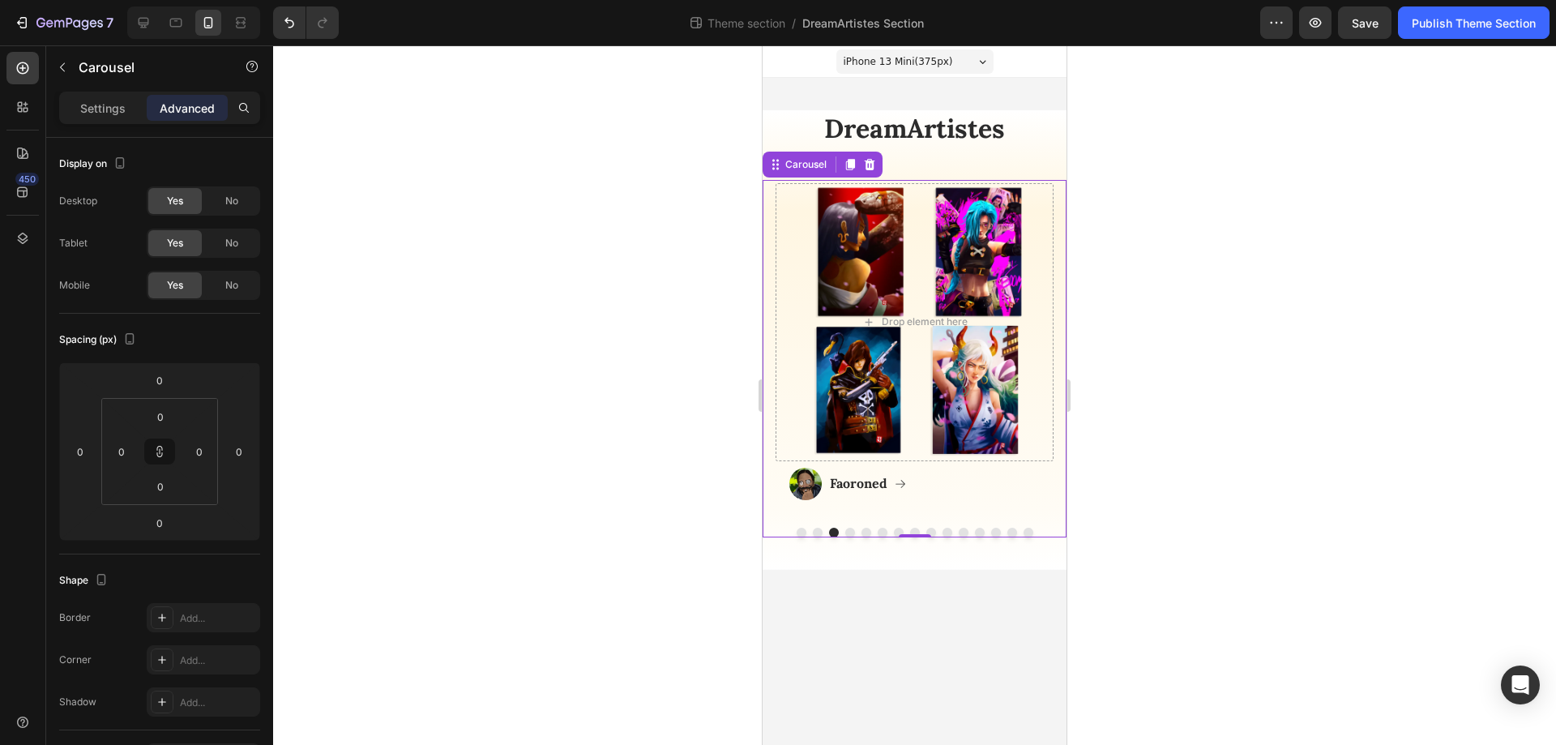
click at [852, 532] on button "Dot" at bounding box center [850, 532] width 10 height 10
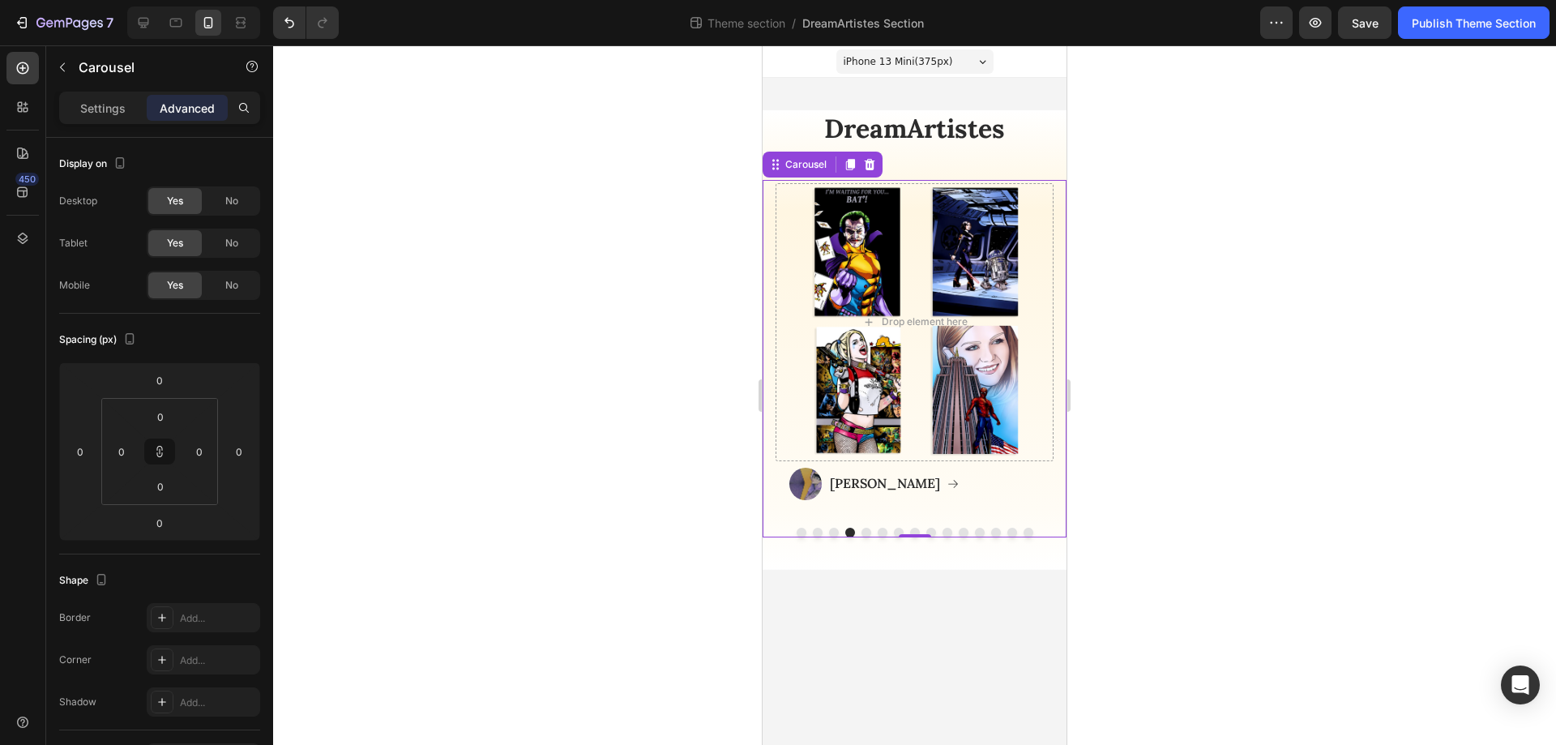
click at [1027, 530] on button "Dot" at bounding box center [1028, 532] width 10 height 10
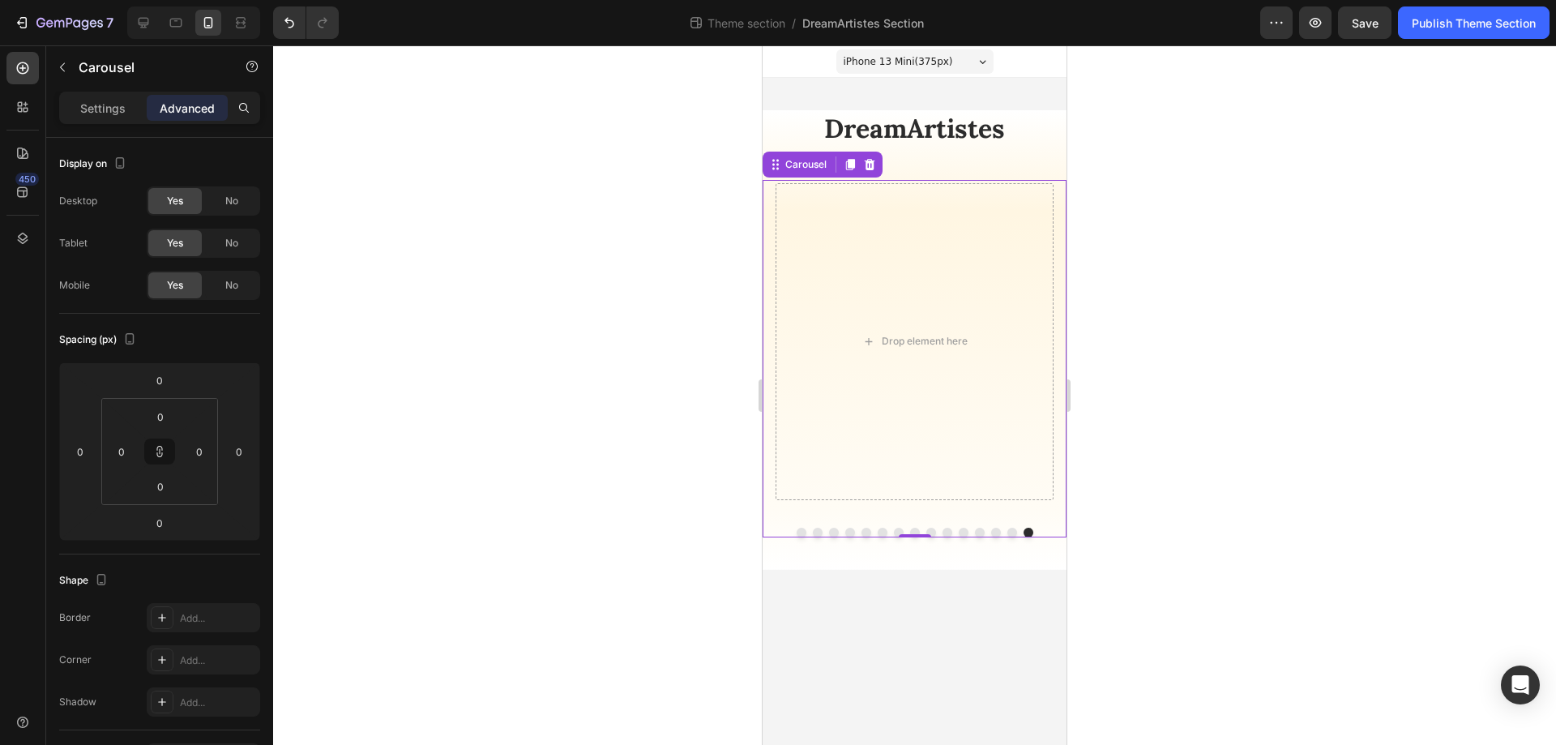
click at [822, 536] on div at bounding box center [914, 532] width 304 height 10
click at [814, 533] on button "Dot" at bounding box center [818, 532] width 10 height 10
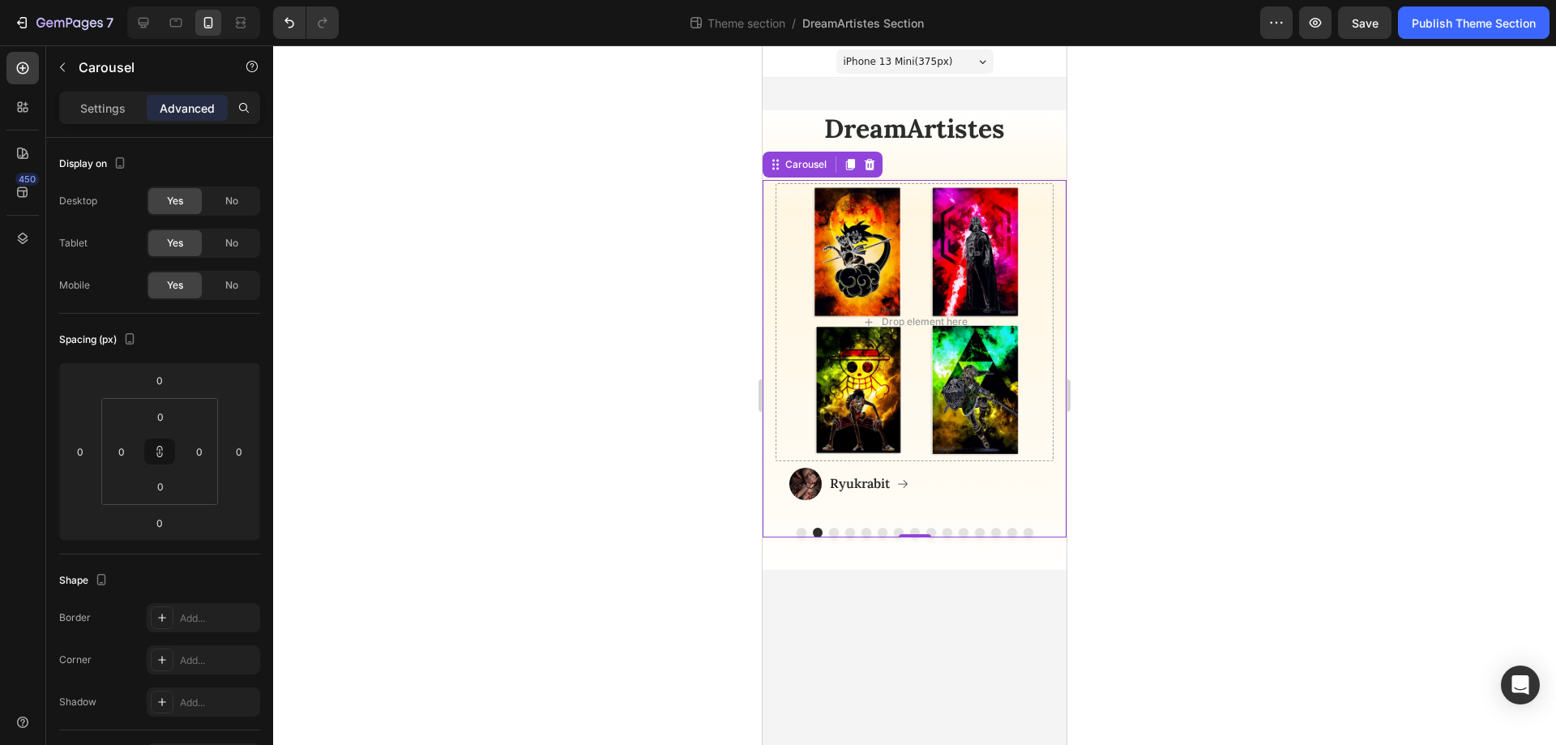
click at [836, 535] on button "Dot" at bounding box center [834, 532] width 10 height 10
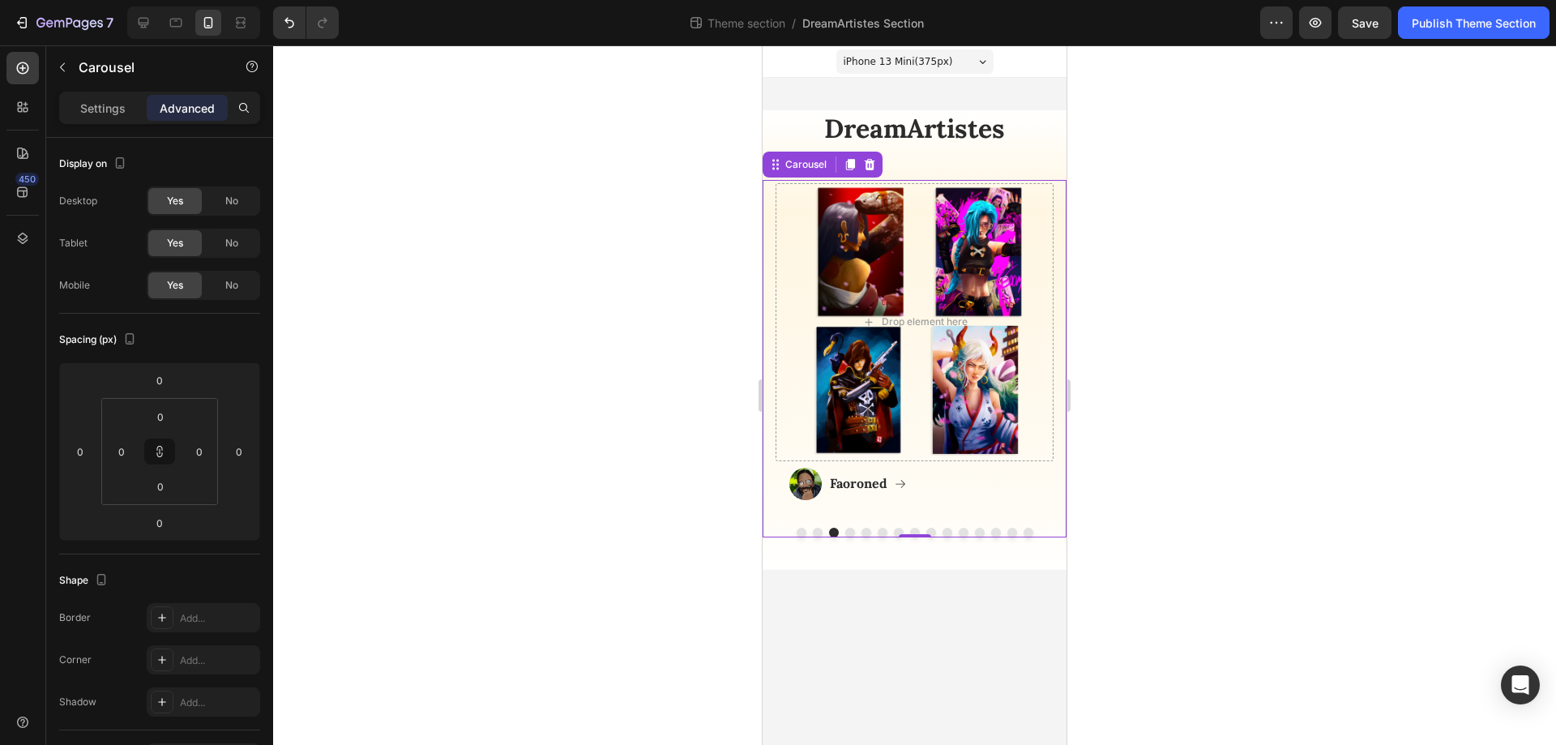
click at [792, 532] on div at bounding box center [914, 532] width 304 height 10
click at [803, 534] on button "Dot" at bounding box center [801, 532] width 10 height 10
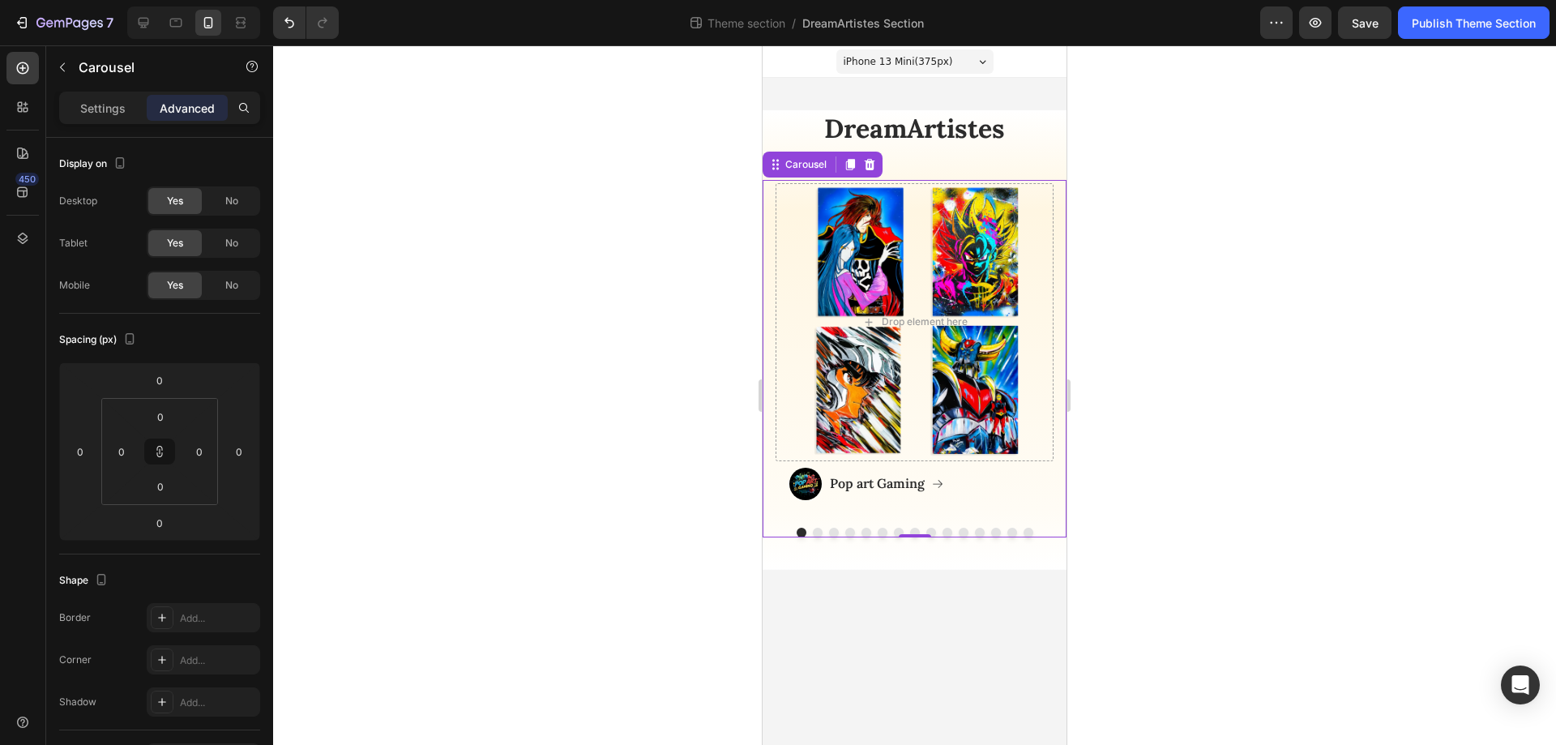
click at [815, 530] on button "Dot" at bounding box center [818, 532] width 10 height 10
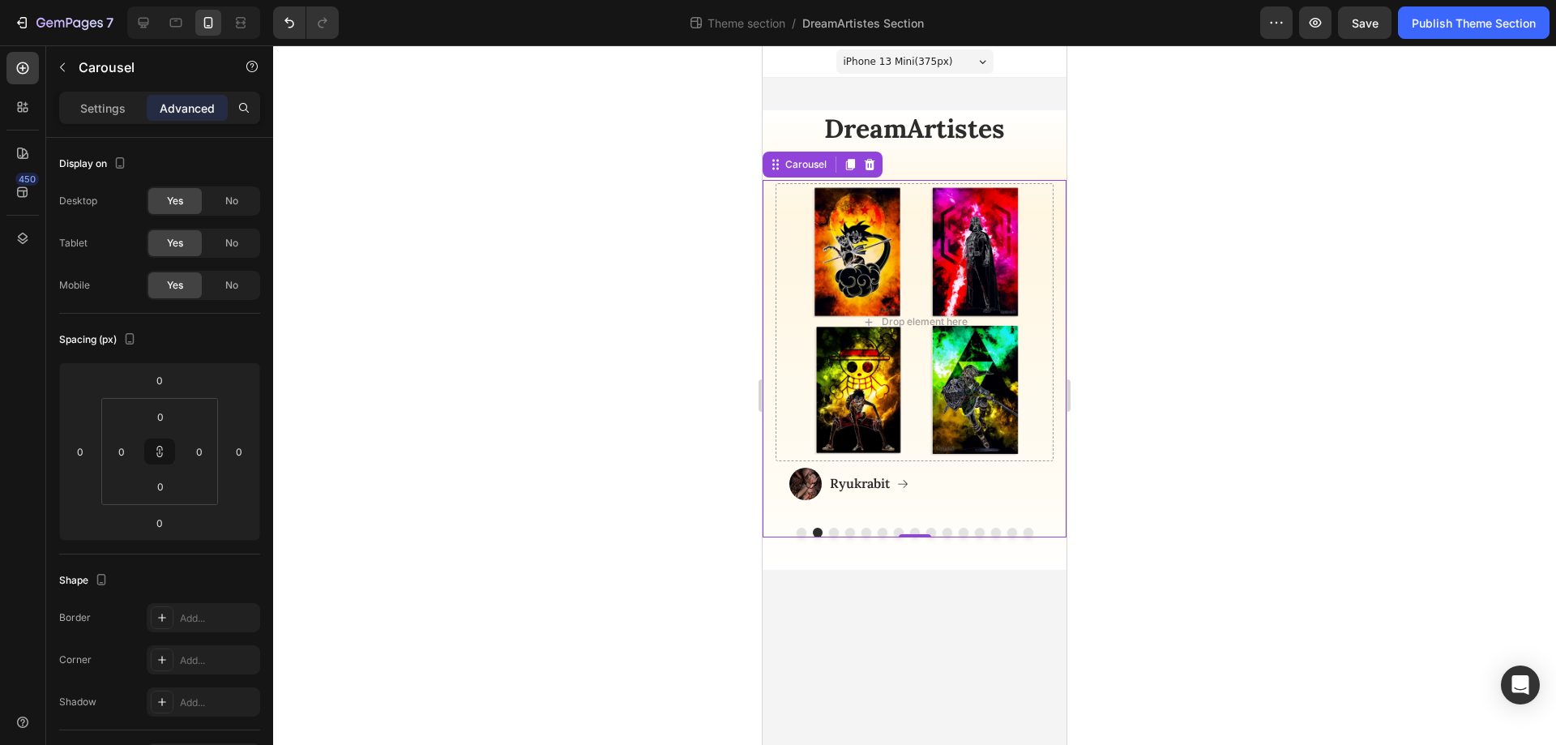
click at [838, 532] on button "Dot" at bounding box center [834, 532] width 10 height 10
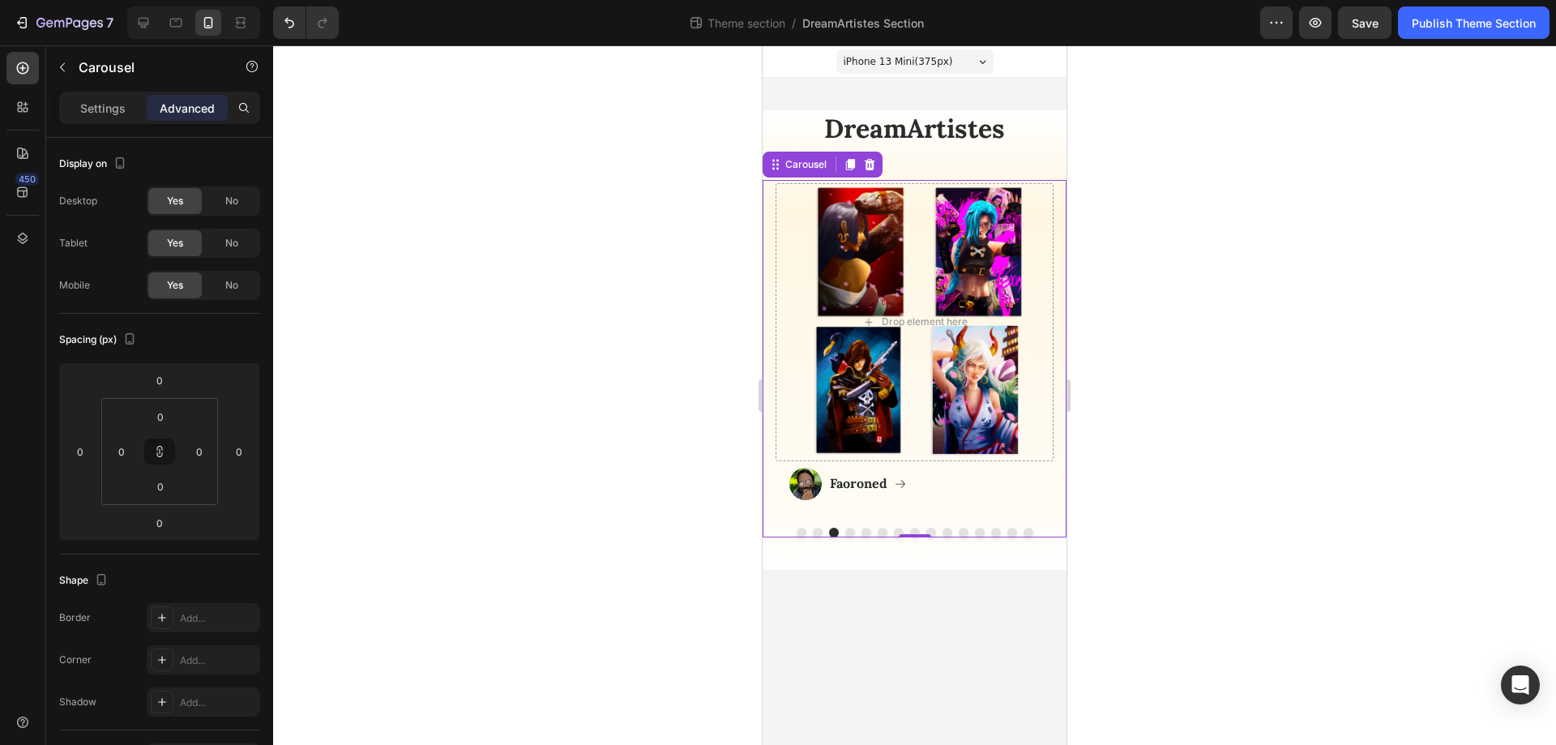
click at [854, 532] on button "Dot" at bounding box center [850, 532] width 10 height 10
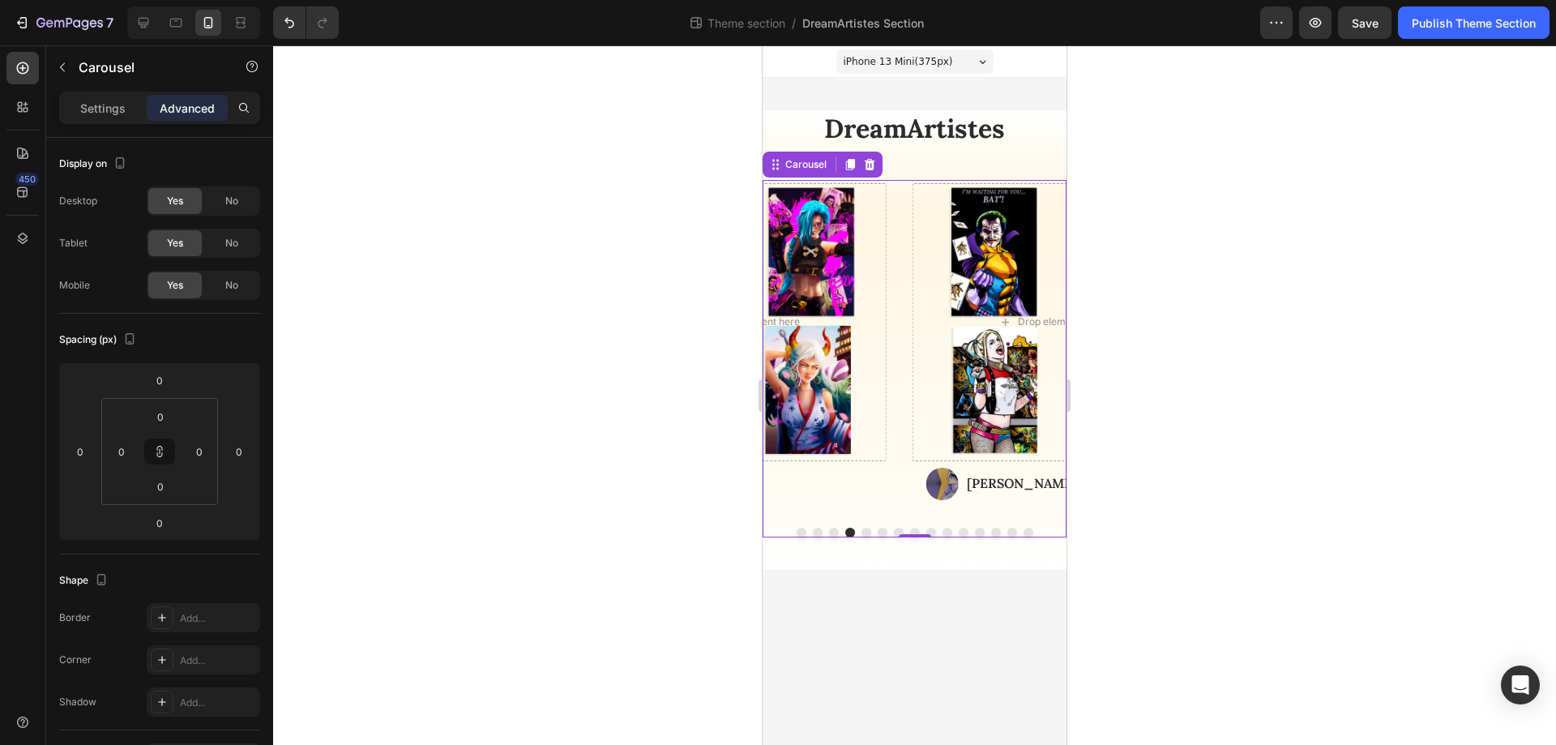
click at [866, 532] on button "Dot" at bounding box center [866, 532] width 10 height 10
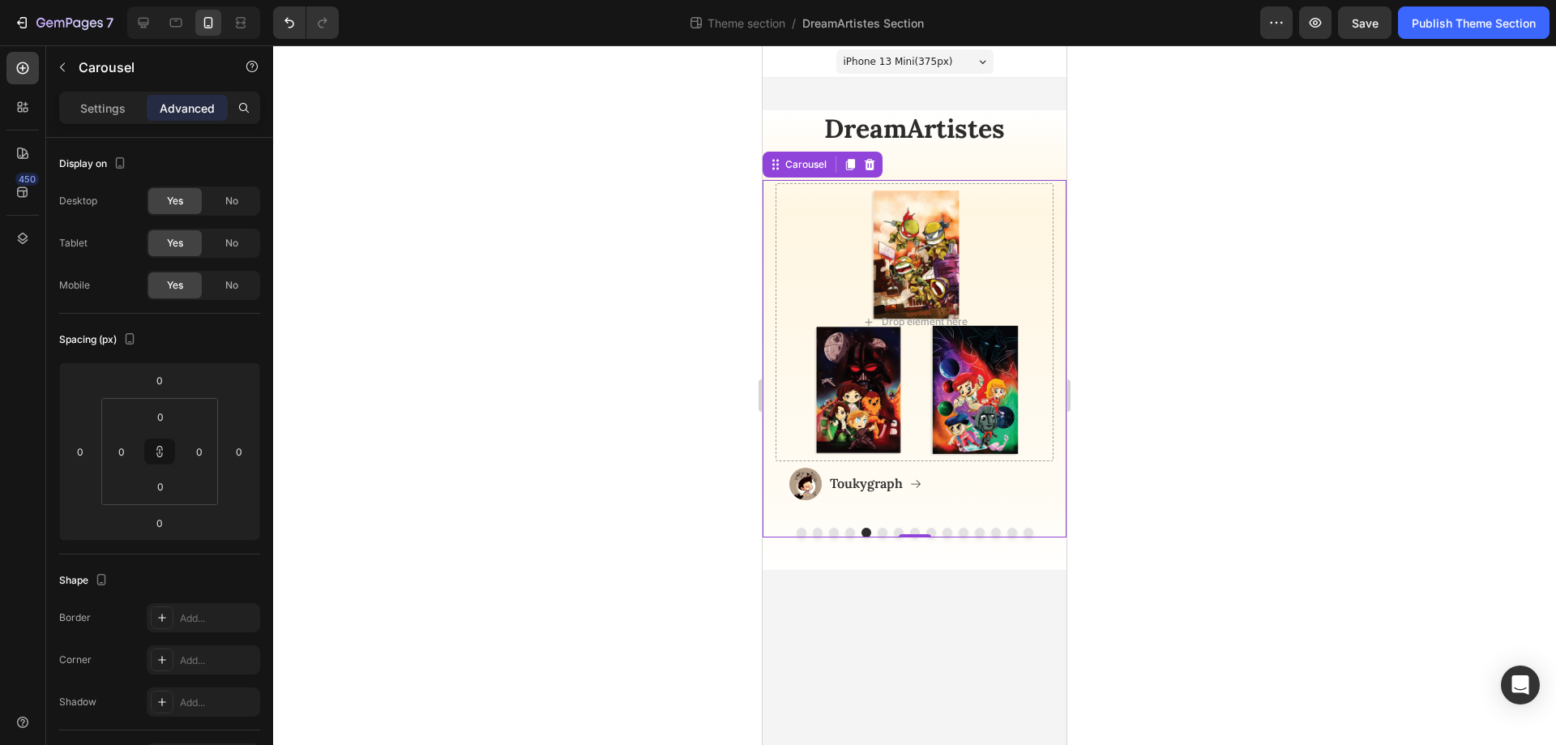
click at [881, 534] on button "Dot" at bounding box center [882, 532] width 10 height 10
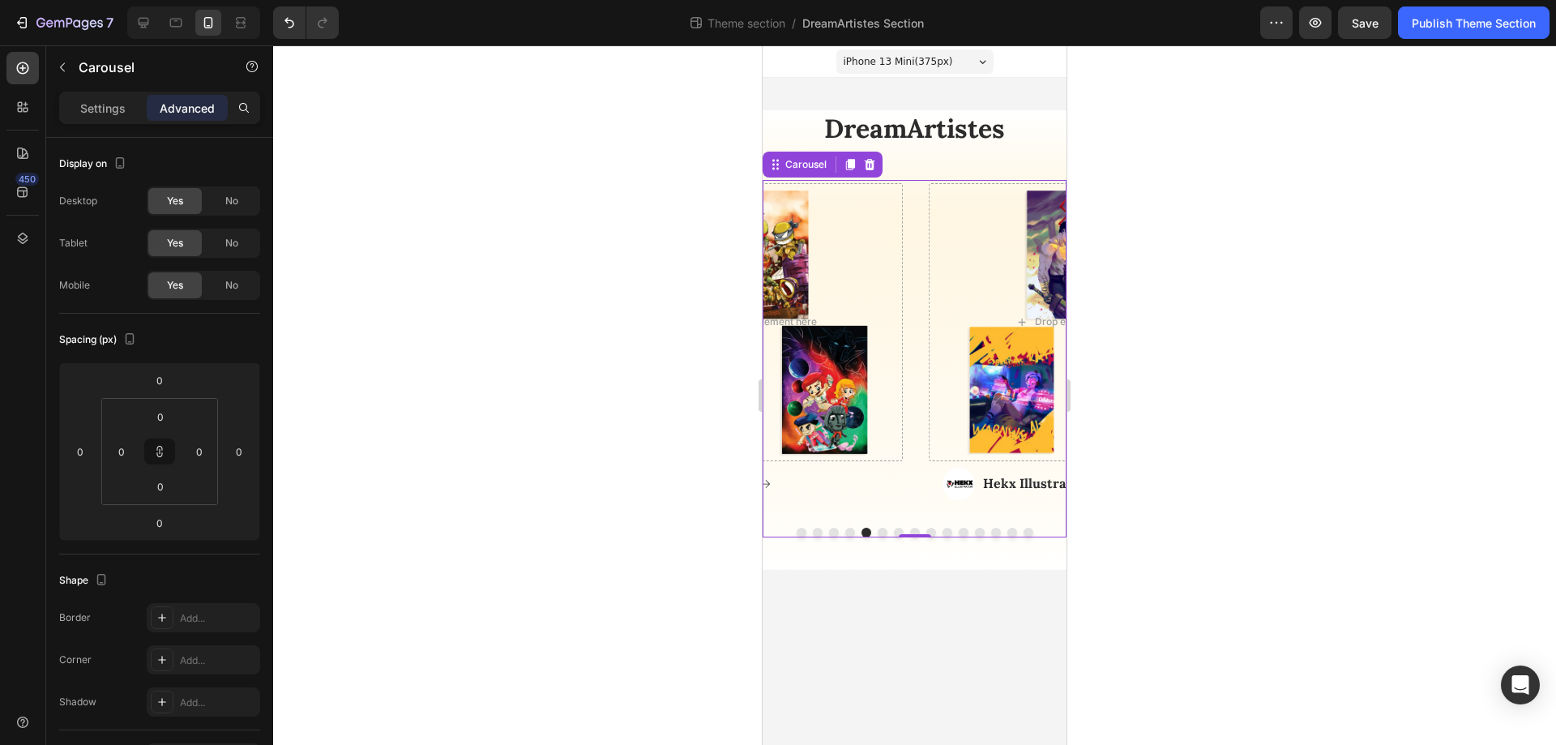
click at [897, 531] on button "Dot" at bounding box center [899, 532] width 10 height 10
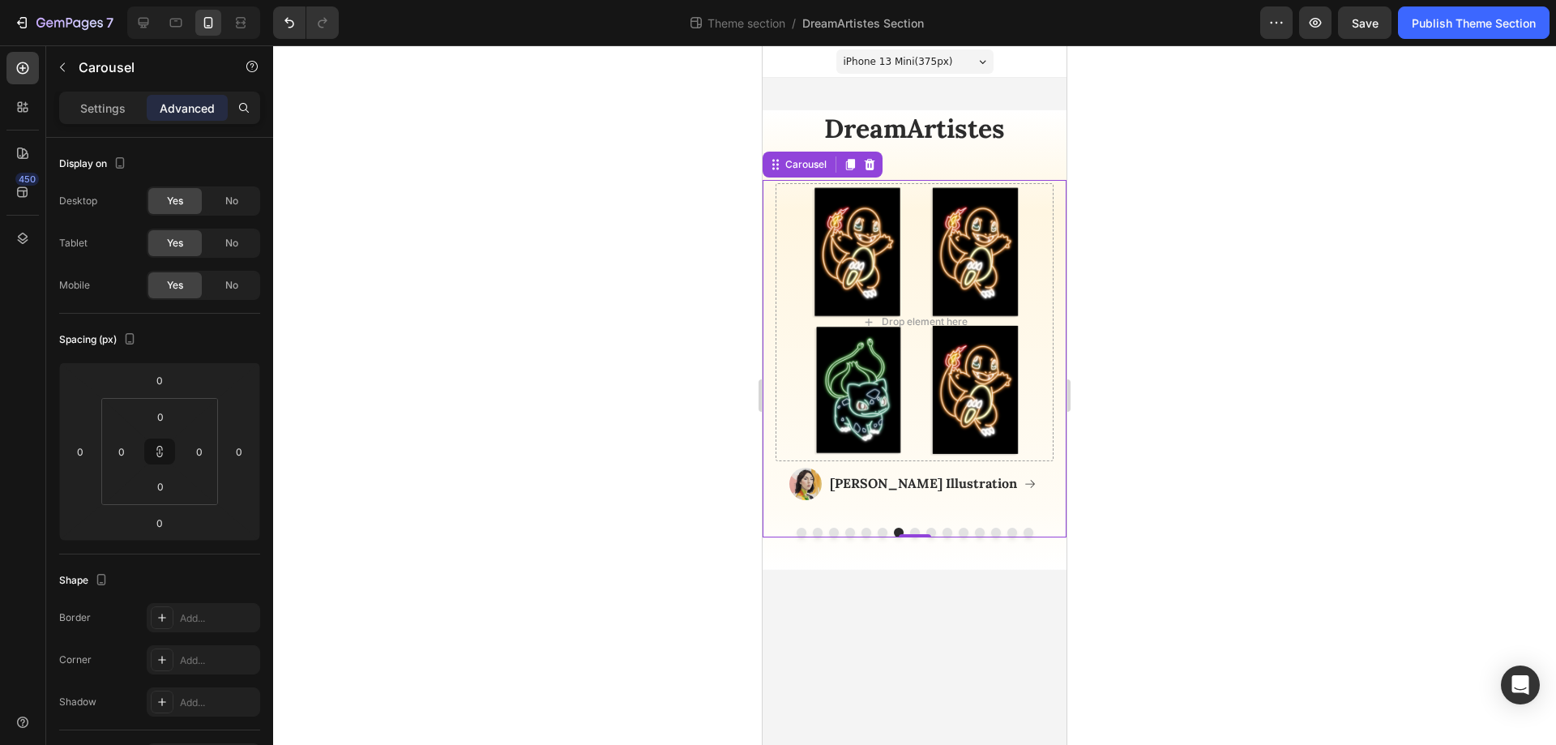
click at [916, 531] on button "Dot" at bounding box center [915, 532] width 10 height 10
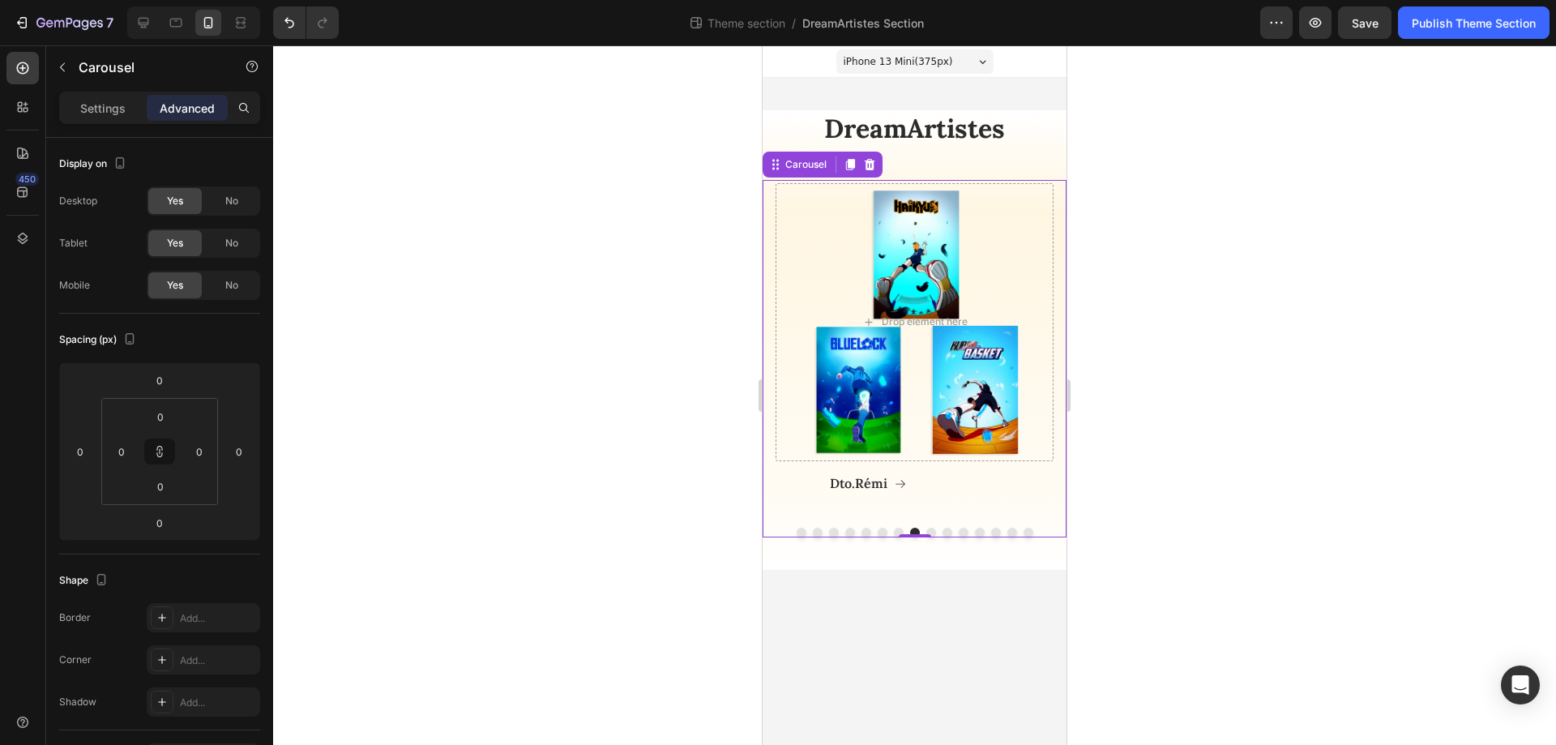
click at [936, 532] on div at bounding box center [914, 532] width 304 height 10
click at [930, 532] on button "Dot" at bounding box center [931, 532] width 10 height 10
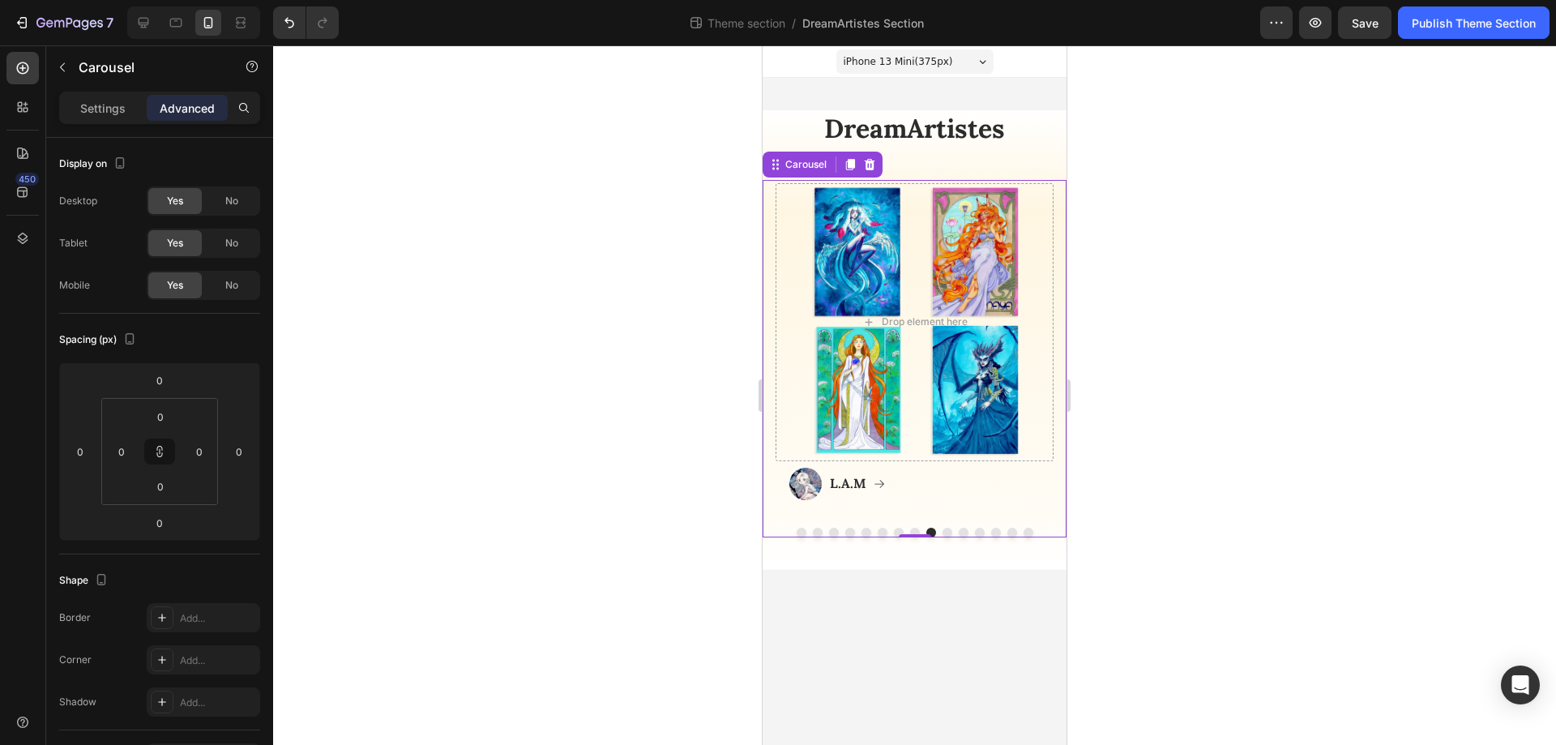
click at [941, 533] on div at bounding box center [914, 532] width 304 height 10
click at [954, 531] on div at bounding box center [914, 532] width 304 height 10
click at [947, 530] on button "Dot" at bounding box center [947, 532] width 10 height 10
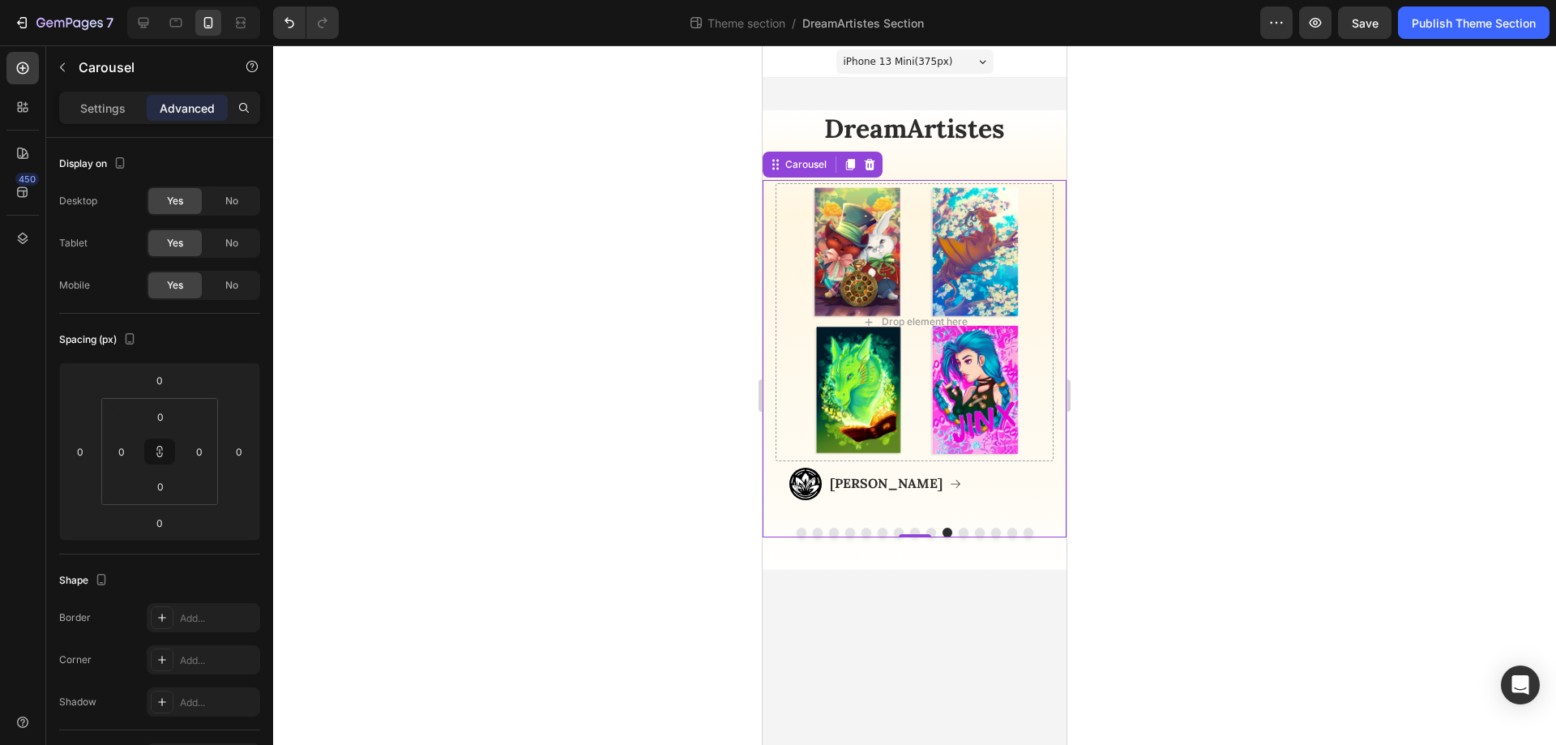
click at [965, 535] on button "Dot" at bounding box center [964, 532] width 10 height 10
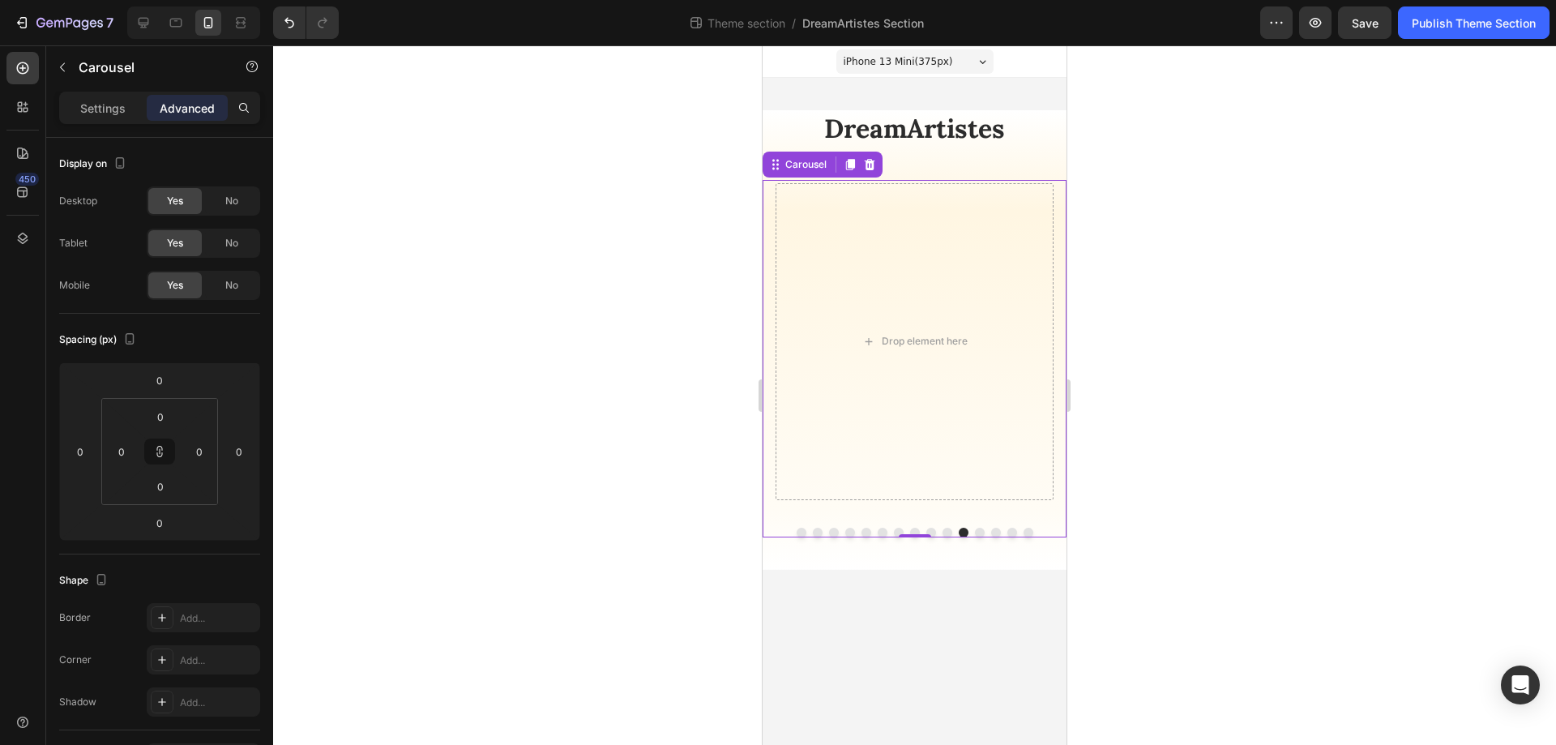
click at [979, 531] on button "Dot" at bounding box center [980, 532] width 10 height 10
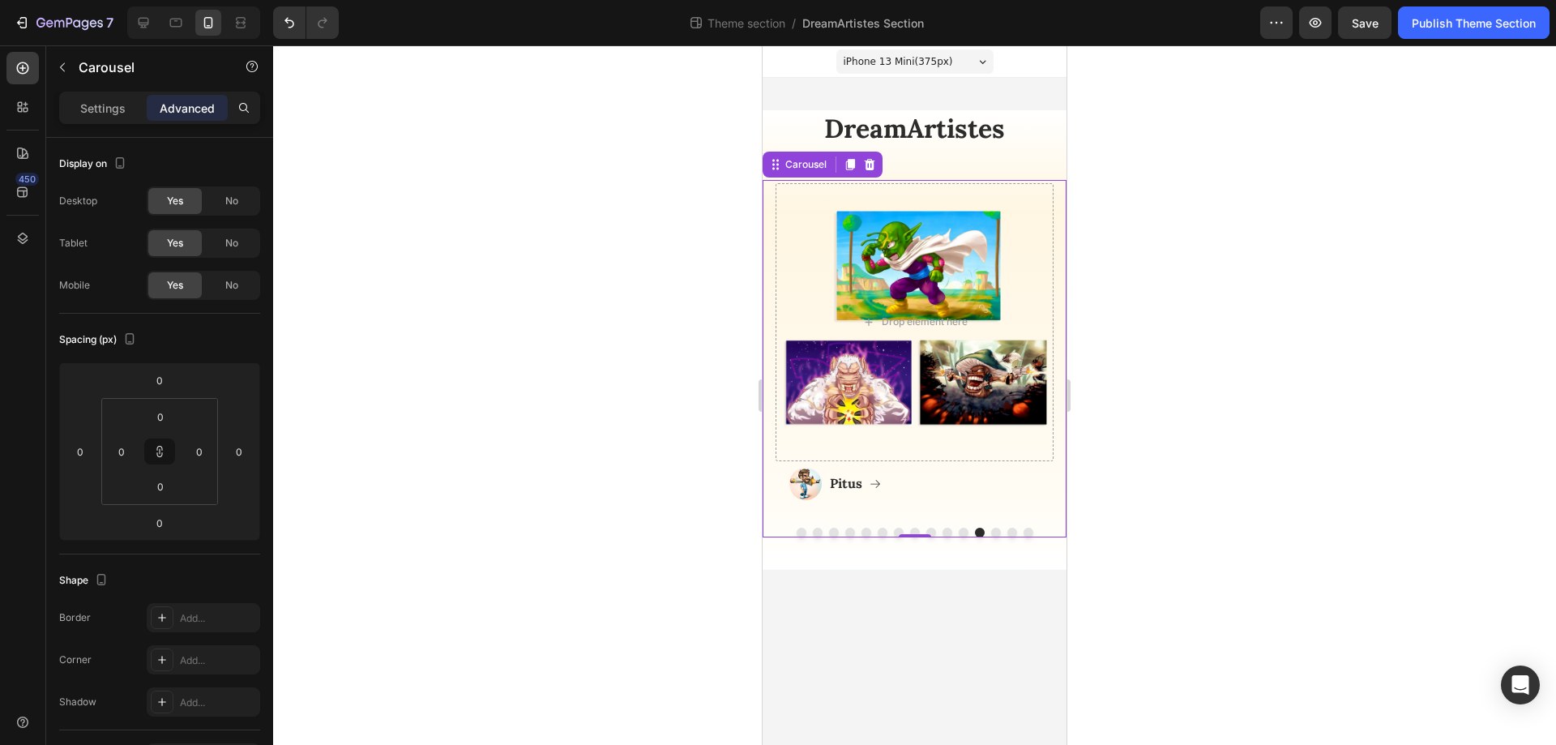
click at [946, 531] on button "Dot" at bounding box center [947, 532] width 10 height 10
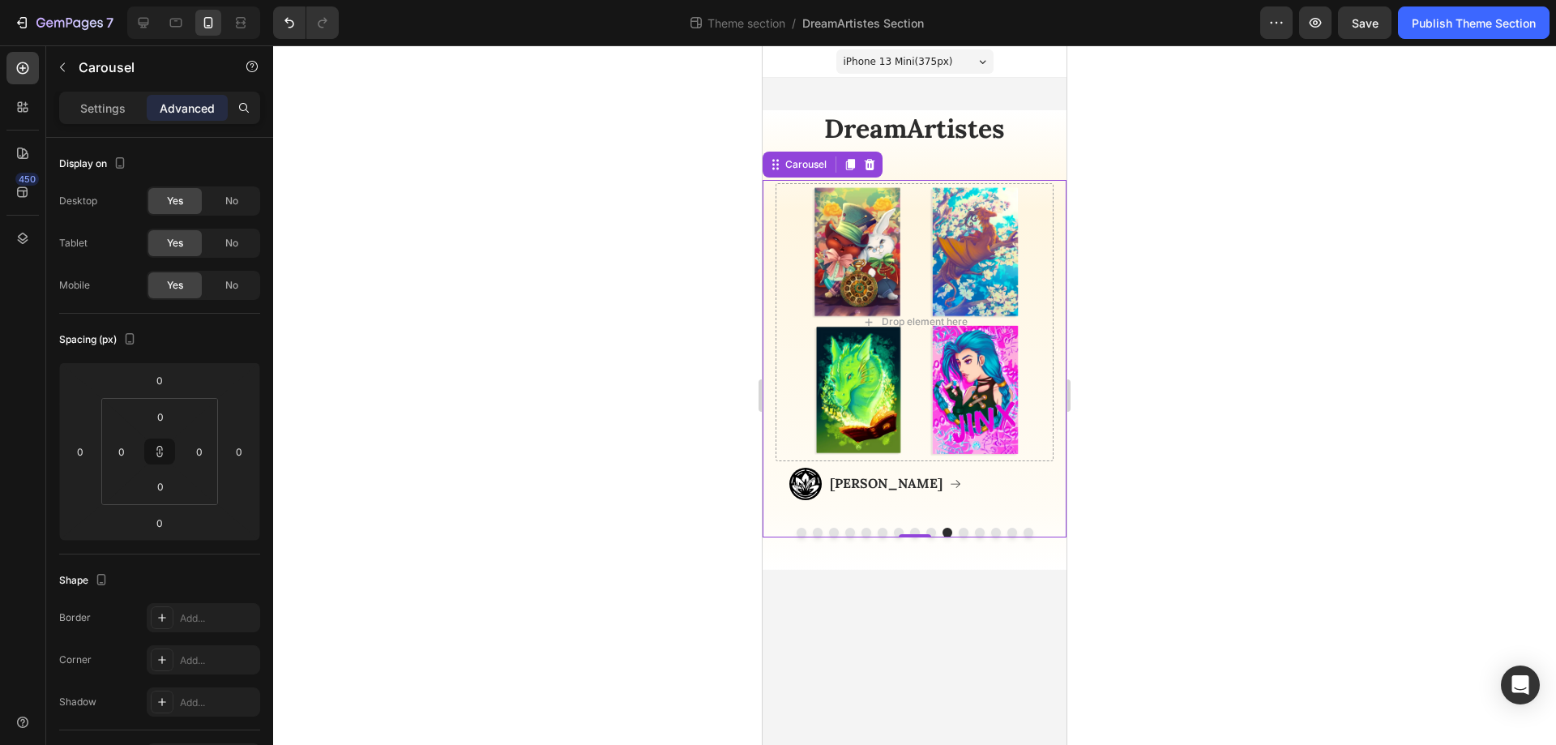
click at [967, 534] on button "Dot" at bounding box center [964, 532] width 10 height 10
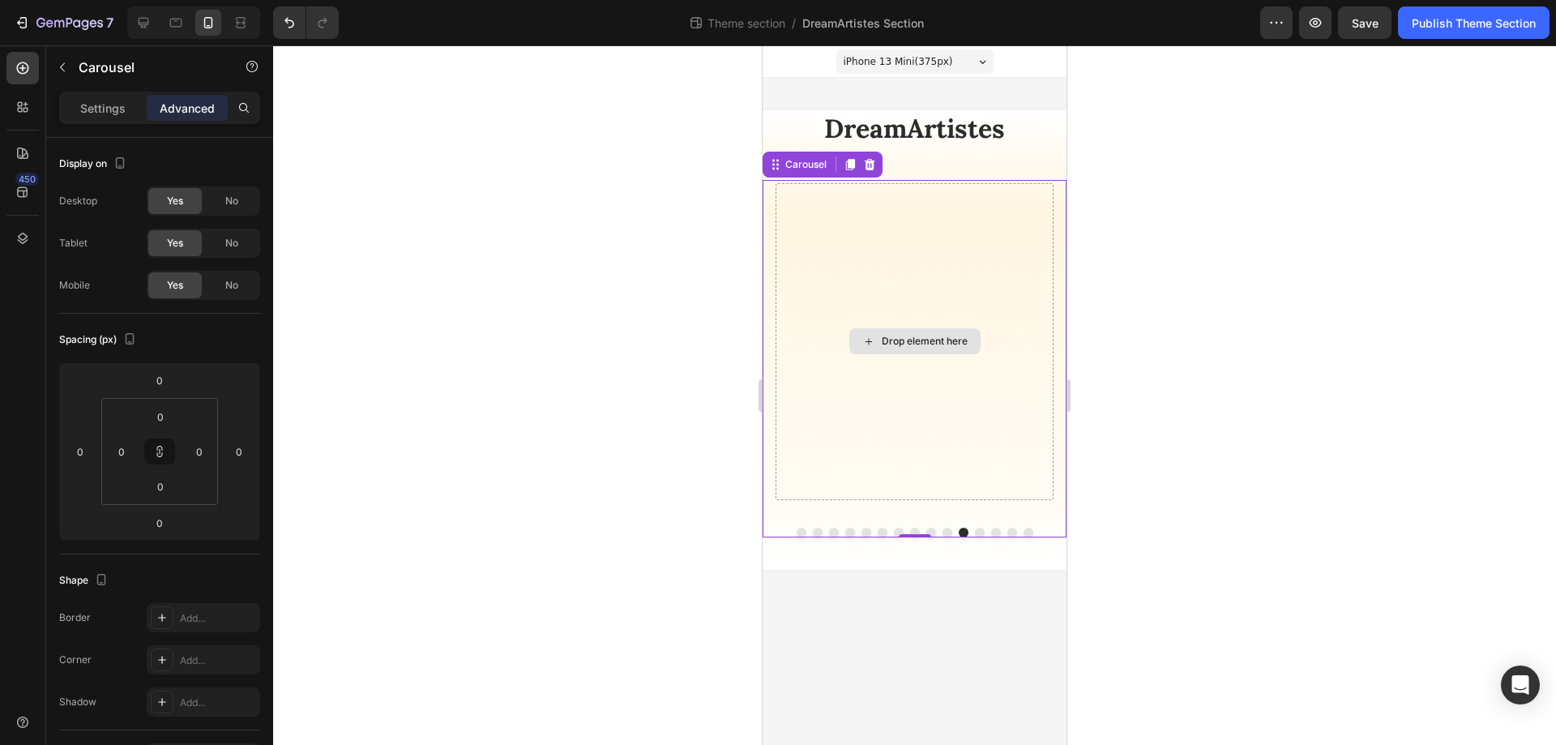
click at [944, 418] on div "Drop element here" at bounding box center [914, 341] width 278 height 317
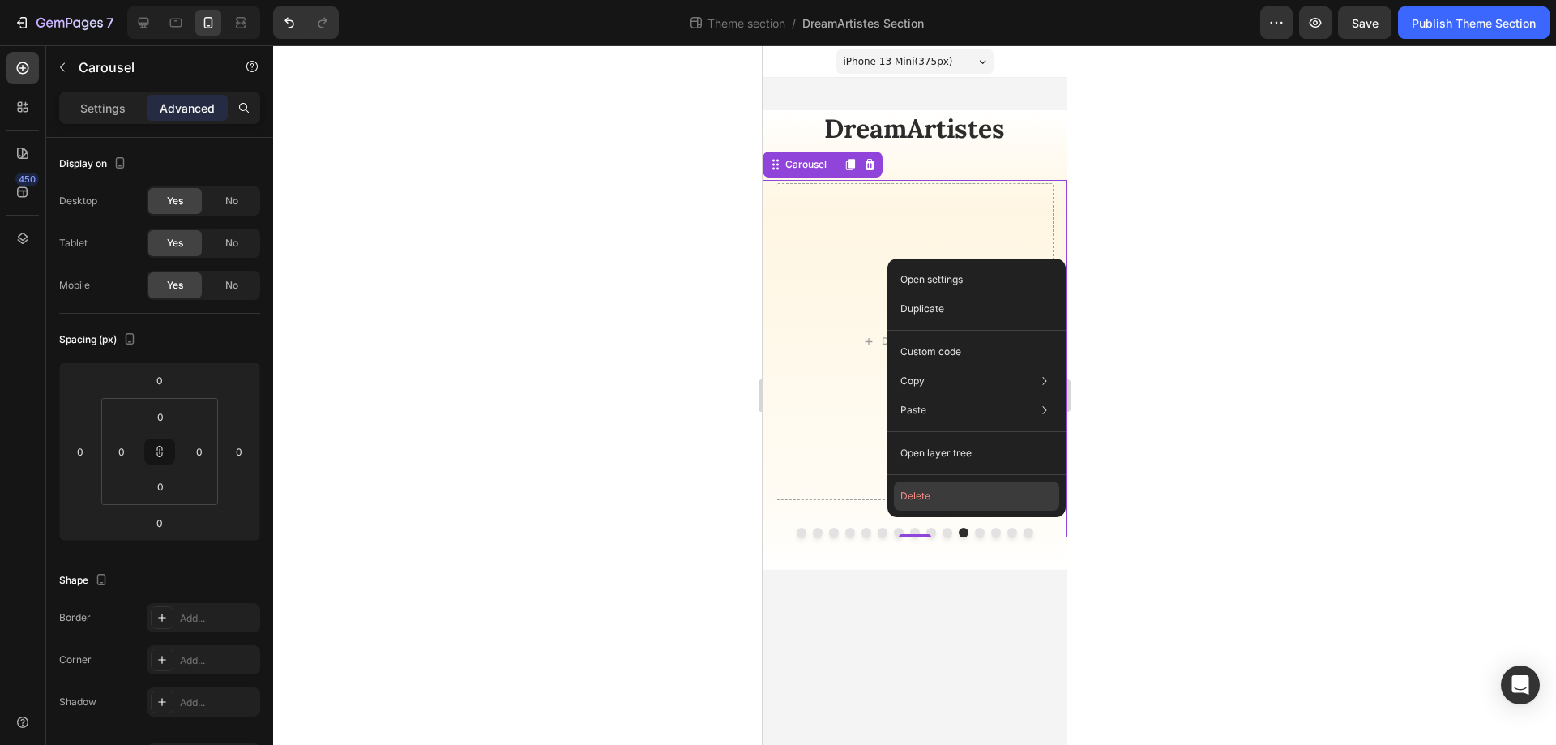
click at [940, 490] on button "Delete" at bounding box center [976, 495] width 165 height 29
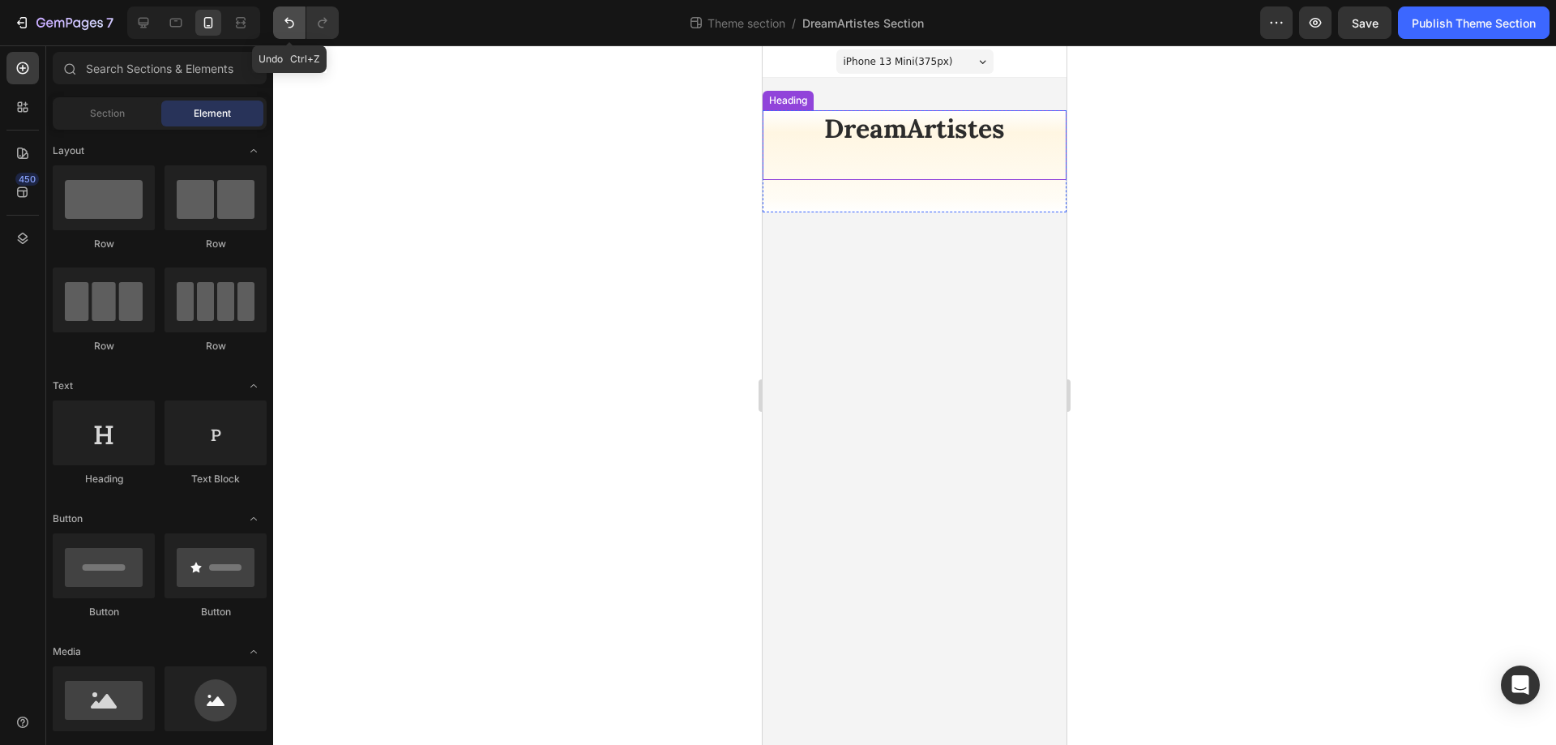
click at [291, 27] on icon "Undo/Redo" at bounding box center [289, 23] width 10 height 11
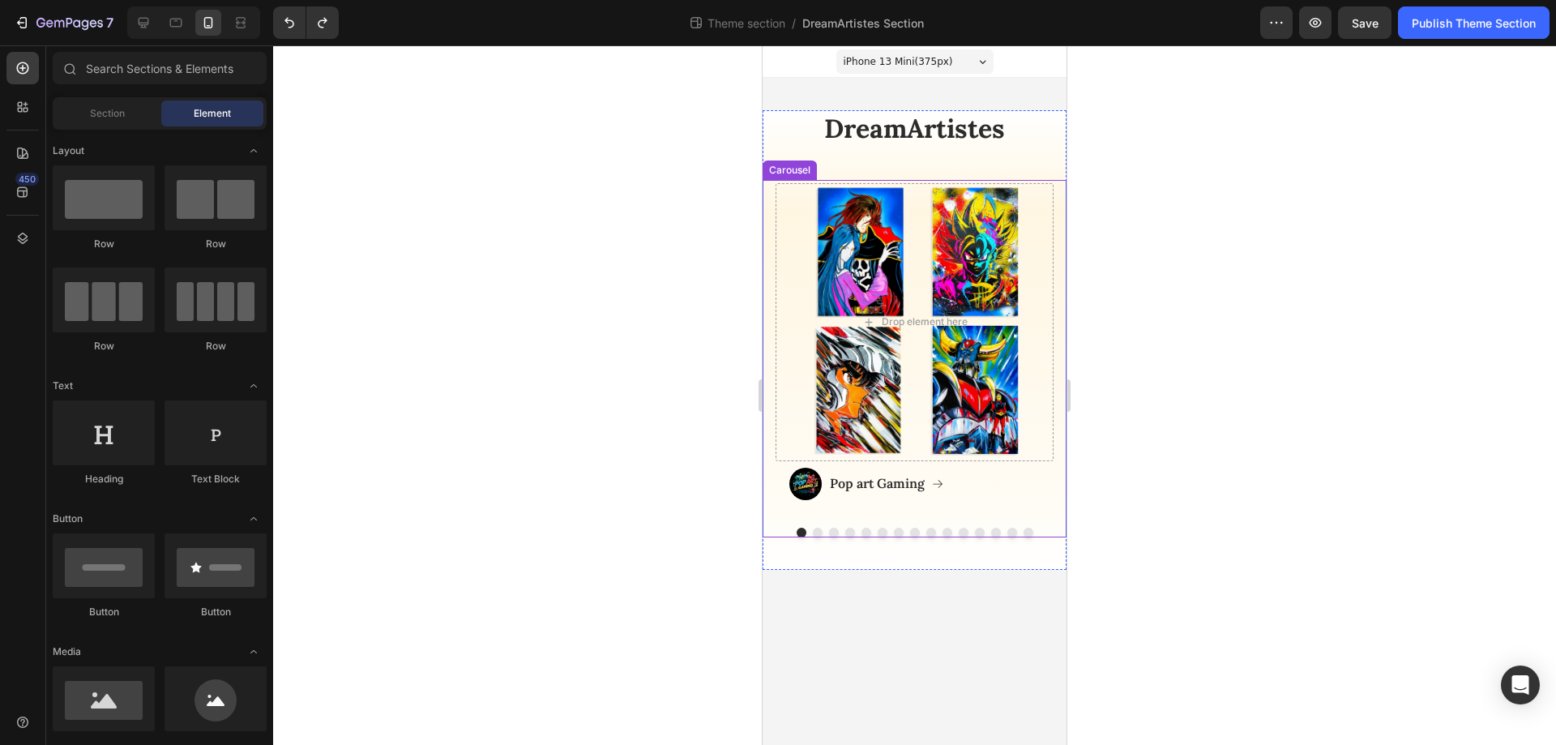
click at [912, 533] on button "Dot" at bounding box center [915, 532] width 10 height 10
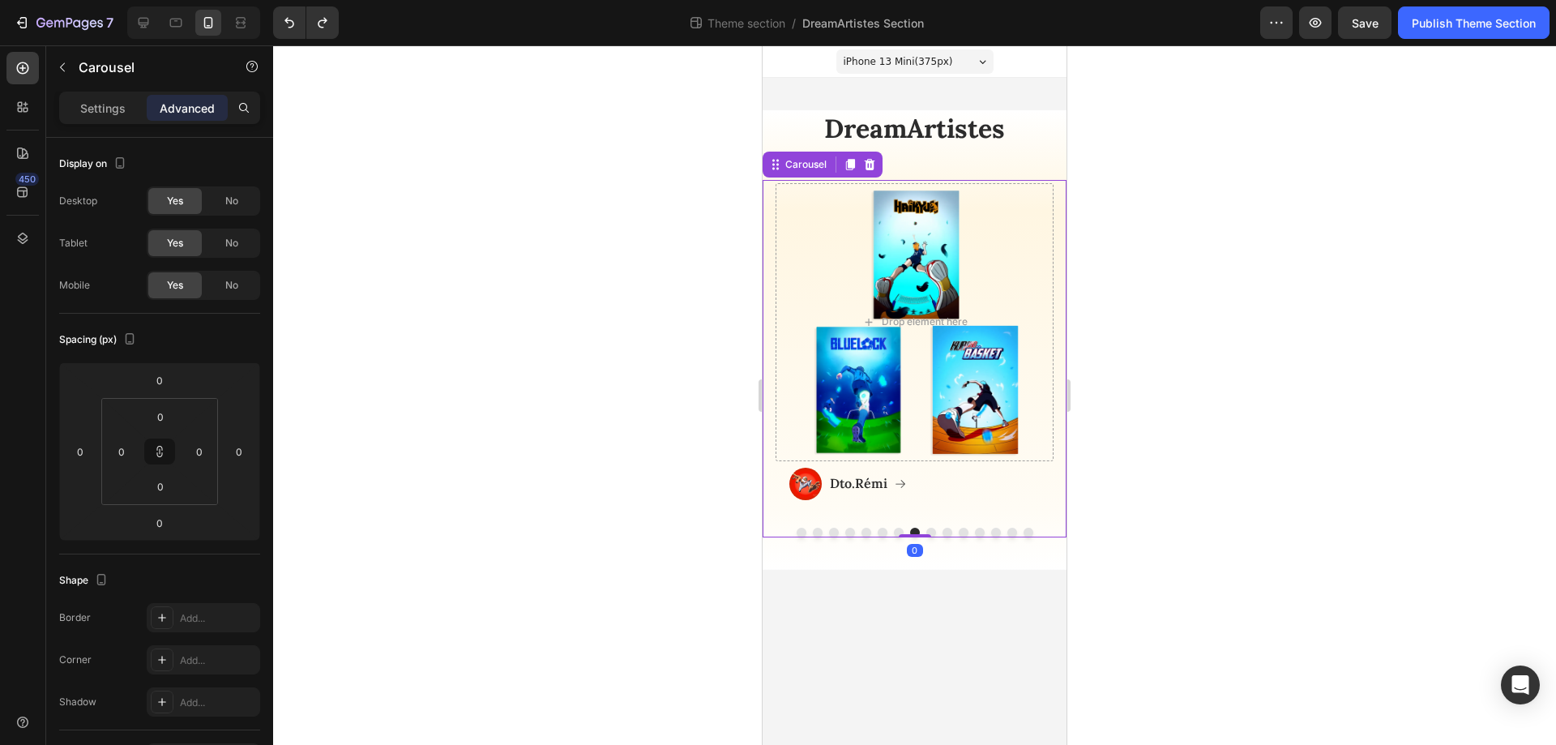
click at [931, 533] on button "Dot" at bounding box center [931, 532] width 10 height 10
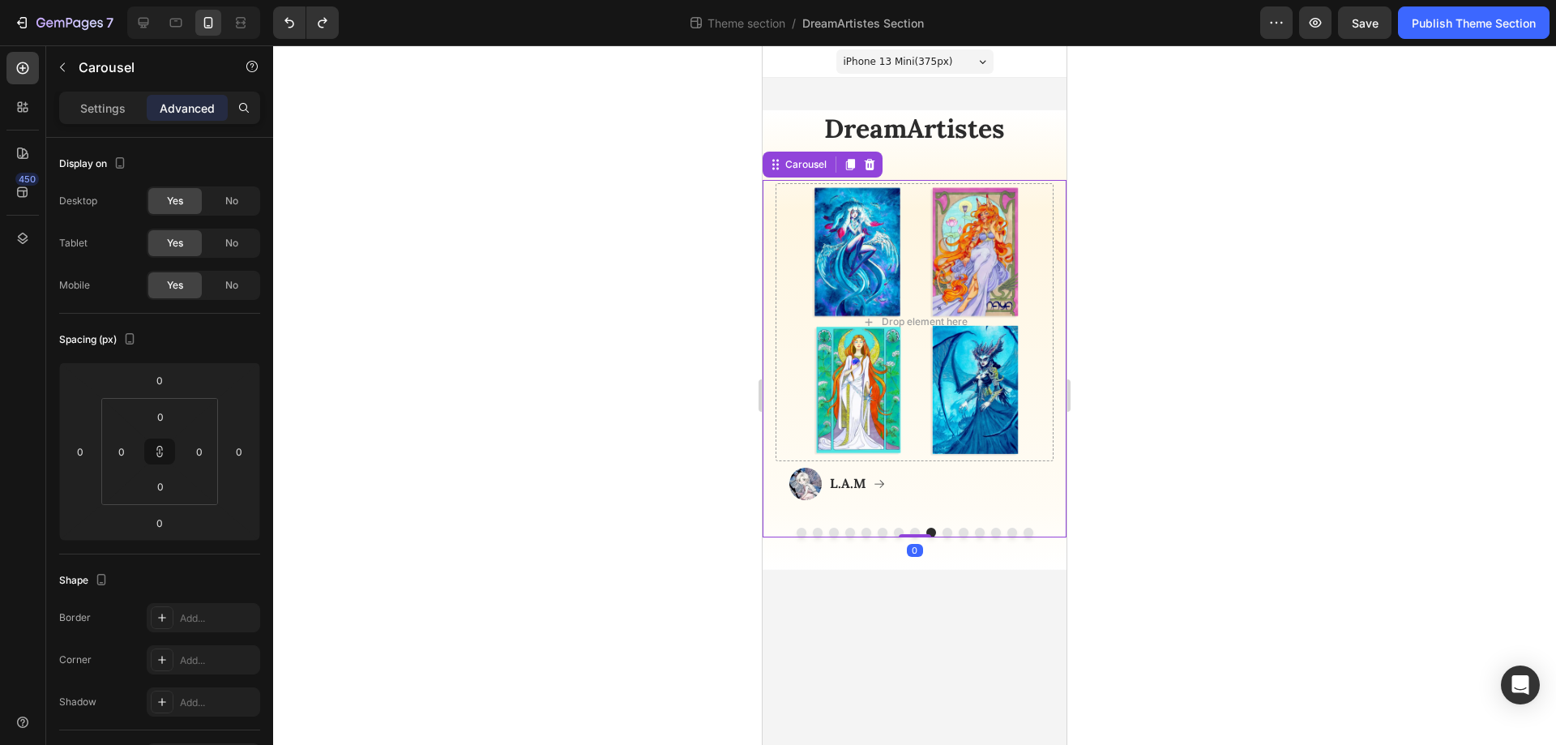
click at [946, 536] on button "Dot" at bounding box center [947, 532] width 10 height 10
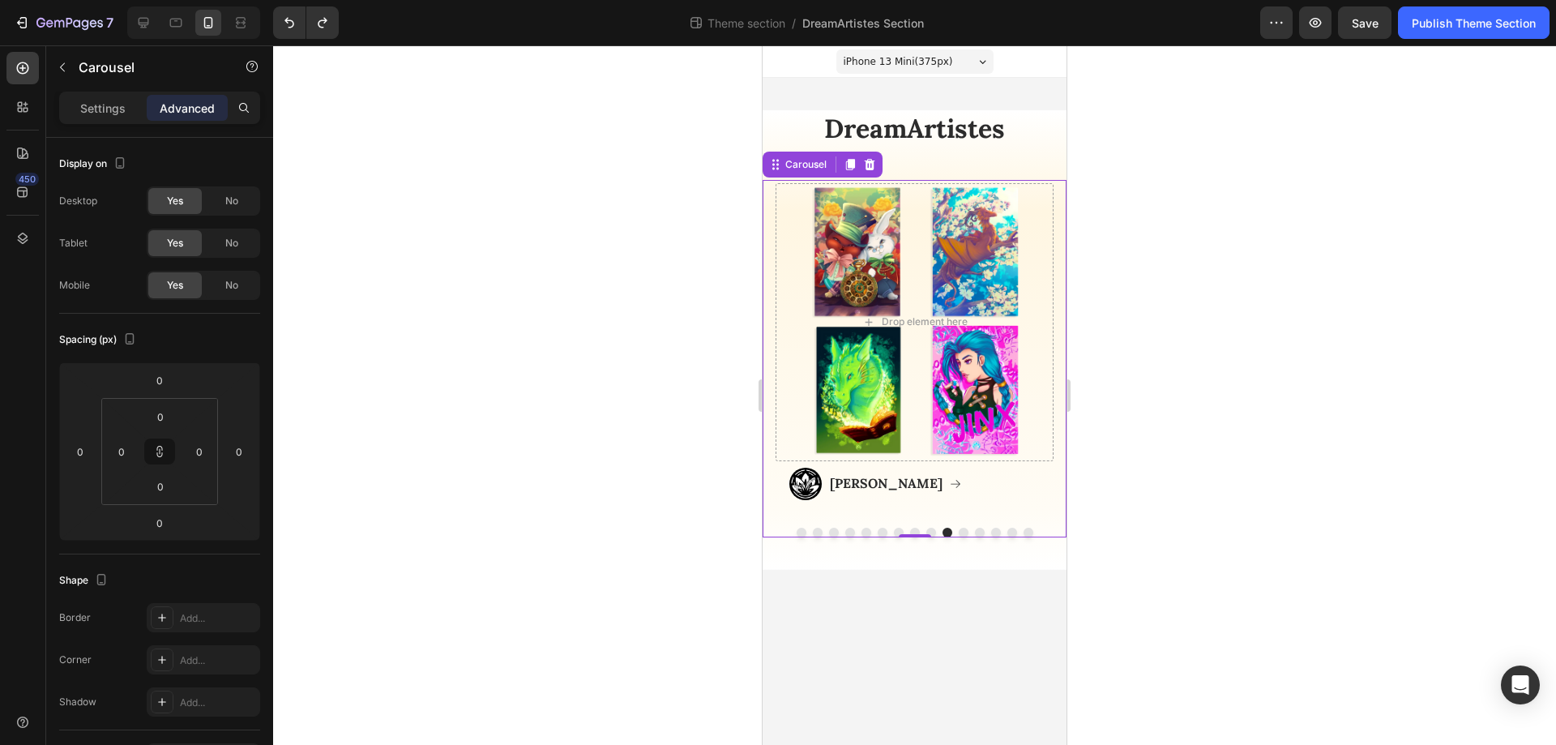
click at [963, 532] on button "Dot" at bounding box center [964, 532] width 10 height 10
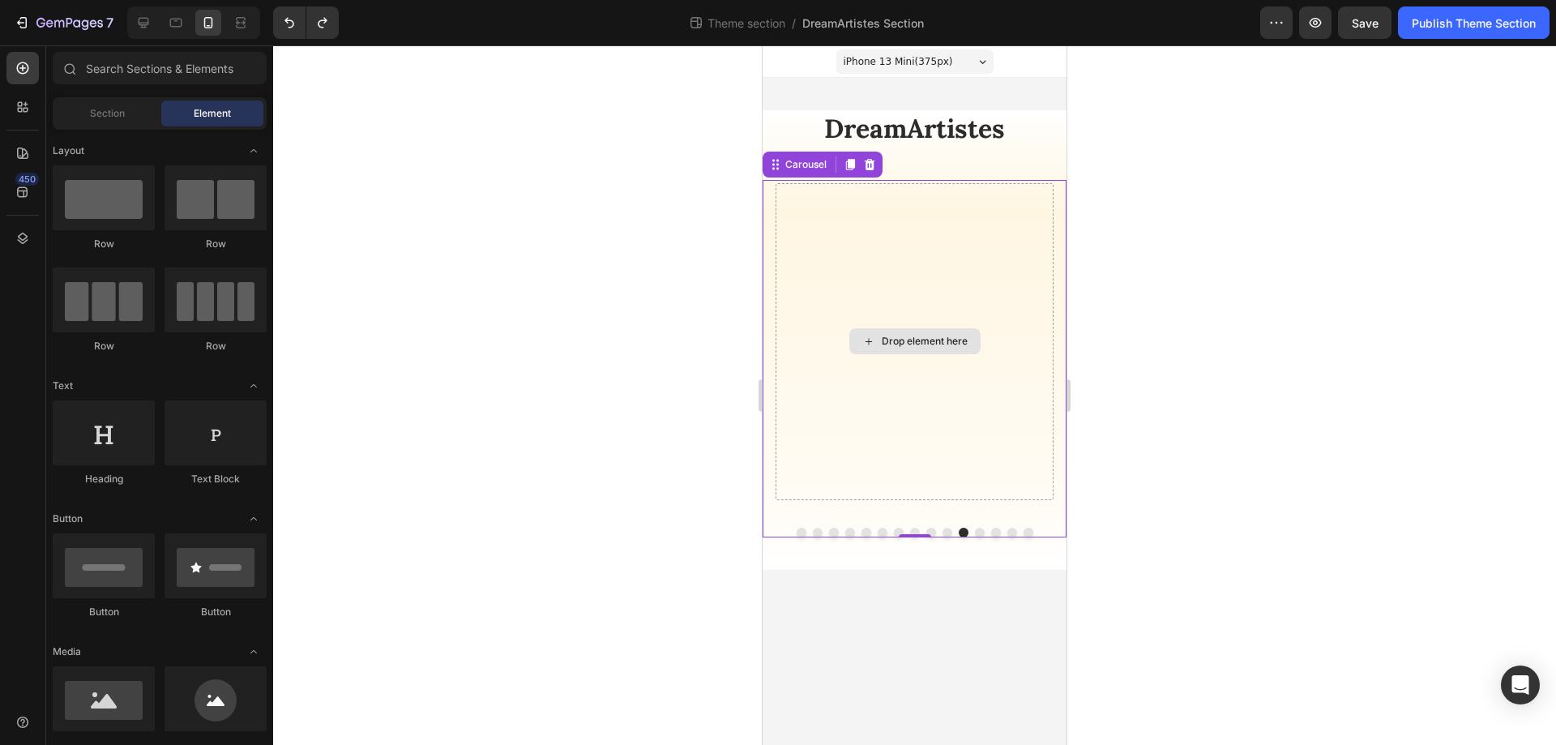
click at [869, 337] on icon at bounding box center [868, 342] width 13 height 14
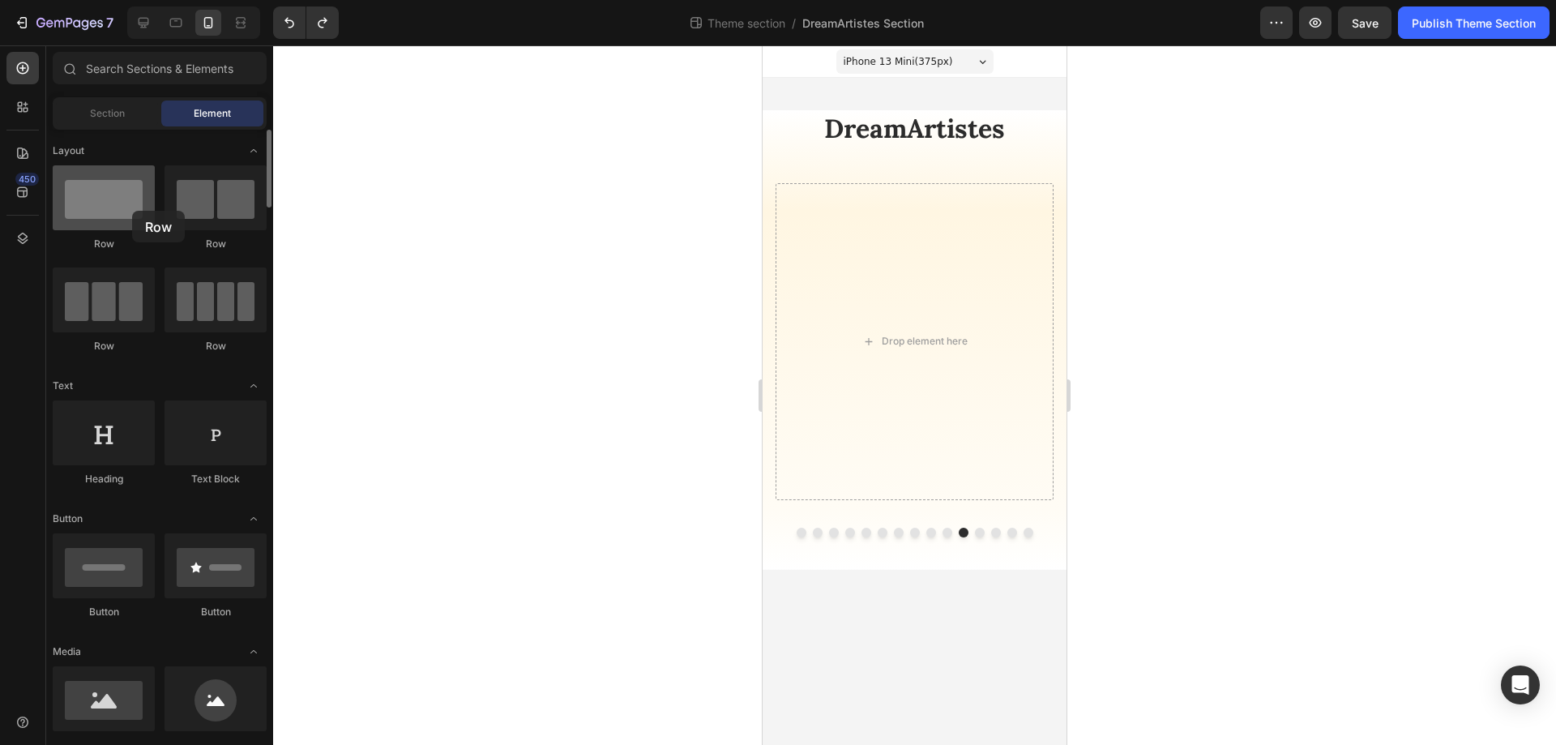
click at [132, 211] on div at bounding box center [104, 197] width 102 height 65
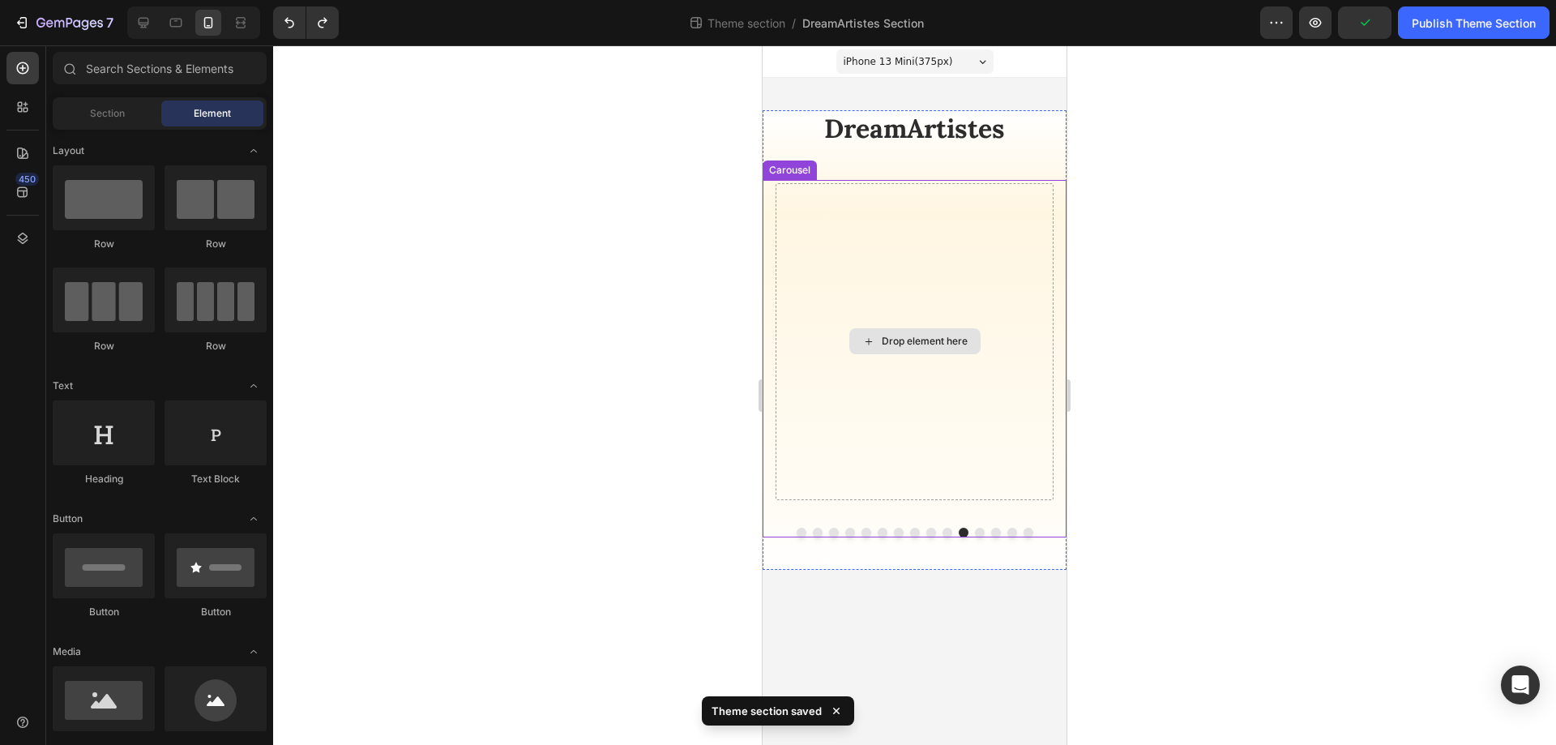
click at [917, 307] on div "Drop element here" at bounding box center [914, 341] width 278 height 317
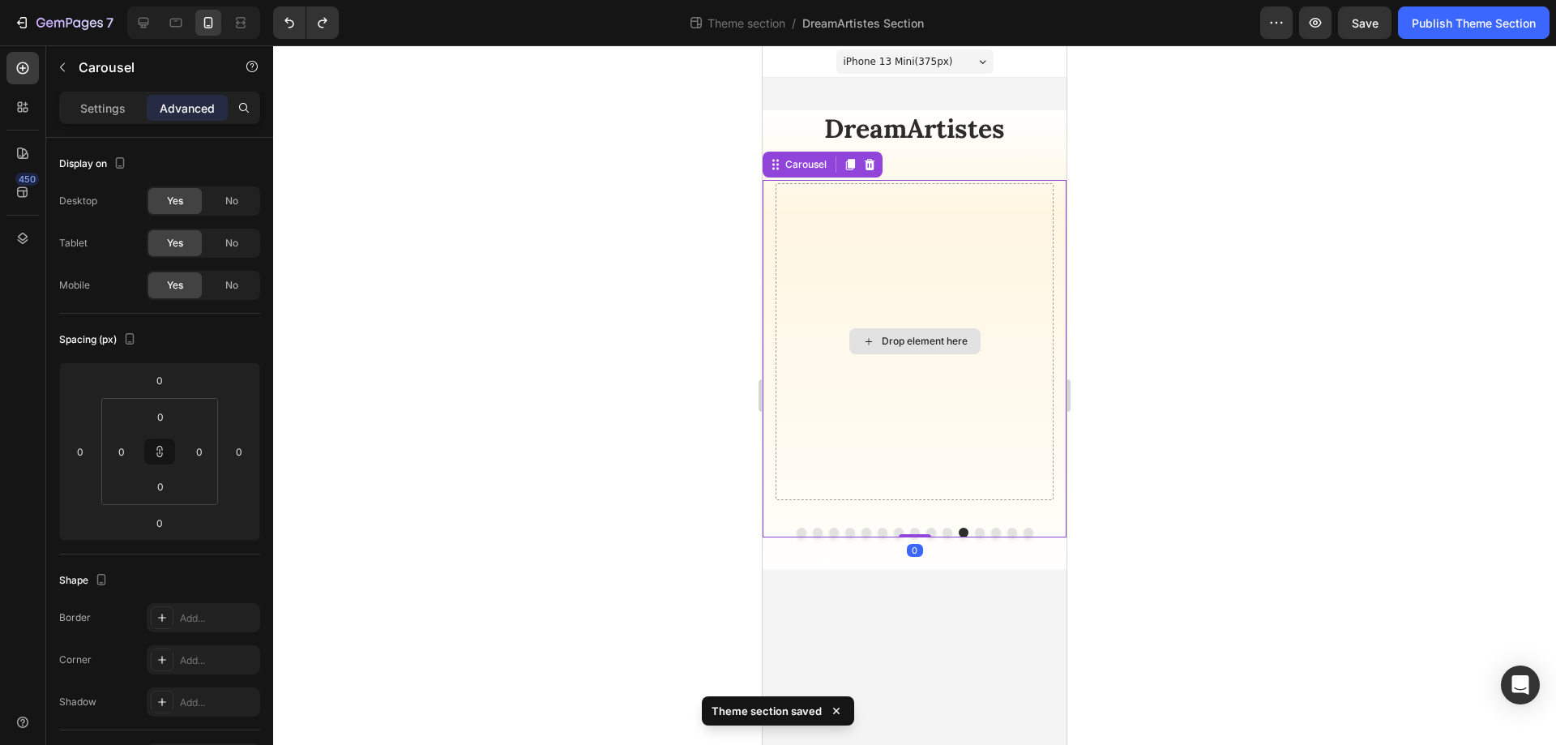
click at [863, 302] on div "Drop element here" at bounding box center [914, 341] width 278 height 317
click at [861, 302] on div "Drop element here" at bounding box center [914, 341] width 278 height 317
click at [883, 353] on div "Drop element here" at bounding box center [914, 341] width 131 height 26
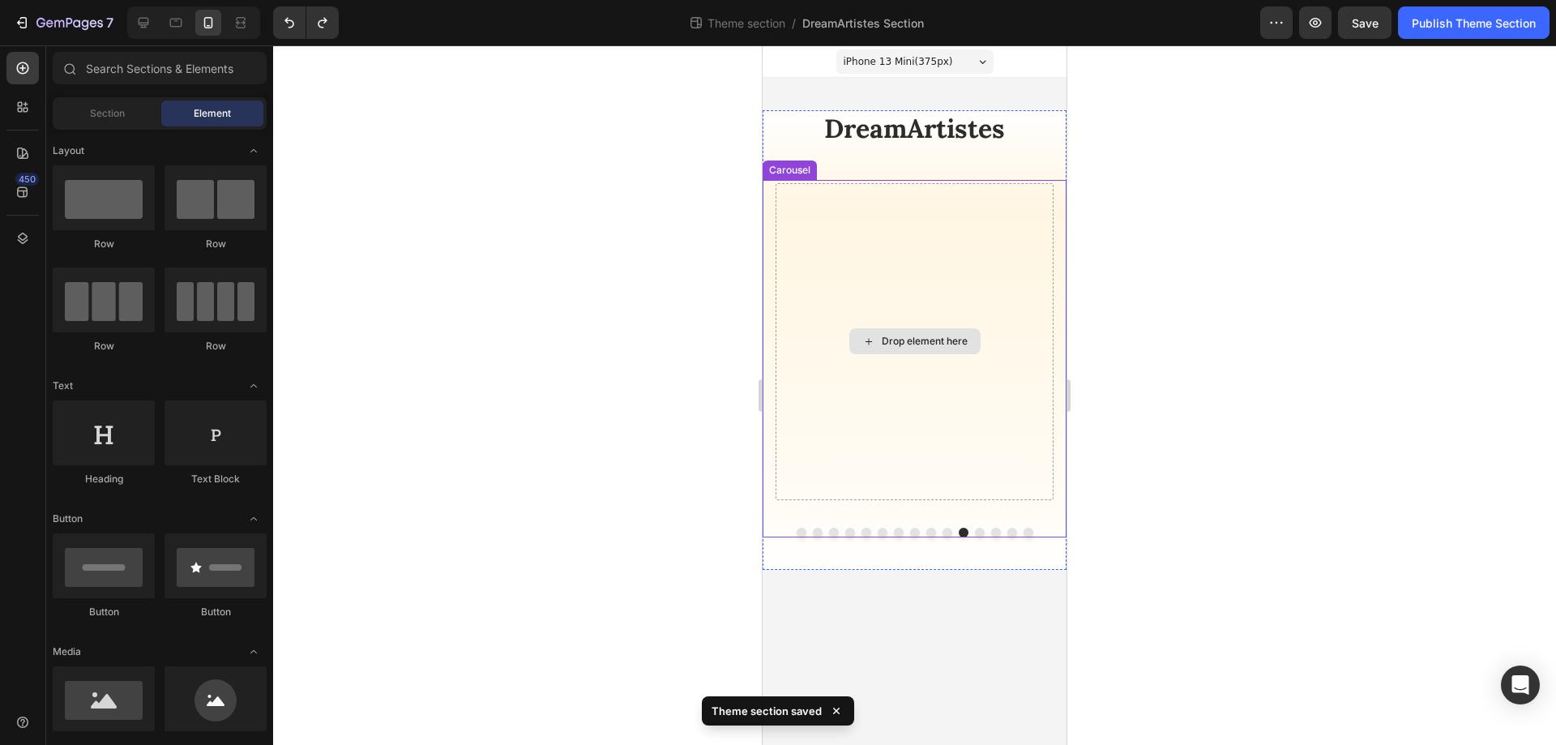
click at [883, 344] on div "Drop element here" at bounding box center [925, 341] width 86 height 13
click at [70, 188] on div at bounding box center [104, 197] width 102 height 65
click at [932, 338] on div "Drop element here" at bounding box center [925, 341] width 86 height 13
click at [924, 340] on div "Drop element here" at bounding box center [925, 341] width 86 height 13
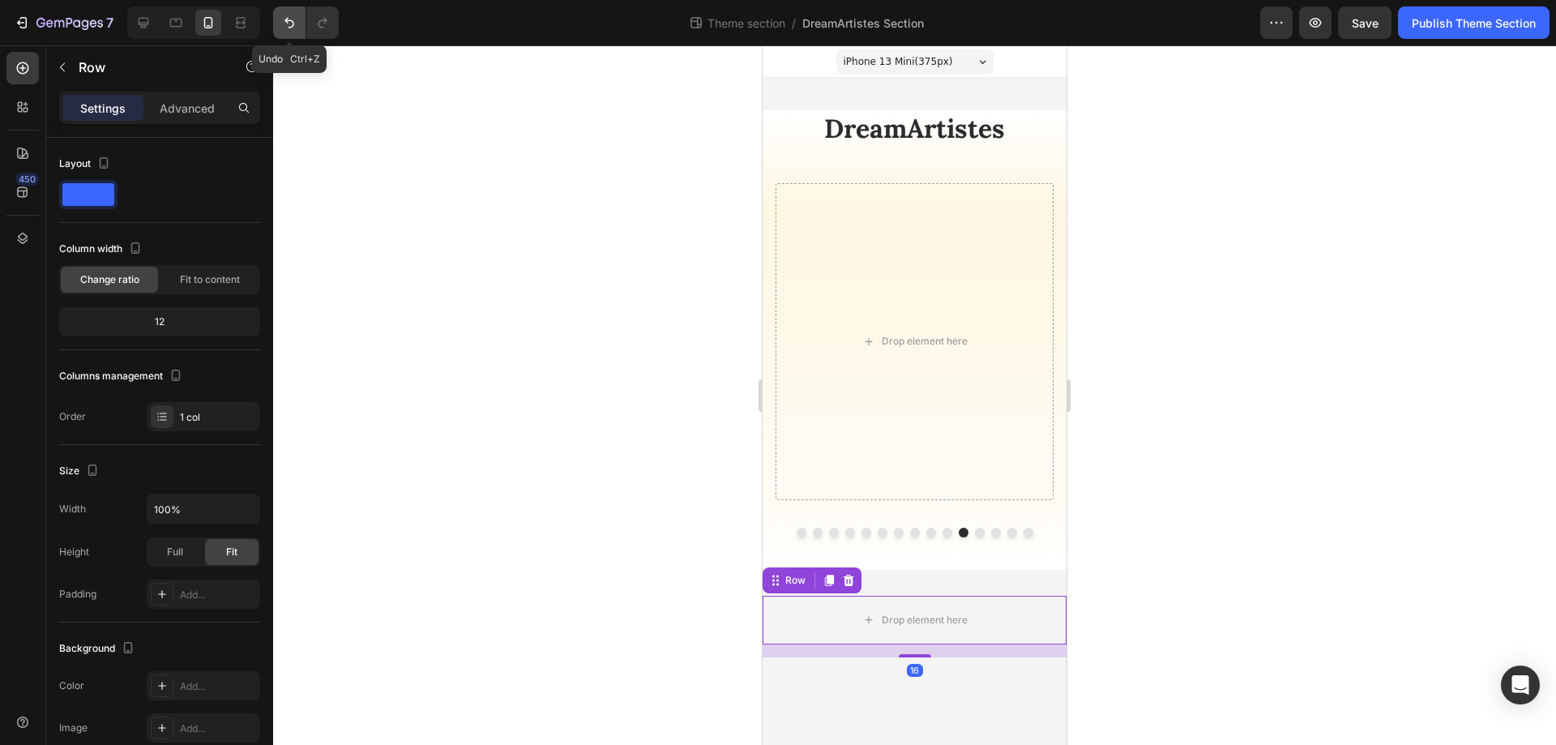
click at [291, 24] on icon "Undo/Redo" at bounding box center [289, 23] width 16 height 16
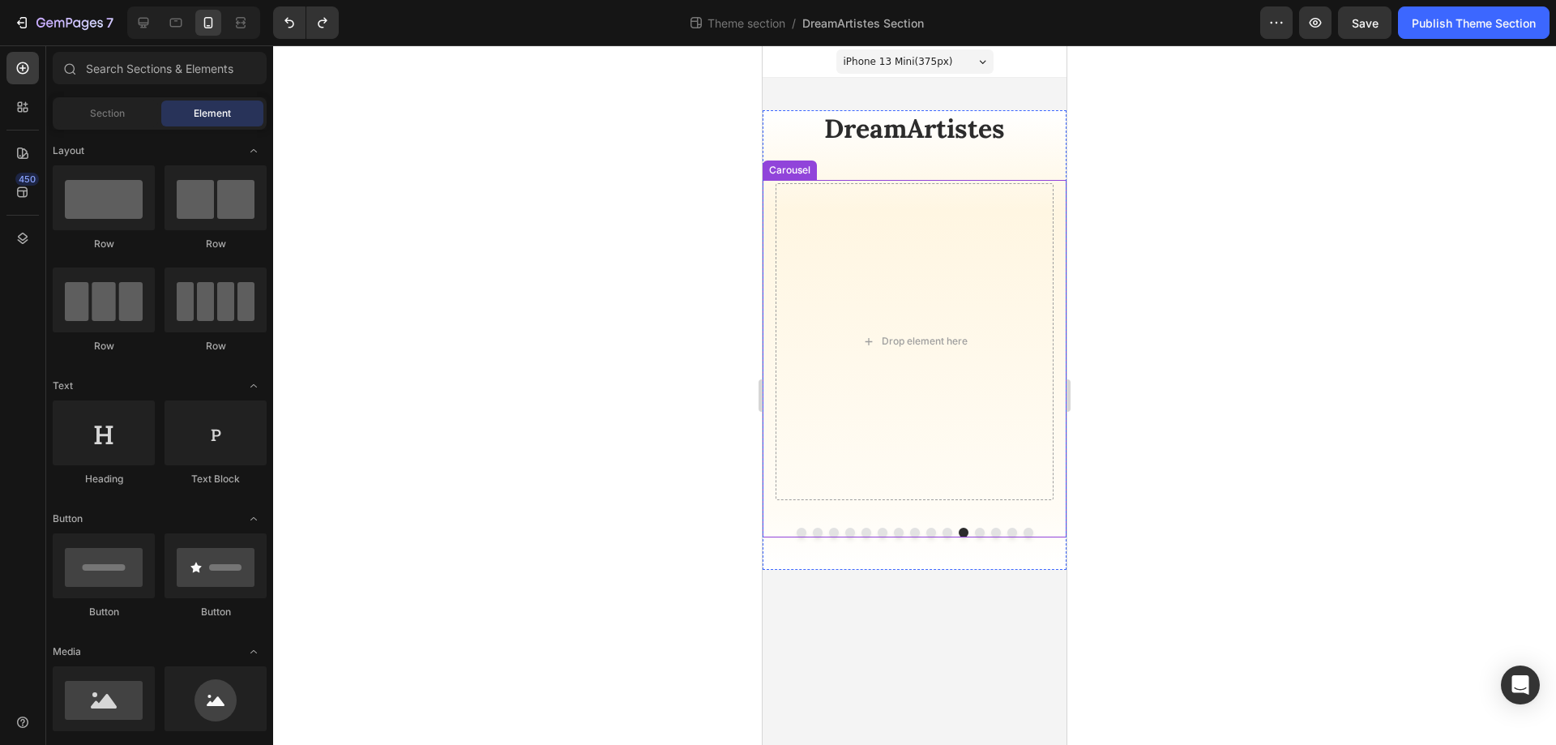
click at [980, 535] on button "Dot" at bounding box center [980, 532] width 10 height 10
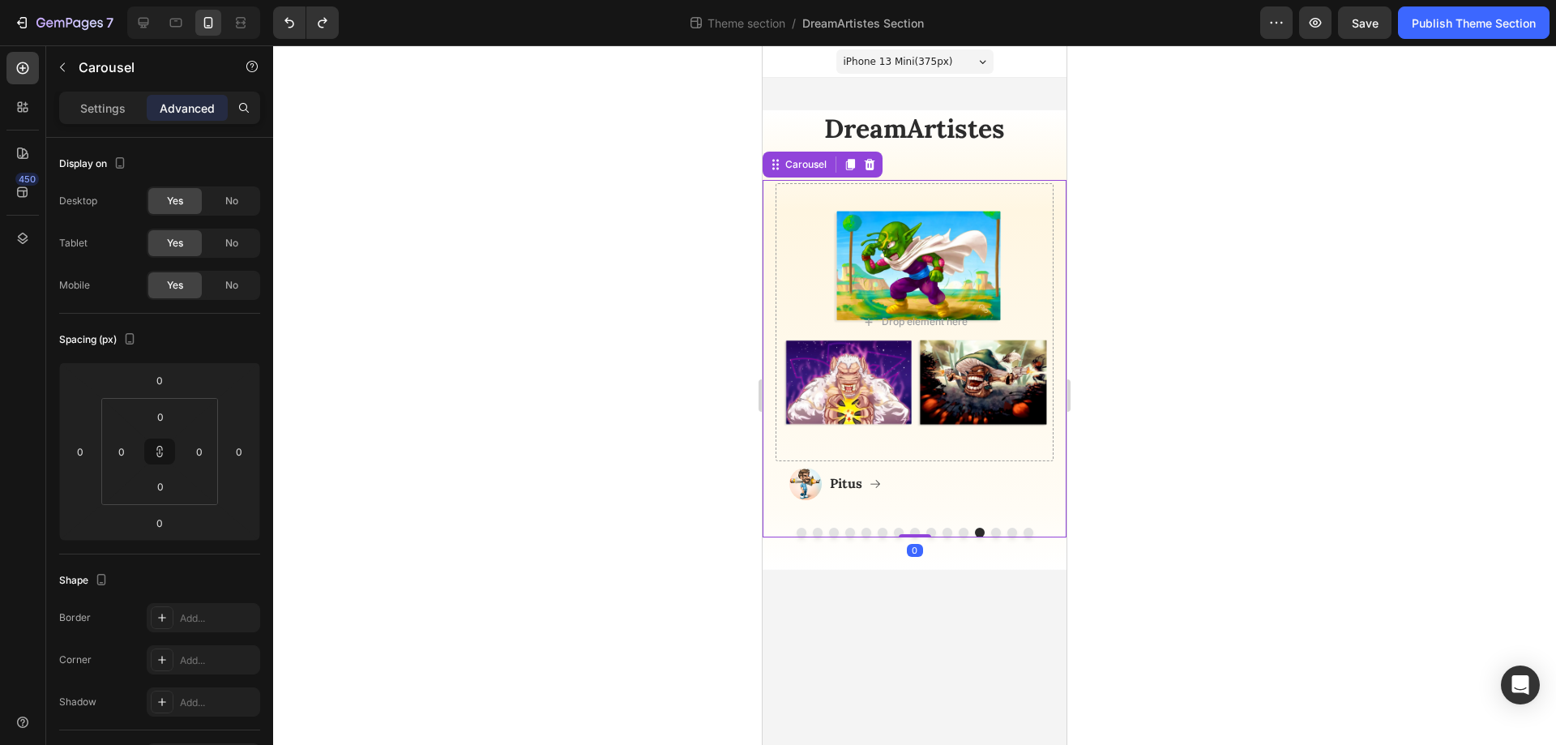
click at [990, 531] on div at bounding box center [914, 532] width 304 height 10
click at [1001, 532] on div at bounding box center [914, 532] width 304 height 10
click at [994, 533] on button "Dot" at bounding box center [996, 532] width 10 height 10
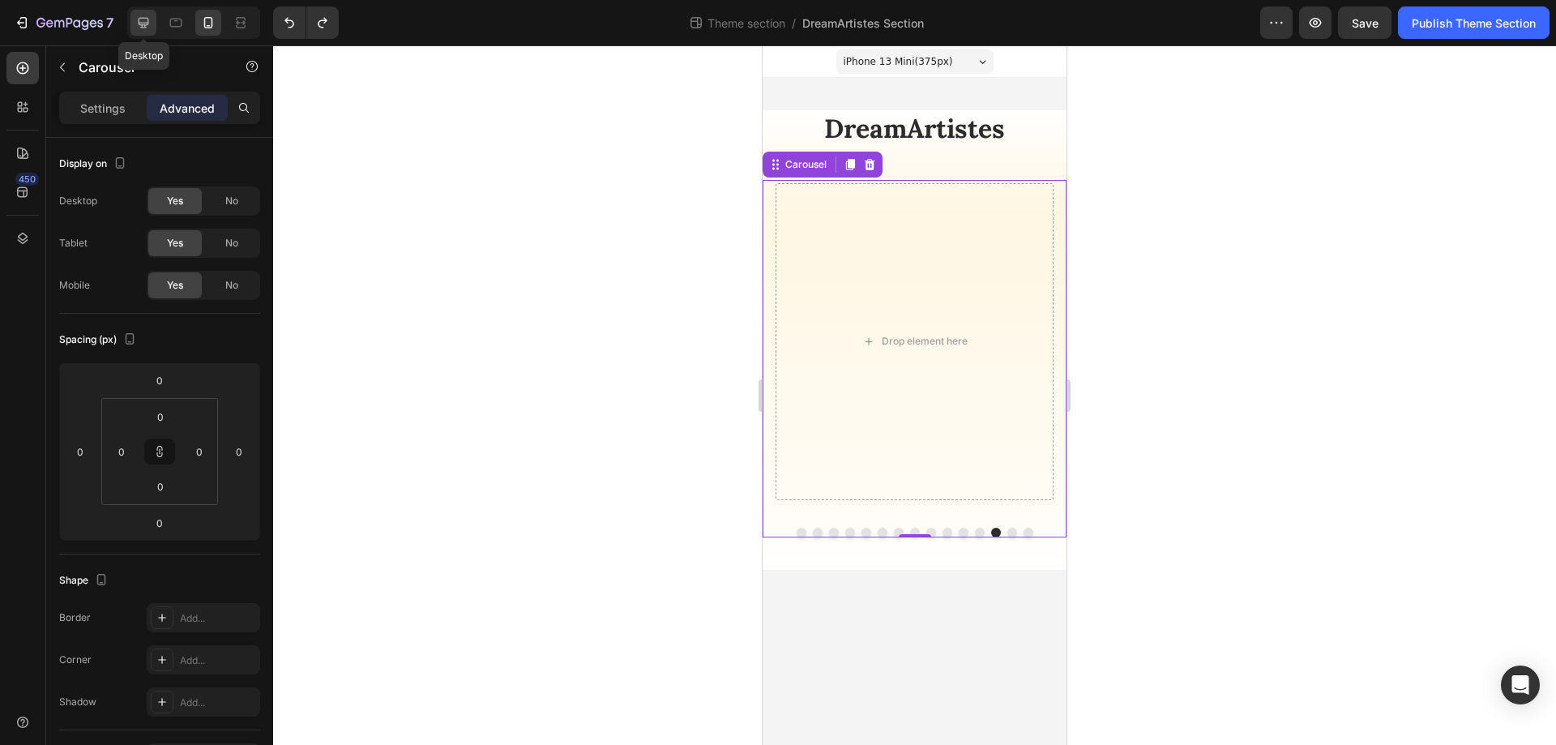
click at [150, 32] on div at bounding box center [143, 23] width 26 height 26
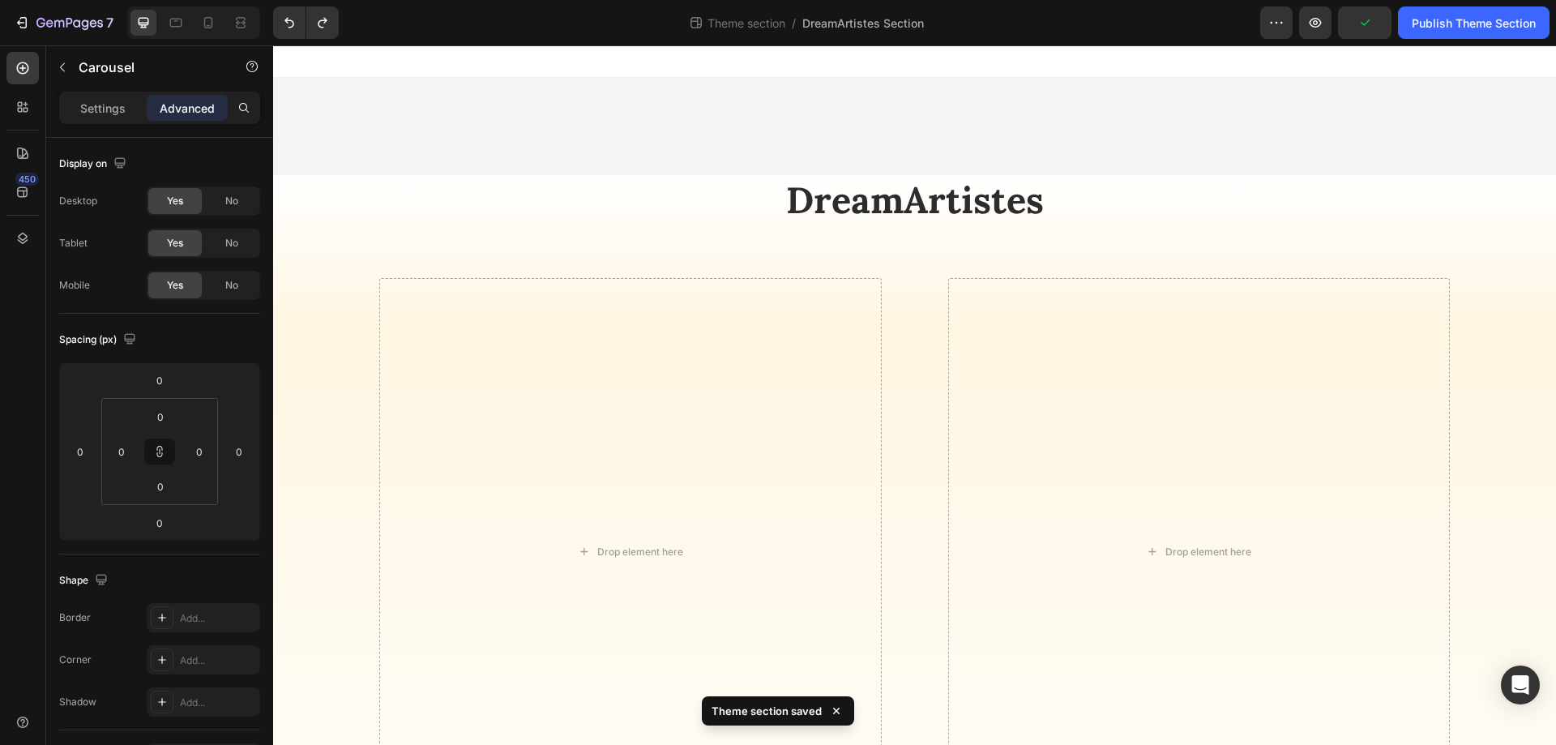
click at [982, 592] on body "DreamArtistes Heading Drop element here Hero Banner Row Image Pop art Gaming Bu…" at bounding box center [914, 394] width 1283 height 699
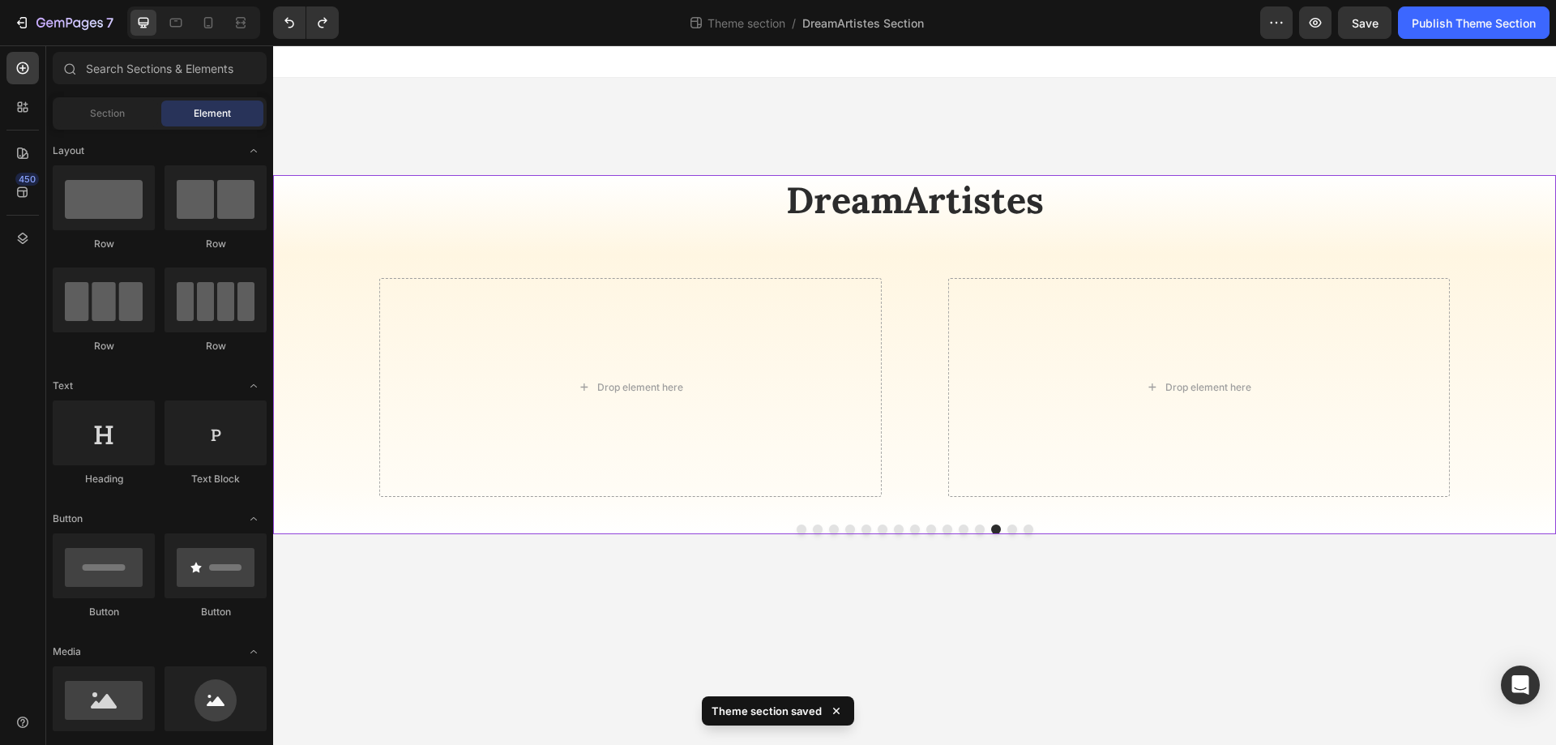
click at [329, 328] on div "Drop element here Hero Banner Row Image Pop art Gaming Button Row Row Drop elem…" at bounding box center [914, 405] width 1218 height 260
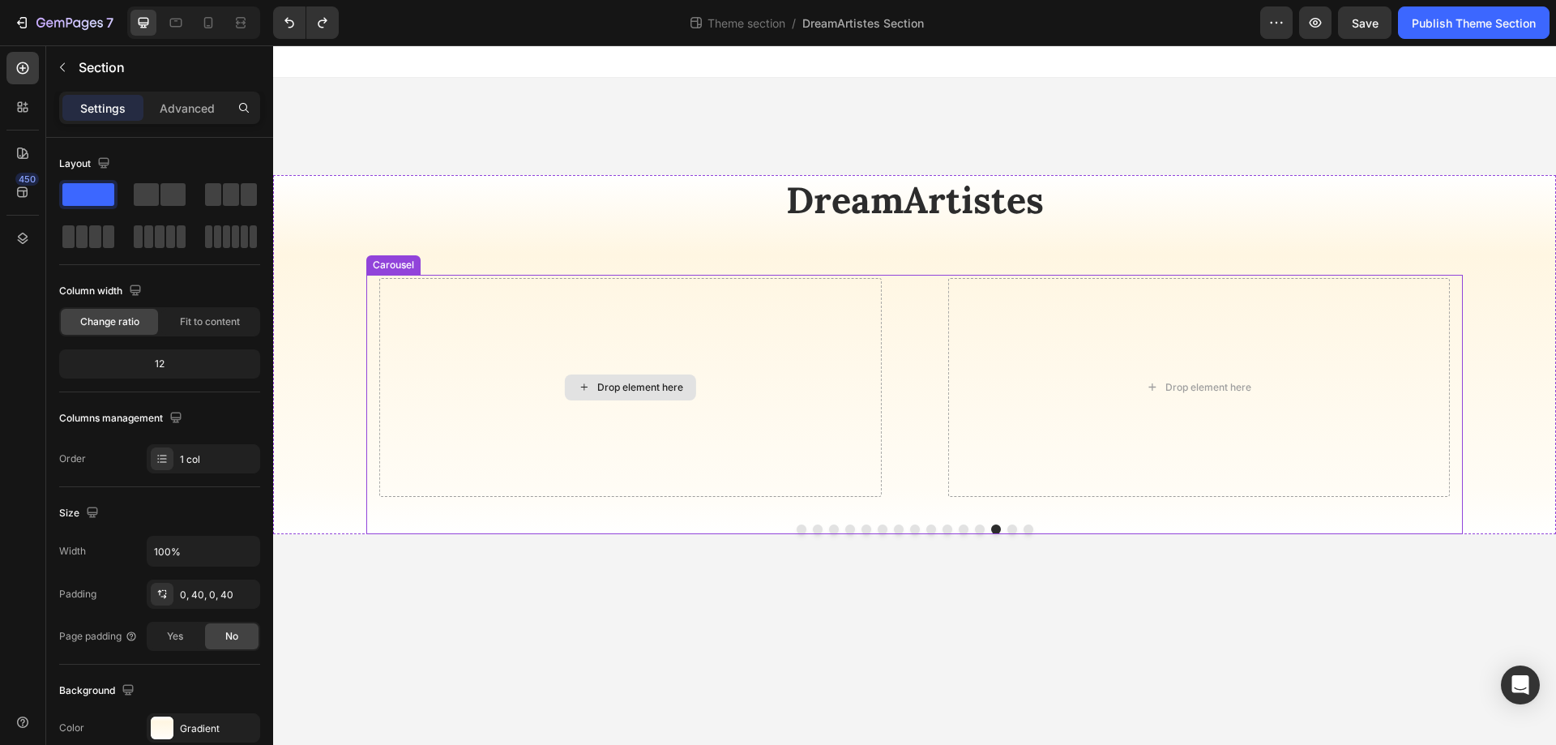
click at [421, 344] on div "Drop element here" at bounding box center [630, 388] width 502 height 220
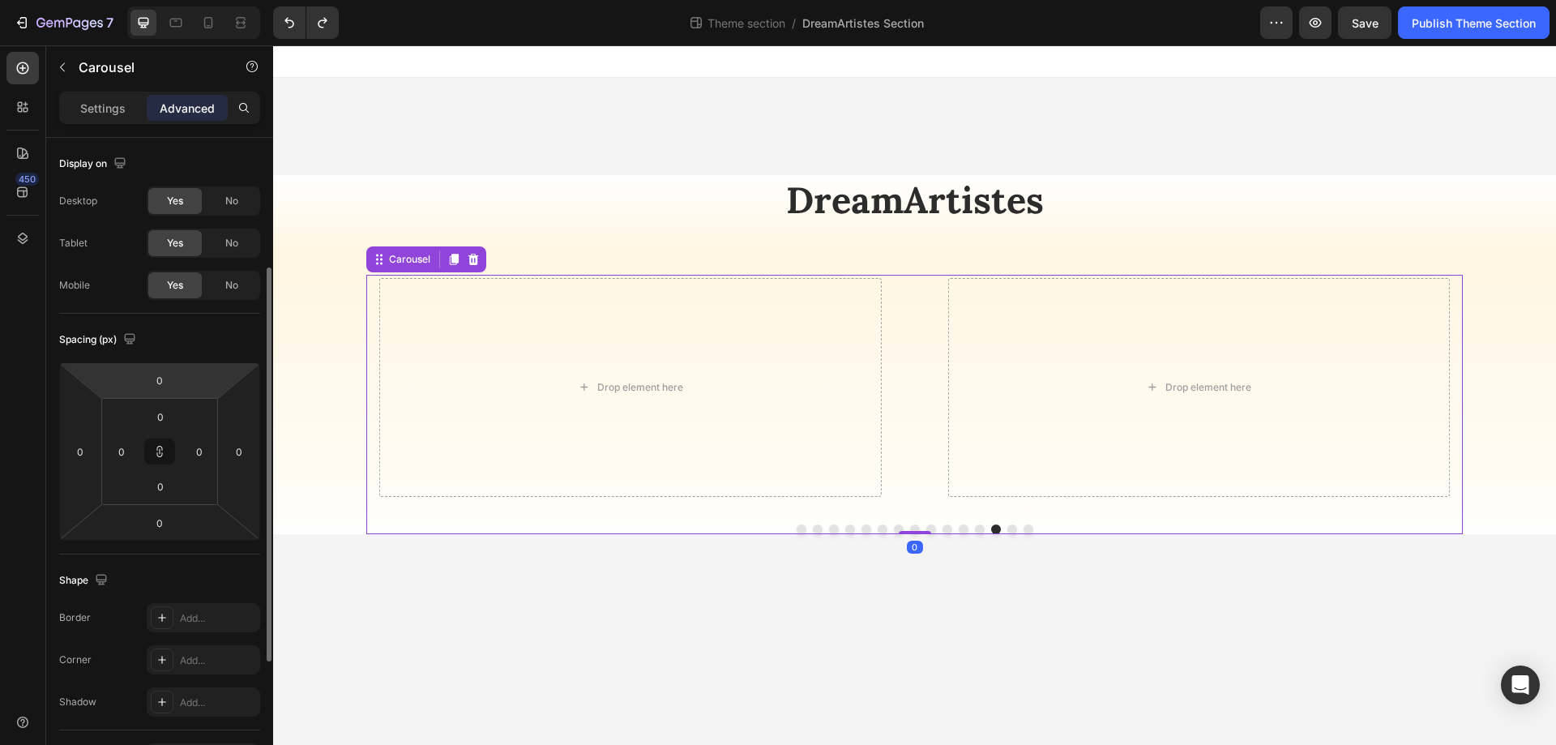
scroll to position [81, 0]
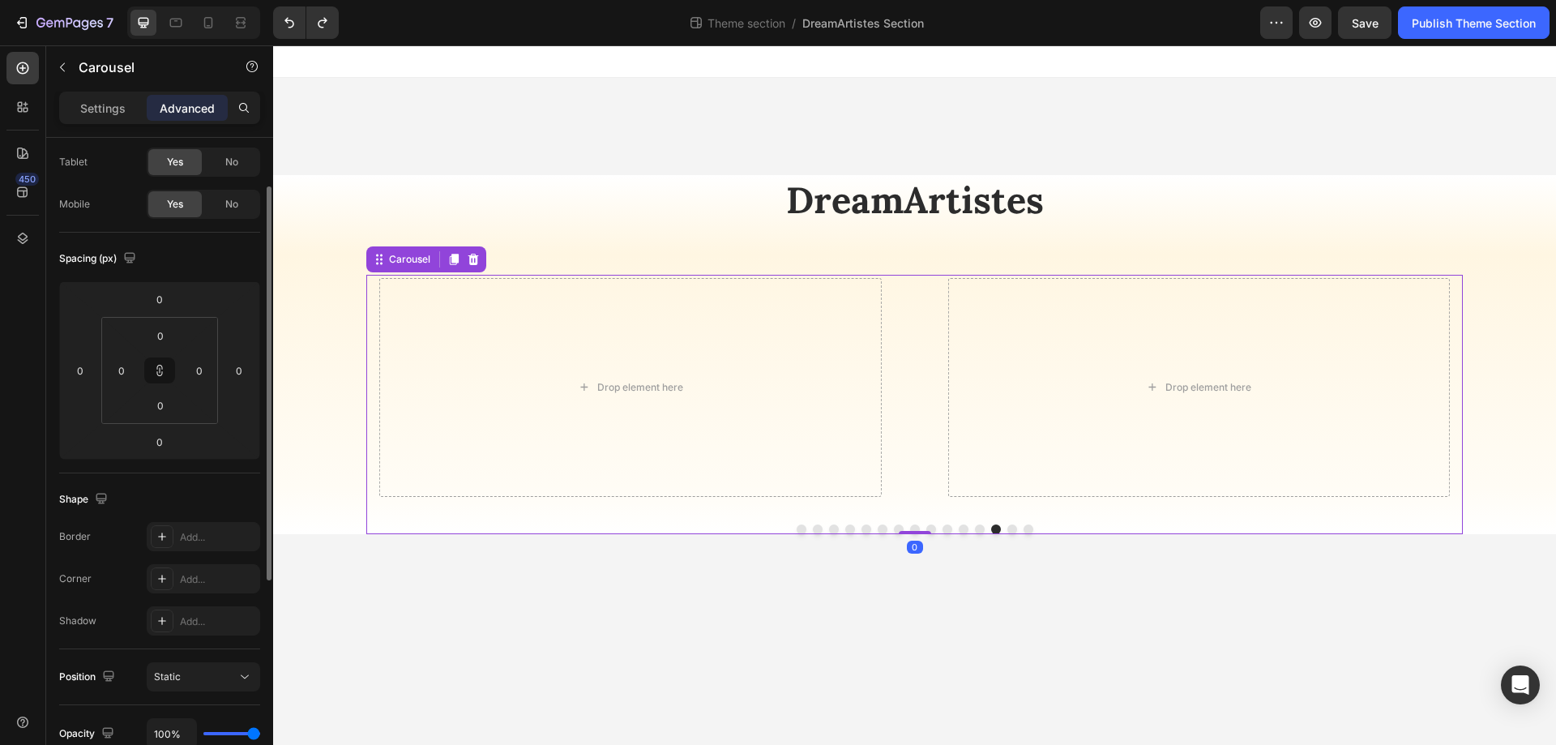
click at [97, 125] on div "Settings Advanced" at bounding box center [159, 115] width 227 height 46
click at [98, 117] on div "Settings" at bounding box center [102, 108] width 81 height 26
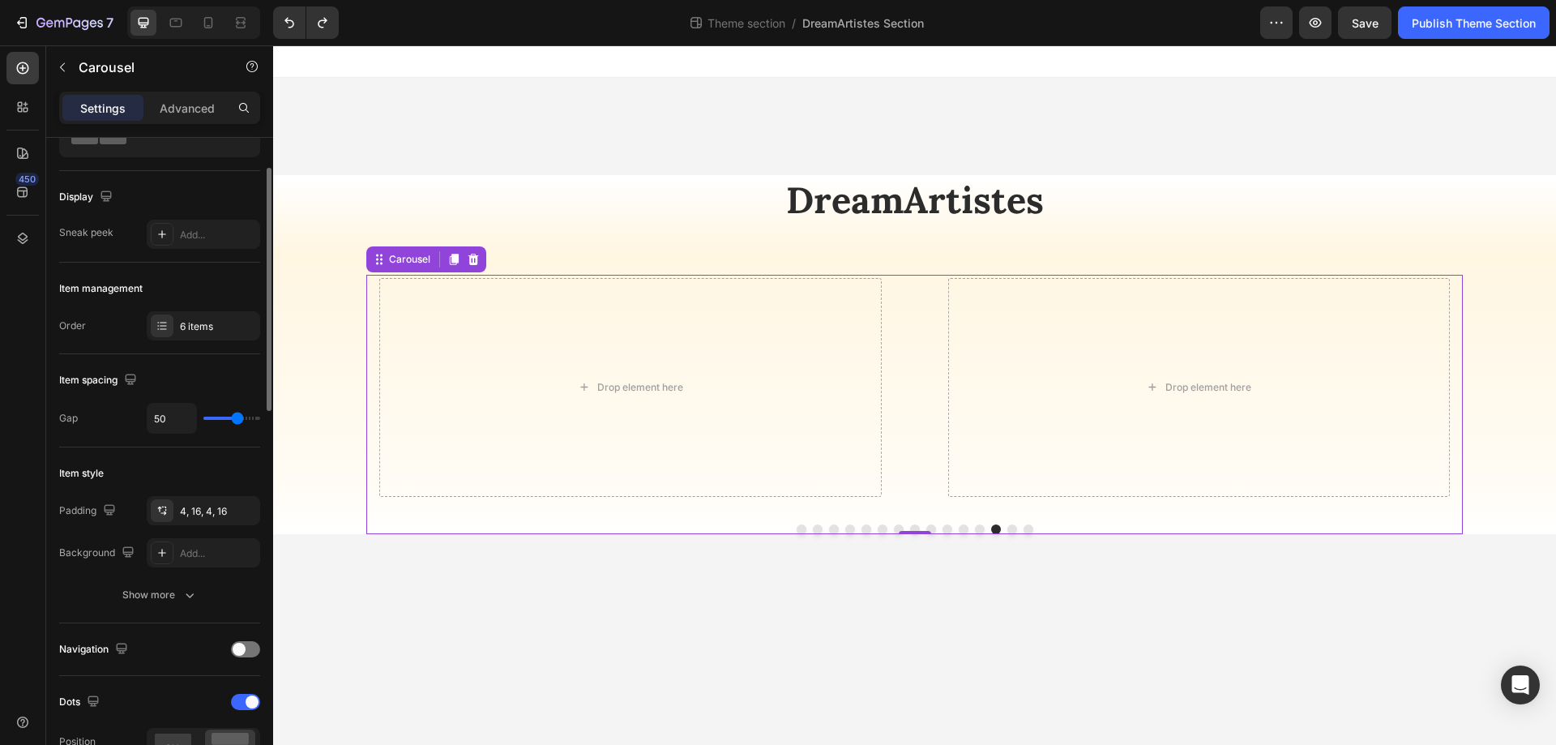
click at [157, 319] on icon at bounding box center [162, 325] width 13 height 13
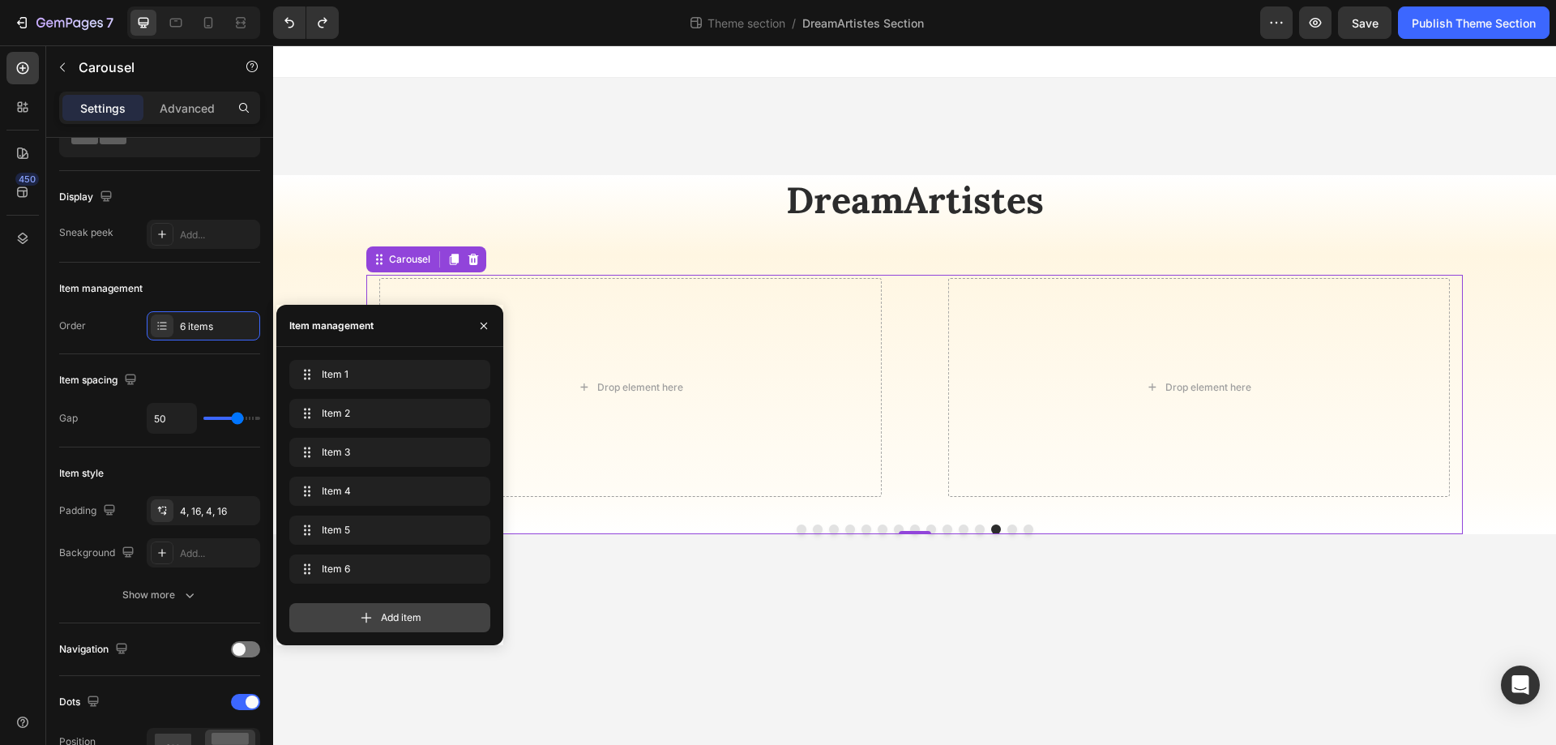
click at [419, 608] on div "Add item" at bounding box center [389, 617] width 201 height 29
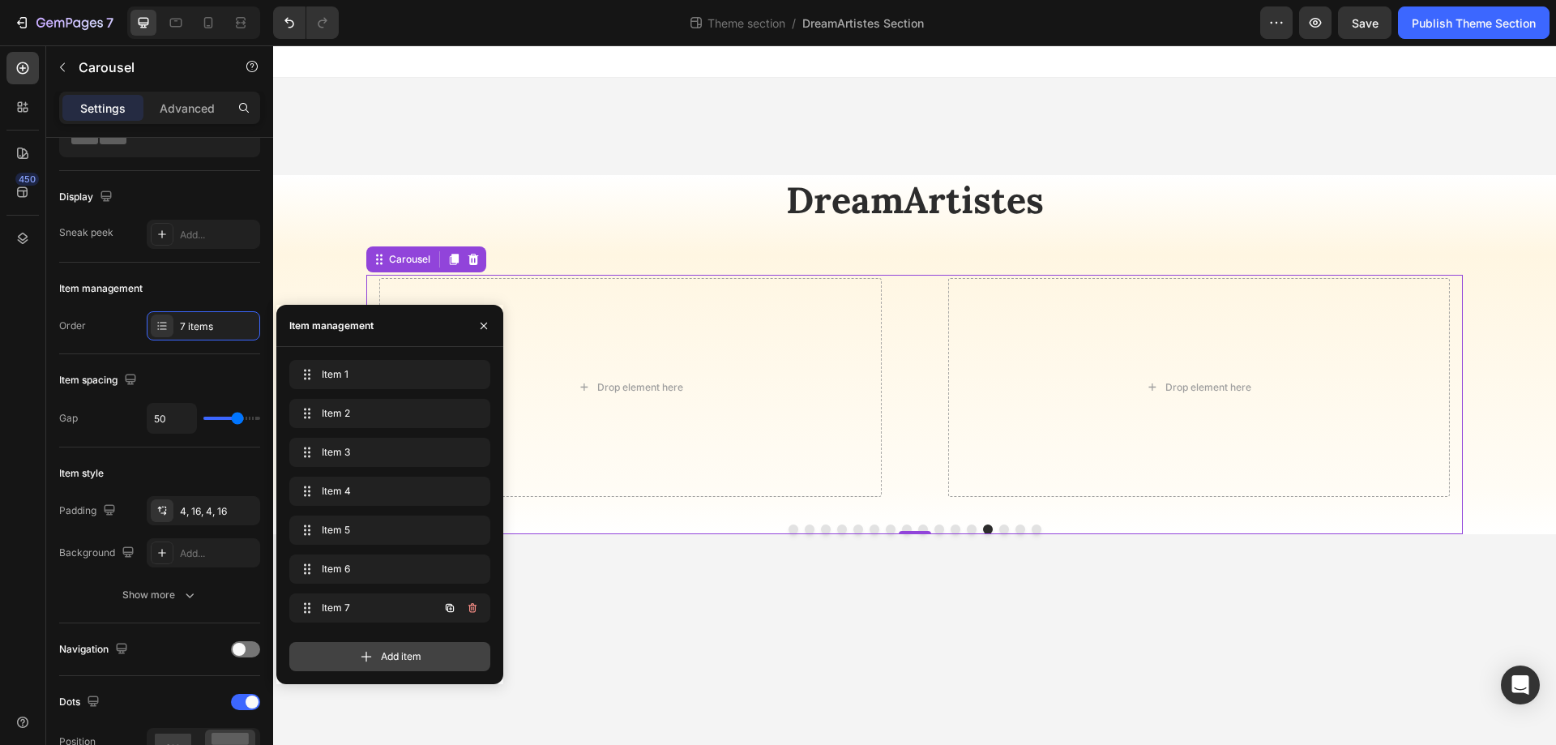
click at [408, 621] on div "Item 7 Item 7" at bounding box center [389, 607] width 201 height 29
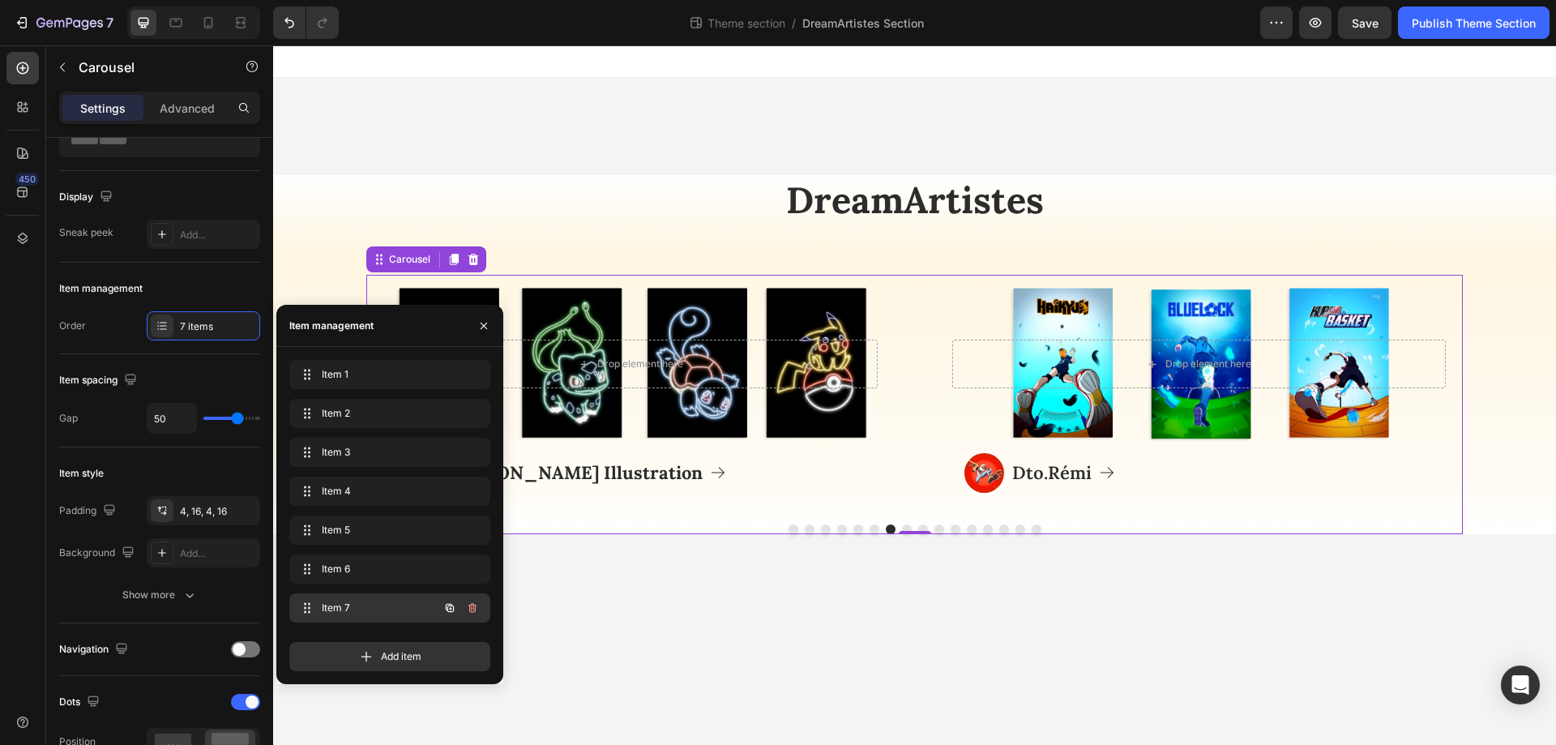
click at [390, 618] on div "Item 7 Item 7" at bounding box center [367, 607] width 143 height 23
click at [381, 610] on span "Item 7" at bounding box center [378, 607] width 120 height 15
click at [371, 579] on div "Item 6 Item 6" at bounding box center [367, 568] width 143 height 23
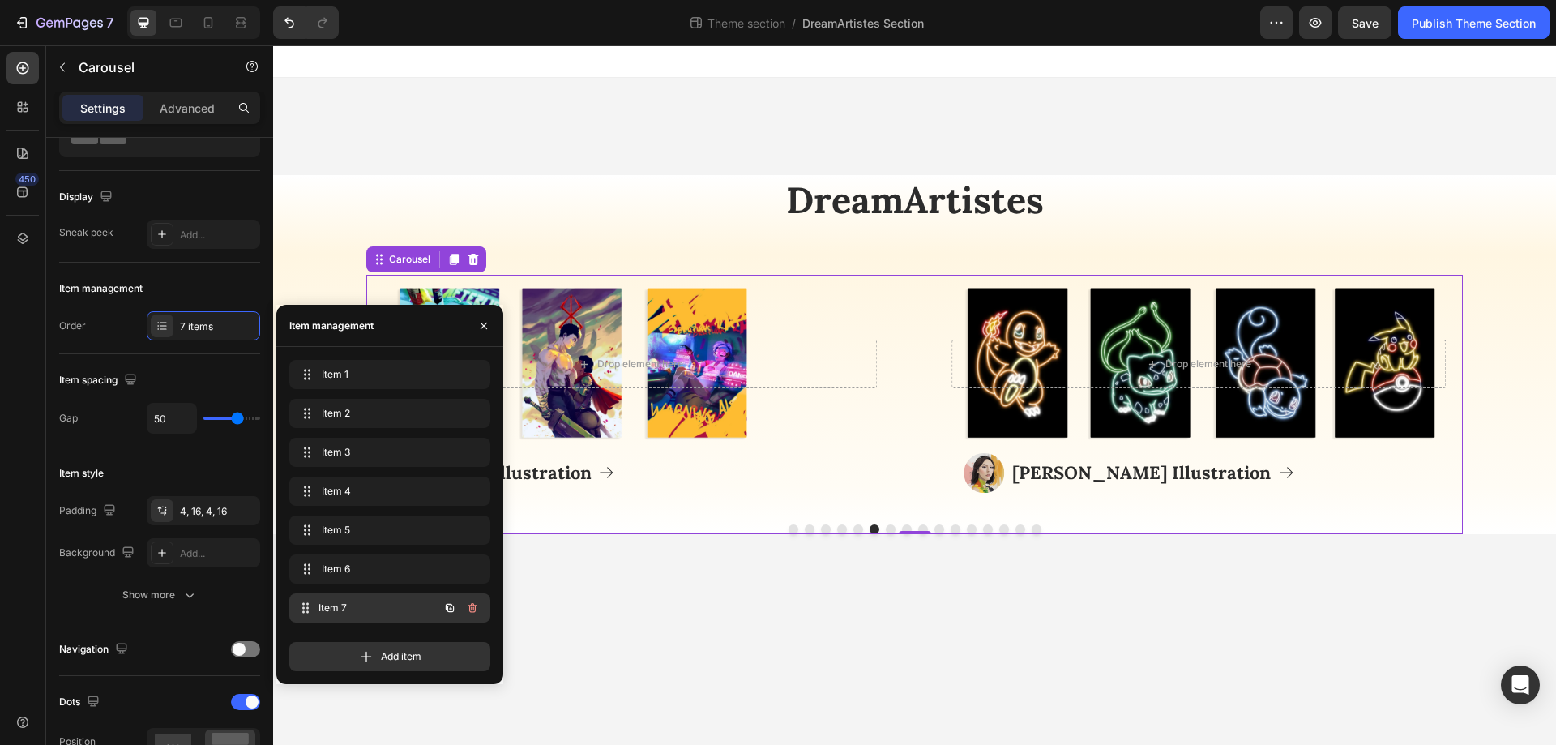
click at [370, 604] on span "Item 7" at bounding box center [378, 607] width 120 height 15
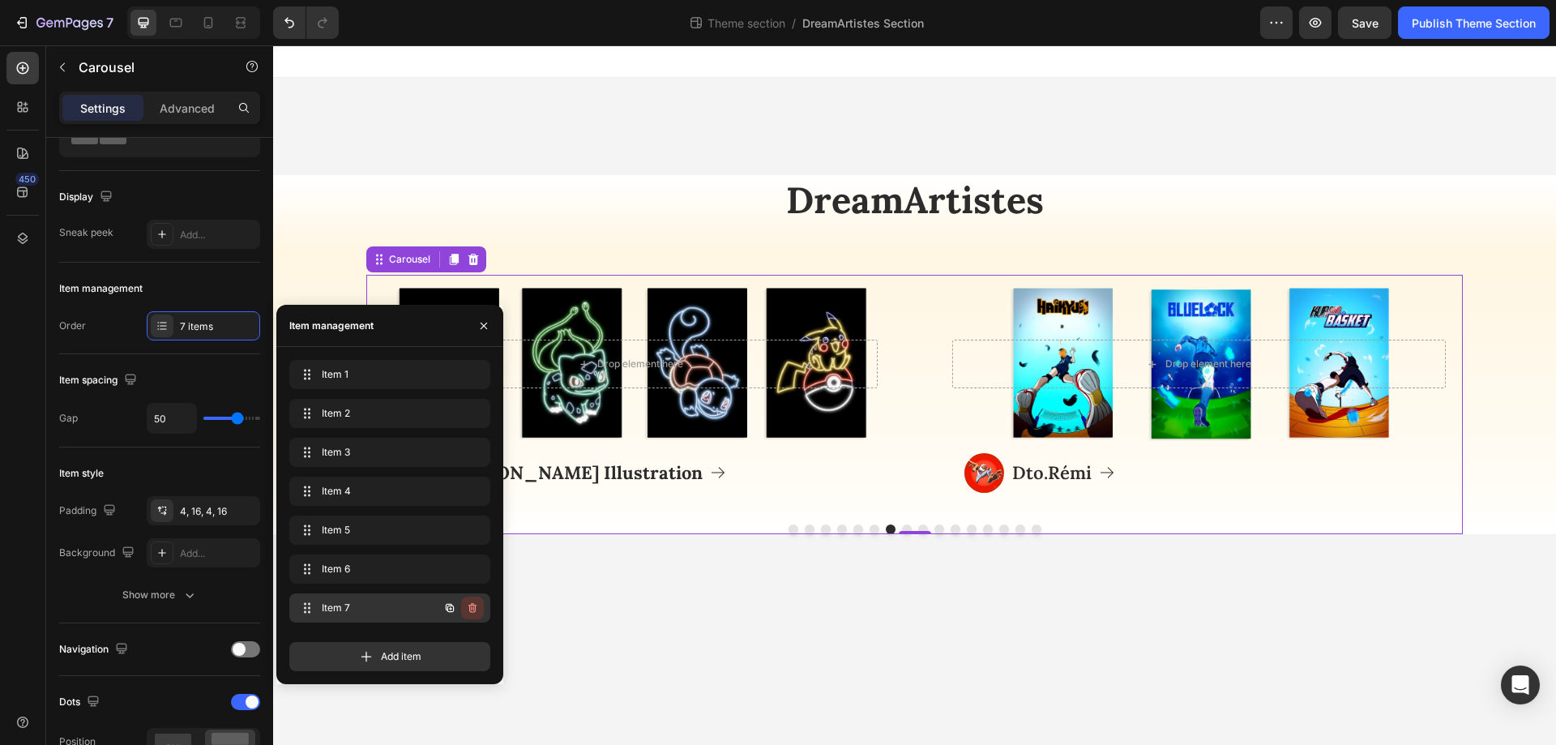
click at [479, 607] on button "button" at bounding box center [472, 607] width 23 height 23
click at [461, 605] on div "Delete" at bounding box center [461, 607] width 30 height 15
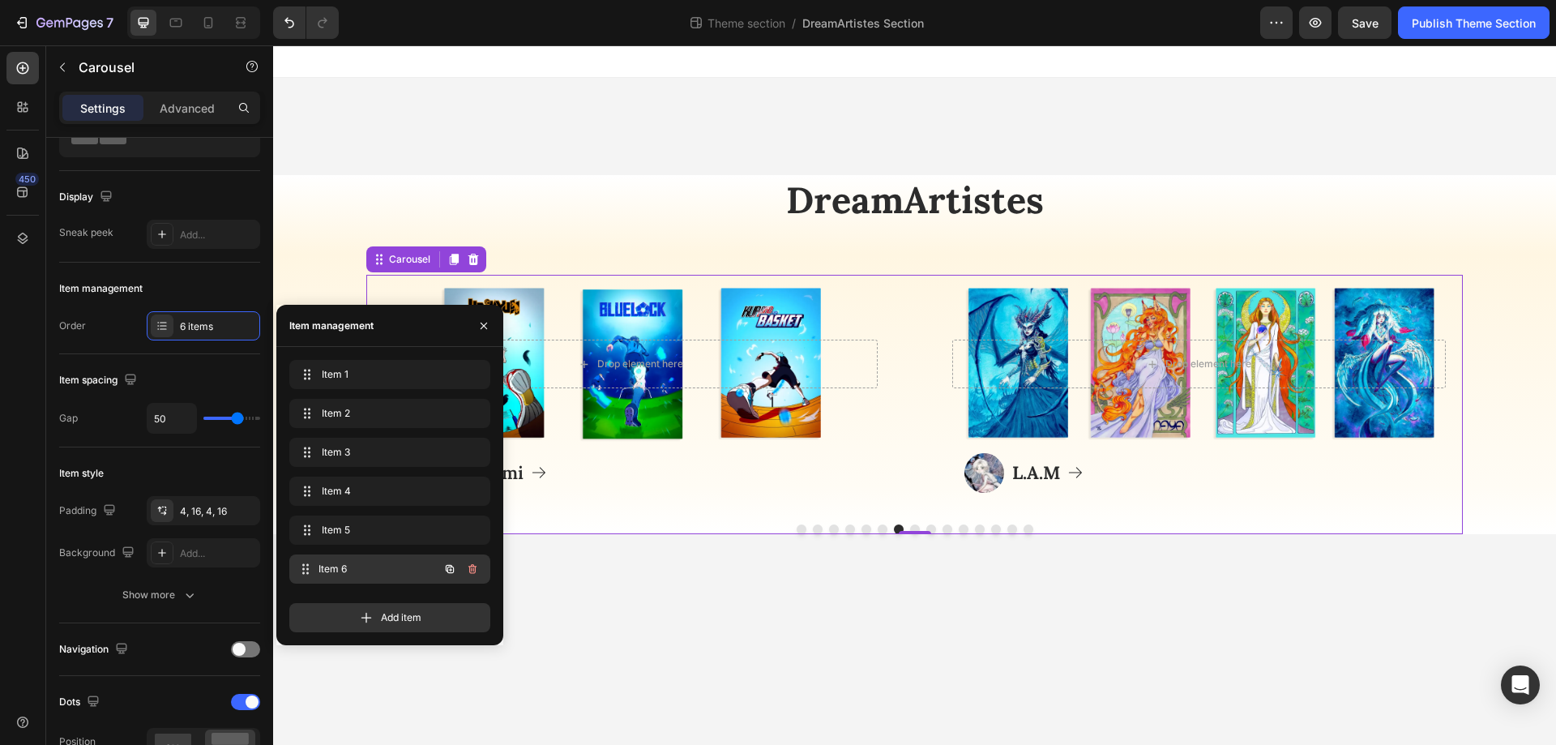
click at [382, 568] on span "Item 6" at bounding box center [378, 568] width 120 height 15
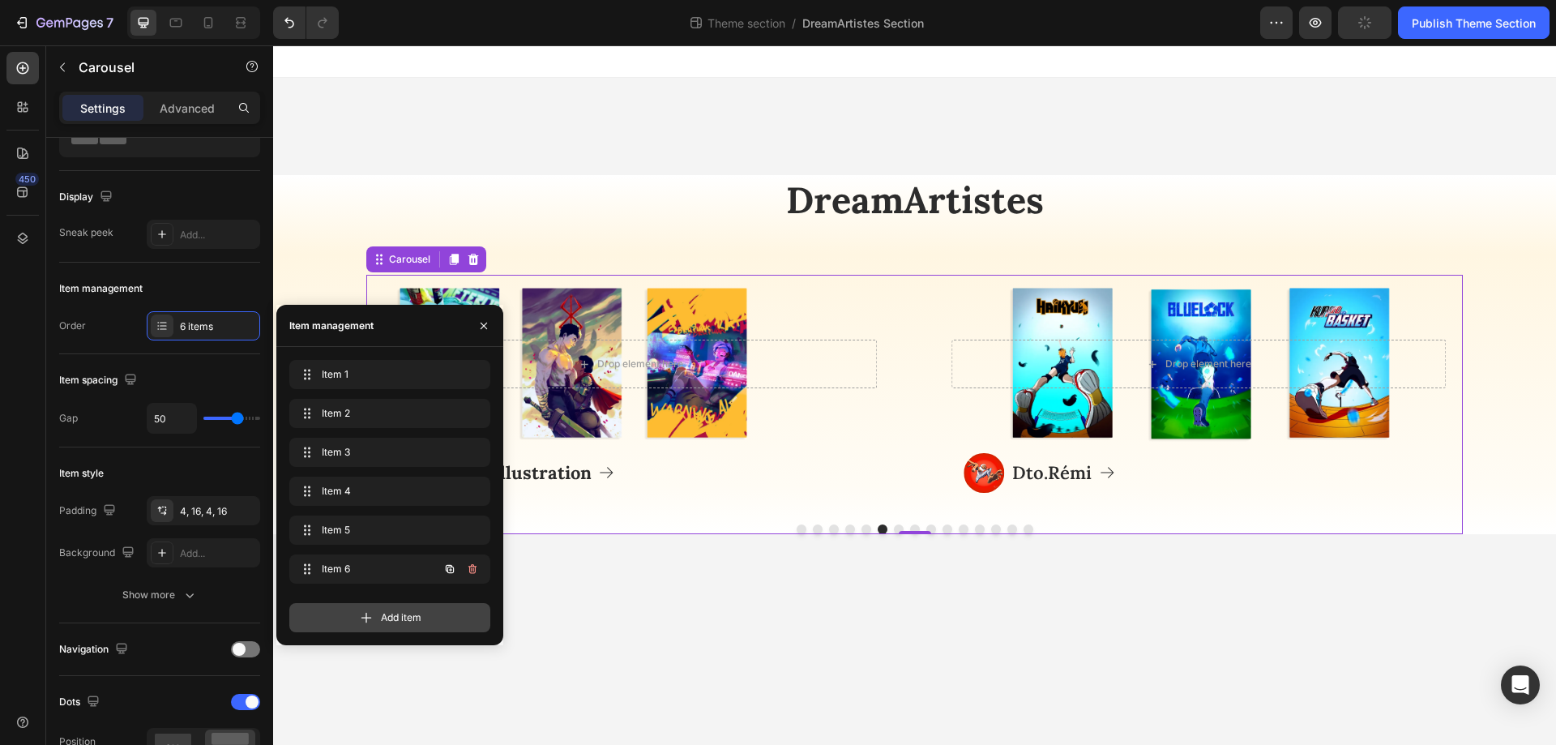
click at [399, 614] on span "Add item" at bounding box center [401, 617] width 41 height 15
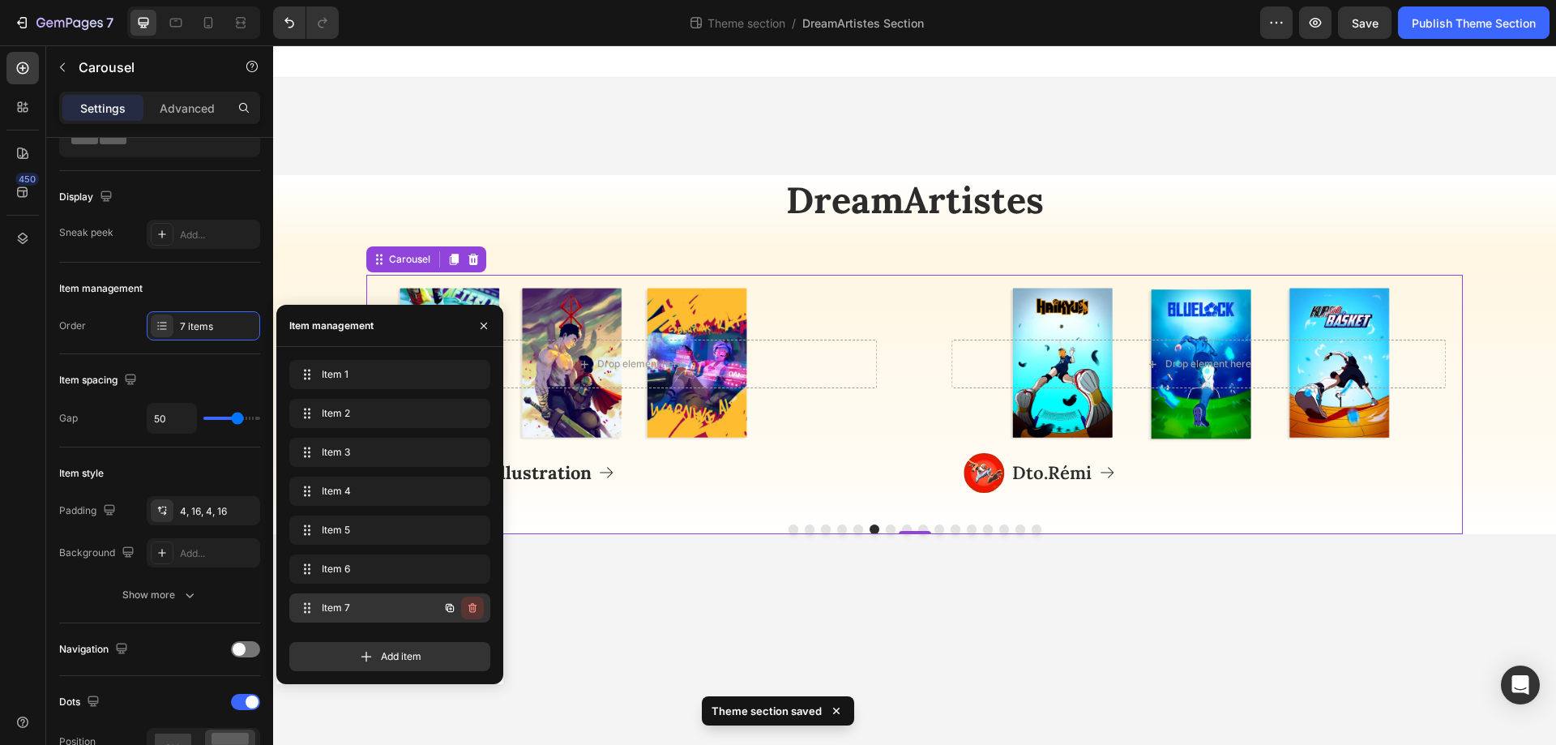
click at [474, 607] on icon "button" at bounding box center [472, 607] width 13 height 13
click at [470, 605] on div "Delete" at bounding box center [461, 607] width 30 height 15
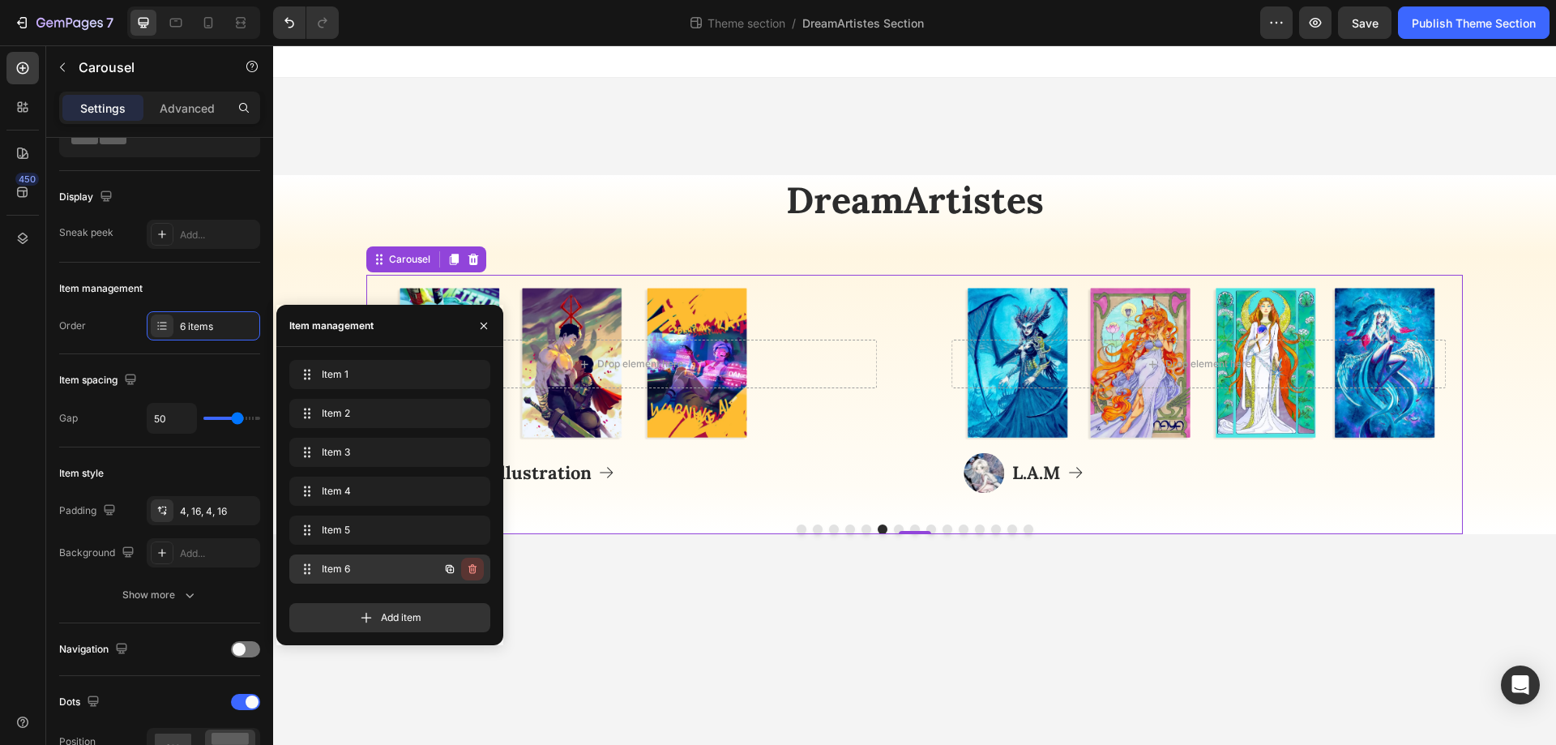
click at [469, 568] on icon "button" at bounding box center [472, 568] width 13 height 13
click at [456, 568] on div "Delete" at bounding box center [461, 568] width 30 height 15
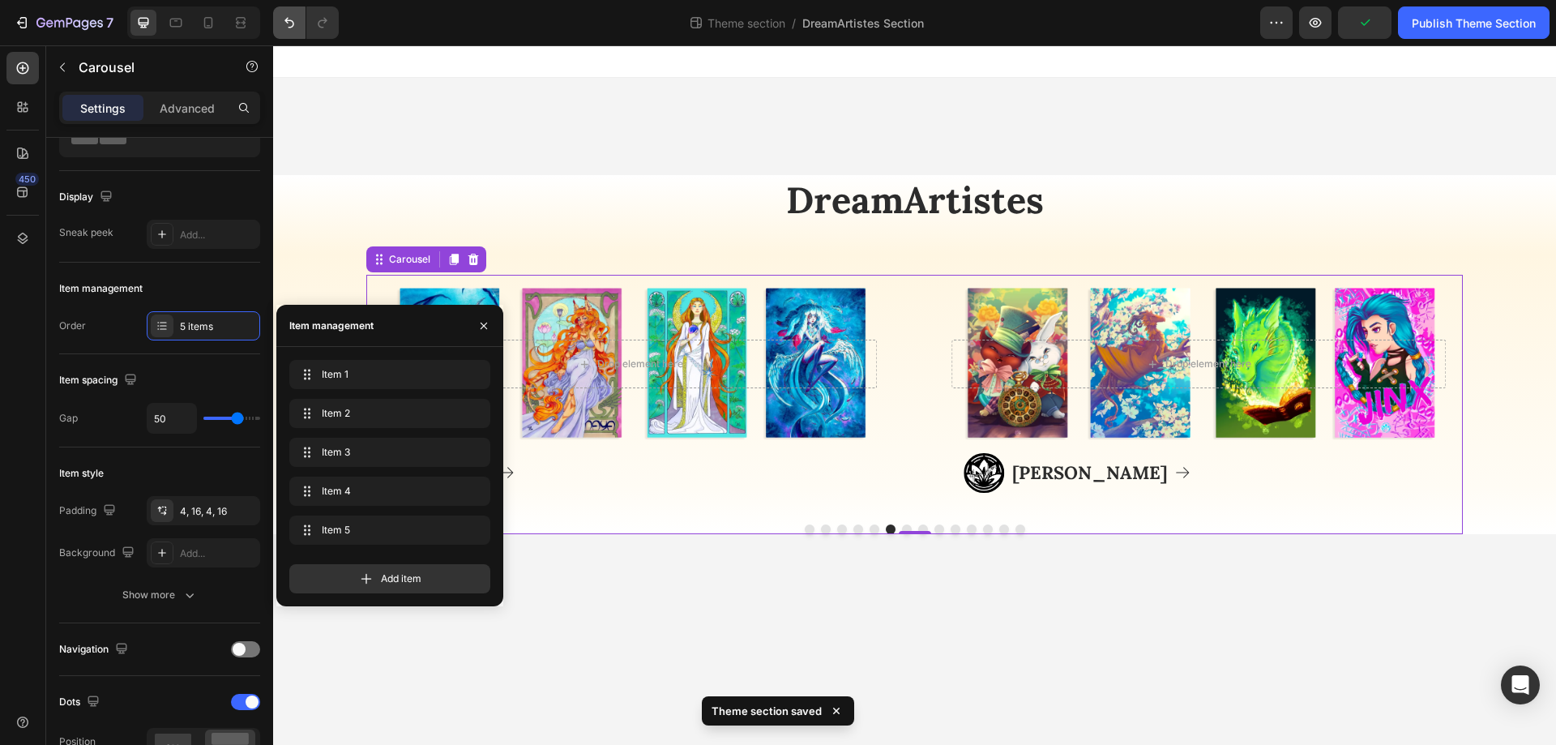
drag, startPoint x: 287, startPoint y: 16, endPoint x: 108, endPoint y: 270, distance: 310.4
click at [287, 16] on icon "Undo/Redo" at bounding box center [289, 23] width 16 height 16
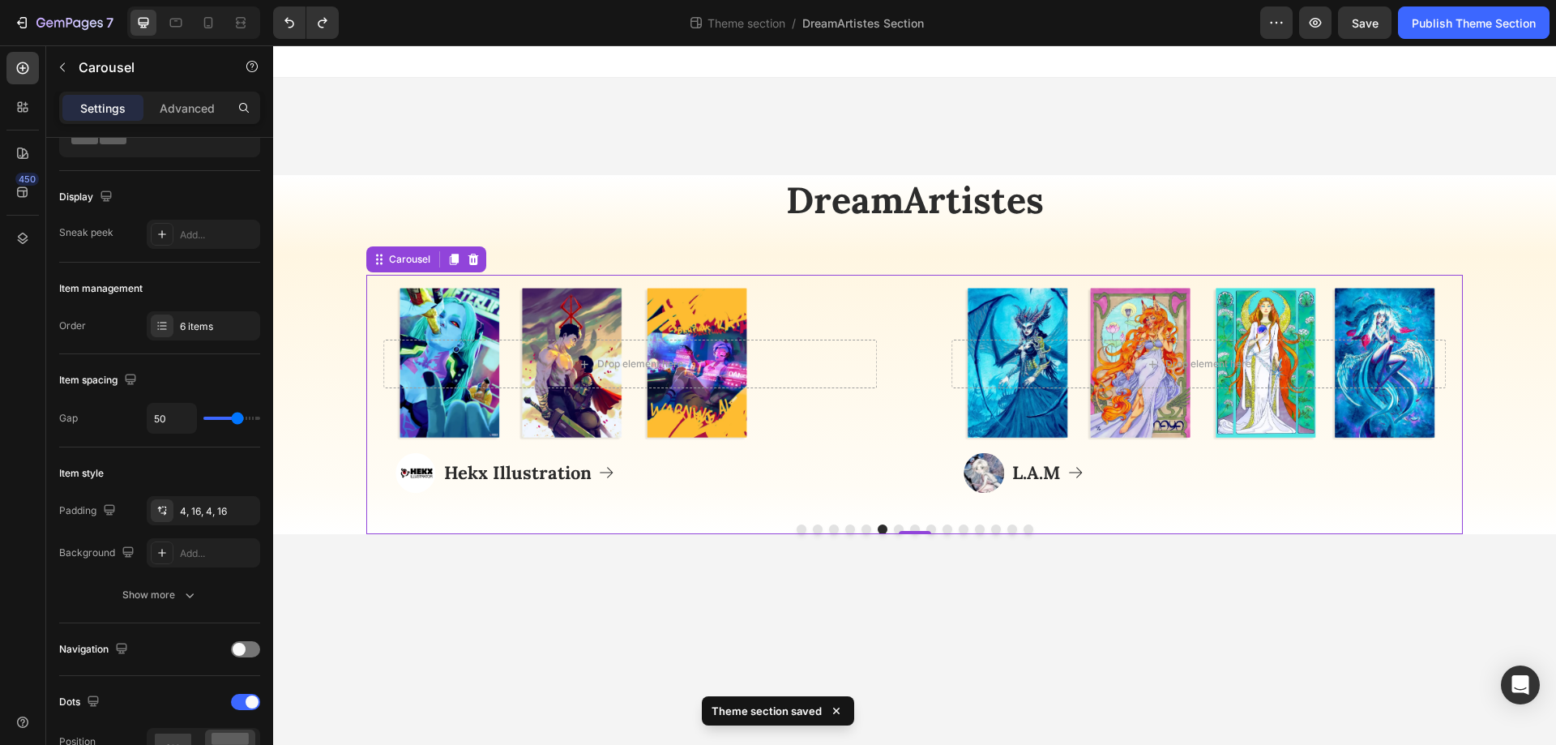
click at [807, 529] on div at bounding box center [914, 529] width 1096 height 10
click at [801, 529] on button "Dot" at bounding box center [801, 529] width 10 height 10
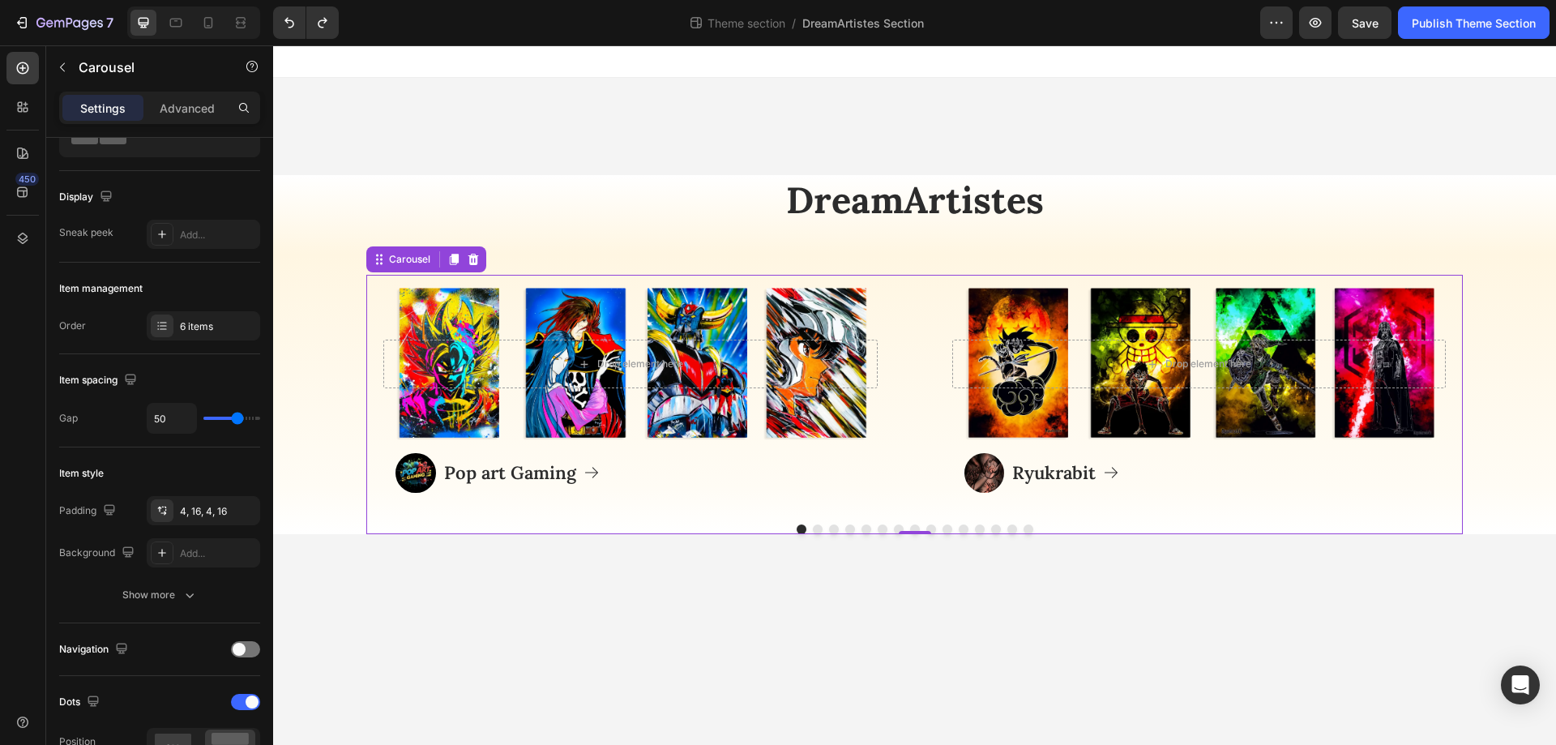
click at [832, 526] on button "Dot" at bounding box center [834, 529] width 10 height 10
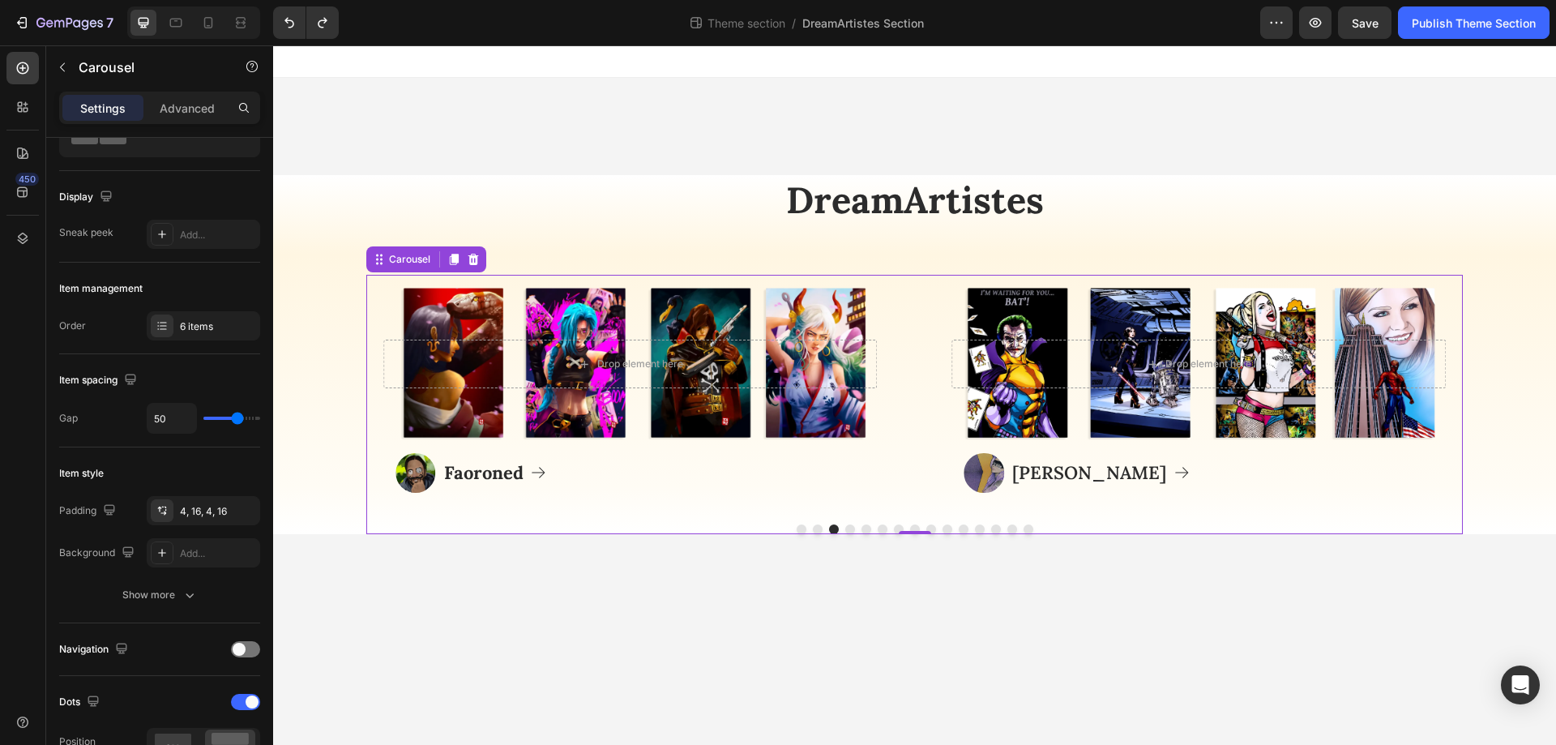
click at [852, 527] on button "Dot" at bounding box center [850, 529] width 10 height 10
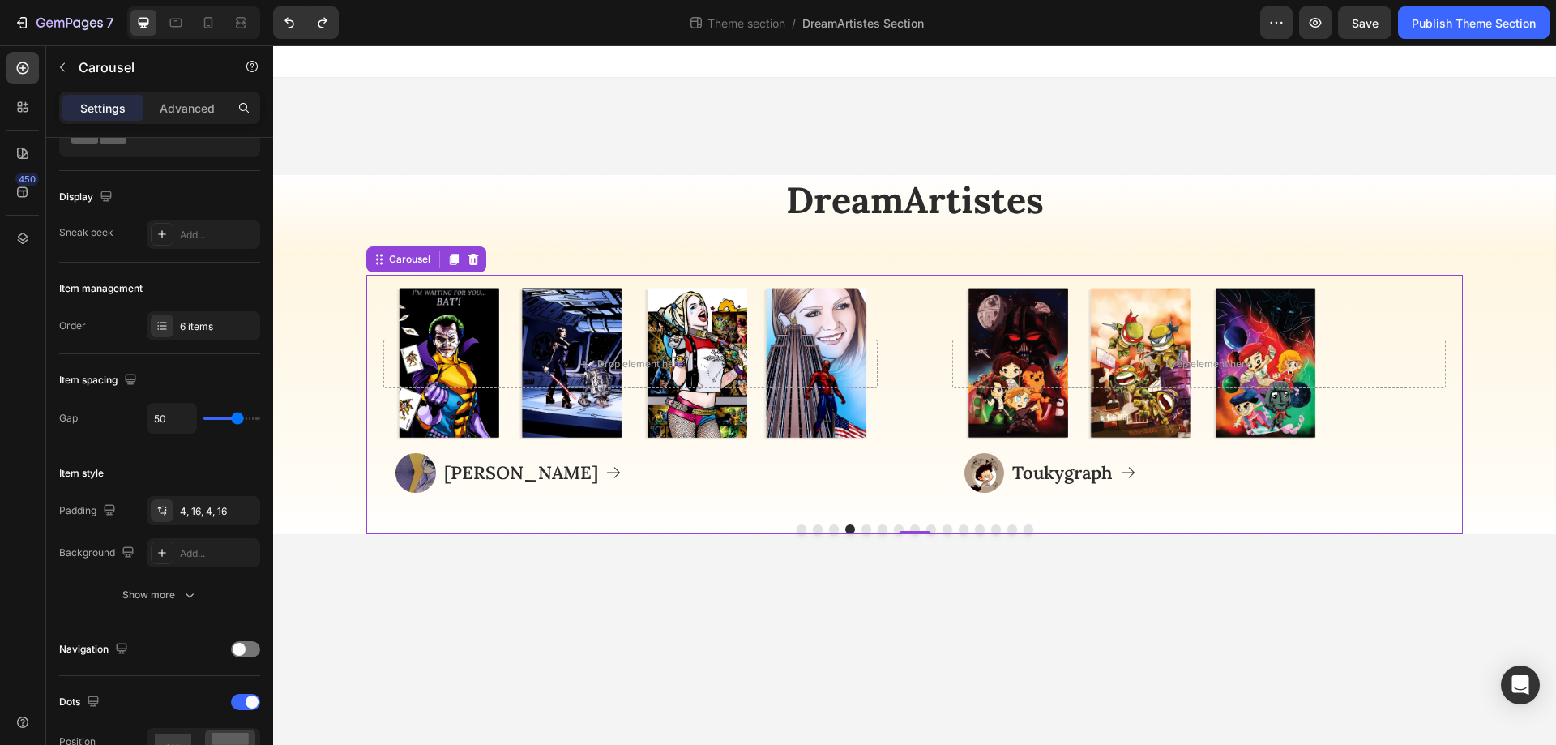
click at [863, 531] on button "Dot" at bounding box center [866, 529] width 10 height 10
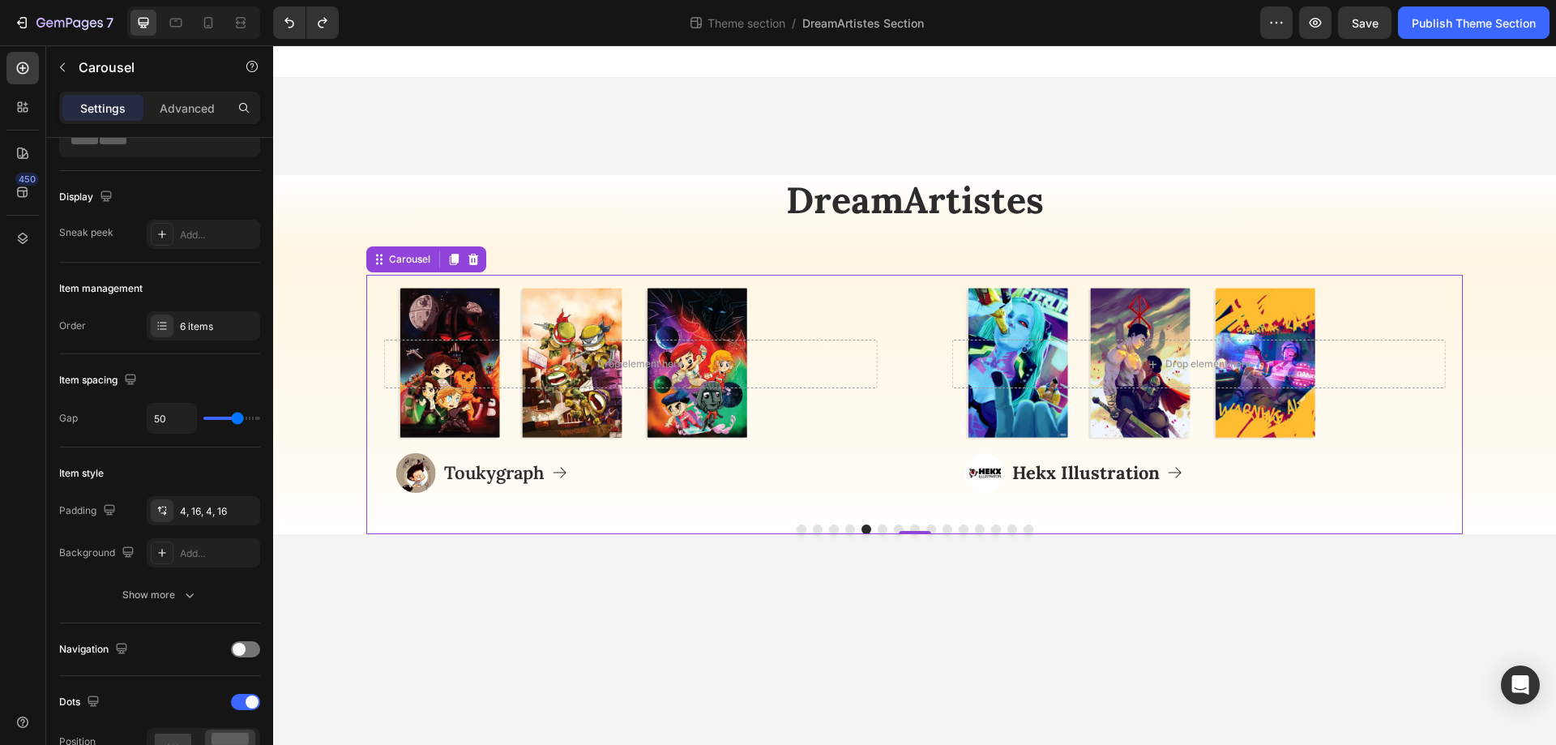
click at [878, 531] on button "Dot" at bounding box center [882, 529] width 10 height 10
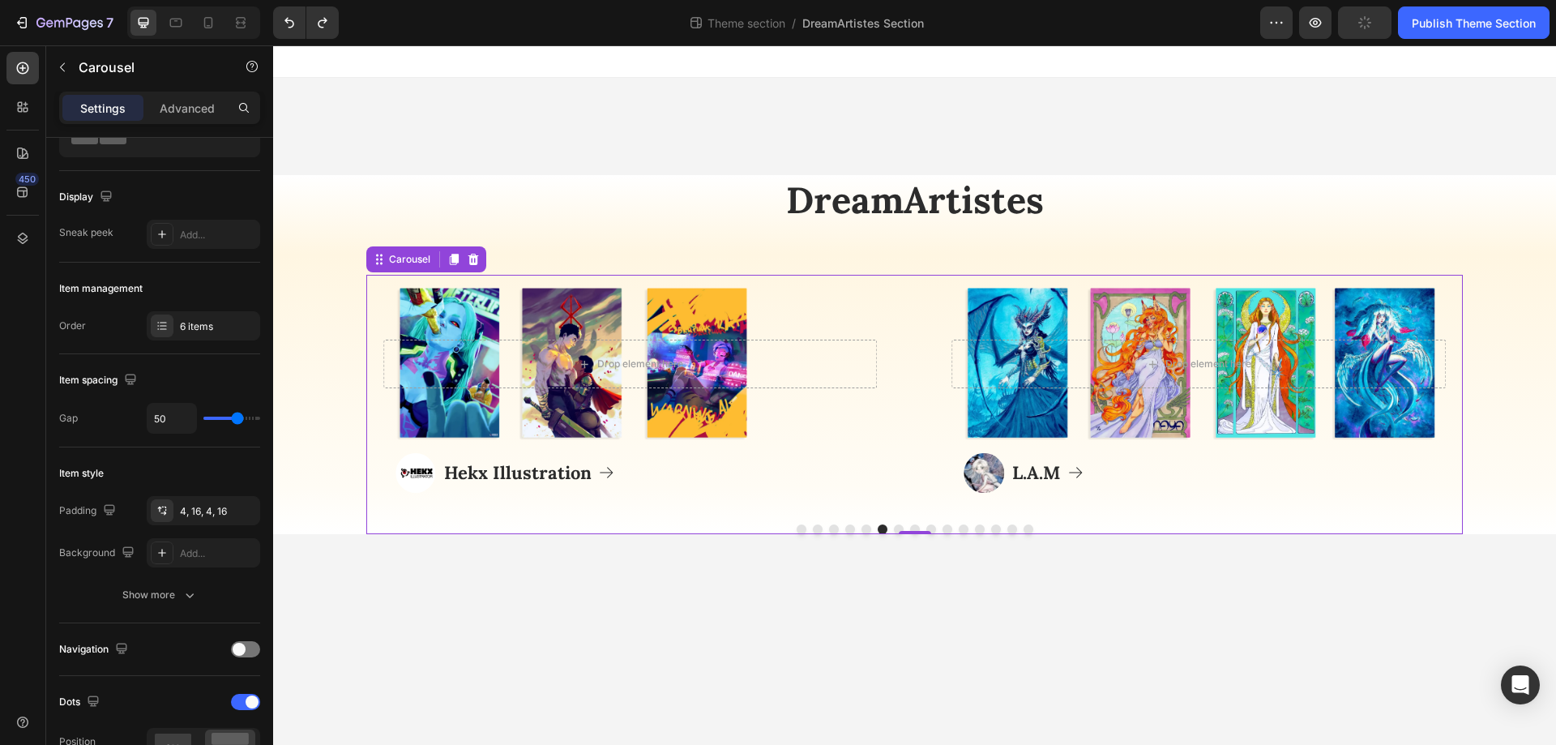
click at [899, 527] on button "Dot" at bounding box center [899, 529] width 10 height 10
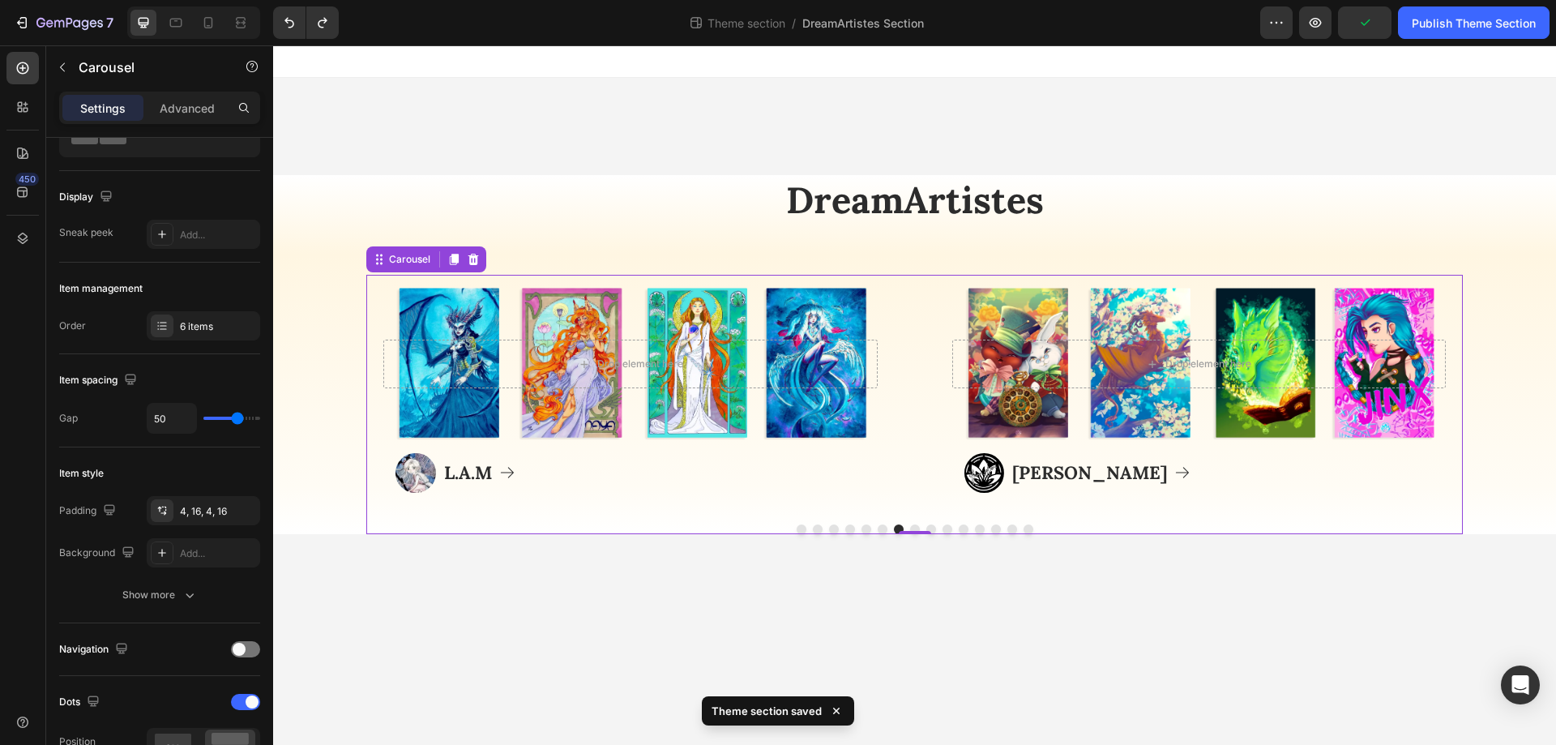
click at [916, 528] on button "Dot" at bounding box center [915, 529] width 10 height 10
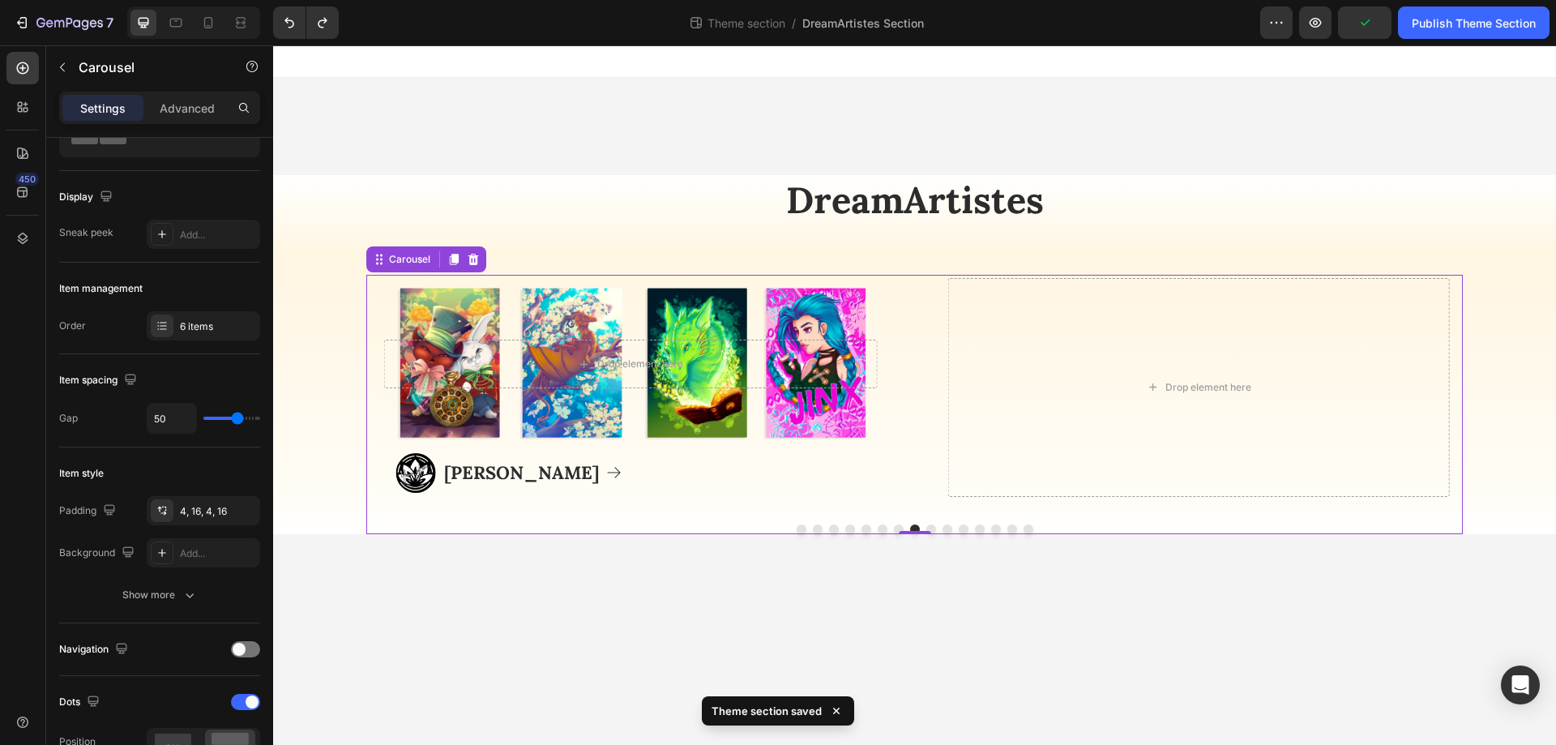
click at [931, 529] on button "Dot" at bounding box center [931, 529] width 10 height 10
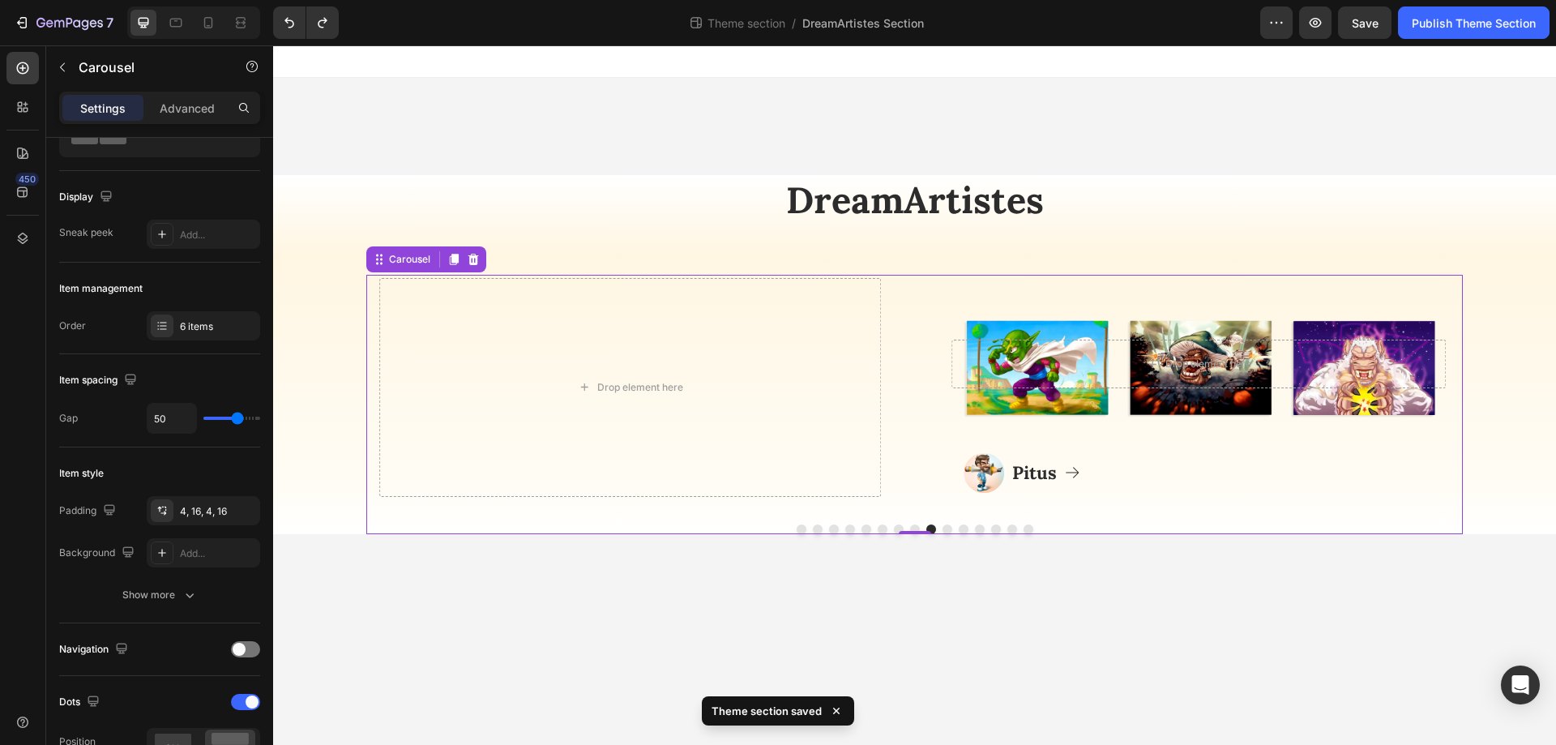
click at [912, 527] on button "Dot" at bounding box center [915, 529] width 10 height 10
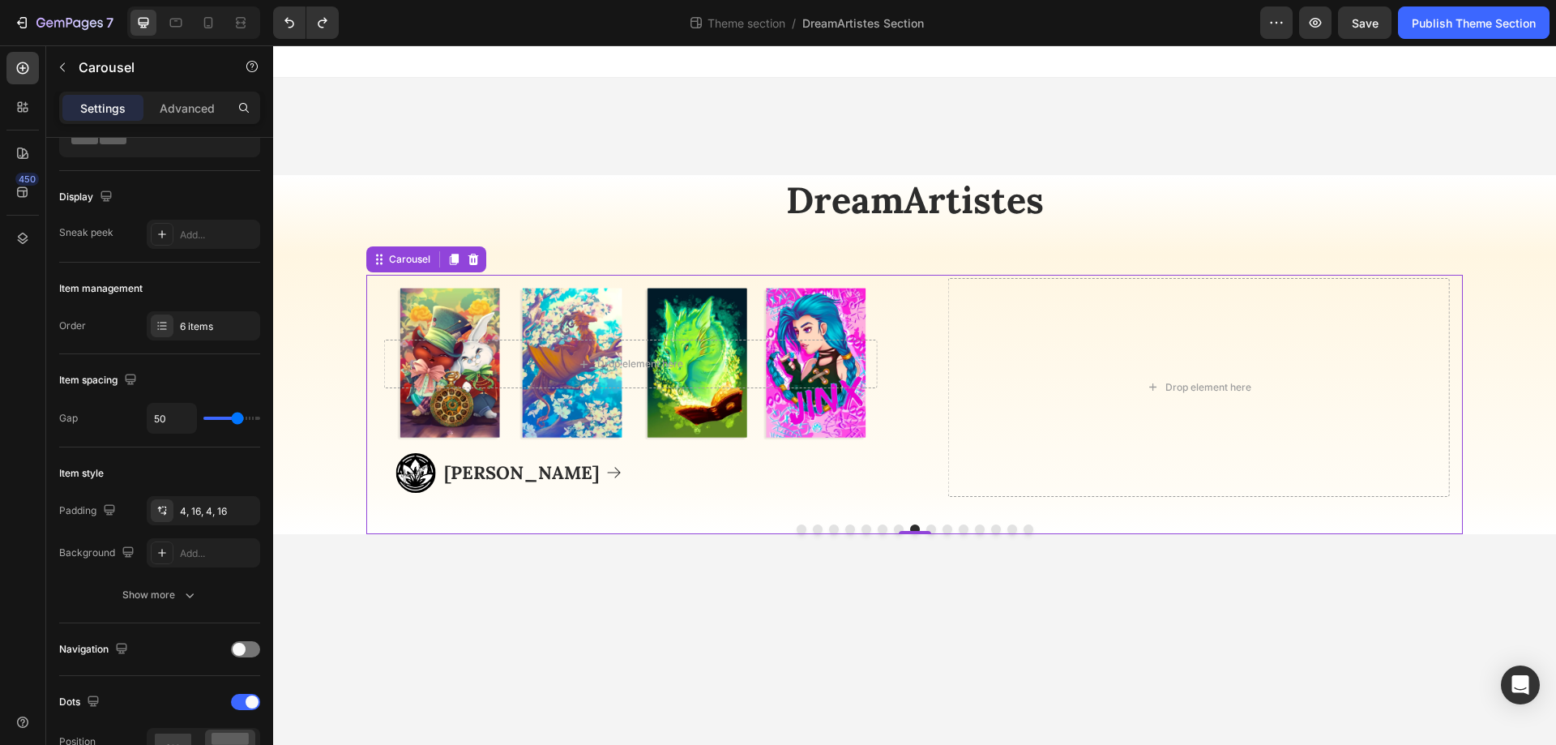
click at [929, 526] on button "Dot" at bounding box center [931, 529] width 10 height 10
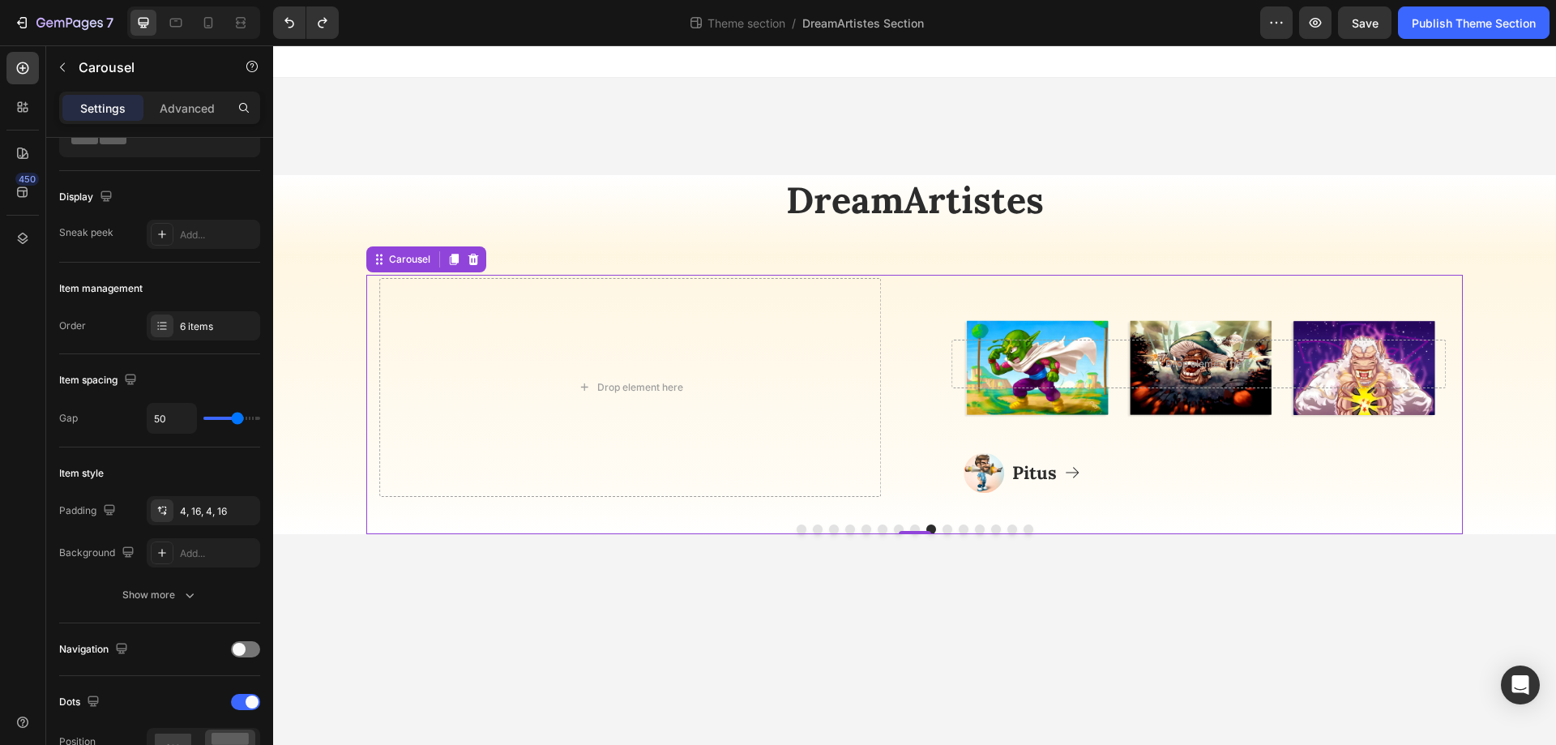
click at [916, 530] on button "Dot" at bounding box center [915, 529] width 10 height 10
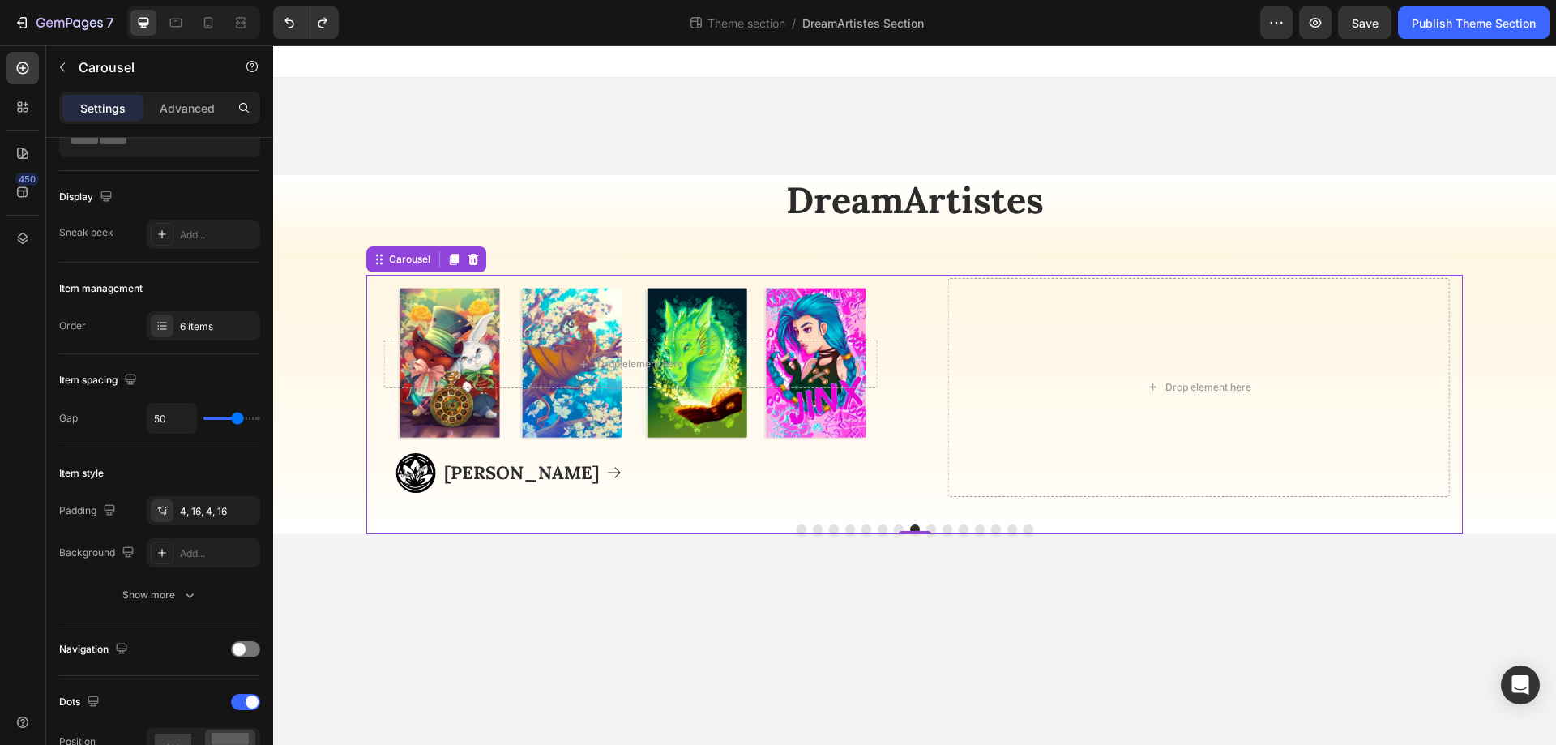
click at [933, 525] on button "Dot" at bounding box center [931, 529] width 10 height 10
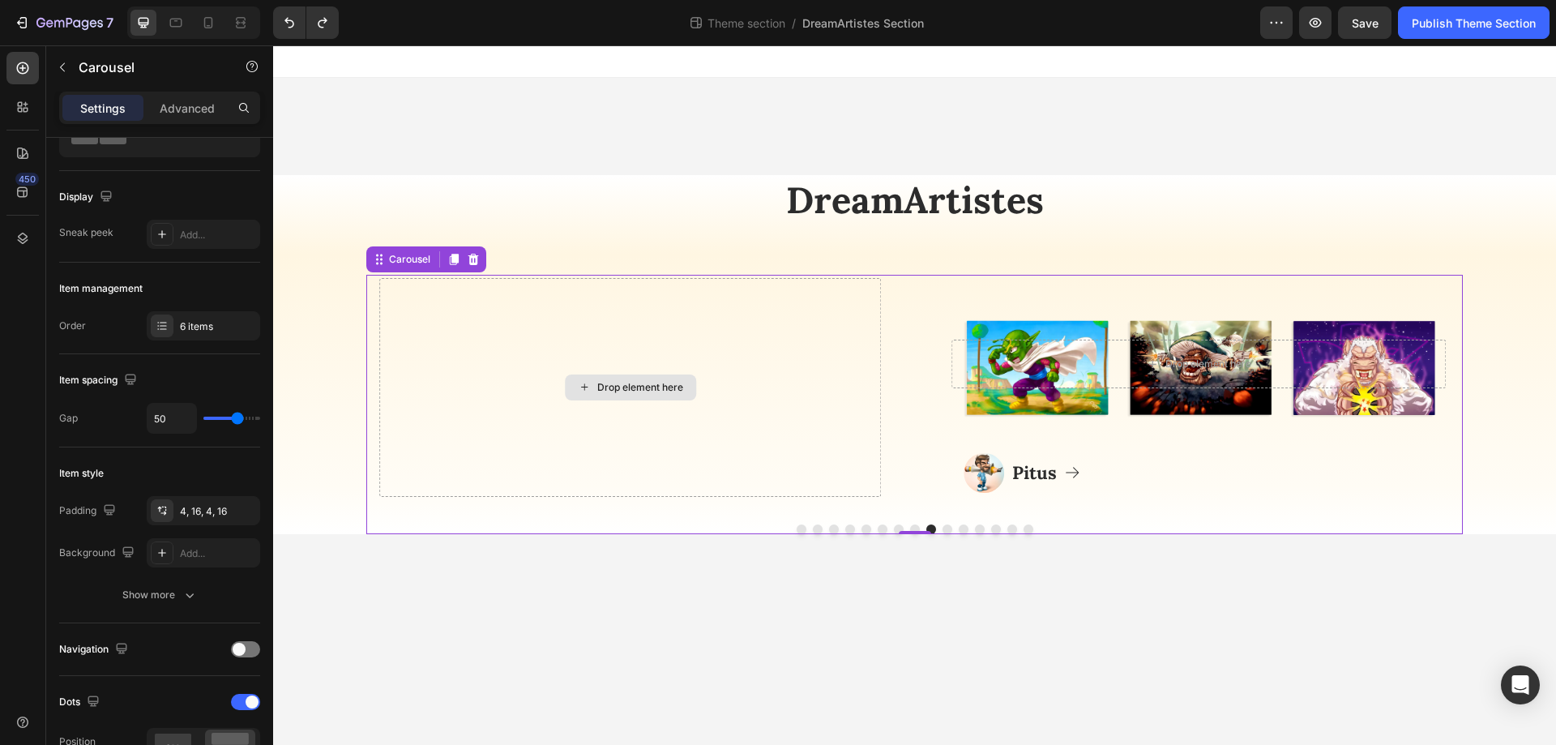
click at [735, 433] on div "Drop element here" at bounding box center [630, 388] width 502 height 220
click at [913, 524] on button "Dot" at bounding box center [915, 529] width 10 height 10
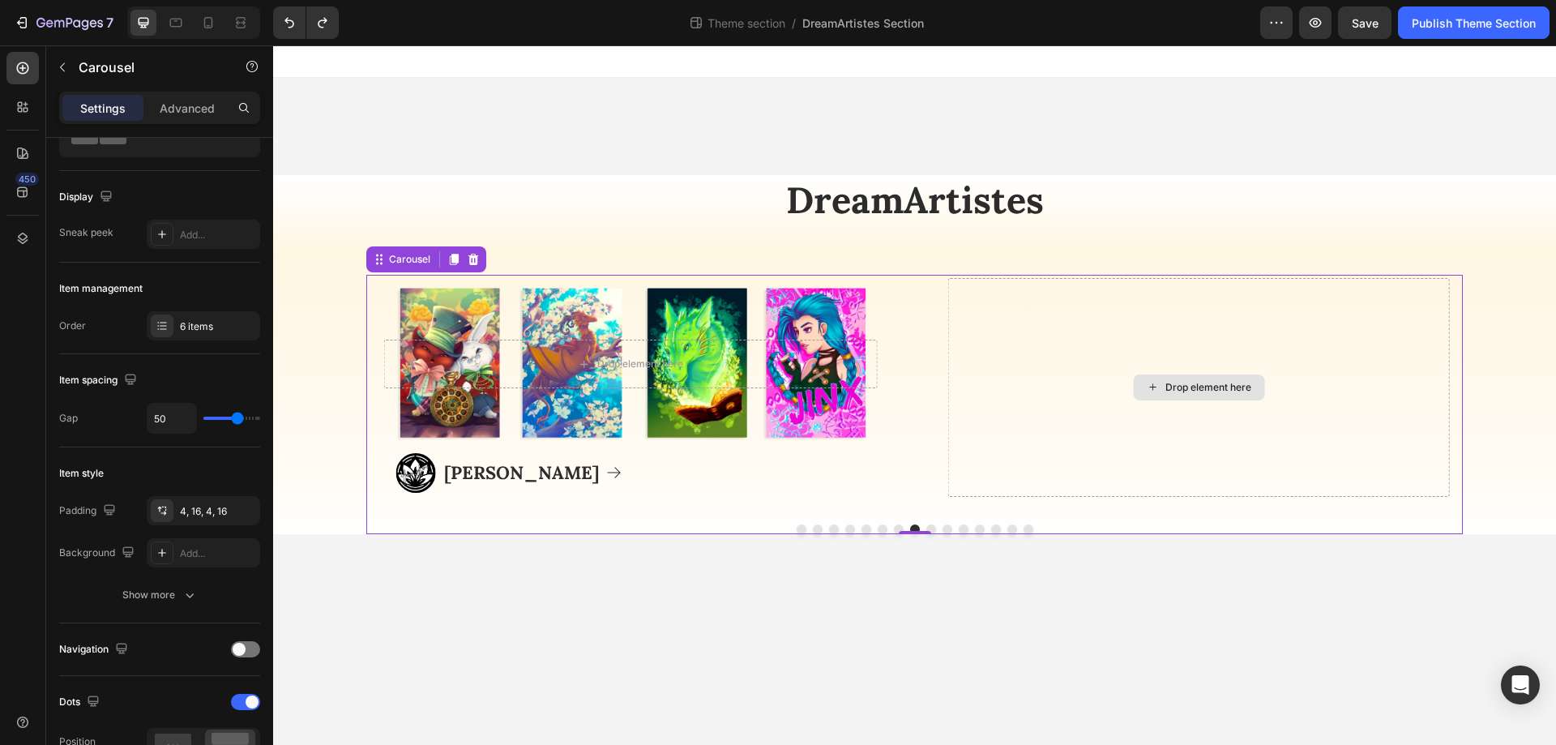
click at [1001, 424] on div "Drop element here" at bounding box center [1198, 388] width 502 height 220
click at [934, 528] on button "Dot" at bounding box center [931, 529] width 10 height 10
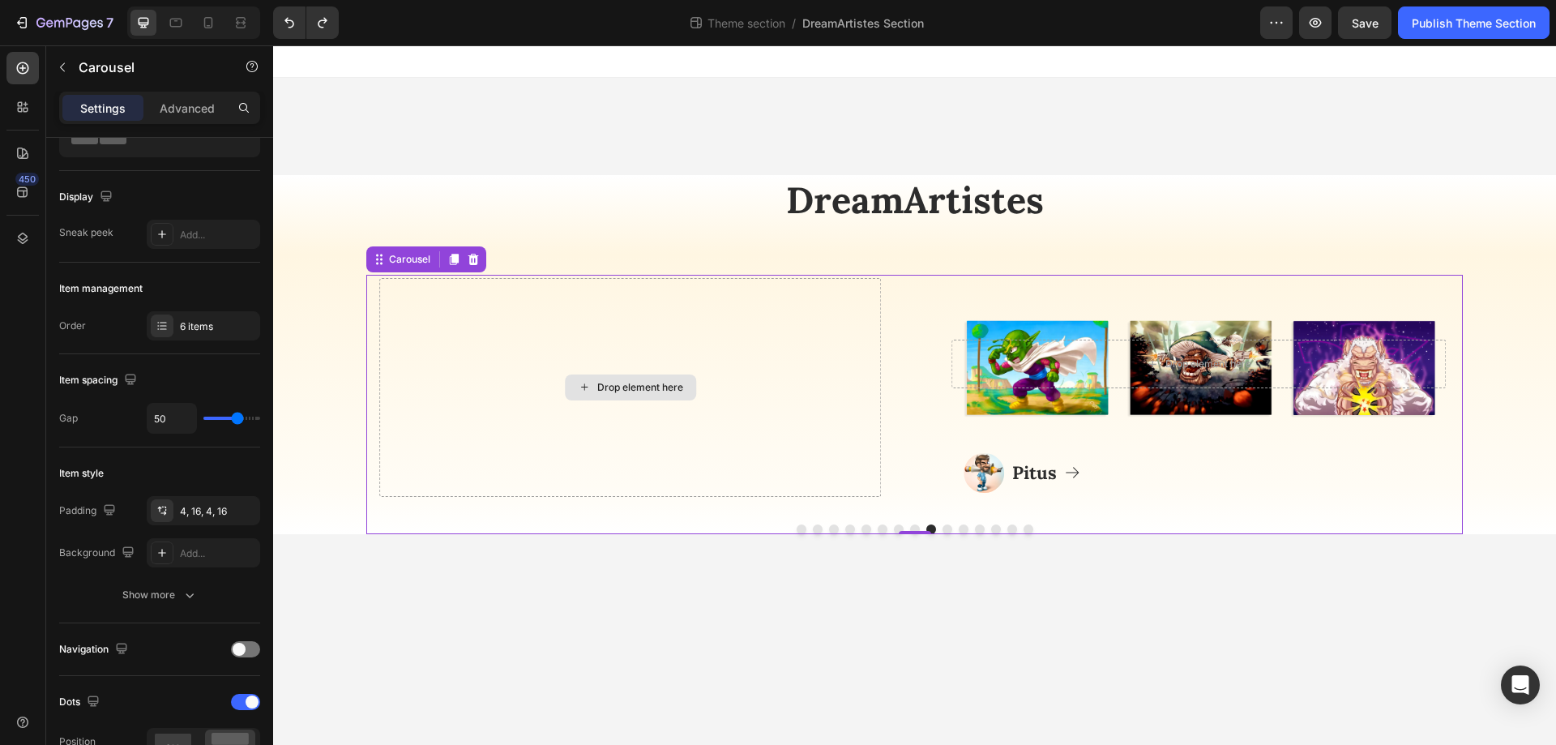
click at [807, 400] on div "Drop element here" at bounding box center [630, 388] width 502 height 220
click at [948, 527] on button "Dot" at bounding box center [947, 529] width 10 height 10
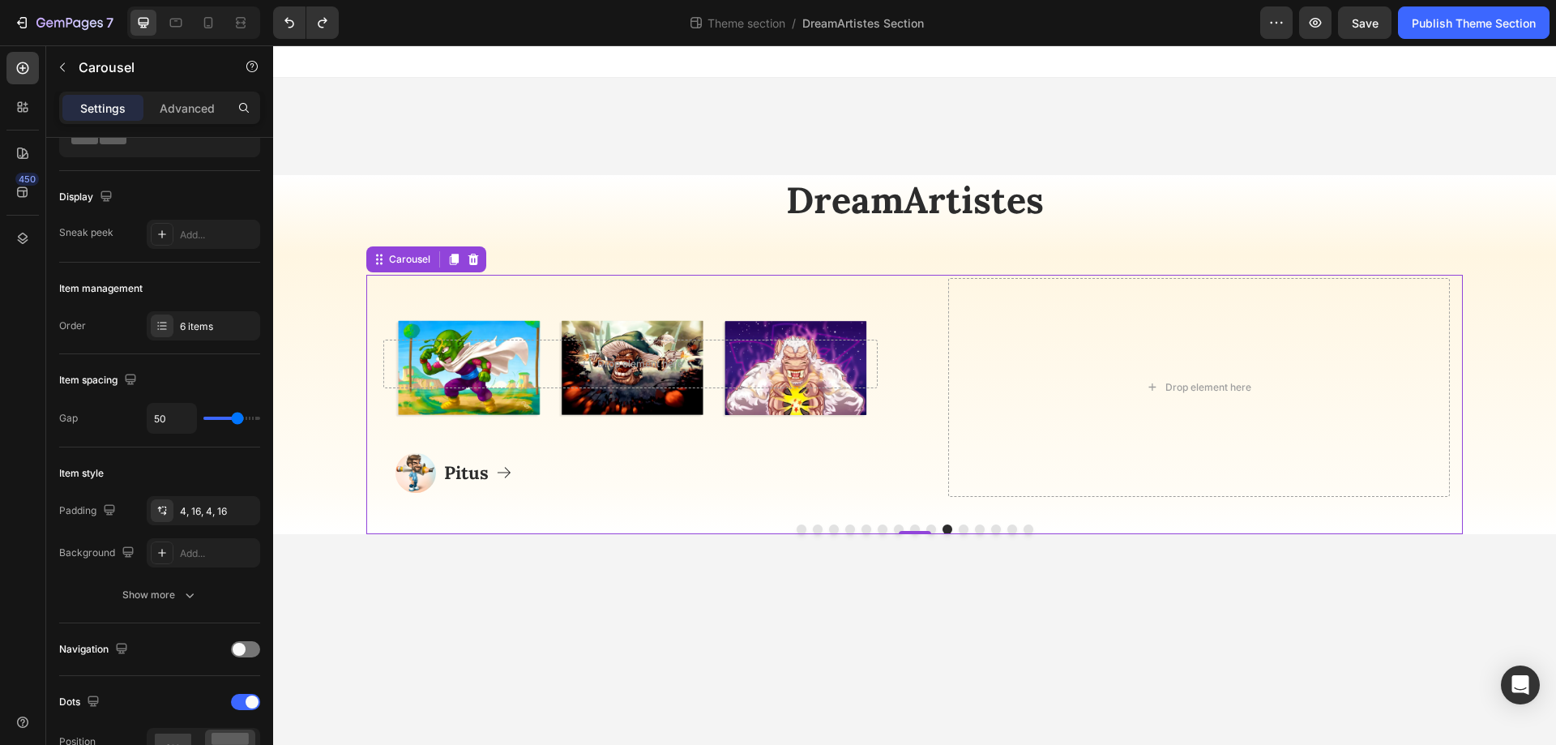
click at [965, 531] on button "Dot" at bounding box center [964, 529] width 10 height 10
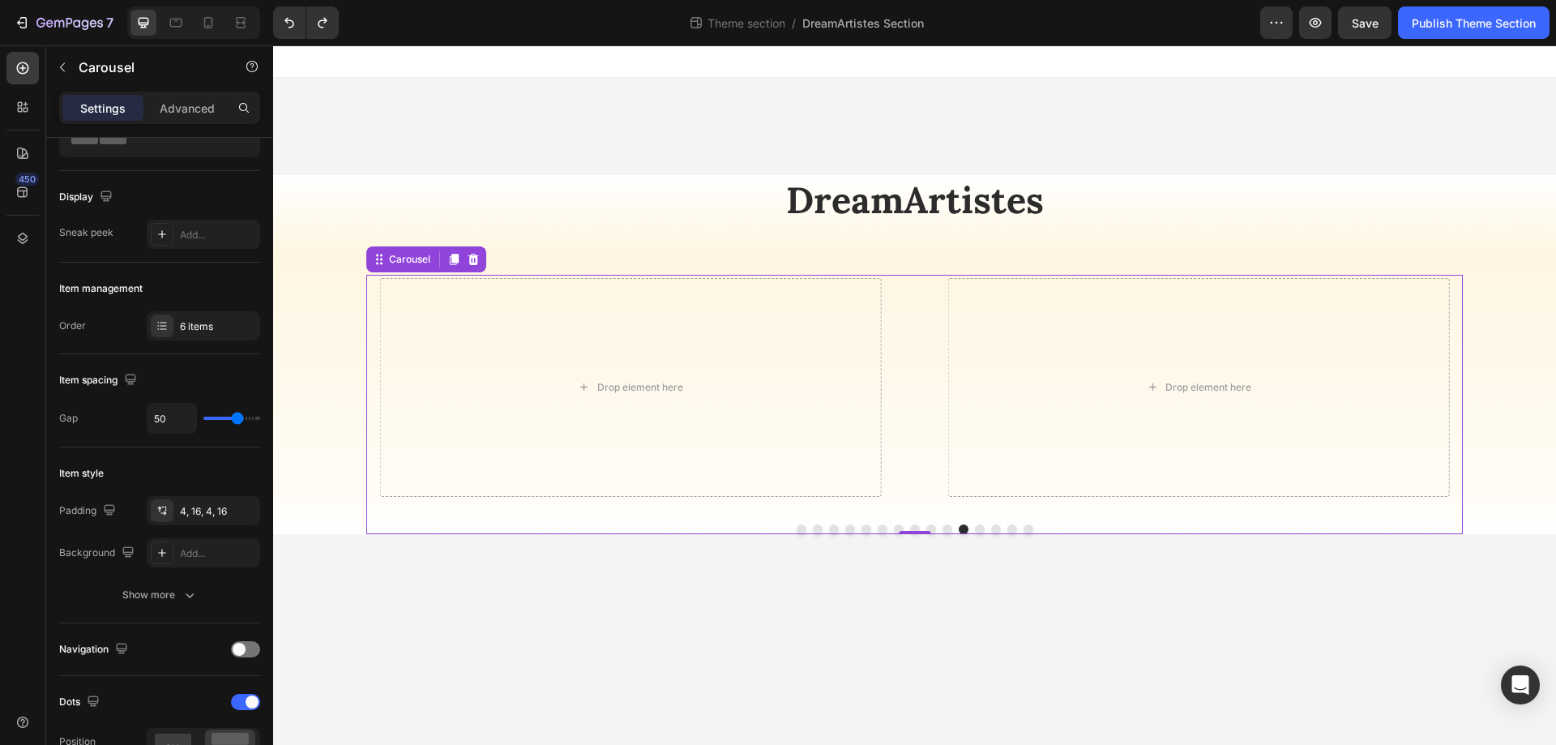
click at [980, 525] on button "Dot" at bounding box center [980, 529] width 10 height 10
click at [994, 533] on button "Dot" at bounding box center [996, 529] width 10 height 10
click at [1018, 532] on div at bounding box center [914, 529] width 1096 height 10
click at [1009, 531] on button "Dot" at bounding box center [1012, 529] width 10 height 10
click at [1030, 527] on button "Dot" at bounding box center [1028, 529] width 10 height 10
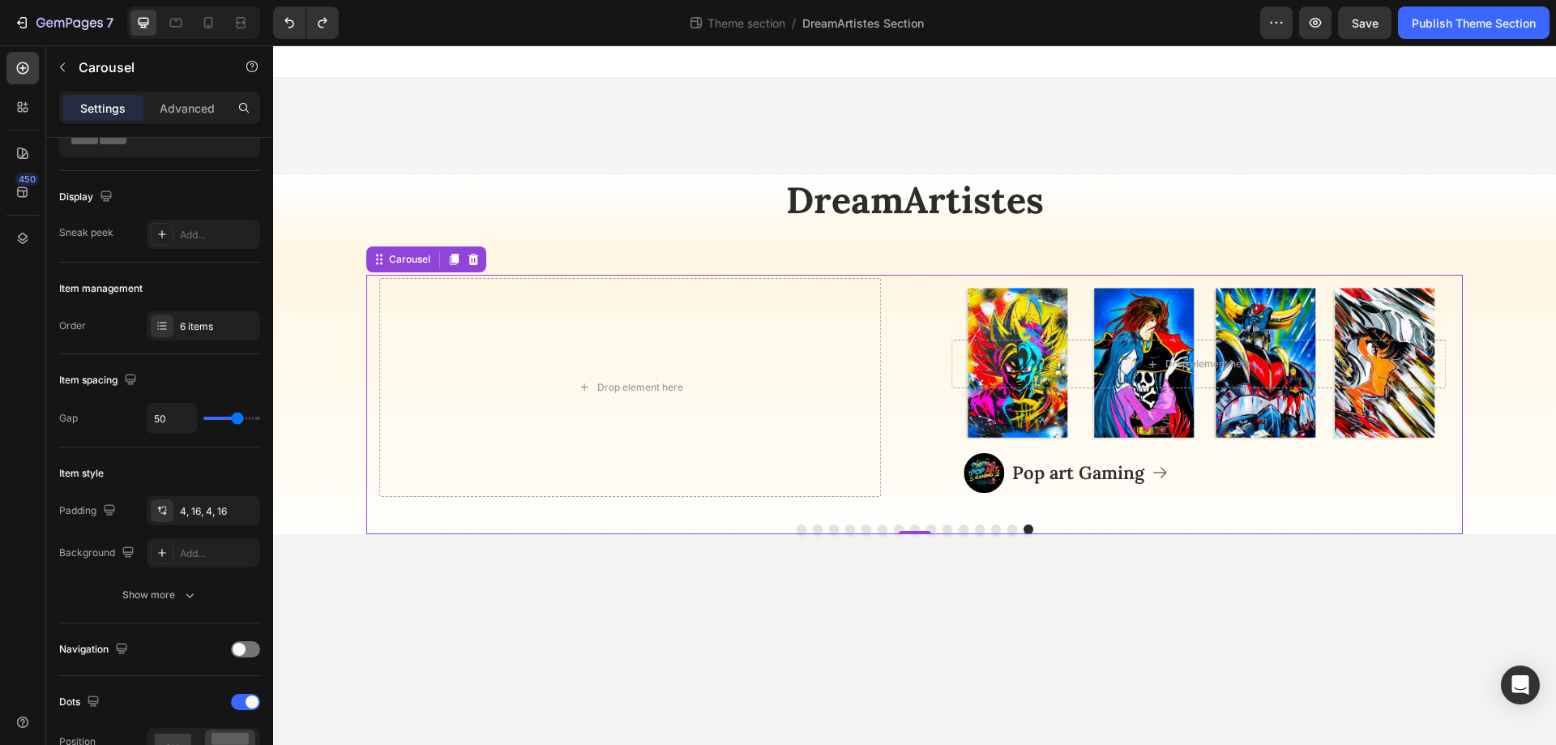
click at [1006, 531] on div at bounding box center [914, 529] width 1096 height 10
click at [1012, 530] on button "Dot" at bounding box center [1012, 529] width 10 height 10
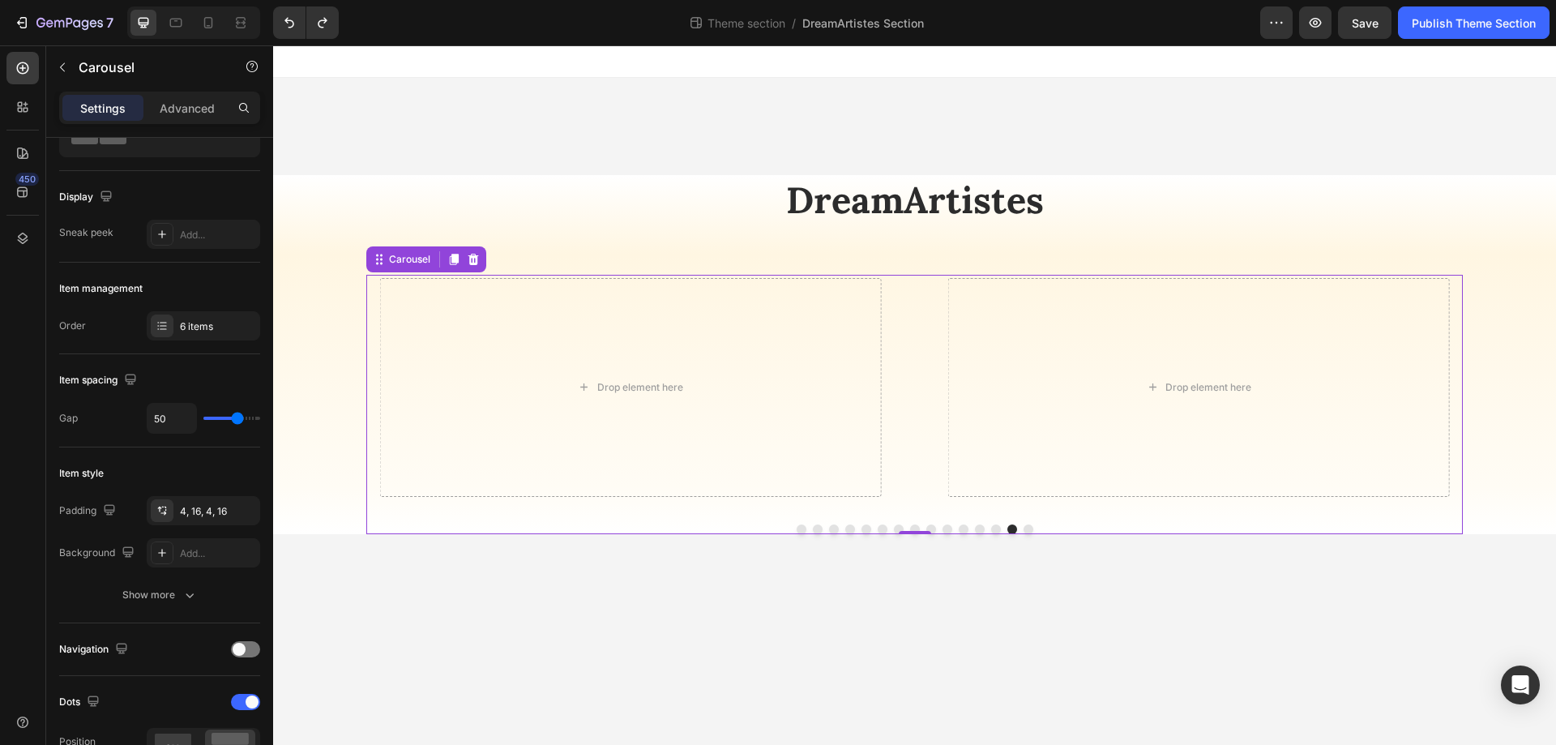
click at [997, 528] on button "Dot" at bounding box center [996, 529] width 10 height 10
click at [979, 527] on button "Dot" at bounding box center [980, 529] width 10 height 10
click at [965, 527] on button "Dot" at bounding box center [964, 529] width 10 height 10
click at [946, 529] on button "Dot" at bounding box center [947, 529] width 10 height 10
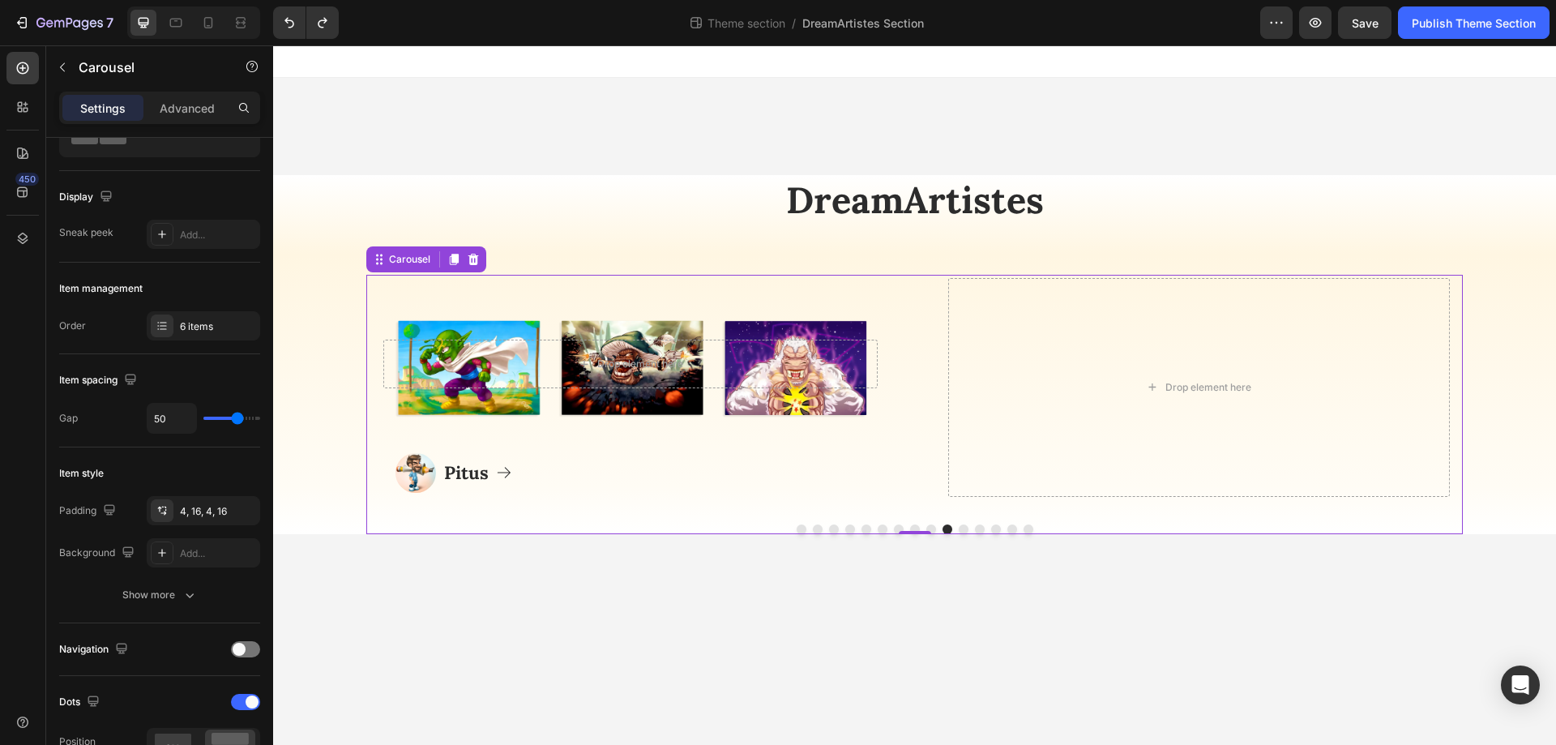
click at [932, 527] on button "Dot" at bounding box center [931, 529] width 10 height 10
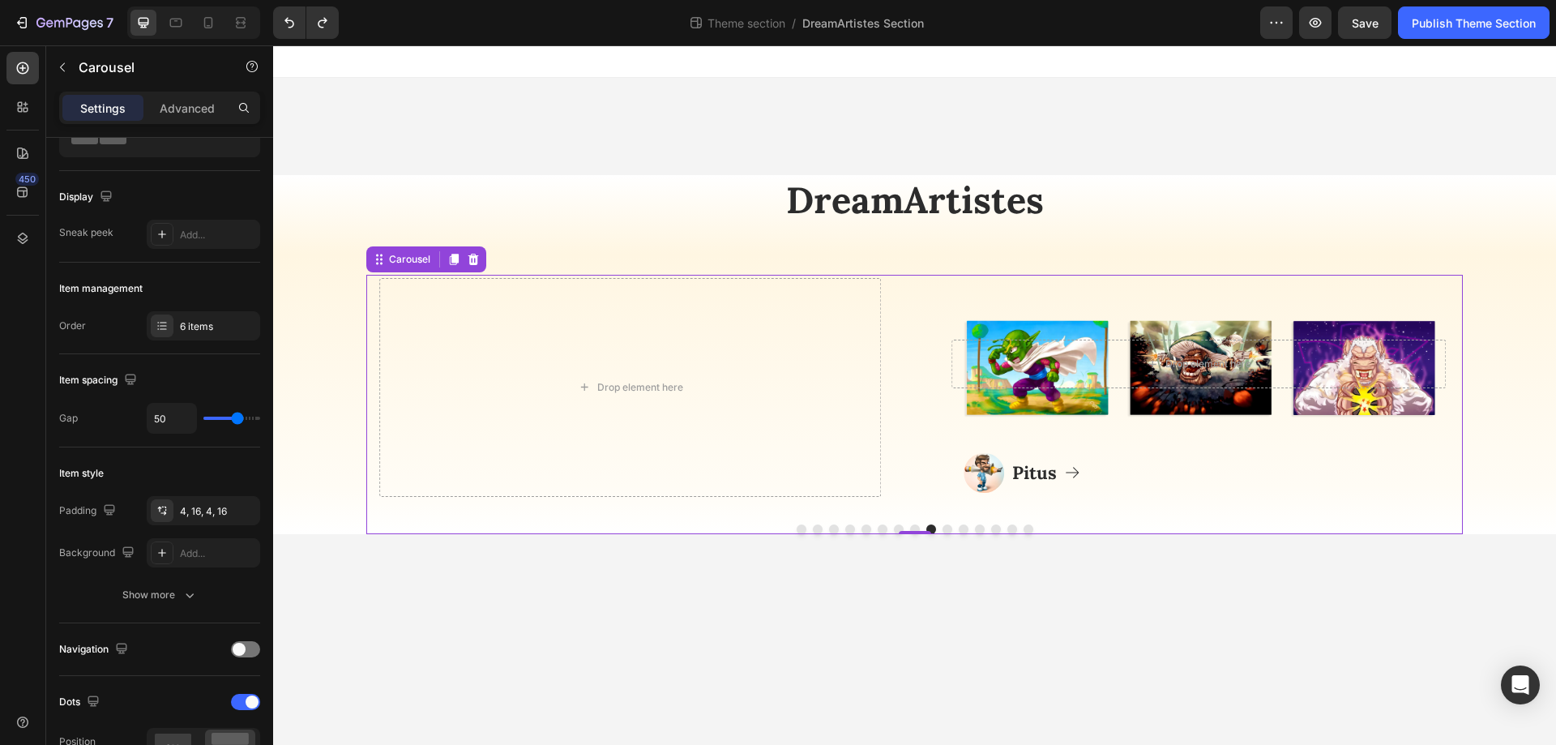
click at [948, 532] on button "Dot" at bounding box center [947, 529] width 10 height 10
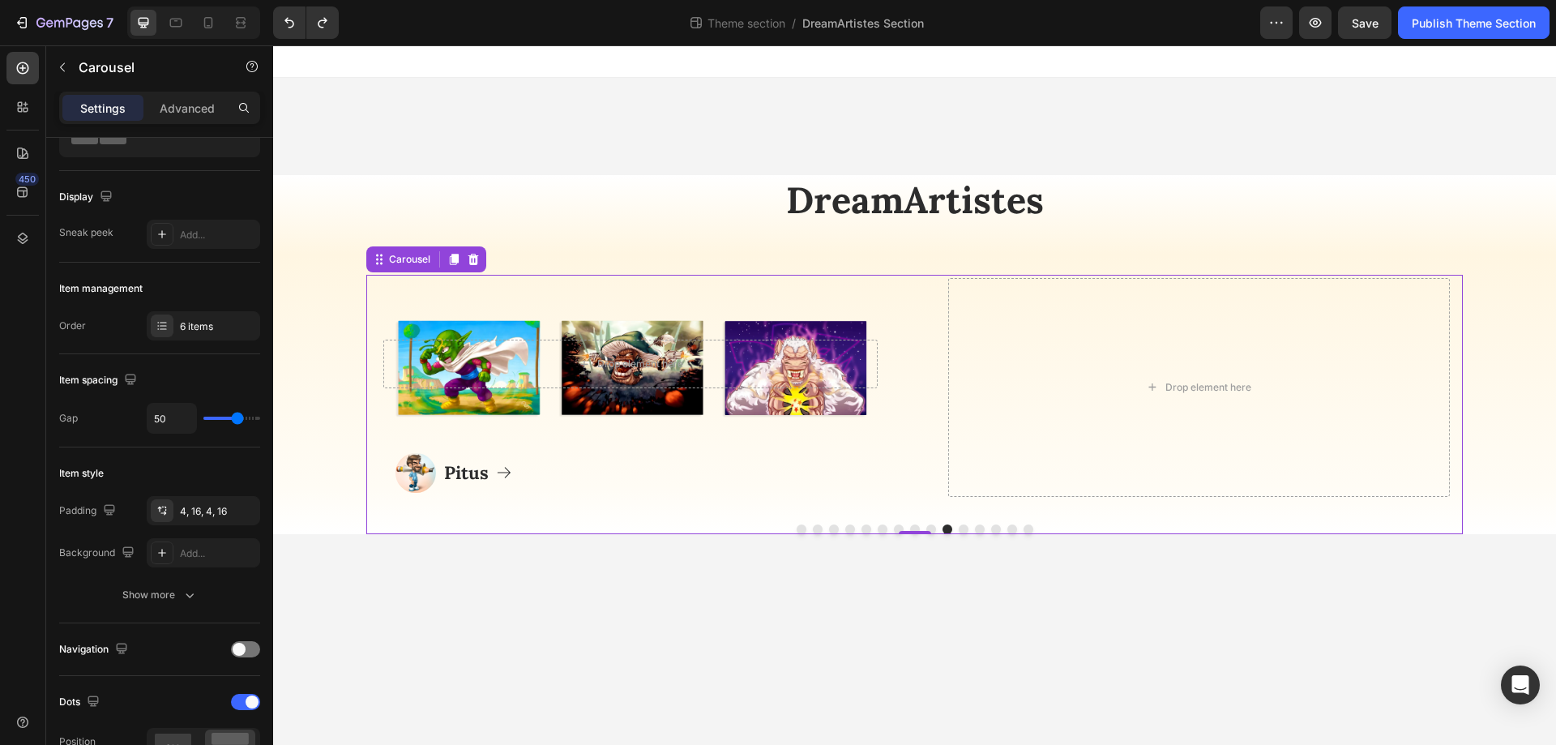
click at [946, 531] on button "Dot" at bounding box center [947, 529] width 10 height 10
click at [946, 527] on button "Dot" at bounding box center [947, 529] width 10 height 10
click at [972, 467] on div "Drop element here" at bounding box center [1198, 388] width 502 height 220
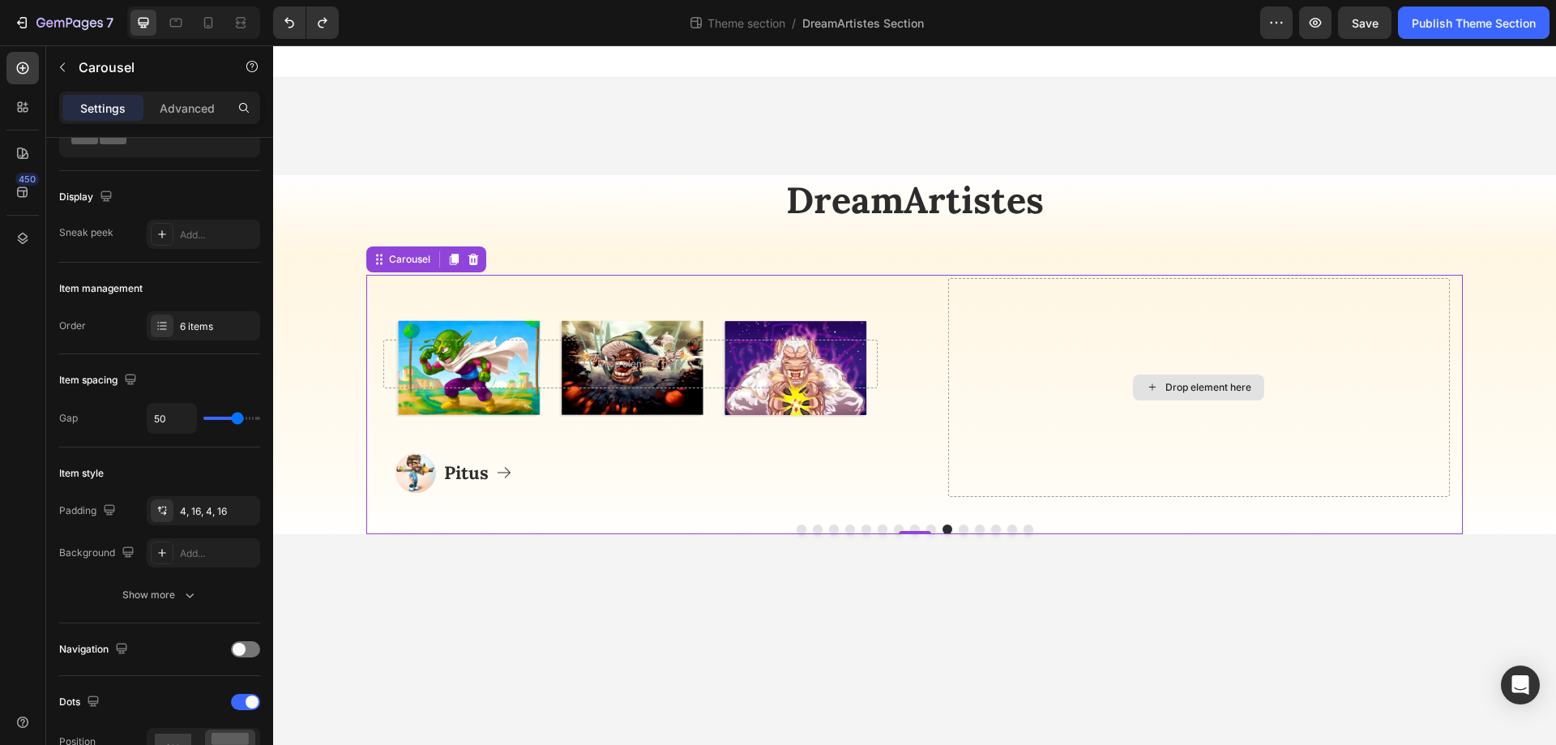
click at [972, 467] on div "Drop element here" at bounding box center [1198, 388] width 502 height 220
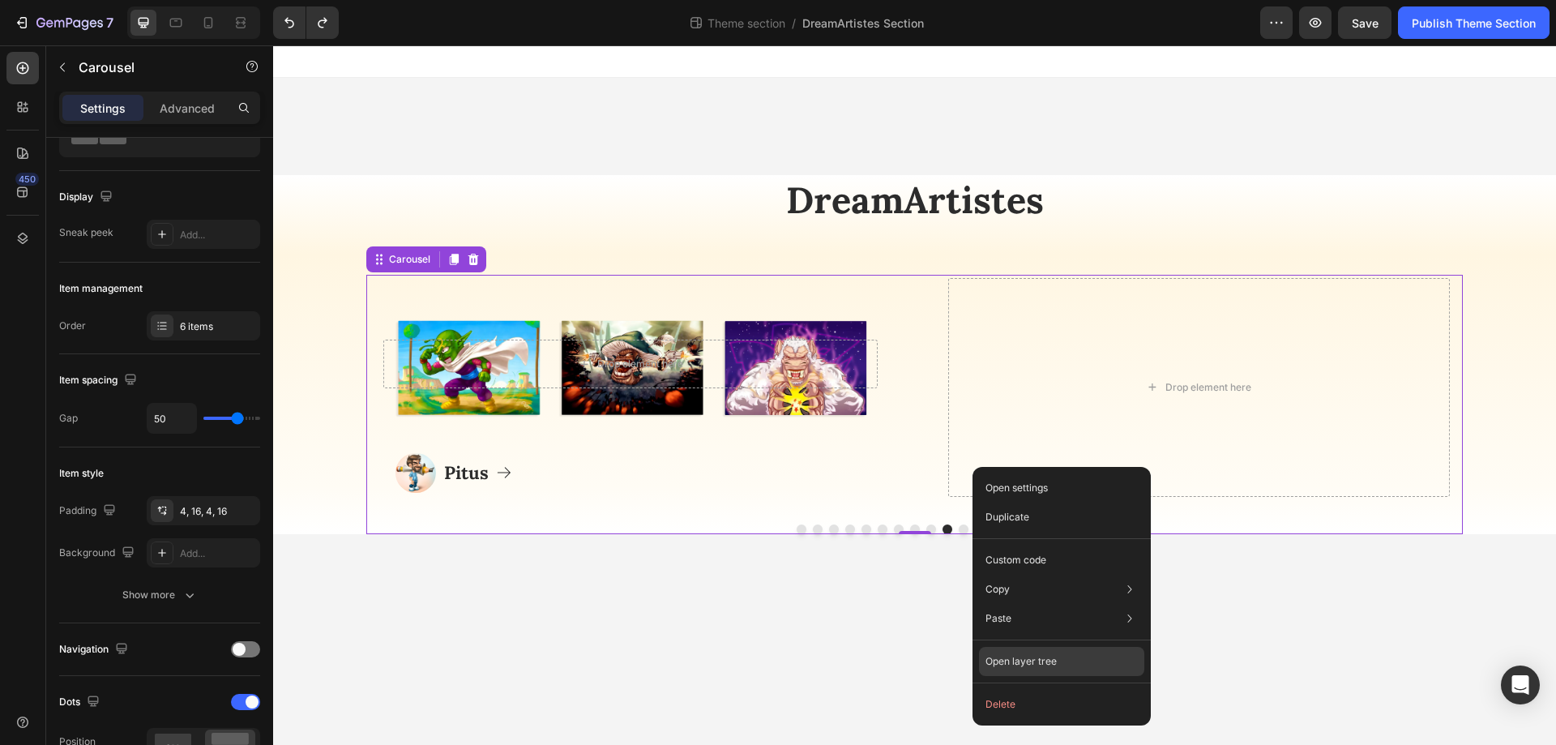
click at [1094, 655] on div "Open layer tree" at bounding box center [1061, 661] width 165 height 29
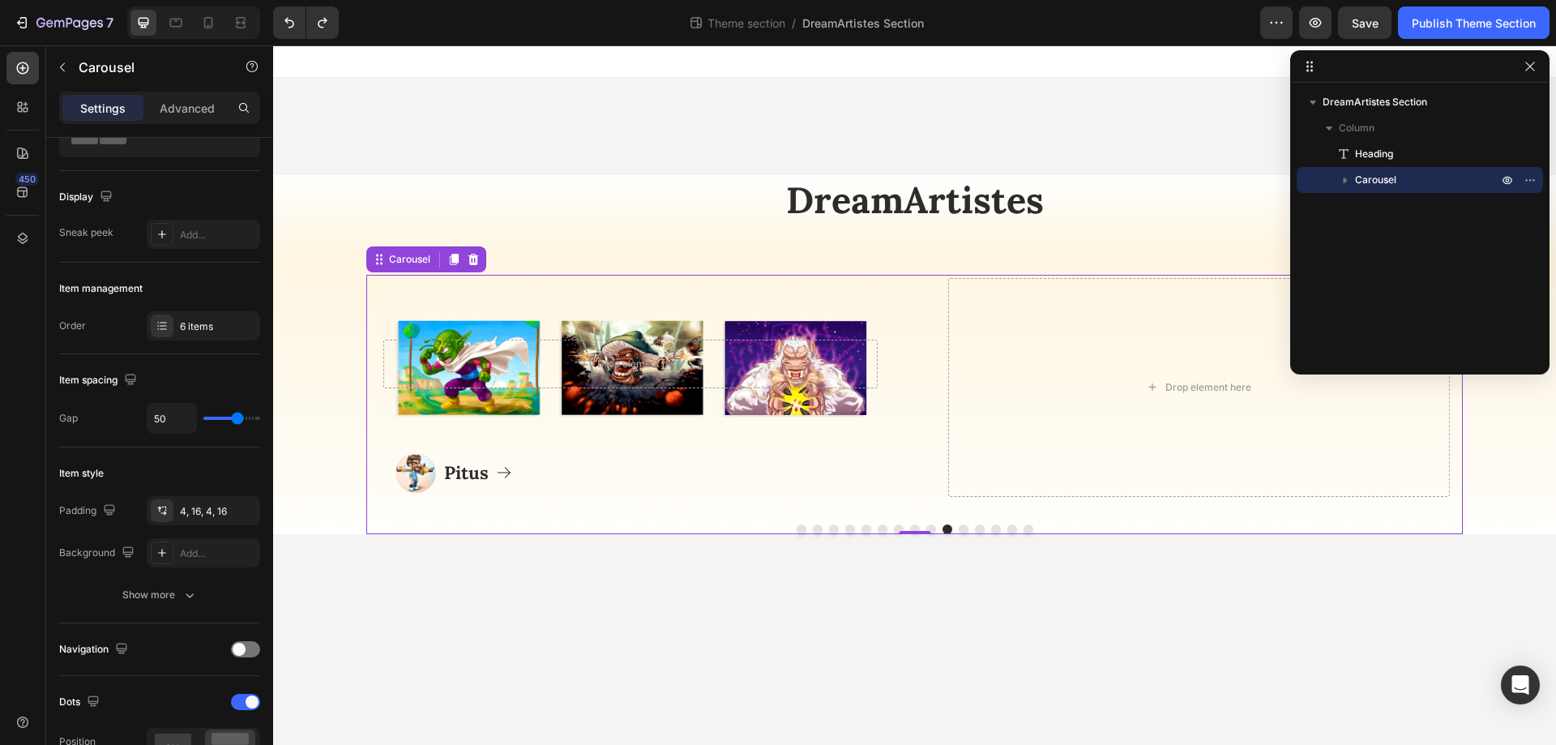
click at [1346, 181] on icon "button" at bounding box center [1345, 180] width 4 height 6
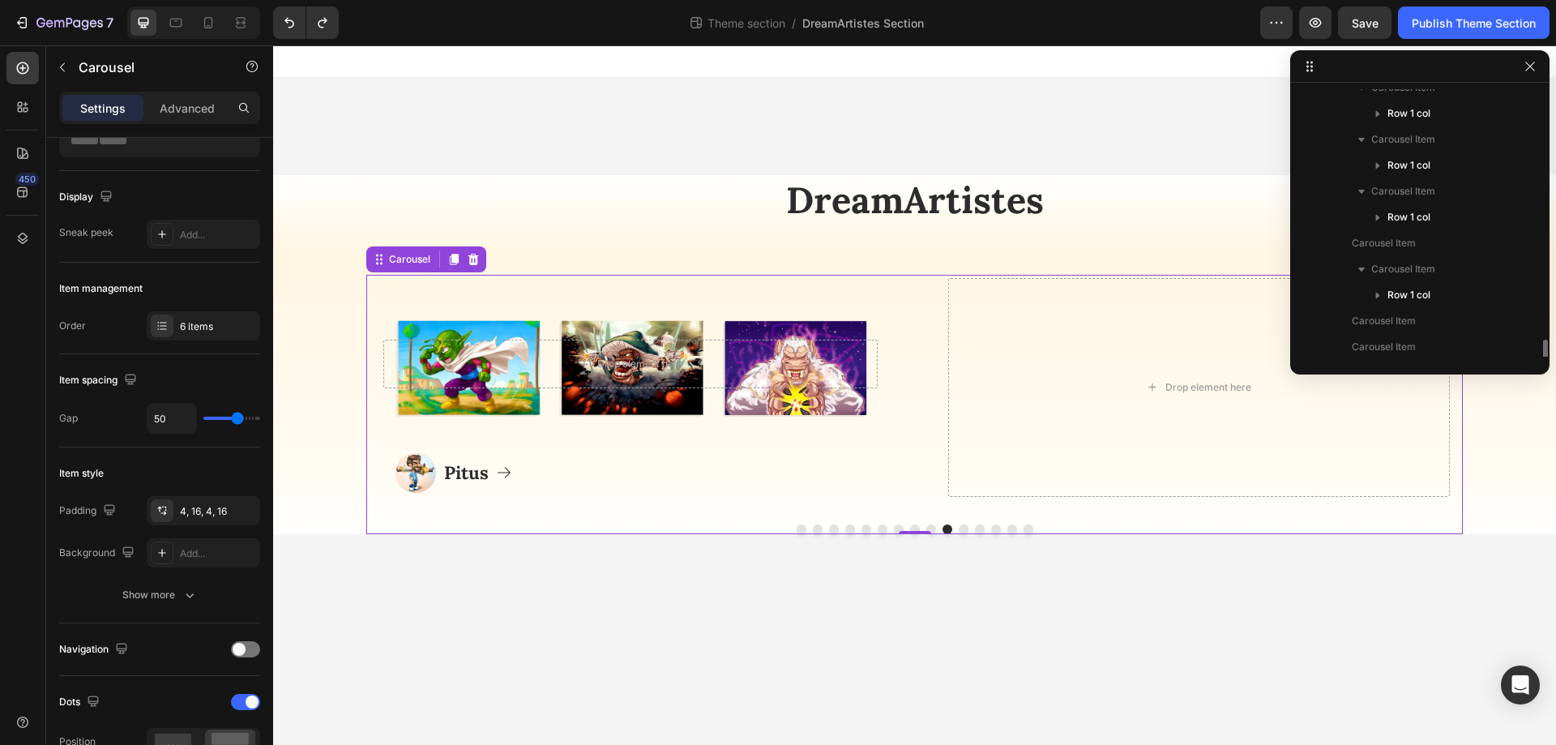
scroll to position [459, 0]
click at [1424, 244] on p "Carousel Item" at bounding box center [1416, 240] width 130 height 16
click at [1428, 239] on p "Carousel Item" at bounding box center [1416, 240] width 130 height 16
click at [1527, 239] on div "Carousel Item" at bounding box center [1419, 240] width 233 height 26
click at [1517, 241] on div "Carousel Item" at bounding box center [1419, 240] width 233 height 26
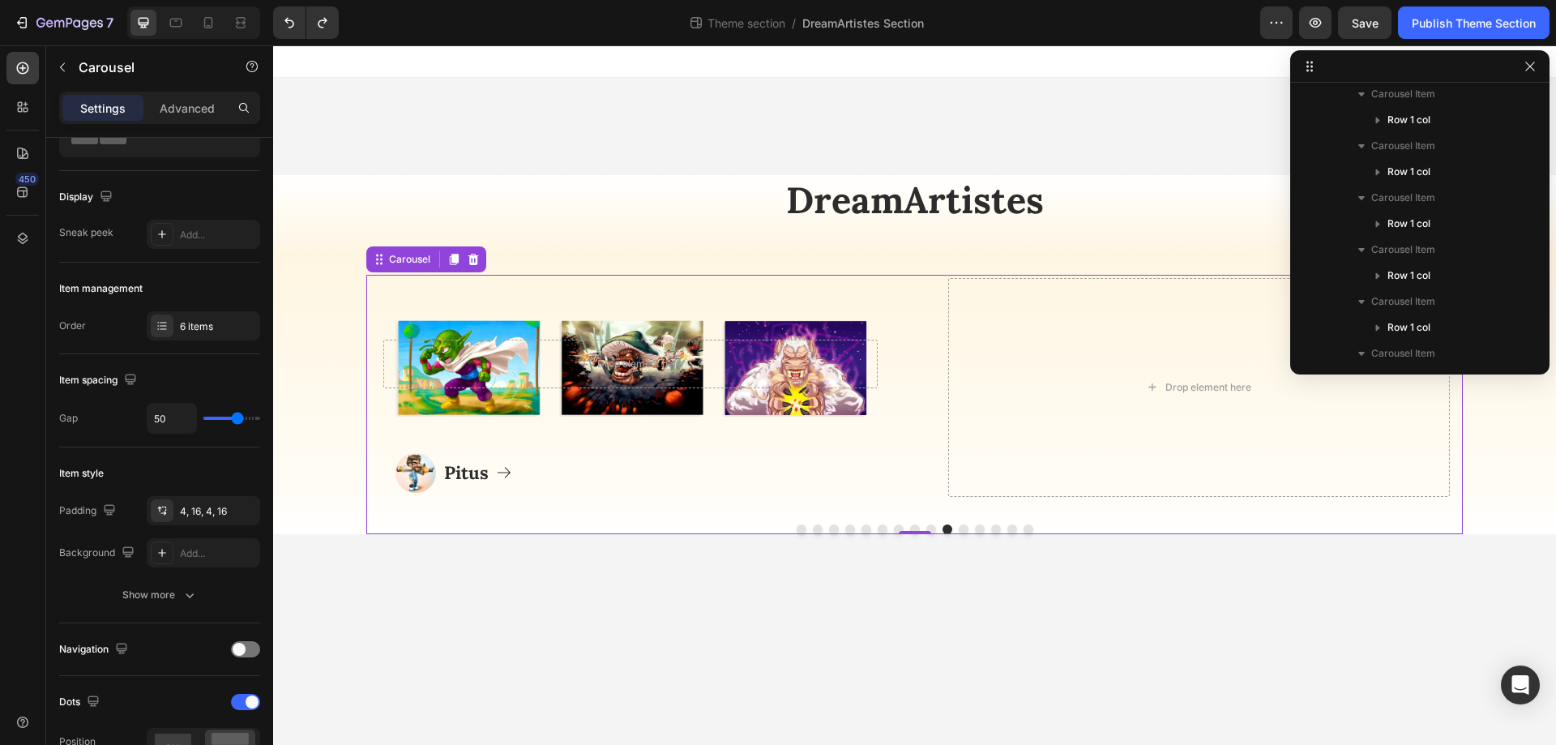
scroll to position [0, 0]
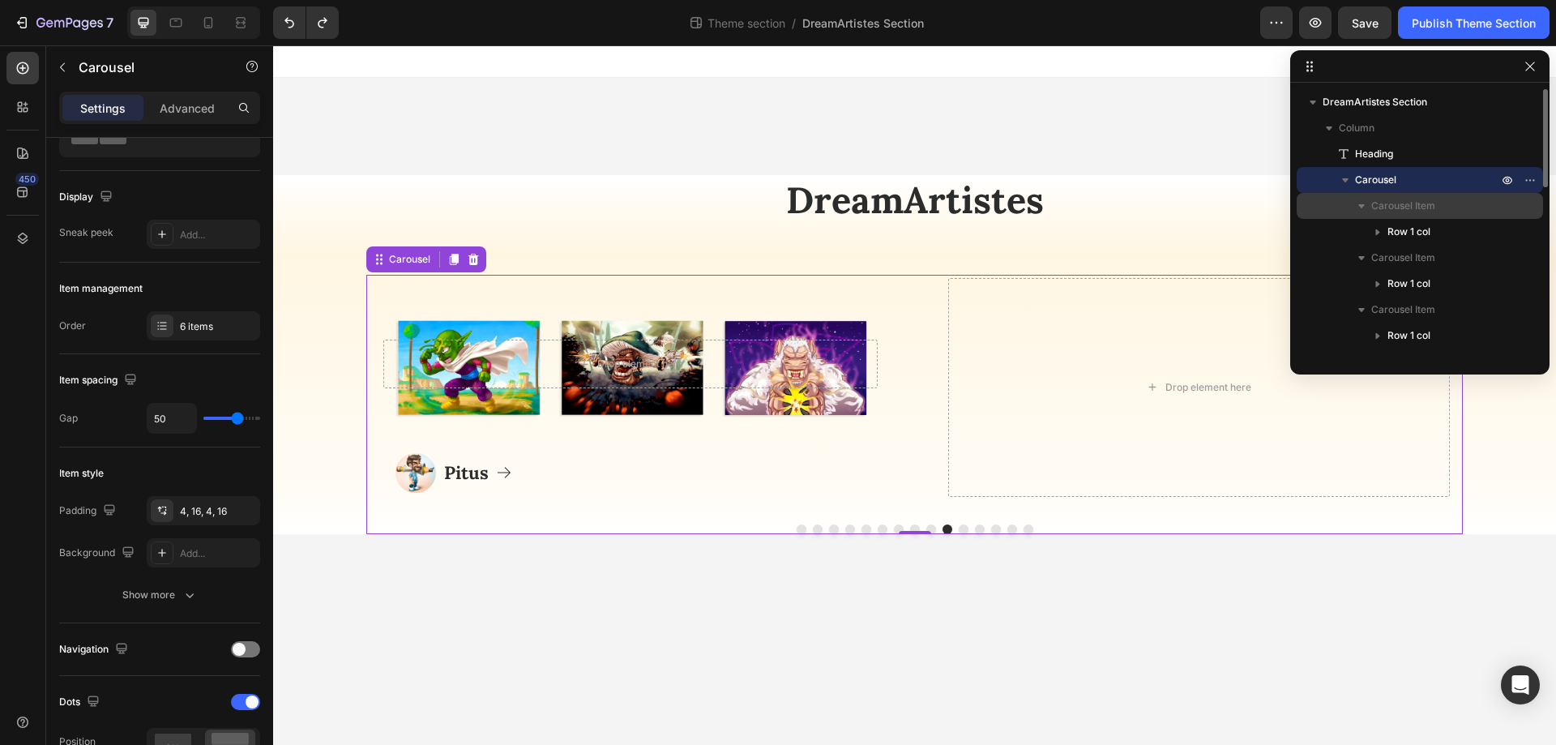
click at [1354, 202] on icon "button" at bounding box center [1361, 206] width 16 height 16
click at [1360, 232] on icon "button" at bounding box center [1361, 232] width 6 height 4
click at [1360, 256] on icon "button" at bounding box center [1361, 258] width 6 height 4
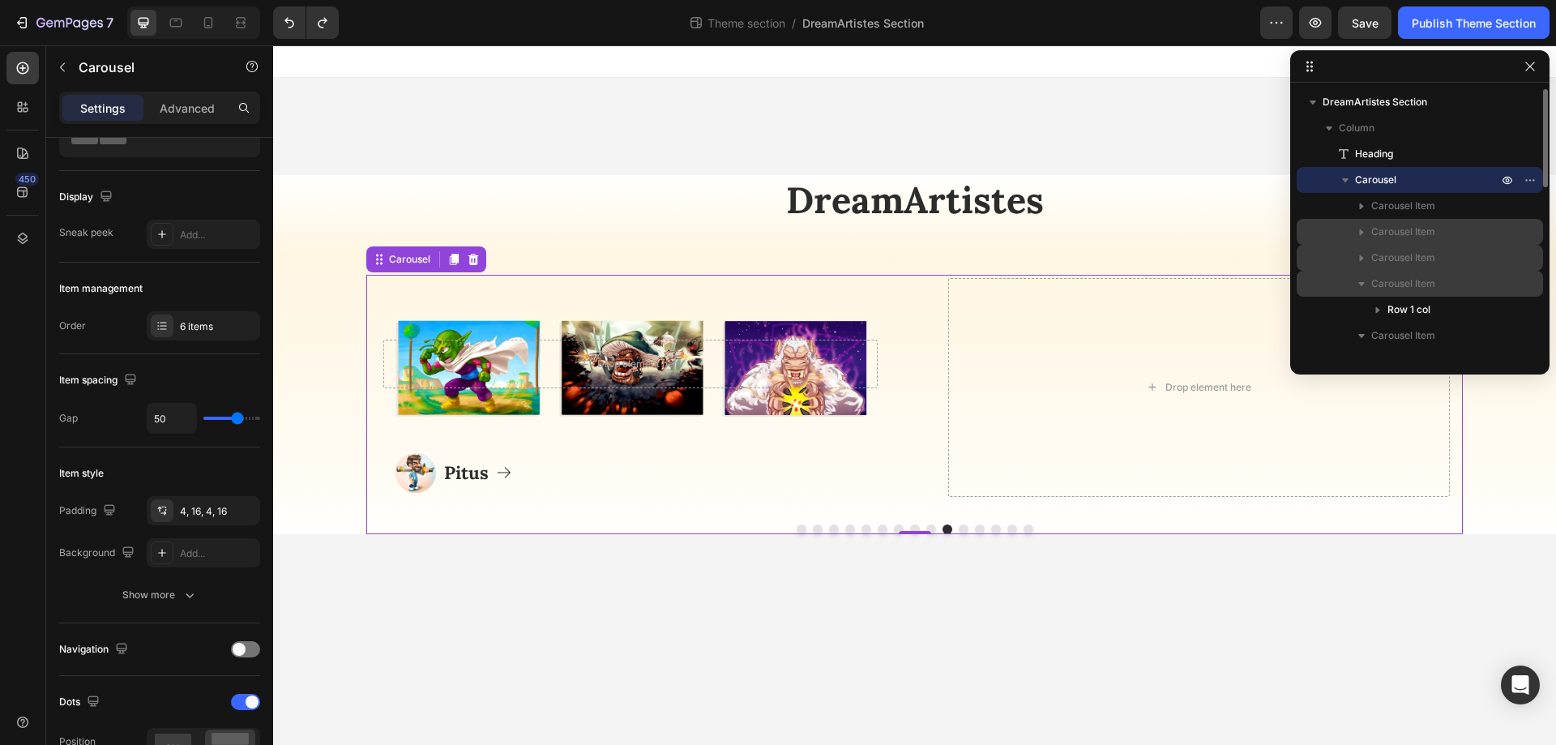
click at [1361, 288] on icon "button" at bounding box center [1361, 283] width 16 height 16
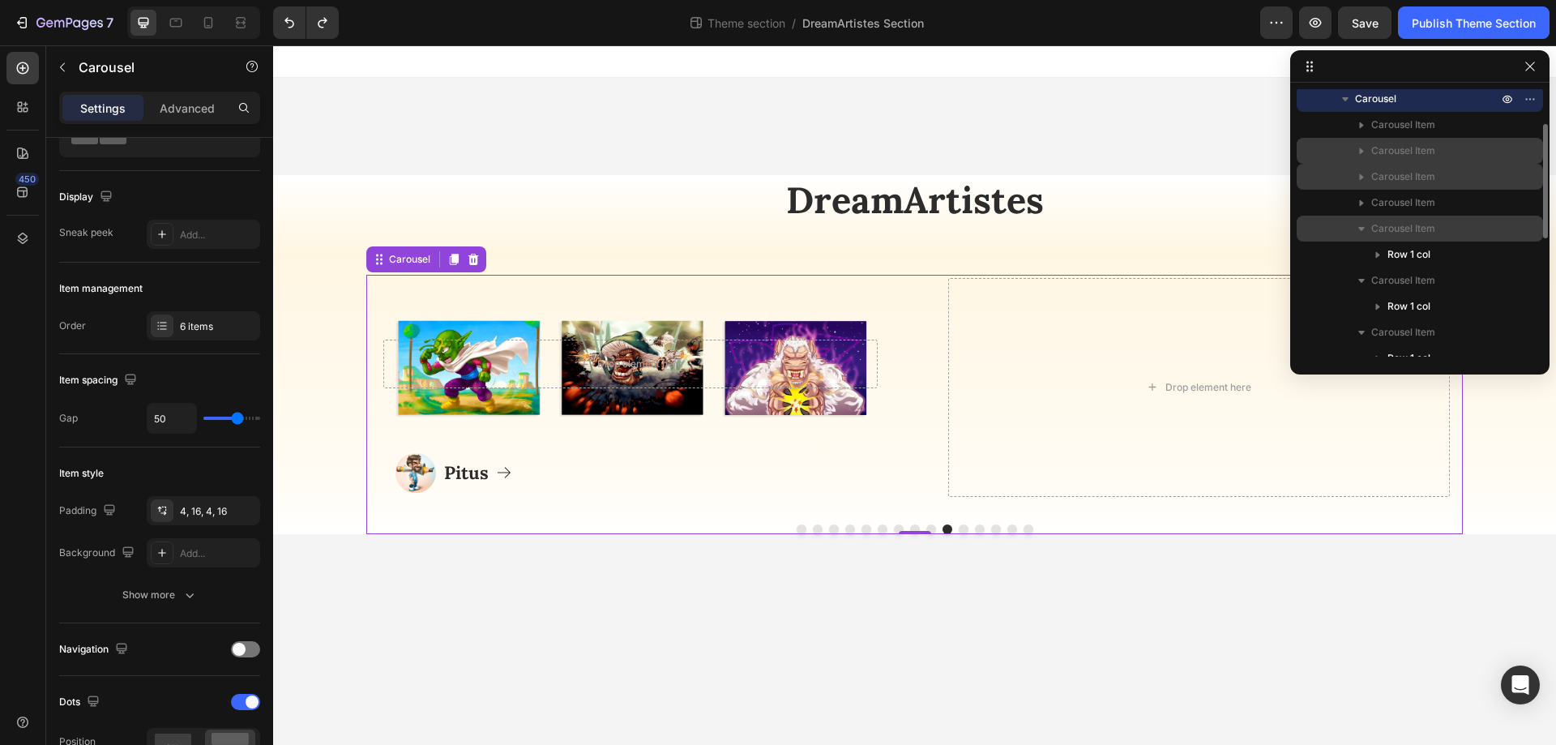
click at [1358, 235] on icon "button" at bounding box center [1361, 228] width 16 height 16
click at [1356, 250] on icon "button" at bounding box center [1361, 254] width 16 height 16
click at [1356, 278] on icon "button" at bounding box center [1361, 280] width 16 height 16
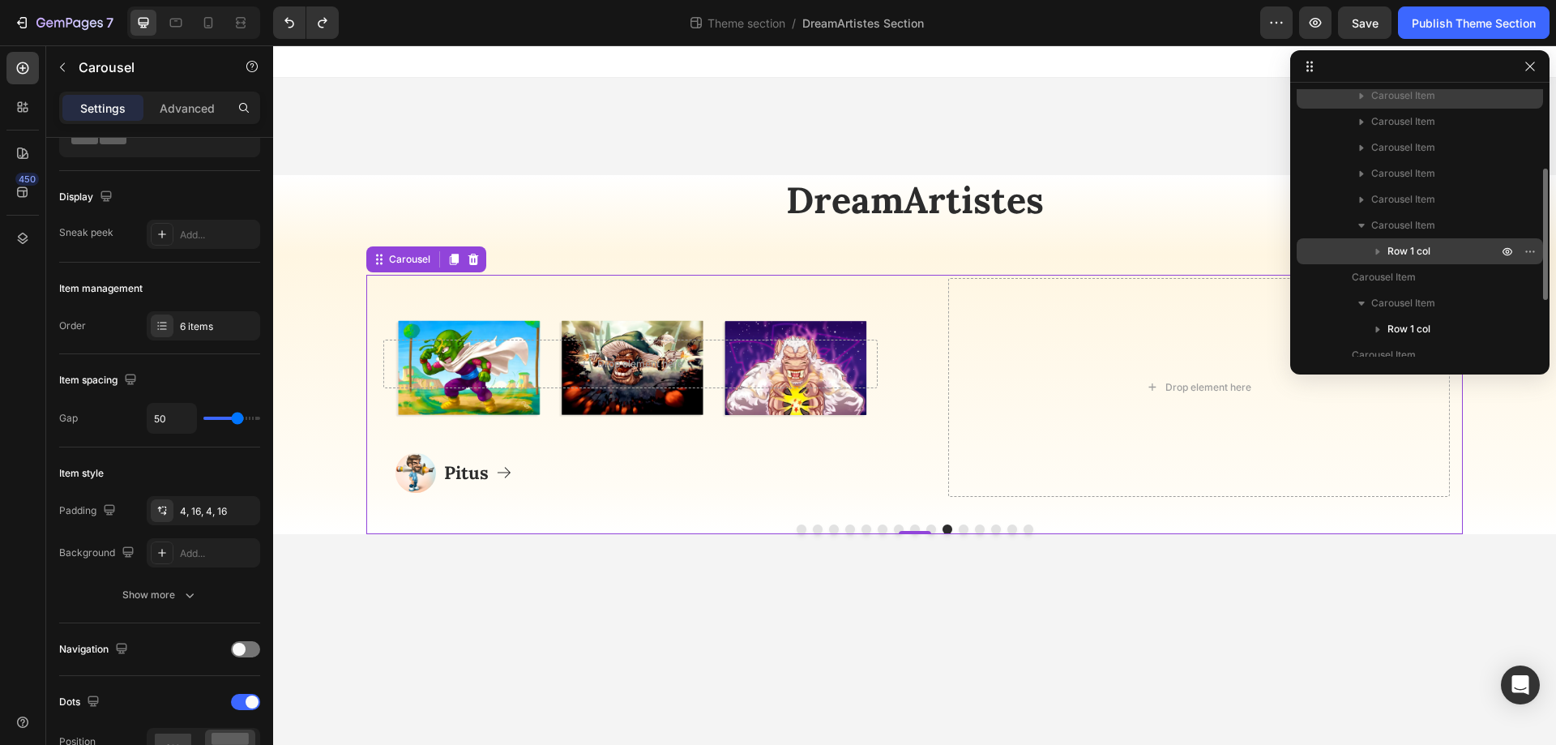
click at [1360, 249] on div "Row 1 col" at bounding box center [1419, 251] width 233 height 26
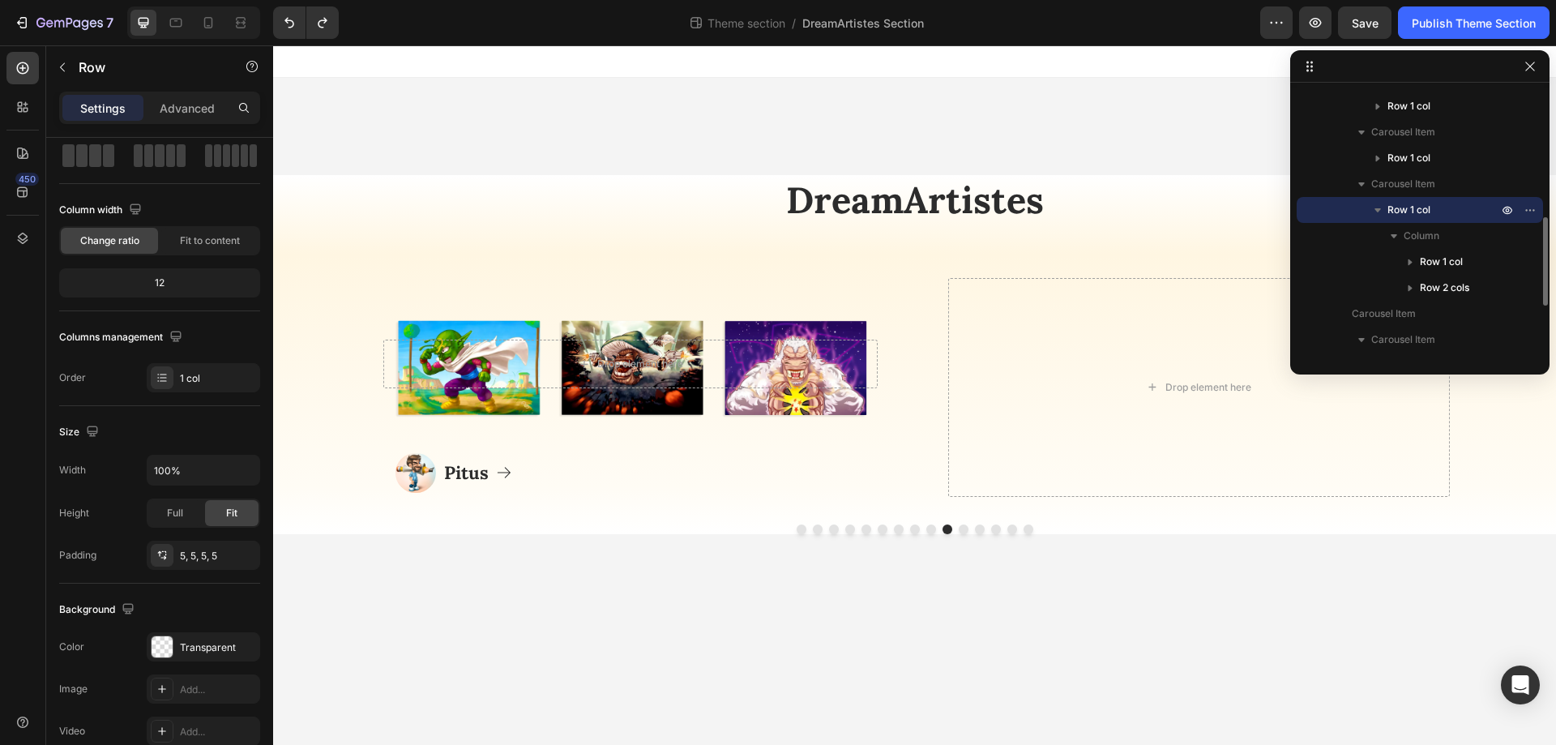
scroll to position [0, 0]
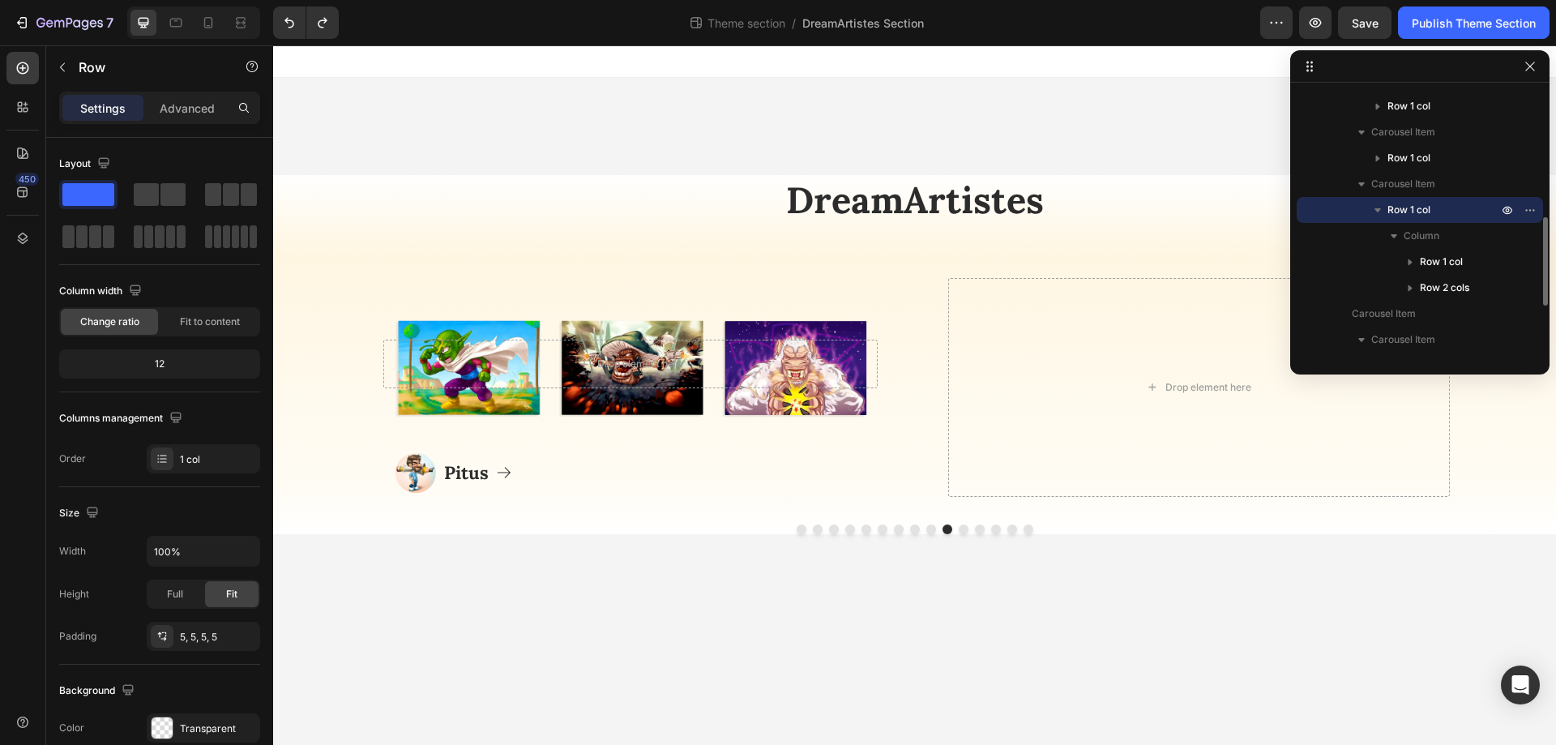
click at [1380, 211] on icon "button" at bounding box center [1377, 210] width 16 height 16
click at [1419, 211] on span "Row 1 col" at bounding box center [1408, 210] width 43 height 16
click at [1413, 184] on span "Carousel Item" at bounding box center [1403, 184] width 64 height 16
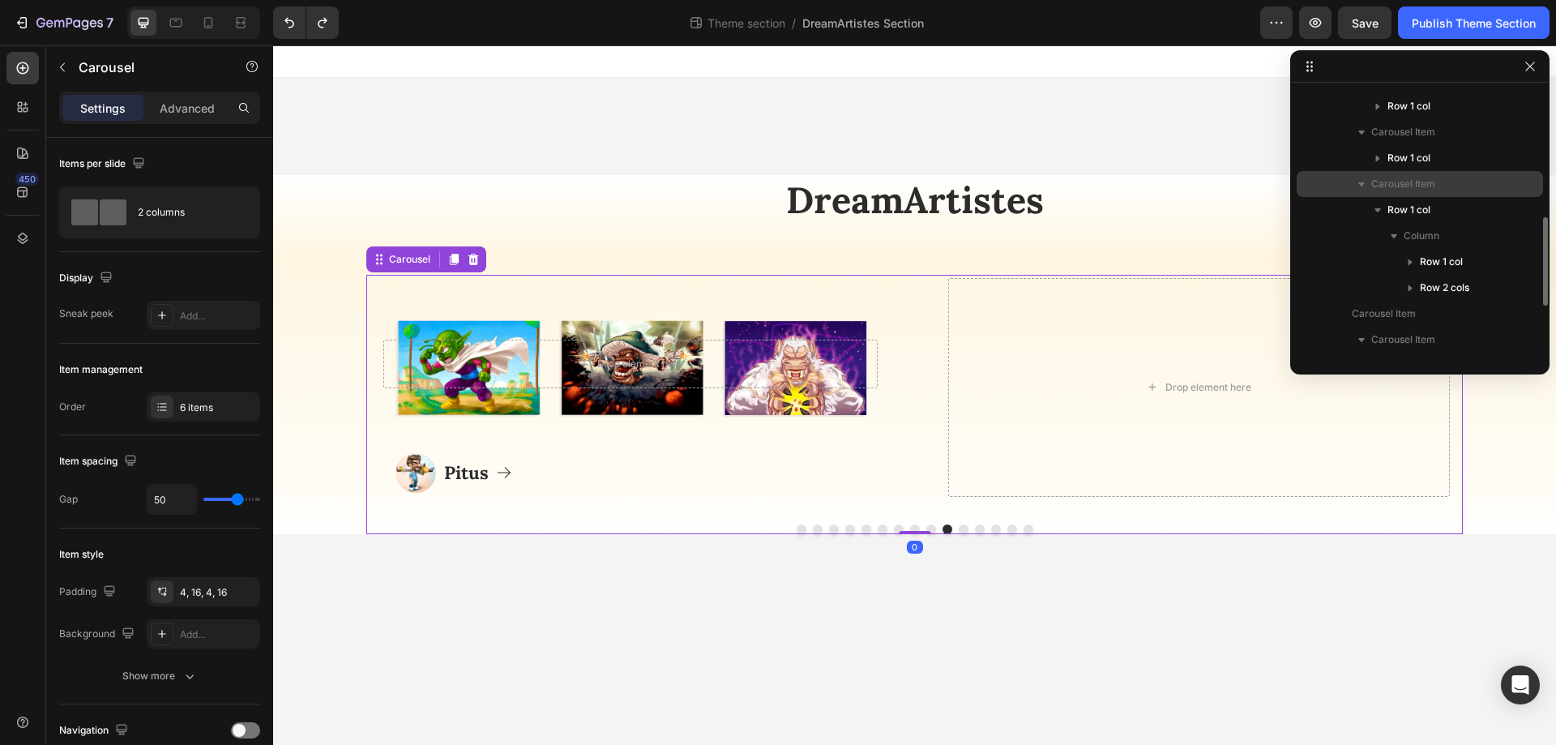
click at [1411, 186] on span "Carousel Item" at bounding box center [1403, 184] width 64 height 16
click at [1403, 190] on span "Carousel Item" at bounding box center [1403, 184] width 64 height 16
click at [1364, 187] on icon "button" at bounding box center [1361, 184] width 16 height 16
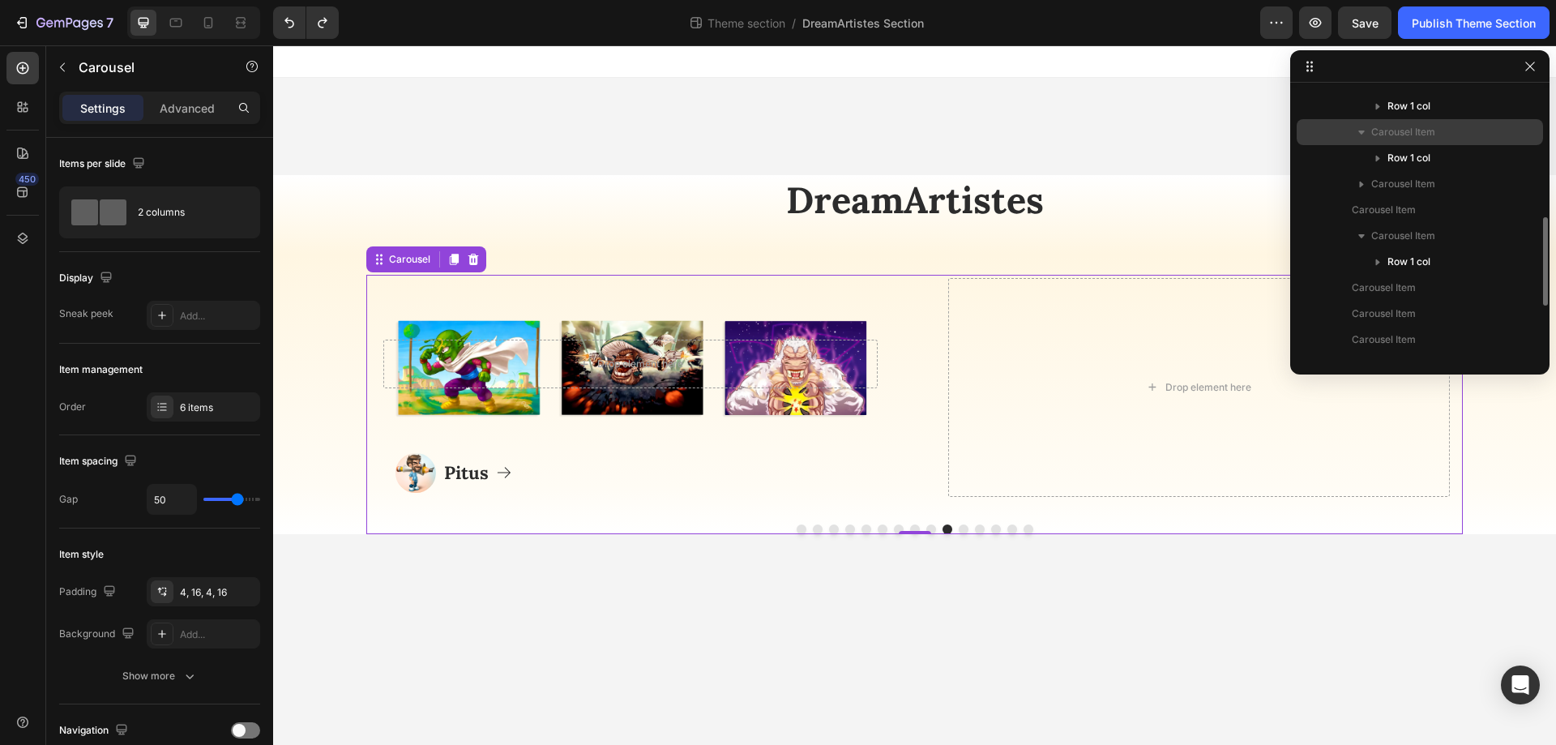
click at [1356, 134] on icon "button" at bounding box center [1361, 132] width 16 height 16
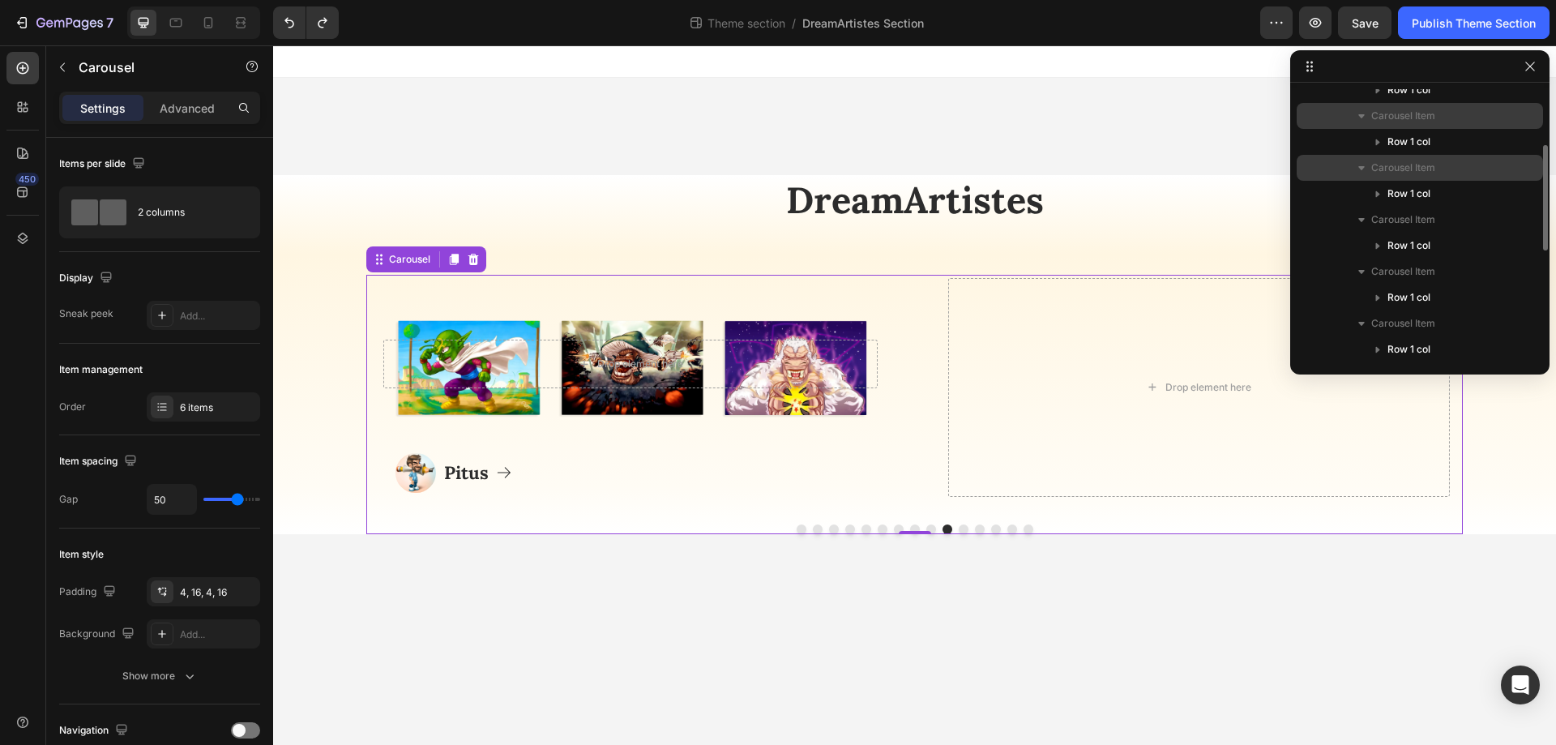
click at [1359, 169] on icon "button" at bounding box center [1361, 168] width 16 height 16
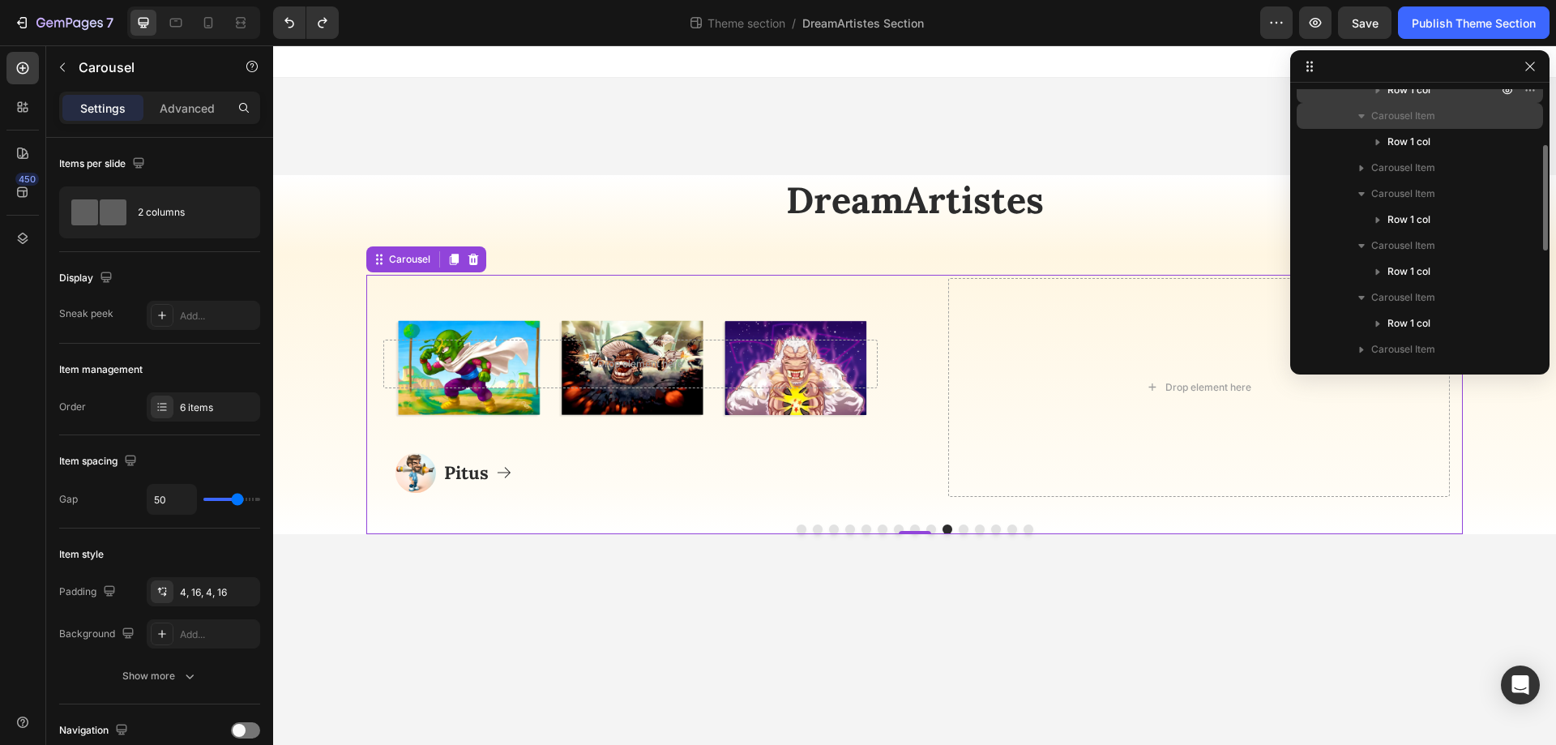
scroll to position [0, 0]
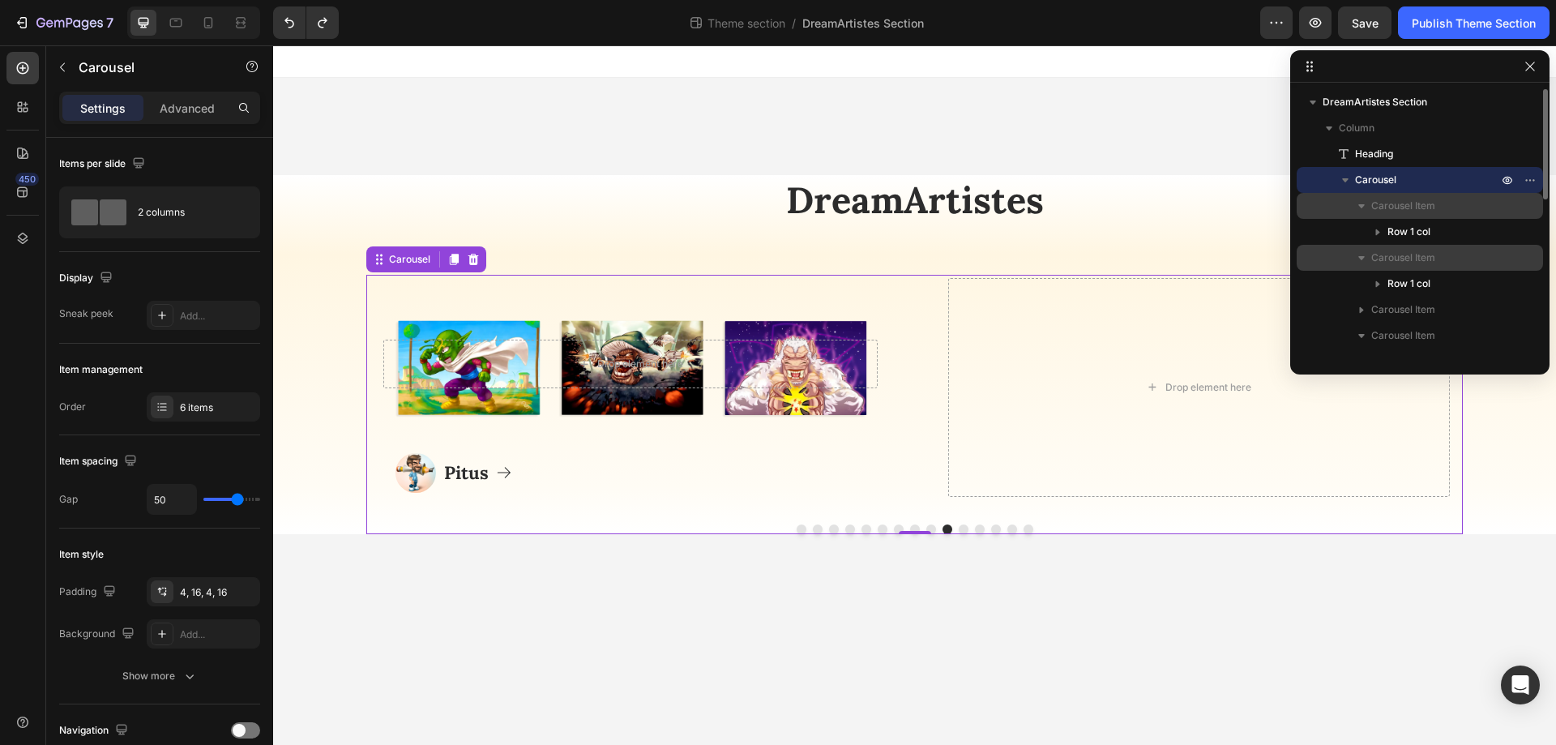
click at [1365, 206] on icon "button" at bounding box center [1361, 206] width 16 height 16
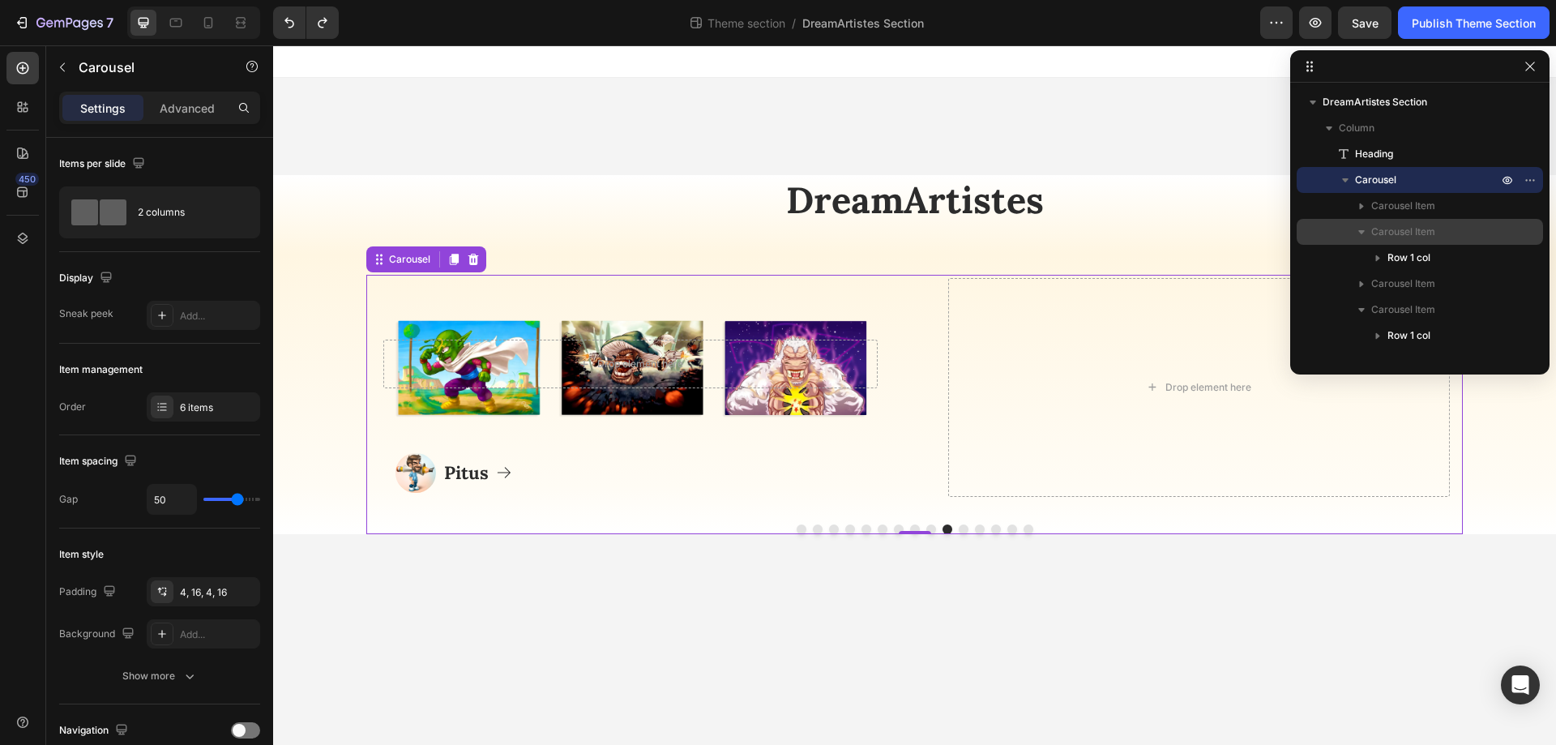
click at [1361, 228] on icon "button" at bounding box center [1361, 232] width 16 height 16
click at [1354, 254] on icon "button" at bounding box center [1361, 258] width 16 height 16
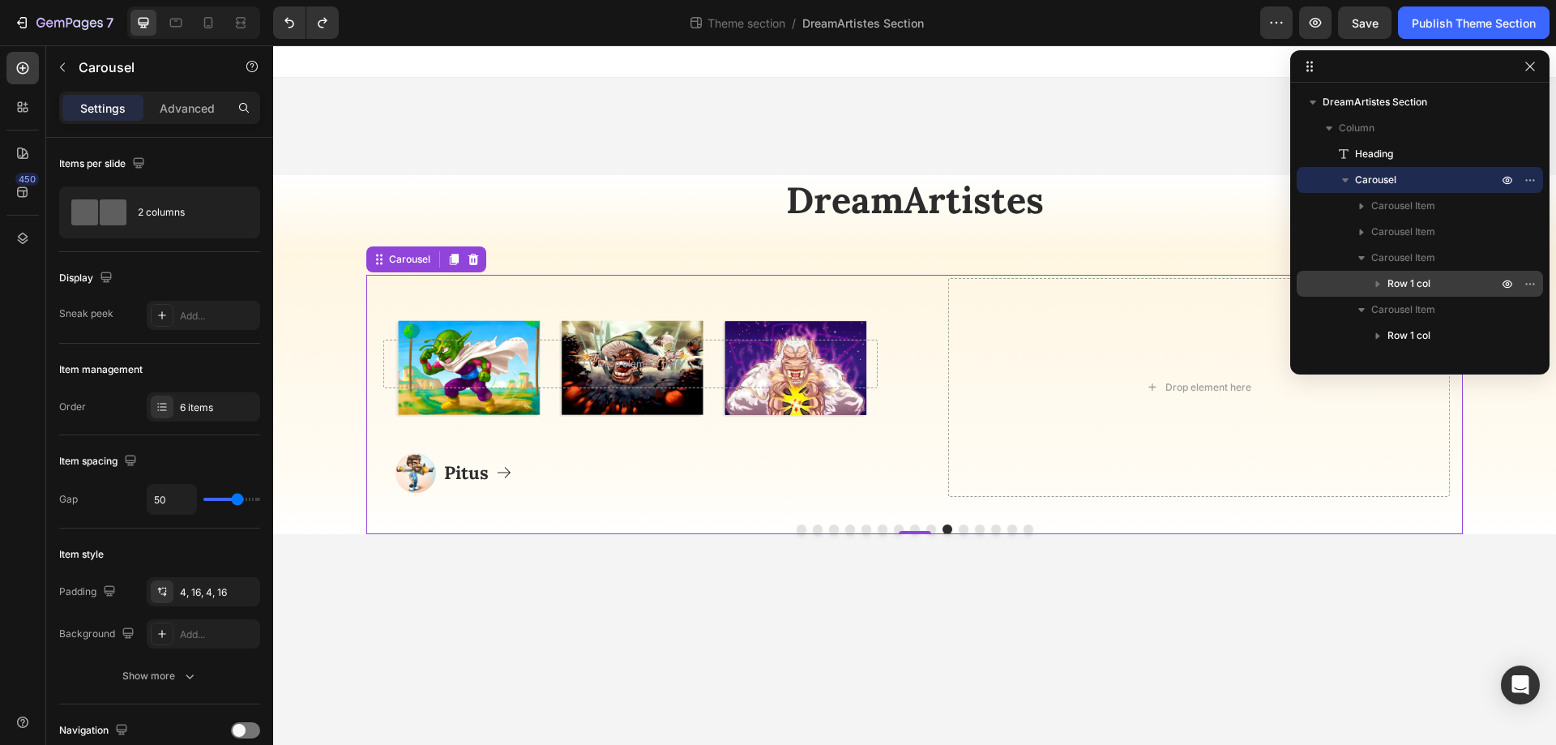
click at [1360, 284] on div "Row 1 col" at bounding box center [1419, 284] width 233 height 26
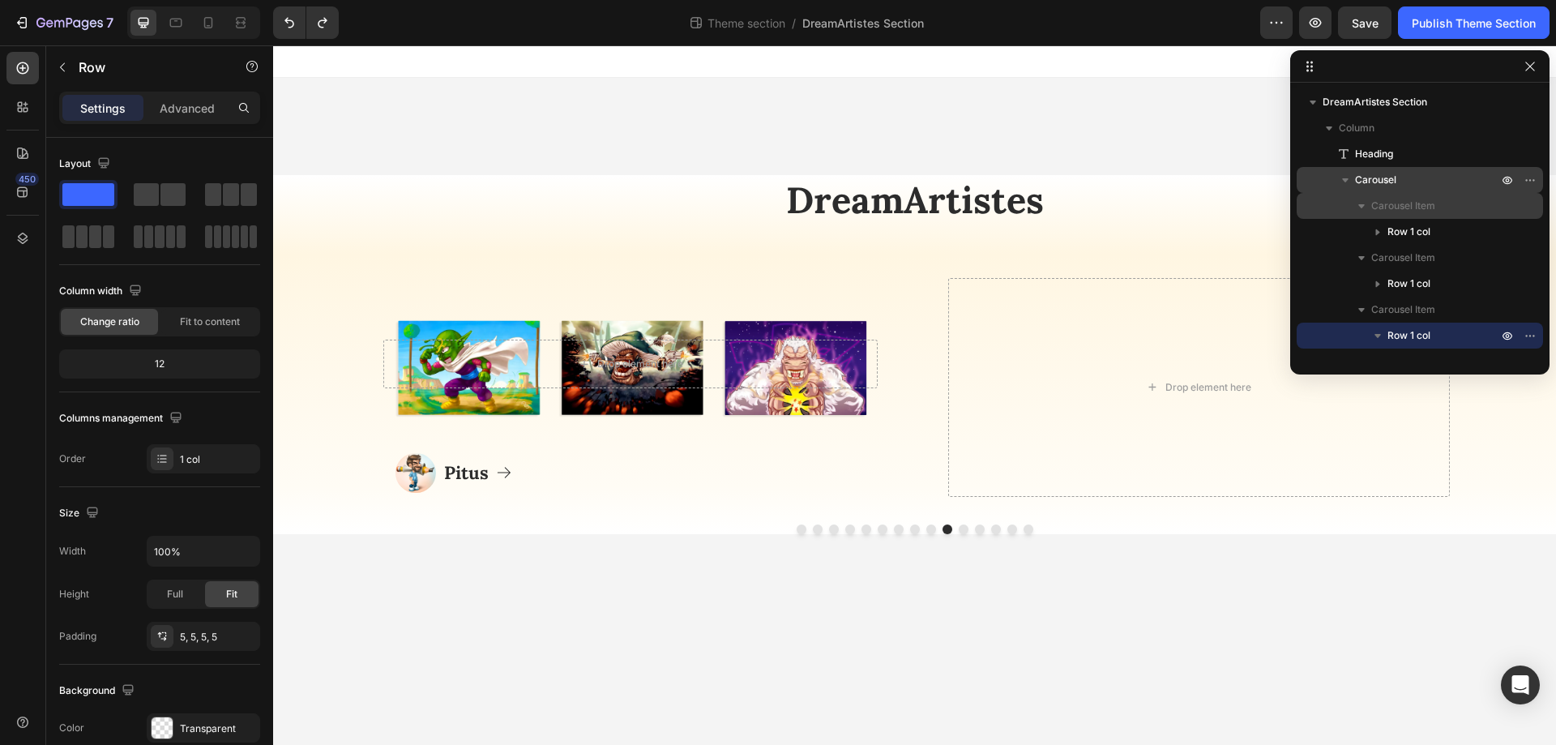
click at [1365, 206] on icon "button" at bounding box center [1361, 206] width 16 height 16
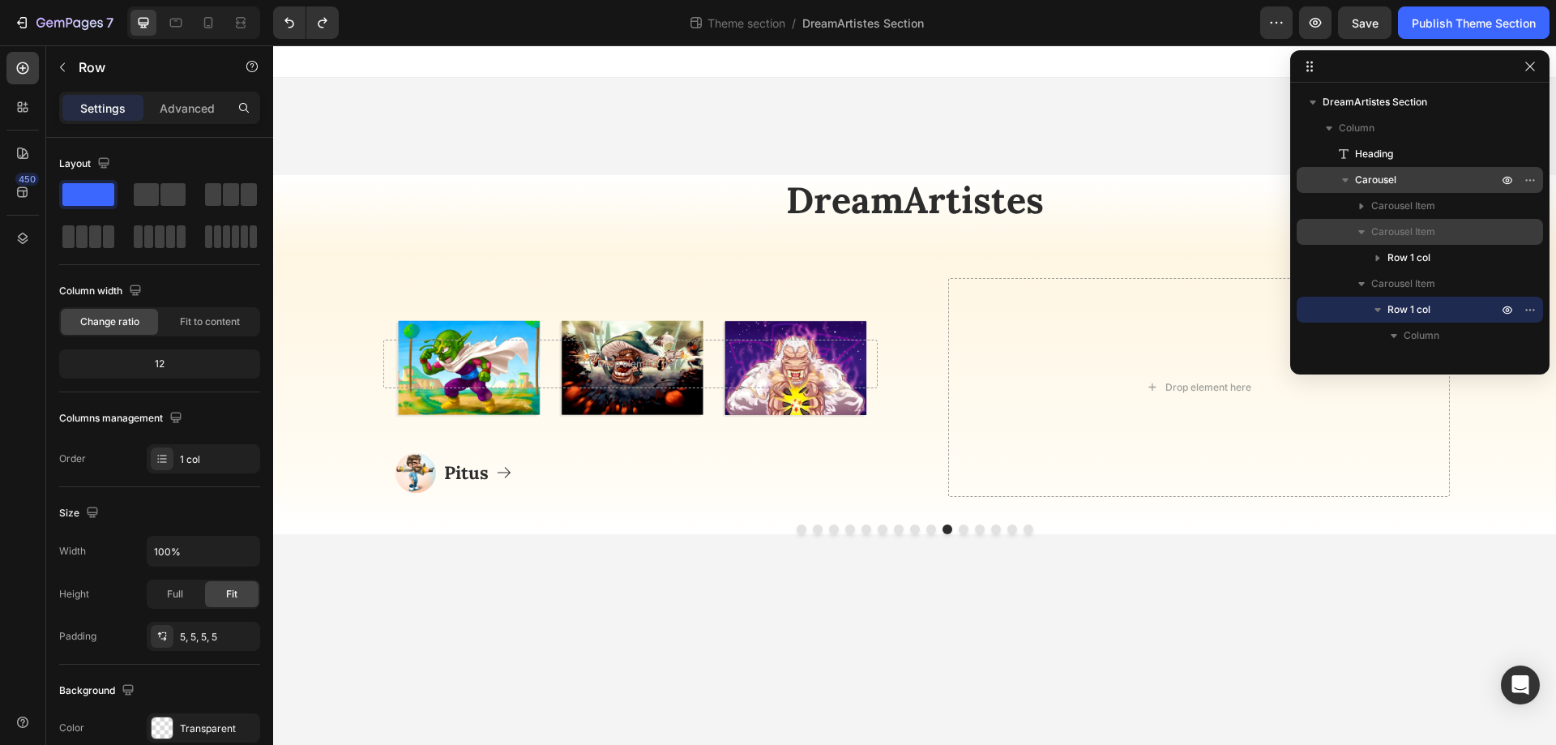
click at [1364, 233] on icon "button" at bounding box center [1361, 232] width 16 height 16
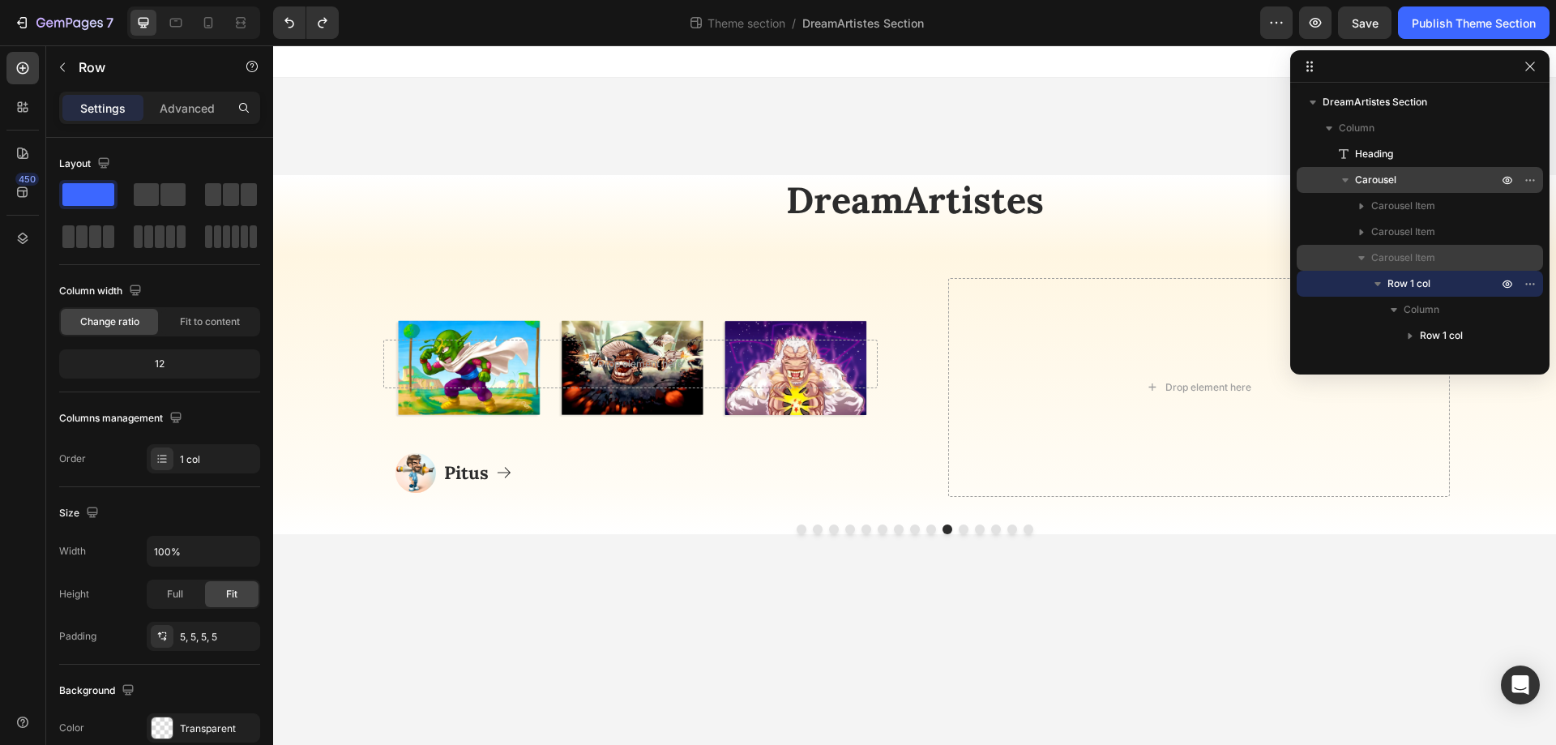
click at [1363, 259] on icon "button" at bounding box center [1361, 258] width 16 height 16
click at [1361, 282] on icon "button" at bounding box center [1361, 284] width 6 height 4
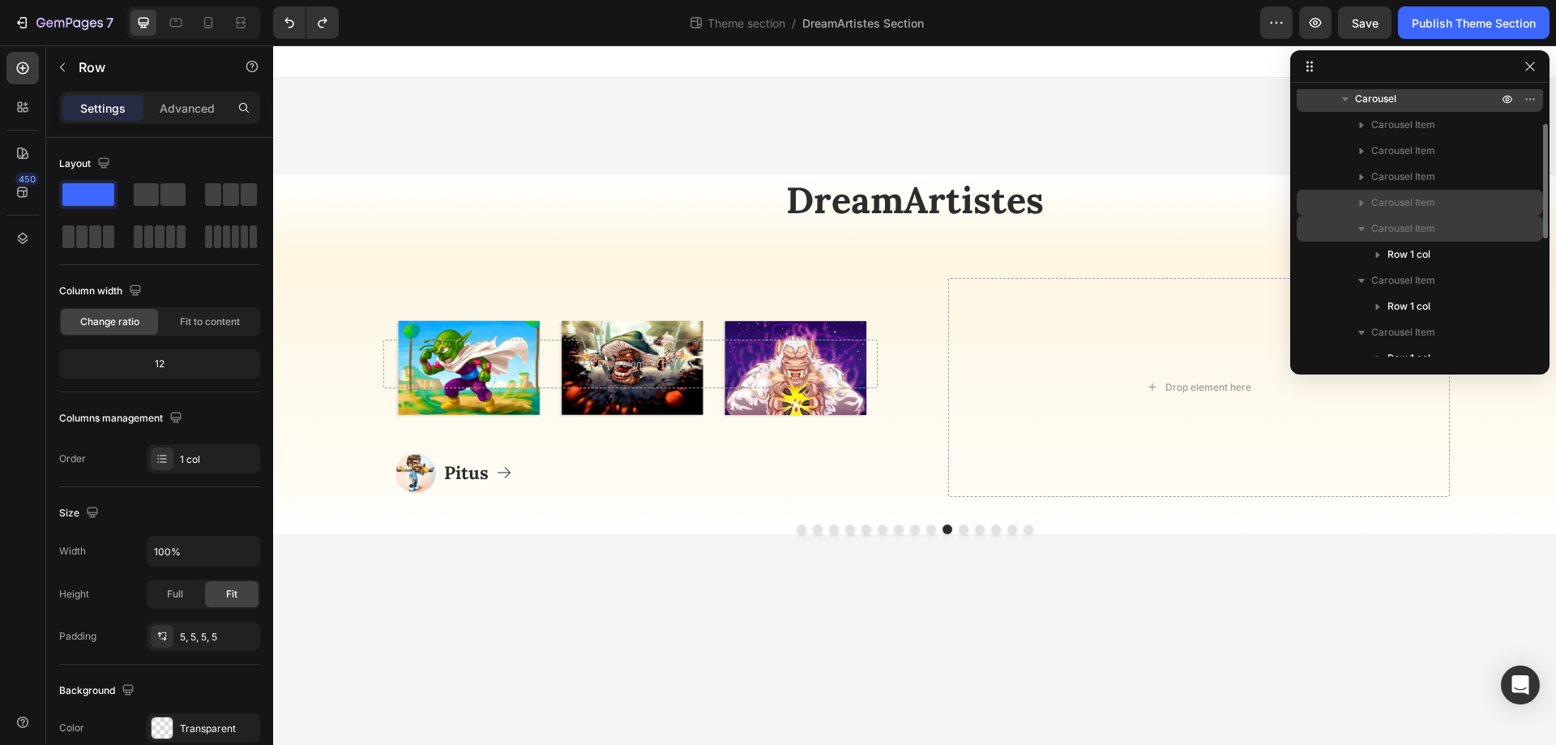
click at [1360, 225] on icon "button" at bounding box center [1361, 228] width 16 height 16
click at [1360, 254] on icon "button" at bounding box center [1361, 255] width 6 height 4
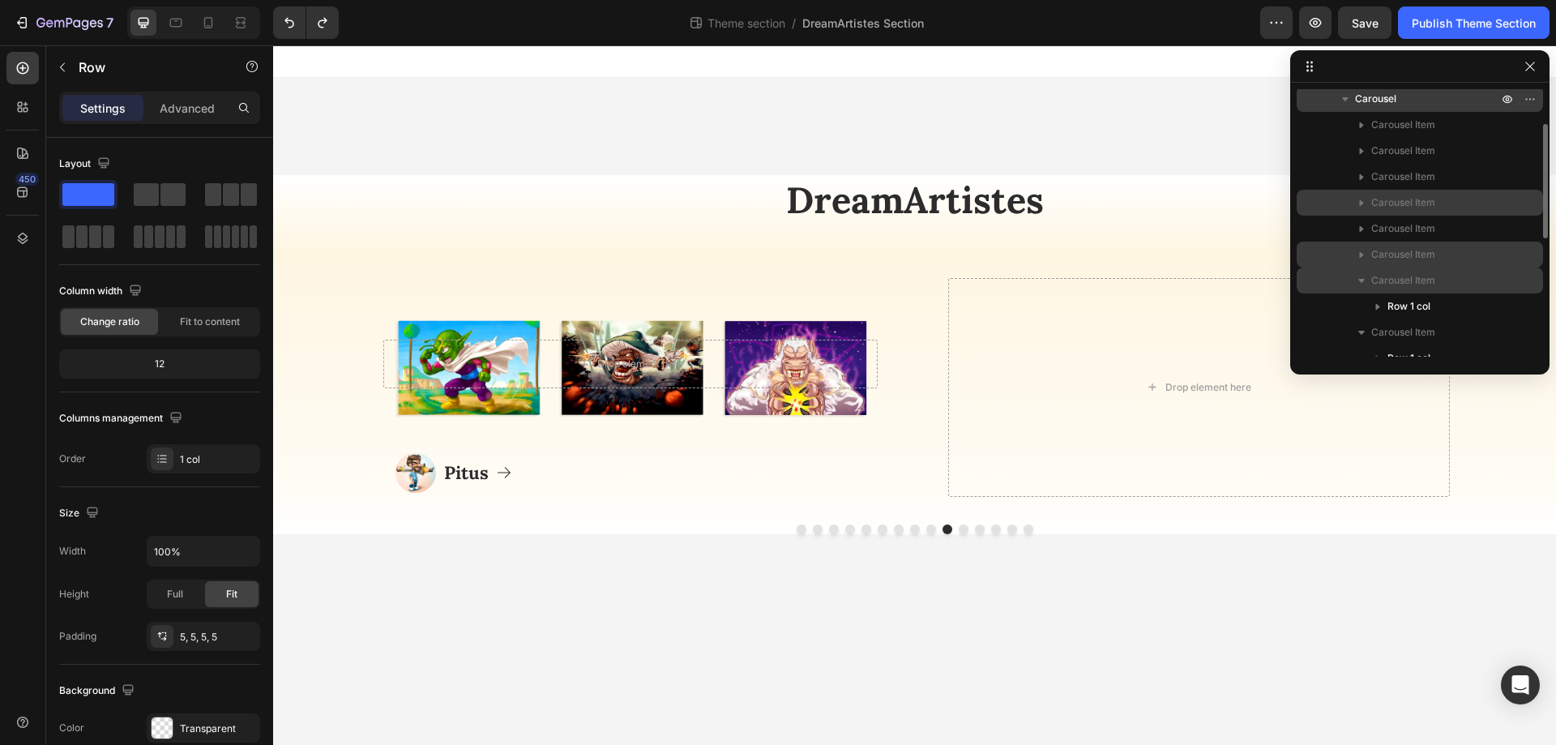
click at [1360, 282] on icon "button" at bounding box center [1361, 281] width 6 height 4
click at [1361, 310] on icon "button" at bounding box center [1361, 306] width 16 height 16
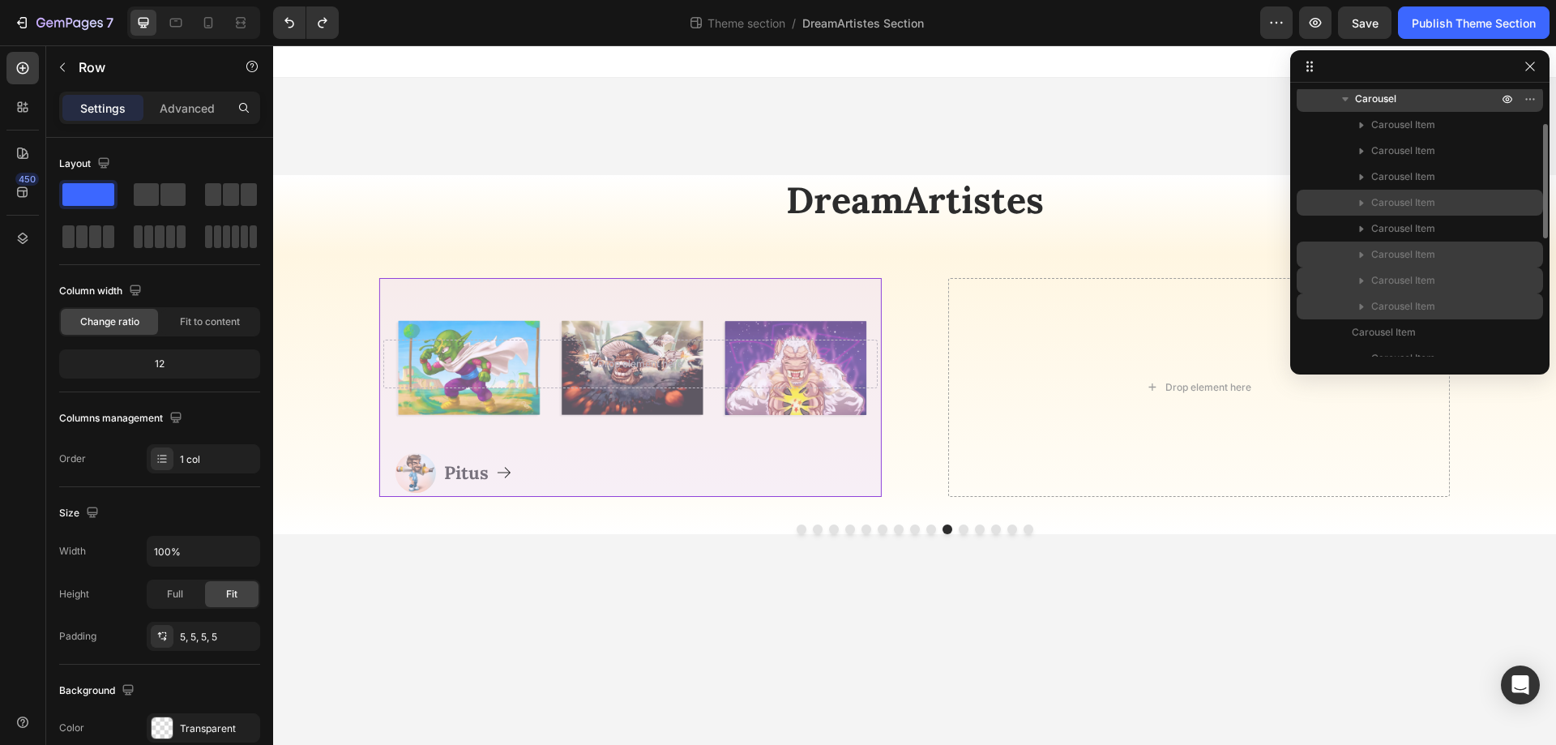
scroll to position [162, 0]
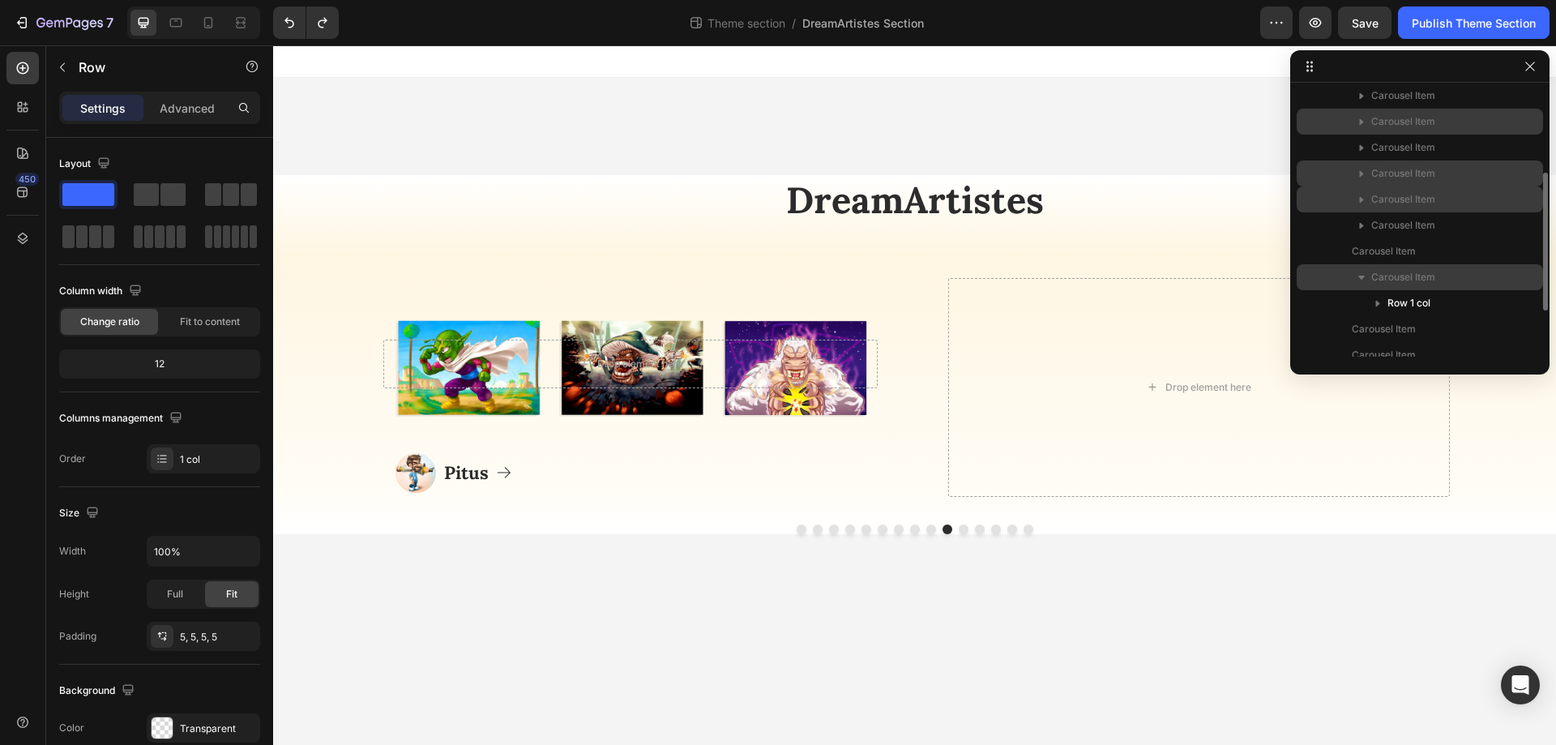
click at [1359, 276] on icon "button" at bounding box center [1361, 277] width 6 height 4
click at [1385, 248] on span "Carousel Item" at bounding box center [1383, 251] width 64 height 16
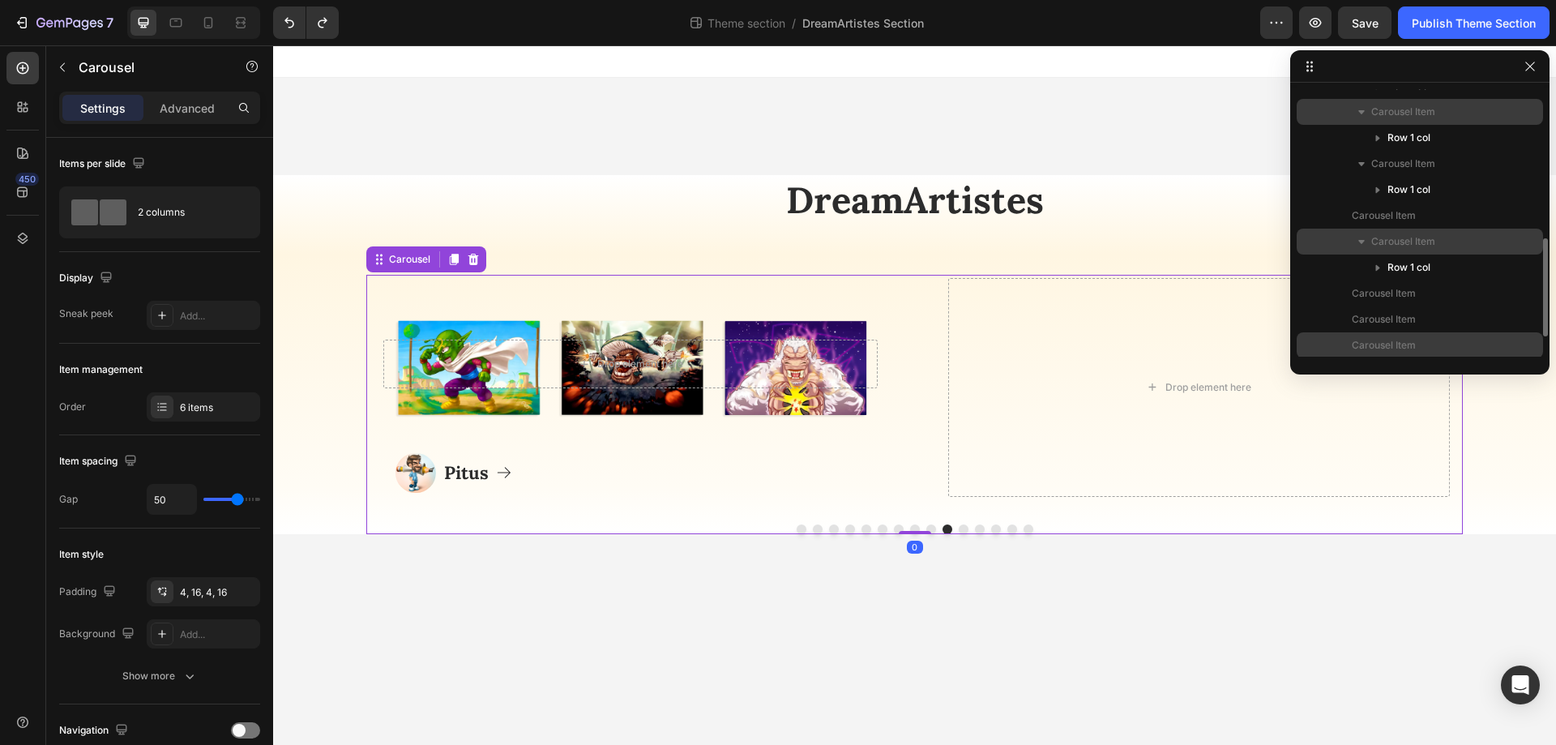
scroll to position [459, 0]
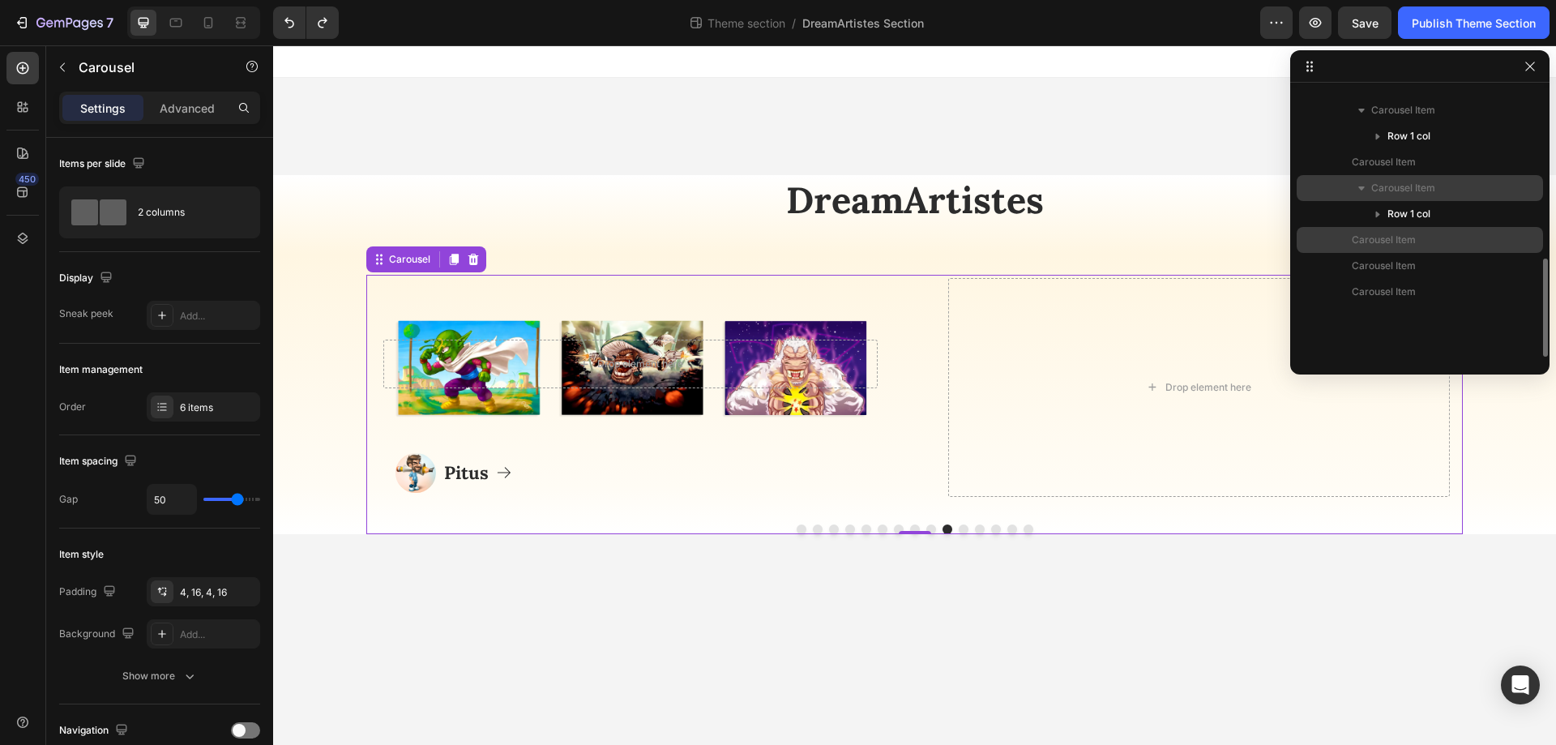
click at [1462, 247] on p "Carousel Item" at bounding box center [1416, 240] width 130 height 16
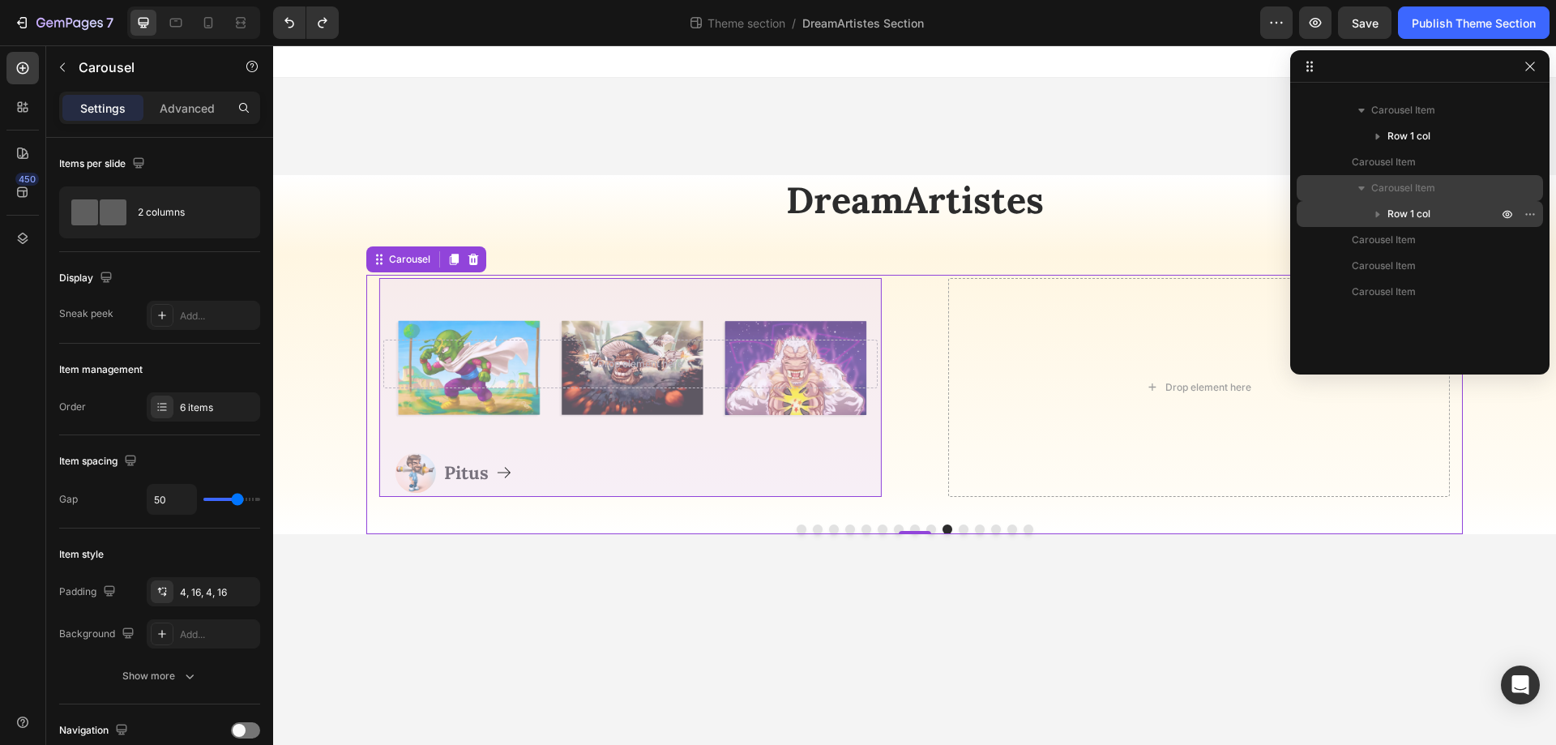
click at [1414, 211] on span "Row 1 col" at bounding box center [1408, 214] width 43 height 16
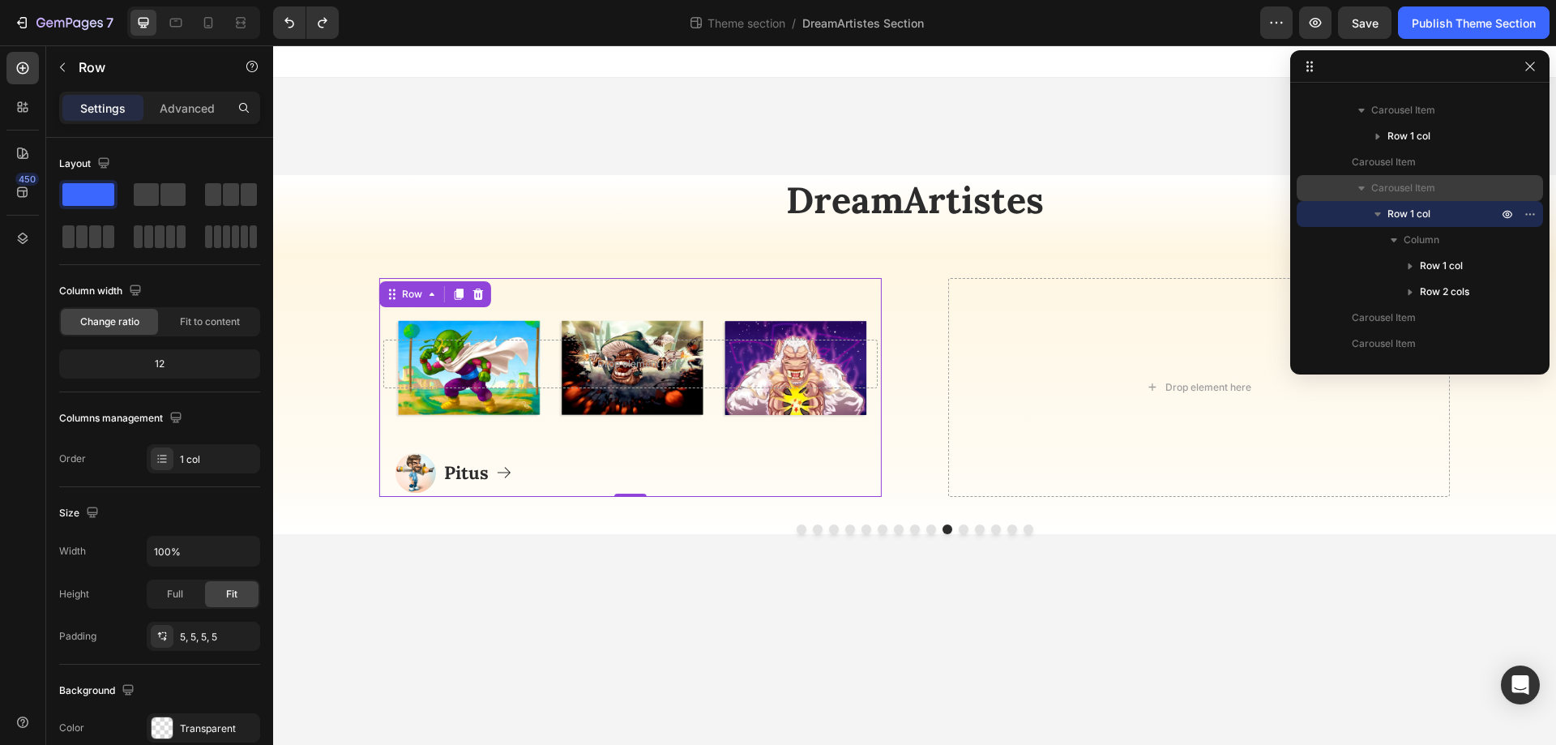
click at [1378, 216] on icon "button" at bounding box center [1377, 214] width 6 height 4
click at [1360, 195] on icon "button" at bounding box center [1361, 188] width 16 height 16
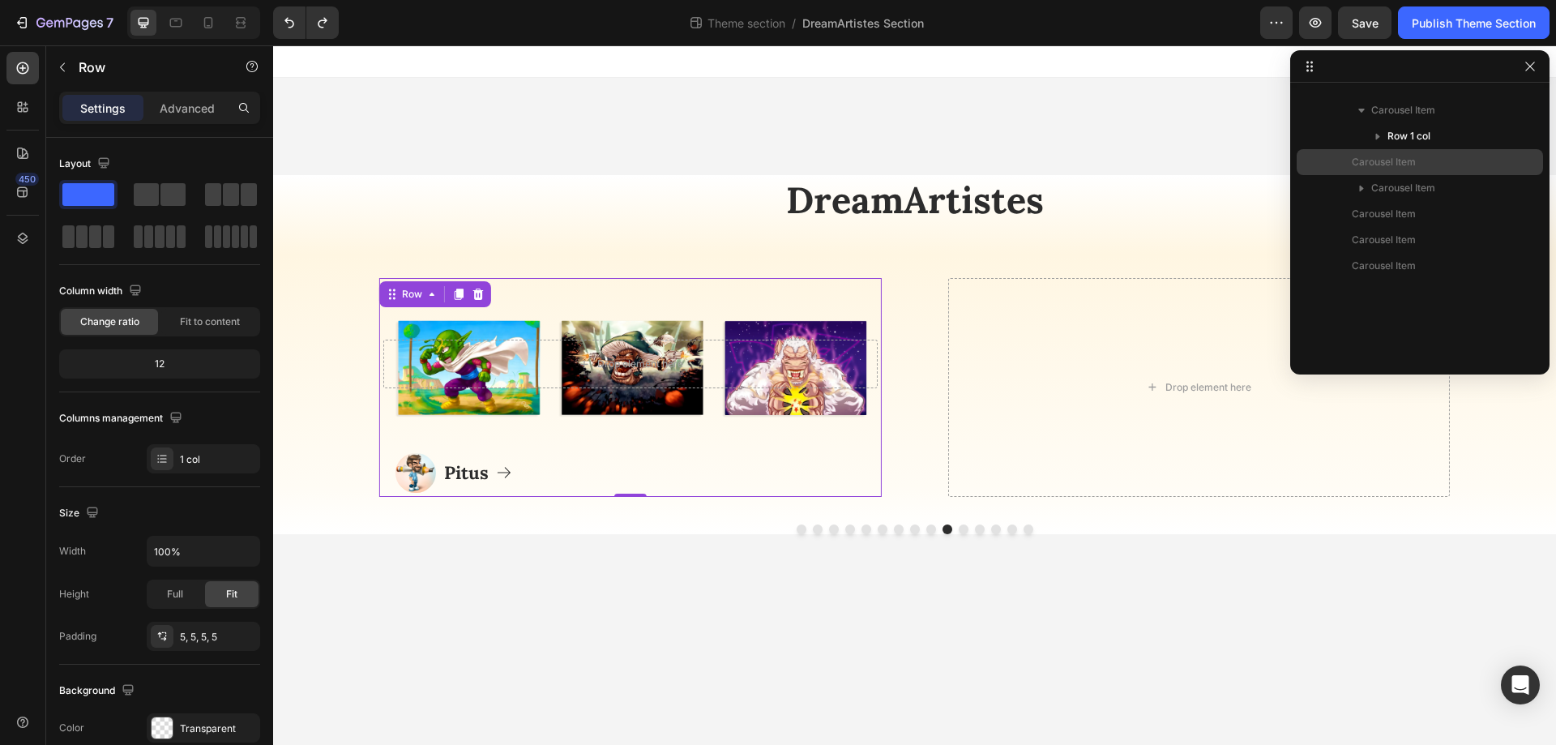
click at [1348, 162] on div "Carousel Item" at bounding box center [1419, 162] width 233 height 26
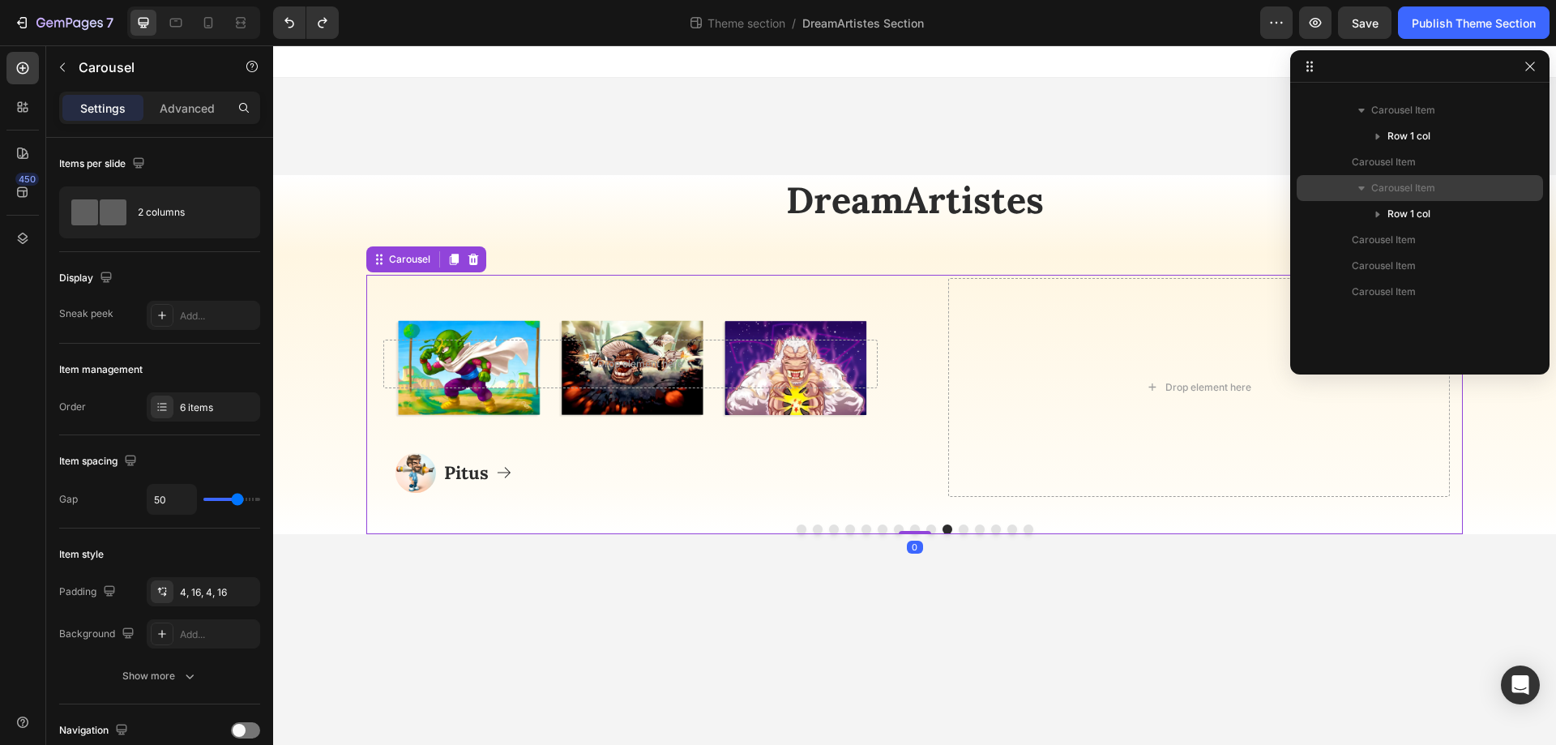
click at [1366, 188] on icon "button" at bounding box center [1361, 188] width 16 height 16
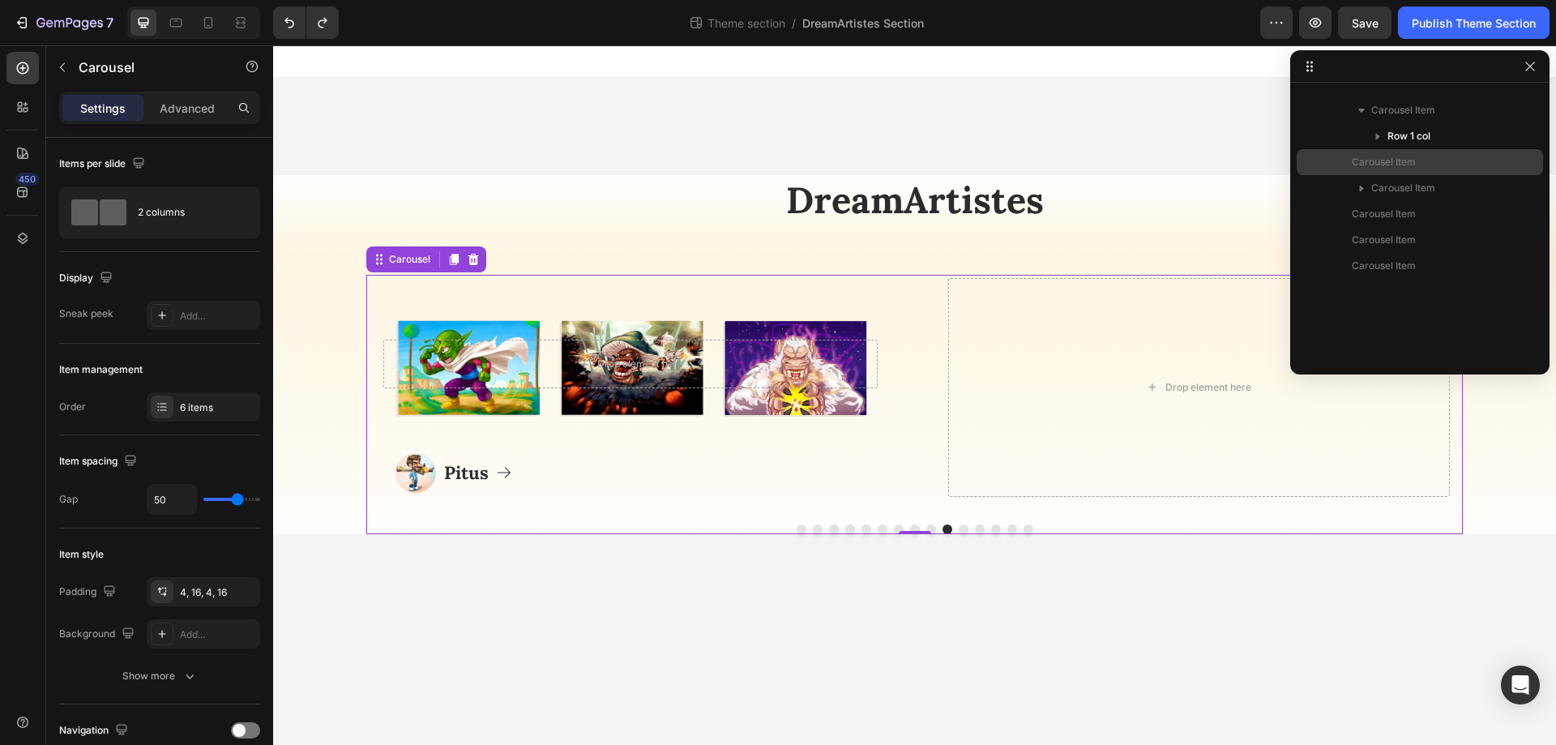
drag, startPoint x: 1466, startPoint y: 164, endPoint x: 1457, endPoint y: 173, distance: 12.0
click at [1462, 176] on div "Carousel Item Row 1 col Carousel Item Row 1 col Carousel Item Row 1 col Carouse…" at bounding box center [1419, 32] width 246 height 596
click at [1451, 171] on div "Carousel Item" at bounding box center [1419, 162] width 233 height 26
click at [1448, 187] on p "Carousel Item" at bounding box center [1436, 188] width 130 height 16
click at [1426, 190] on span "Carousel Item" at bounding box center [1403, 188] width 64 height 16
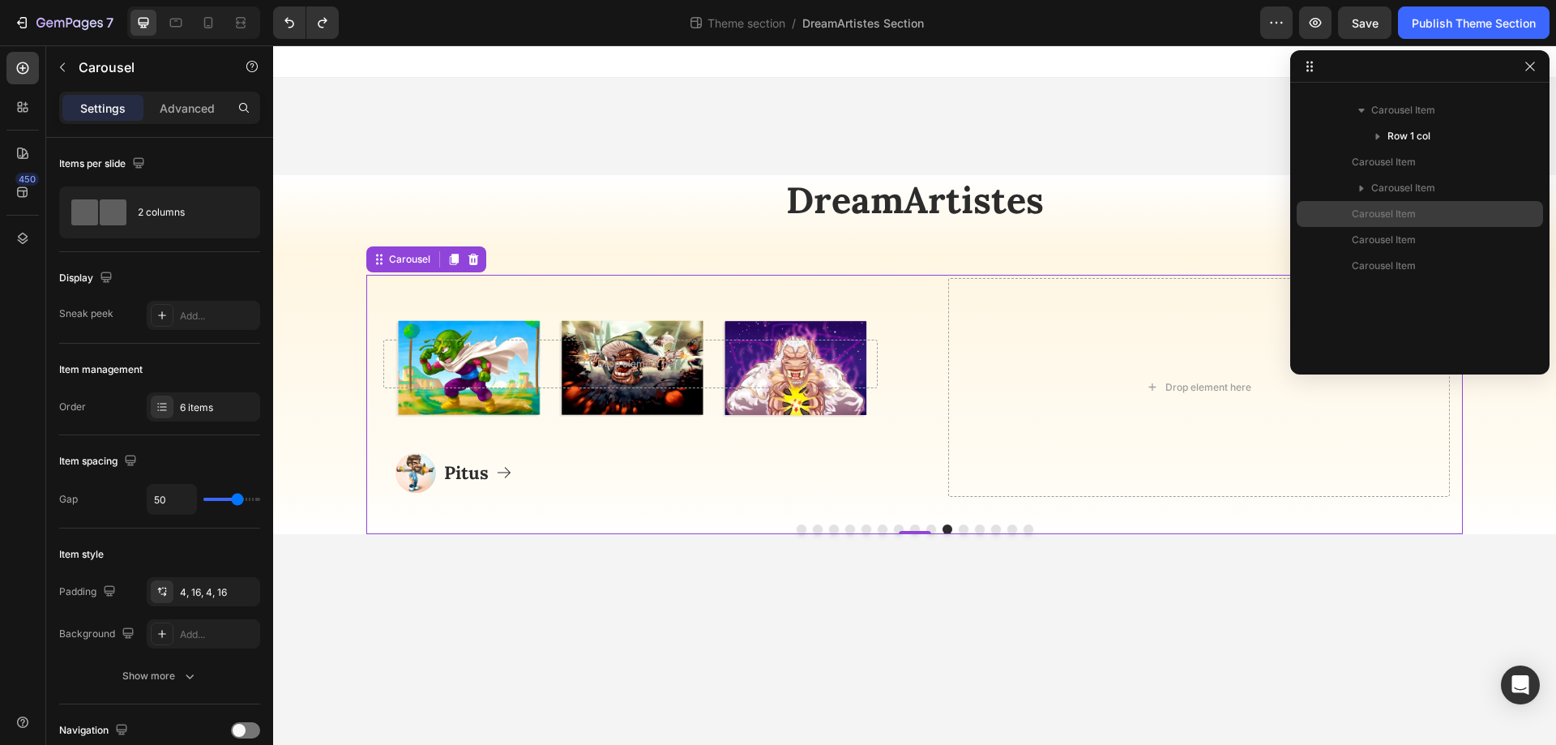
drag, startPoint x: 1423, startPoint y: 162, endPoint x: 1409, endPoint y: 202, distance: 42.0
click at [1385, 272] on div "Carousel Item Row 1 col Carousel Item Row 1 col Carousel Item Row 1 col Carouse…" at bounding box center [1419, 32] width 246 height 596
drag, startPoint x: 1414, startPoint y: 161, endPoint x: 1448, endPoint y: 250, distance: 95.4
click at [1449, 251] on div "Carousel Item Row 1 col Carousel Item Row 1 col Carousel Item Row 1 col Carouse…" at bounding box center [1419, 32] width 246 height 596
click at [1409, 164] on span "Carousel Item" at bounding box center [1383, 162] width 64 height 16
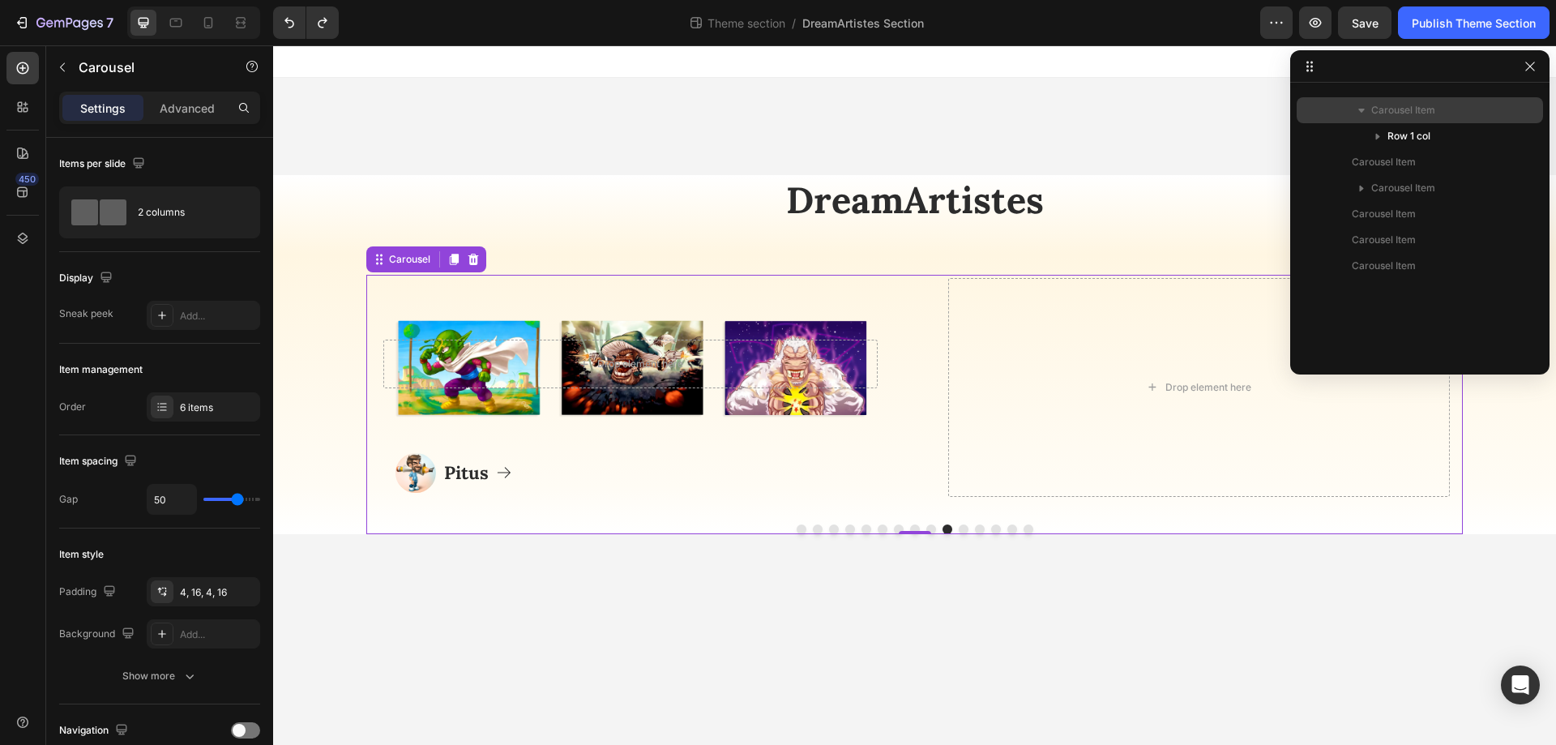
click at [1410, 109] on span "Carousel Item" at bounding box center [1403, 110] width 64 height 16
click at [1387, 118] on div "Carousel Item" at bounding box center [1419, 110] width 233 height 26
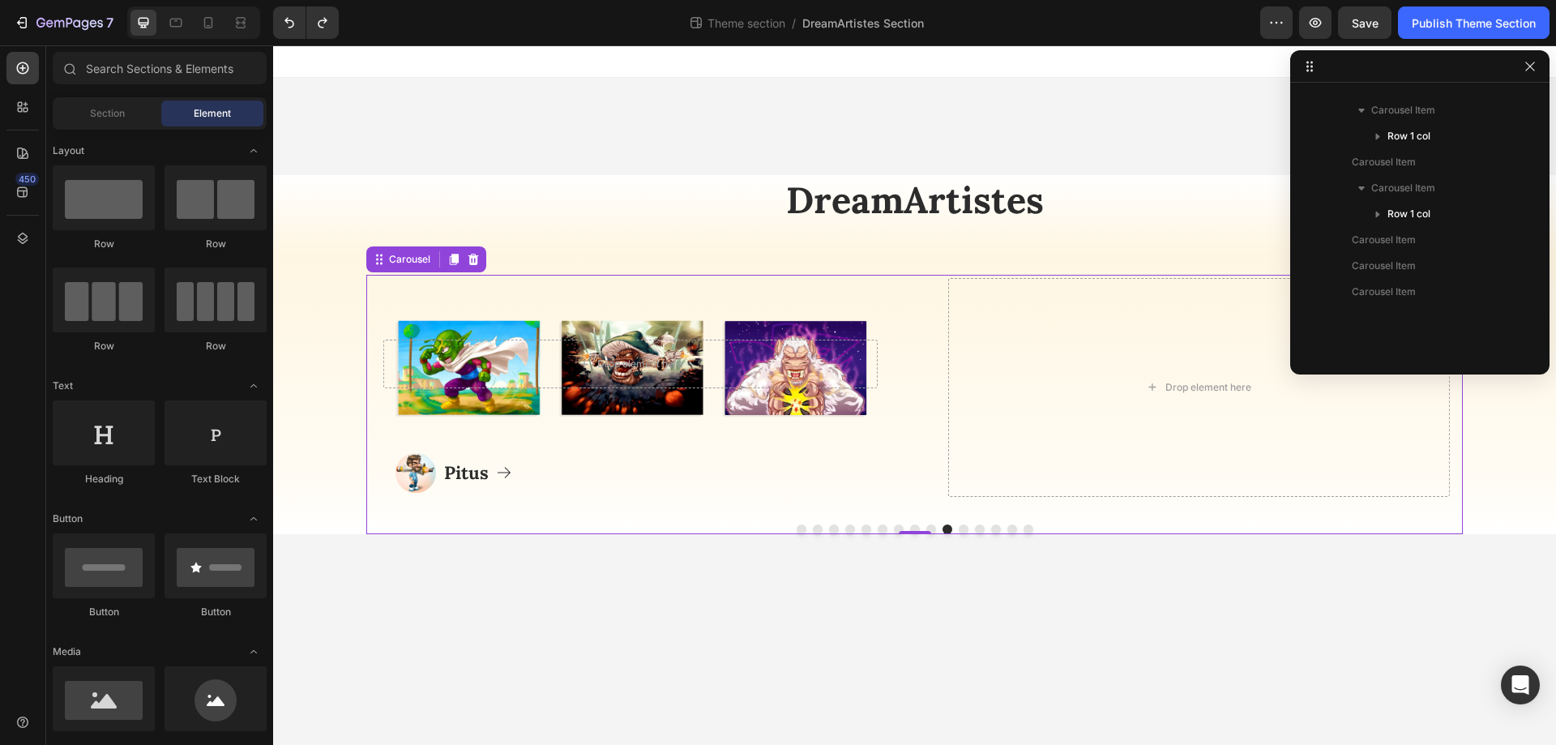
click at [1402, 550] on body "DreamArtistes Heading Drop element here Hero Banner Row Image Pop art Gaming Bu…" at bounding box center [914, 394] width 1283 height 699
click at [1522, 80] on div at bounding box center [1419, 66] width 259 height 32
click at [1526, 73] on button "button" at bounding box center [1529, 66] width 19 height 19
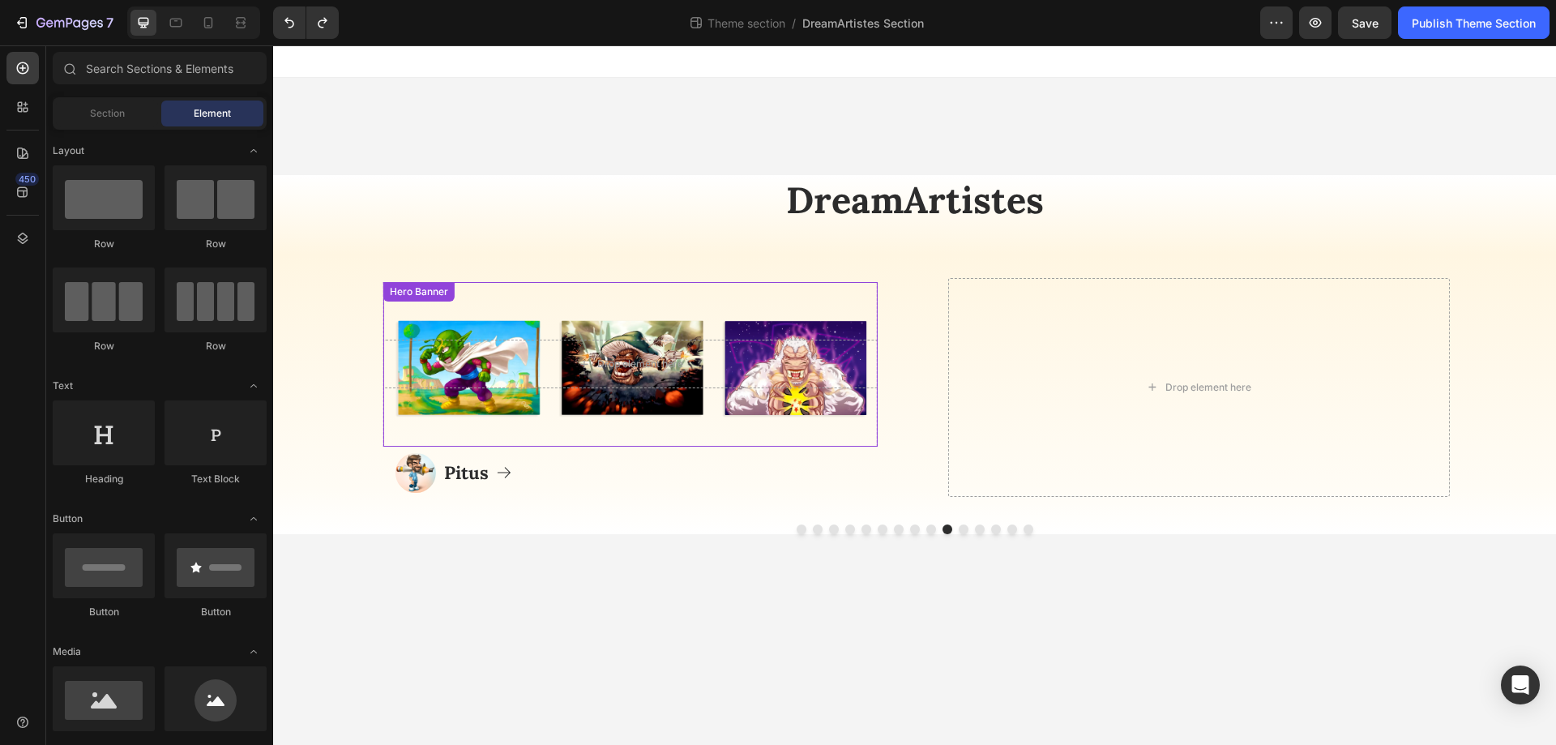
click at [456, 301] on div "Drop element here Hero Banner" at bounding box center [629, 364] width 493 height 164
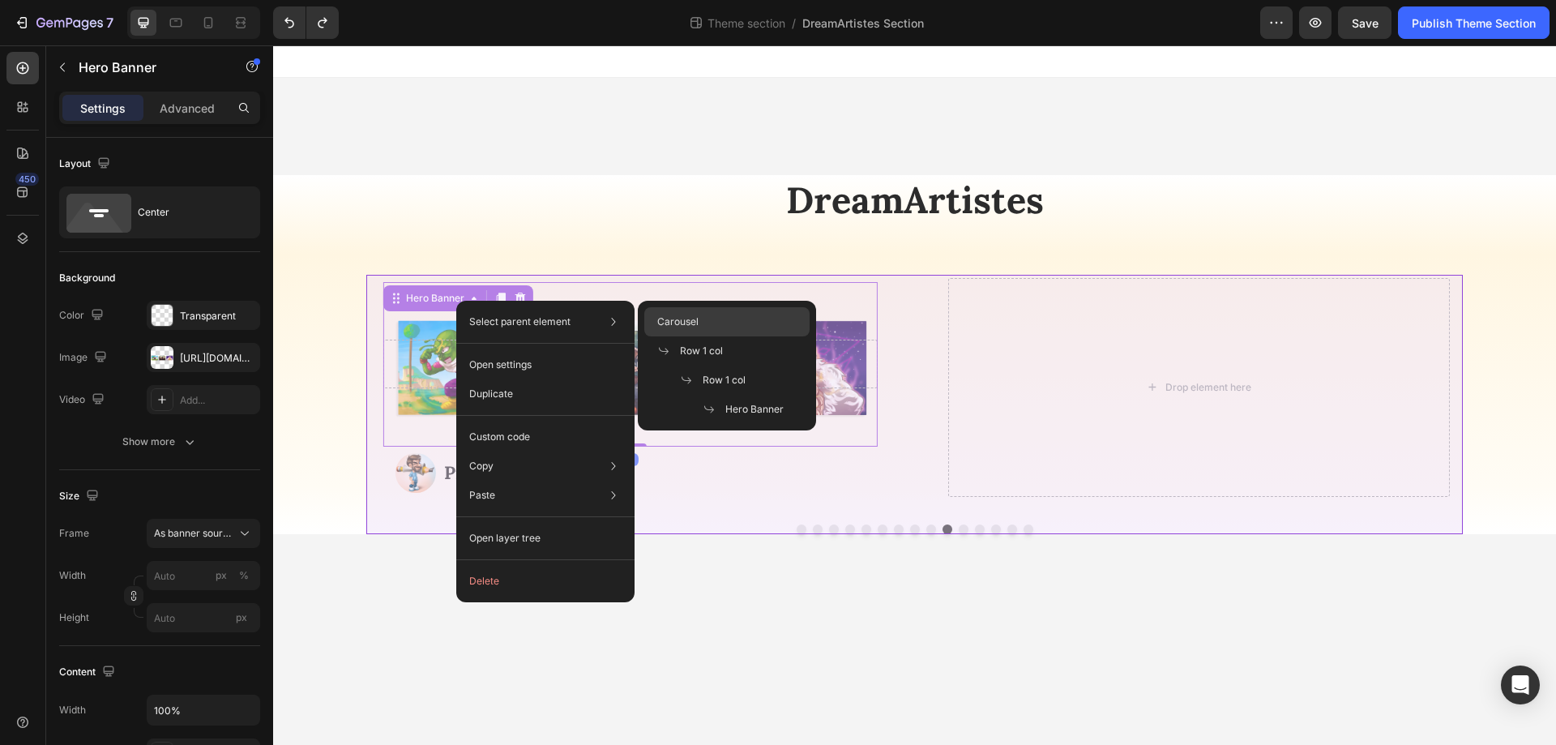
click at [685, 336] on div "Carousel" at bounding box center [726, 350] width 165 height 29
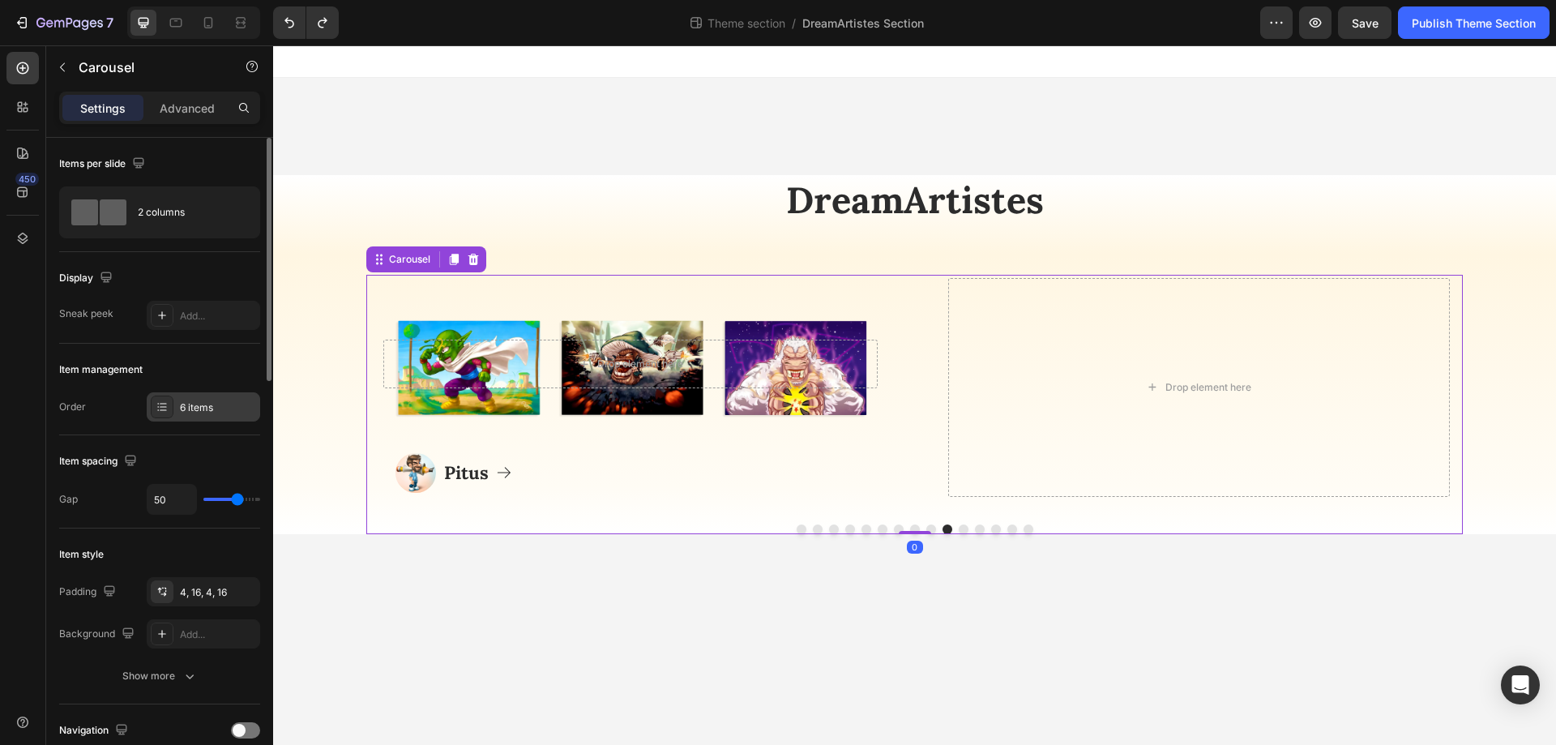
click at [186, 404] on div "6 items" at bounding box center [218, 407] width 76 height 15
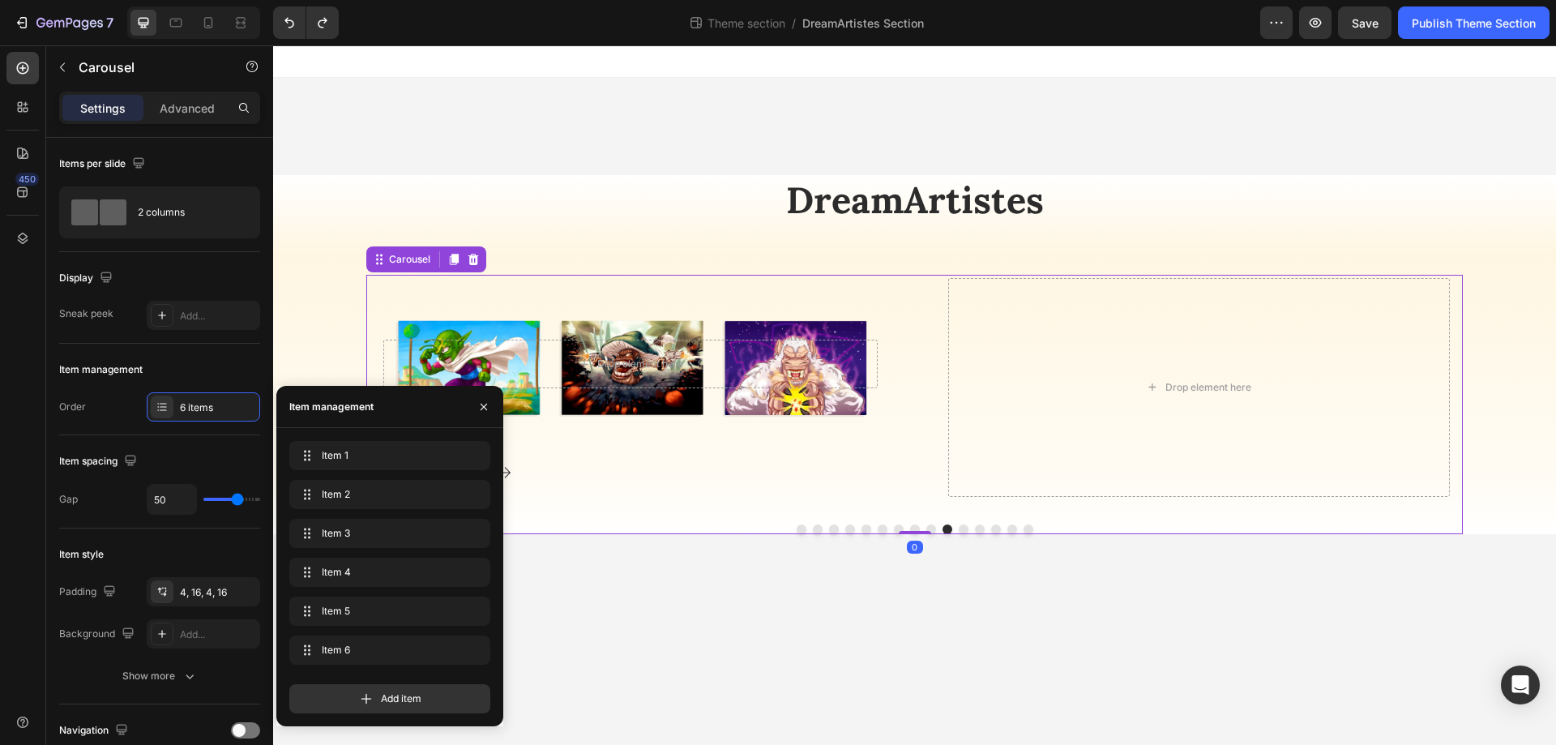
click at [618, 643] on body "DreamArtistes Heading Drop element here Hero Banner Row Image Pop art Gaming Bu…" at bounding box center [914, 394] width 1283 height 699
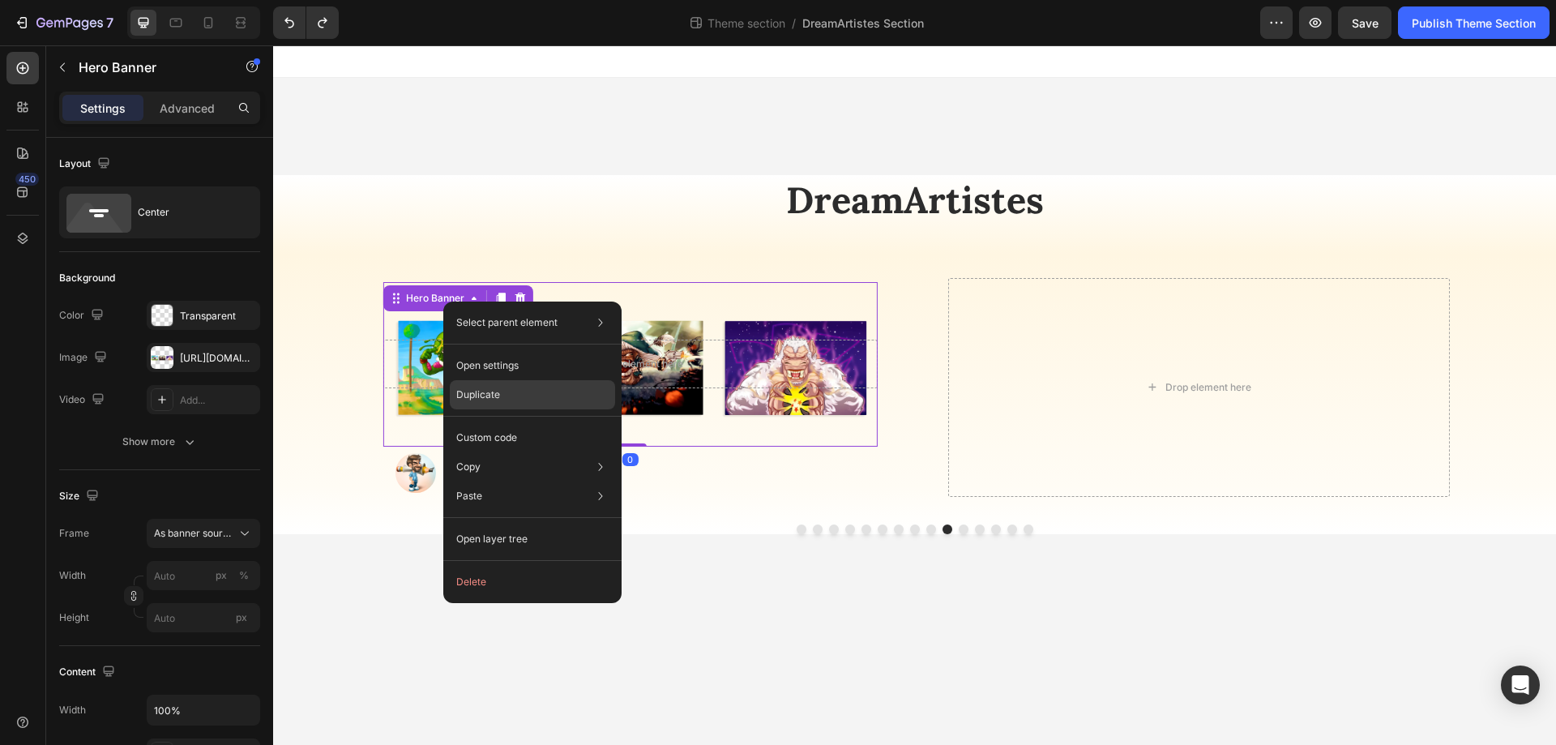
click at [494, 389] on p "Duplicate" at bounding box center [478, 394] width 44 height 15
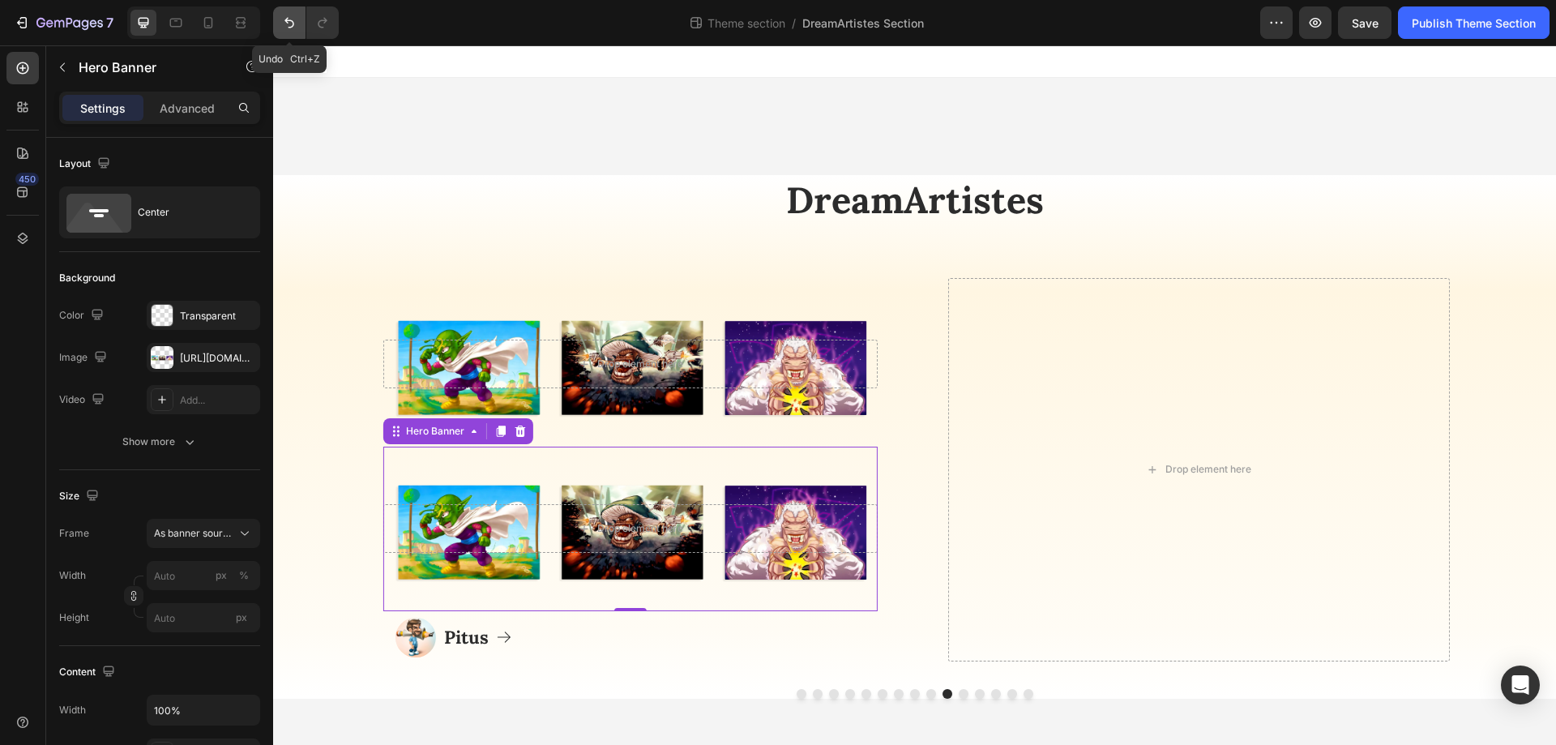
click at [297, 17] on icon "Undo/Redo" at bounding box center [289, 23] width 16 height 16
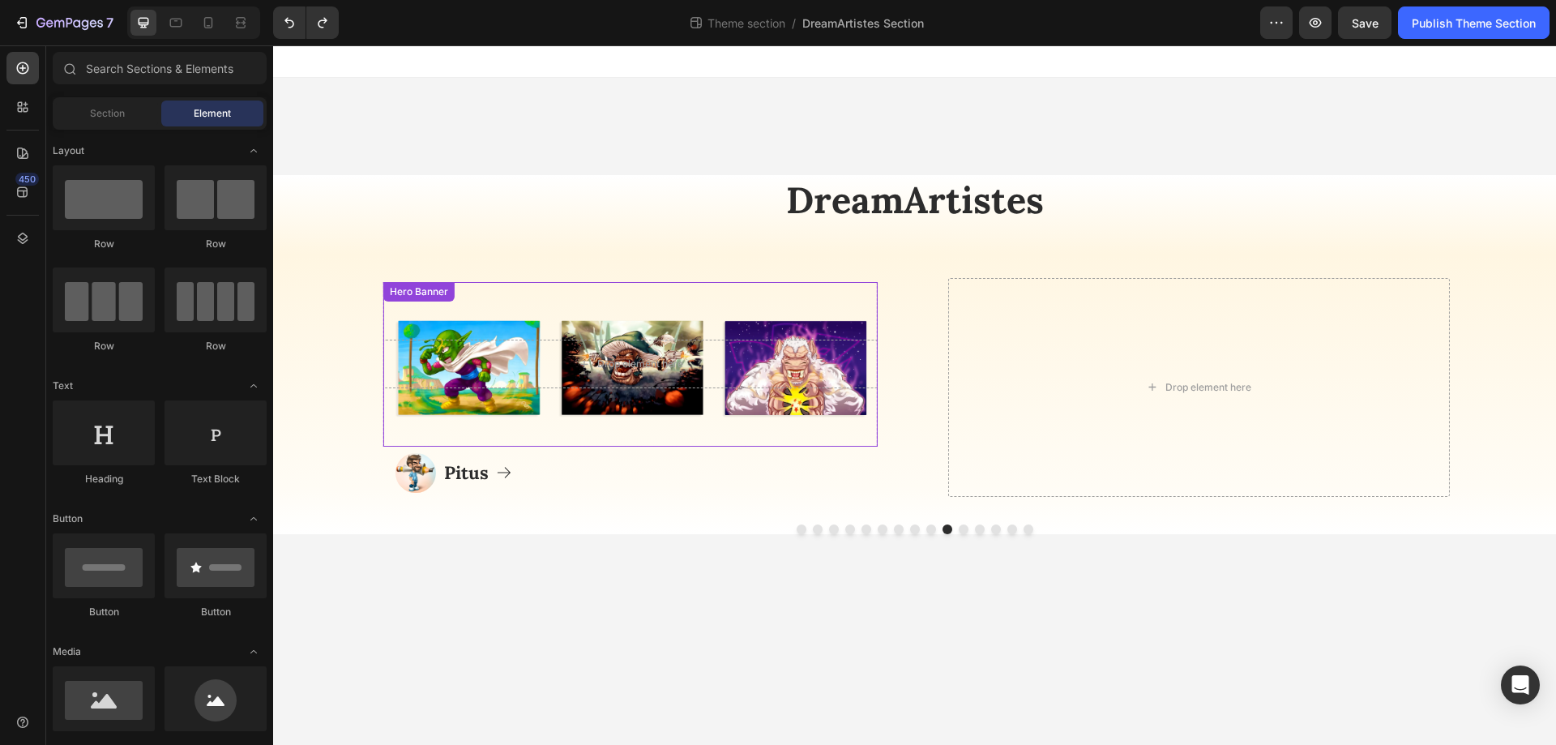
click at [575, 301] on div "Background Image" at bounding box center [629, 364] width 493 height 164
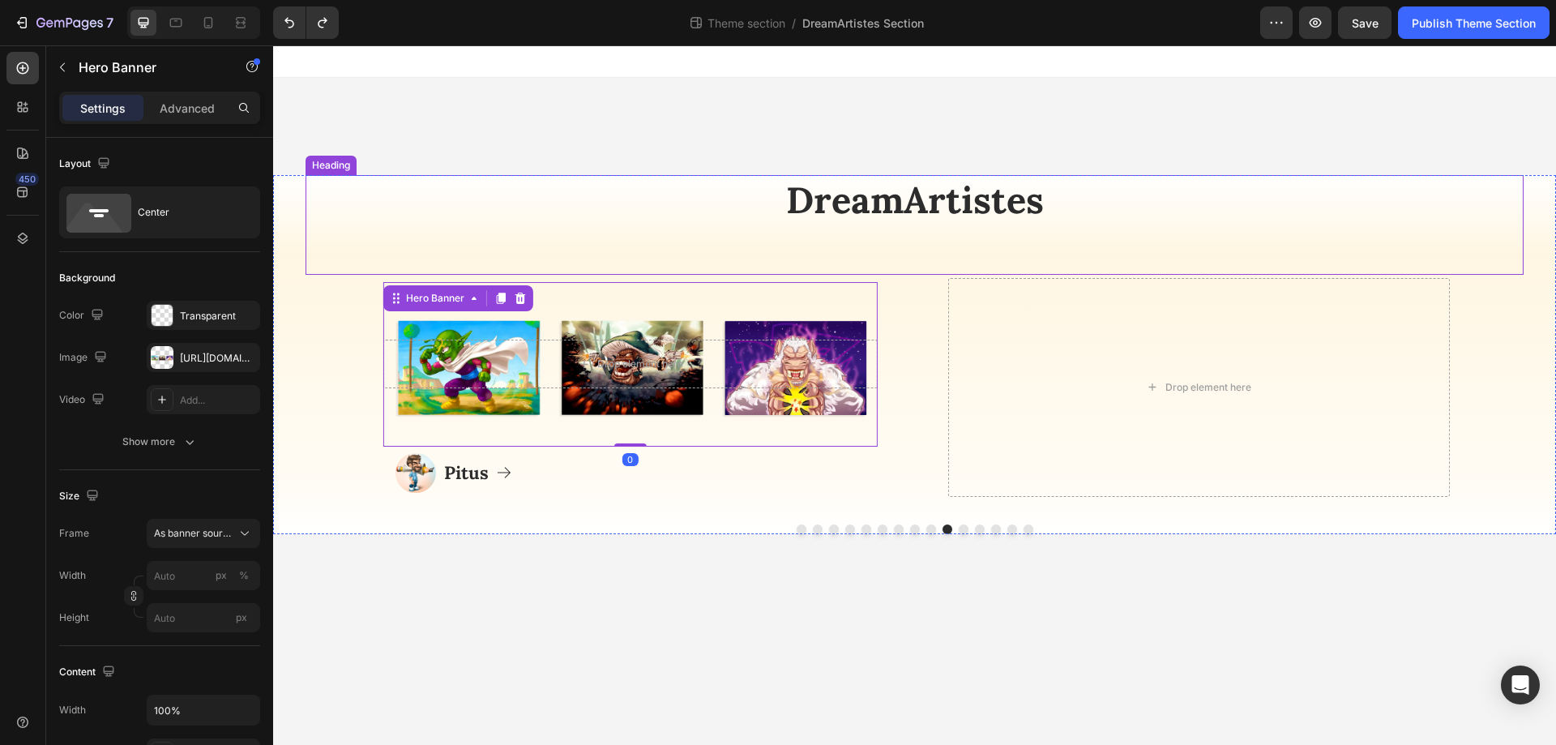
click at [563, 266] on div "DreamArtistes Heading" at bounding box center [914, 225] width 1218 height 100
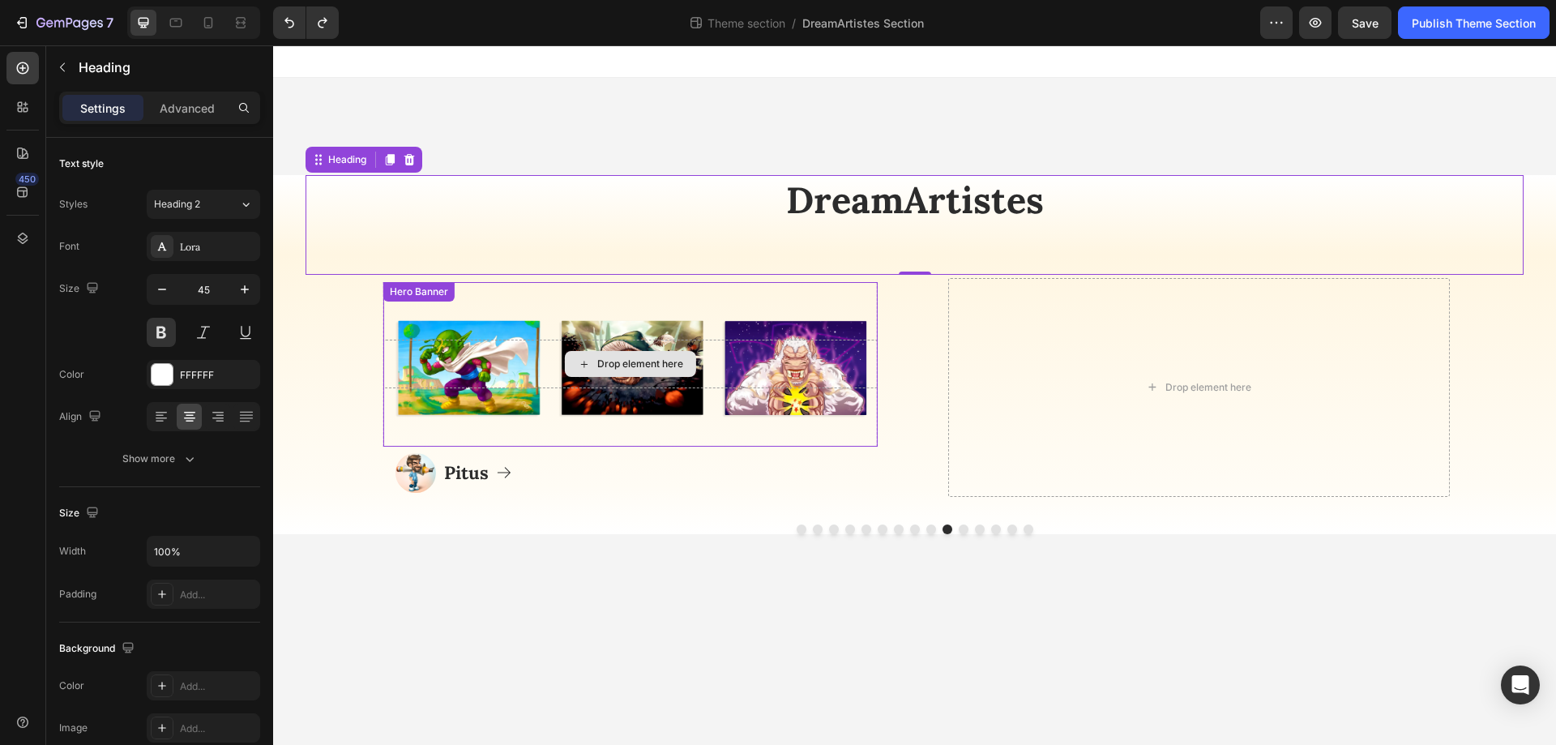
click at [811, 347] on div "Drop element here" at bounding box center [629, 363] width 493 height 49
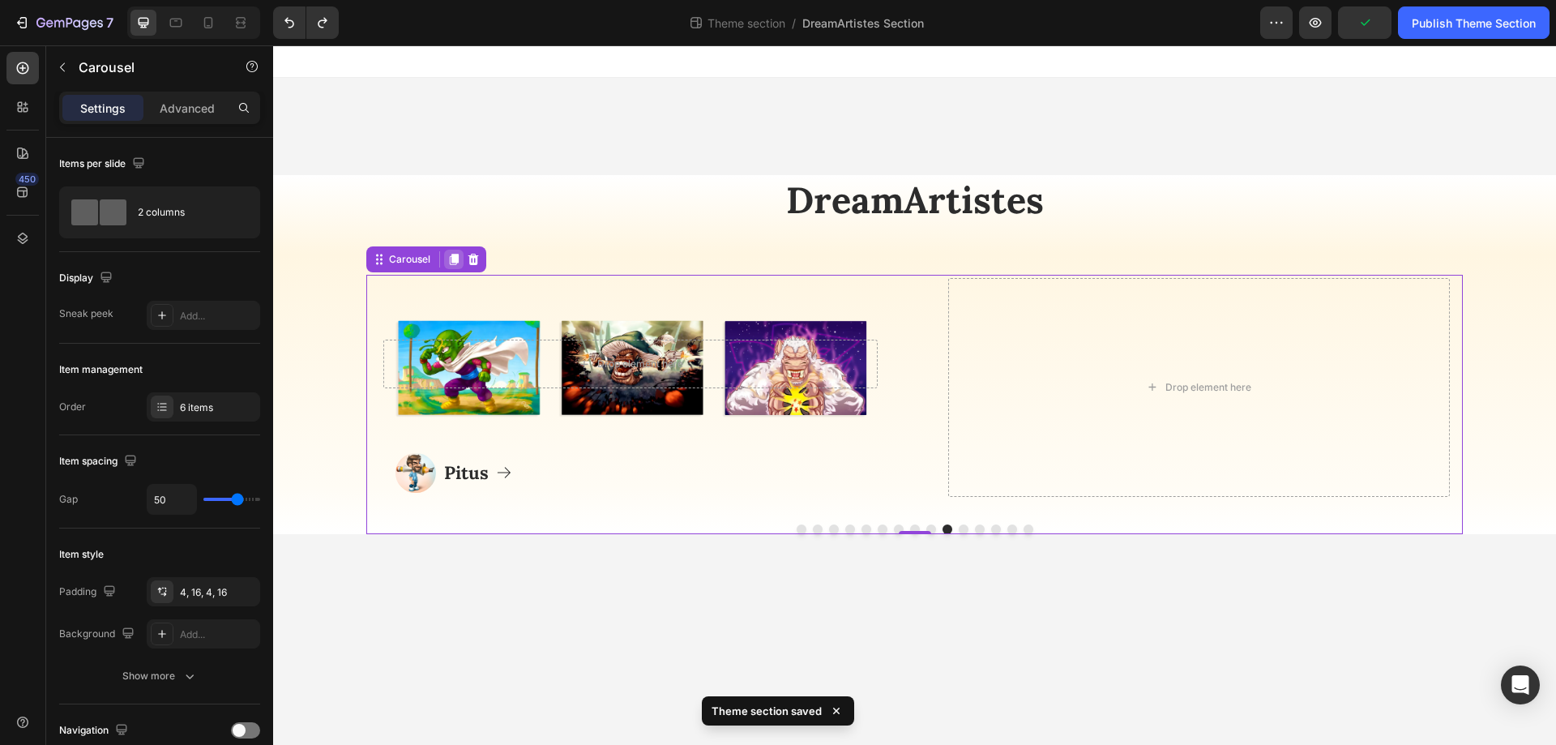
click at [458, 260] on icon at bounding box center [454, 259] width 9 height 11
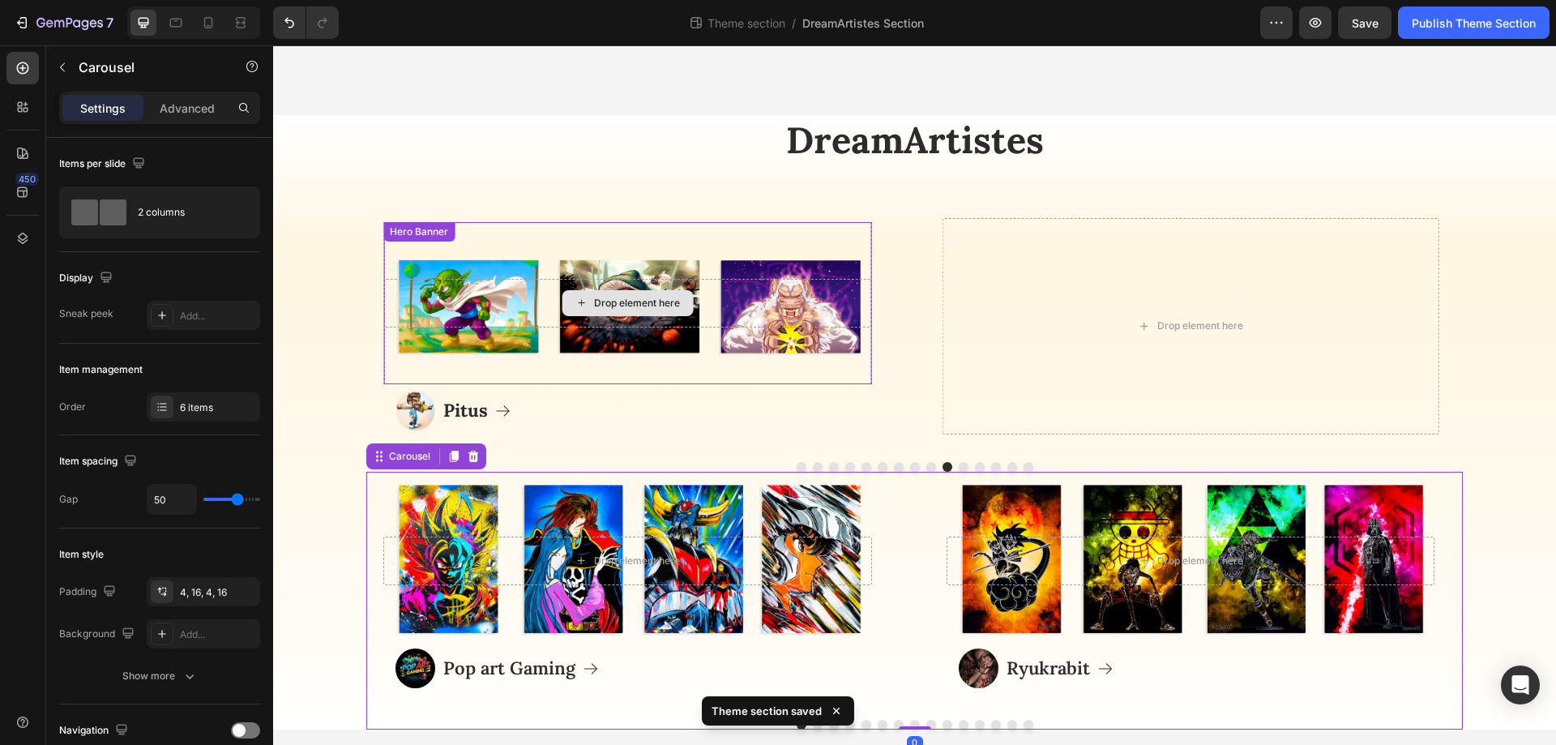
scroll to position [64, 0]
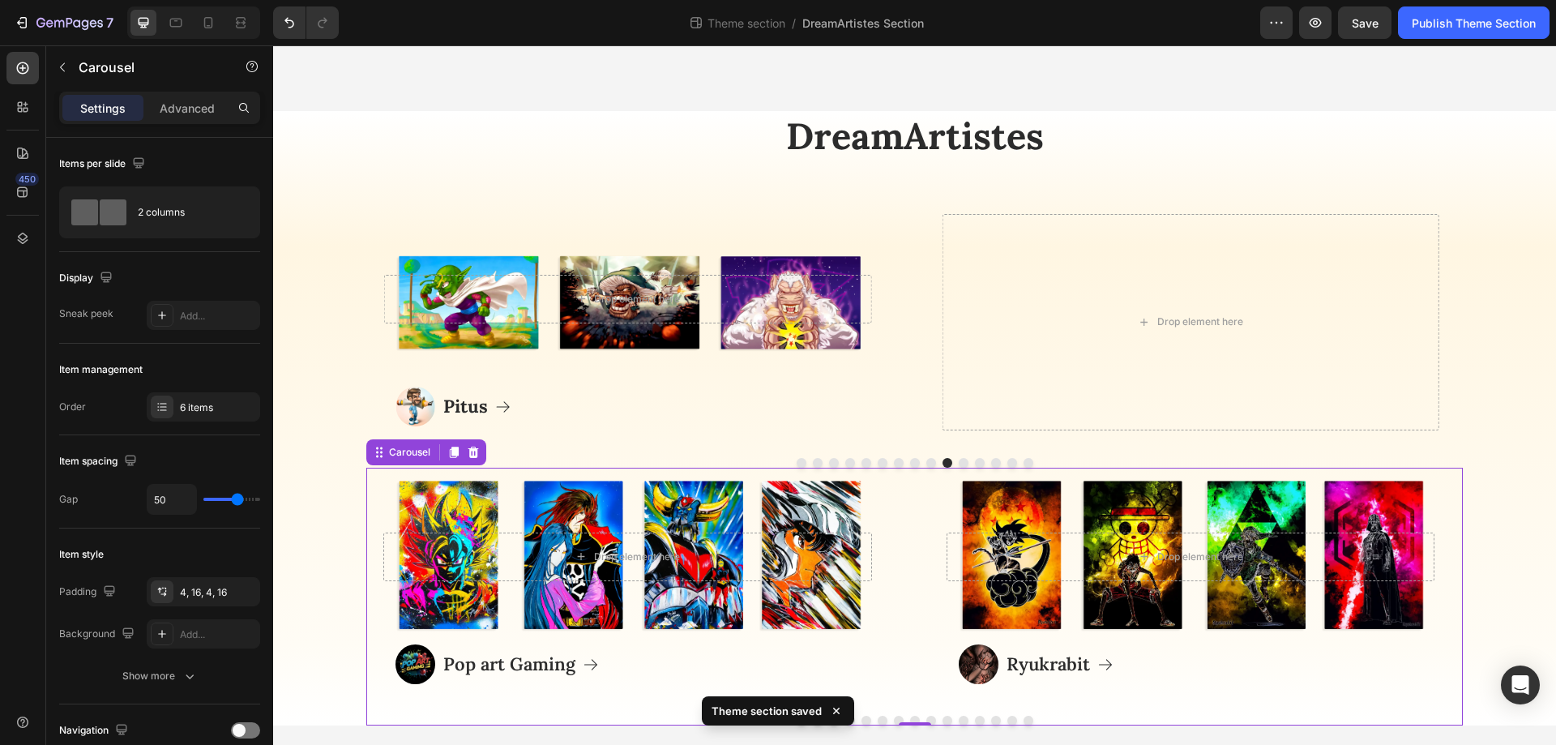
click at [878, 557] on div "Drop element here Hero Banner Row Image Pop art Gaming Button Row Row" at bounding box center [627, 580] width 523 height 224
click at [635, 432] on div "Drop element here Hero Banner Row Image Pitus Button Row Row" at bounding box center [627, 323] width 523 height 224
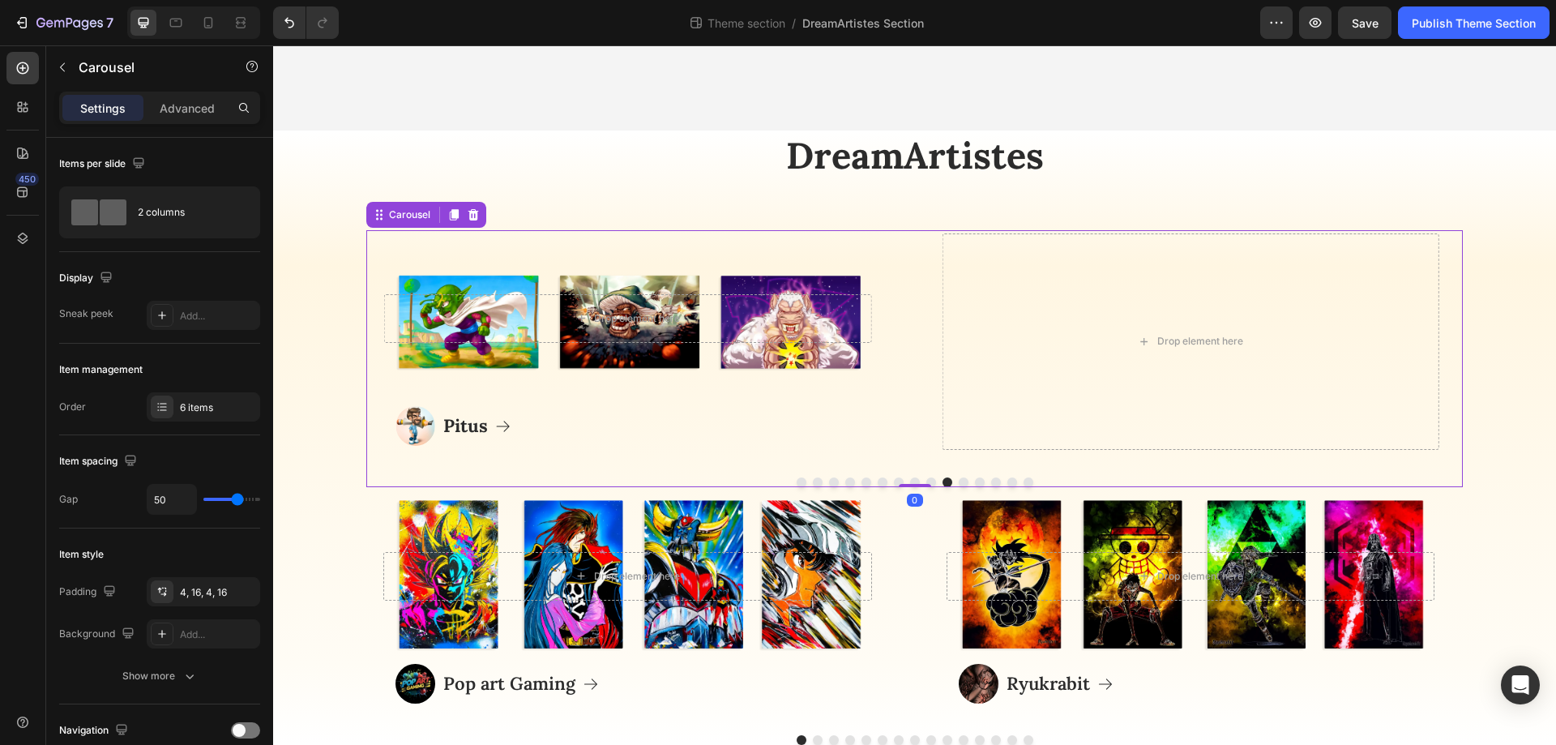
scroll to position [45, 0]
click at [476, 211] on icon at bounding box center [473, 213] width 11 height 11
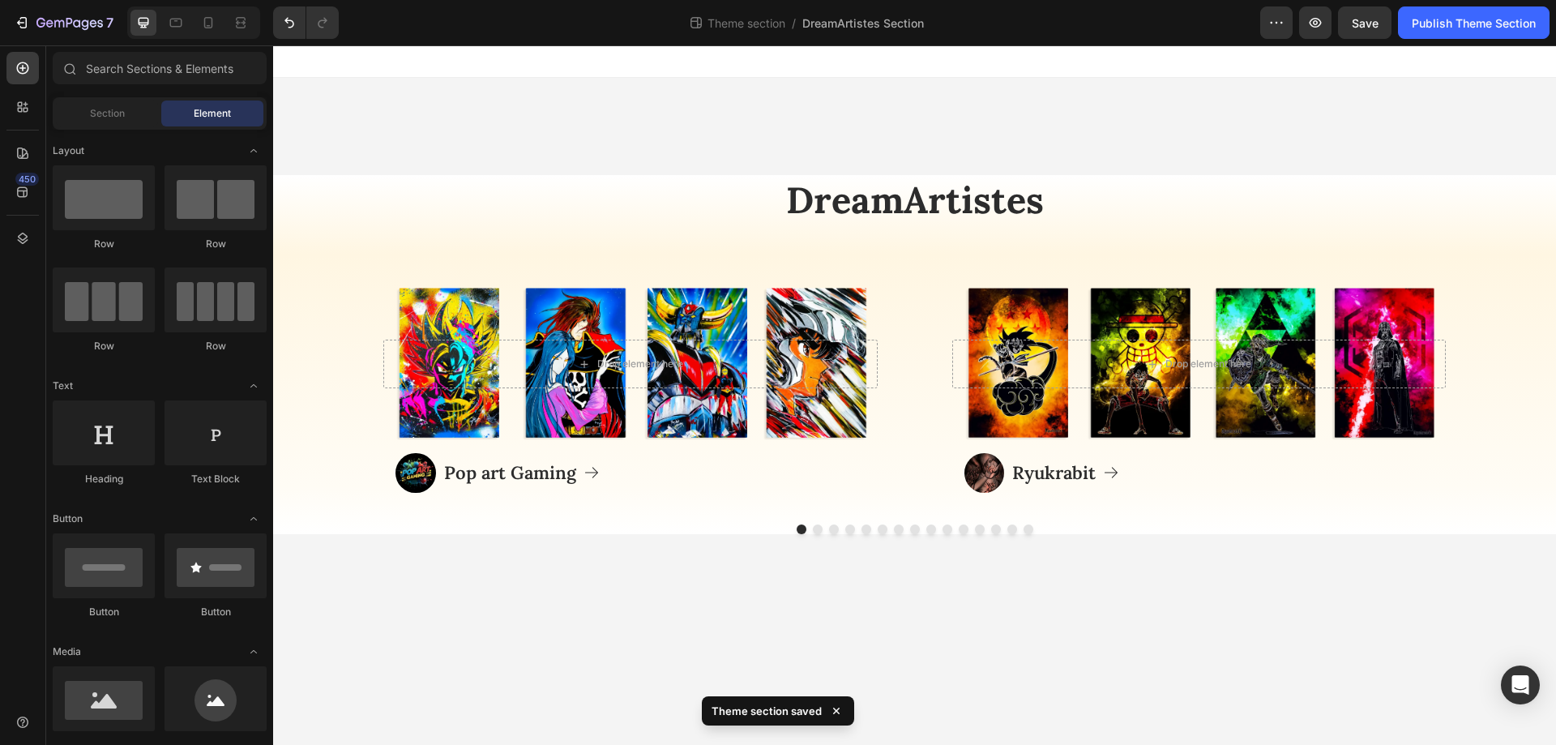
scroll to position [0, 0]
click at [818, 528] on button "Dot" at bounding box center [818, 529] width 10 height 10
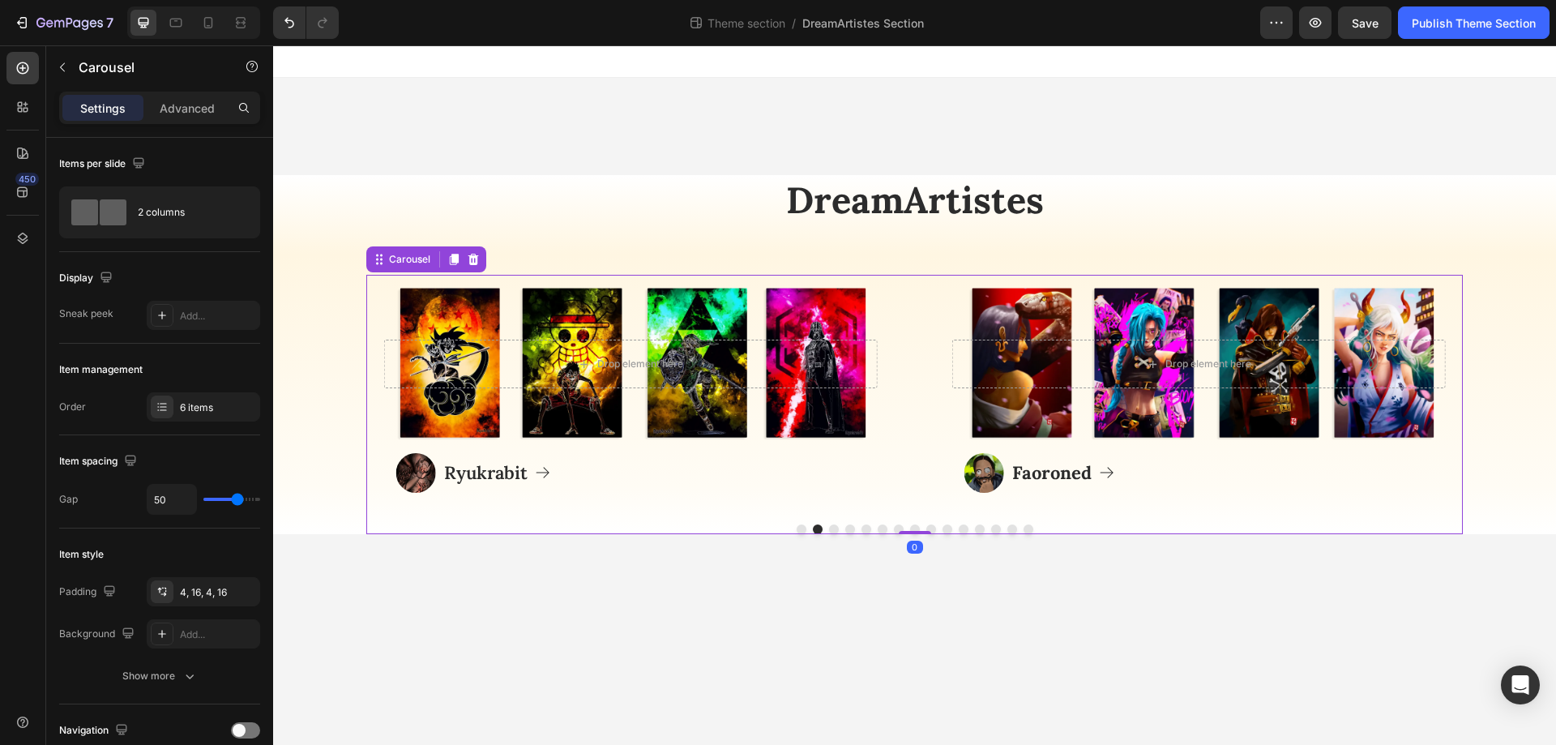
click at [832, 530] on button "Dot" at bounding box center [834, 529] width 10 height 10
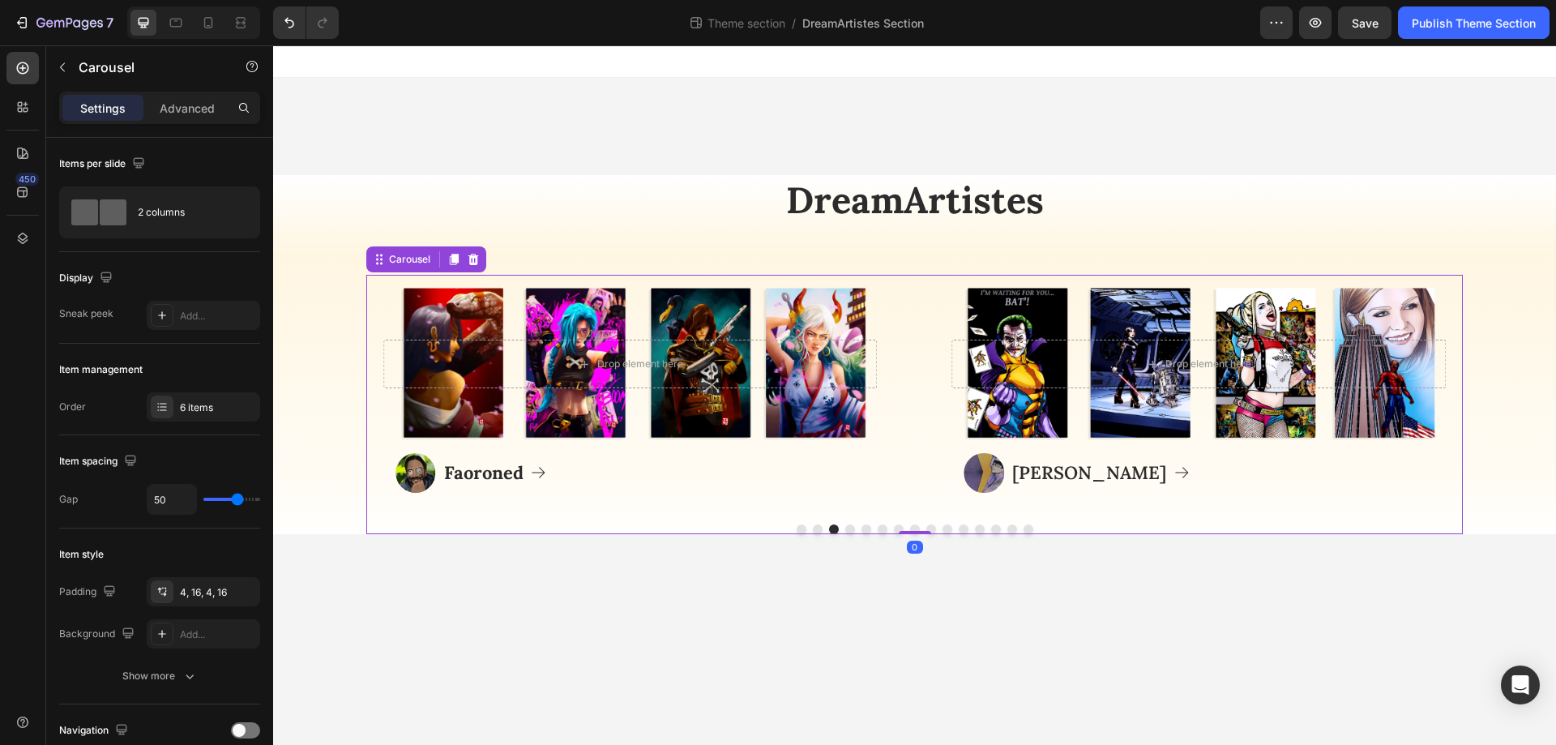
click at [847, 530] on button "Dot" at bounding box center [850, 529] width 10 height 10
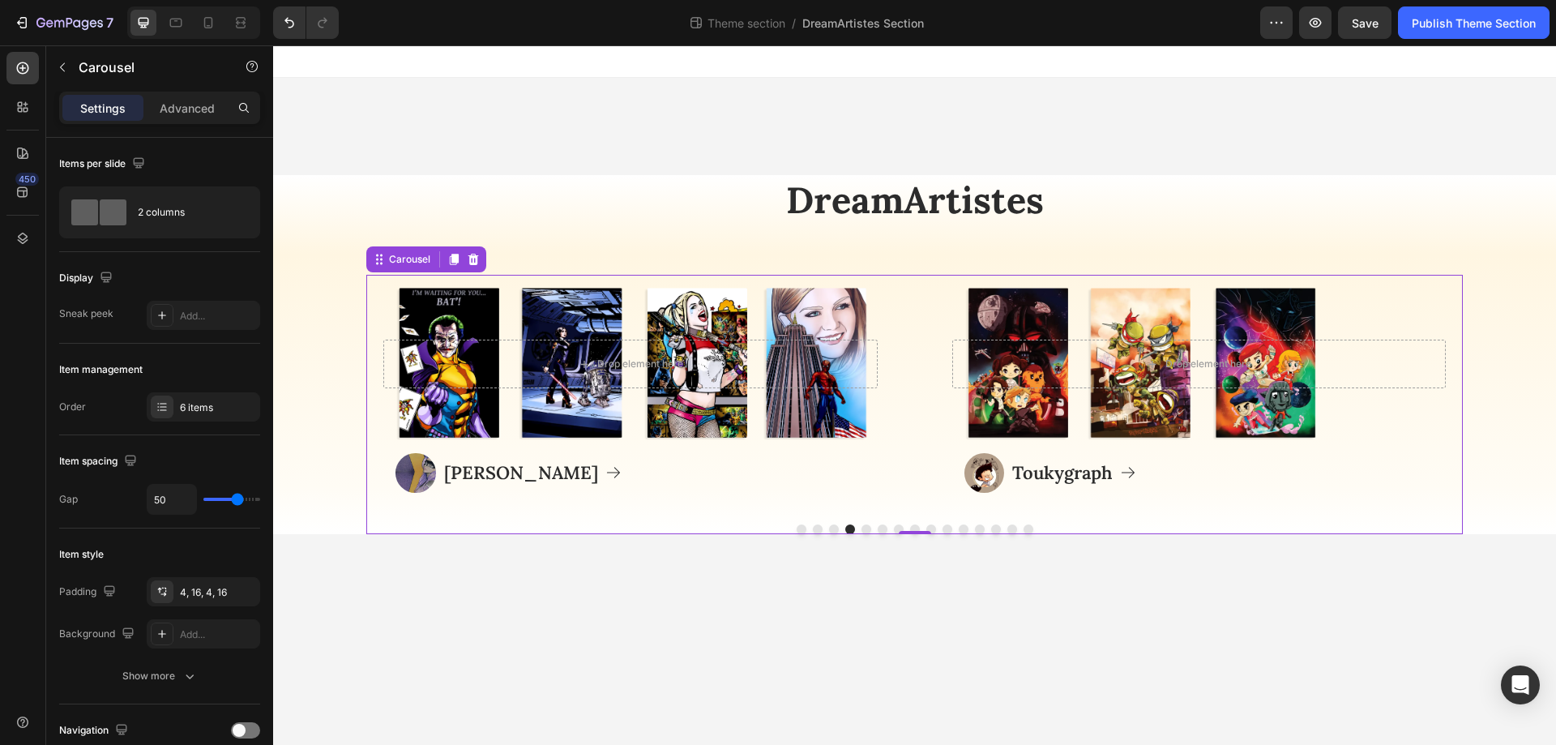
click at [865, 530] on button "Dot" at bounding box center [866, 529] width 10 height 10
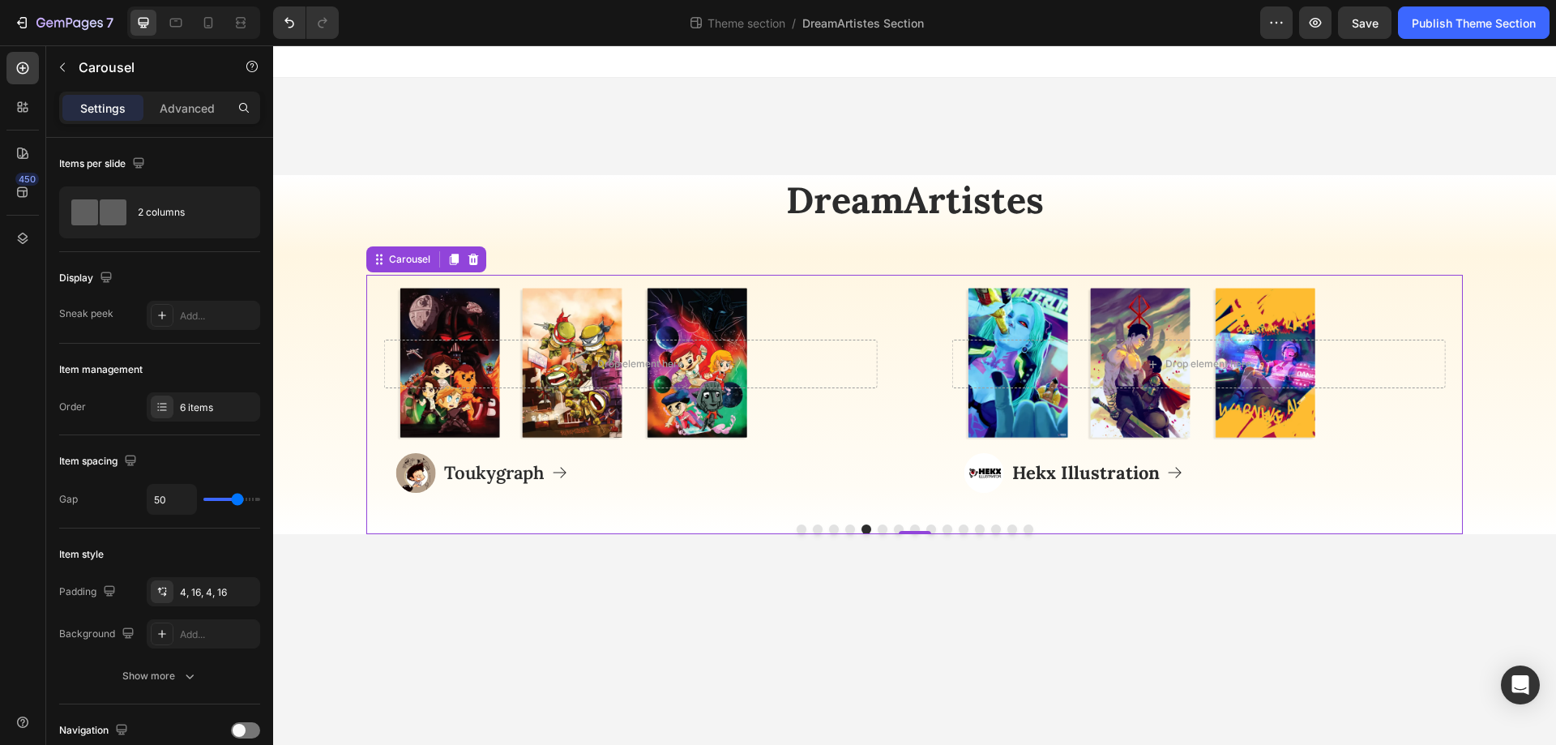
click at [888, 531] on div at bounding box center [914, 529] width 1096 height 10
click at [882, 522] on div "Drop element here Hero Banner Row Image Pop art Gaming Button Row Row Drop elem…" at bounding box center [914, 405] width 1096 height 260
click at [882, 523] on div "Drop element here Hero Banner Row Image Pop art Gaming Button Row Row Drop elem…" at bounding box center [914, 405] width 1096 height 260
click at [882, 527] on button "Dot" at bounding box center [882, 529] width 10 height 10
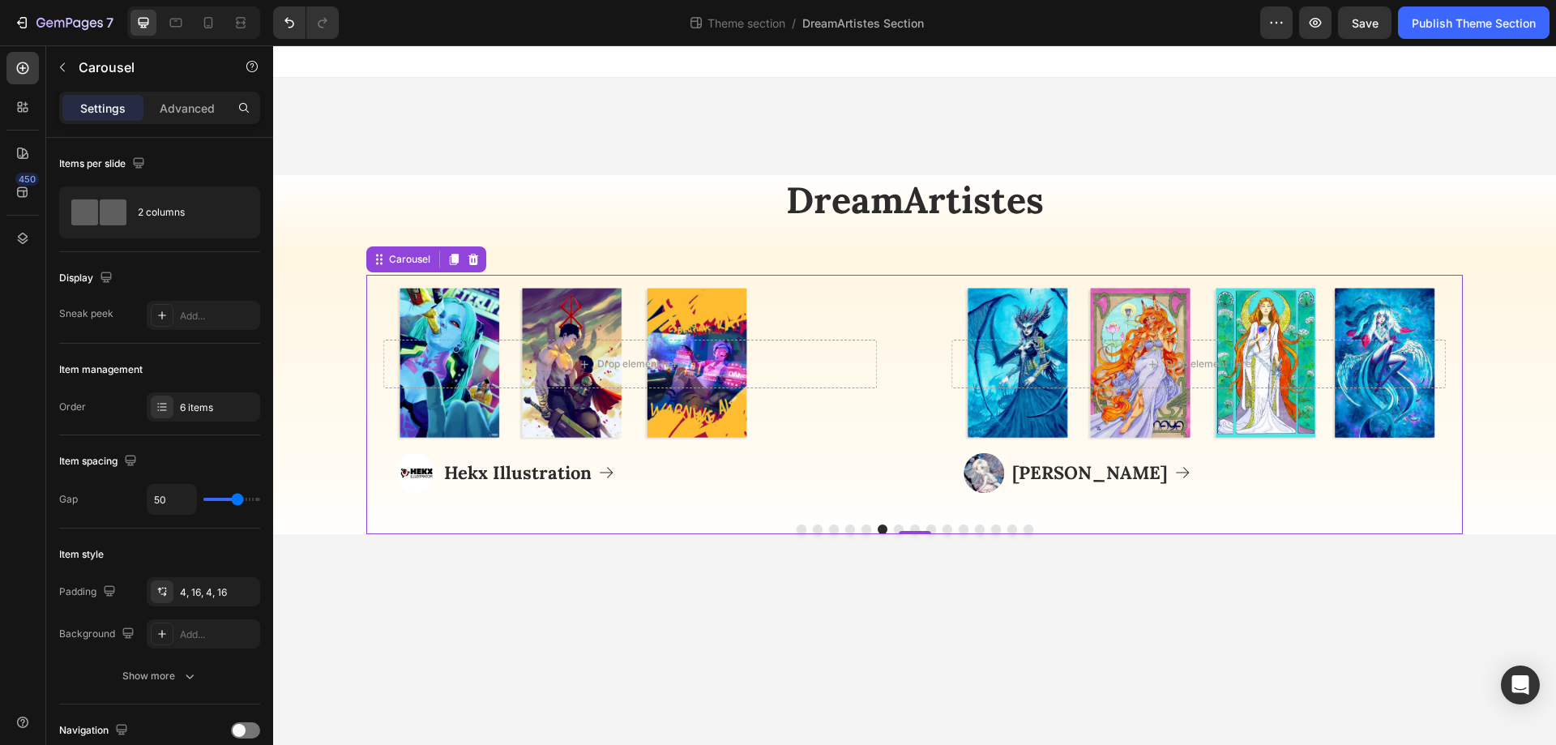
click at [897, 530] on button "Dot" at bounding box center [899, 529] width 10 height 10
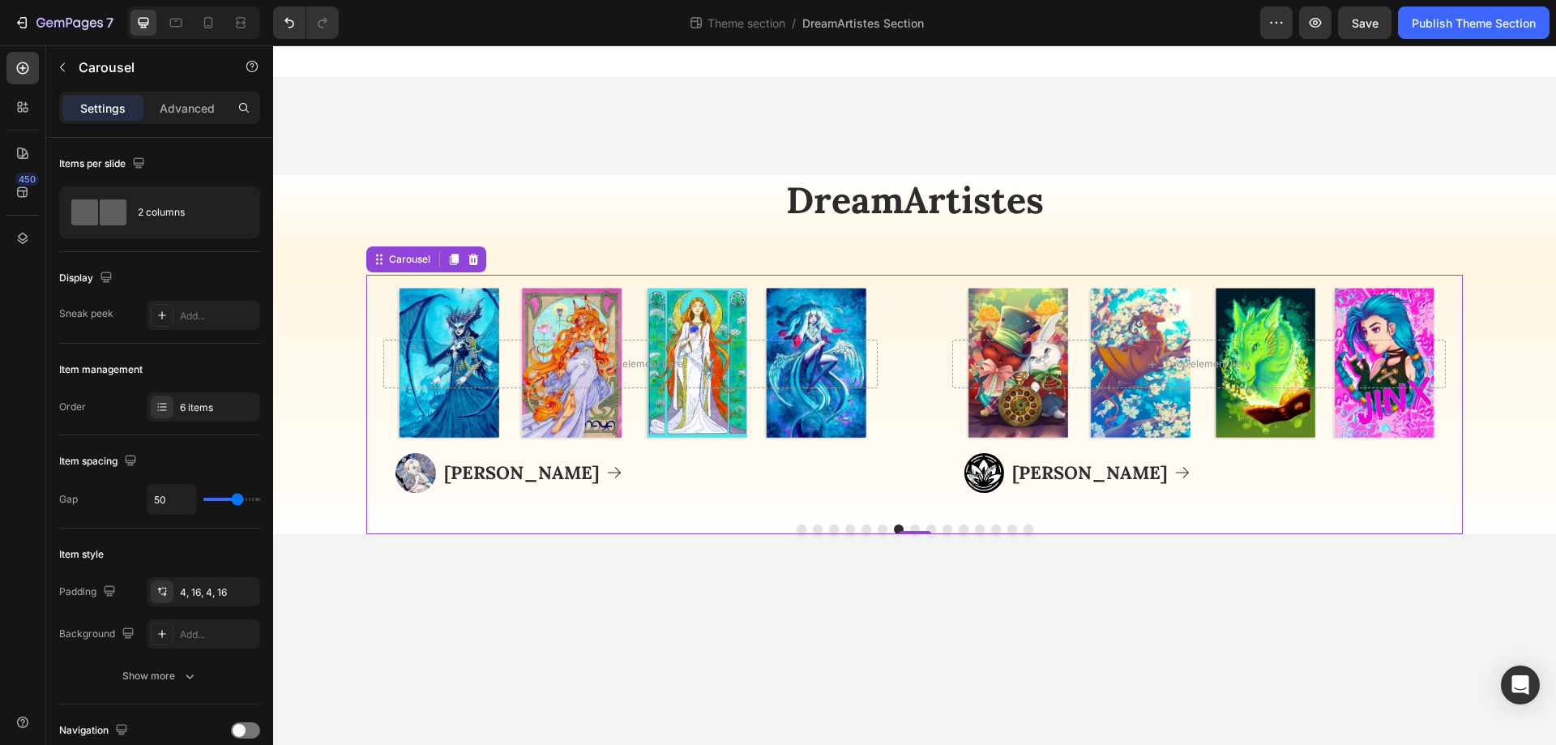
click at [913, 528] on button "Dot" at bounding box center [915, 529] width 10 height 10
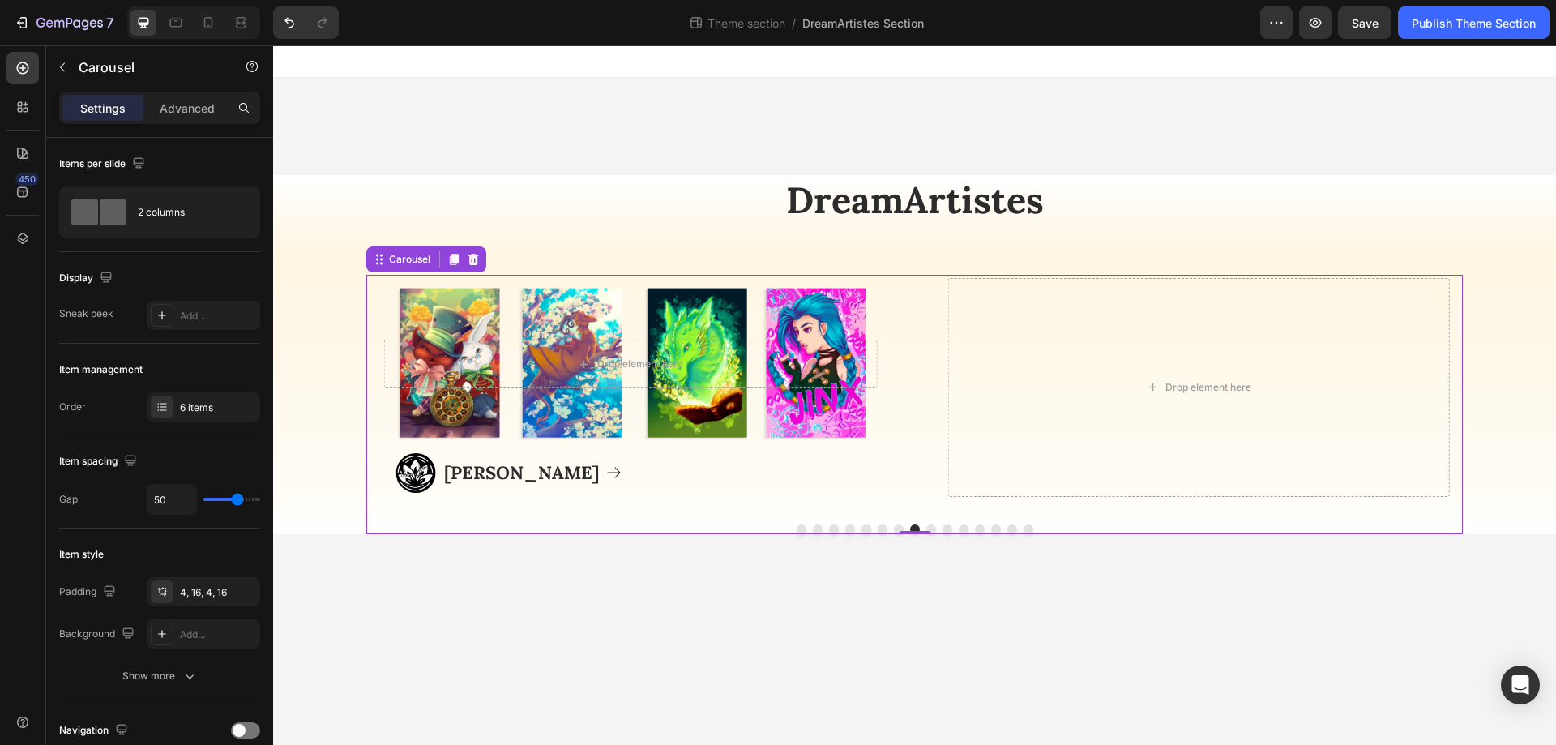
click at [929, 530] on button "Dot" at bounding box center [931, 529] width 10 height 10
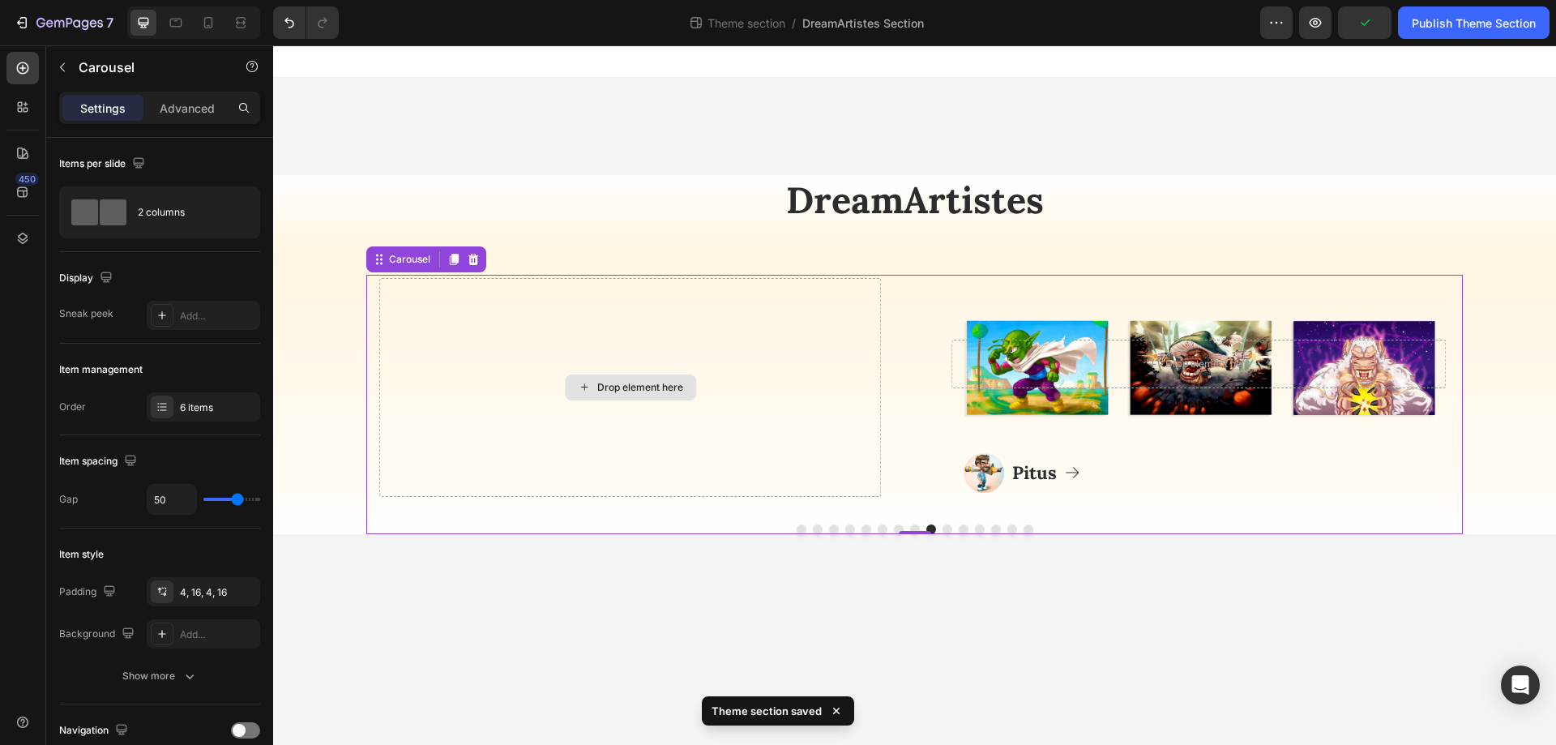
click at [806, 416] on div "Drop element here" at bounding box center [630, 388] width 502 height 220
click at [455, 288] on div "Drop element here" at bounding box center [630, 388] width 502 height 220
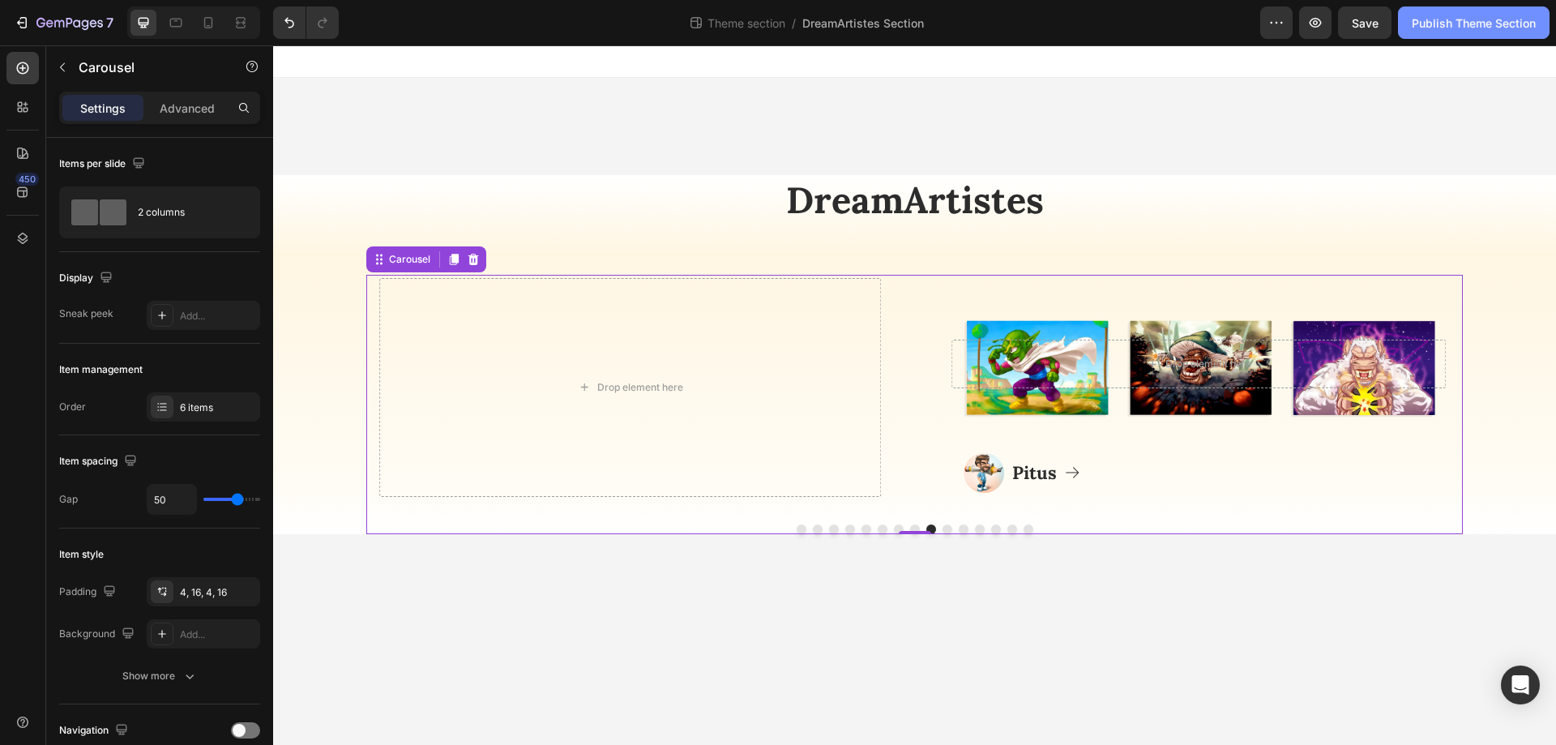
click at [1452, 13] on button "Publish Theme Section" at bounding box center [1474, 22] width 152 height 32
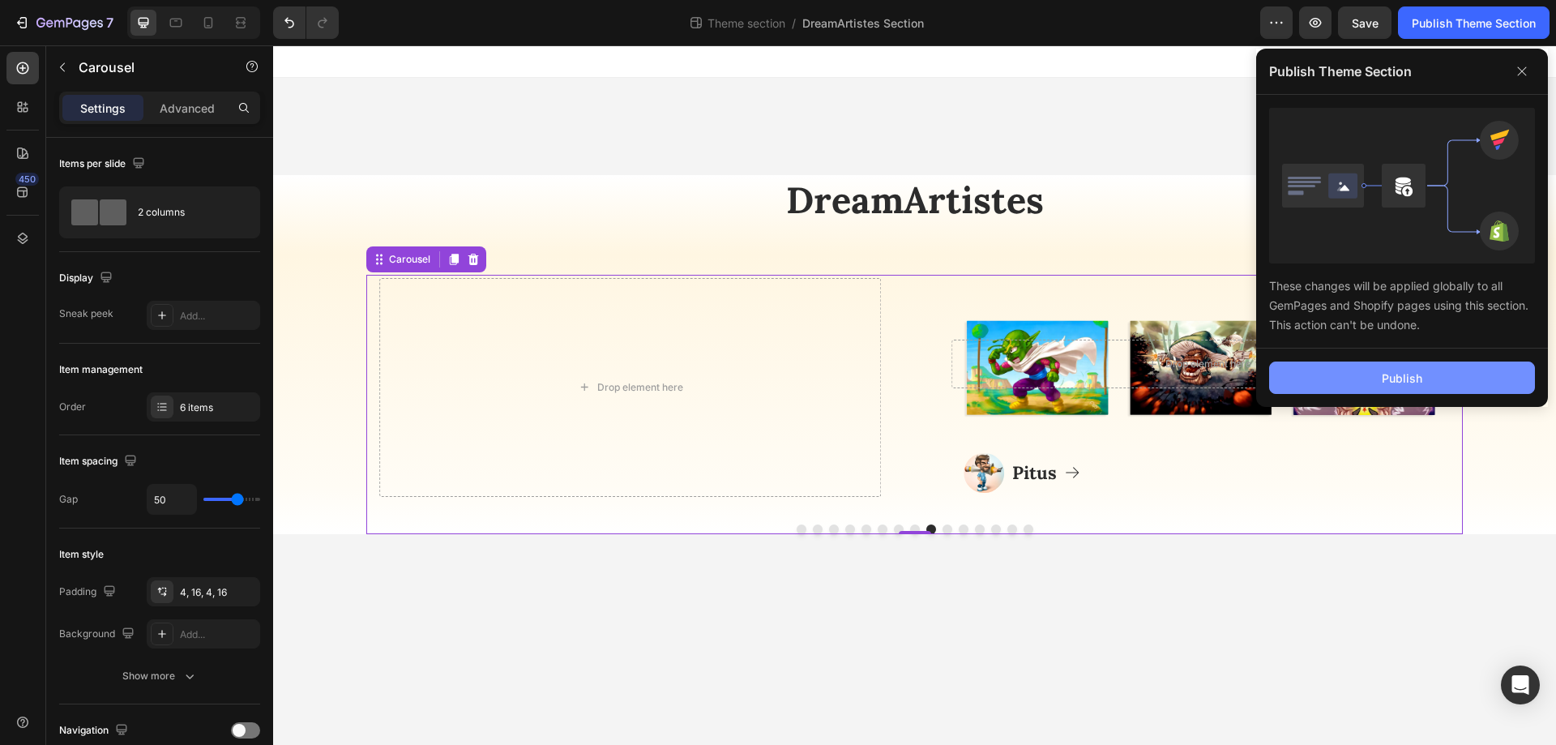
click at [1363, 393] on button "Publish" at bounding box center [1402, 377] width 266 height 32
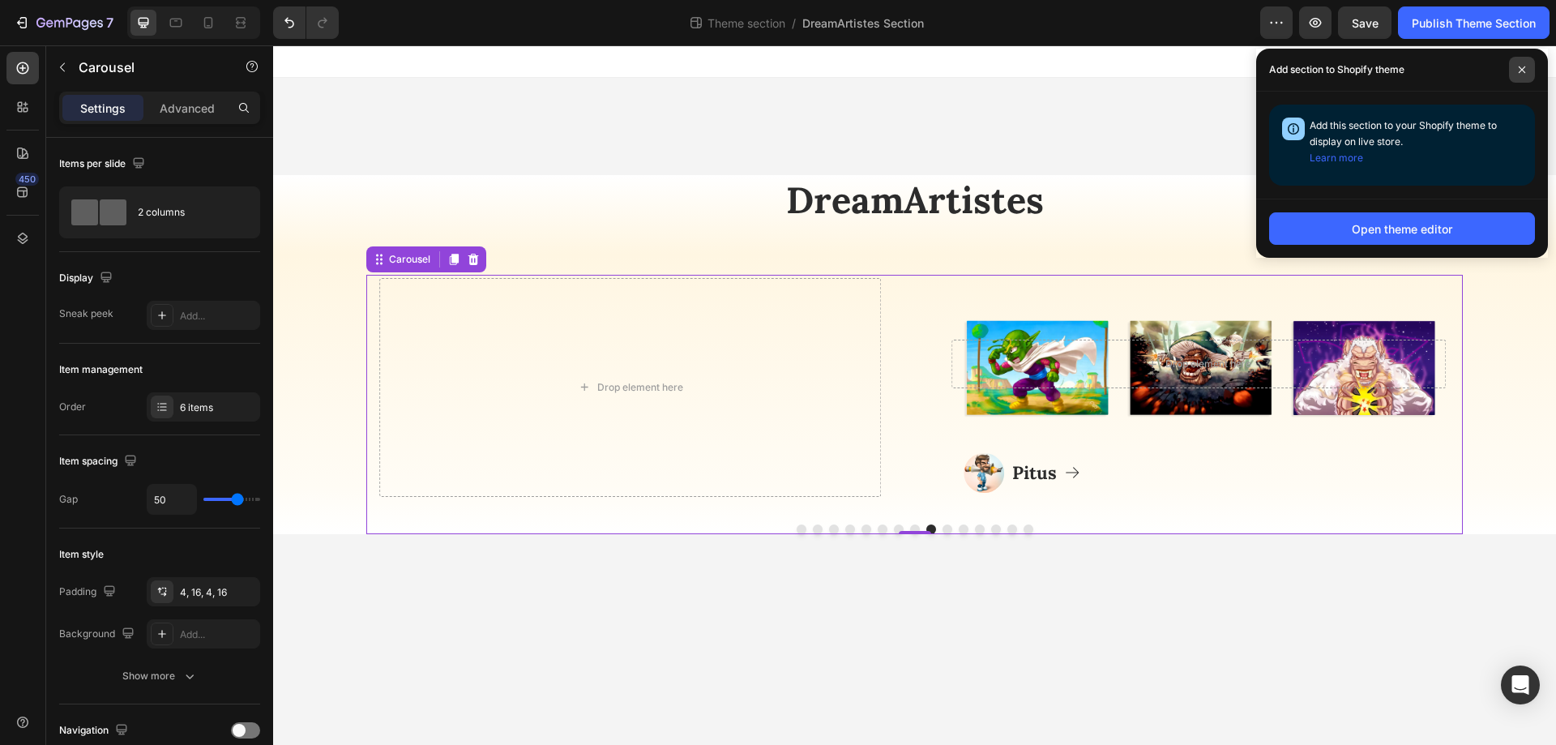
click at [1520, 68] on icon at bounding box center [1521, 69] width 6 height 6
